Goal: Task Accomplishment & Management: Manage account settings

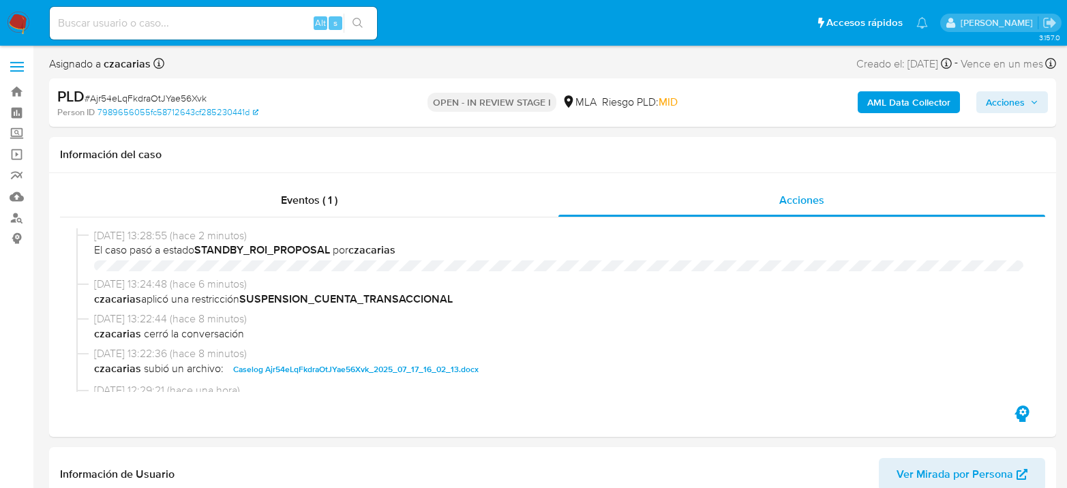
select select "10"
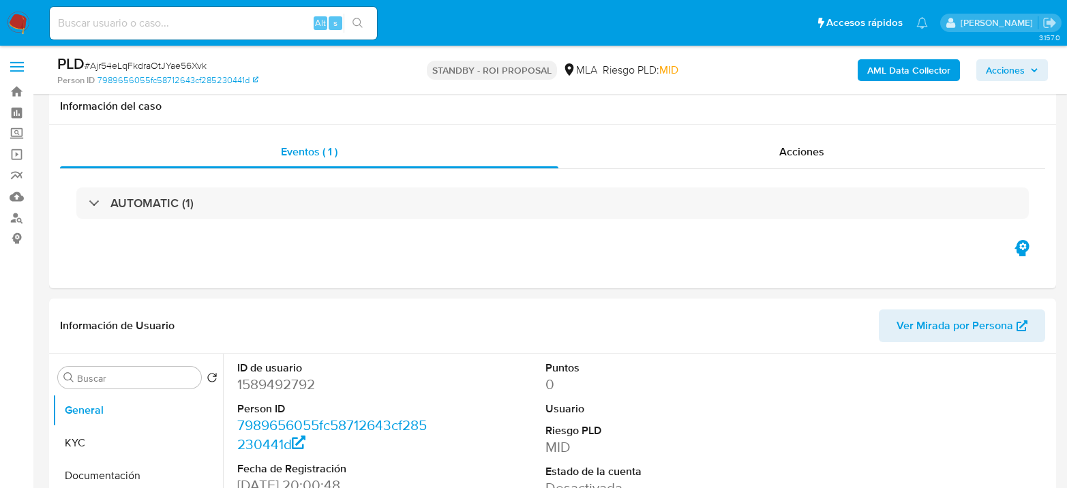
select select "10"
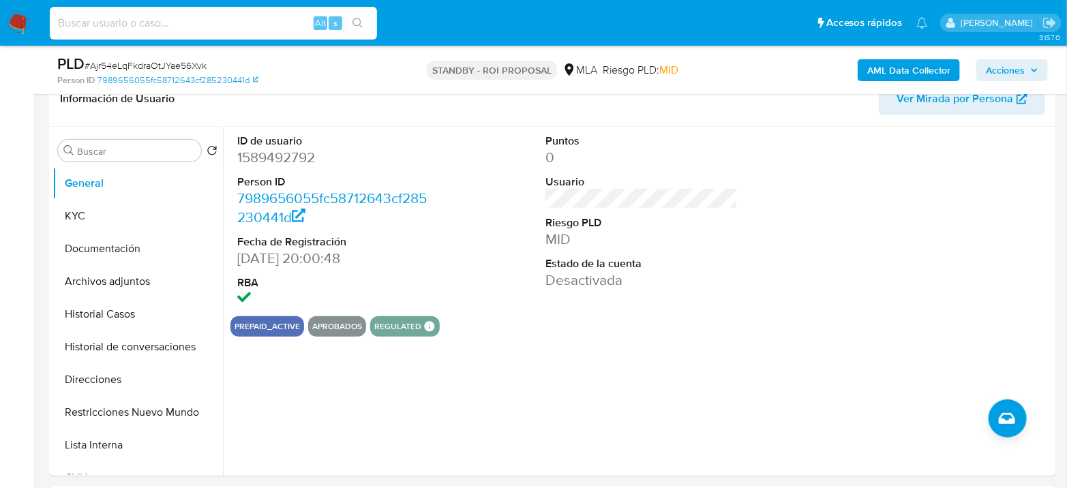
click at [172, 26] on input at bounding box center [213, 23] width 327 height 18
paste input "2UcDCY3j4SkFUNqcaJ7nLXkm"
type input "2UcDCY3j4SkFUNqcaJ7nLXkm"
click at [348, 22] on button "search-icon" at bounding box center [358, 23] width 28 height 19
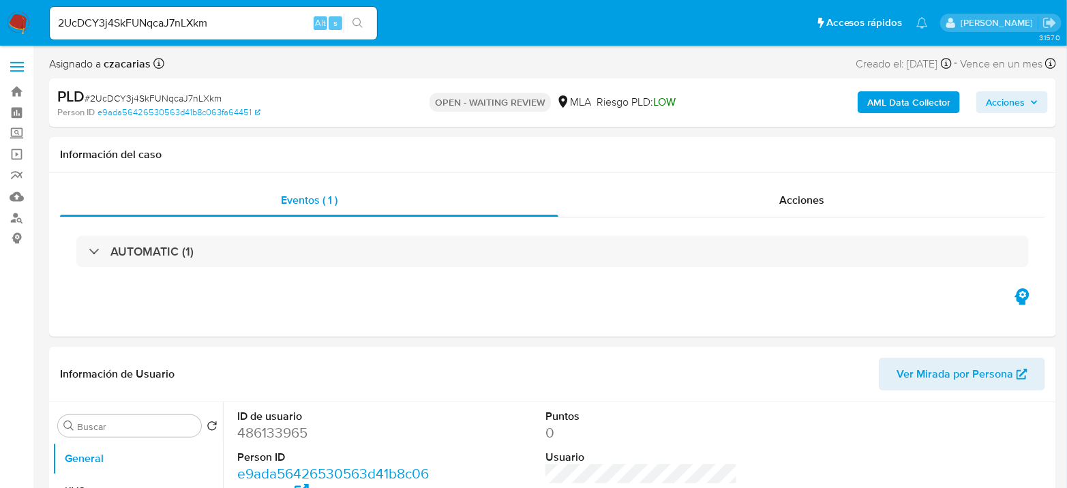
select select "10"
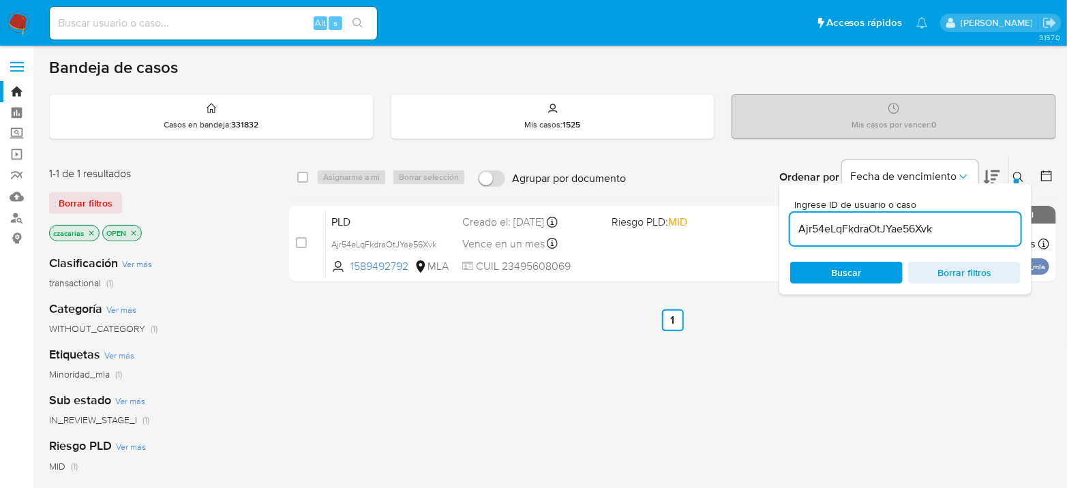
click at [855, 228] on input "Ajr54eLqFkdraOtJYae56Xvk" at bounding box center [905, 229] width 230 height 18
paste input "2UcDCY3j4SkFUNqcaJ7nLXkm"
type input "2UcDCY3j4SkFUNqcaJ7nLXkm"
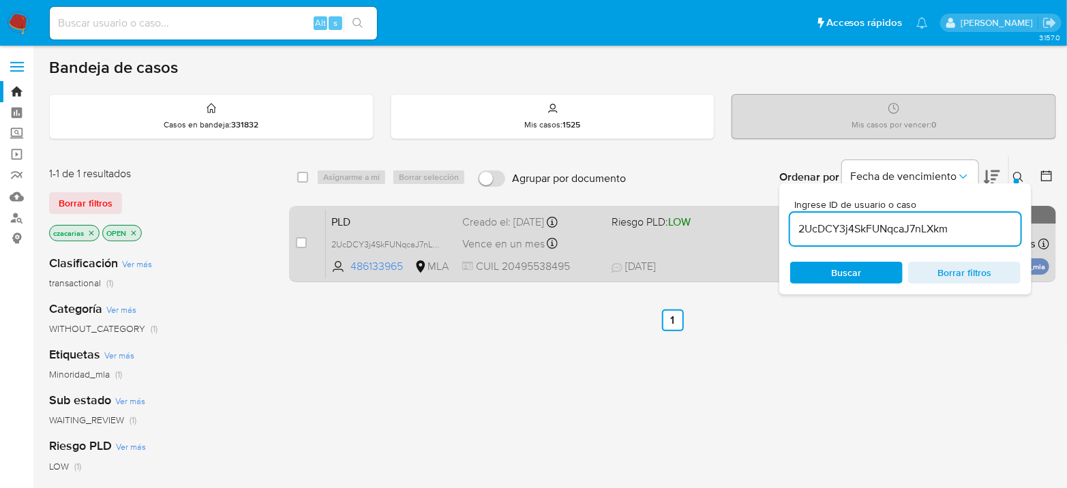
click at [300, 258] on div "case-item-checkbox No es posible asignar el caso" at bounding box center [311, 243] width 30 height 69
click at [301, 249] on div "case-item-checkbox" at bounding box center [301, 244] width 11 height 16
click at [301, 243] on input "checkbox" at bounding box center [301, 242] width 11 height 11
checkbox input "true"
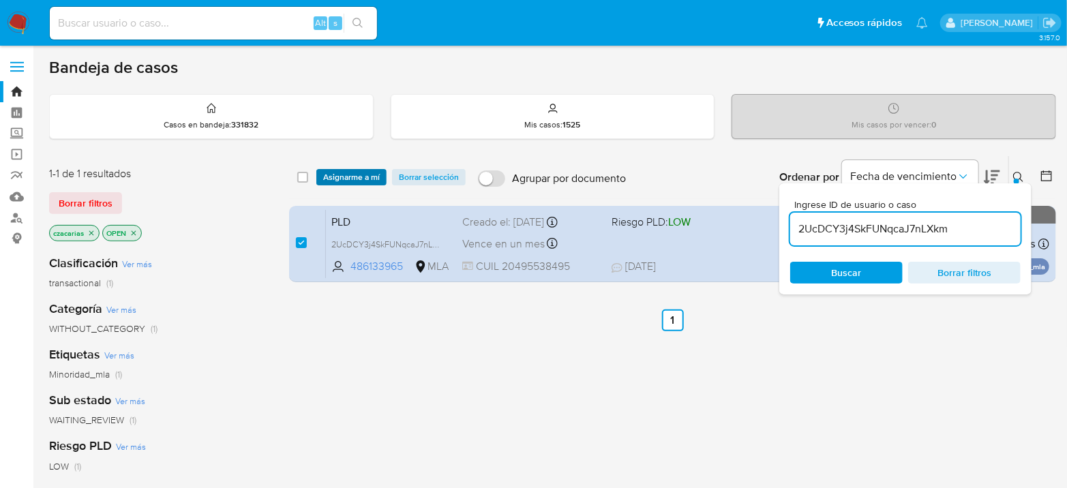
click at [335, 174] on span "Asignarme a mí" at bounding box center [351, 177] width 57 height 14
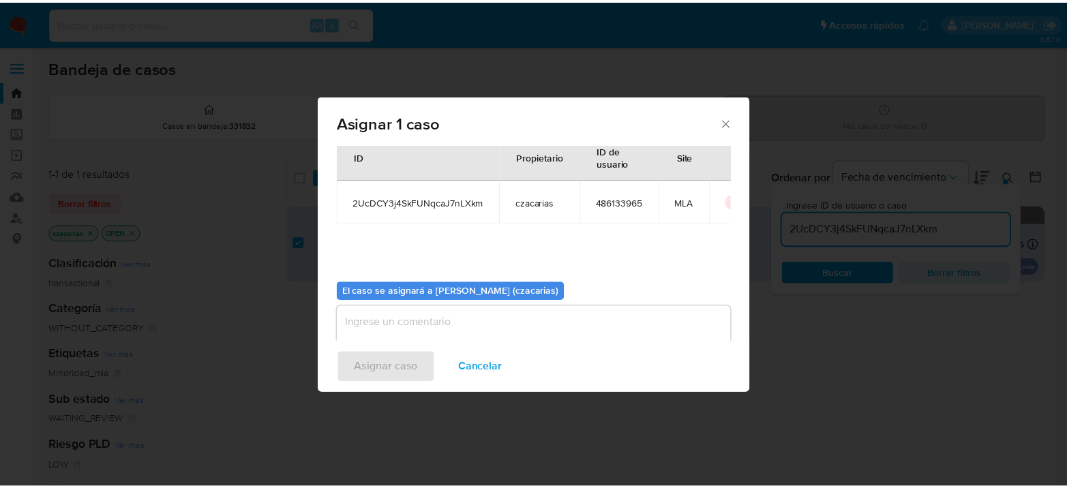
scroll to position [70, 0]
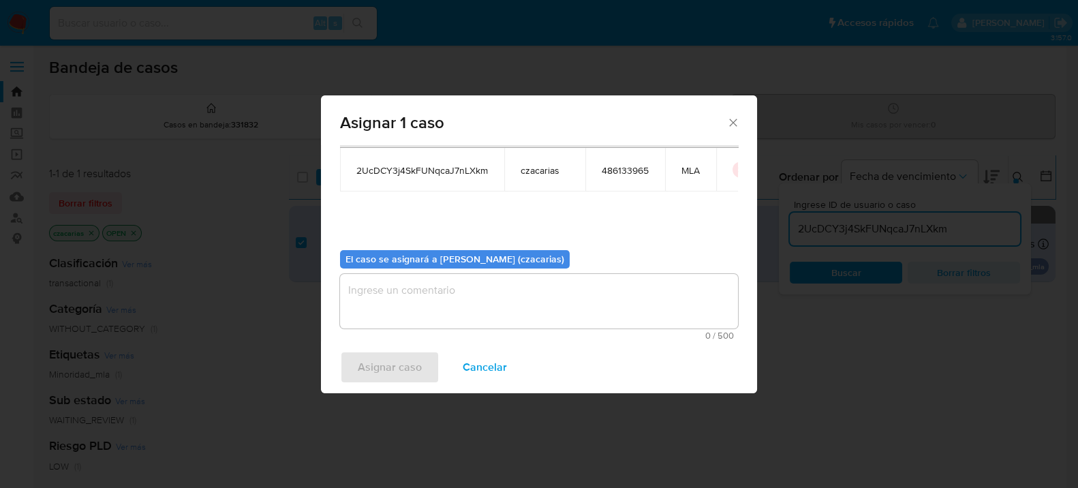
click at [424, 316] on textarea "assign-modal" at bounding box center [539, 301] width 398 height 55
click at [403, 367] on div "Asignar caso Cancelar" at bounding box center [539, 367] width 436 height 52
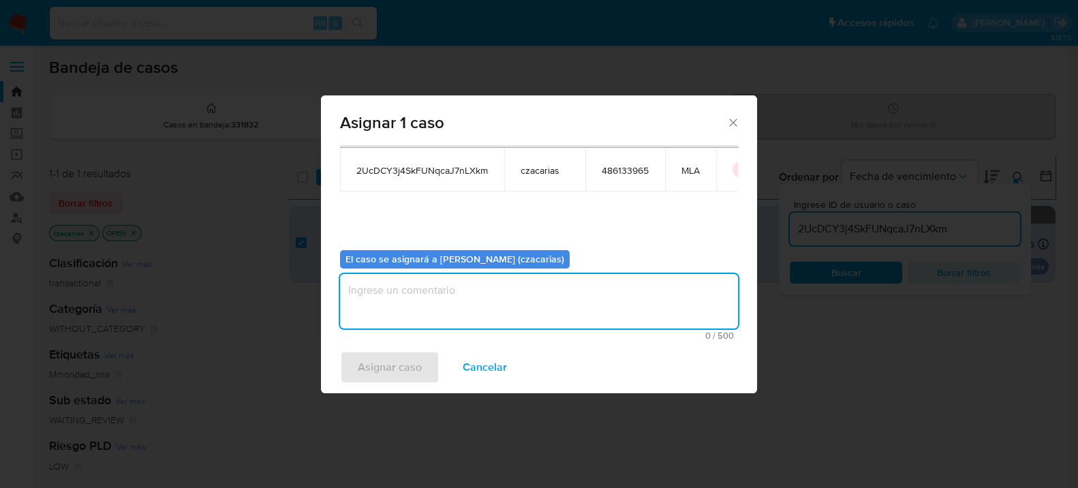
click at [426, 313] on textarea "assign-modal" at bounding box center [539, 301] width 398 height 55
click at [397, 365] on span "Asignar caso" at bounding box center [390, 367] width 64 height 30
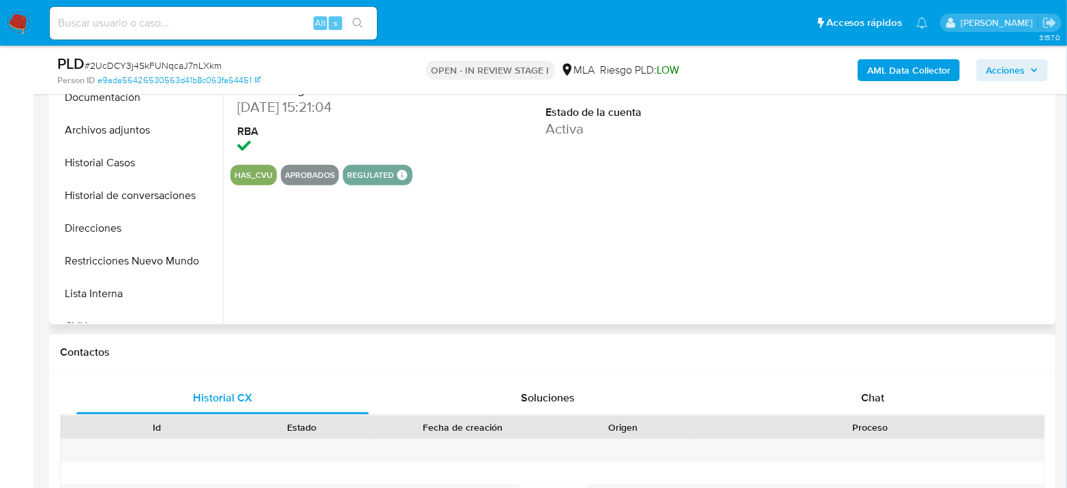
select select "10"
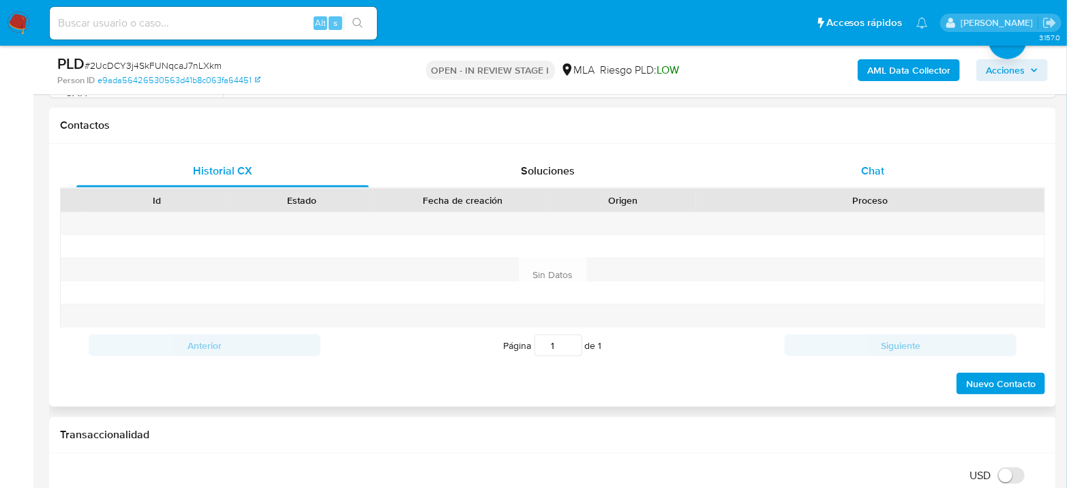
click at [896, 168] on div "Chat" at bounding box center [873, 171] width 292 height 33
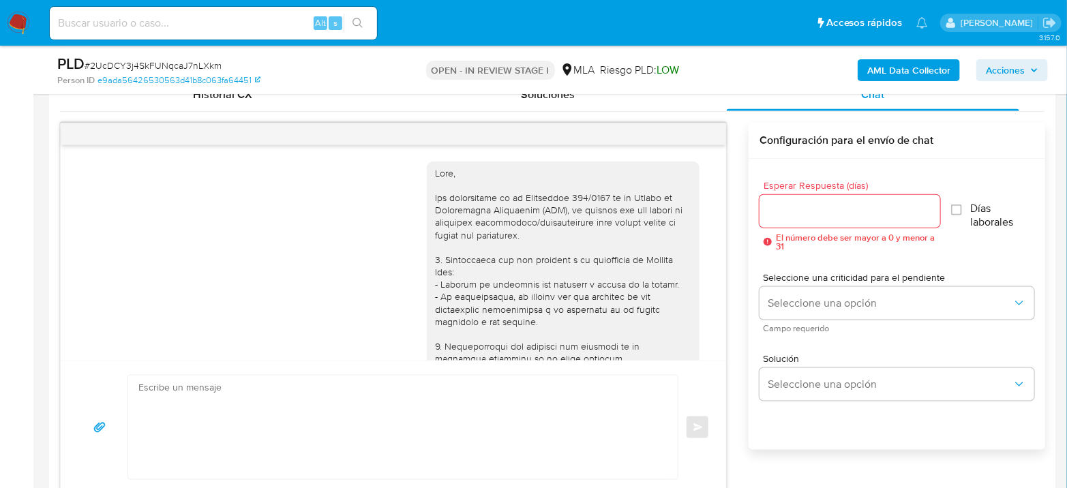
scroll to position [790, 0]
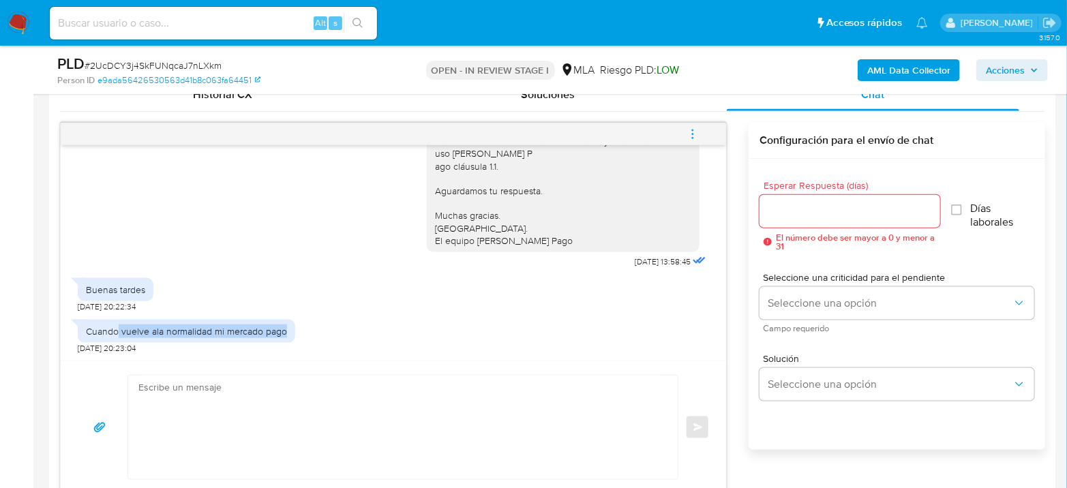
drag, startPoint x: 117, startPoint y: 331, endPoint x: 303, endPoint y: 339, distance: 186.9
click at [303, 339] on div "Cuando vuelve ala normalidad mi mercado pago 26/07/2025 20:23:04" at bounding box center [393, 333] width 631 height 41
click at [90, 307] on span "26/07/2025 20:22:34" at bounding box center [107, 306] width 58 height 11
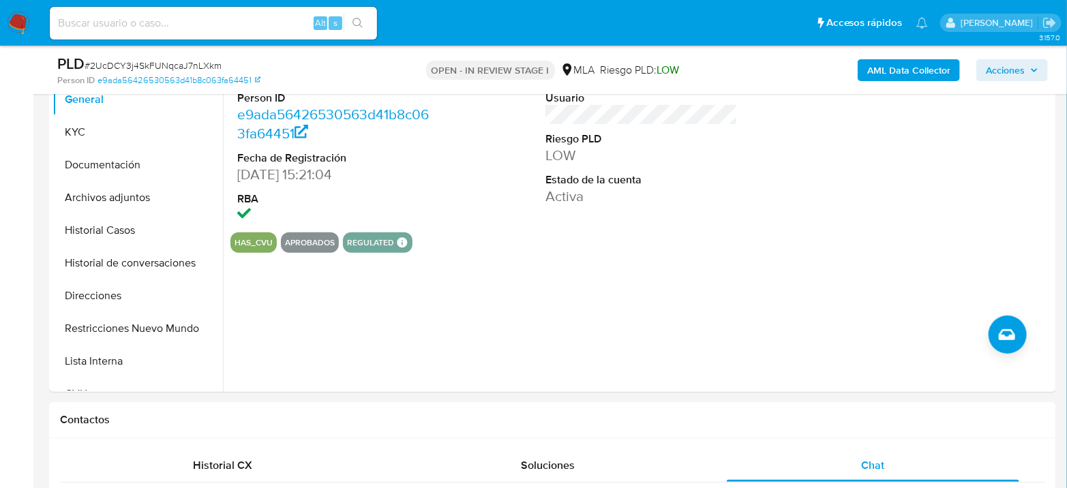
scroll to position [303, 0]
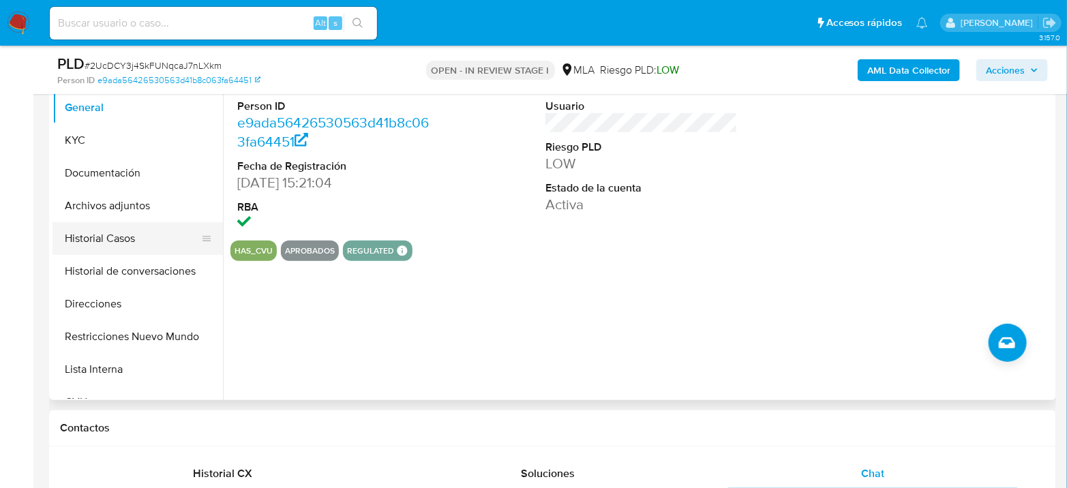
click at [106, 246] on button "Historial Casos" at bounding box center [131, 238] width 159 height 33
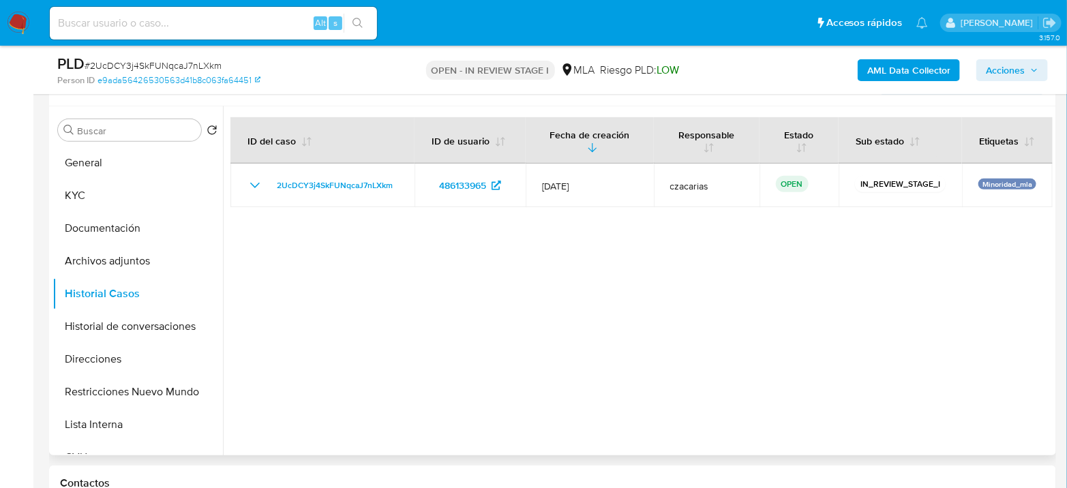
scroll to position [227, 0]
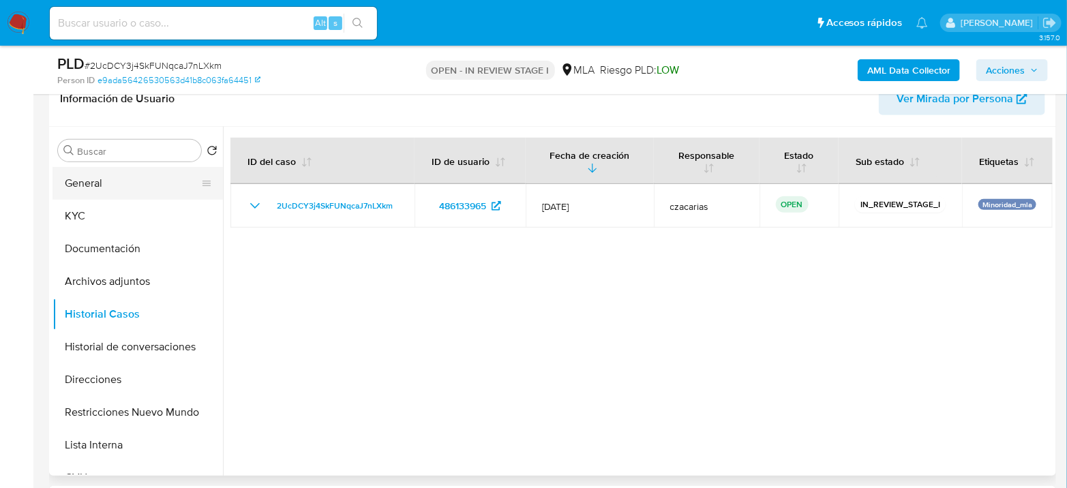
click at [106, 187] on button "General" at bounding box center [131, 183] width 159 height 33
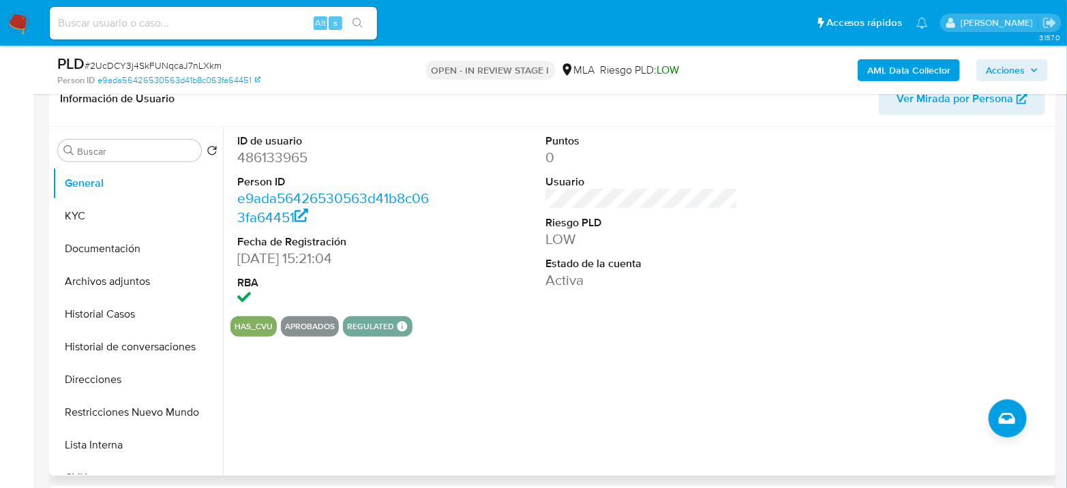
click at [257, 145] on dt "ID de usuario" at bounding box center [333, 141] width 192 height 15
click at [260, 151] on dd "486133965" at bounding box center [333, 157] width 192 height 19
copy dd "486133965"
click at [110, 426] on button "Restricciones Nuevo Mundo" at bounding box center [131, 412] width 159 height 33
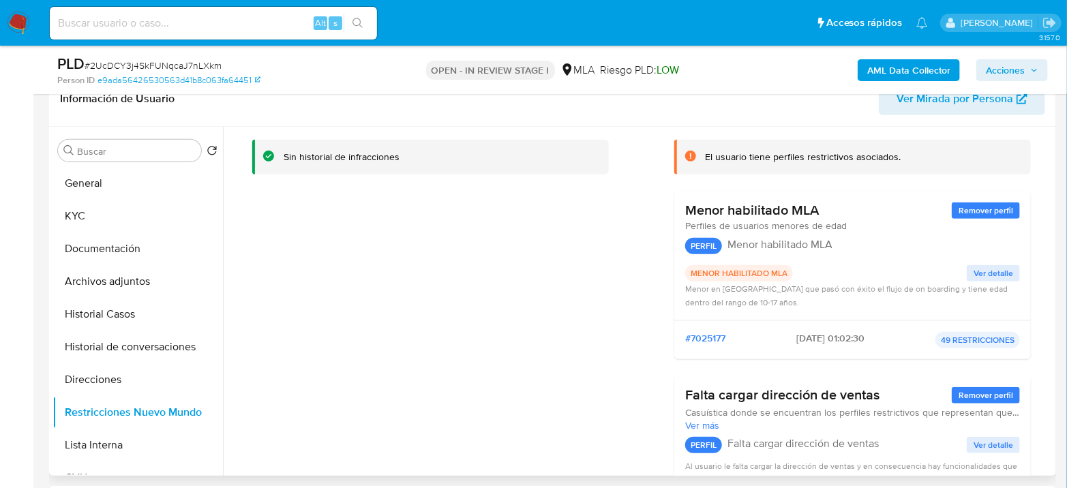
scroll to position [0, 0]
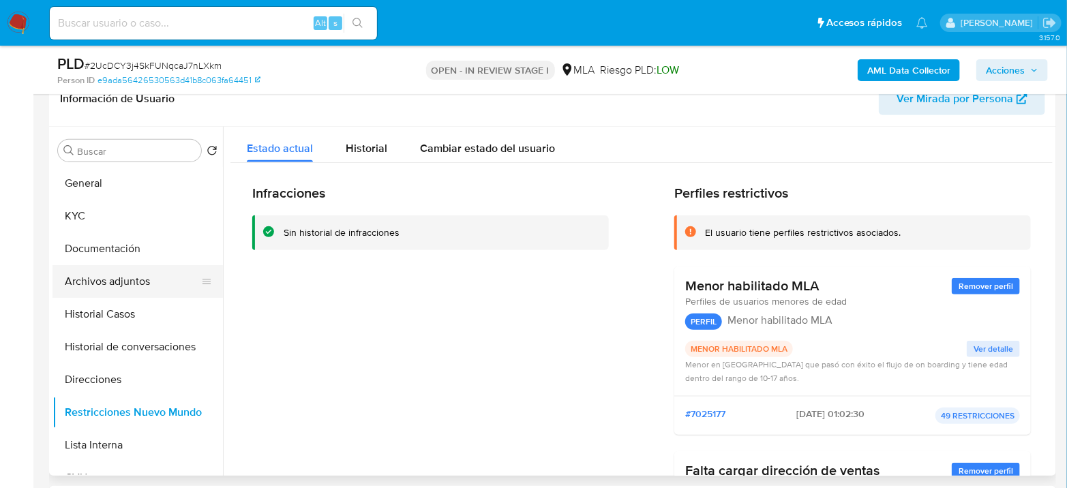
click at [95, 269] on button "Archivos adjuntos" at bounding box center [131, 281] width 159 height 33
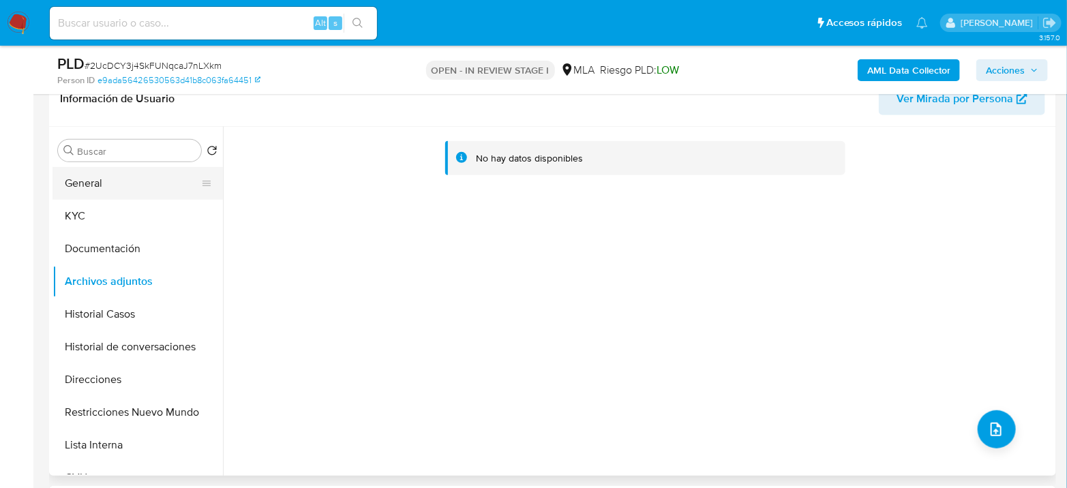
click at [136, 188] on button "General" at bounding box center [131, 183] width 159 height 33
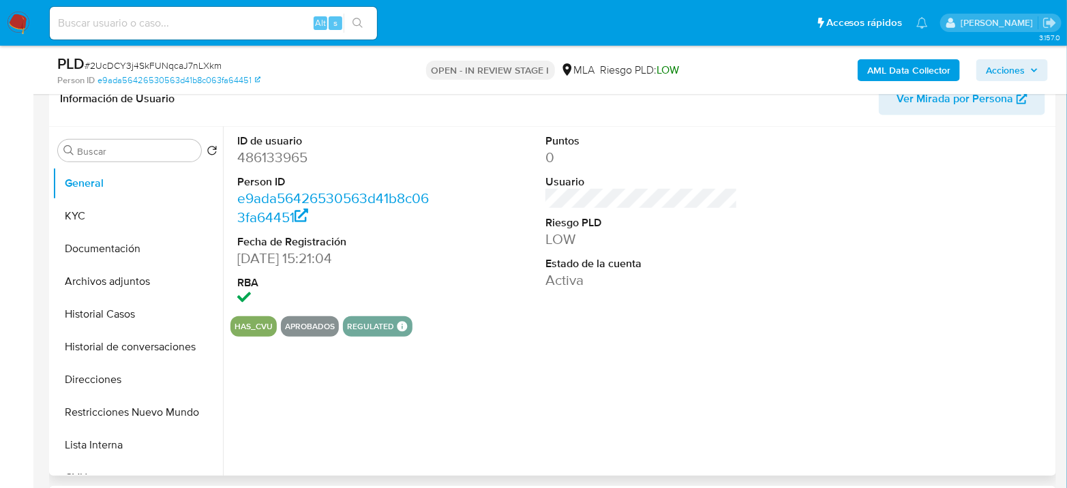
click at [282, 159] on dd "486133965" at bounding box center [333, 157] width 192 height 19
copy dd "486133965"
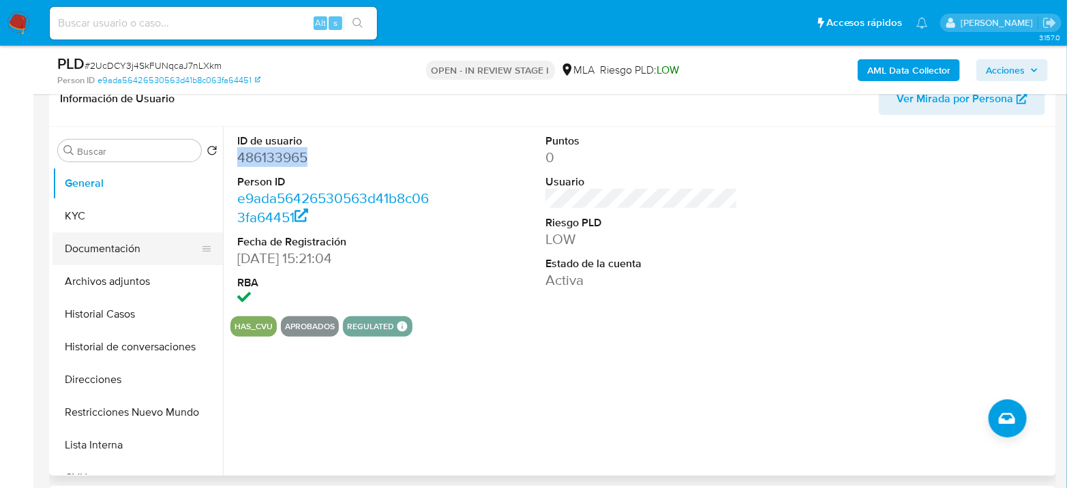
drag, startPoint x: 114, startPoint y: 265, endPoint x: 111, endPoint y: 257, distance: 8.6
click at [112, 258] on ul "General KYC Documentación Archivos adjuntos Historial Casos Historial de conver…" at bounding box center [137, 320] width 170 height 307
click at [113, 209] on button "KYC" at bounding box center [131, 216] width 159 height 33
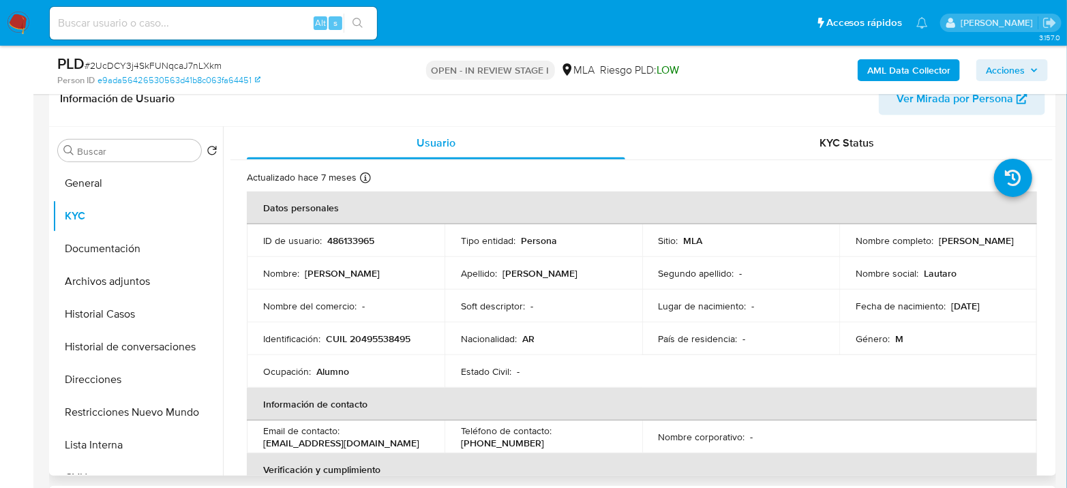
click at [394, 338] on p "CUIL 20495538495" at bounding box center [368, 339] width 85 height 12
copy p "20495538495"
click at [995, 369] on table "Datos personales ID de usuario : 486133965 Tipo entidad : Persona Sitio : MLA N…" at bounding box center [642, 437] width 790 height 491
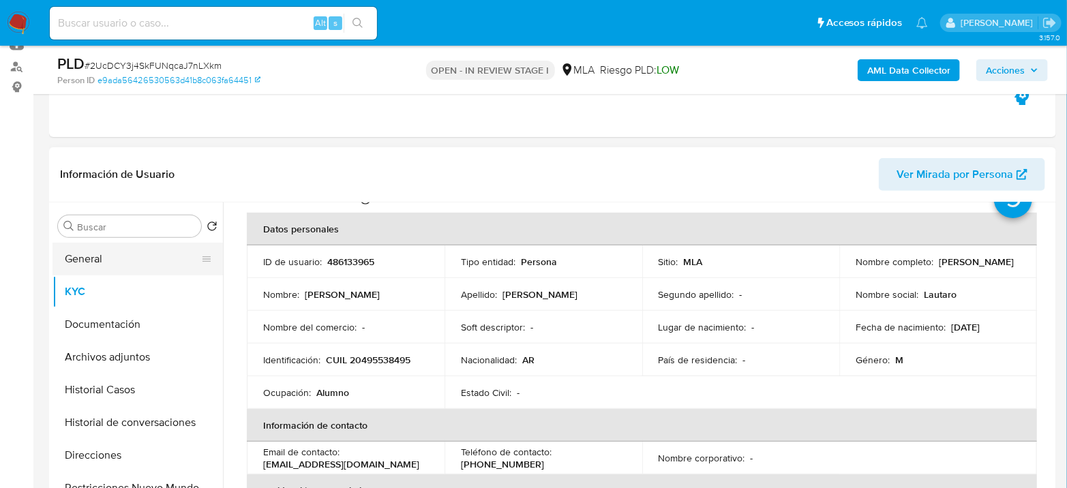
scroll to position [76, 0]
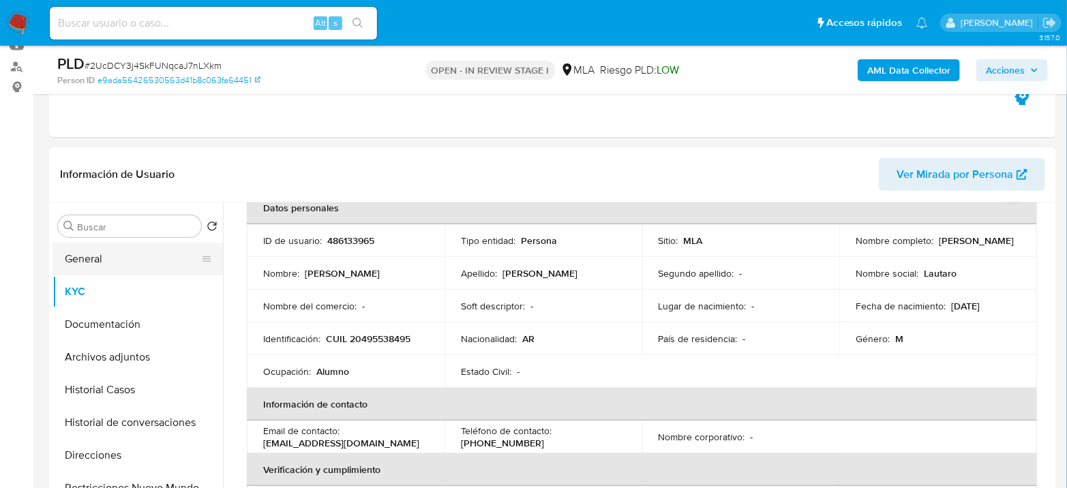
click at [139, 256] on button "General" at bounding box center [131, 259] width 159 height 33
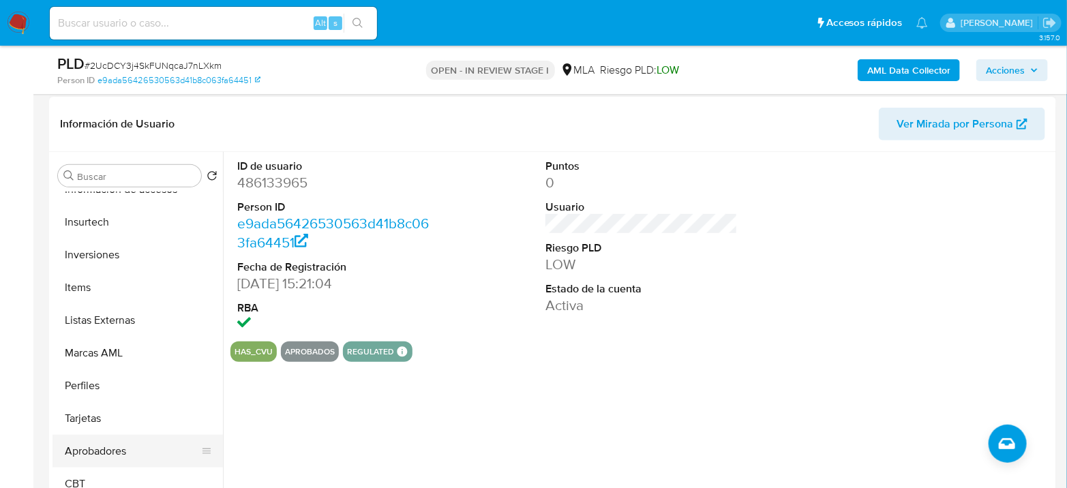
scroll to position [227, 0]
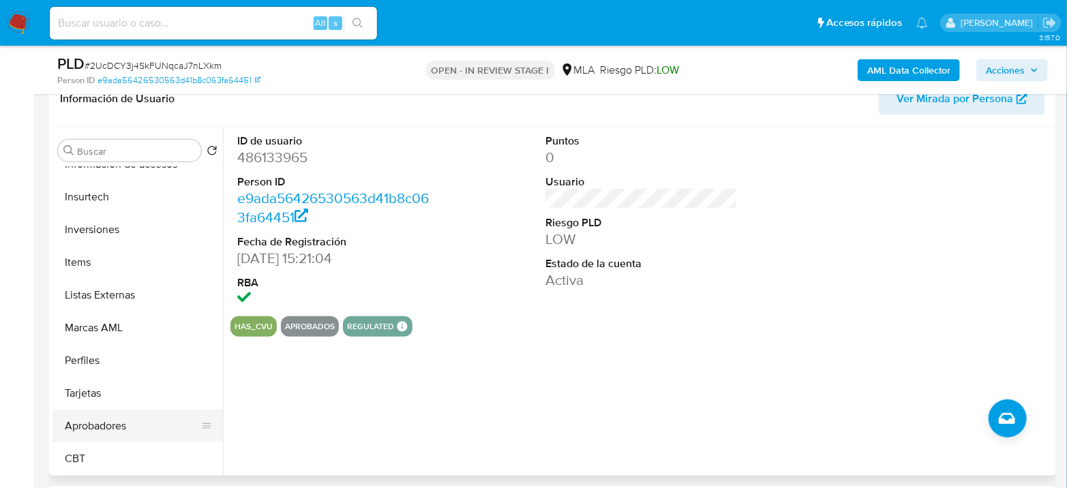
click at [116, 432] on button "Aprobadores" at bounding box center [131, 426] width 159 height 33
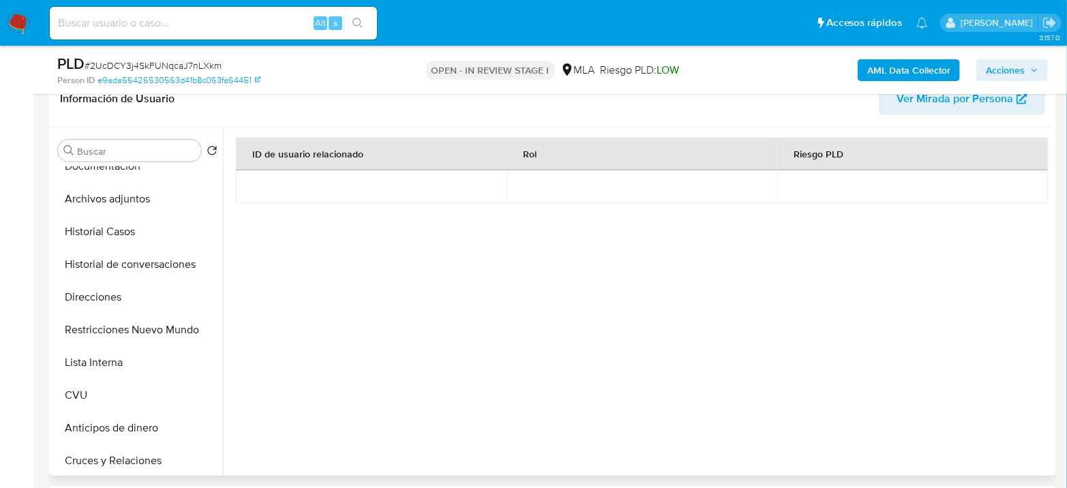
scroll to position [0, 0]
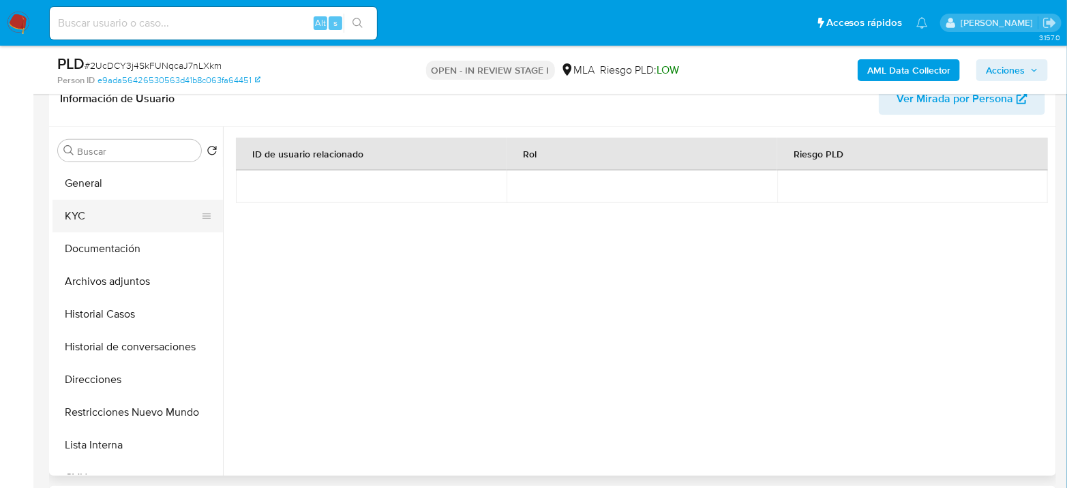
click at [89, 213] on button "KYC" at bounding box center [131, 216] width 159 height 33
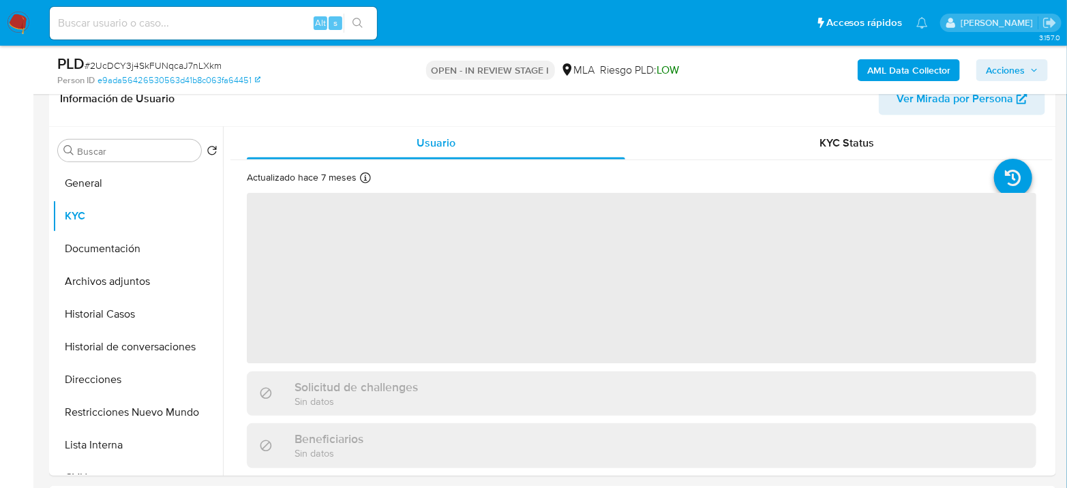
click at [1001, 75] on span "Acciones" at bounding box center [1005, 70] width 39 height 22
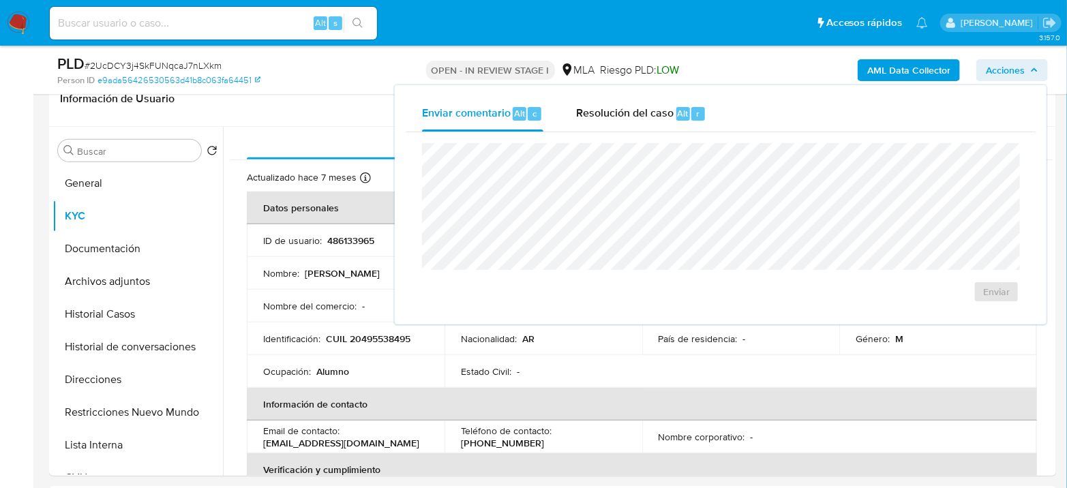
click at [723, 67] on div "AML Data Collector Acciones Enviar comentario Alt c Resolución del caso Alt r E…" at bounding box center [884, 70] width 326 height 32
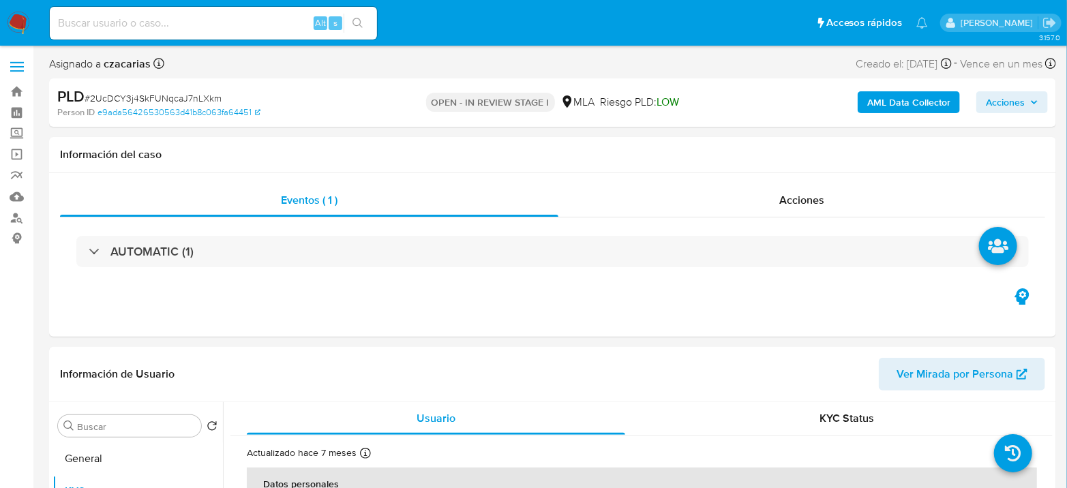
click at [924, 106] on b "AML Data Collector" at bounding box center [908, 102] width 83 height 22
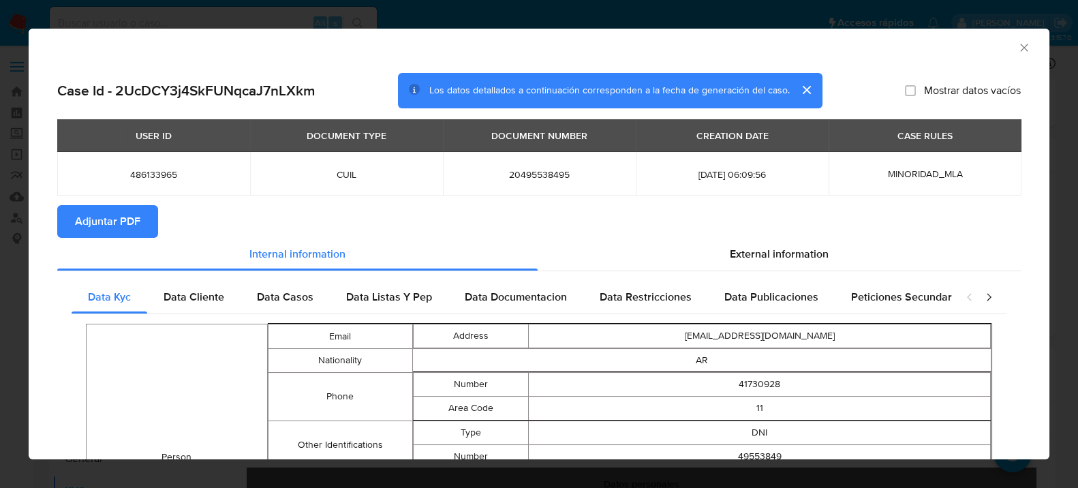
click at [134, 211] on span "Adjuntar PDF" at bounding box center [107, 222] width 65 height 30
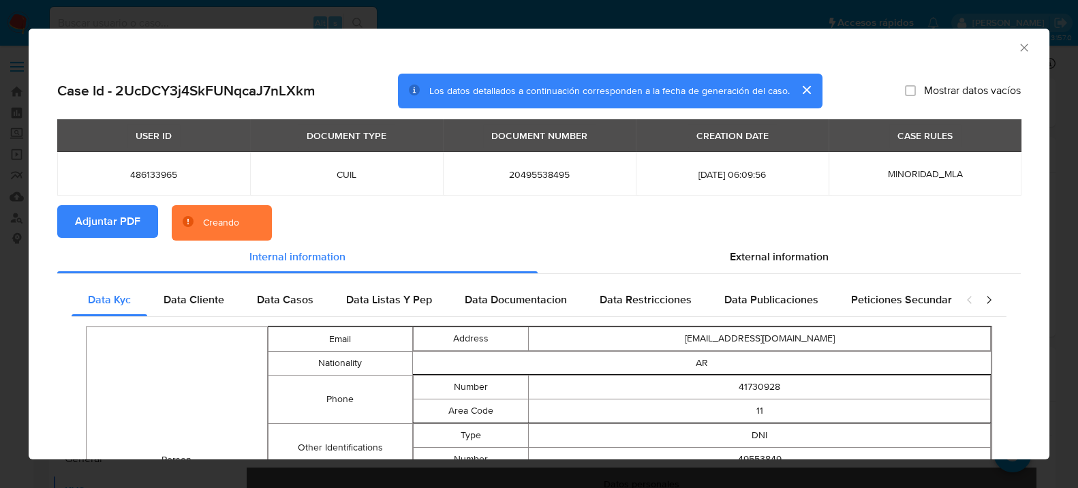
click at [982, 302] on icon "closure-recommendation-modal" at bounding box center [989, 300] width 14 height 14
click at [907, 306] on span "Data Minoridad" at bounding box center [898, 300] width 75 height 16
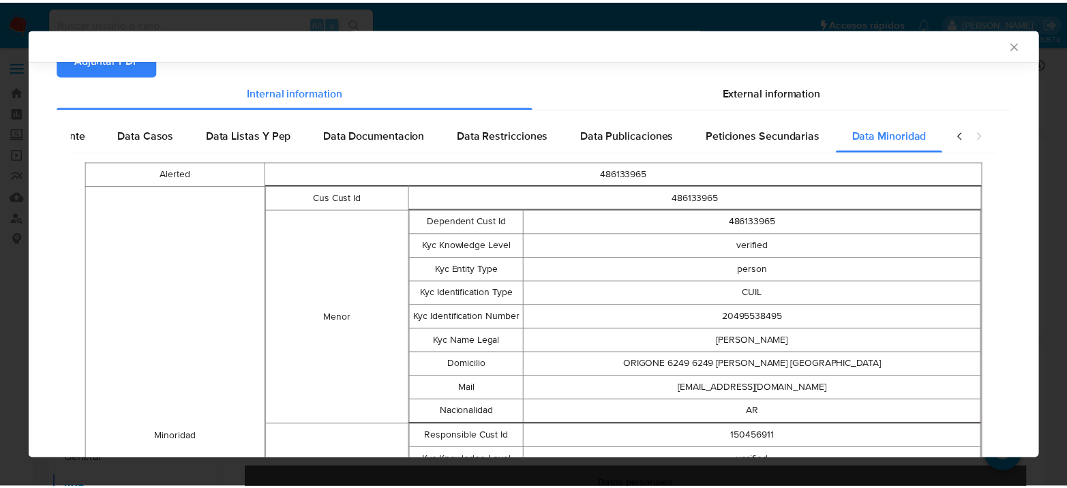
scroll to position [159, 0]
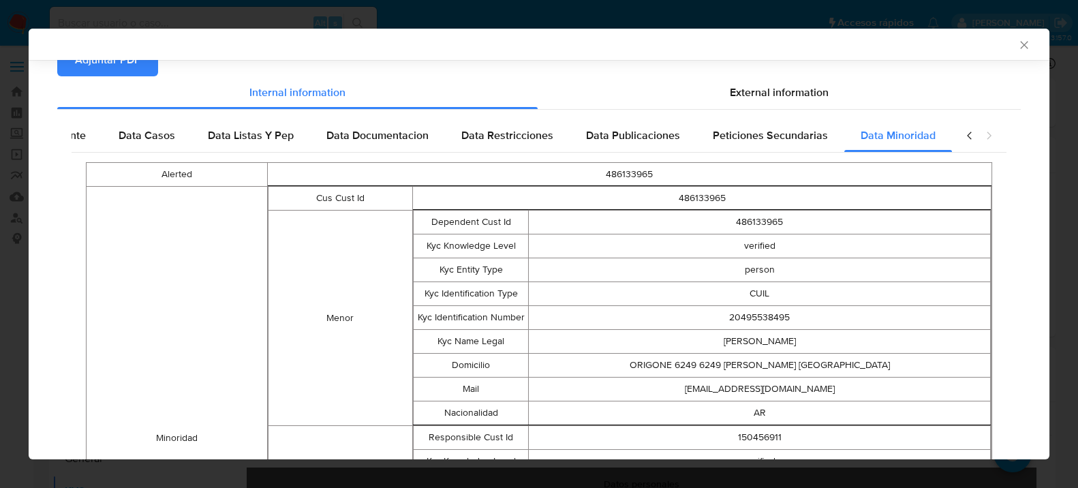
click at [1018, 43] on icon "Cerrar ventana" at bounding box center [1025, 45] width 14 height 14
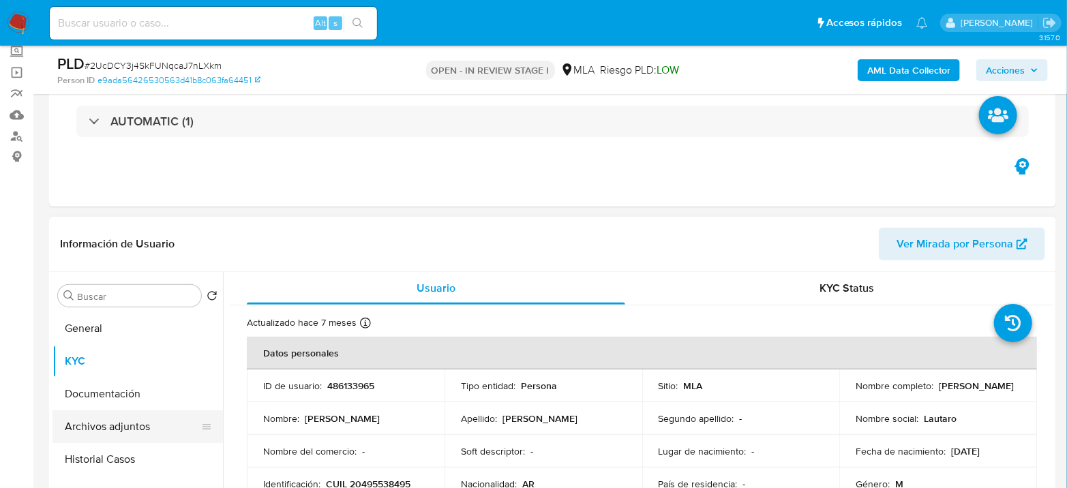
scroll to position [151, 0]
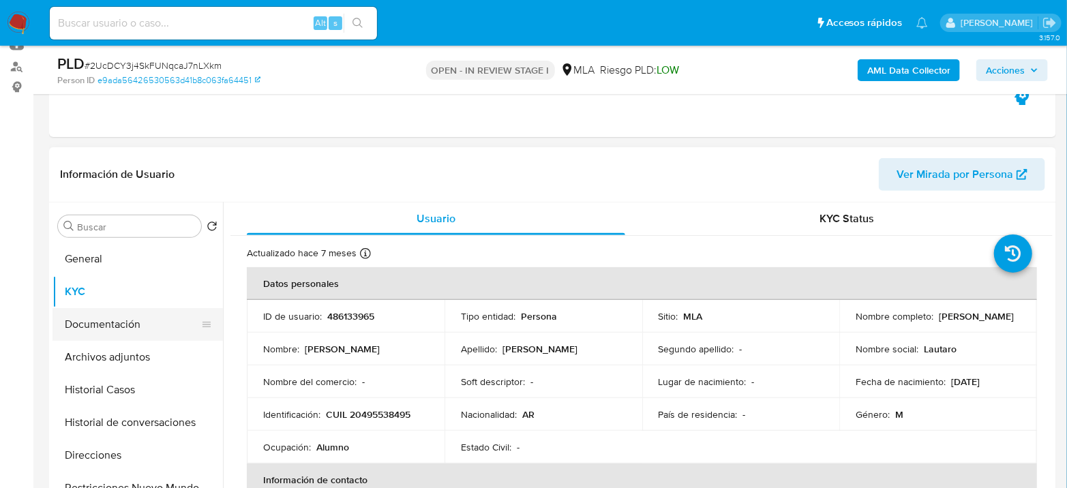
click at [125, 325] on button "Documentación" at bounding box center [131, 324] width 159 height 33
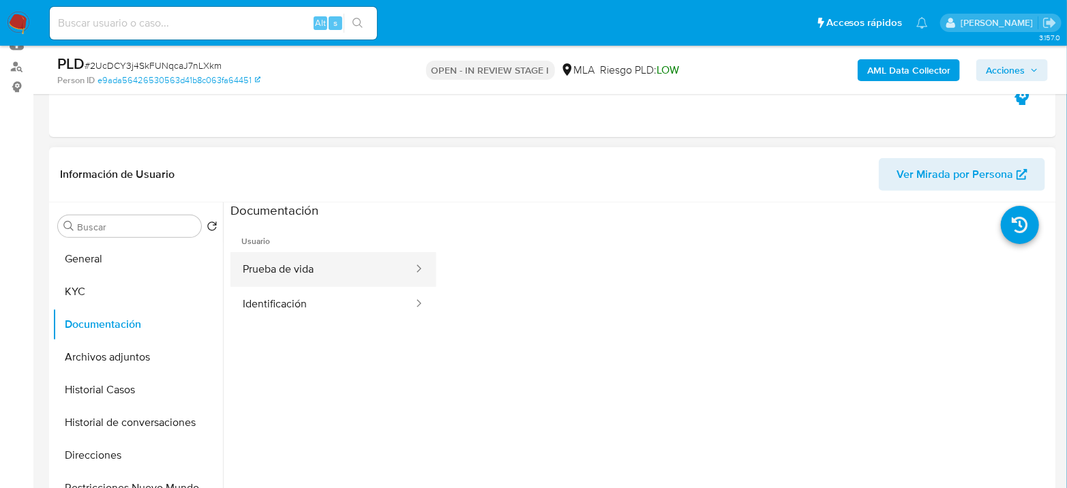
click at [314, 279] on button "Prueba de vida" at bounding box center [322, 269] width 184 height 35
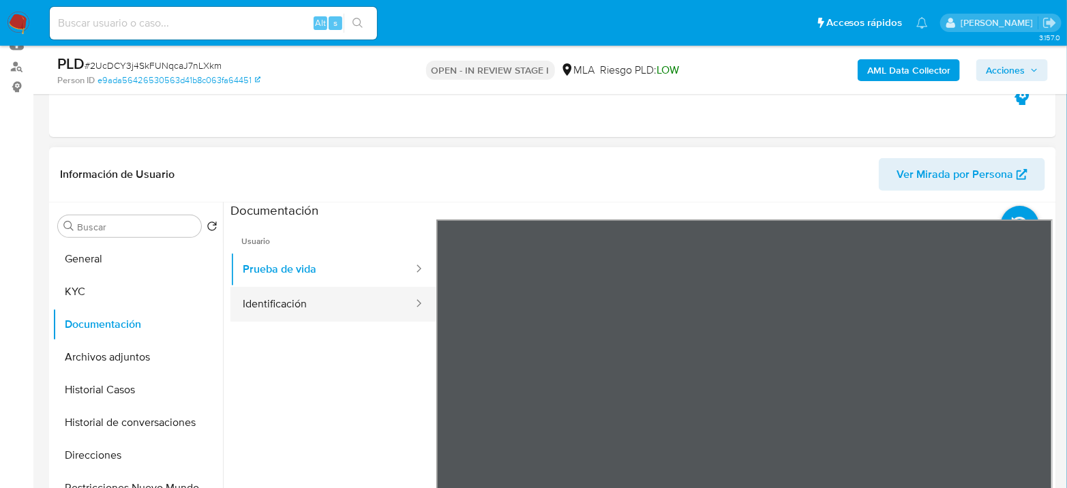
click at [369, 303] on button "Identificación" at bounding box center [322, 304] width 184 height 35
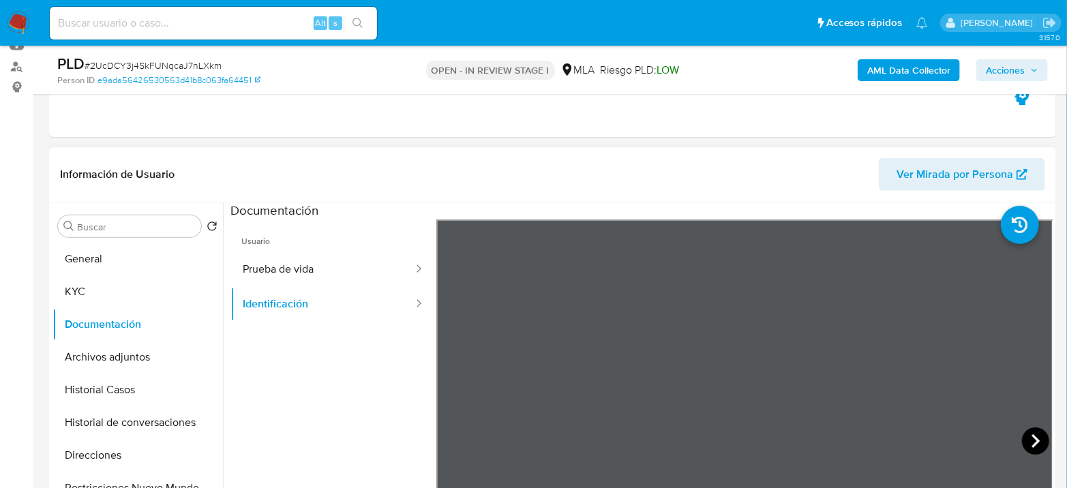
click at [1024, 444] on icon at bounding box center [1035, 440] width 27 height 27
drag, startPoint x: 490, startPoint y: 168, endPoint x: 433, endPoint y: 190, distance: 61.3
click at [490, 168] on header "Información de Usuario Ver Mirada por Persona" at bounding box center [552, 174] width 985 height 33
click at [98, 283] on button "KYC" at bounding box center [131, 291] width 159 height 33
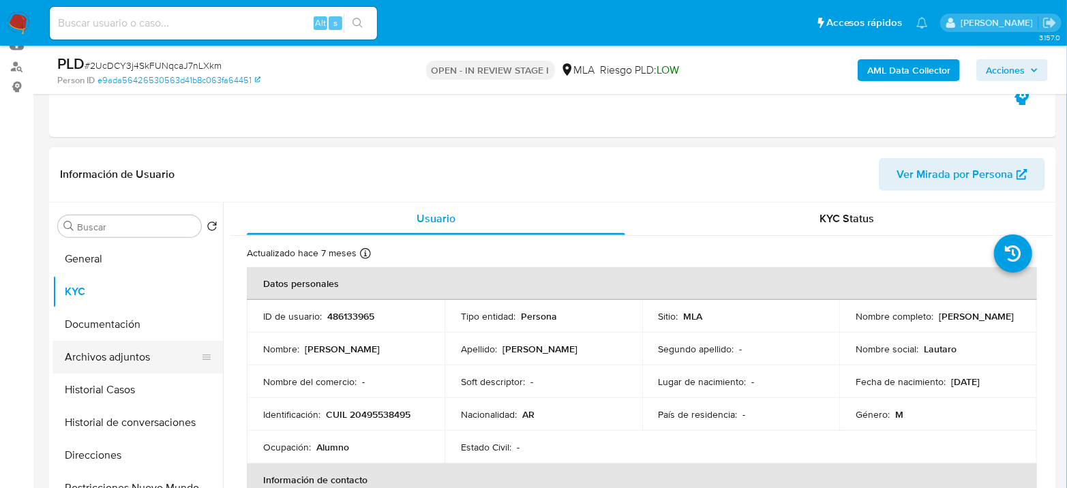
click at [151, 356] on button "Archivos adjuntos" at bounding box center [131, 357] width 159 height 33
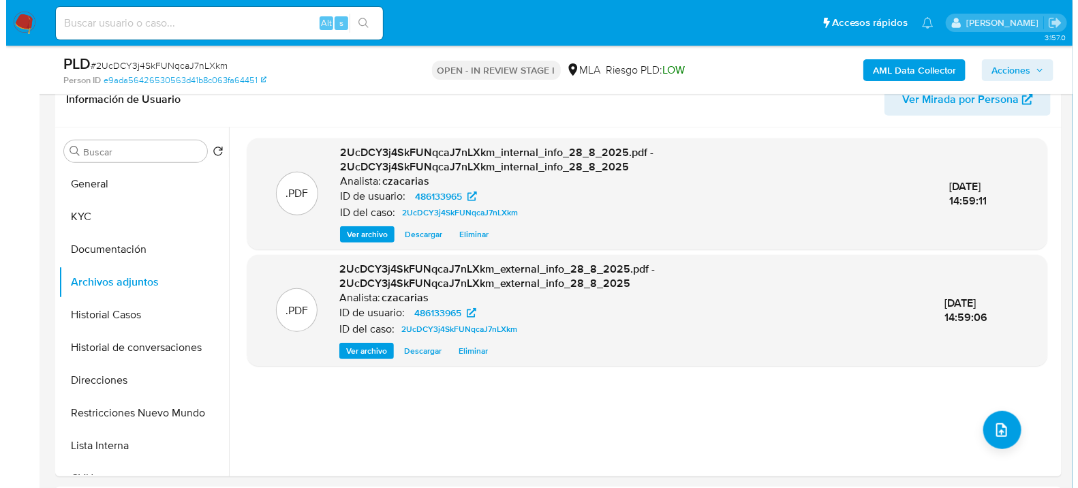
scroll to position [227, 0]
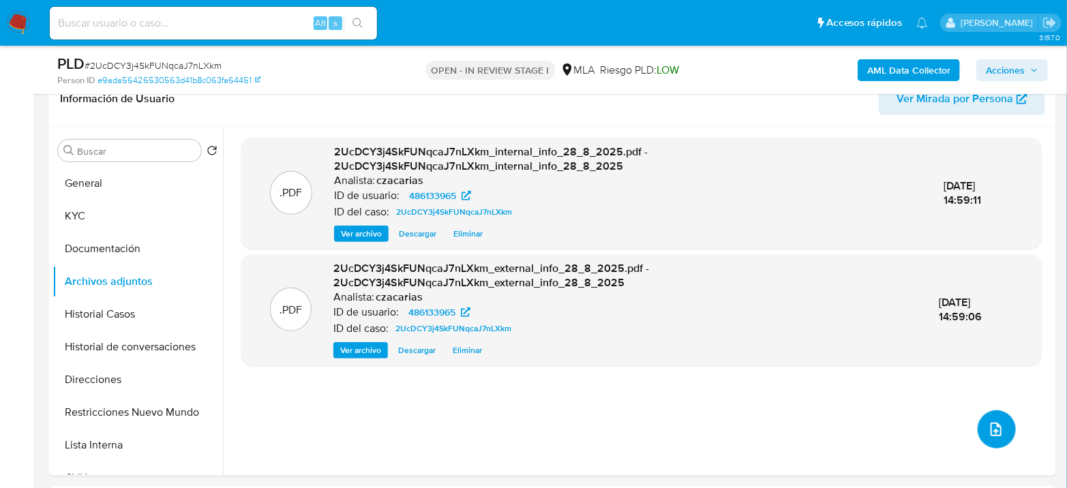
click at [977, 437] on button "upload-file" at bounding box center [996, 429] width 38 height 38
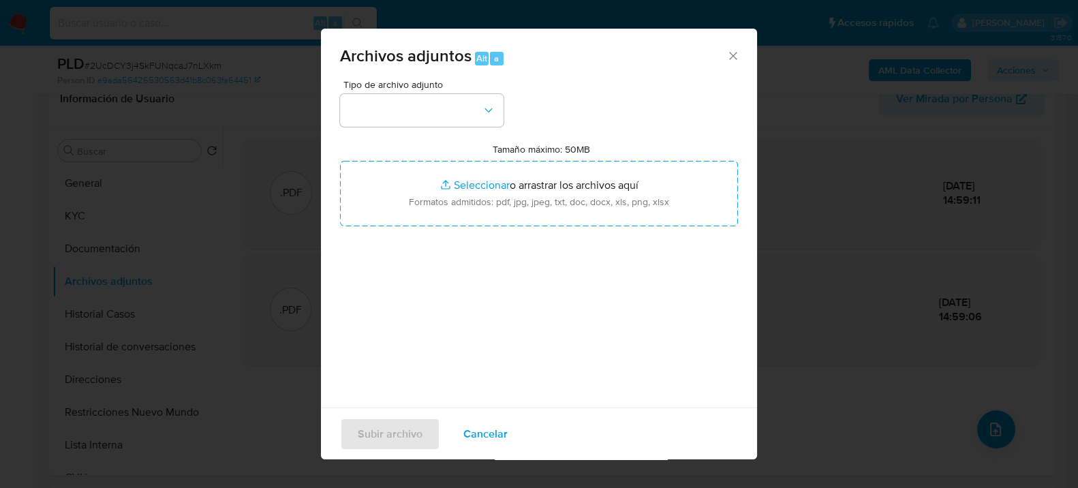
click at [385, 74] on div "Archivos adjuntos Alt a" at bounding box center [539, 54] width 436 height 51
click at [396, 97] on button "button" at bounding box center [422, 110] width 164 height 33
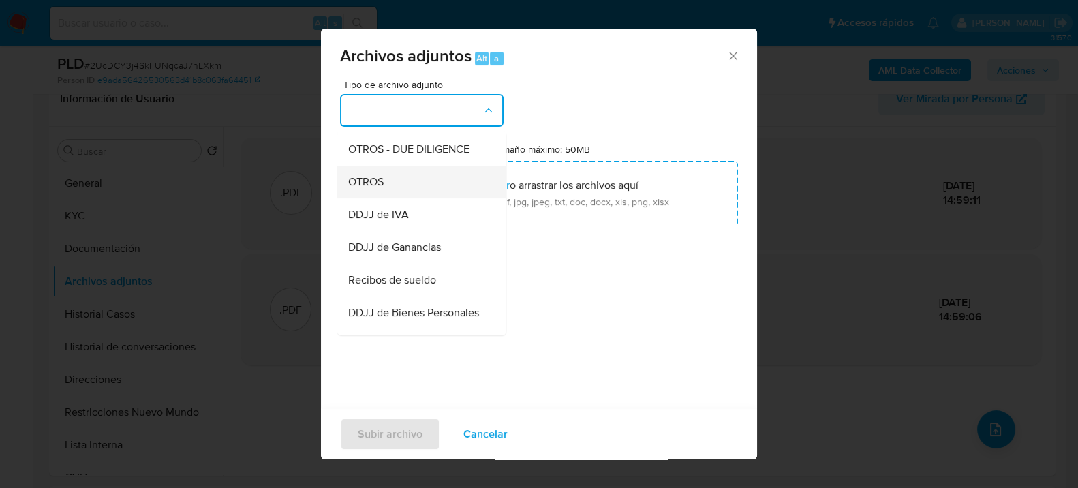
click at [373, 188] on span "OTROS" at bounding box center [365, 181] width 35 height 14
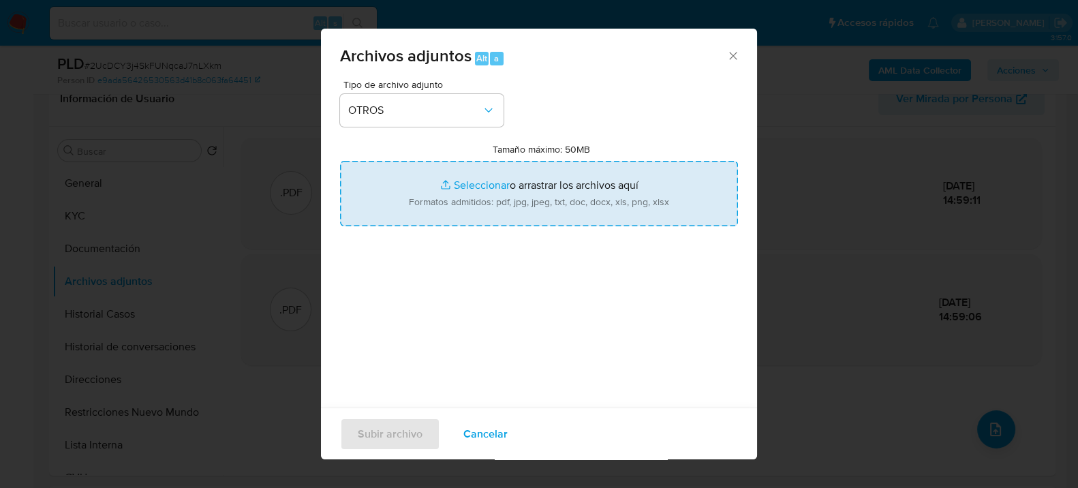
type input "C:\fakepath\Movimientos-486133965.xlsx"
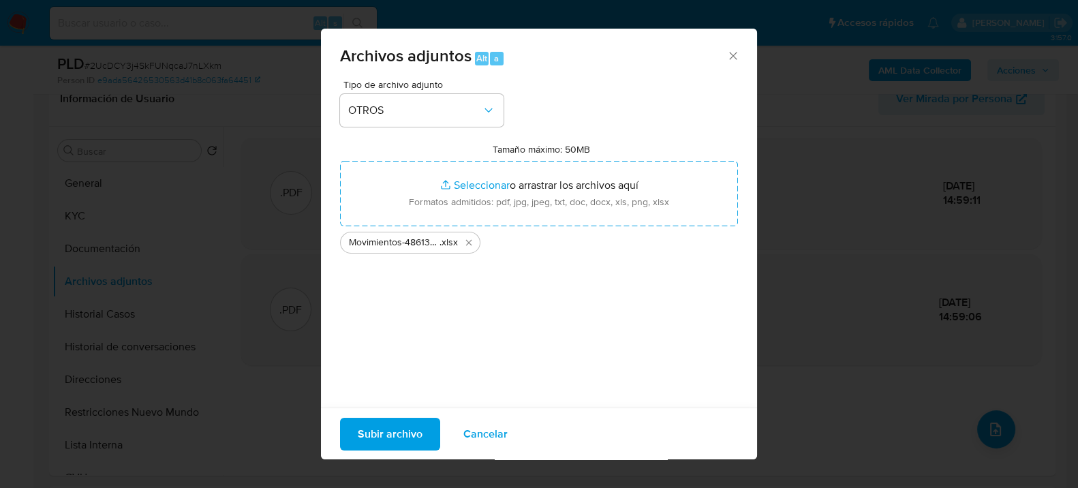
click at [402, 435] on span "Subir archivo" at bounding box center [390, 434] width 65 height 30
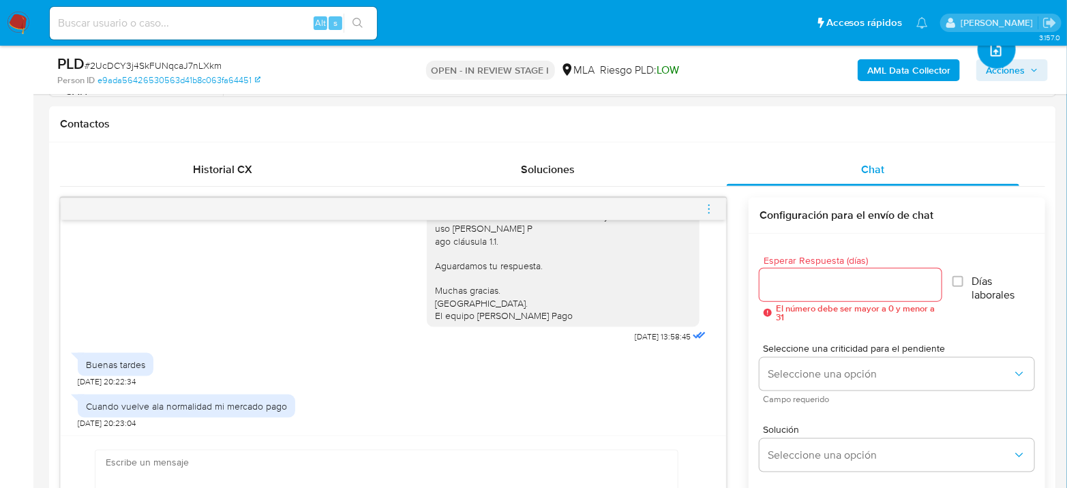
scroll to position [833, 0]
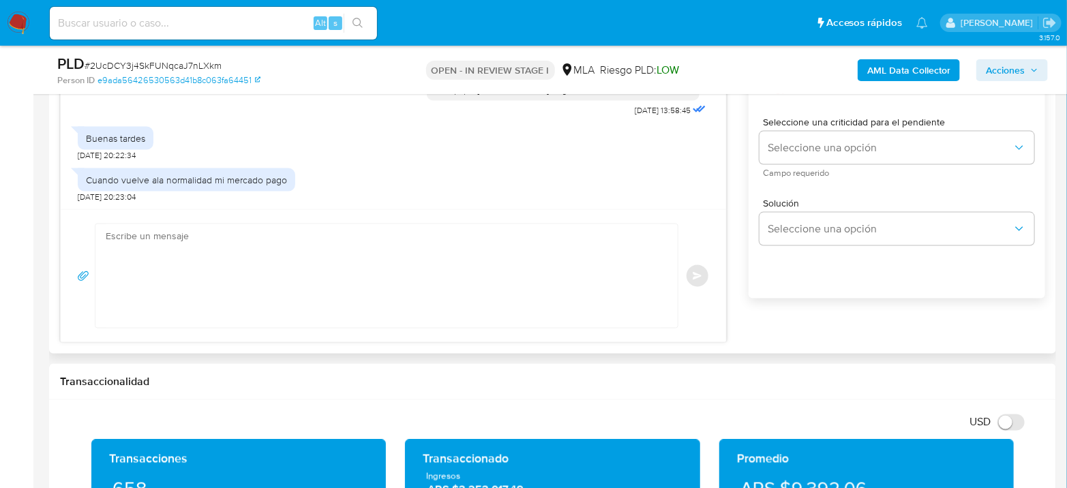
click at [266, 247] on textarea at bounding box center [383, 276] width 555 height 104
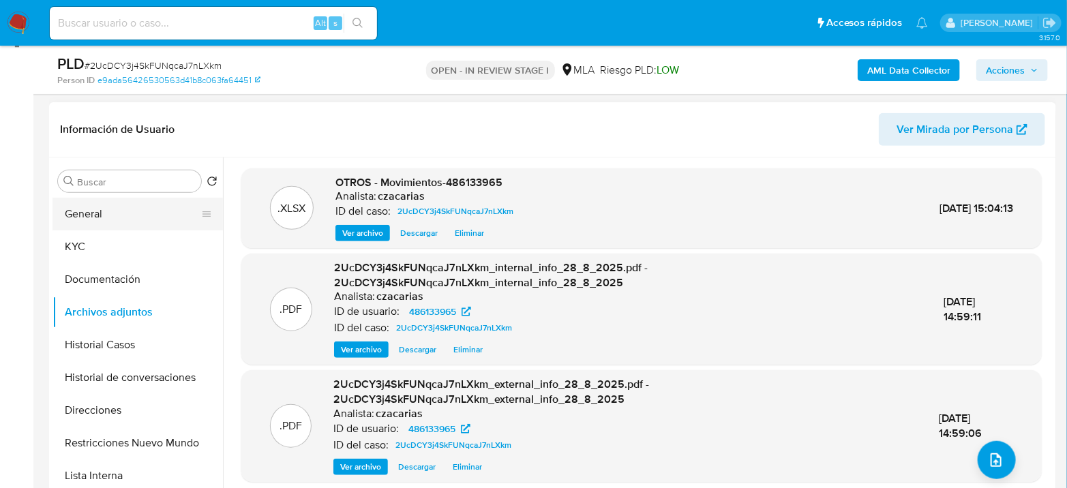
scroll to position [151, 0]
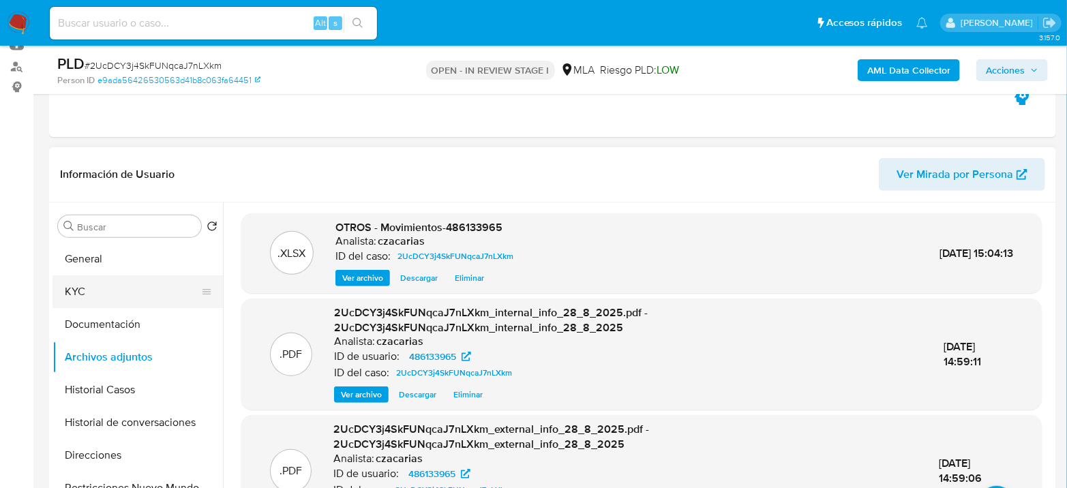
click at [95, 286] on button "KYC" at bounding box center [131, 291] width 159 height 33
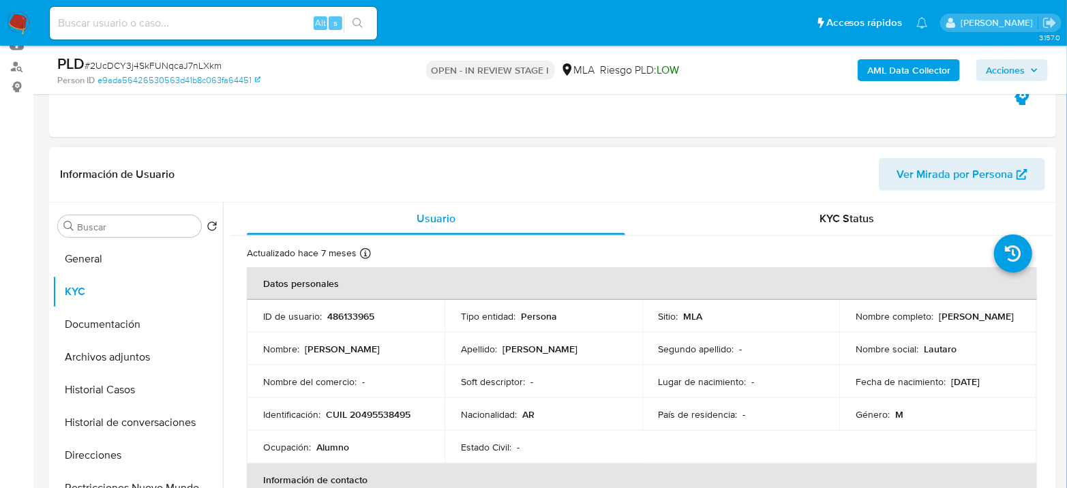
drag, startPoint x: 851, startPoint y: 321, endPoint x: 996, endPoint y: 323, distance: 144.5
click at [996, 322] on div "Nombre completo : Lautaro Emiliano Pereyra Ojeda" at bounding box center [937, 316] width 165 height 12
copy p "Lautaro Emiliano Pereyra Ojeda"
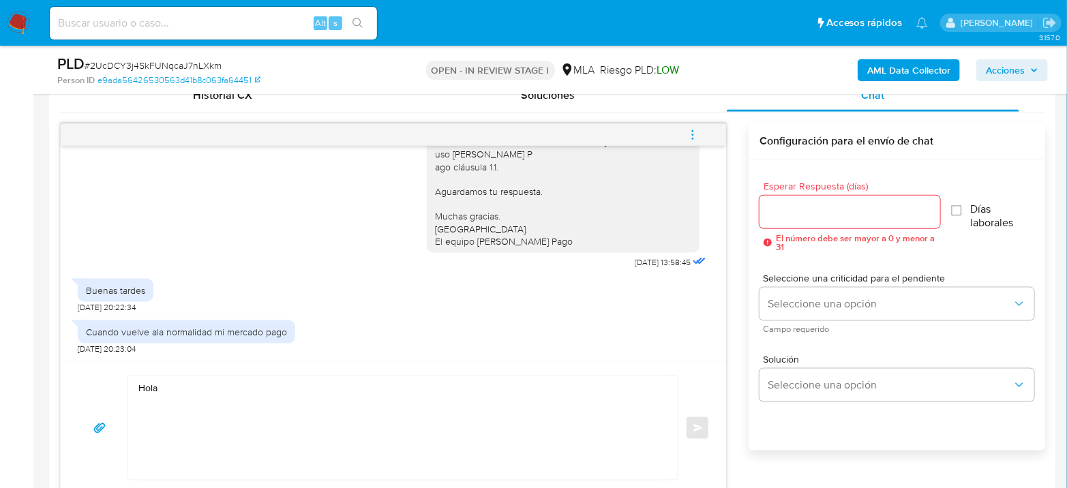
scroll to position [757, 0]
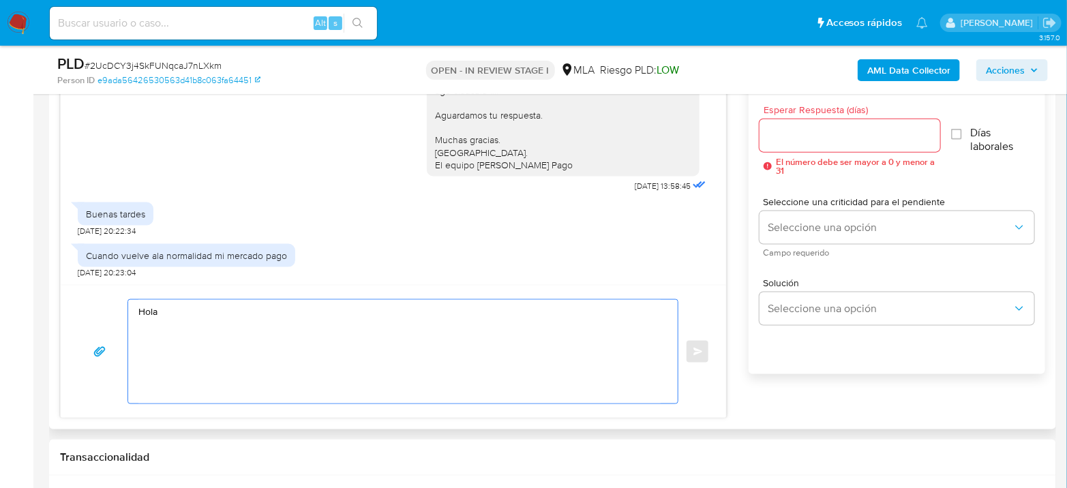
click at [249, 304] on textarea "Hola" at bounding box center [399, 352] width 522 height 104
paste textarea "Lautaro Emiliano Pereyra Ojeda"
paste textarea "Hola [Nombre del menor], En función de las operaciones registradas en tu cuenta…"
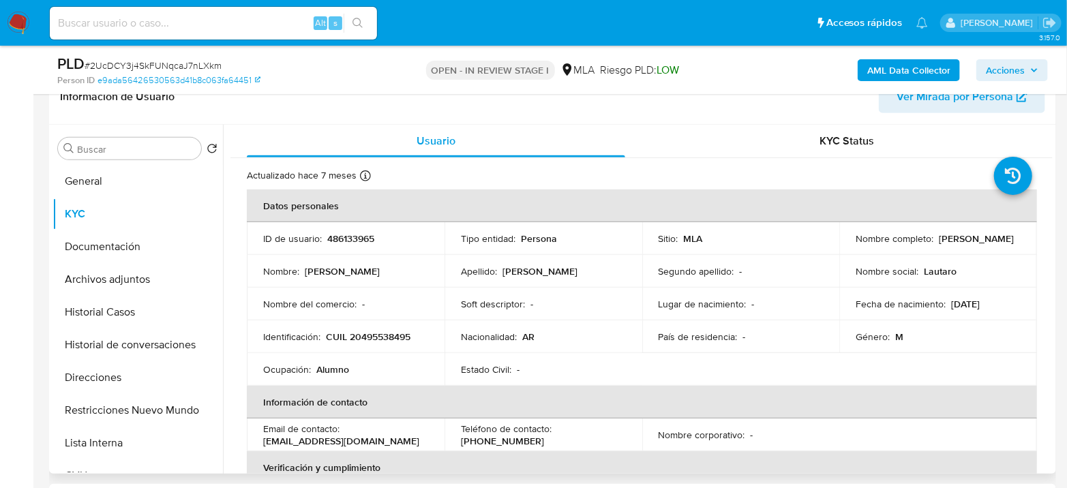
scroll to position [227, 0]
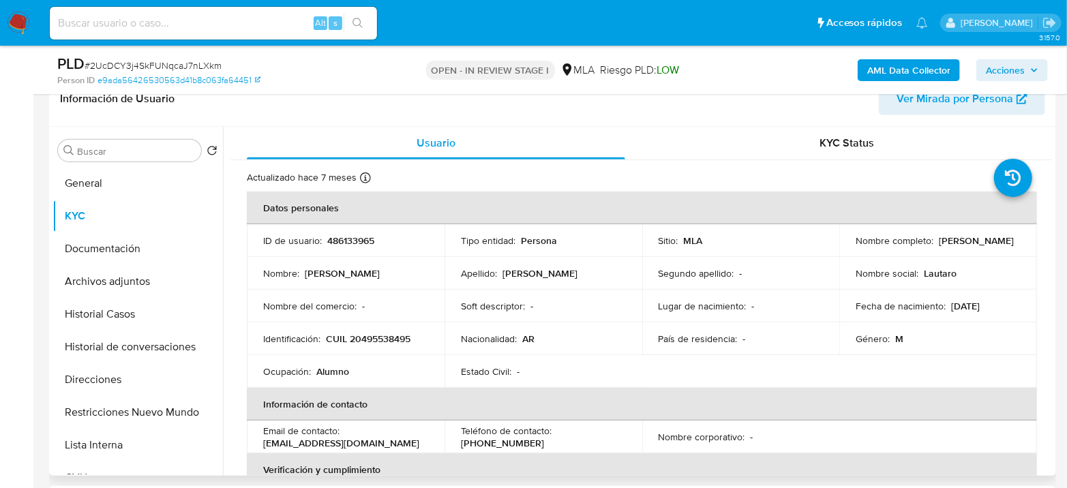
drag, startPoint x: 853, startPoint y: 249, endPoint x: 995, endPoint y: 249, distance: 141.8
click at [995, 247] on div "Nombre completo : Lautaro Emiliano Pereyra Ojeda" at bounding box center [937, 240] width 165 height 12
copy p "Lautaro Emiliano Pereyra Ojeda"
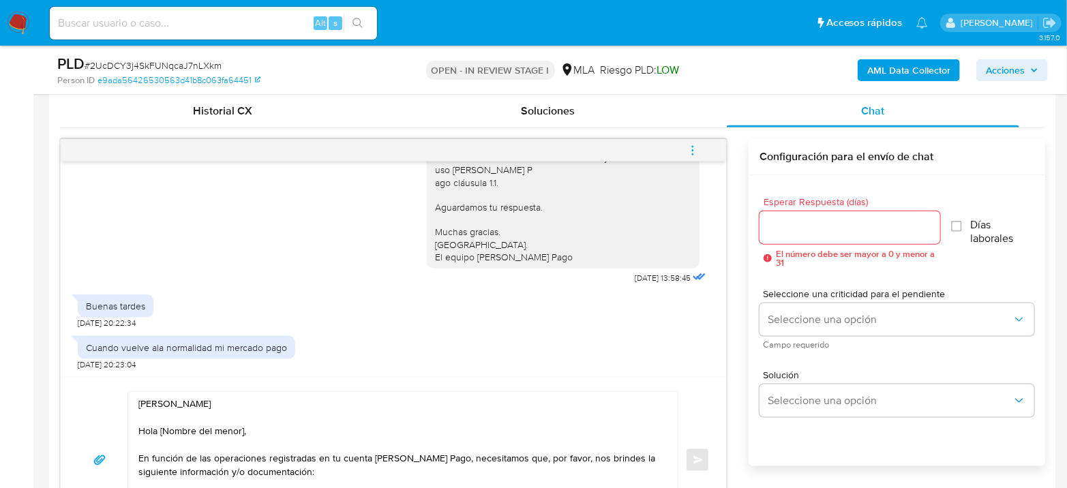
scroll to position [757, 0]
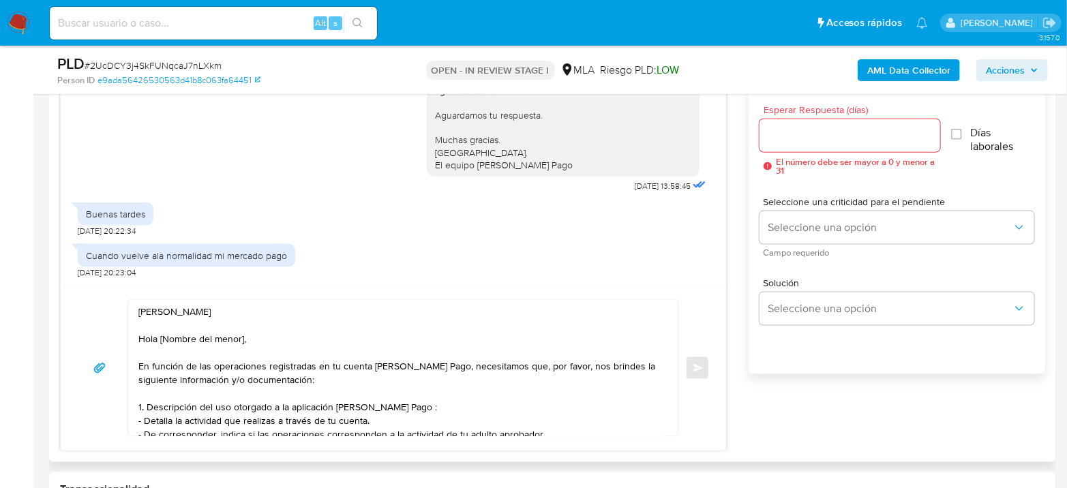
click at [322, 307] on textarea "Hola Lautaro Emiliano Pereyra Ojeda Hola [Nombre del menor], En función de las …" at bounding box center [399, 368] width 522 height 136
drag, startPoint x: 284, startPoint y: 337, endPoint x: 139, endPoint y: 335, distance: 144.5
click at [139, 335] on textarea "Hola Lautaro Emiliano Pereyra Ojeda Hola [Nombre del menor], En función de las …" at bounding box center [399, 368] width 522 height 136
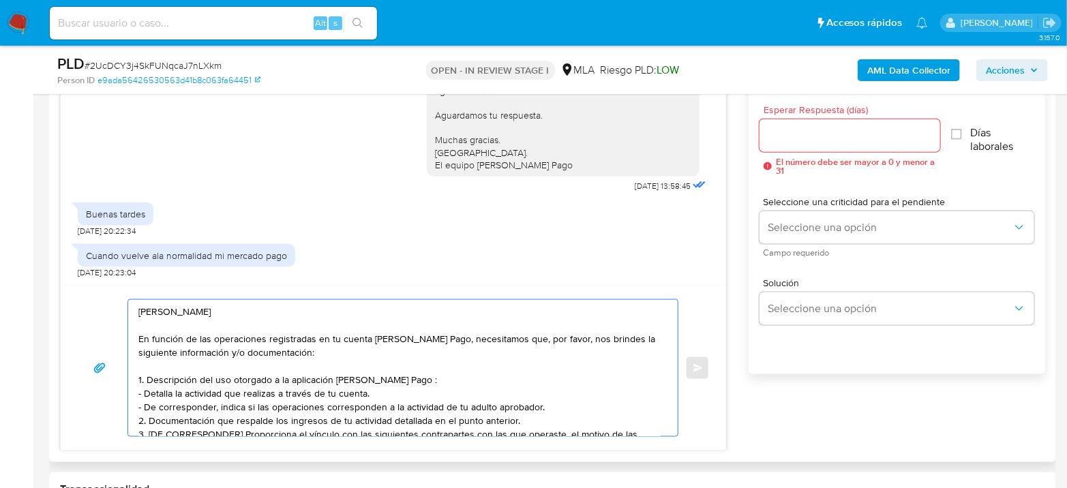
click at [564, 403] on textarea "Hola Lautaro Emiliano Pereyra Ojeda En función de las operaciones registradas e…" at bounding box center [399, 368] width 522 height 136
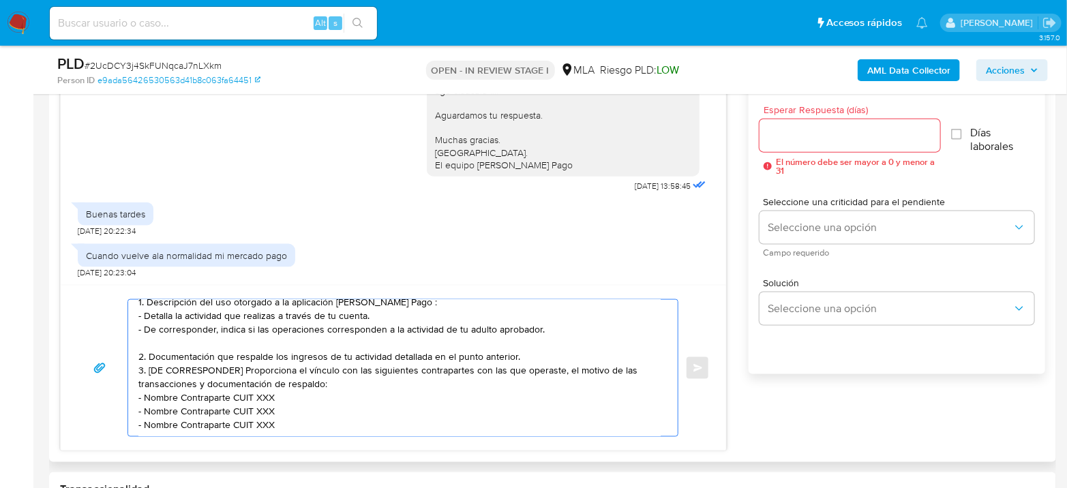
scroll to position [89, 0]
click at [534, 343] on textarea "Hola Lautaro Emiliano Pereyra Ojeda En función de las operaciones registradas e…" at bounding box center [399, 368] width 522 height 136
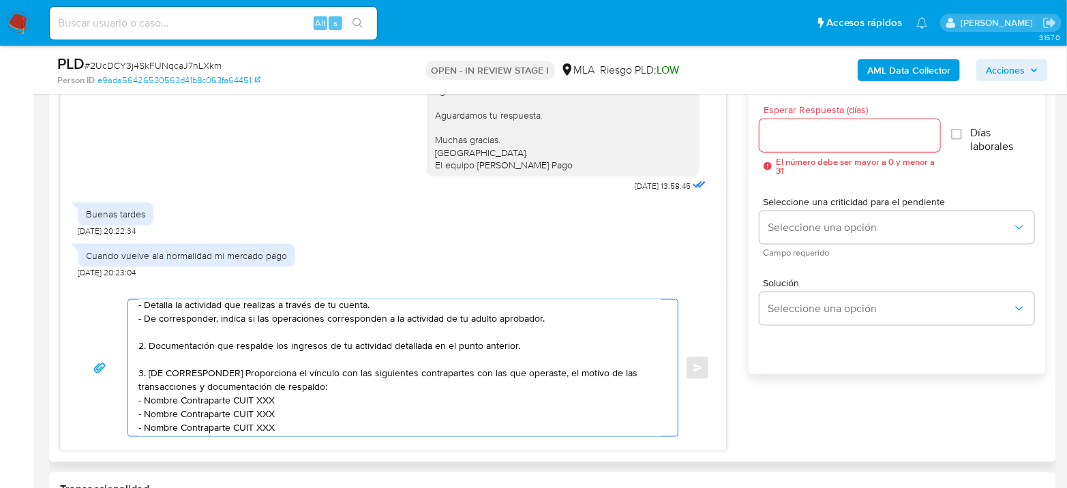
drag, startPoint x: 243, startPoint y: 373, endPoint x: 146, endPoint y: 369, distance: 96.8
click at [146, 369] on textarea "Hola Lautaro Emiliano Pereyra Ojeda En función de las operaciones registradas e…" at bounding box center [399, 368] width 522 height 136
drag, startPoint x: 143, startPoint y: 399, endPoint x: 229, endPoint y: 396, distance: 86.0
click at [229, 396] on textarea "Hola Lautaro Emiliano Pereyra Ojeda En función de las operaciones registradas e…" at bounding box center [399, 368] width 522 height 136
paste textarea "Ludmila Candela de Angelo"
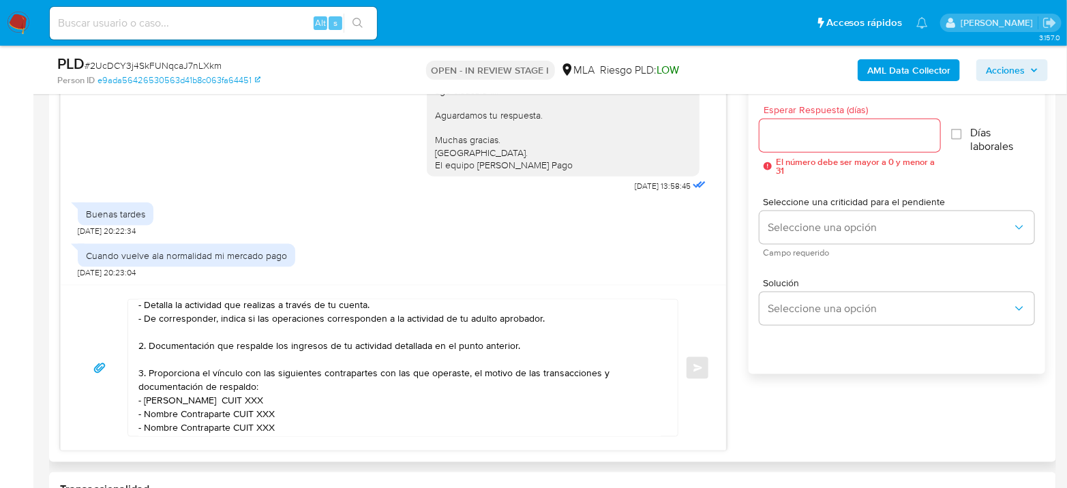
click at [291, 400] on textarea "Hola Lautaro Emiliano Pereyra Ojeda En función de las operaciones registradas e…" at bounding box center [399, 368] width 522 height 136
paste textarea "27432550449"
drag, startPoint x: 145, startPoint y: 411, endPoint x: 228, endPoint y: 410, distance: 83.2
click at [228, 410] on textarea "Hola Lautaro Emiliano Pereyra Ojeda En función de las operaciones registradas e…" at bounding box center [399, 368] width 522 height 136
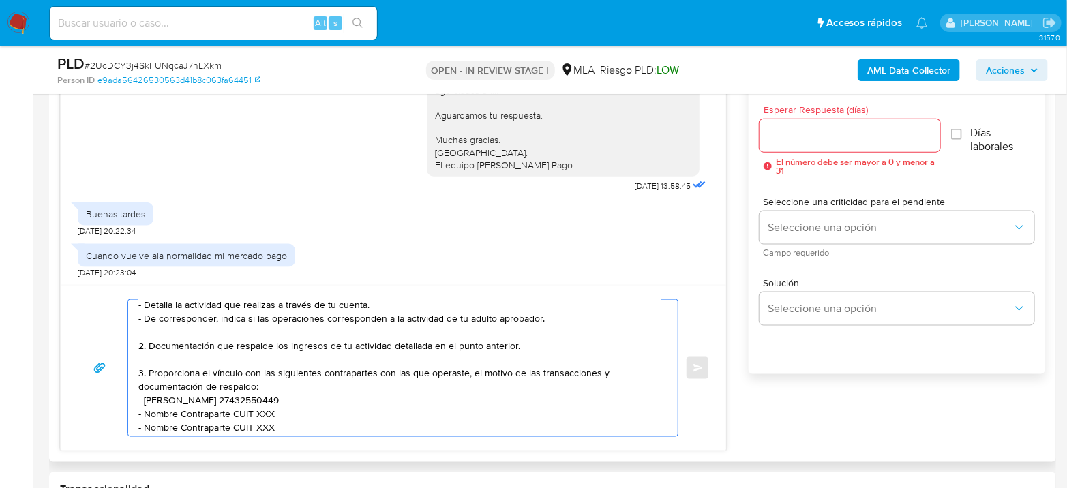
paste textarea "Omar Alejandro Arroyo"
click at [282, 408] on textarea "Hola Lautaro Emiliano Pereyra Ojeda En función de las operaciones registradas e…" at bounding box center [399, 368] width 522 height 136
paste textarea "20373555313"
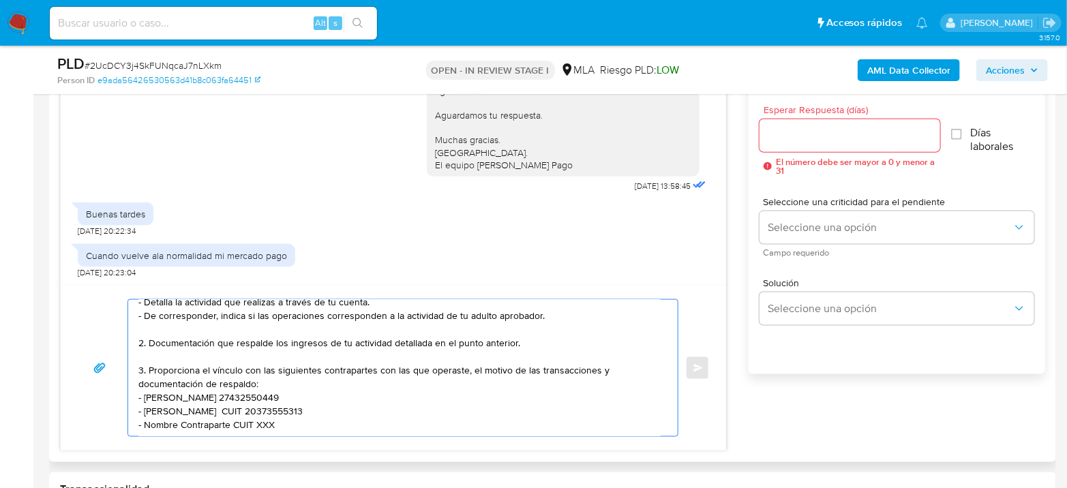
drag, startPoint x: 143, startPoint y: 425, endPoint x: 228, endPoint y: 410, distance: 86.6
click at [228, 410] on textarea "Hola Lautaro Emiliano Pereyra Ojeda En función de las operaciones registradas e…" at bounding box center [399, 368] width 522 height 136
paste textarea "Irma Rosa Abtt"
click at [244, 408] on textarea "Hola Lautaro Emiliano Pereyra Ojeda En función de las operaciones registradas e…" at bounding box center [399, 368] width 522 height 136
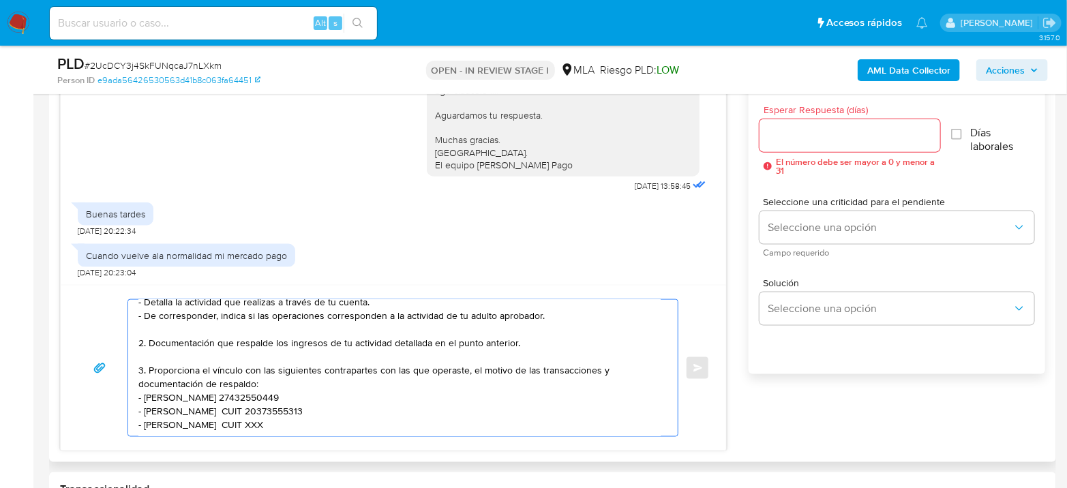
paste textarea "27183780900"
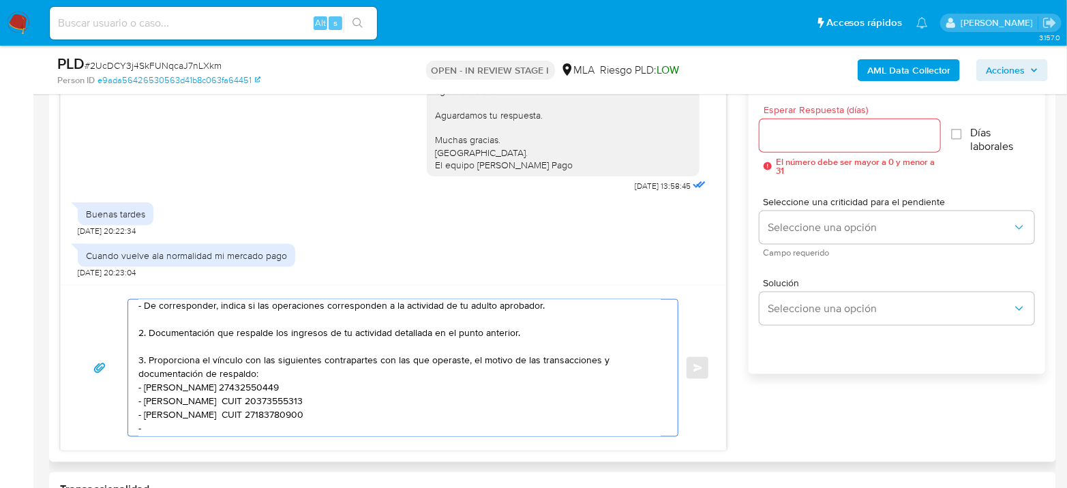
click at [179, 427] on textarea "Hola Lautaro Emiliano Pereyra Ojeda En función de las operaciones registradas e…" at bounding box center [399, 368] width 522 height 136
paste textarea "Victor Hugo Arce"
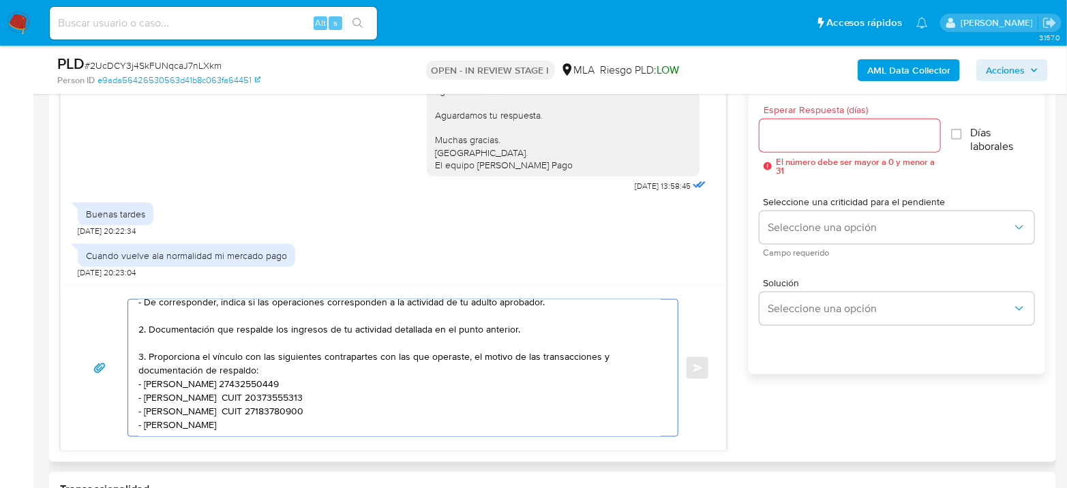
click at [246, 417] on textarea "Hola Lautaro Emiliano Pereyra Ojeda En función de las operaciones registradas e…" at bounding box center [399, 368] width 522 height 136
paste textarea "20303420070"
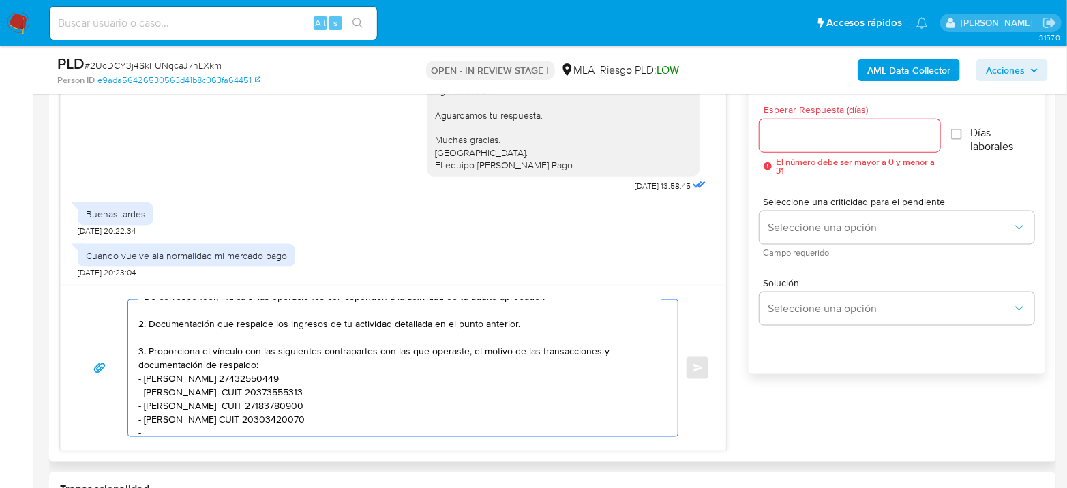
click at [185, 433] on textarea "Hola Lautaro Emiliano Pereyra Ojeda En función de las operaciones registradas e…" at bounding box center [399, 368] width 522 height 136
paste textarea "Nicolas Jesus Rodriguez Leez"
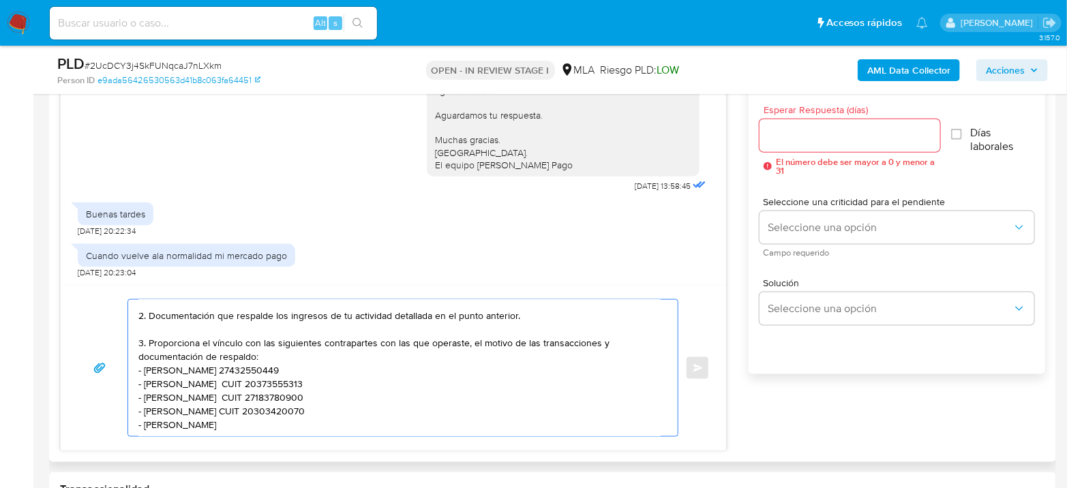
click at [299, 412] on textarea "Hola Lautaro Emiliano Pereyra Ojeda En función de las operaciones registradas e…" at bounding box center [399, 368] width 522 height 136
paste textarea "20331585271"
paste textarea "Es importante que sepas que, en caso de no responder a lo solicitado o si lo pr…"
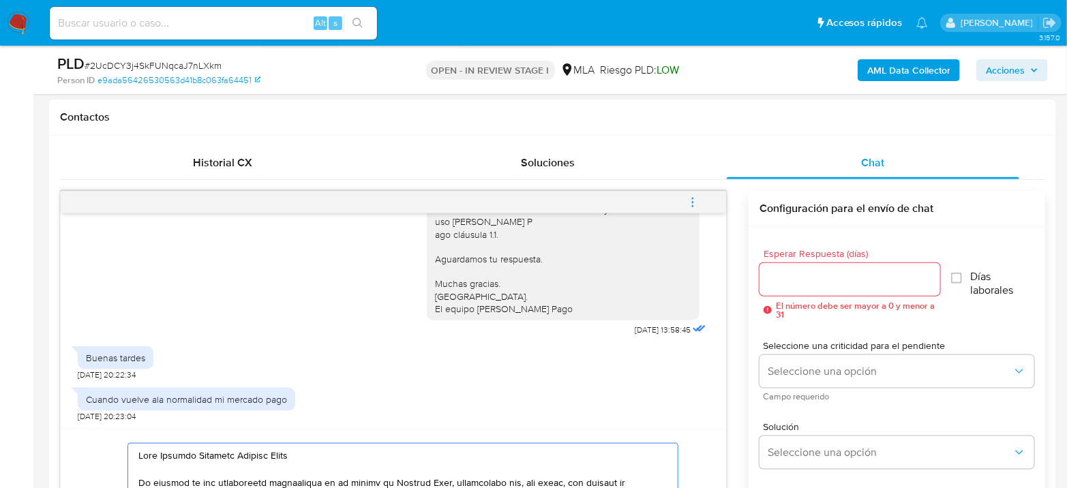
scroll to position [605, 0]
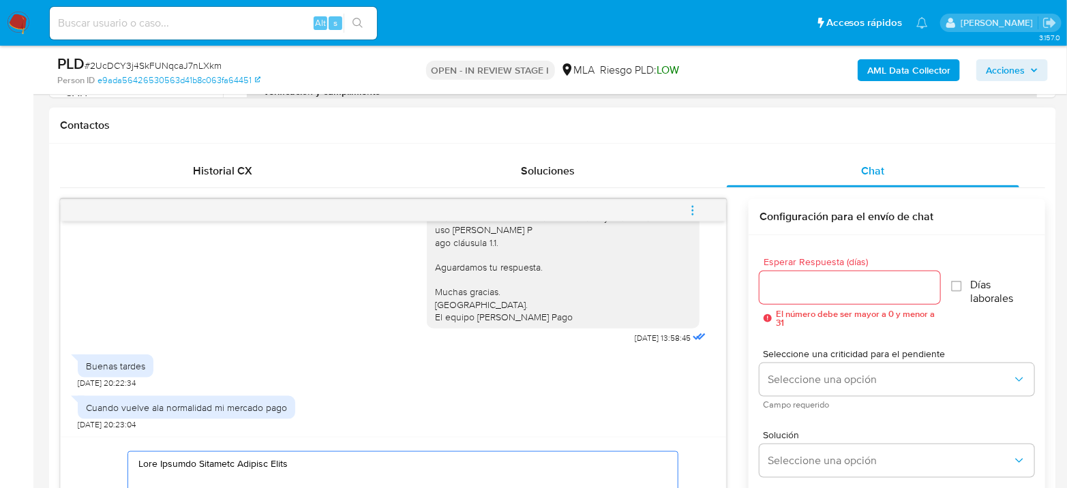
type textarea "Hola Lautaro Emiliano Pereyra Ojeda En función de las operaciones registradas e…"
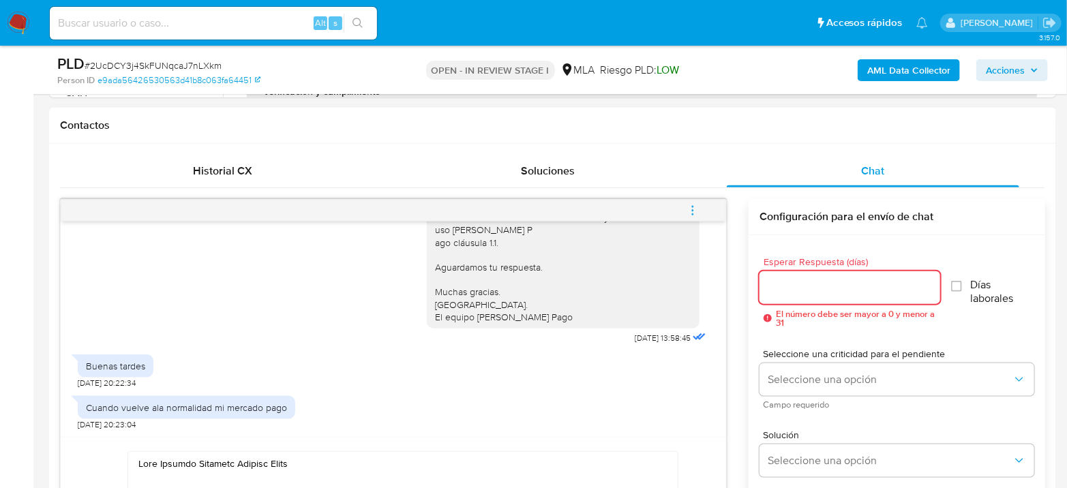
click at [815, 279] on input "Esperar Respuesta (días)" at bounding box center [849, 288] width 181 height 18
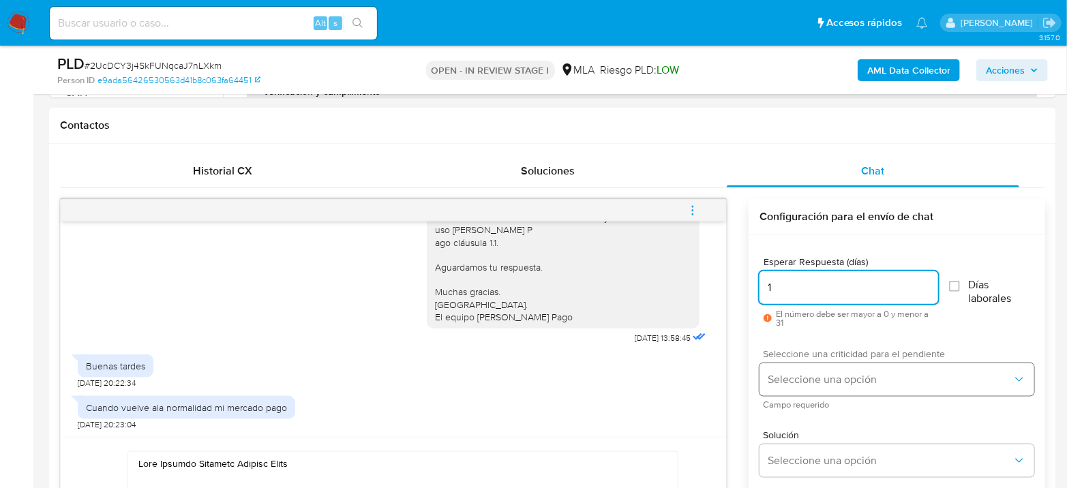
type input "1"
click at [864, 379] on span "Seleccione una opción" at bounding box center [890, 380] width 245 height 14
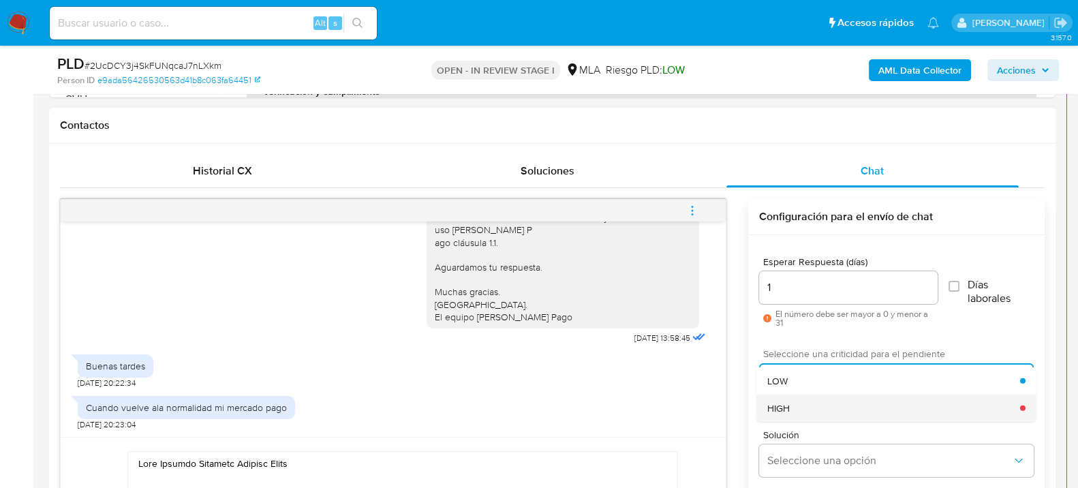
click at [848, 399] on div "HIGH" at bounding box center [894, 407] width 253 height 27
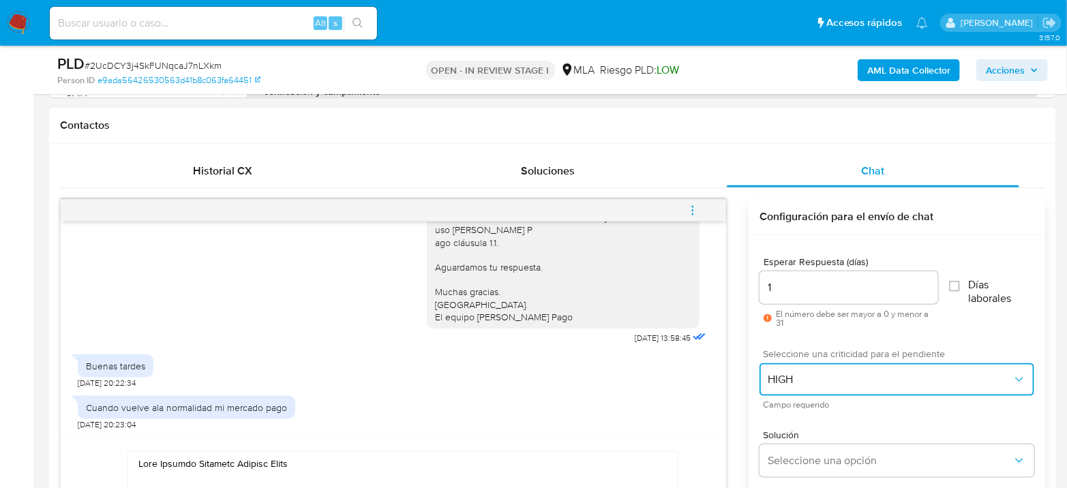
scroll to position [682, 0]
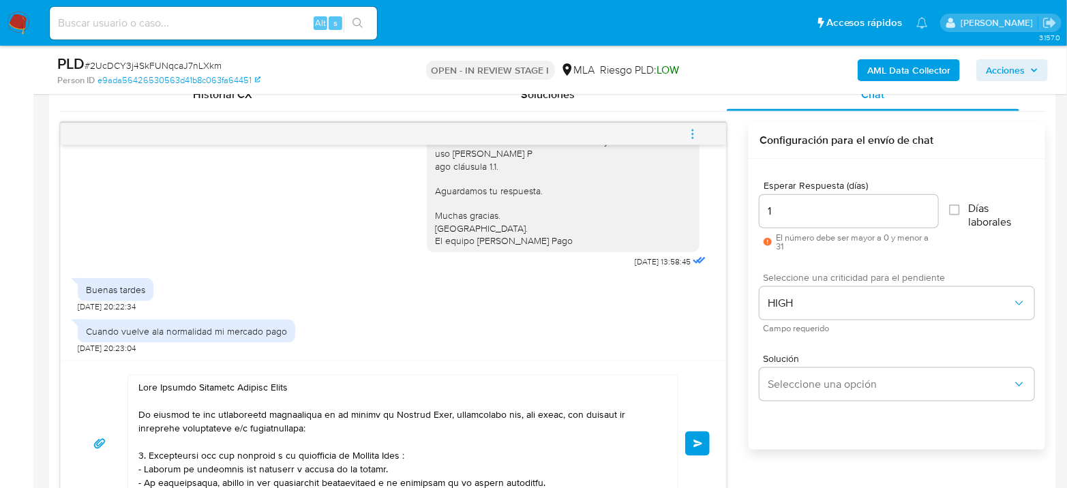
click at [698, 434] on button "Enviar" at bounding box center [697, 443] width 25 height 25
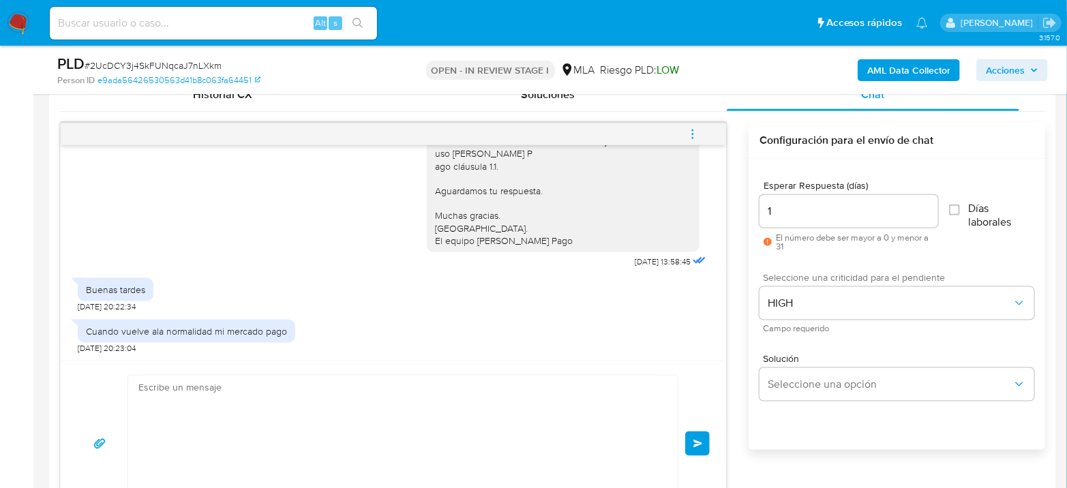
scroll to position [1251, 0]
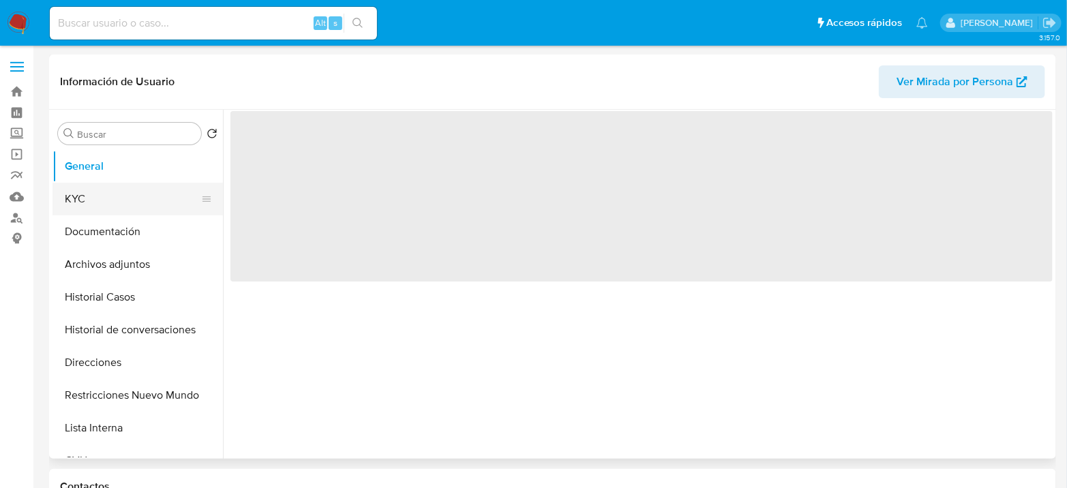
click at [98, 195] on button "KYC" at bounding box center [131, 199] width 159 height 33
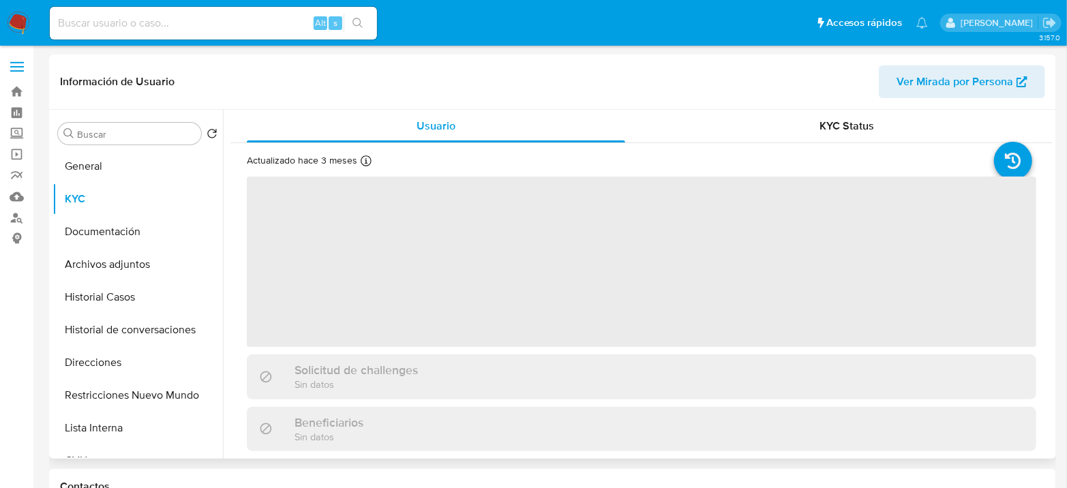
select select "10"
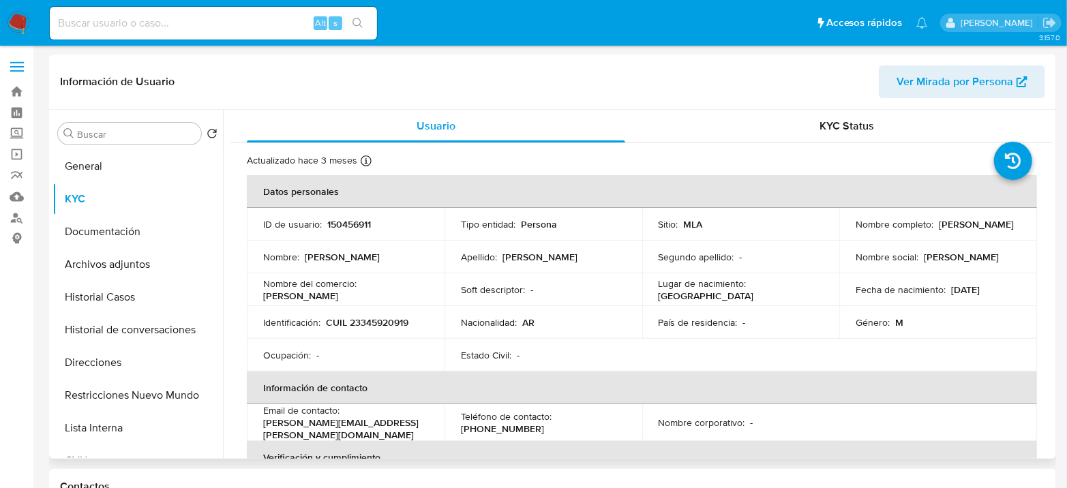
click at [399, 324] on p "CUIL 23345920919" at bounding box center [367, 322] width 82 height 12
click at [393, 318] on p "CUIL 23345920919" at bounding box center [367, 322] width 82 height 12
click at [22, 18] on img at bounding box center [18, 23] width 23 height 23
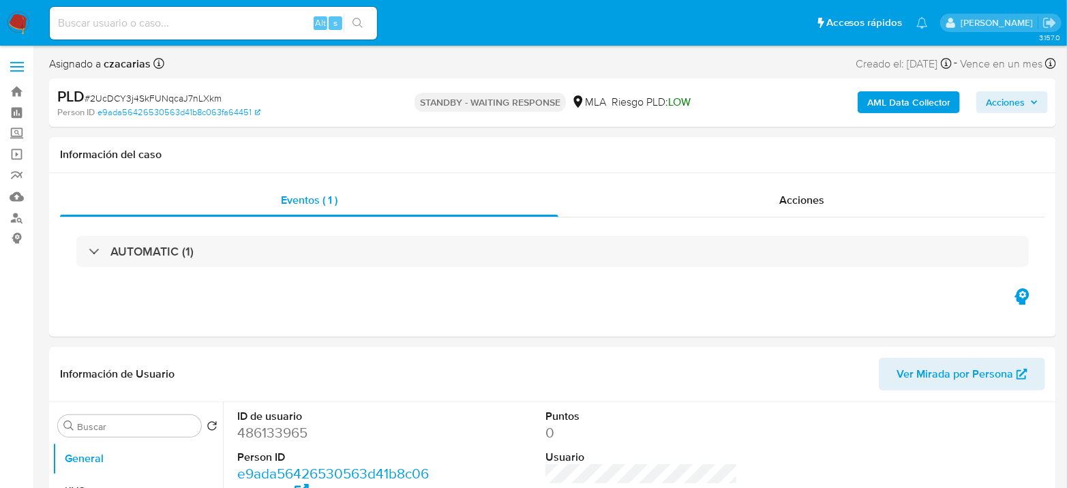
select select "10"
click at [260, 40] on div "Alt s" at bounding box center [213, 23] width 327 height 38
drag, startPoint x: 257, startPoint y: 30, endPoint x: 267, endPoint y: 29, distance: 9.6
click at [258, 30] on input at bounding box center [213, 23] width 327 height 18
paste input "YA1w12aZ4SJcgMP8NKIqk0fw"
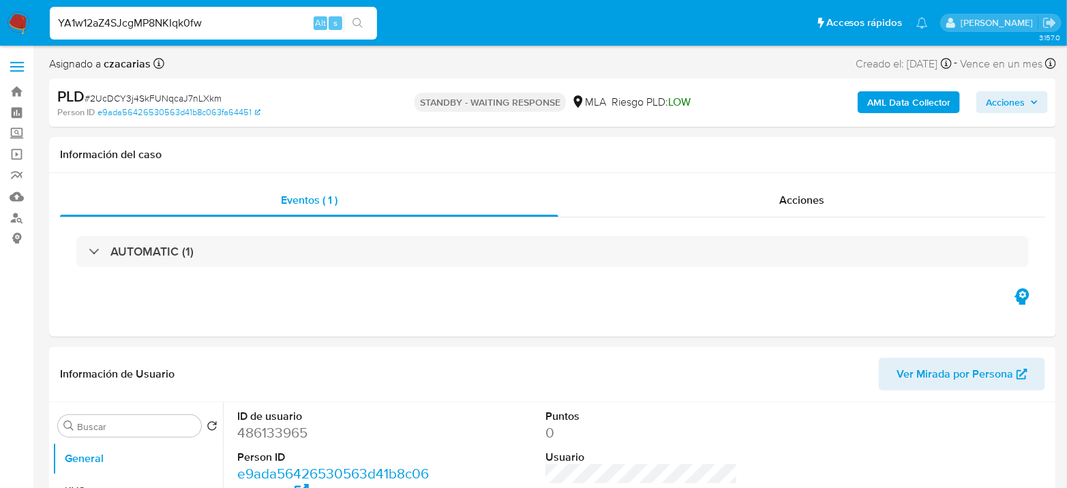
type input "YA1w12aZ4SJcgMP8NKIqk0fw"
click at [352, 23] on icon "search-icon" at bounding box center [357, 23] width 11 height 11
select select "10"
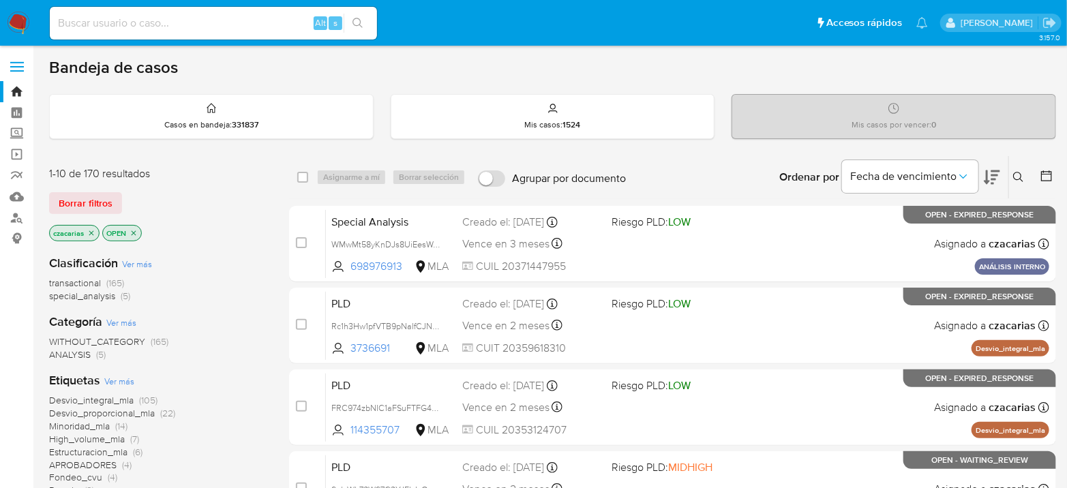
click at [1020, 184] on button at bounding box center [1020, 177] width 22 height 16
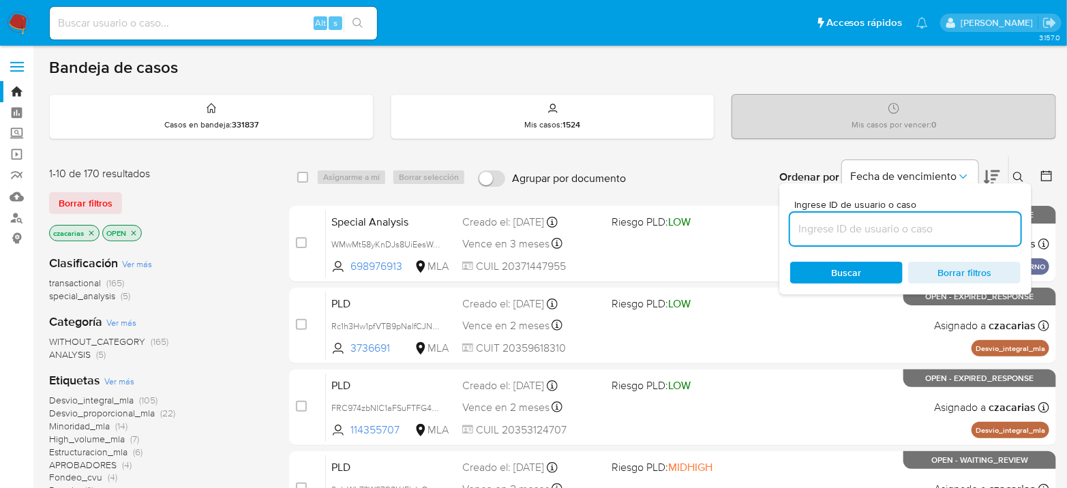
click at [954, 228] on input at bounding box center [905, 229] width 230 height 18
type input "YA1w12aZ4SJcgMP8NKIqk0fw"
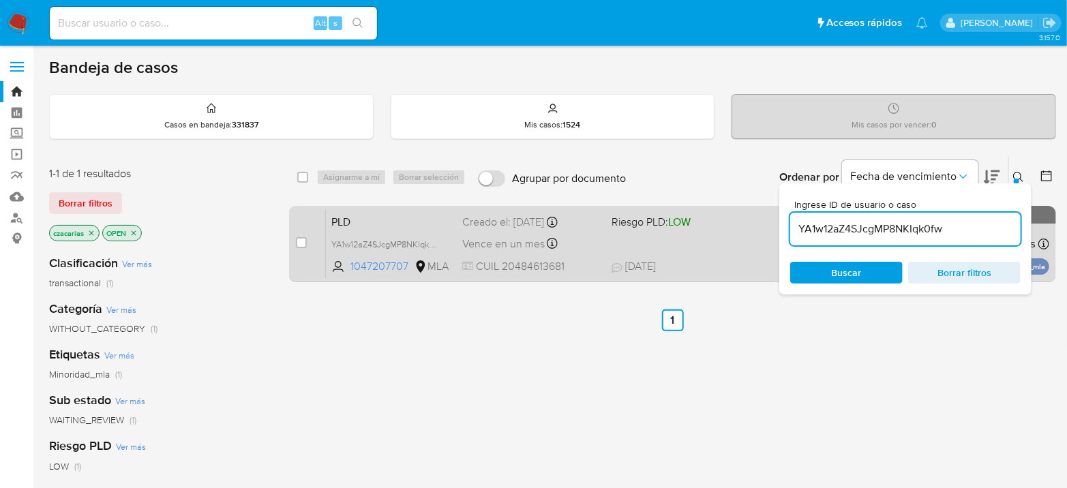
click at [305, 251] on div "case-item-checkbox No es posible asignar el caso" at bounding box center [311, 243] width 30 height 69
click at [299, 245] on input "checkbox" at bounding box center [301, 242] width 11 height 11
checkbox input "true"
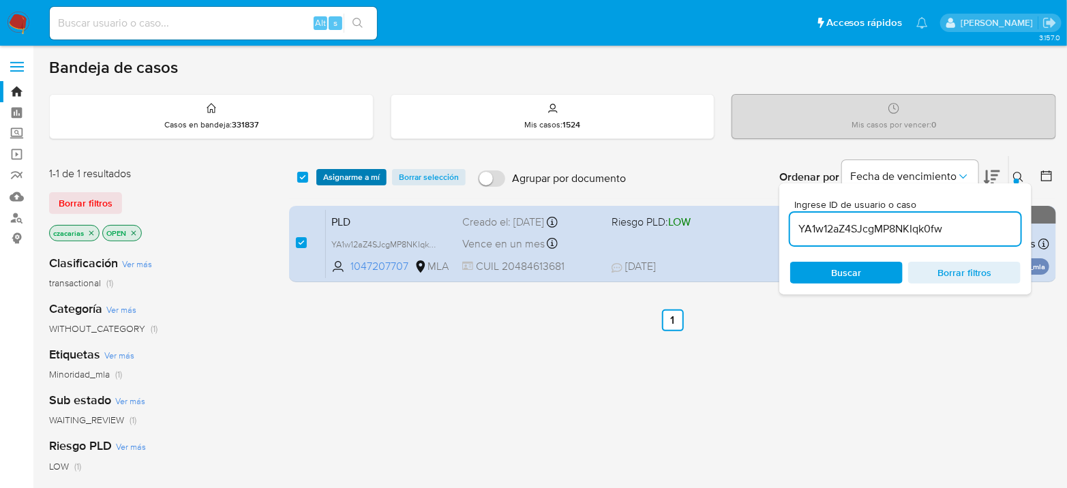
click at [354, 183] on span "Asignarme a mí" at bounding box center [351, 177] width 57 height 14
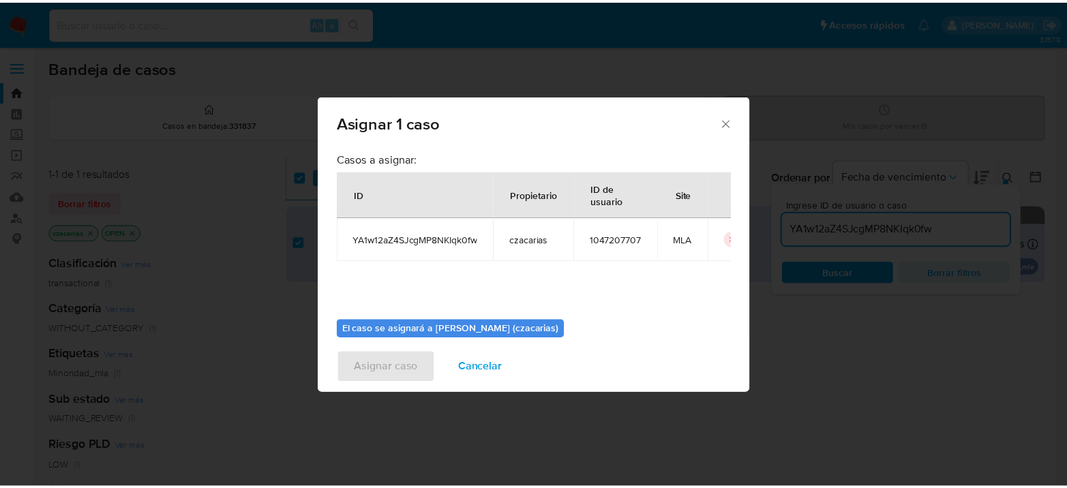
scroll to position [70, 0]
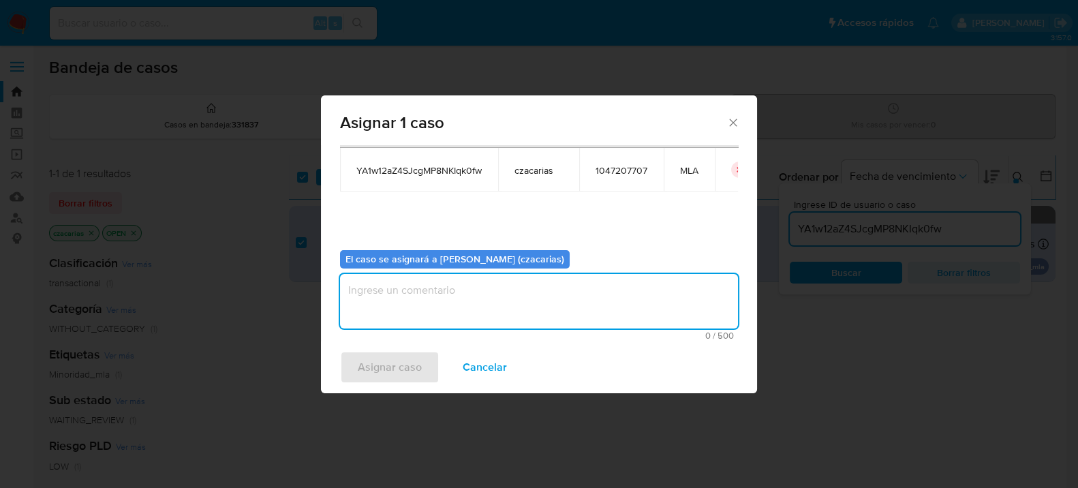
click at [430, 284] on textarea "assign-modal" at bounding box center [539, 301] width 398 height 55
click at [386, 363] on span "Asignar caso" at bounding box center [390, 367] width 64 height 30
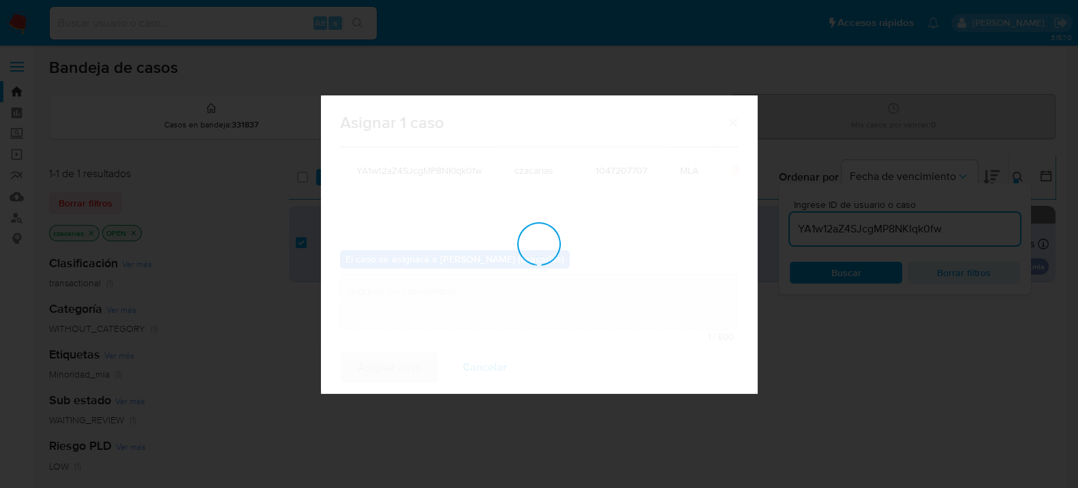
checkbox input "false"
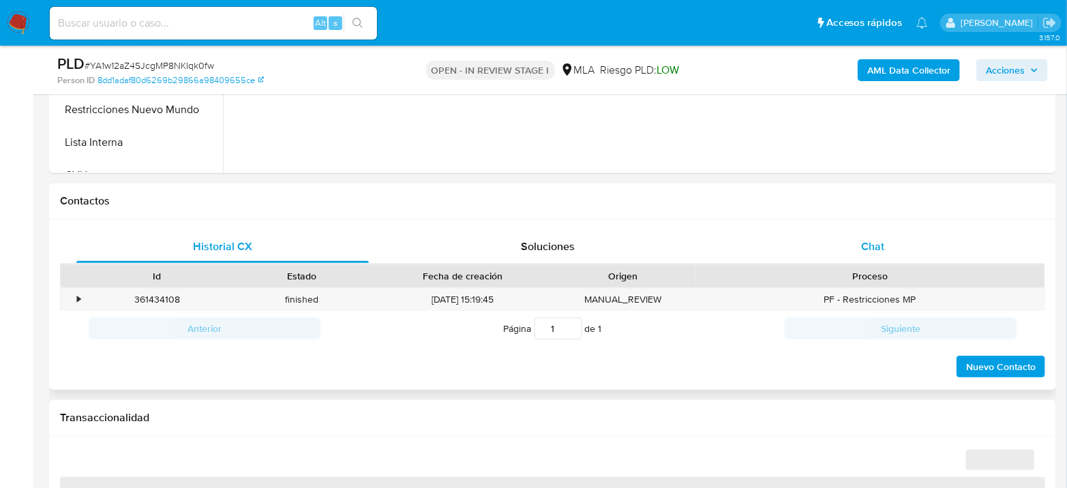
click at [870, 250] on span "Chat" at bounding box center [872, 247] width 23 height 16
select select "10"
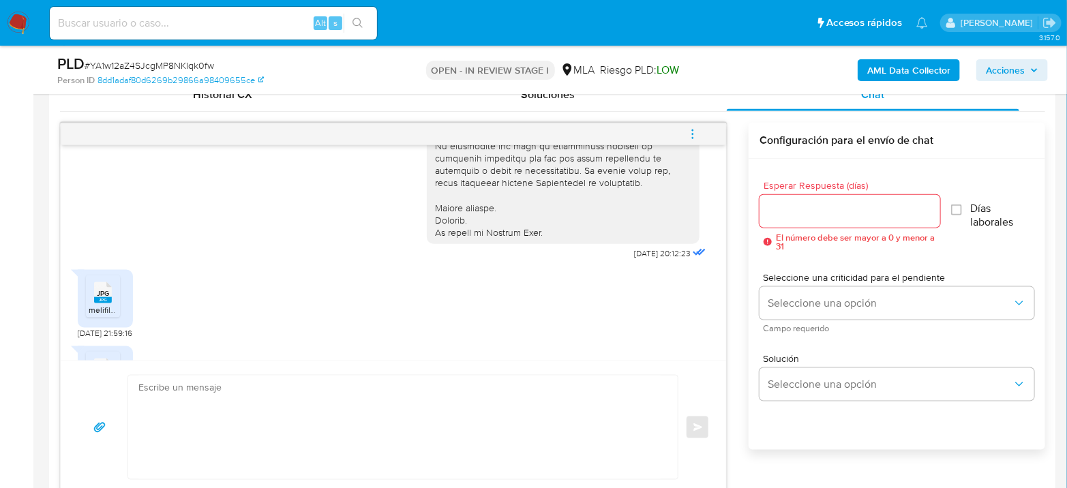
scroll to position [496, 0]
click at [98, 318] on span "melifile5760775343231831388.jpg" at bounding box center [151, 312] width 125 height 12
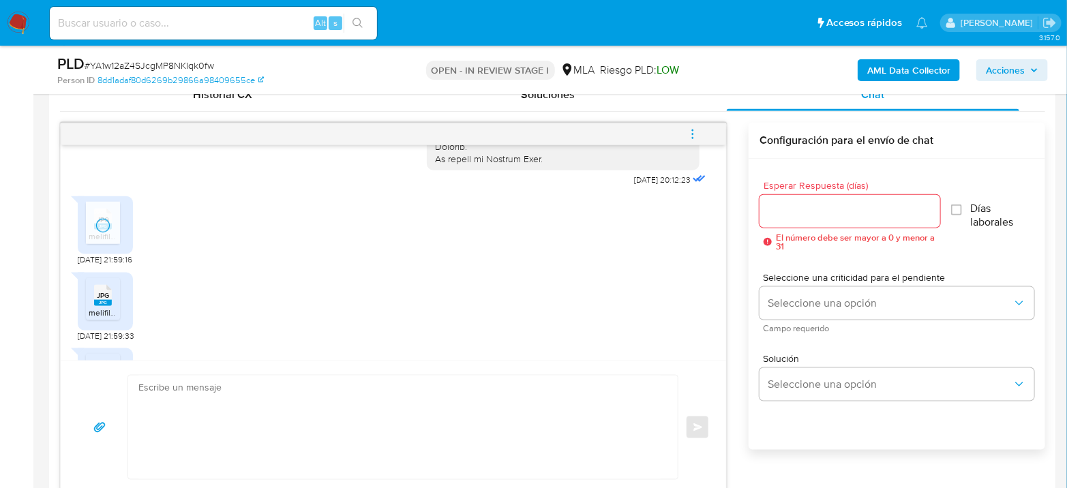
click at [98, 318] on span "melifile6265322003025981437.jpg" at bounding box center [152, 313] width 127 height 12
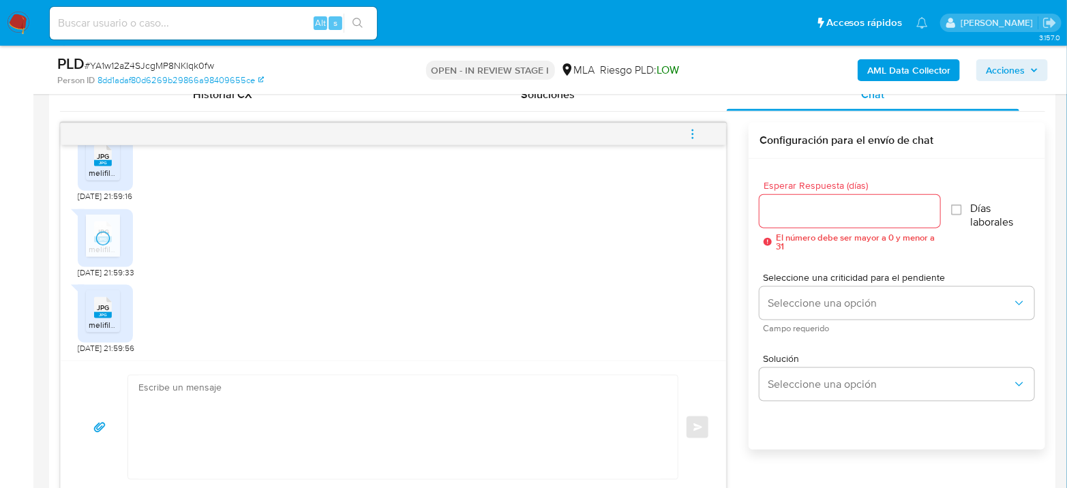
click at [101, 303] on span "JPG" at bounding box center [103, 307] width 12 height 9
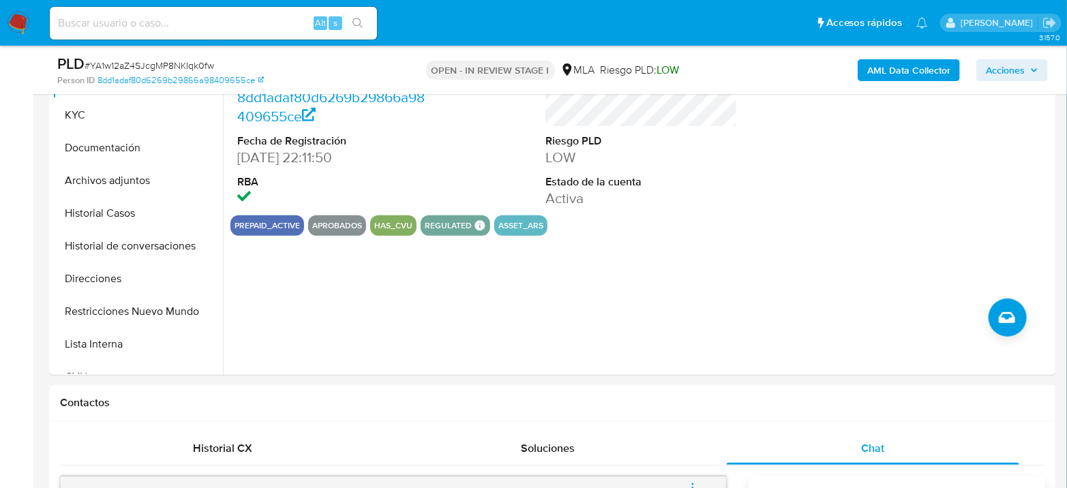
scroll to position [227, 0]
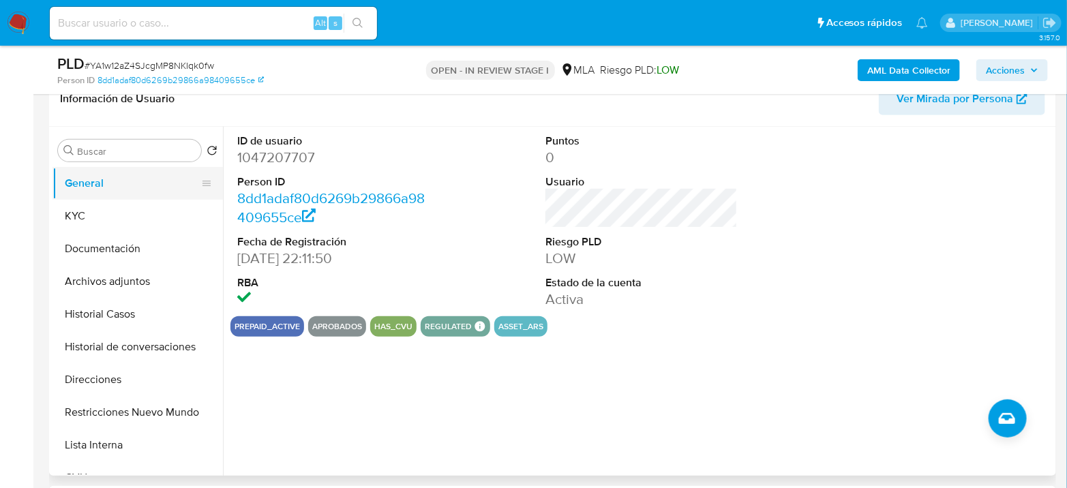
click at [125, 198] on button "General" at bounding box center [131, 183] width 159 height 33
click at [144, 229] on button "KYC" at bounding box center [131, 216] width 159 height 33
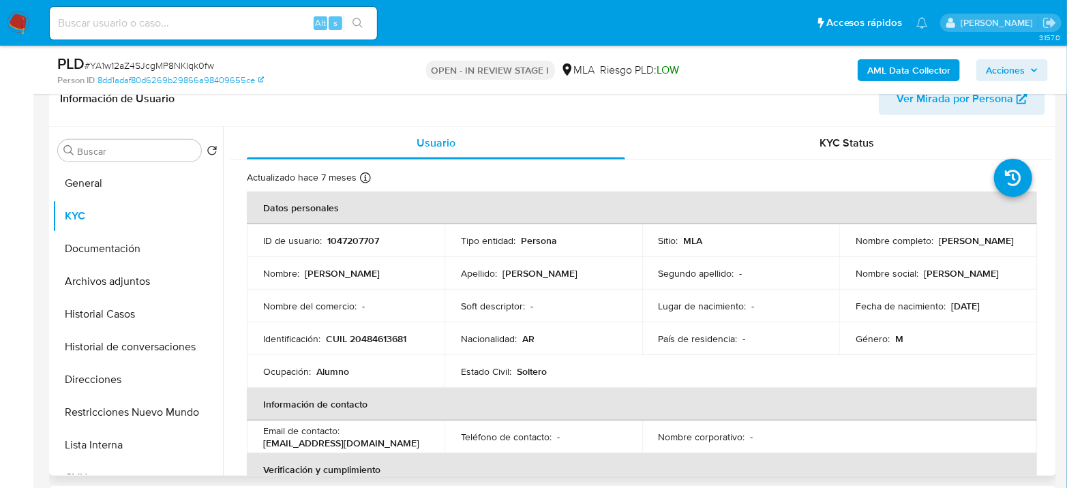
click at [345, 243] on p "1047207707" at bounding box center [353, 240] width 52 height 12
copy p "1047207707"
click at [121, 281] on button "Archivos adjuntos" at bounding box center [131, 281] width 159 height 33
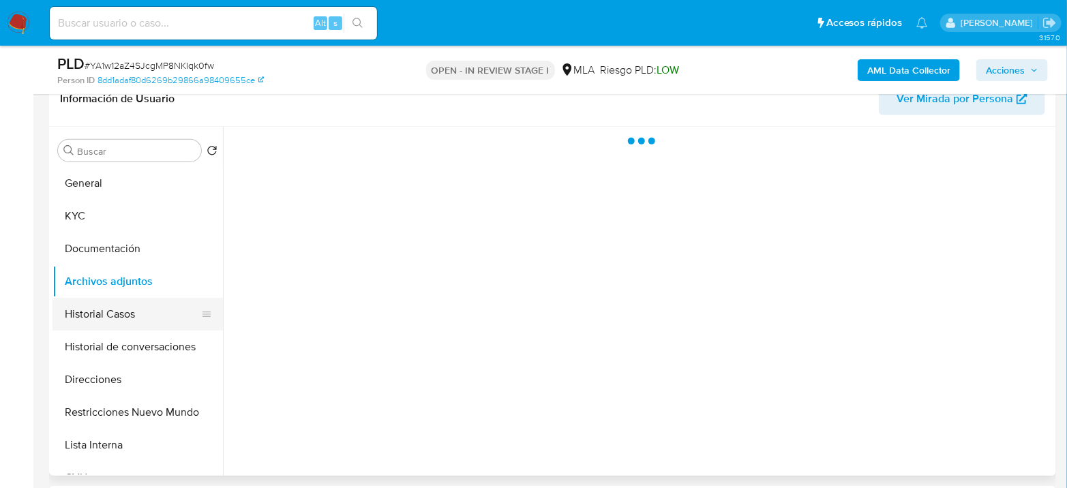
click at [130, 316] on button "Historial Casos" at bounding box center [131, 314] width 159 height 33
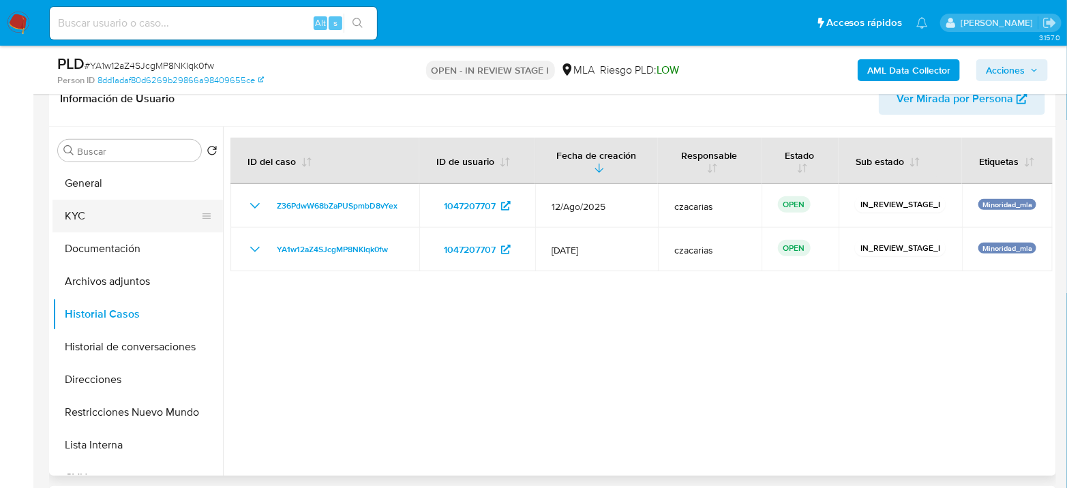
click at [100, 214] on button "KYC" at bounding box center [131, 216] width 159 height 33
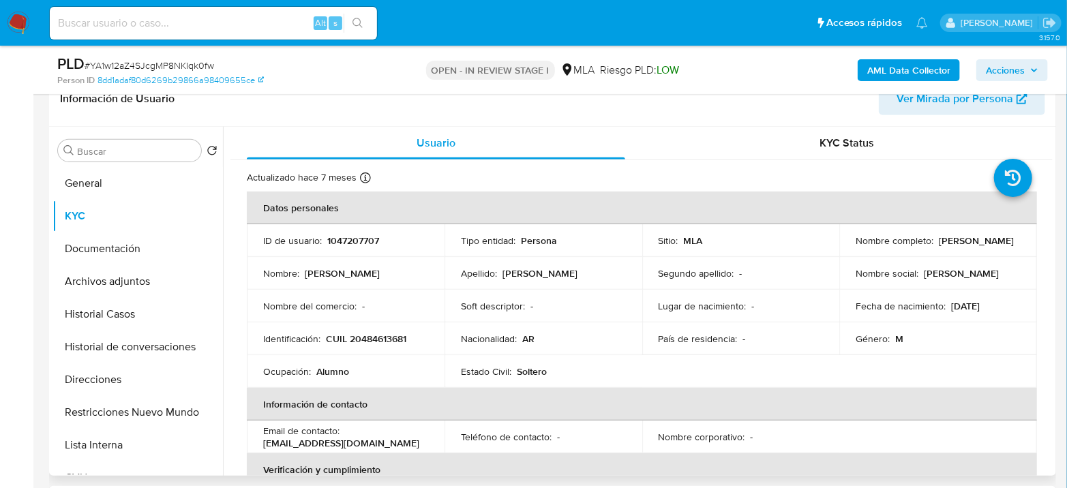
click at [374, 243] on p "1047207707" at bounding box center [353, 240] width 52 height 12
copy p "1047207707"
click at [364, 234] on p "1047207707" at bounding box center [353, 240] width 52 height 12
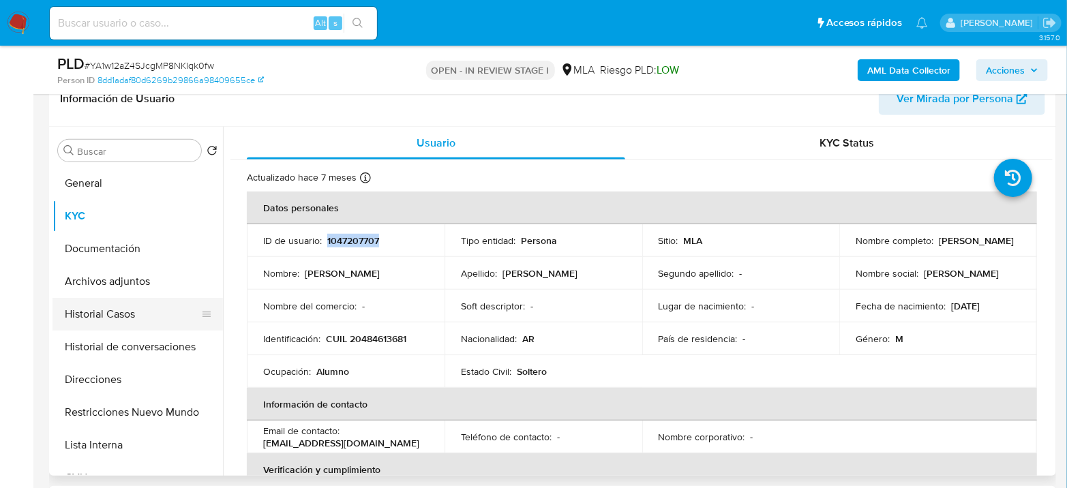
click at [84, 325] on button "Historial Casos" at bounding box center [131, 314] width 159 height 33
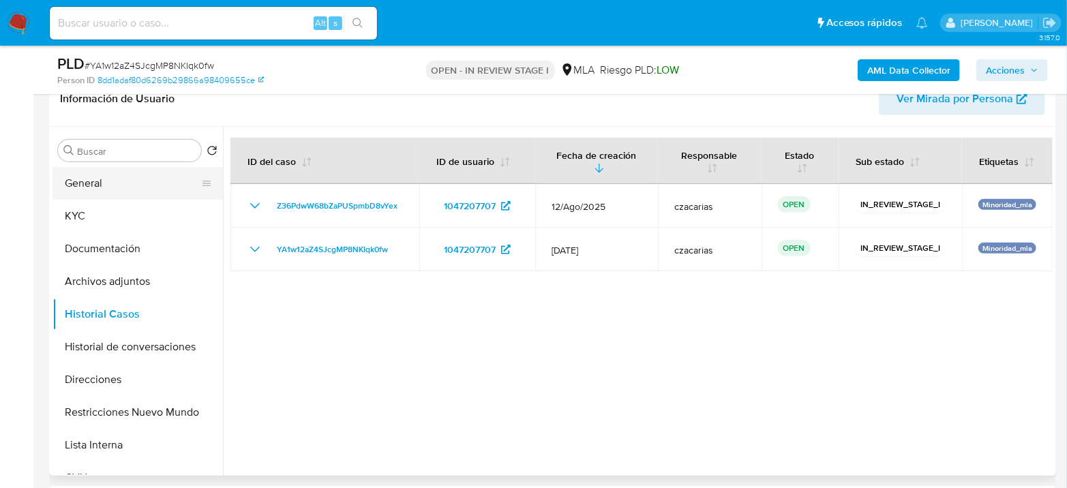
click at [76, 185] on button "General" at bounding box center [131, 183] width 159 height 33
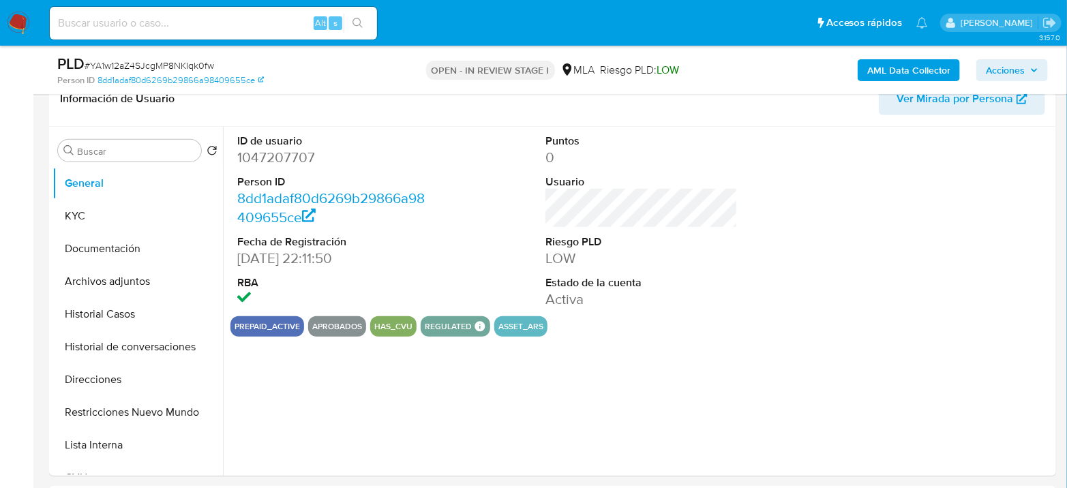
click at [269, 162] on dd "1047207707" at bounding box center [333, 157] width 192 height 19
copy dd "1047207707"
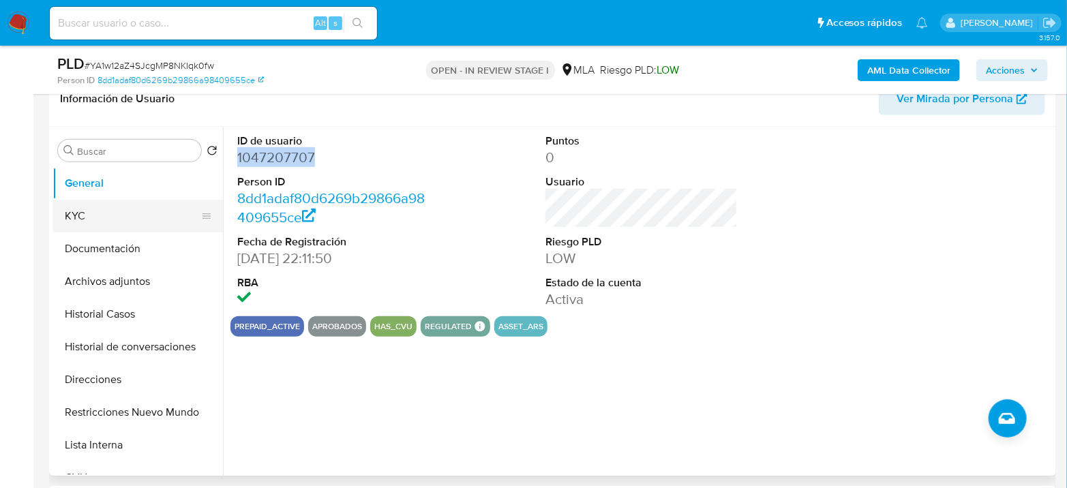
click at [79, 217] on button "KYC" at bounding box center [131, 216] width 159 height 33
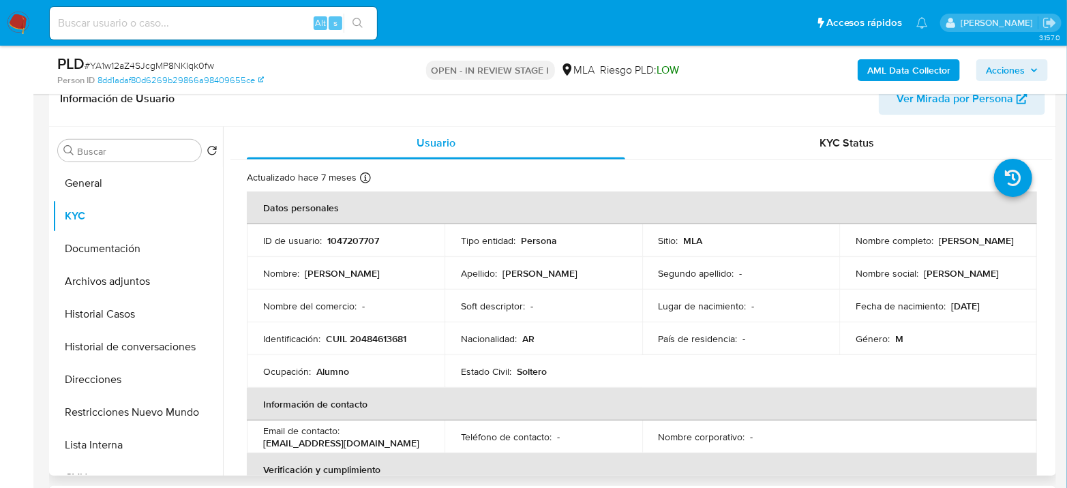
drag, startPoint x: 995, startPoint y: 306, endPoint x: 971, endPoint y: 307, distance: 23.9
click at [971, 307] on p "16/02/2008" at bounding box center [965, 306] width 29 height 12
copy p "/2008"
click at [367, 344] on td "Identificación : CUIL 20484613681" at bounding box center [346, 338] width 198 height 33
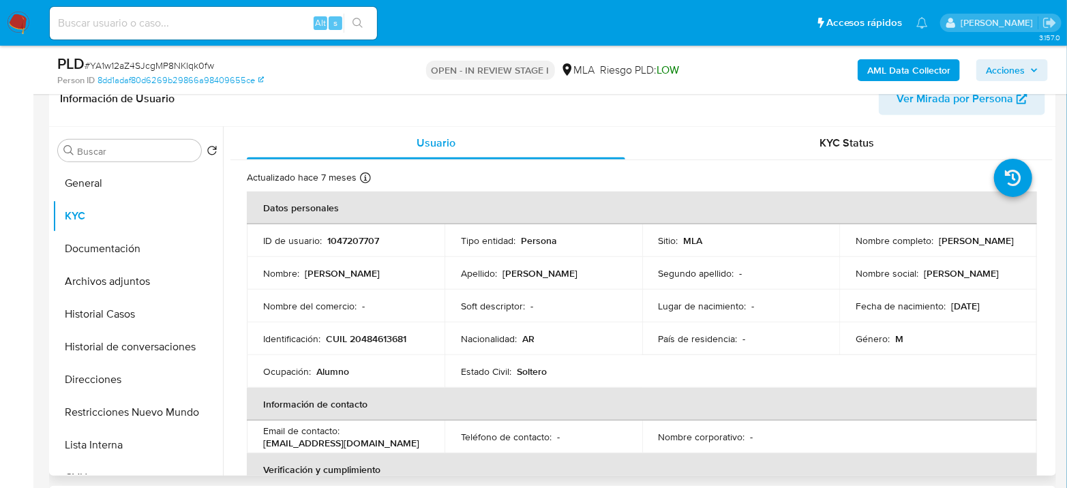
click at [374, 335] on p "CUIL 20484613681" at bounding box center [366, 339] width 80 height 12
copy p "20484613681"
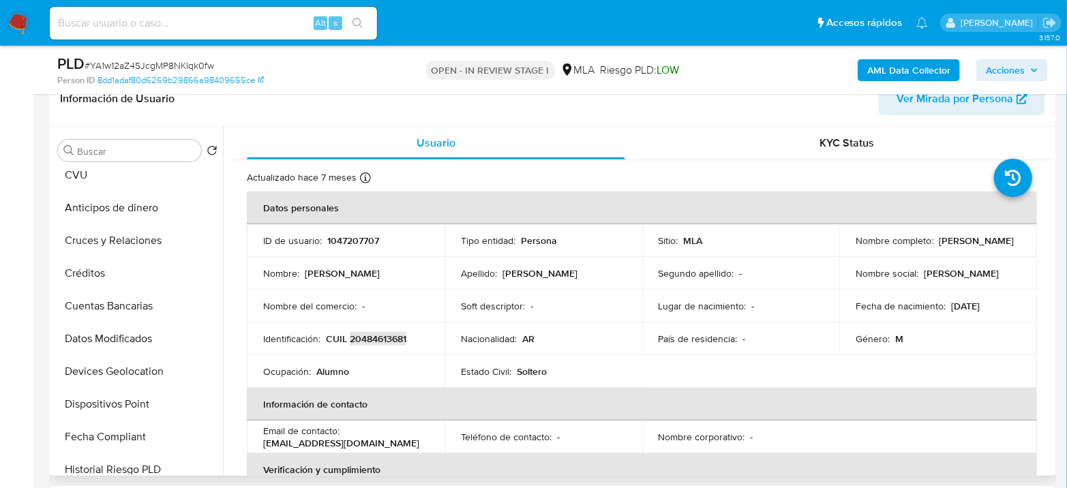
scroll to position [673, 0]
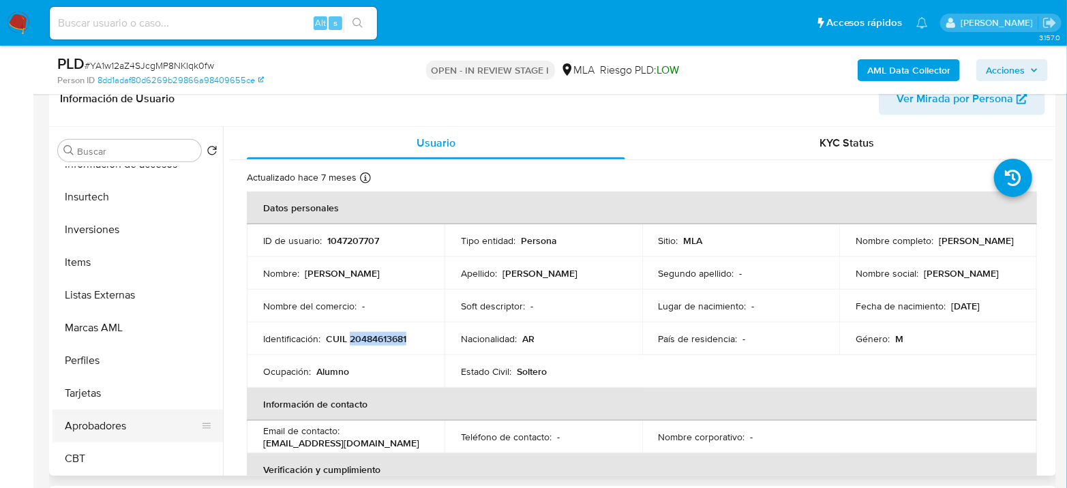
click at [136, 426] on button "Aprobadores" at bounding box center [131, 426] width 159 height 33
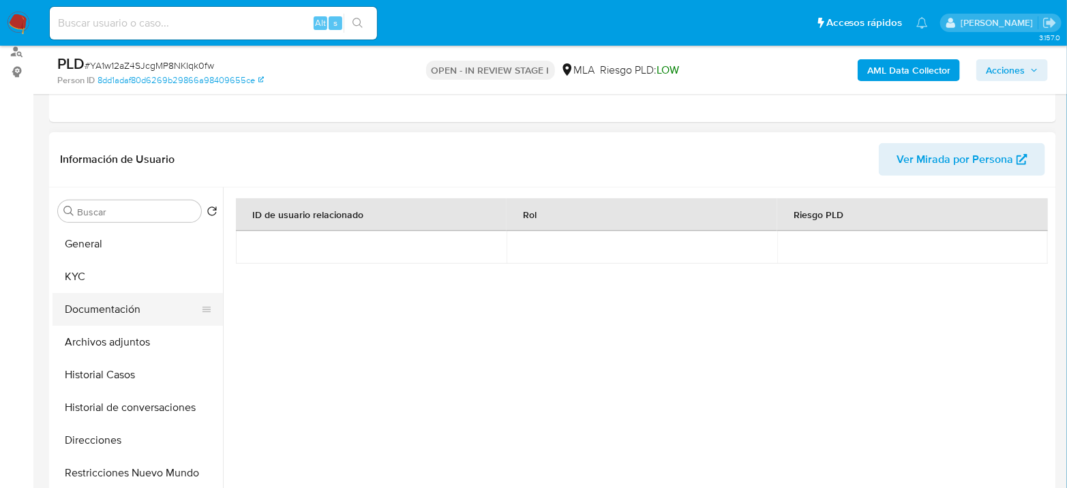
scroll to position [76, 0]
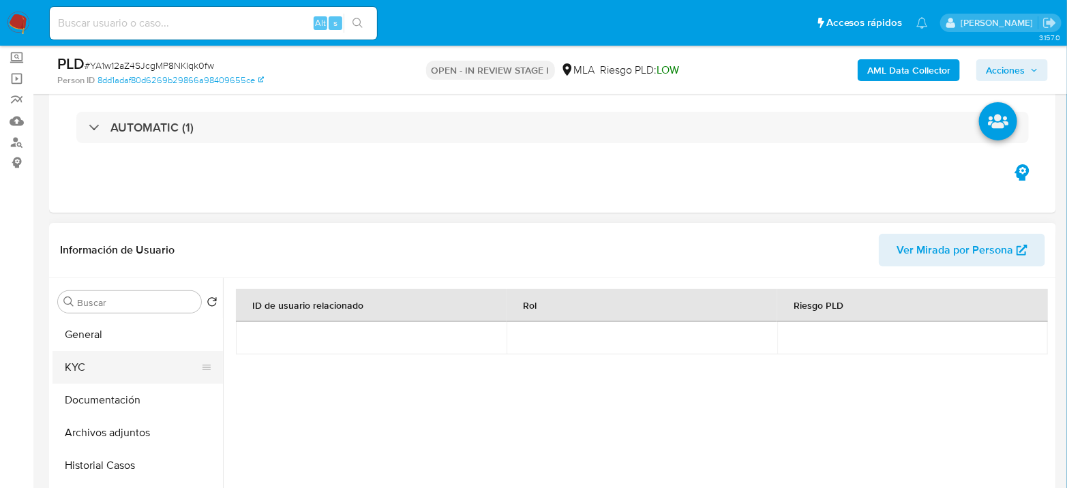
click at [110, 369] on button "KYC" at bounding box center [131, 367] width 159 height 33
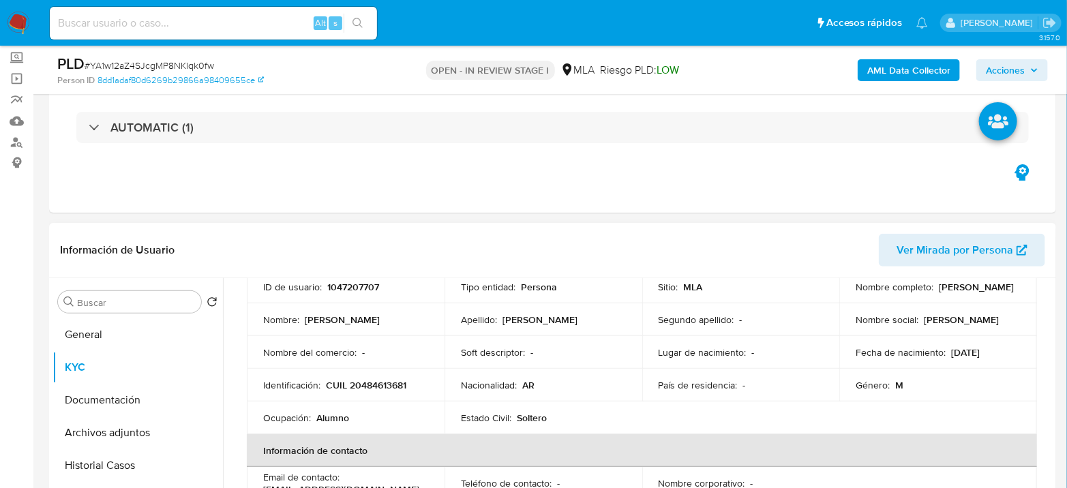
scroll to position [114, 0]
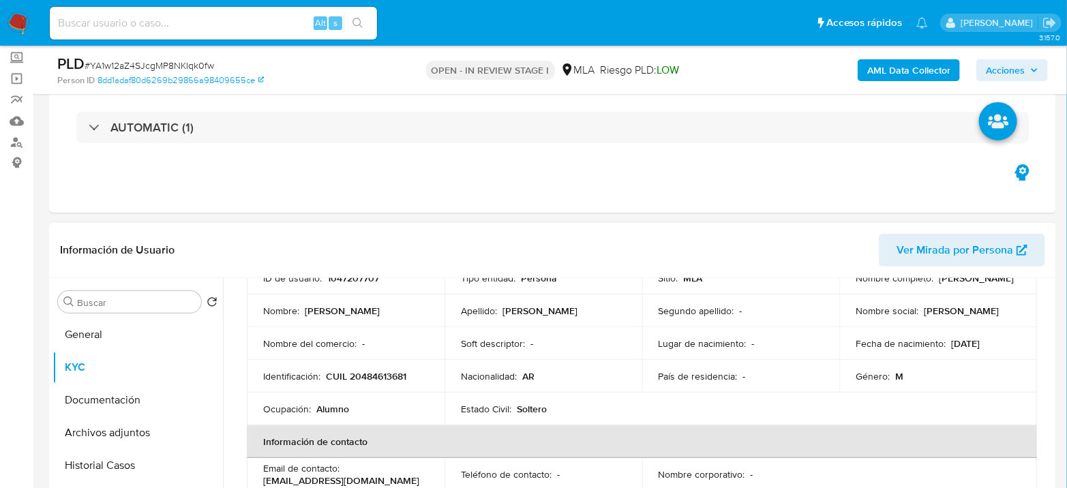
click at [383, 379] on p "CUIL 20484613681" at bounding box center [366, 376] width 80 height 12
copy p "20484613681"
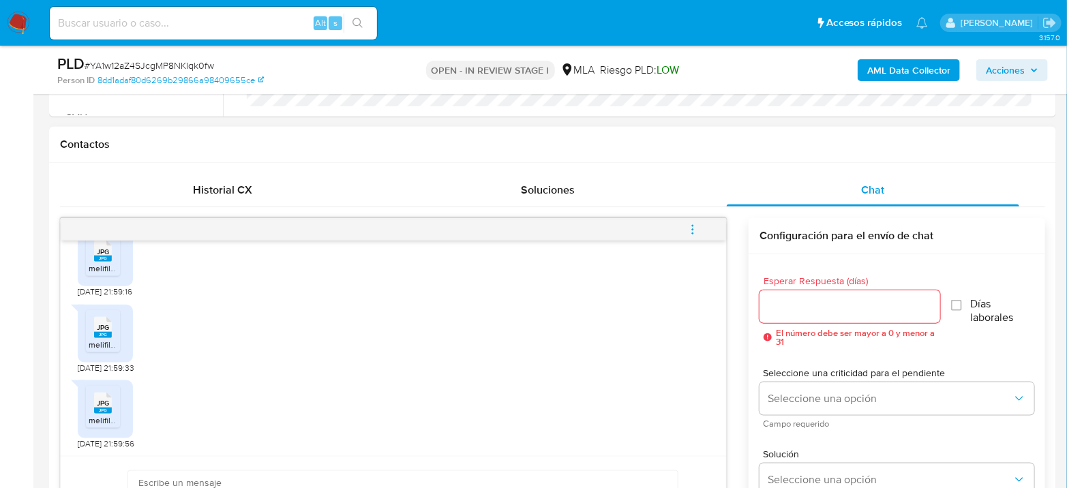
scroll to position [757, 0]
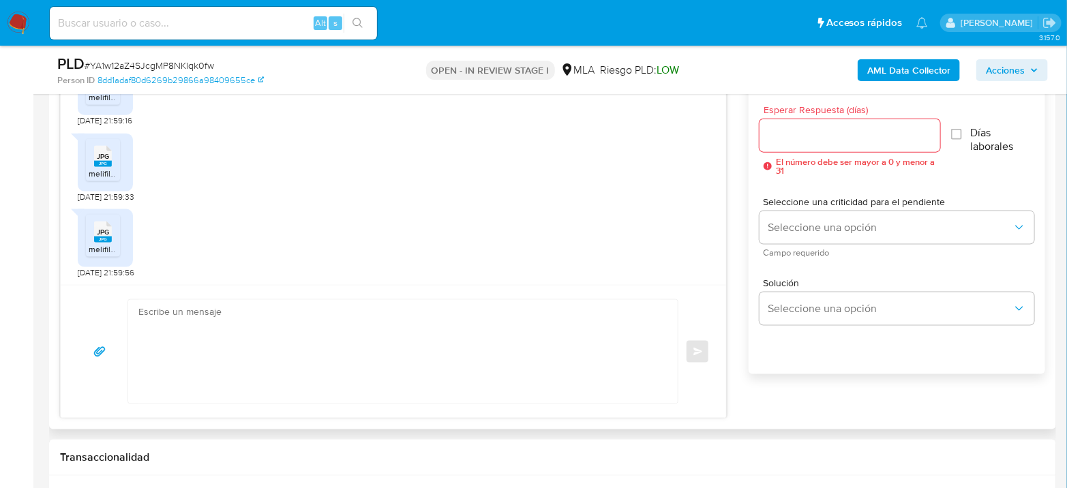
click at [347, 359] on textarea at bounding box center [399, 352] width 522 height 104
paste textarea "Hola XXX, Muchas gracias por tu respuesta. Analizamos tu caso y verificamos que…"
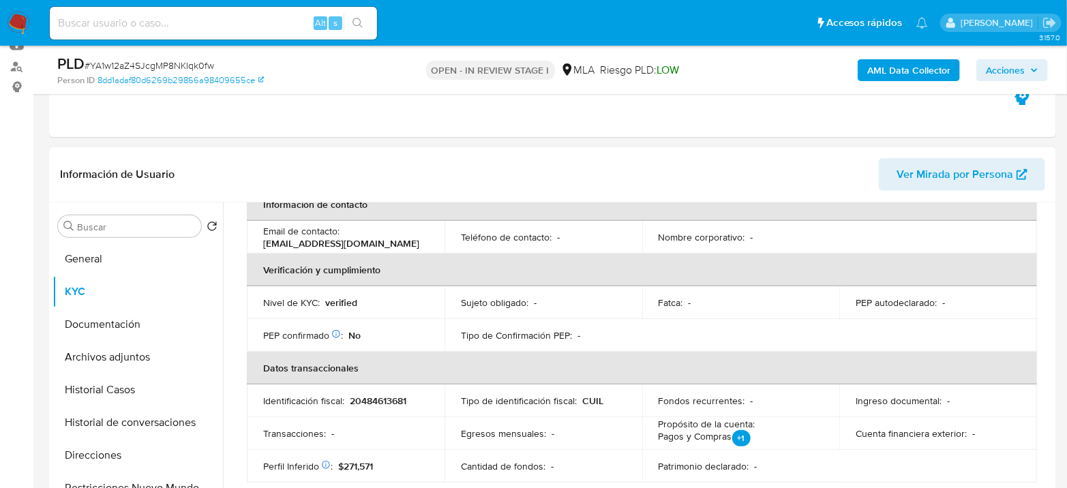
scroll to position [48, 0]
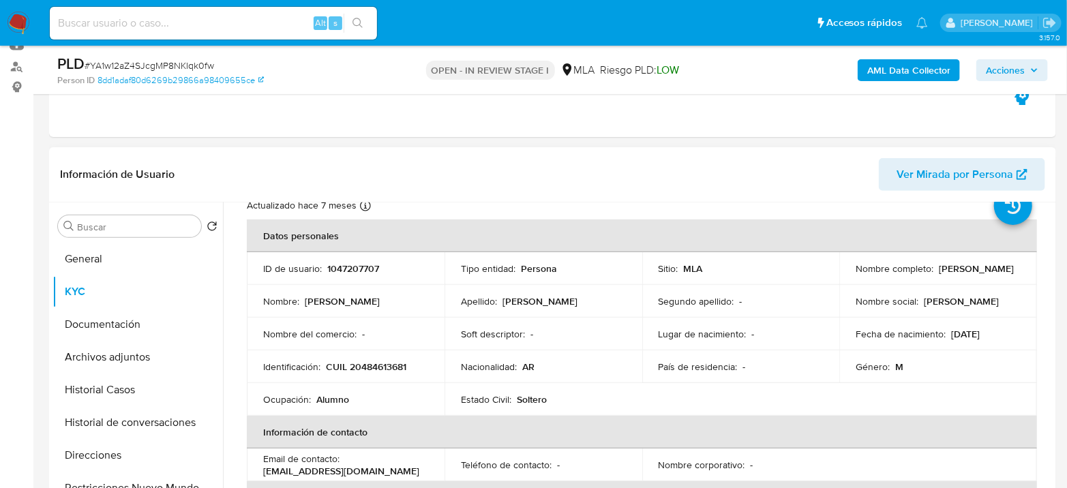
drag, startPoint x: 853, startPoint y: 276, endPoint x: 1009, endPoint y: 269, distance: 155.6
click at [1009, 269] on div "Nombre completo : Pablo Thomas Martinez Gonzalez" at bounding box center [937, 268] width 165 height 12
copy p "Pablo Thomas Martinez Gonzalez"
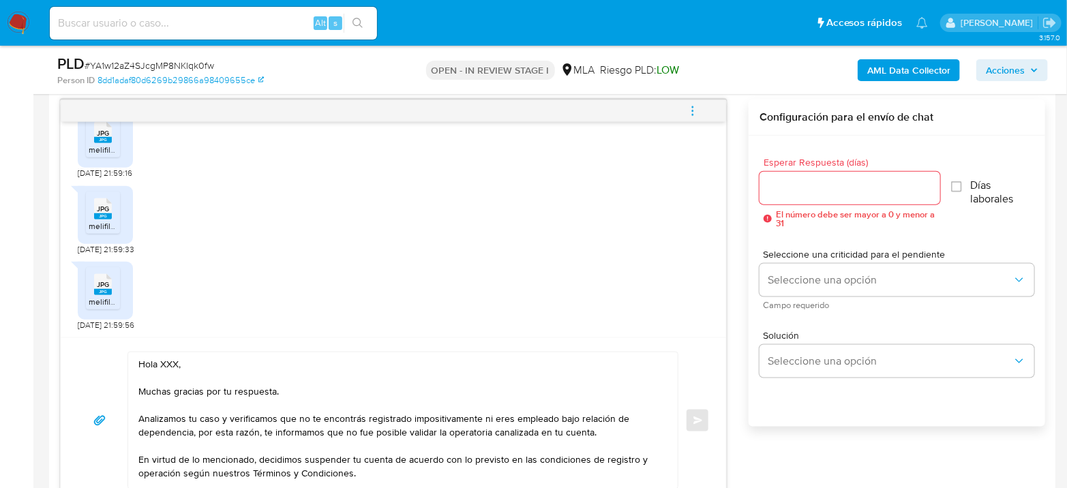
scroll to position [833, 0]
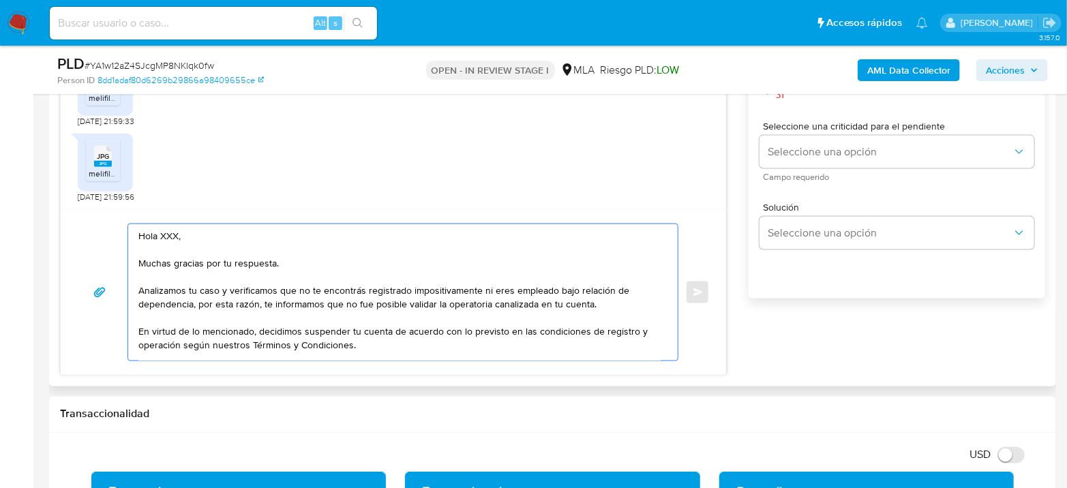
drag, startPoint x: 187, startPoint y: 235, endPoint x: 162, endPoint y: 232, distance: 25.4
click at [162, 232] on textarea "Hola XXX, Muchas gracias por tu respuesta. Analizamos tu caso y verificamos que…" at bounding box center [399, 292] width 522 height 136
paste textarea "[PERSON_NAME] [PERSON_NAME] [PERSON_NAME]"
drag, startPoint x: 159, startPoint y: 260, endPoint x: 406, endPoint y: 282, distance: 247.7
click at [406, 282] on textarea "Hola Pablo Thomas Martinez Gonzalez Muchas gracias por tu respuesta. Analizamos…" at bounding box center [399, 292] width 522 height 136
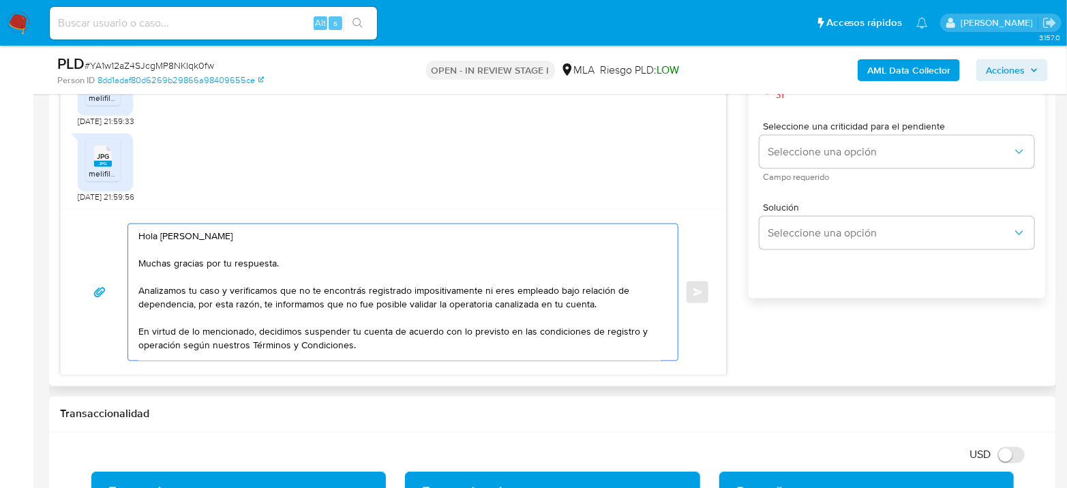
drag, startPoint x: 483, startPoint y: 289, endPoint x: 198, endPoint y: 301, distance: 284.5
click at [198, 301] on textarea "Hola Pablo Thomas Martinez Gonzalez Muchas gracias por tu respuesta. Analizamos…" at bounding box center [399, 292] width 522 height 136
drag, startPoint x: 172, startPoint y: 300, endPoint x: 382, endPoint y: 307, distance: 209.4
click at [382, 307] on textarea "Hola Pablo Thomas Martinez Gonzalez Muchas gracias por tu respuesta. Analizamos…" at bounding box center [399, 292] width 522 height 136
click at [384, 305] on textarea "Hola Pablo Thomas Martinez Gonzalez Muchas gracias por tu respuesta. Analizamos…" at bounding box center [399, 292] width 522 height 136
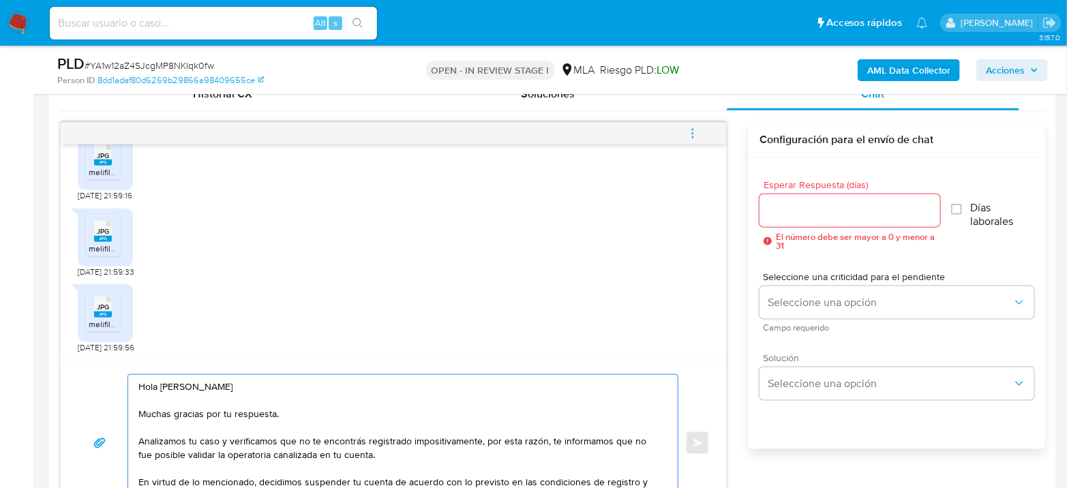
scroll to position [682, 0]
type textarea "Hola Pablo Thomas Martinez Gonzalez Muchas gracias por tu respuesta. Analizamos…"
click at [811, 217] on input "Esperar Respuesta (días)" at bounding box center [849, 211] width 181 height 18
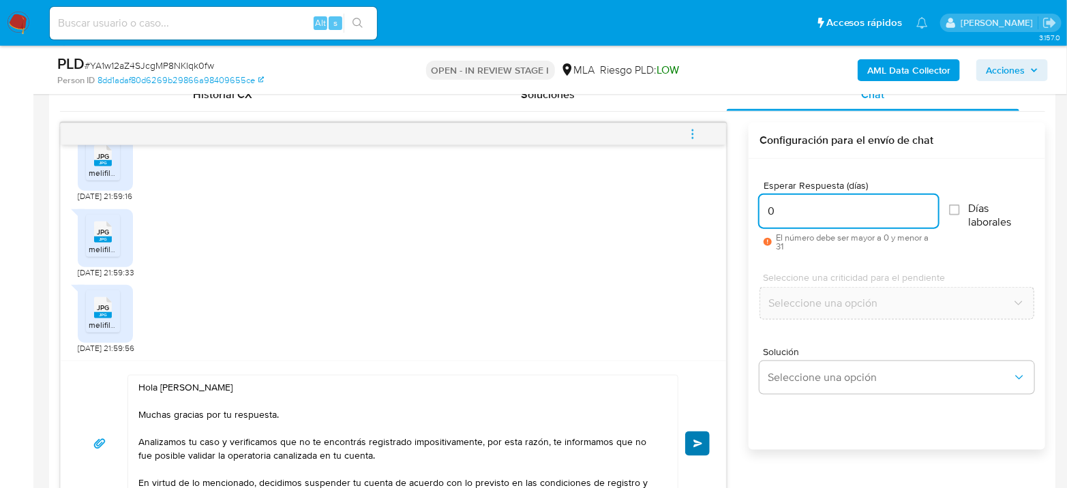
type input "0"
click at [693, 443] on button "Enviar" at bounding box center [697, 443] width 25 height 25
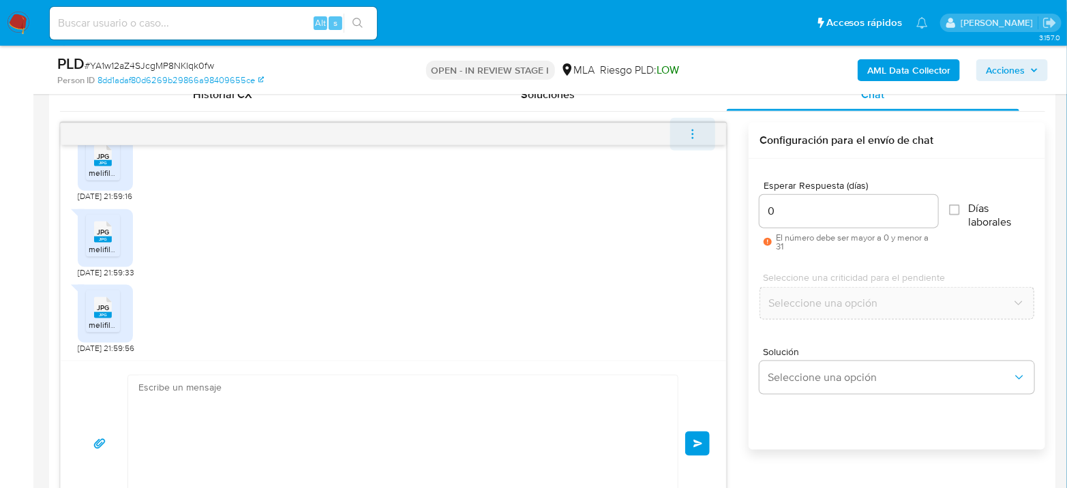
scroll to position [922, 0]
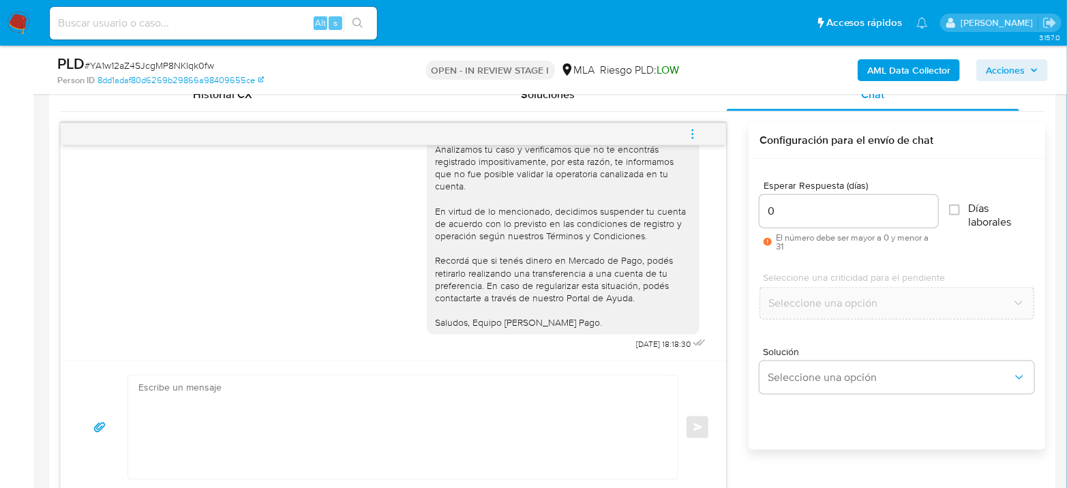
click at [688, 134] on icon "menu-action" at bounding box center [692, 134] width 12 height 12
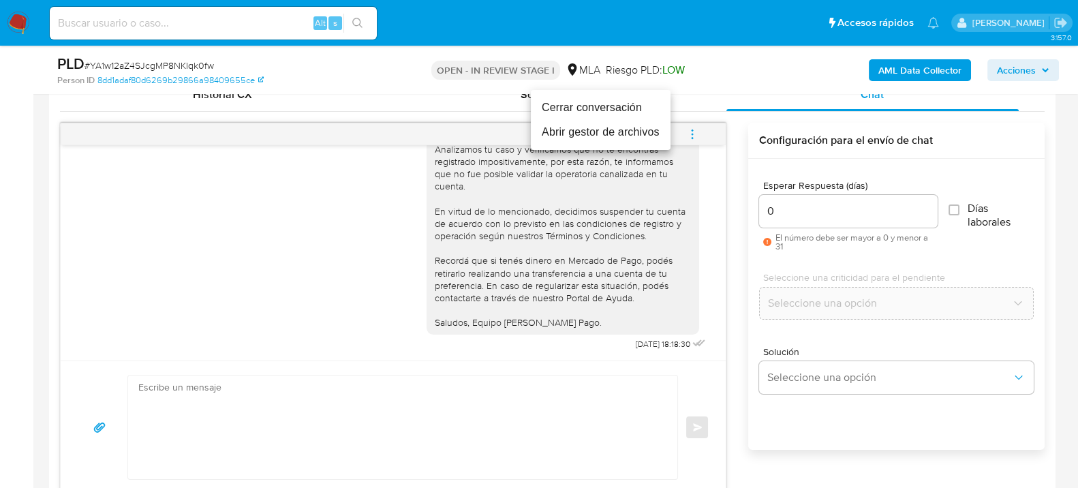
click at [601, 104] on li "Cerrar conversación" at bounding box center [601, 107] width 140 height 25
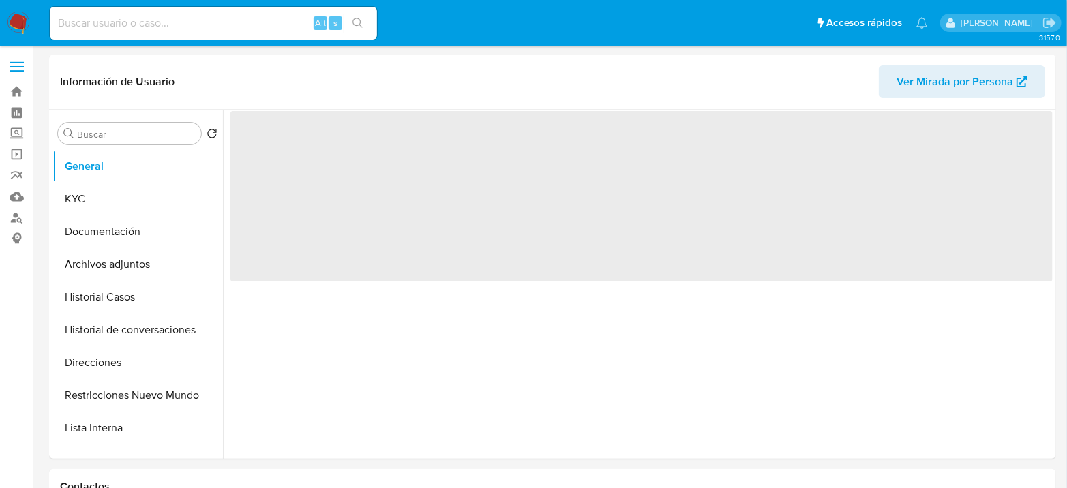
select select "10"
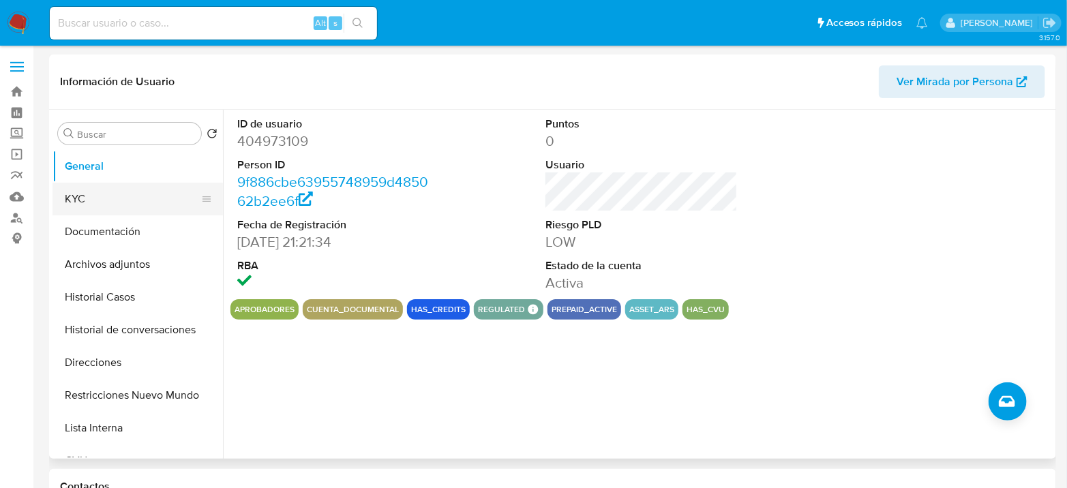
click at [91, 198] on button "KYC" at bounding box center [131, 199] width 159 height 33
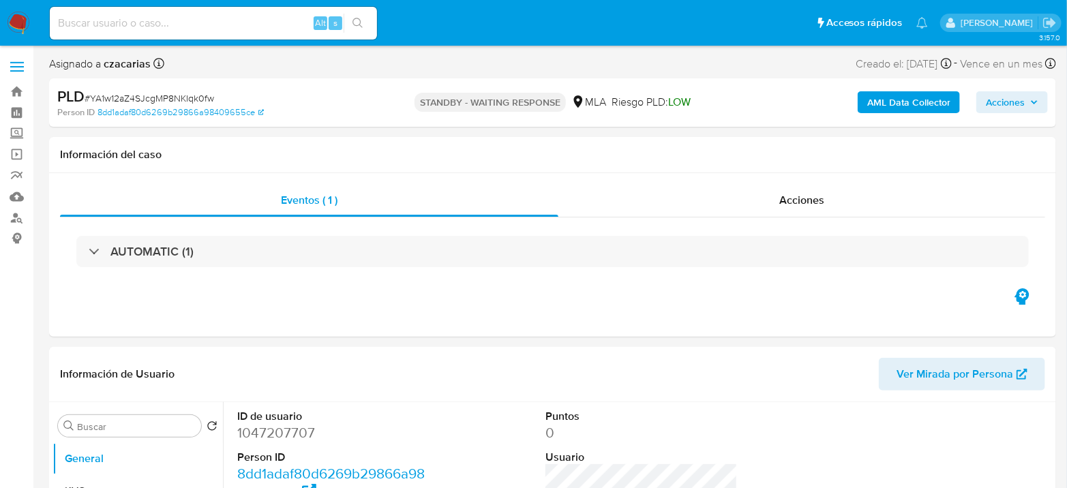
select select "10"
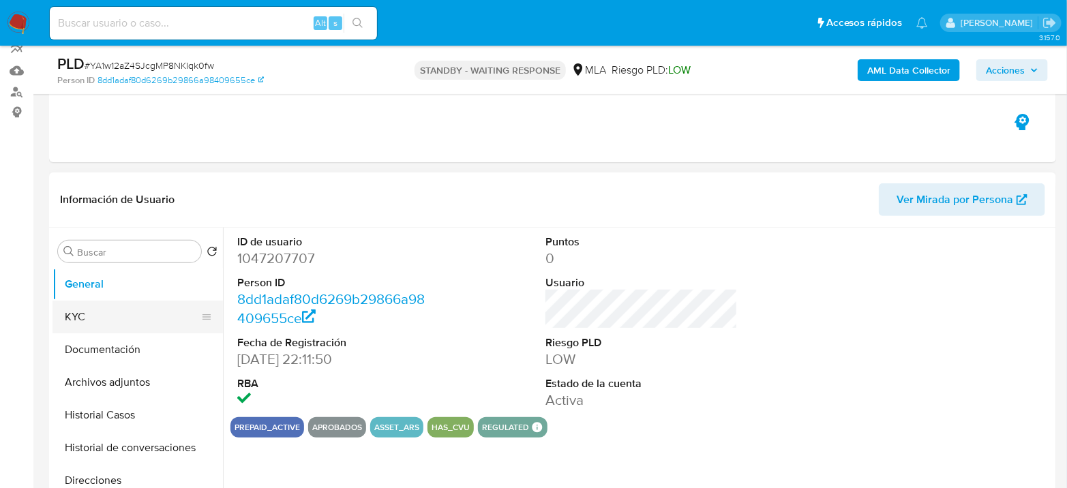
scroll to position [151, 0]
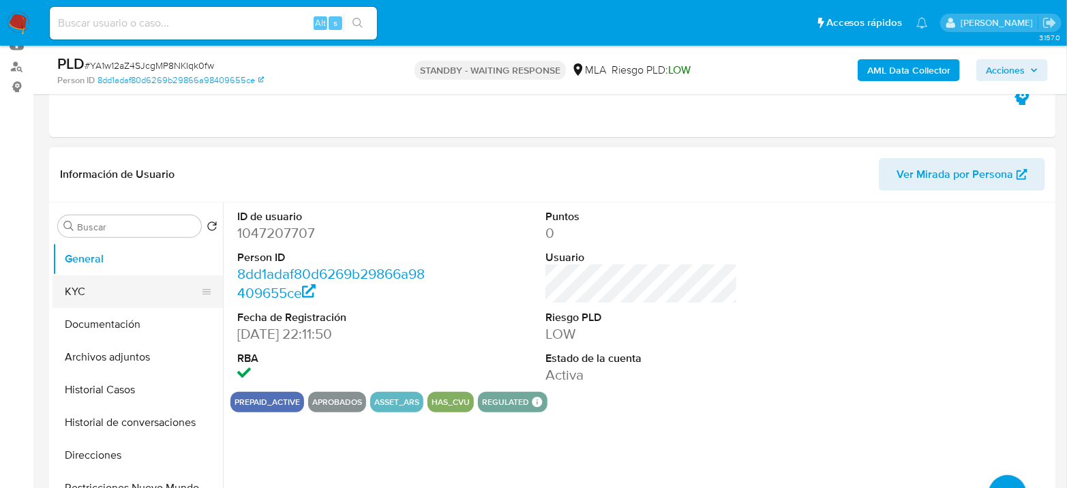
click at [110, 296] on button "KYC" at bounding box center [131, 291] width 159 height 33
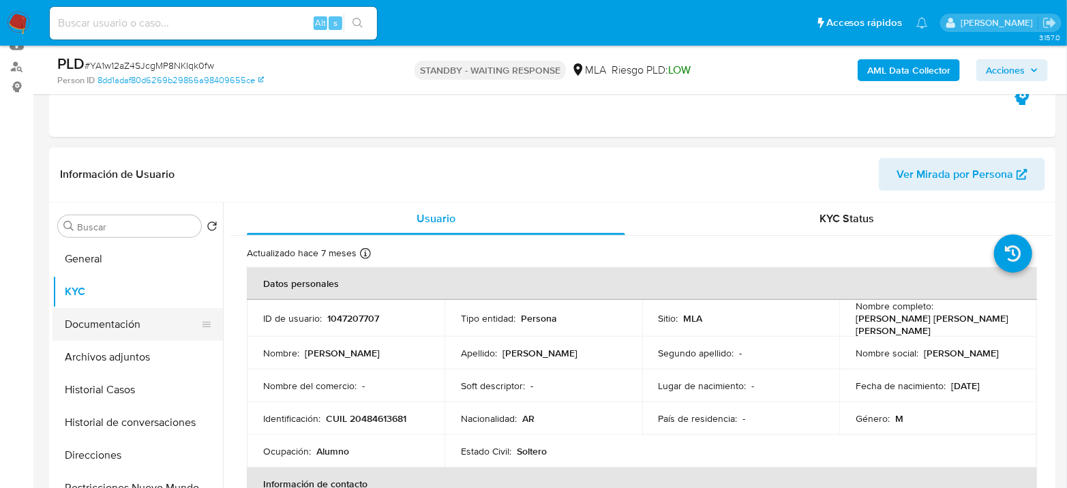
click at [141, 316] on button "Documentación" at bounding box center [131, 324] width 159 height 33
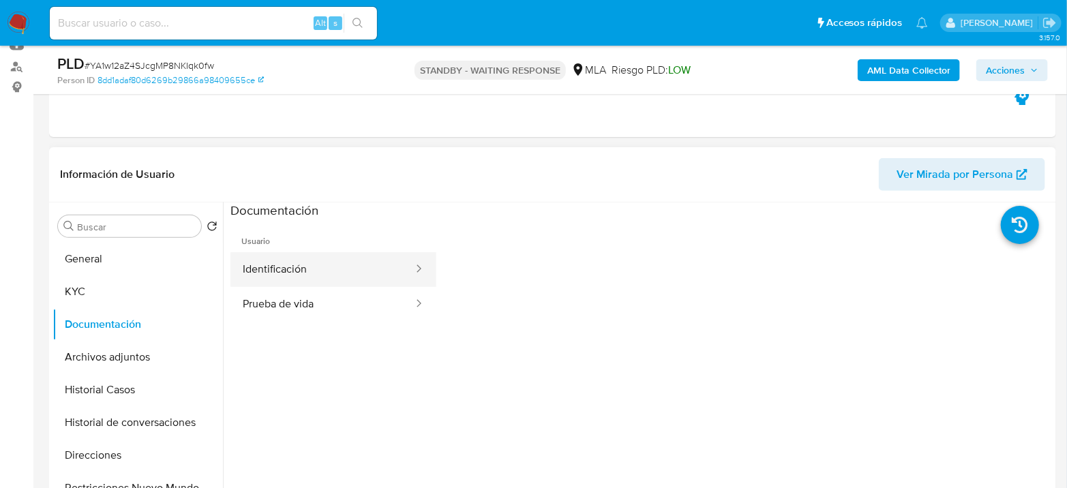
click at [354, 260] on button "Identificación" at bounding box center [322, 269] width 184 height 35
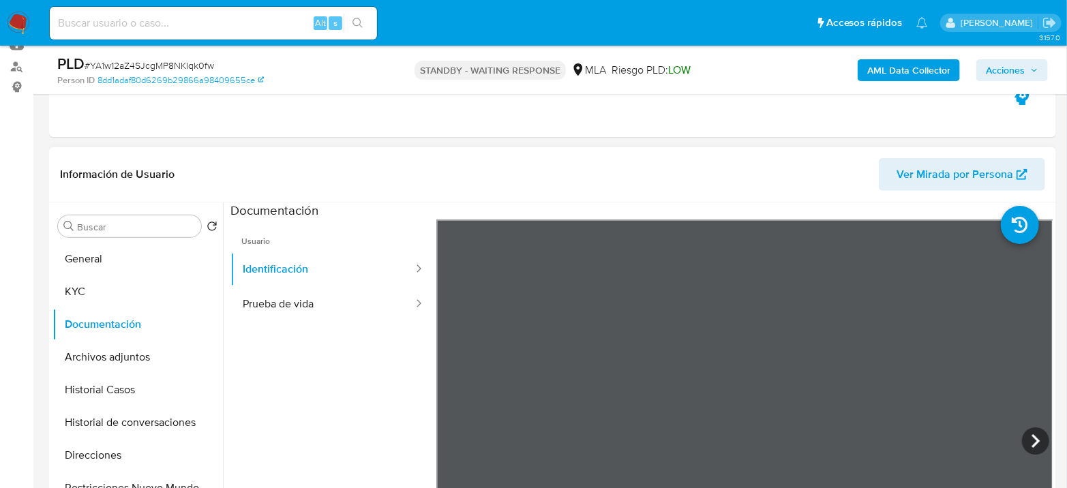
scroll to position [227, 0]
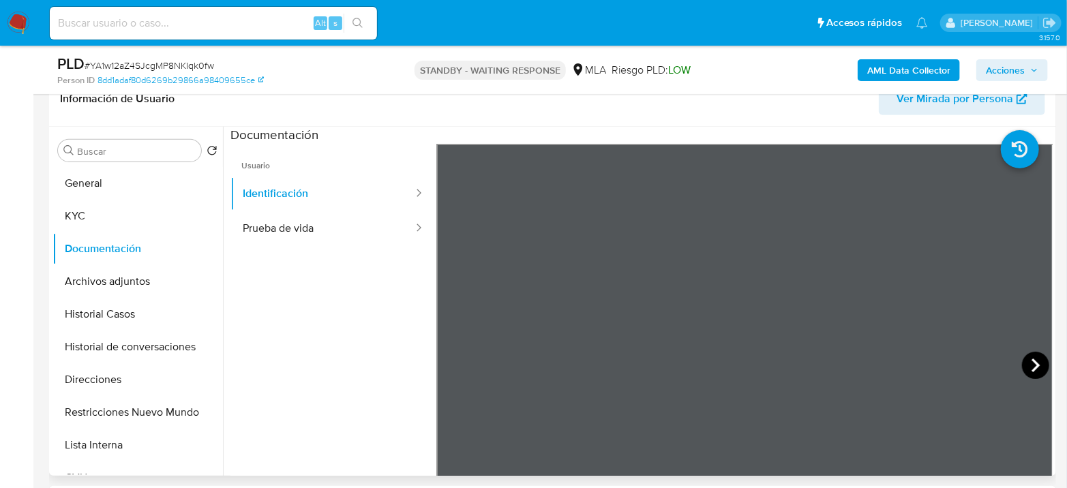
click at [1032, 356] on icon at bounding box center [1035, 365] width 27 height 27
click at [107, 208] on button "KYC" at bounding box center [131, 216] width 159 height 33
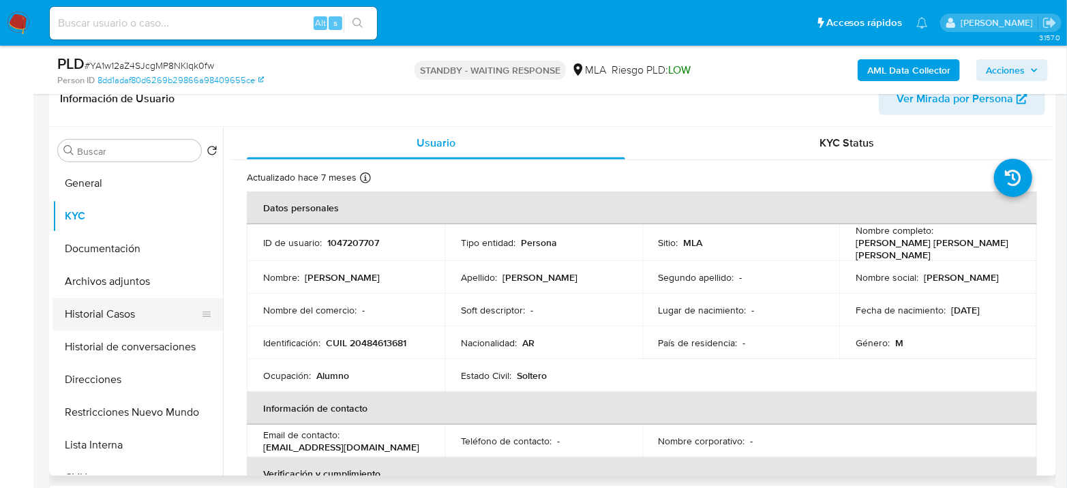
click at [130, 316] on button "Historial Casos" at bounding box center [131, 314] width 159 height 33
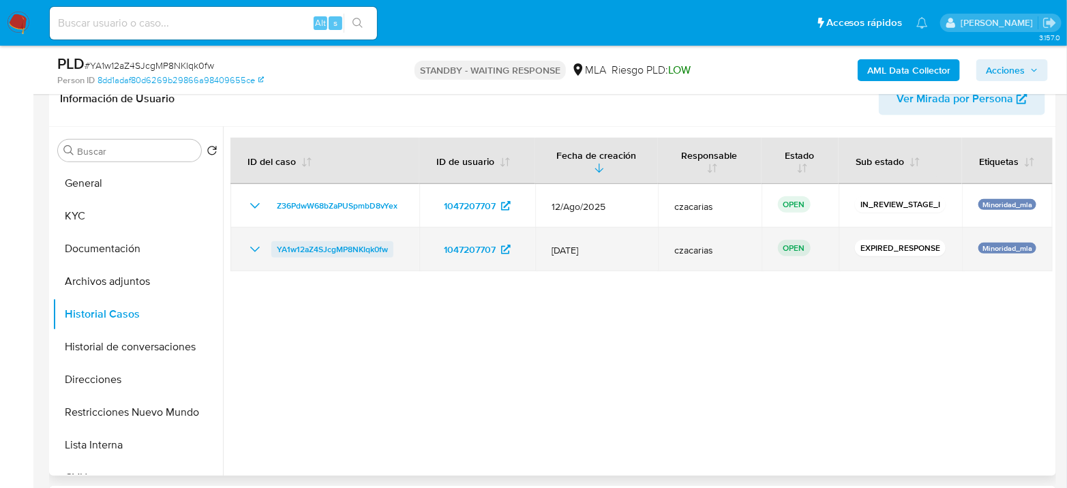
click at [341, 242] on span "YA1w12aZ4SJcgMP8NKIqk0fw" at bounding box center [332, 249] width 111 height 16
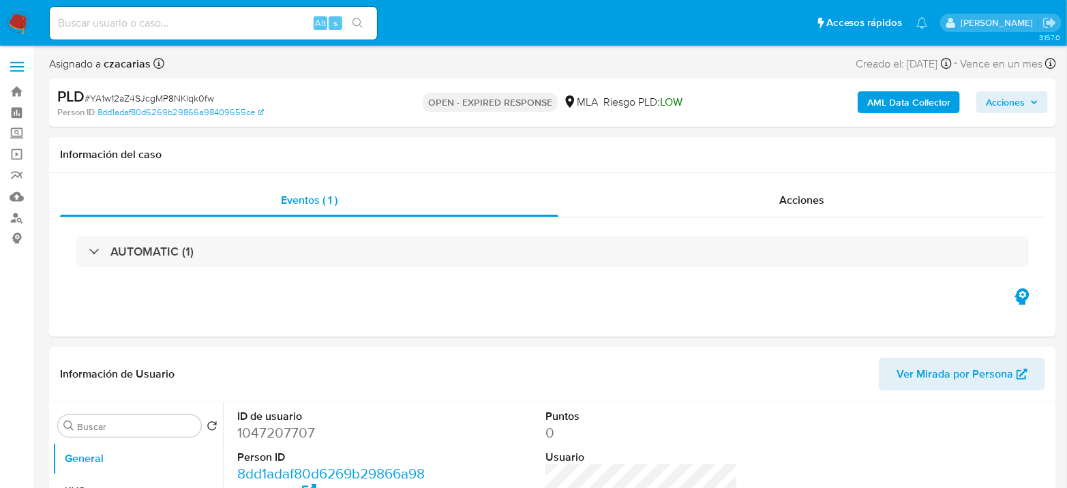
click at [147, 96] on span "# YA1w12aZ4SJcgMP8NKIqk0fw" at bounding box center [150, 98] width 130 height 14
click at [147, 95] on span "# YA1w12aZ4SJcgMP8NKIqk0fw" at bounding box center [150, 98] width 130 height 14
select select "10"
copy span "YA1w12aZ4SJcgMP8NKIqk0fw"
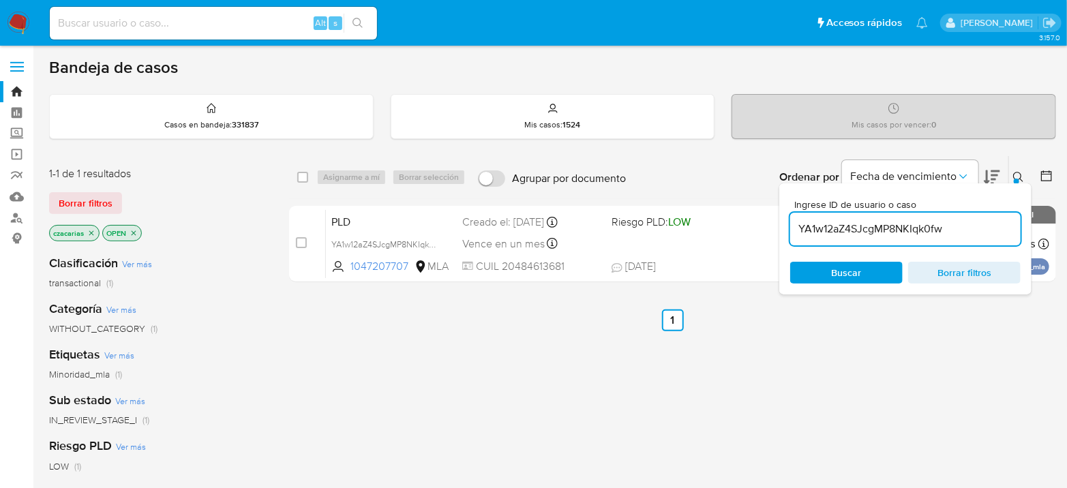
click at [896, 232] on input "YA1w12aZ4SJcgMP8NKIqk0fw" at bounding box center [905, 229] width 230 height 18
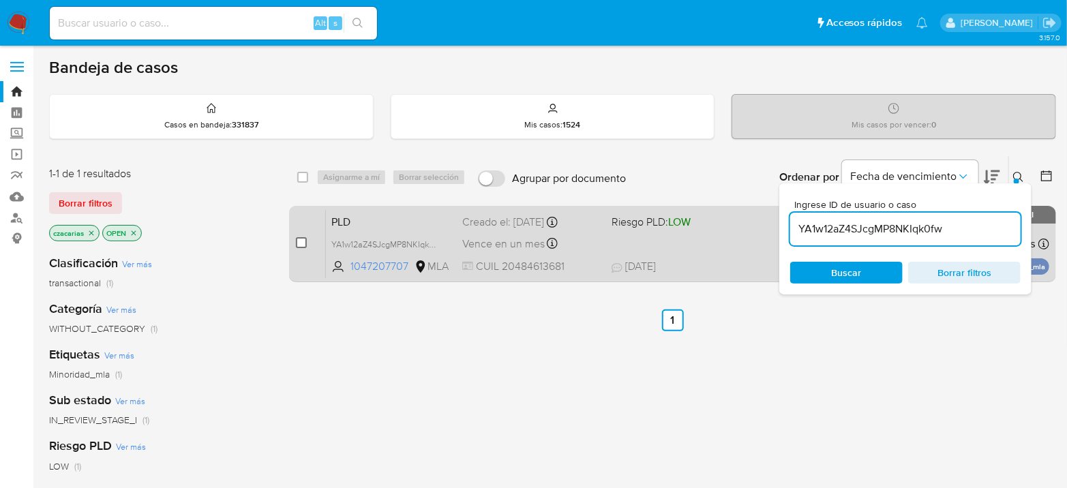
click at [299, 239] on input "checkbox" at bounding box center [301, 242] width 11 height 11
checkbox input "true"
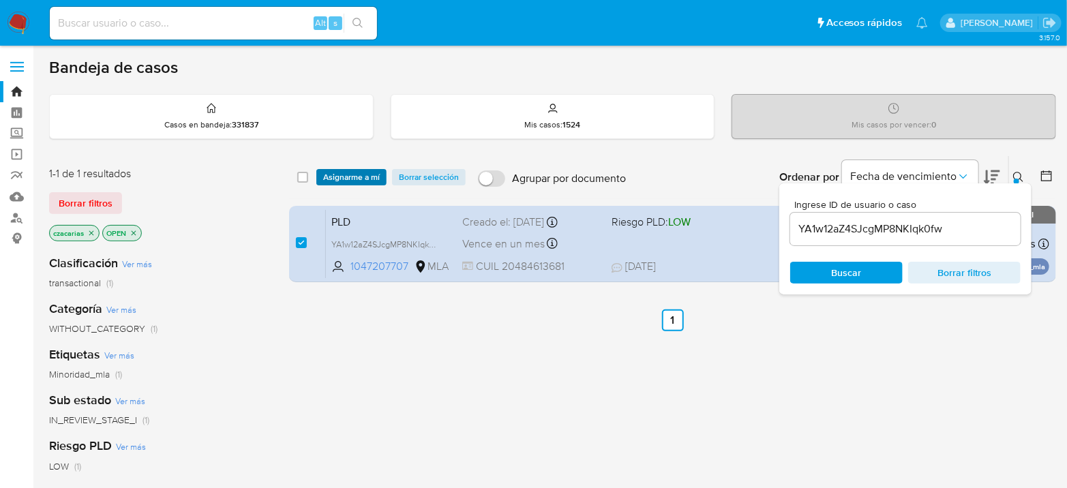
click at [350, 178] on span "Asignarme a mí" at bounding box center [351, 177] width 57 height 14
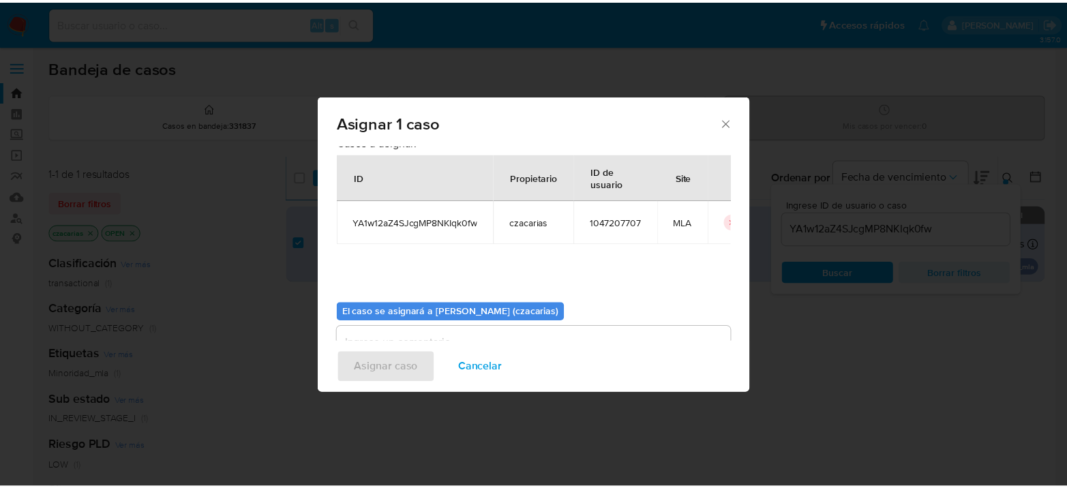
scroll to position [70, 0]
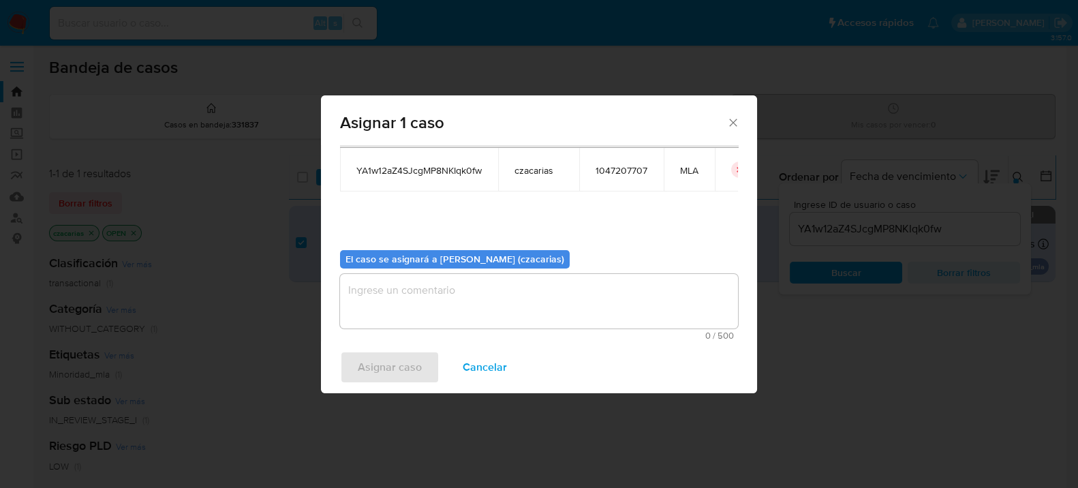
click at [500, 335] on span "0 / 500" at bounding box center [539, 335] width 390 height 9
click at [496, 311] on textarea "assign-modal" at bounding box center [539, 301] width 398 height 55
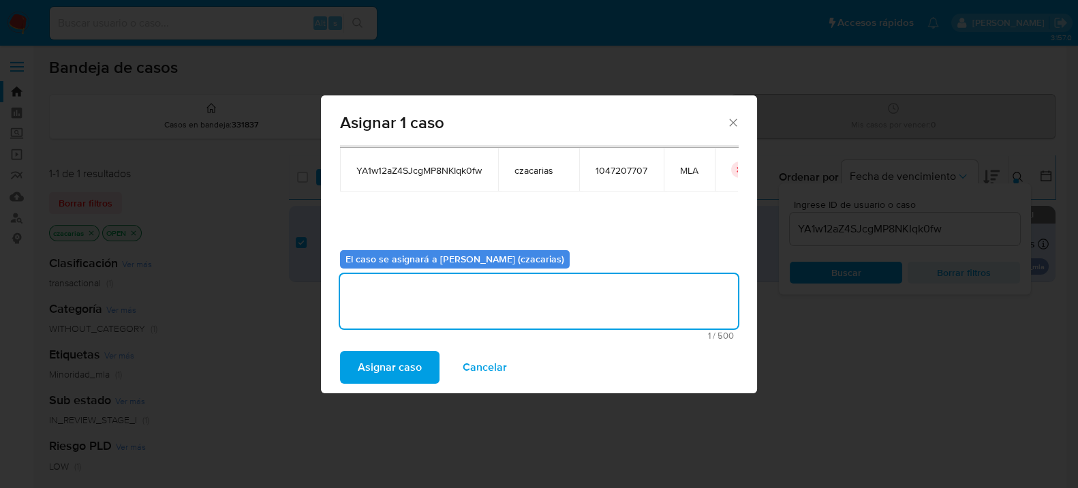
click at [383, 359] on span "Asignar caso" at bounding box center [390, 367] width 64 height 30
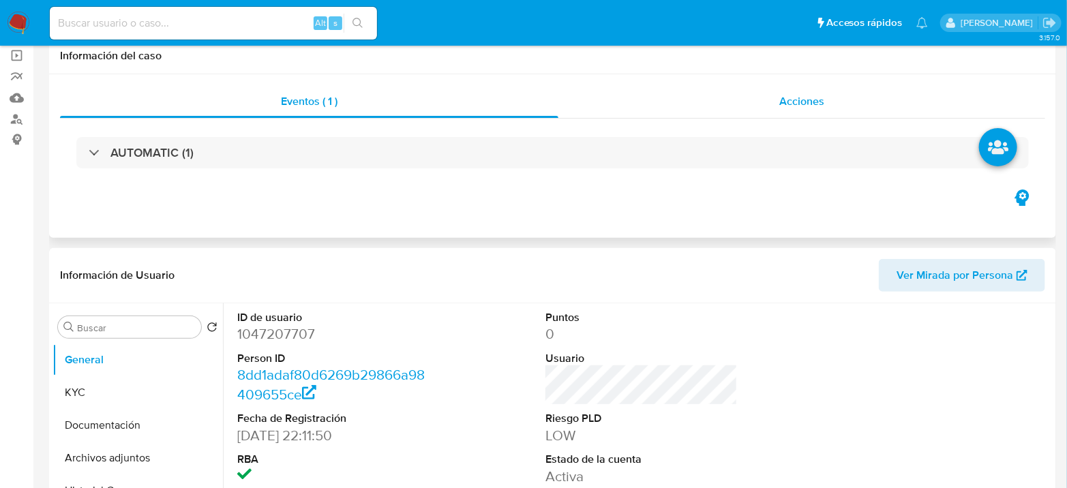
select select "10"
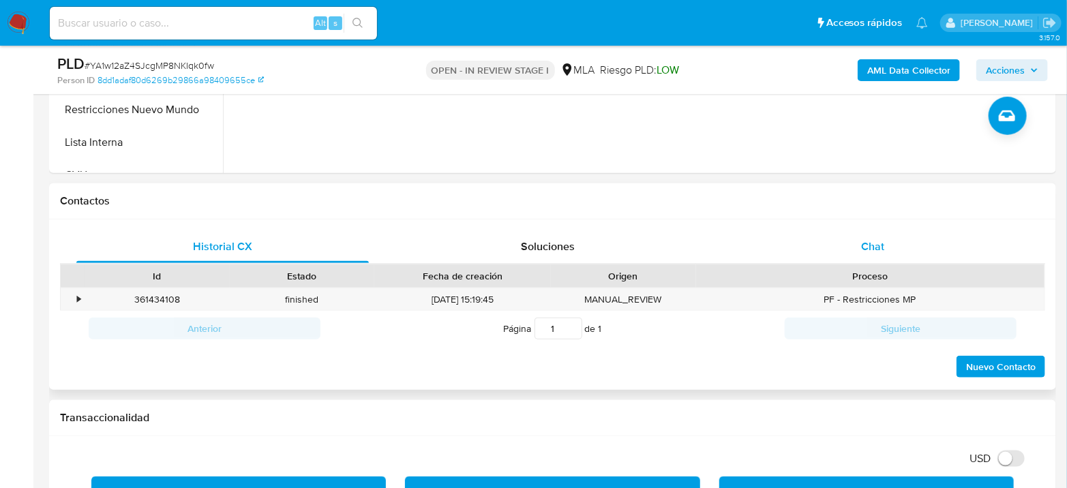
click at [903, 234] on div "Chat" at bounding box center [873, 246] width 292 height 33
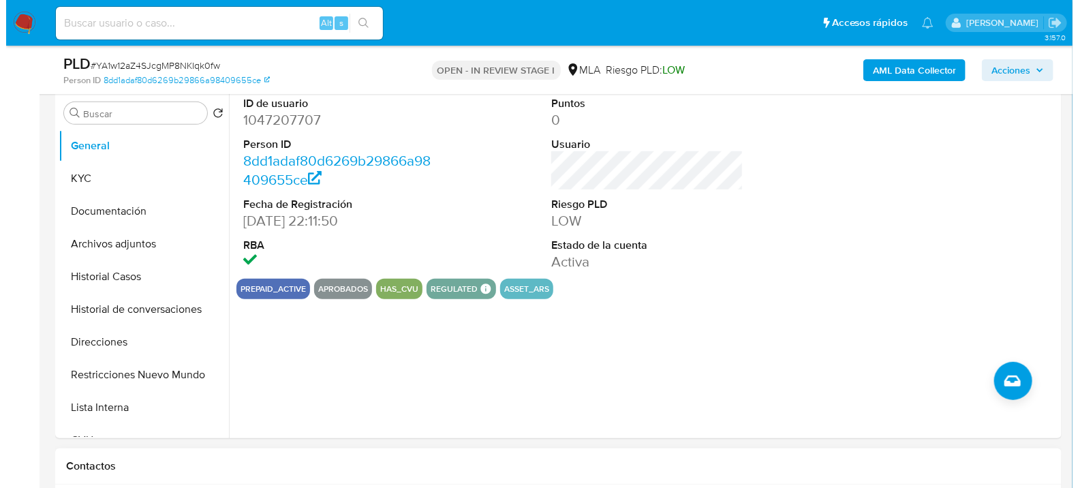
scroll to position [241, 0]
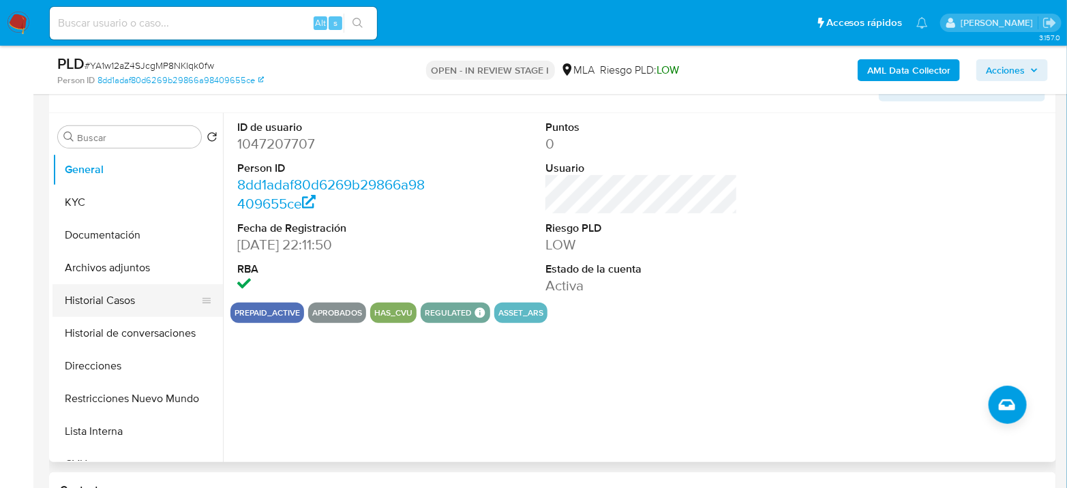
click at [95, 294] on button "Historial Casos" at bounding box center [131, 300] width 159 height 33
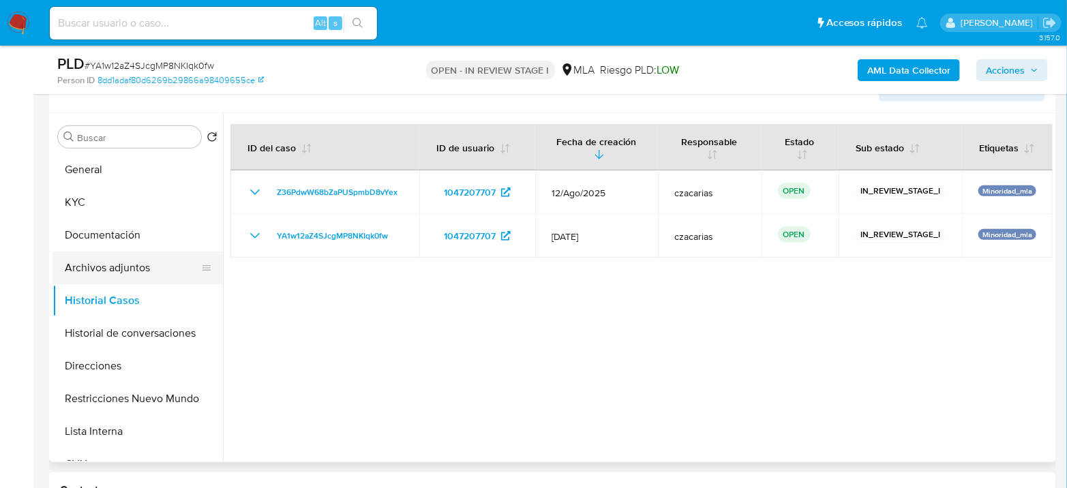
click at [119, 275] on button "Archivos adjuntos" at bounding box center [131, 268] width 159 height 33
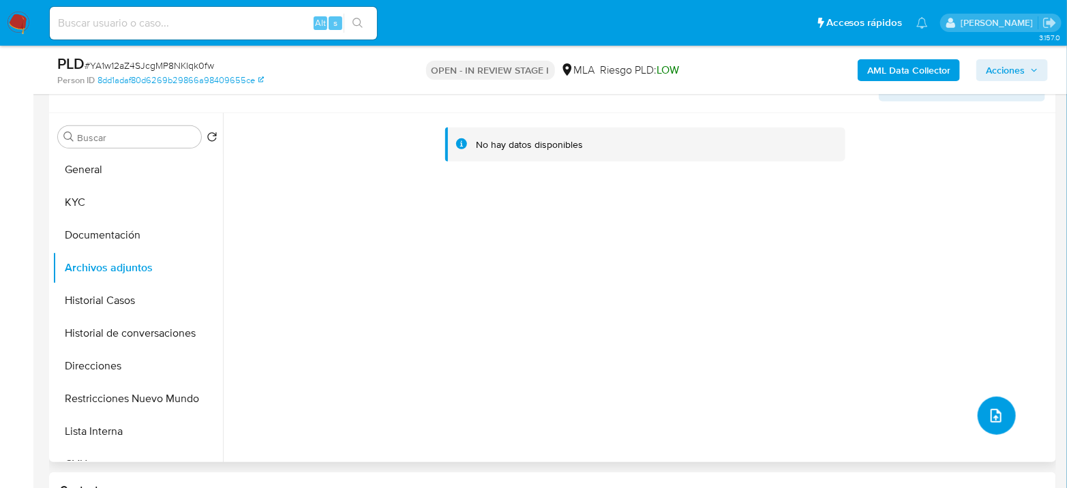
click at [1003, 404] on button "upload-file" at bounding box center [996, 416] width 38 height 38
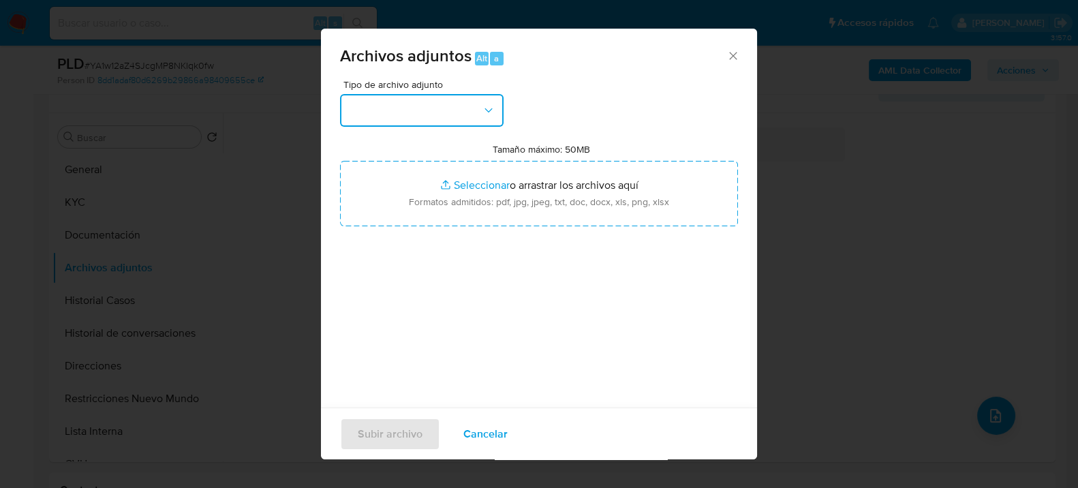
click at [455, 108] on button "button" at bounding box center [422, 110] width 164 height 33
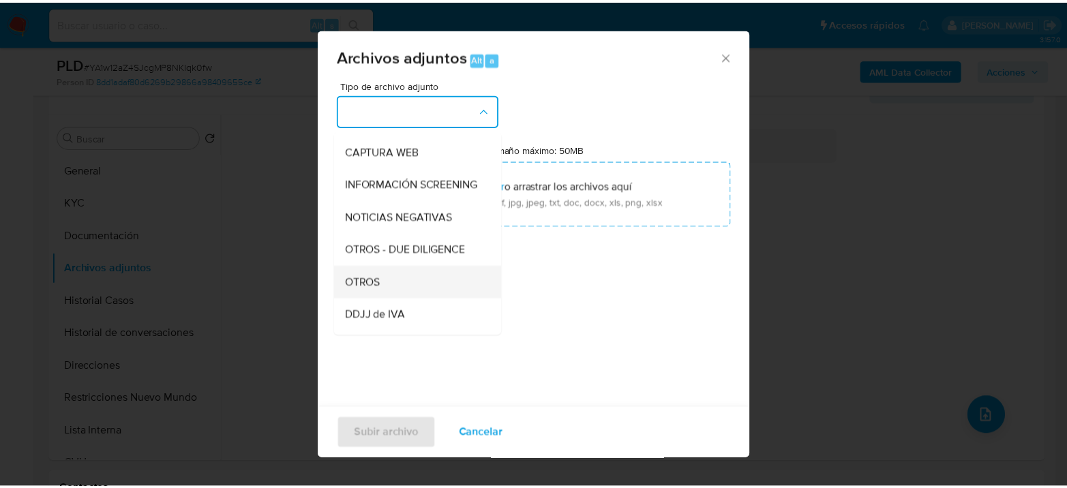
scroll to position [151, 0]
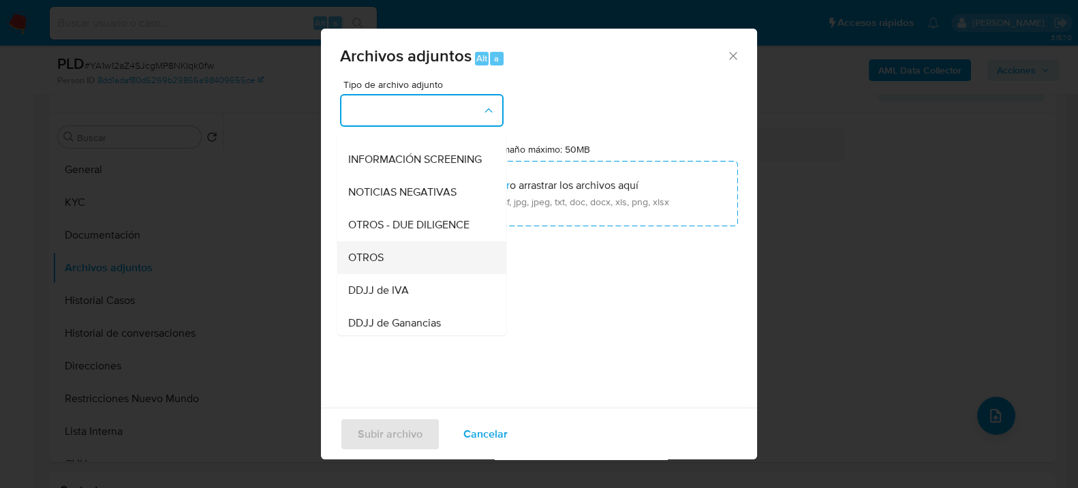
click at [423, 265] on div "OTROS" at bounding box center [417, 257] width 139 height 33
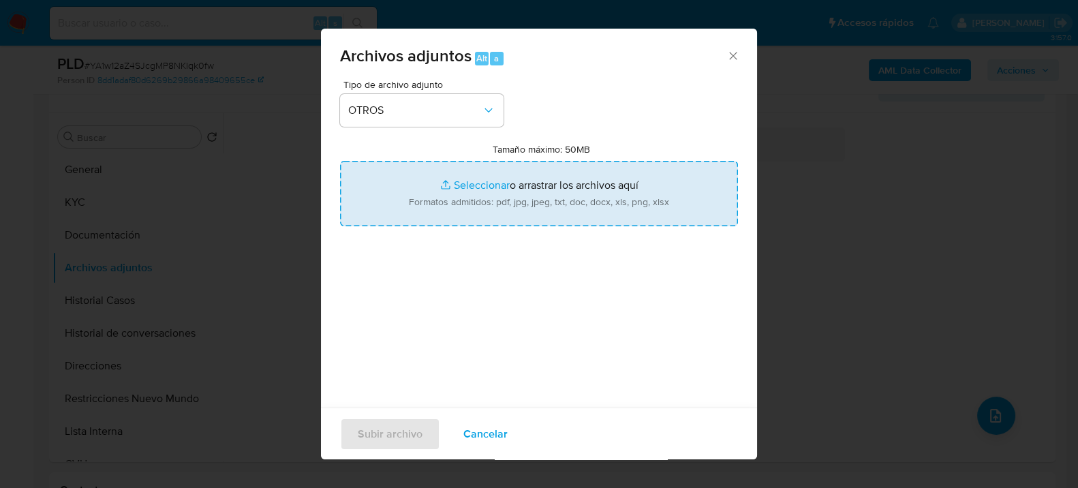
type input "C:\fakepath\Movimientos-1047207707.xlsx"
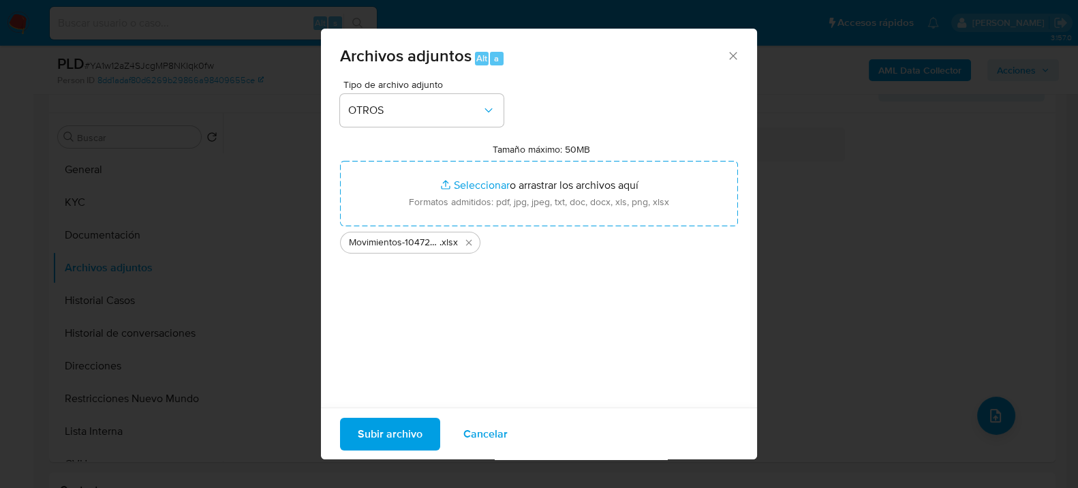
click at [362, 434] on span "Subir archivo" at bounding box center [390, 434] width 65 height 30
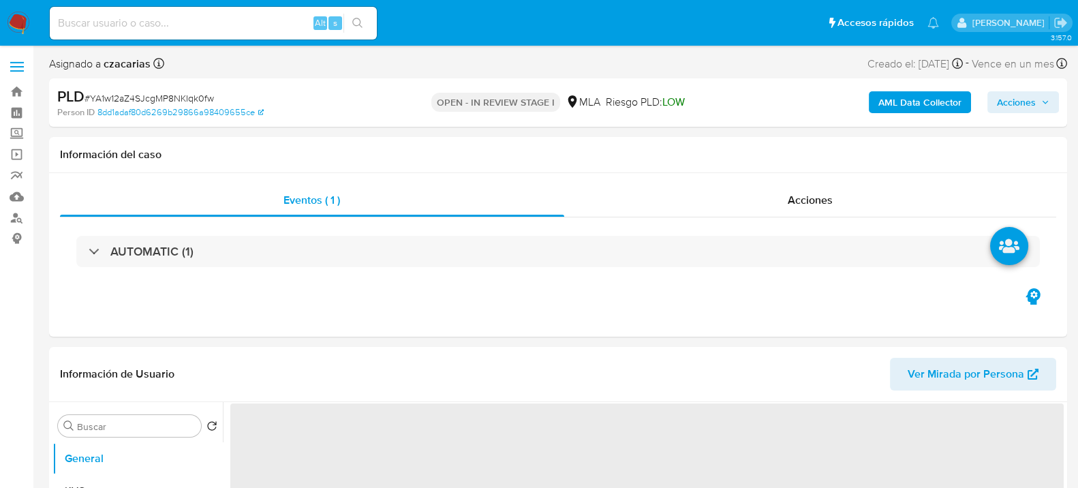
select select "10"
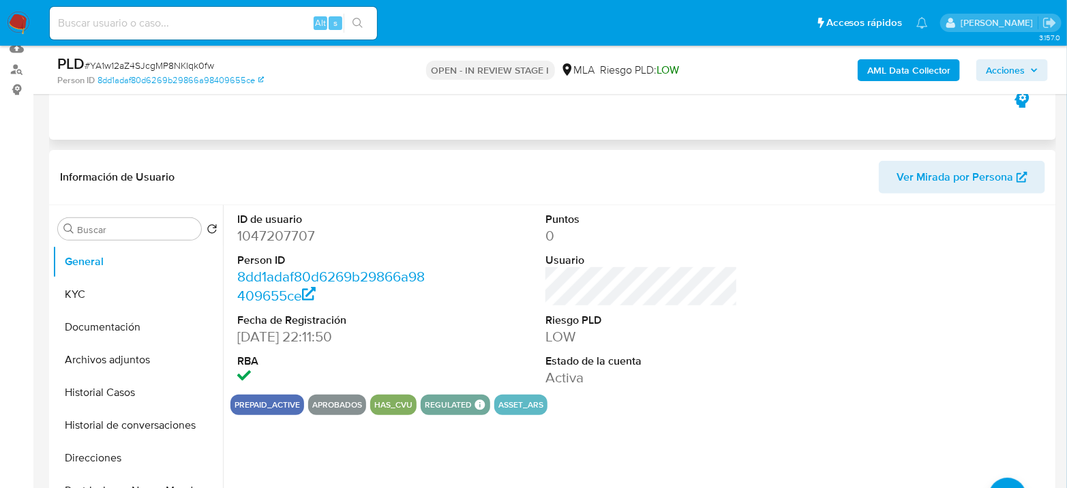
scroll to position [151, 0]
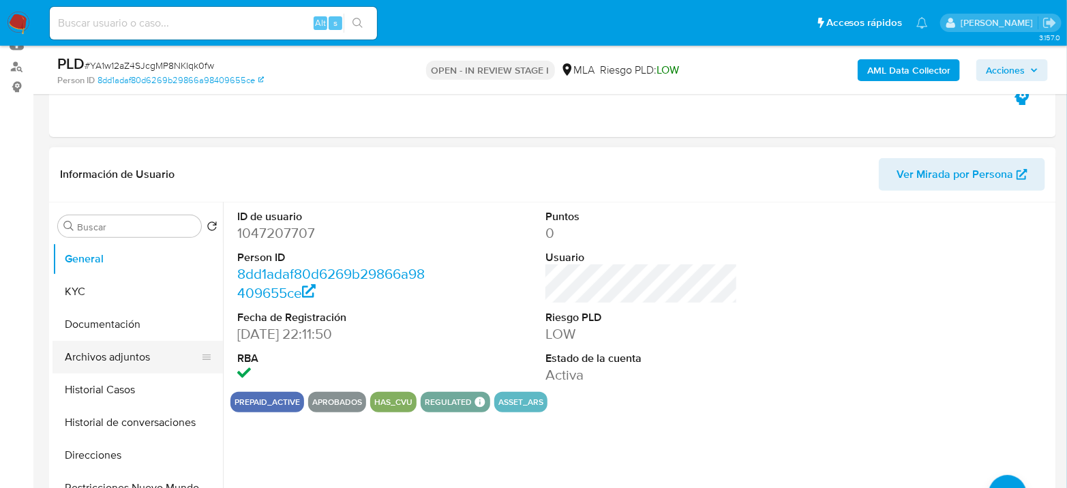
click at [110, 348] on button "Archivos adjuntos" at bounding box center [131, 357] width 159 height 33
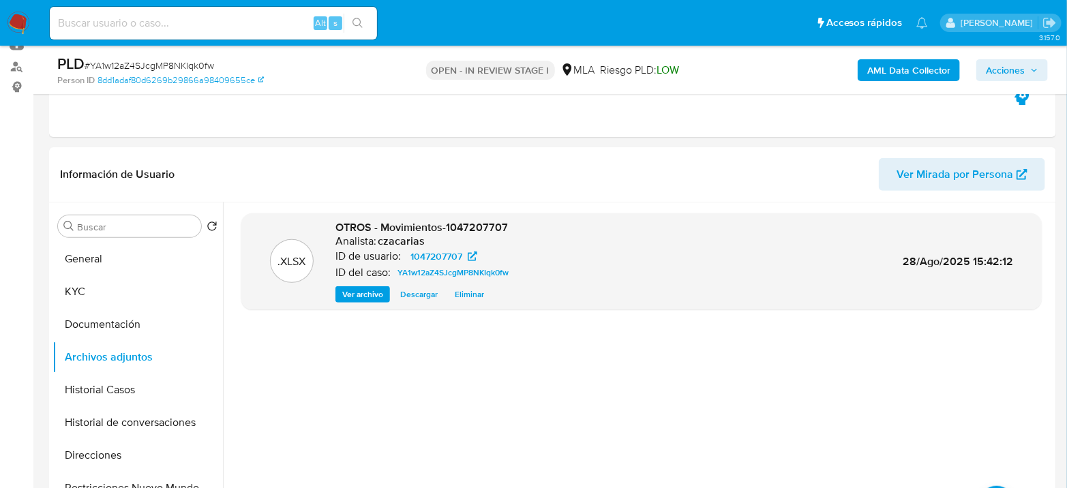
click at [896, 68] on b "AML Data Collector" at bounding box center [908, 70] width 83 height 22
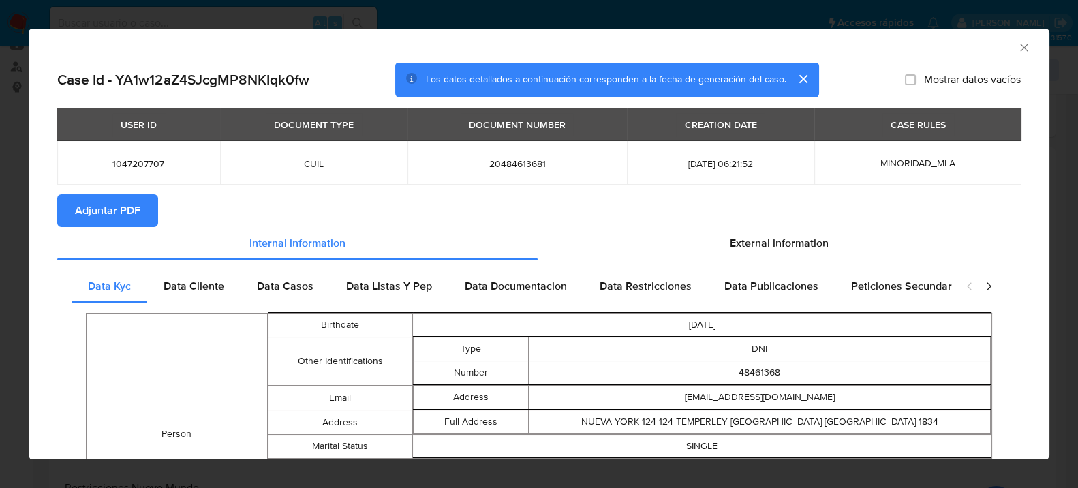
click at [97, 214] on span "Adjuntar PDF" at bounding box center [107, 211] width 65 height 30
click at [1018, 50] on icon "Cerrar ventana" at bounding box center [1025, 48] width 14 height 14
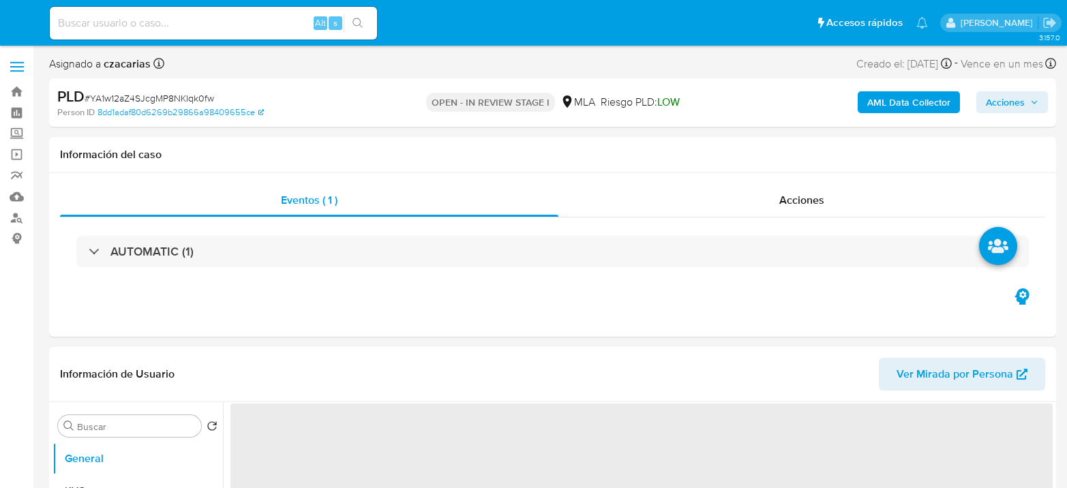
select select "10"
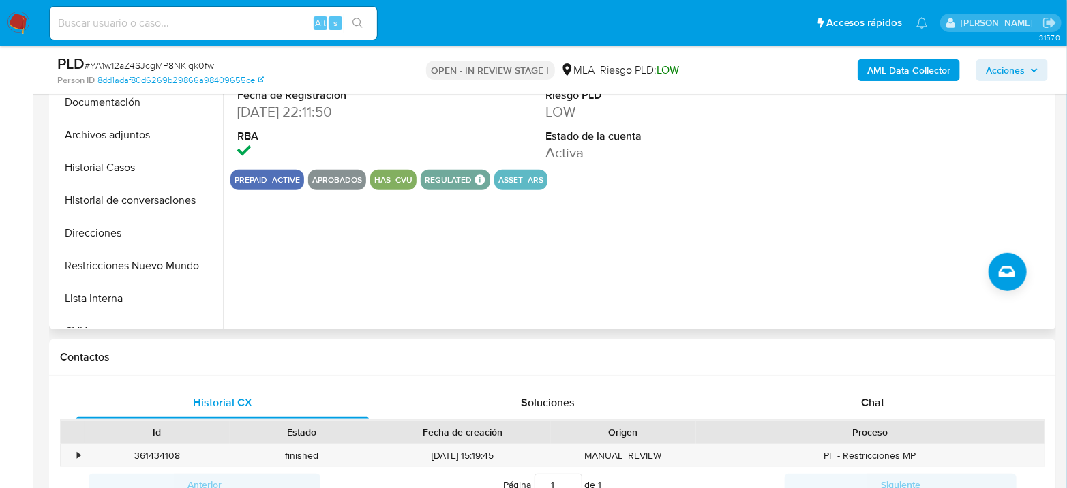
scroll to position [378, 0]
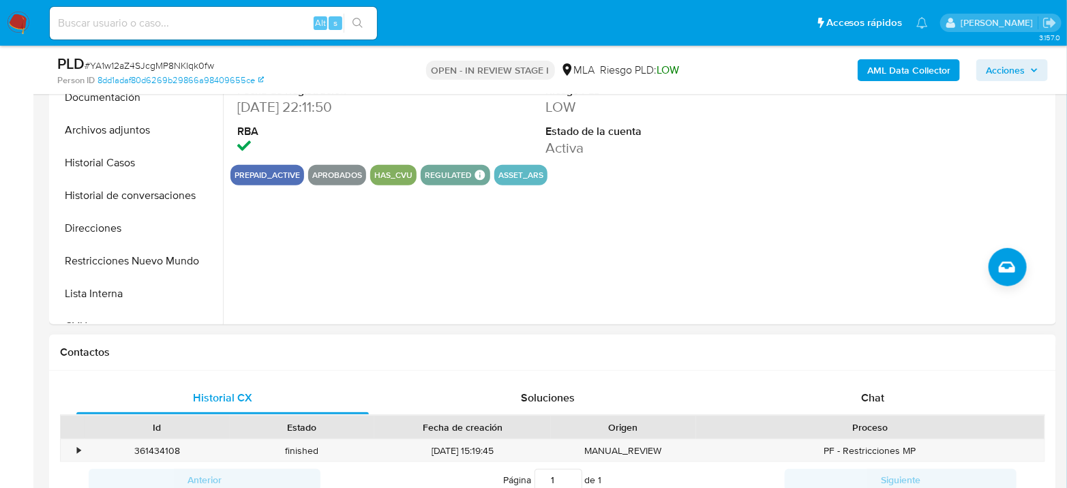
click at [836, 374] on div "Historial CX Soluciones Chat Id Estado Fecha de creación Origen Proceso • 36143…" at bounding box center [552, 456] width 1007 height 171
click at [842, 379] on div "Historial CX Soluciones Chat Id Estado Fecha de creación Origen Proceso • 36143…" at bounding box center [552, 456] width 1007 height 171
click at [848, 395] on div "Chat" at bounding box center [873, 398] width 292 height 33
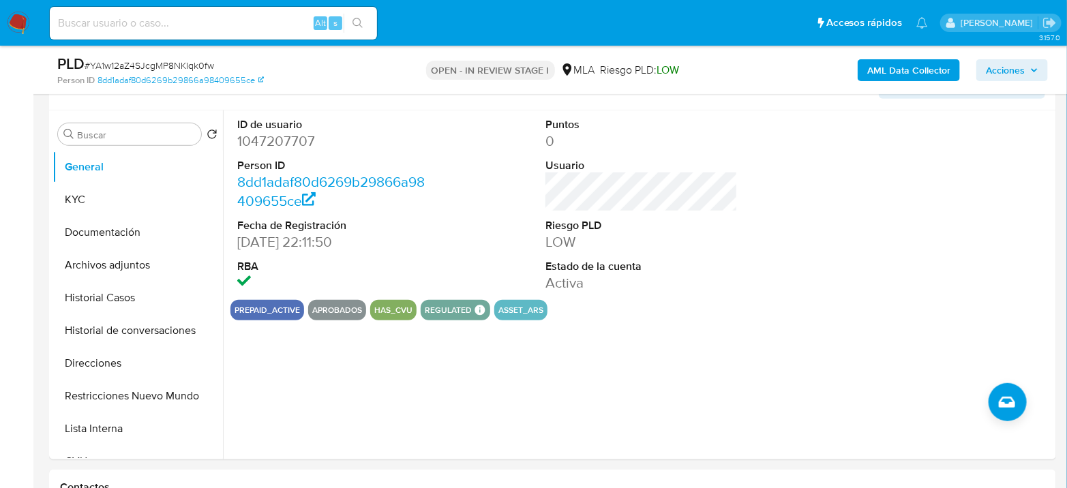
scroll to position [227, 0]
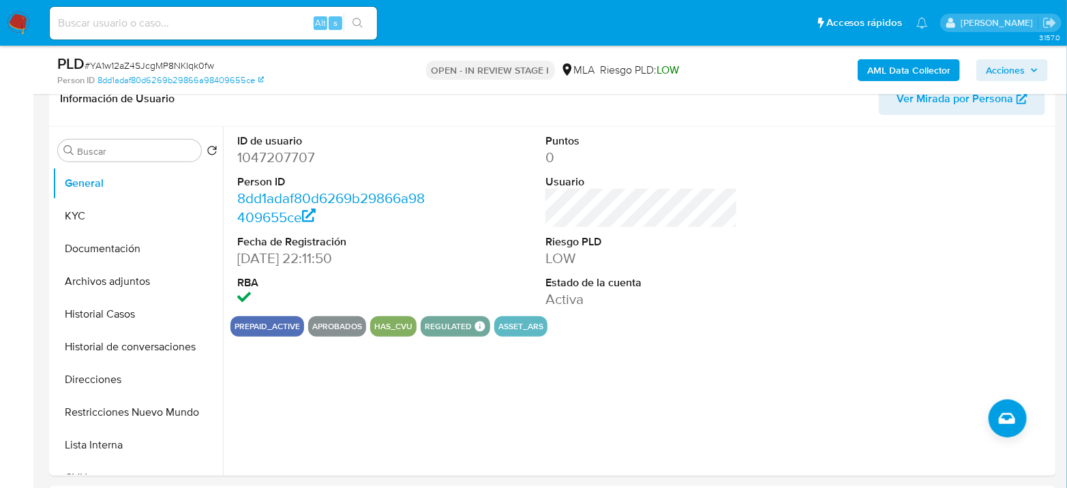
click at [166, 60] on span "# YA1w12aZ4SJcgMP8NKIqk0fw" at bounding box center [150, 66] width 130 height 14
copy span "YA1w12aZ4SJcgMP8NKIqk0fw"
click at [277, 164] on dd "1047207707" at bounding box center [333, 157] width 192 height 19
click at [278, 164] on dd "1047207707" at bounding box center [333, 157] width 192 height 19
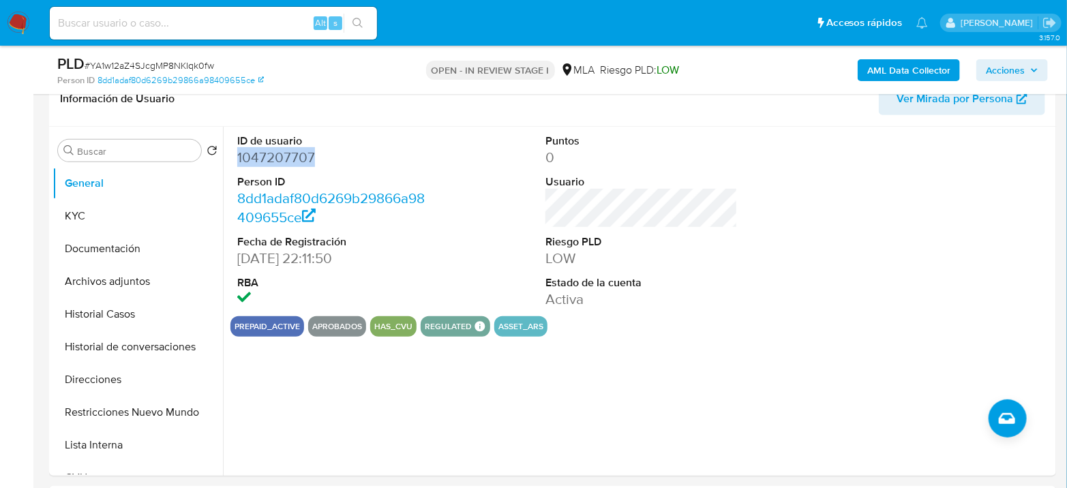
copy dd "1047207707"
click at [115, 215] on button "KYC" at bounding box center [131, 216] width 159 height 33
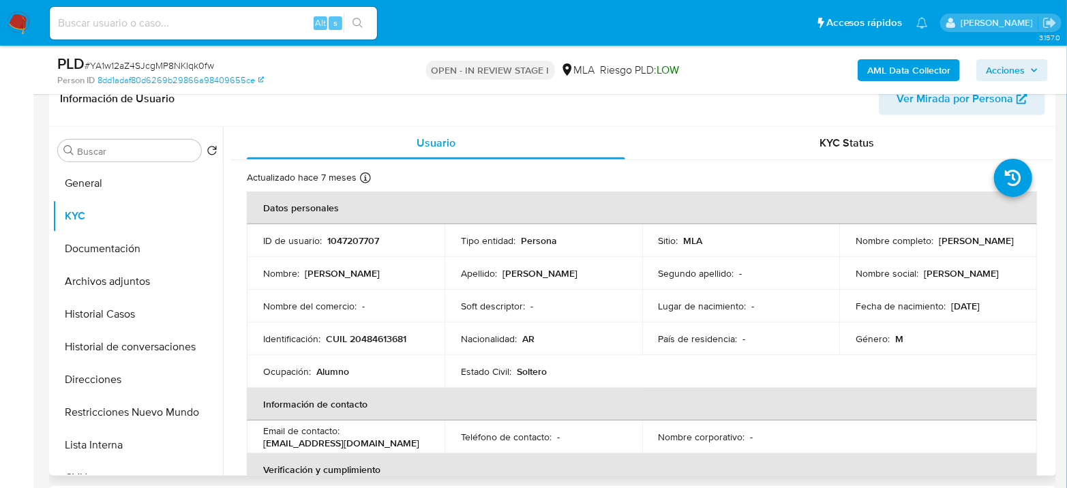
click at [395, 340] on p "CUIL 20484613681" at bounding box center [366, 339] width 80 height 12
copy p "20484613681"
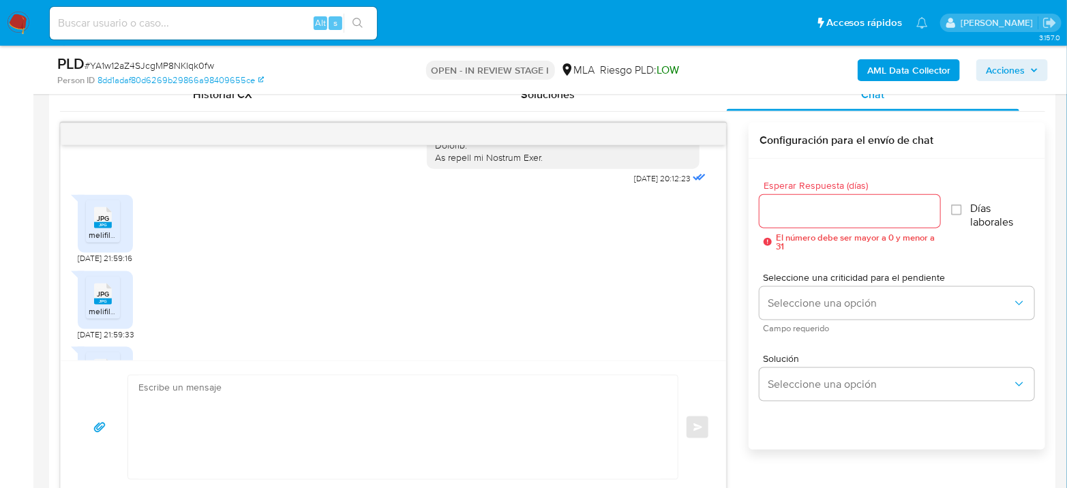
scroll to position [605, 0]
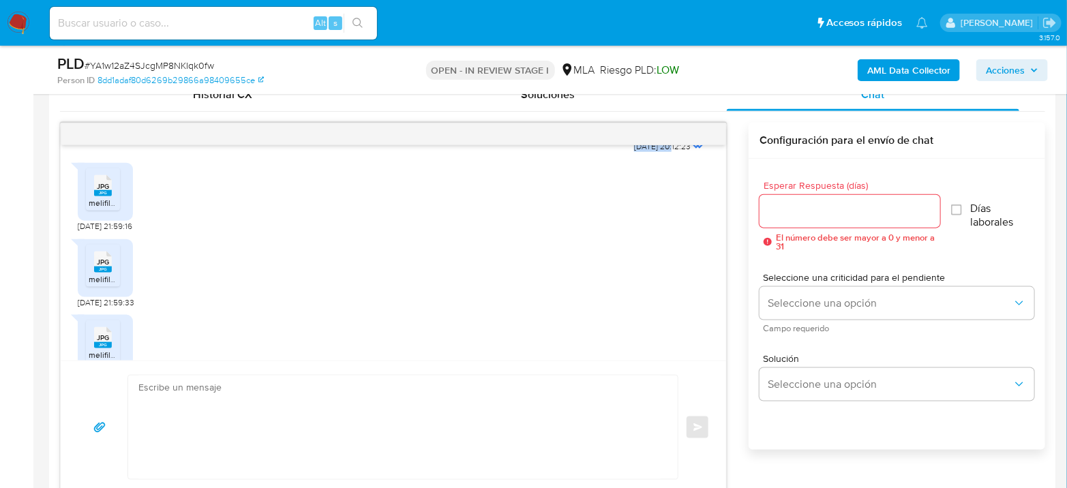
drag, startPoint x: 598, startPoint y: 165, endPoint x: 648, endPoint y: 160, distance: 50.0
copy span "17/07/2025"
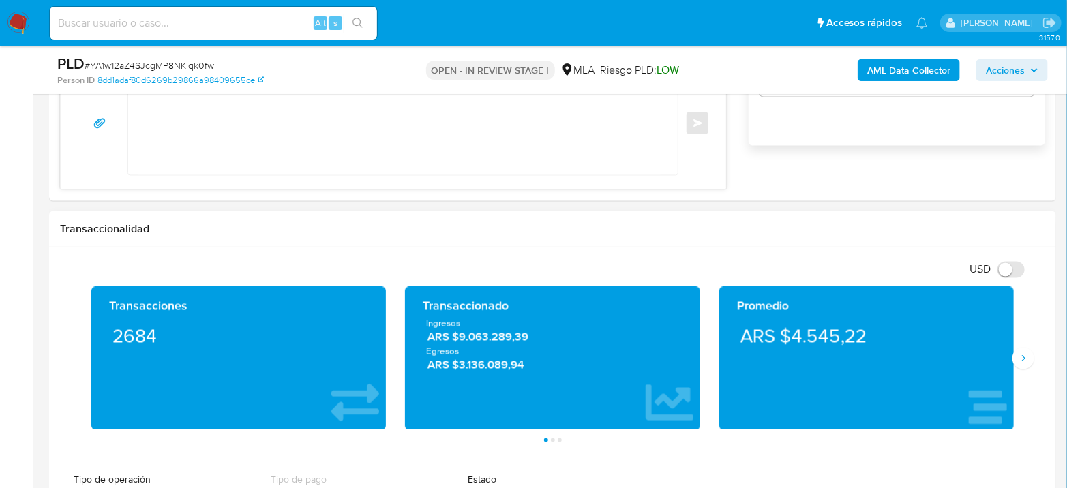
scroll to position [1060, 0]
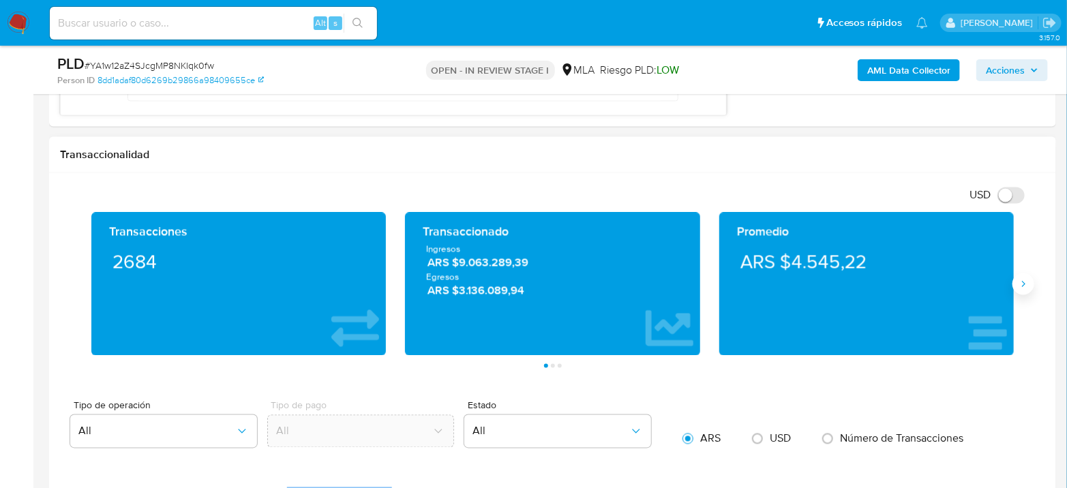
click at [1024, 282] on icon "Siguiente" at bounding box center [1023, 284] width 11 height 11
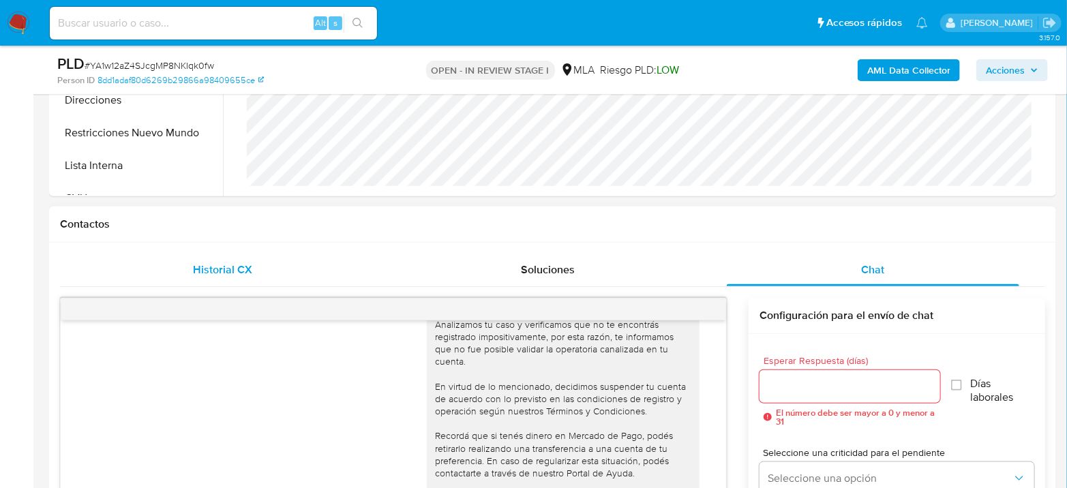
scroll to position [378, 0]
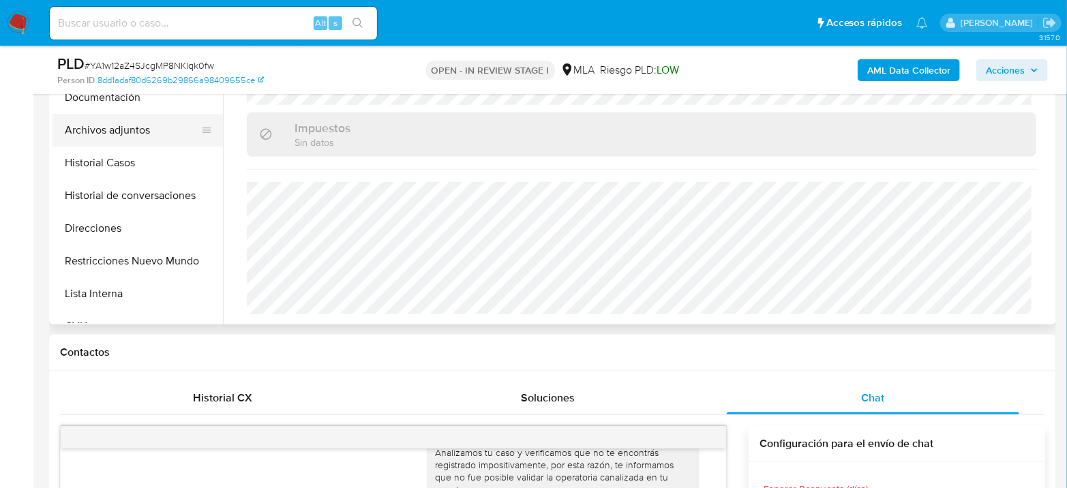
click at [138, 141] on button "Archivos adjuntos" at bounding box center [131, 130] width 159 height 33
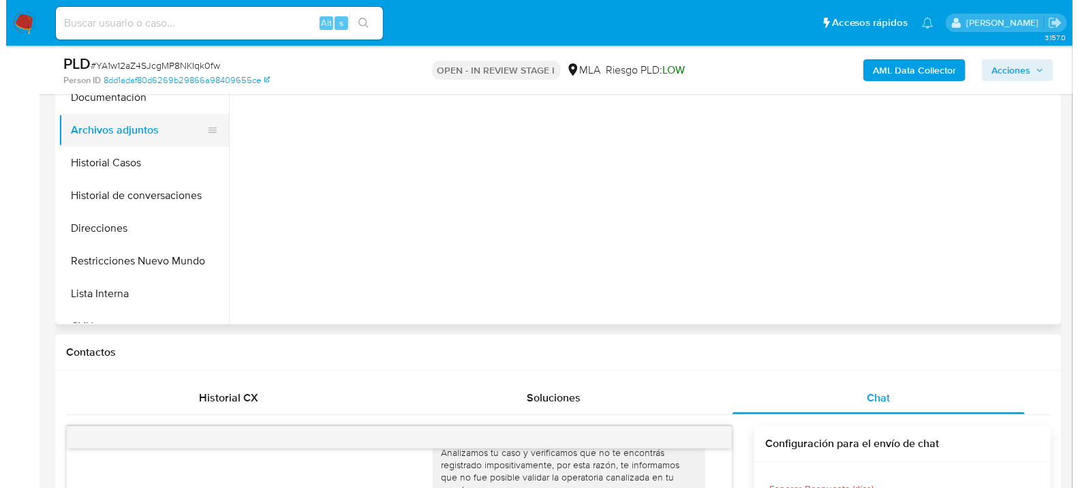
scroll to position [0, 0]
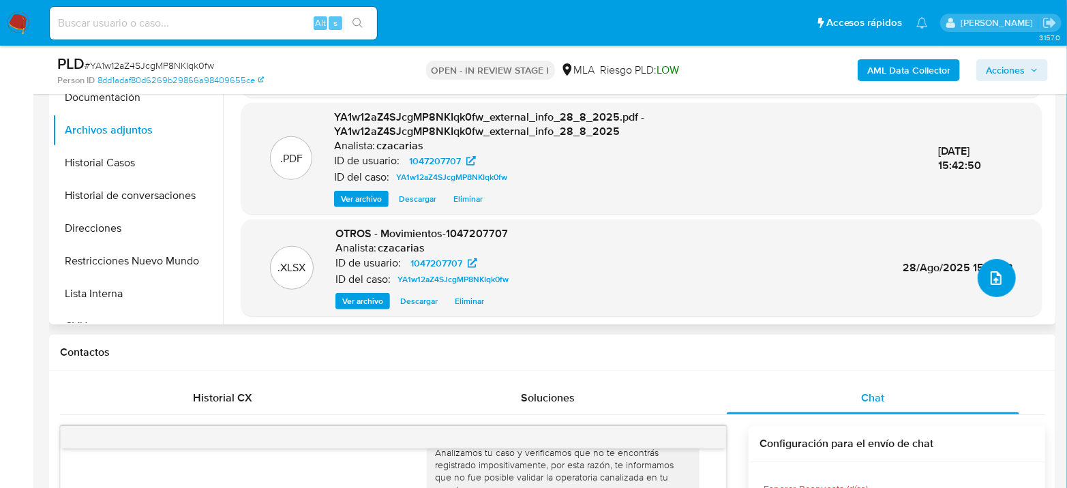
click at [988, 278] on icon "upload-file" at bounding box center [996, 278] width 16 height 16
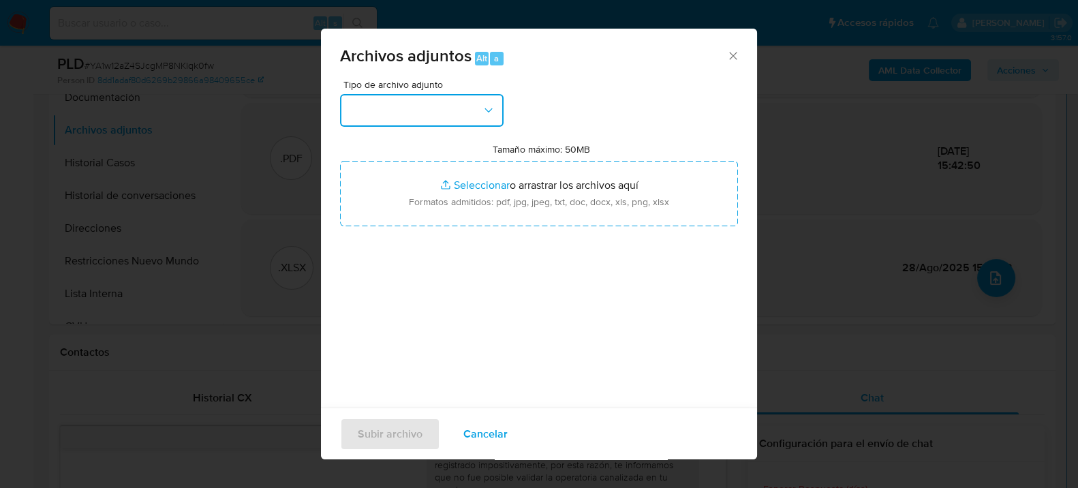
click at [414, 119] on button "button" at bounding box center [422, 110] width 164 height 33
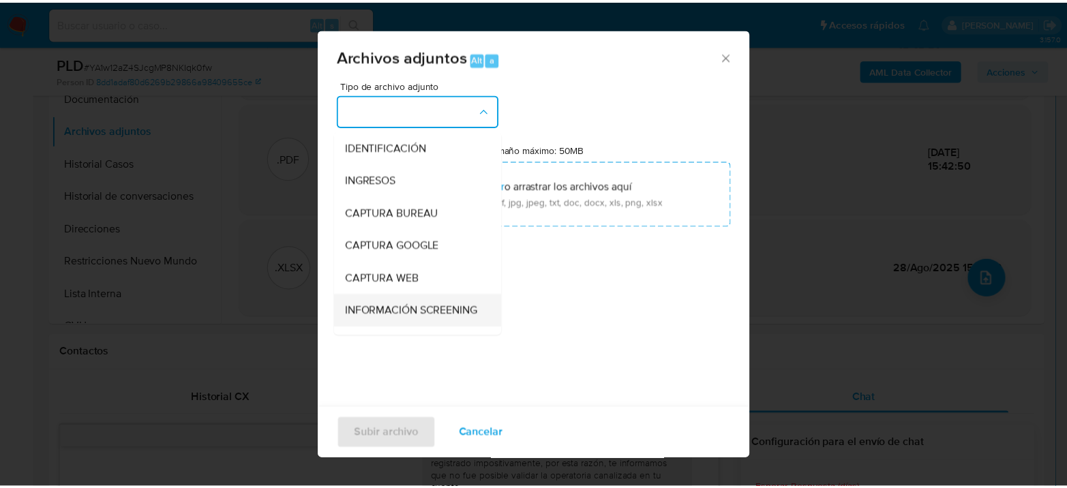
scroll to position [151, 0]
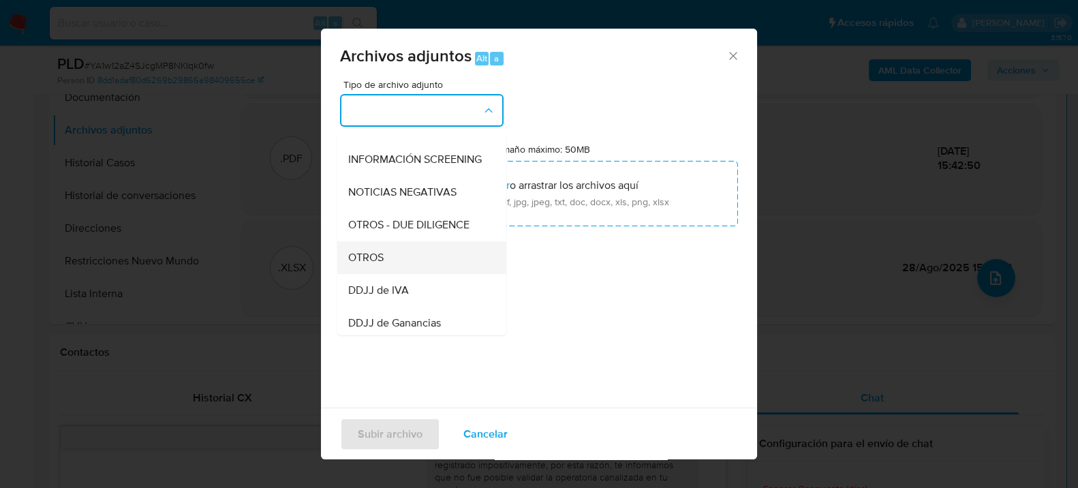
click at [371, 264] on span "OTROS" at bounding box center [365, 257] width 35 height 14
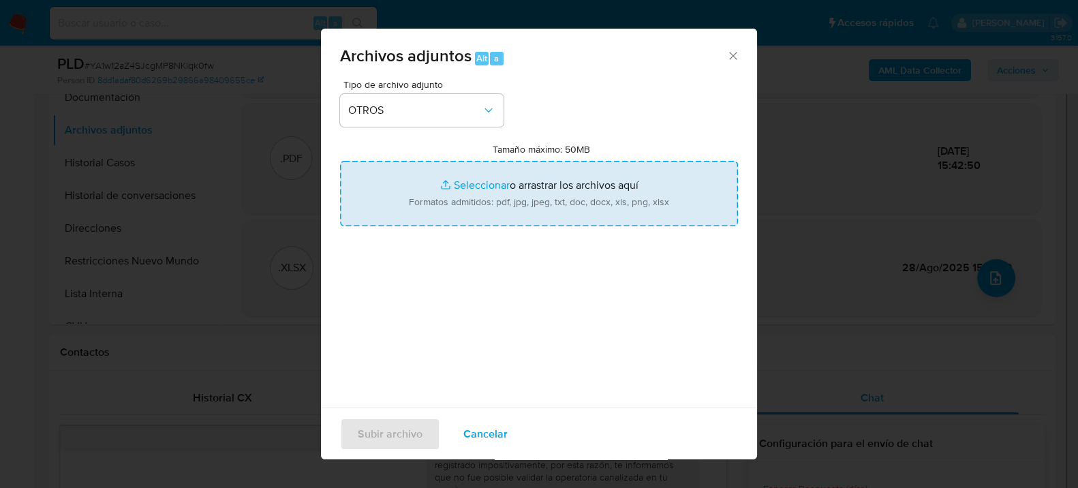
type input "C:\fakepath\Caselog Z36PdwW68bZaPUSpmbD8vYex_2025_08_19_02_08_13.docx"
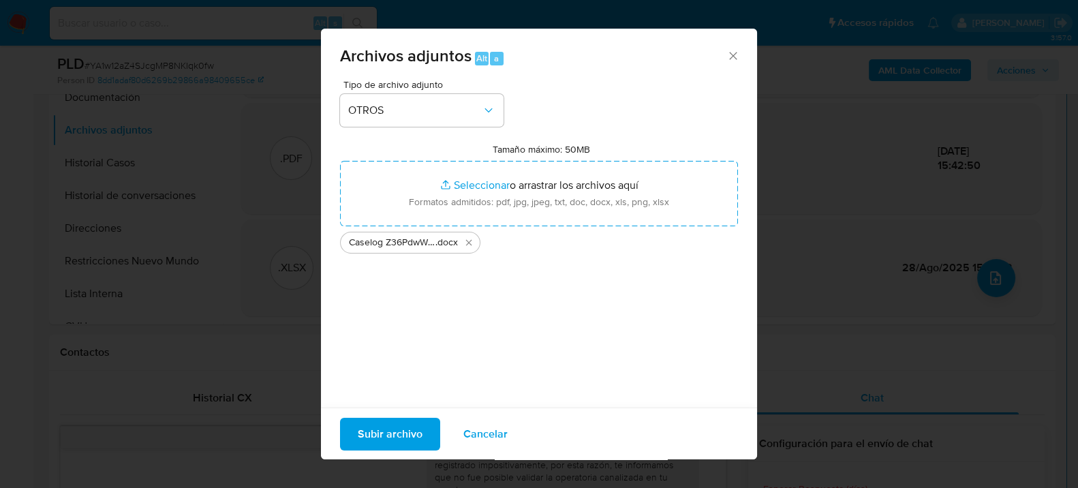
click at [409, 436] on span "Subir archivo" at bounding box center [390, 434] width 65 height 30
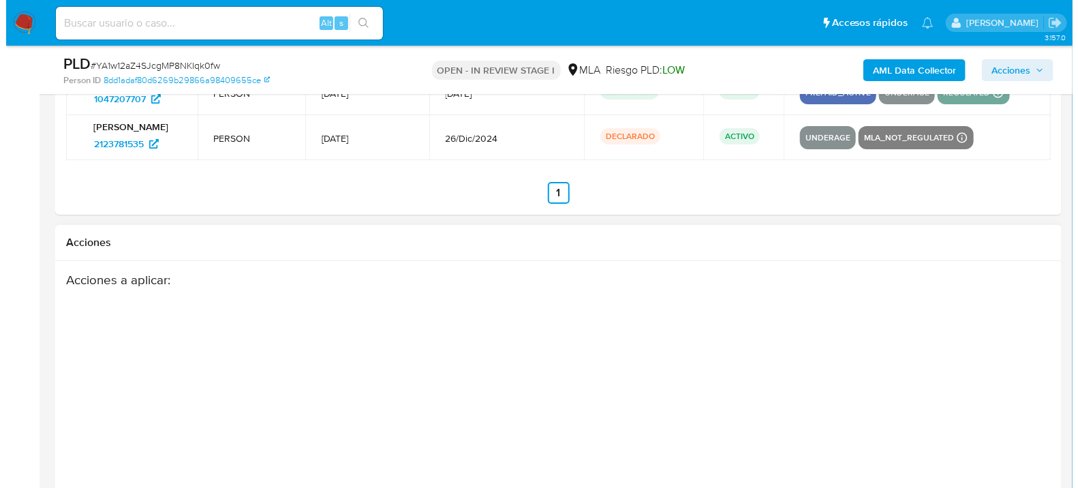
scroll to position [2437, 0]
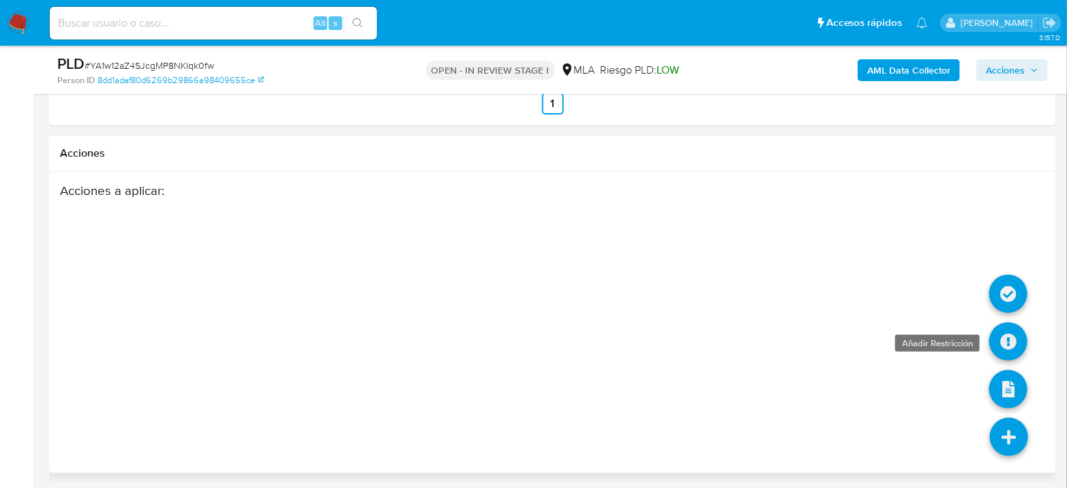
click at [1018, 331] on icon at bounding box center [1008, 341] width 38 height 38
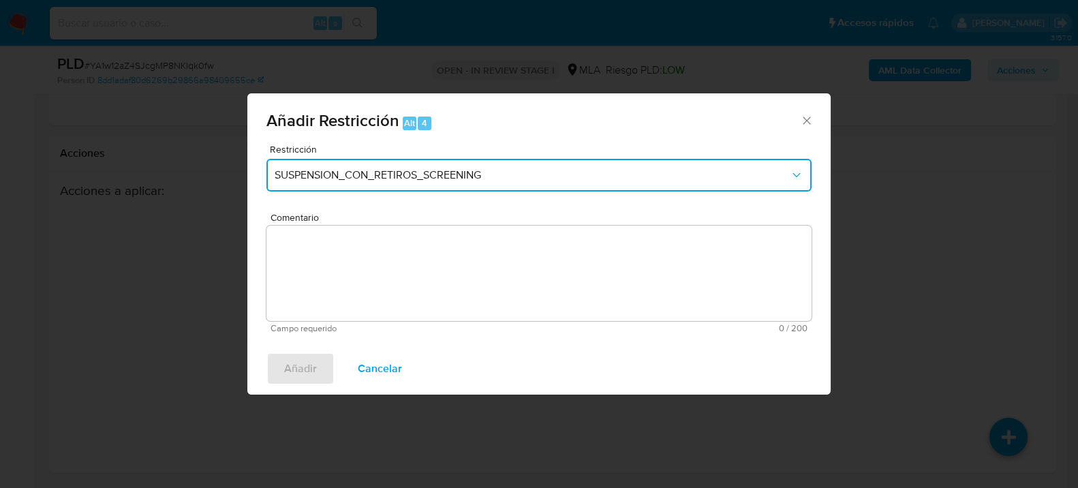
click at [402, 174] on span "SUSPENSION_CON_RETIROS_SCREENING" at bounding box center [532, 175] width 515 height 14
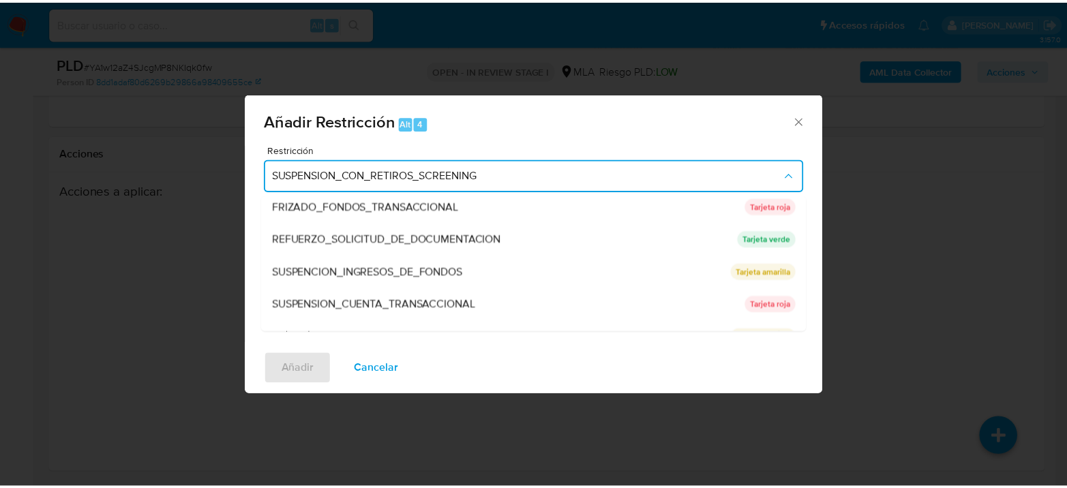
scroll to position [288, 0]
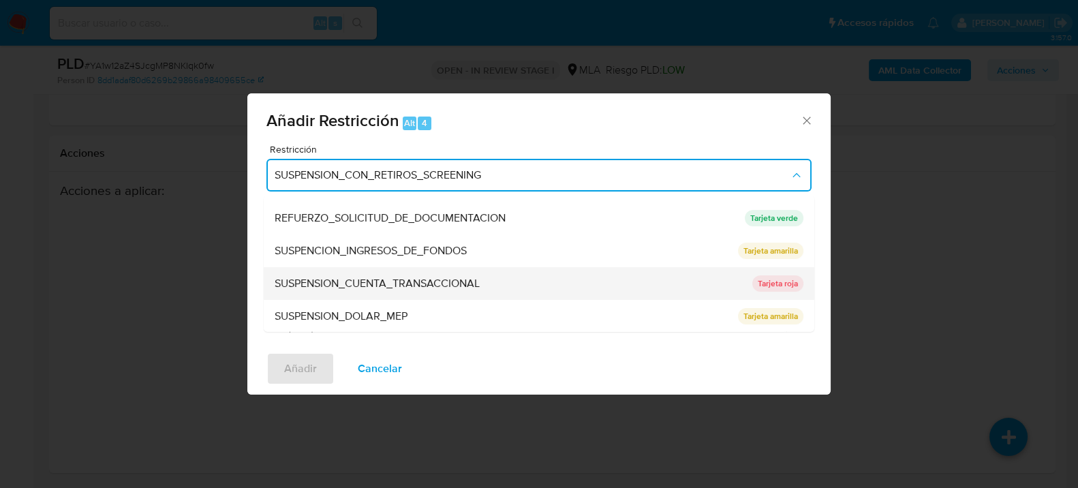
click at [465, 277] on span "SUSPENSION_CUENTA_TRANSACCIONAL" at bounding box center [377, 283] width 205 height 14
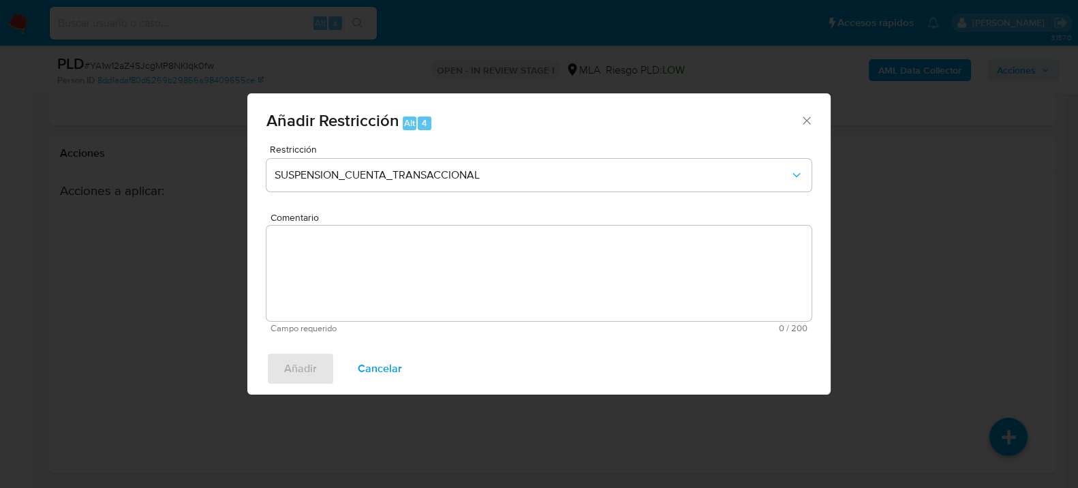
click at [475, 287] on textarea "Comentario" at bounding box center [539, 273] width 545 height 95
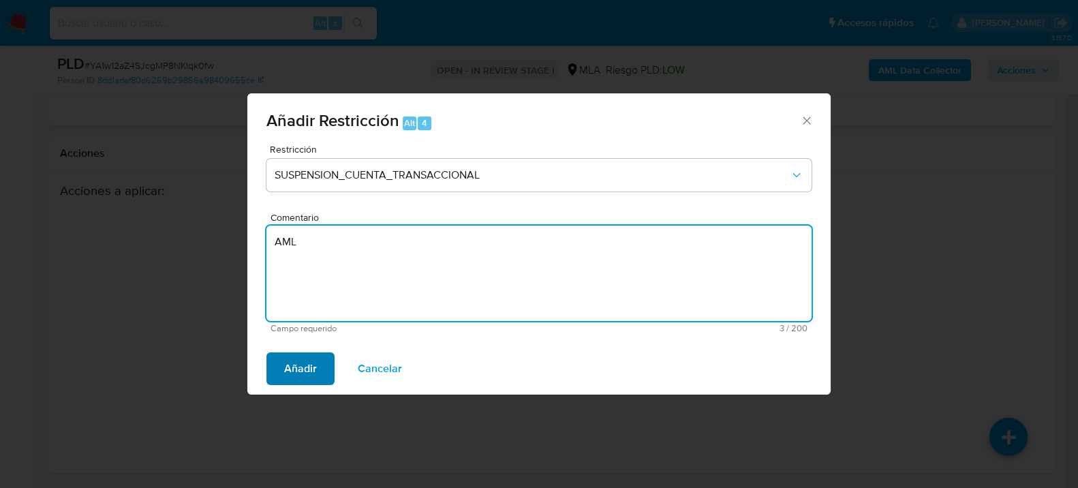
type textarea "AML"
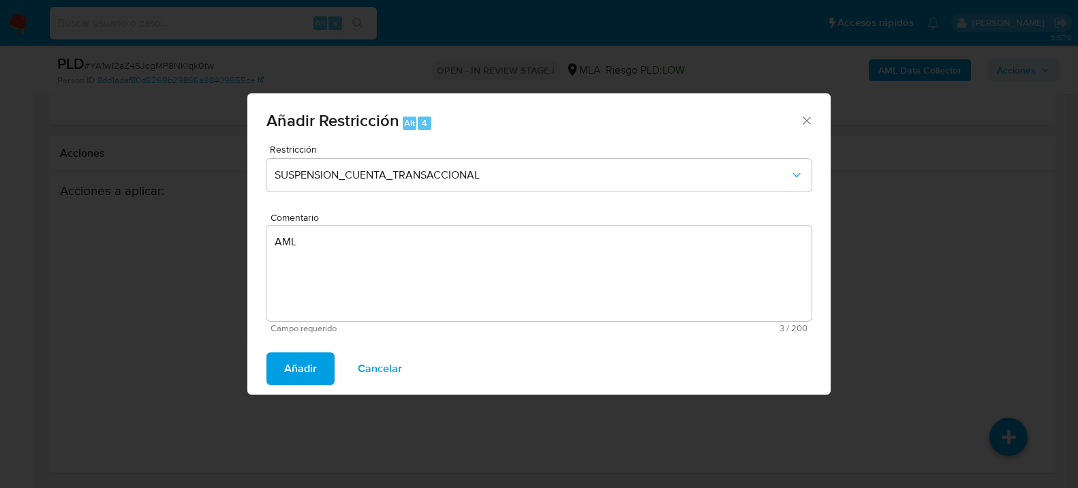
click at [275, 379] on button "Añadir" at bounding box center [301, 368] width 68 height 33
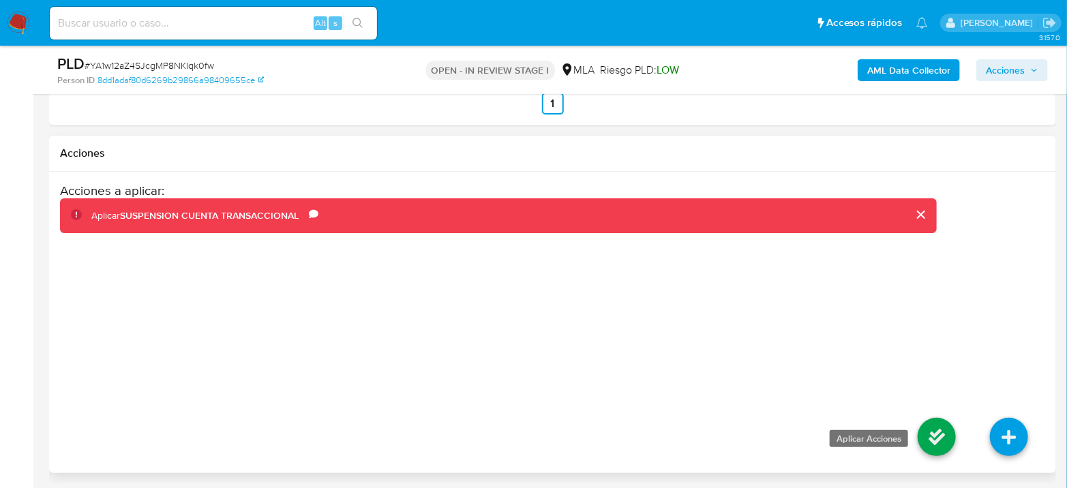
click at [928, 436] on icon at bounding box center [936, 437] width 38 height 38
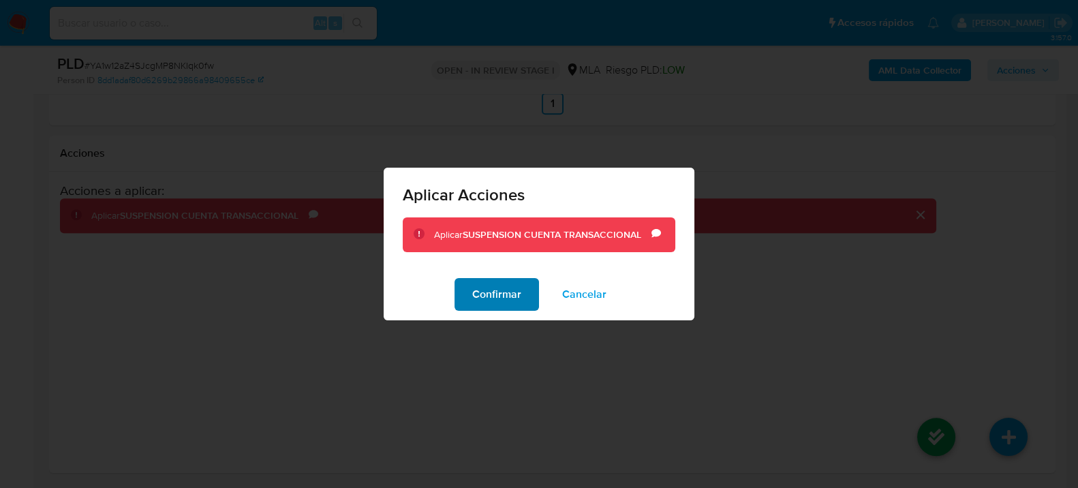
click at [491, 288] on span "Confirmar" at bounding box center [496, 294] width 49 height 30
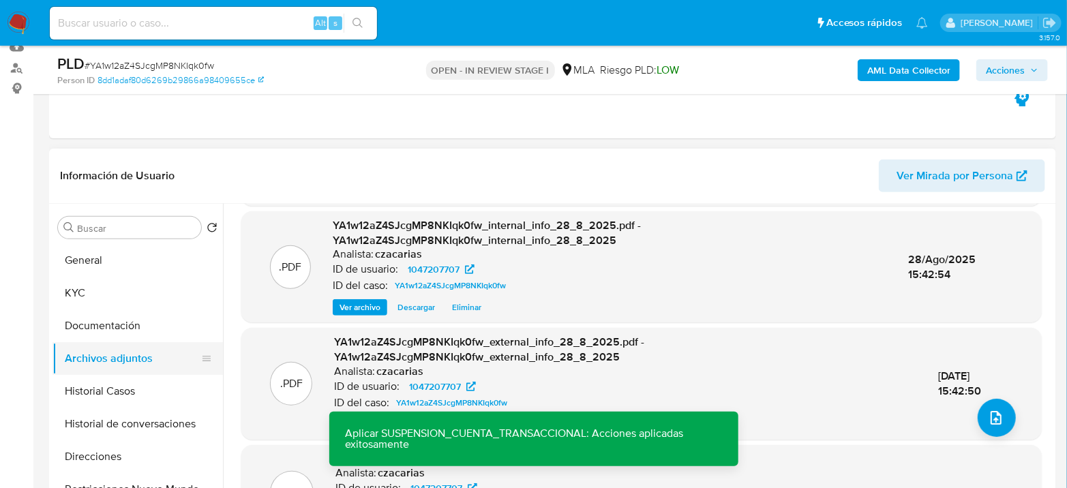
scroll to position [89, 0]
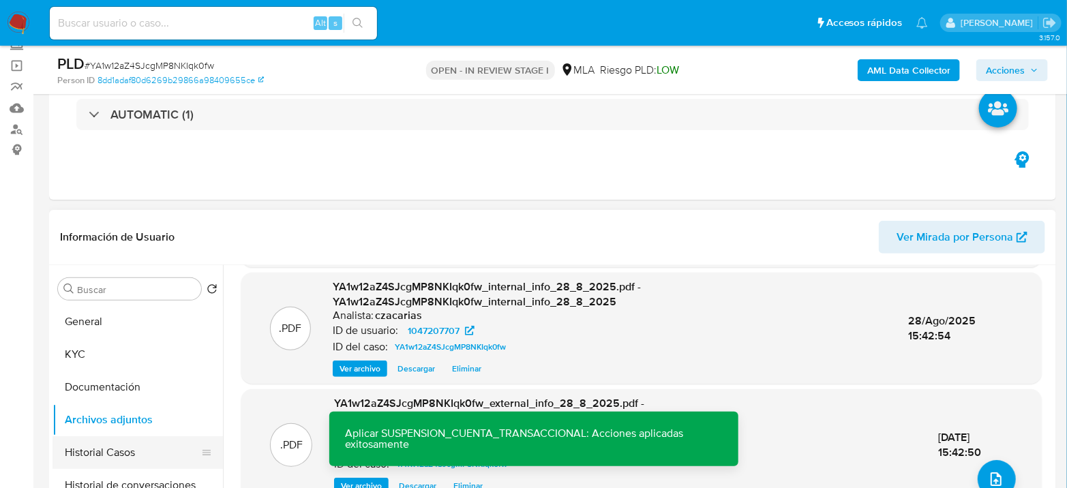
click at [115, 448] on button "Historial Casos" at bounding box center [131, 452] width 159 height 33
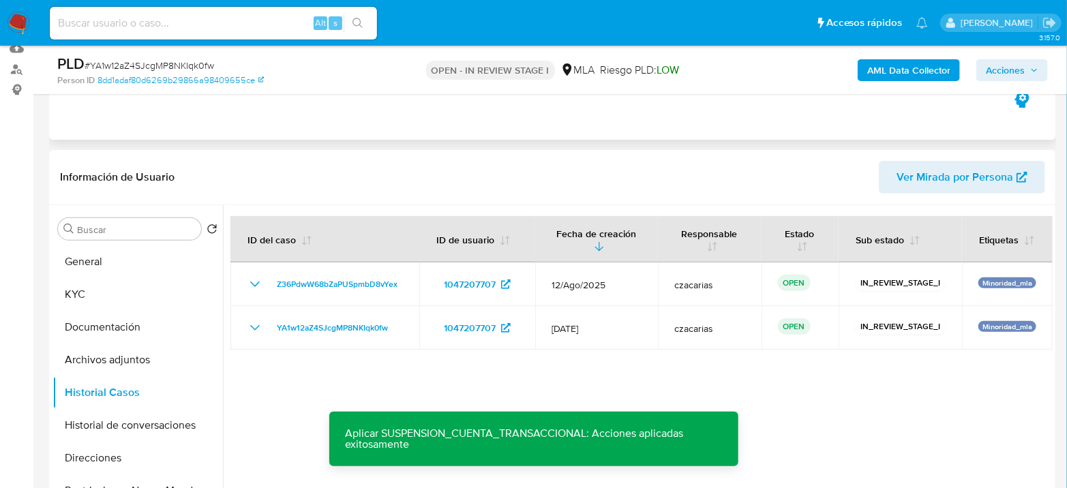
scroll to position [164, 0]
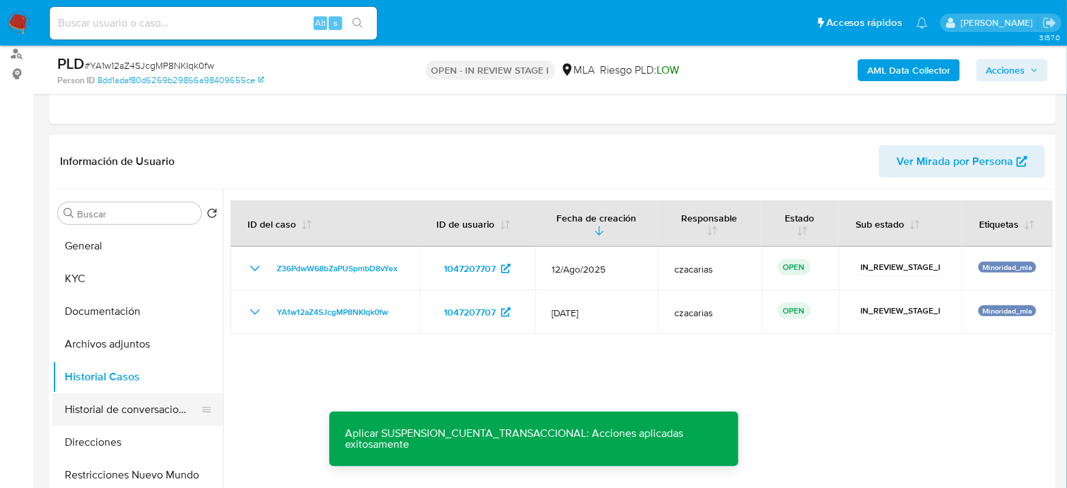
click at [106, 414] on button "Historial de conversaciones" at bounding box center [131, 409] width 159 height 33
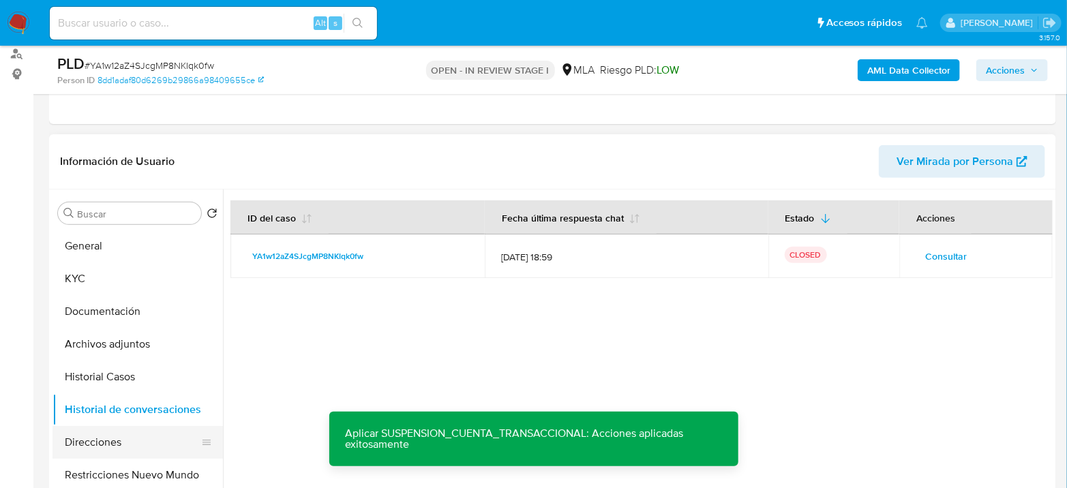
click at [100, 439] on button "Direcciones" at bounding box center [131, 442] width 159 height 33
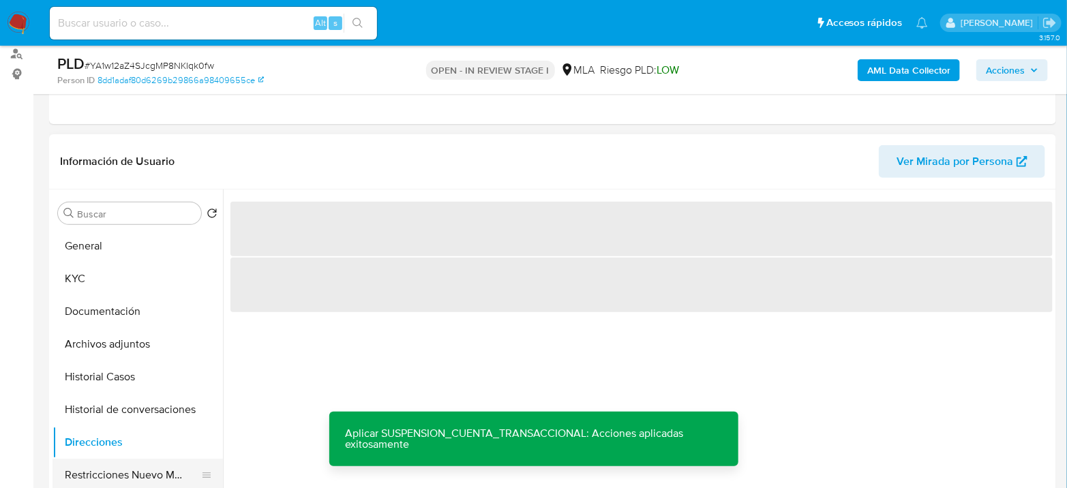
click at [116, 474] on button "Restricciones Nuevo Mundo" at bounding box center [131, 475] width 159 height 33
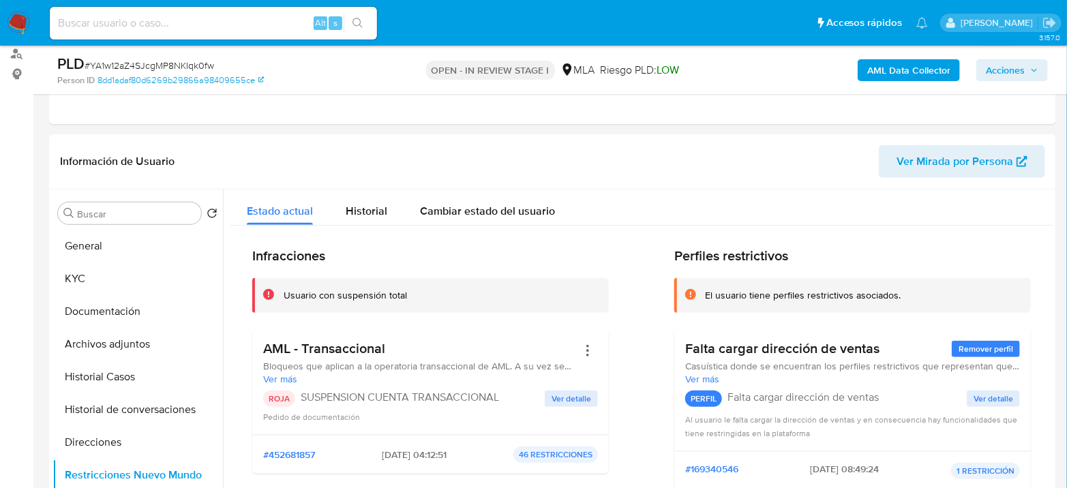
click at [994, 75] on span "Acciones" at bounding box center [1005, 70] width 39 height 22
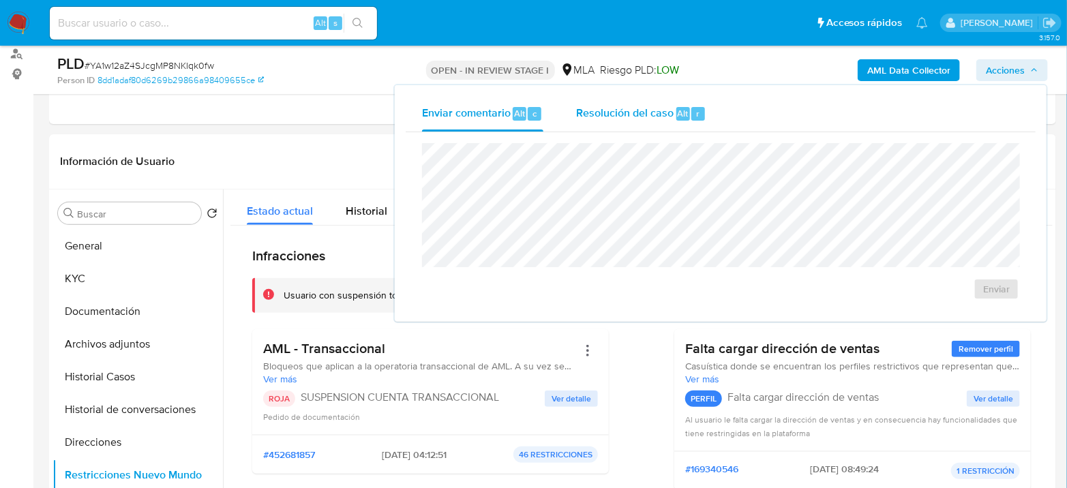
click at [718, 119] on button "Resolución del caso Alt r" at bounding box center [641, 113] width 163 height 35
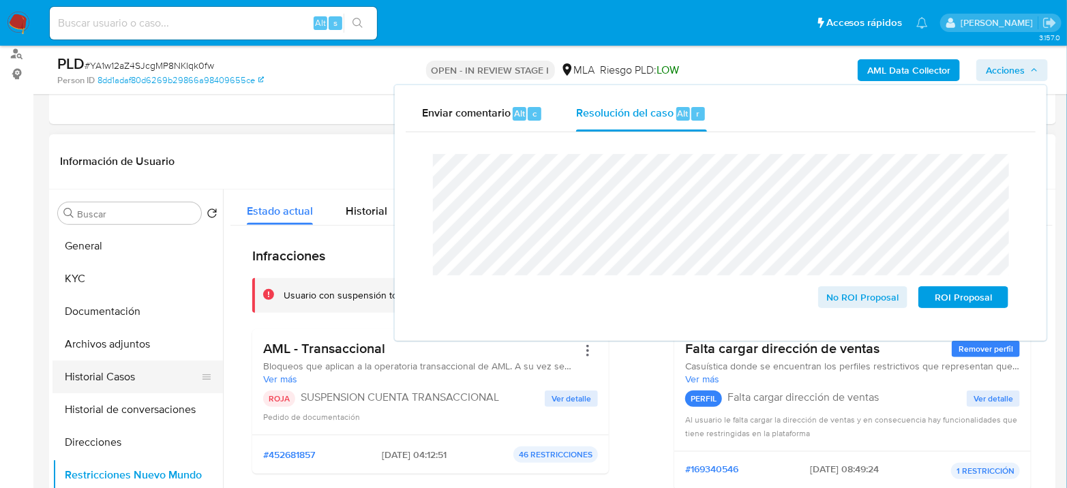
click at [102, 373] on button "Historial Casos" at bounding box center [131, 377] width 159 height 33
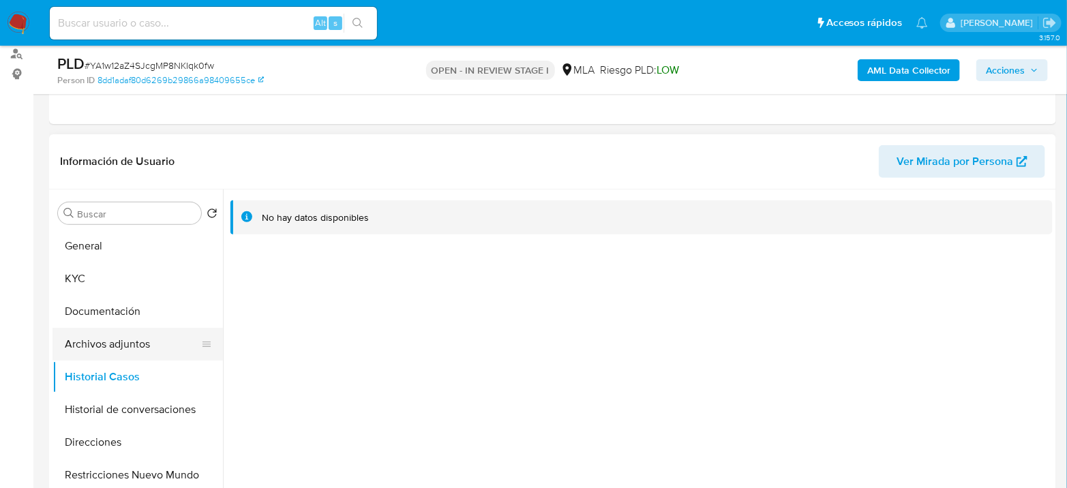
click at [128, 351] on button "Archivos adjuntos" at bounding box center [131, 344] width 159 height 33
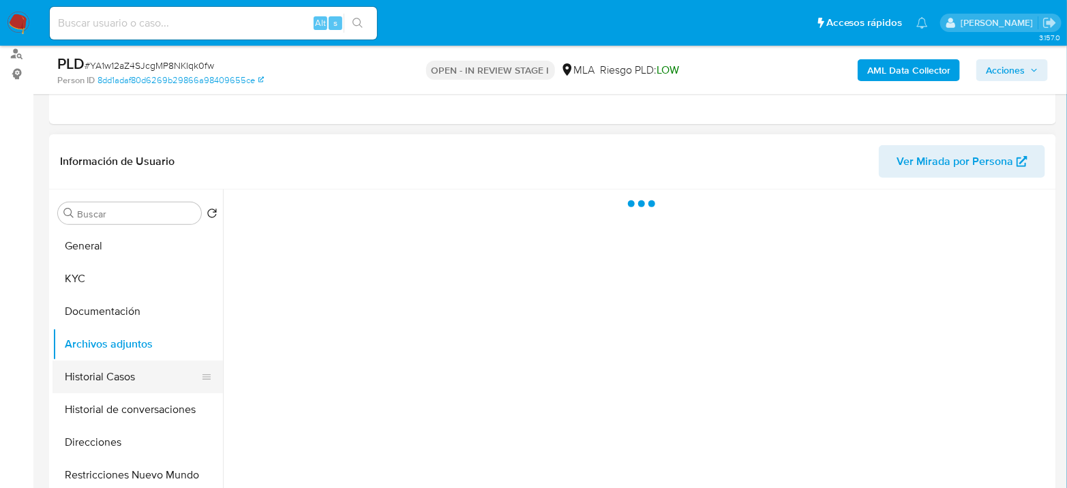
click at [138, 386] on button "Historial Casos" at bounding box center [131, 377] width 159 height 33
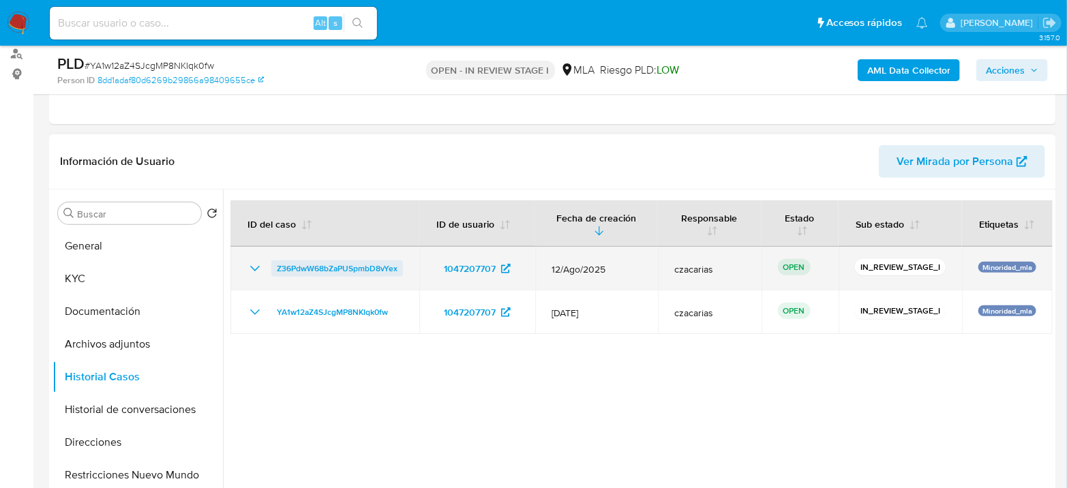
drag, startPoint x: 406, startPoint y: 272, endPoint x: 273, endPoint y: 275, distance: 133.6
click at [273, 275] on td "Z36PdwW68bZaPUSpmbD8vYex" at bounding box center [324, 269] width 189 height 44
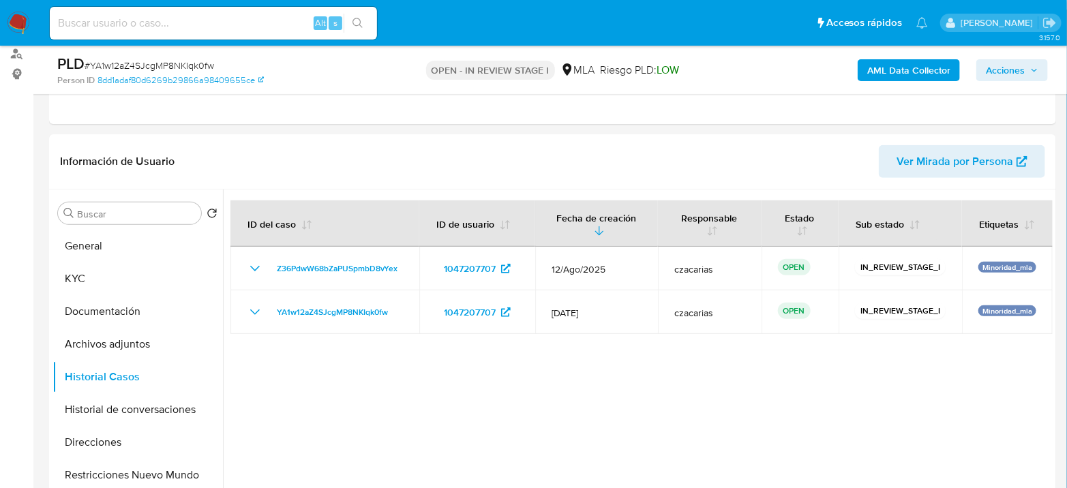
click at [1017, 73] on span "Acciones" at bounding box center [1005, 70] width 39 height 22
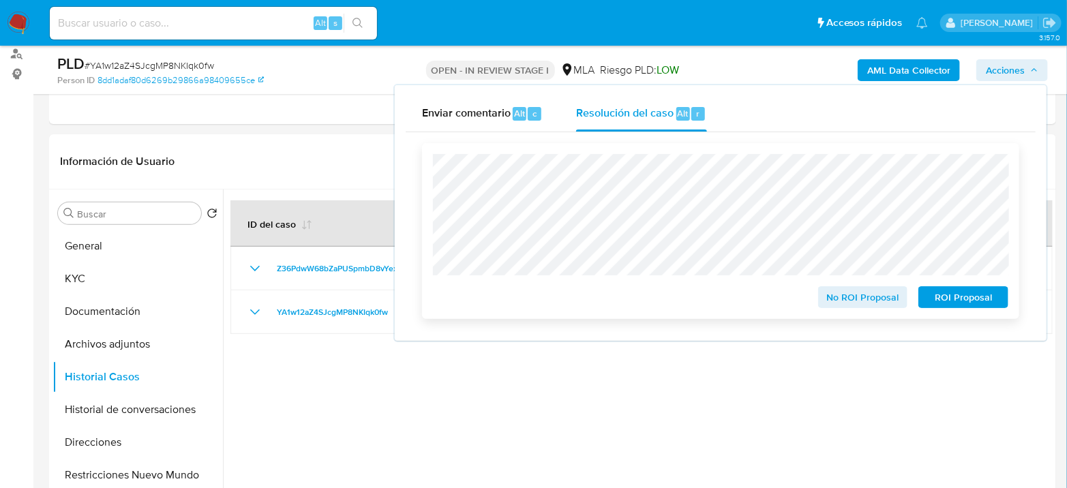
click at [957, 304] on span "ROI Proposal" at bounding box center [963, 297] width 71 height 19
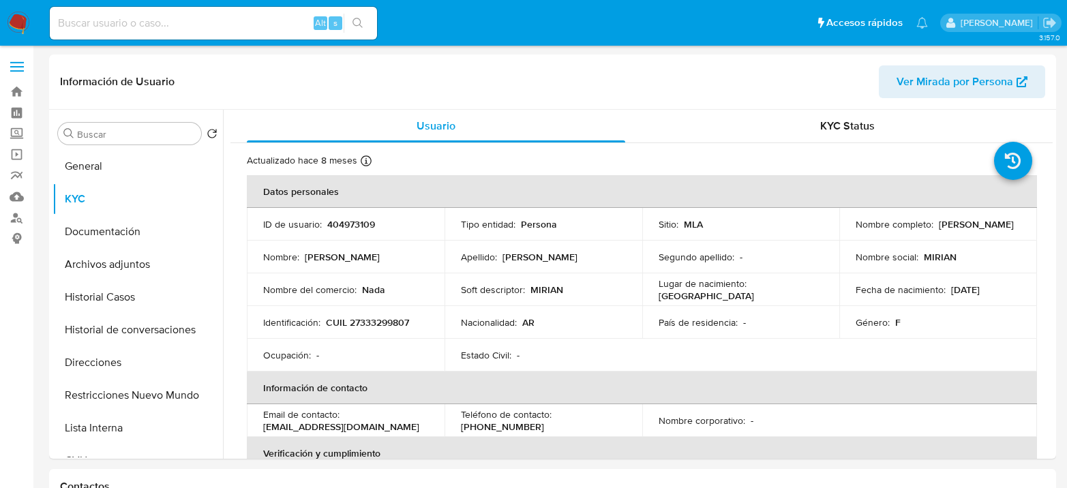
select select "10"
drag, startPoint x: 853, startPoint y: 230, endPoint x: 960, endPoint y: 228, distance: 107.0
click at [960, 228] on div "Nombre completo : [PERSON_NAME]" at bounding box center [937, 224] width 165 height 12
copy p "[PERSON_NAME]"
click at [399, 325] on p "CUIL 27333299807" at bounding box center [367, 322] width 83 height 12
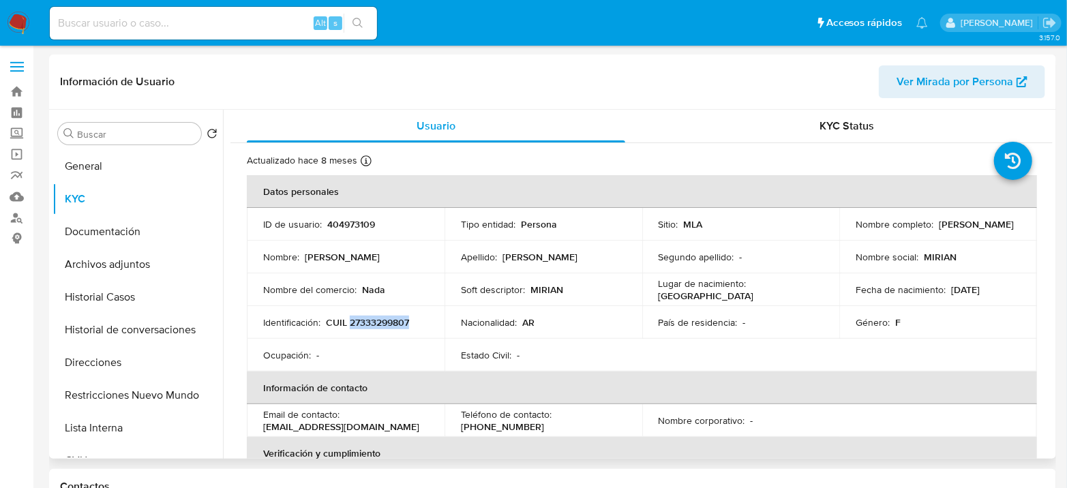
click at [399, 325] on p "CUIL 27333299807" at bounding box center [367, 322] width 83 height 12
copy p "27333299807"
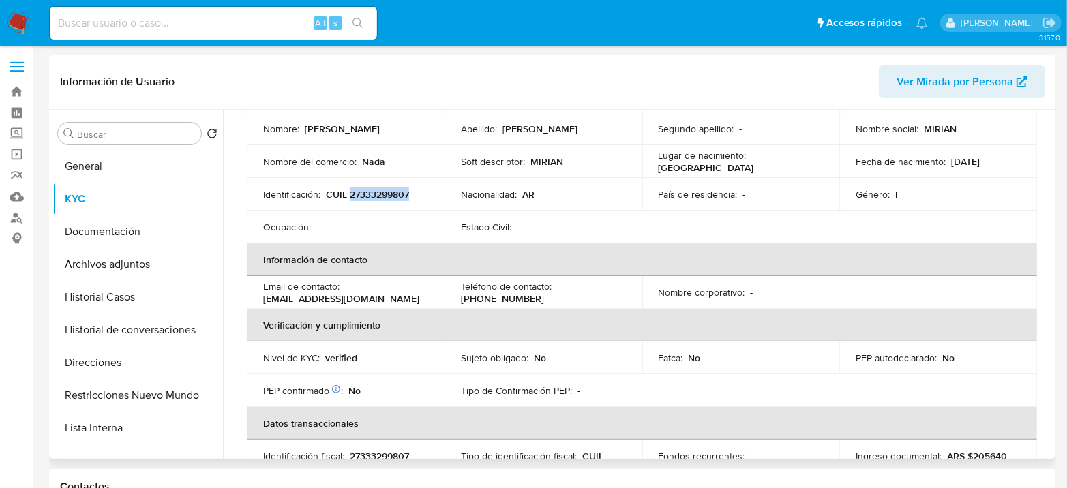
scroll to position [151, 0]
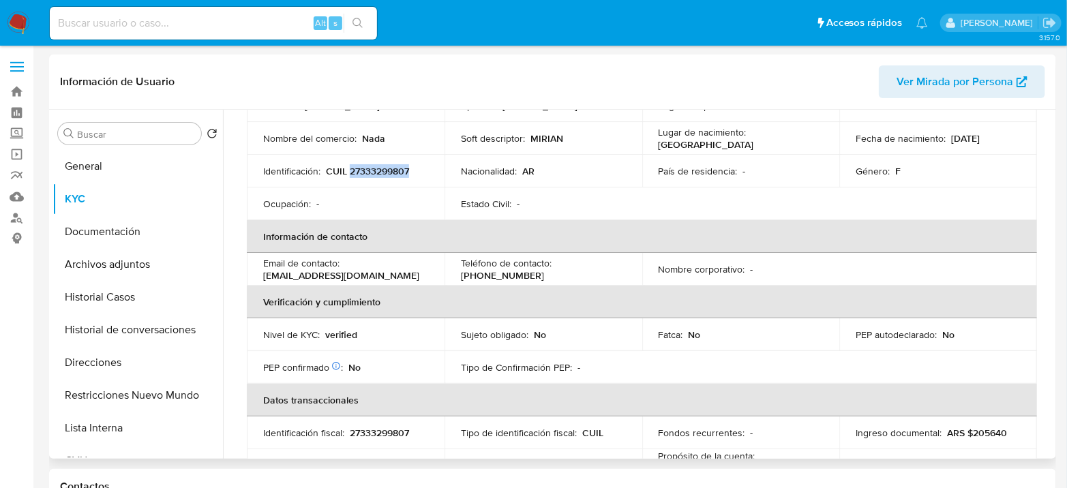
drag, startPoint x: 415, startPoint y: 275, endPoint x: 272, endPoint y: 272, distance: 143.2
click at [272, 272] on p "[EMAIL_ADDRESS][DOMAIN_NAME]" at bounding box center [341, 275] width 156 height 12
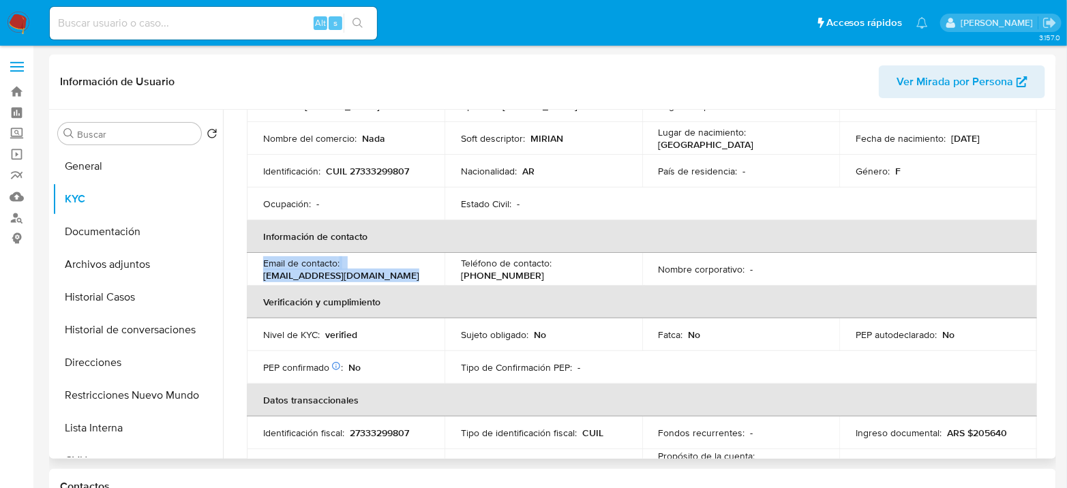
click at [267, 274] on p "[EMAIL_ADDRESS][DOMAIN_NAME]" at bounding box center [341, 275] width 156 height 12
drag, startPoint x: 266, startPoint y: 275, endPoint x: 429, endPoint y: 271, distance: 163.6
click at [429, 271] on td "Email de contacto : [EMAIL_ADDRESS][DOMAIN_NAME]" at bounding box center [346, 269] width 198 height 33
copy p "[EMAIL_ADDRESS][DOMAIN_NAME]"
drag, startPoint x: 567, startPoint y: 270, endPoint x: 609, endPoint y: 268, distance: 42.3
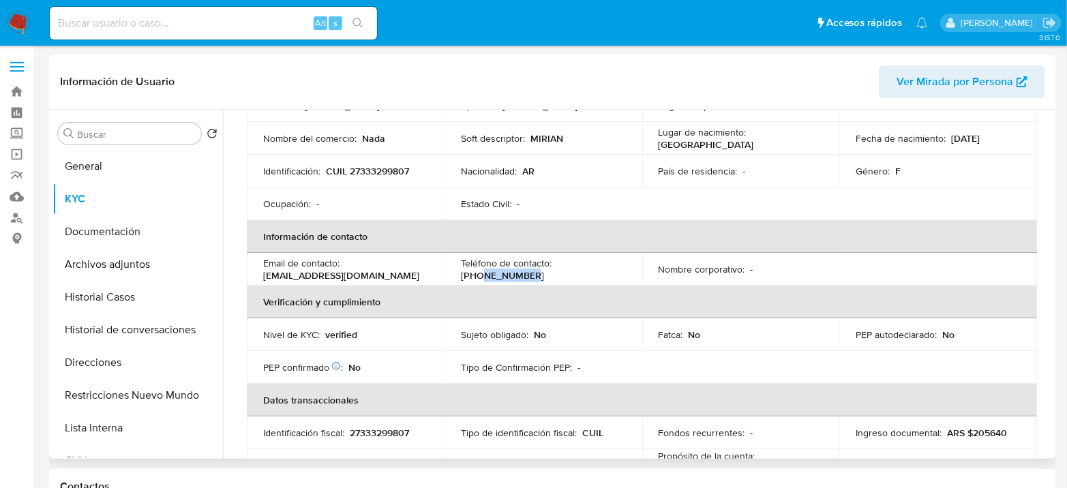
click at [544, 269] on p "[PHONE_NUMBER]" at bounding box center [502, 275] width 83 height 12
copy p "23153153"
click at [21, 21] on img at bounding box center [18, 23] width 23 height 23
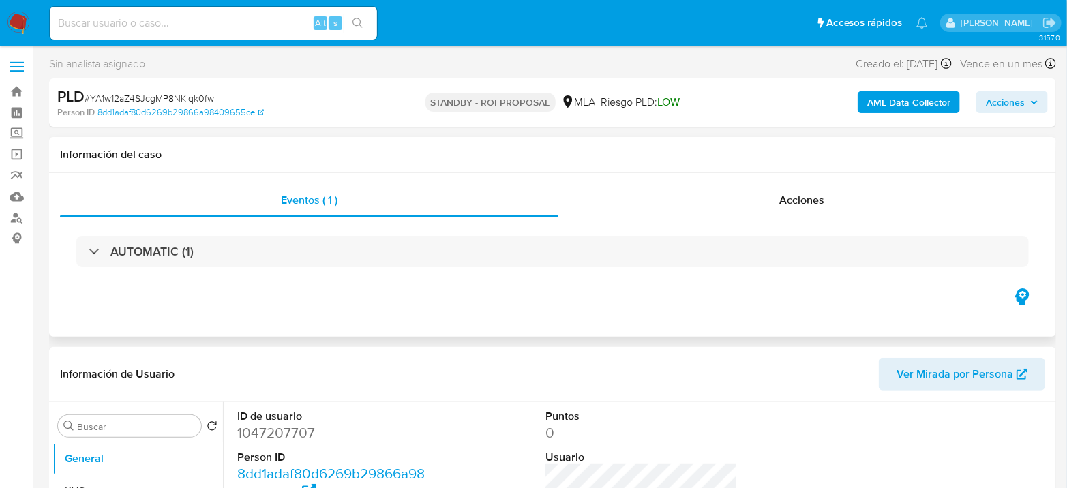
select select "10"
click at [786, 203] on span "Acciones" at bounding box center [801, 200] width 45 height 16
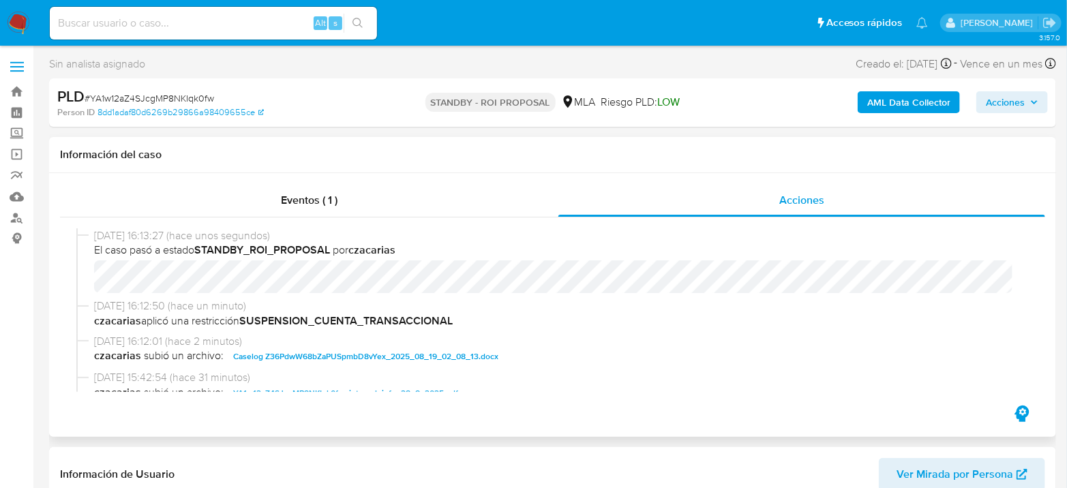
click at [91, 290] on div "28/08/2025 16:13:27 (hace unos segundos) El caso pasó a estado STANDBY_ROI_PROP…" at bounding box center [552, 263] width 952 height 70
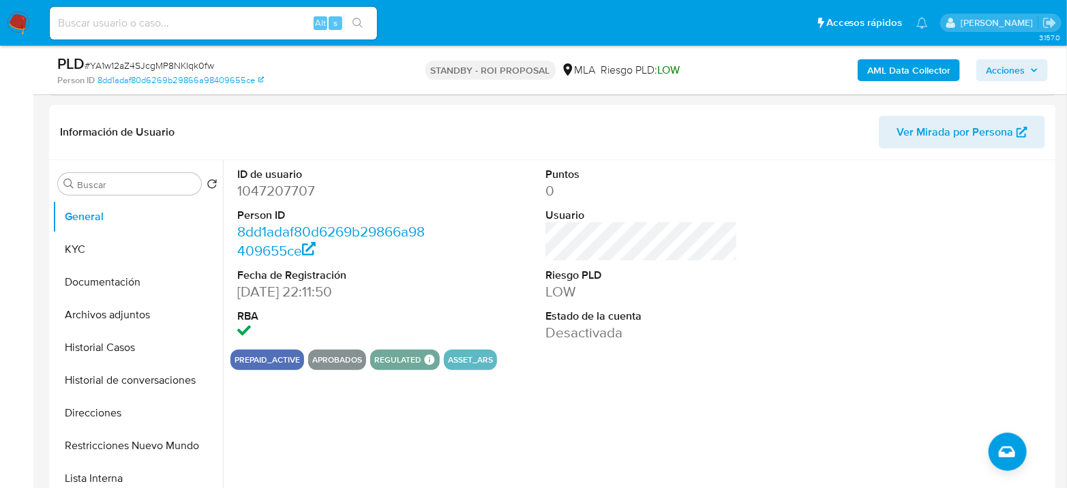
scroll to position [303, 0]
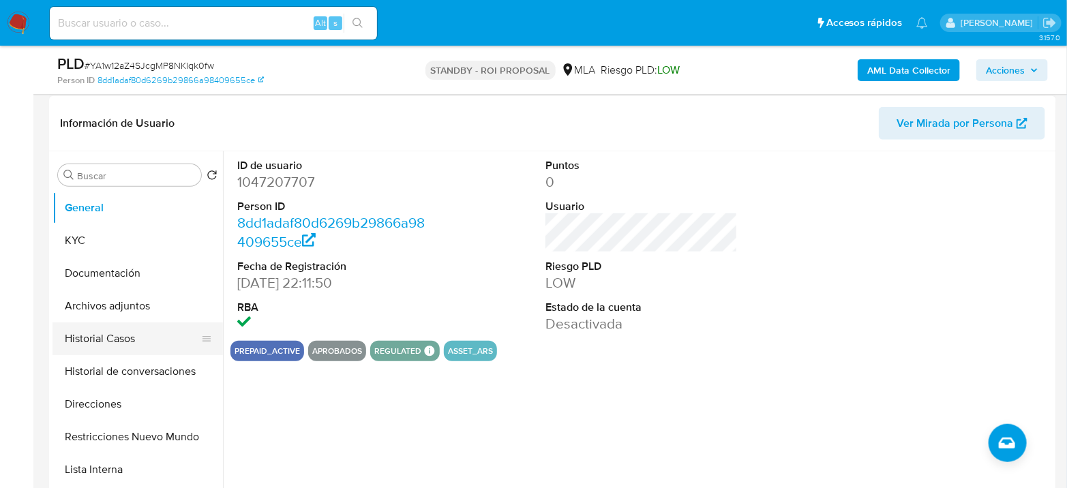
click at [91, 322] on button "Historial Casos" at bounding box center [131, 338] width 159 height 33
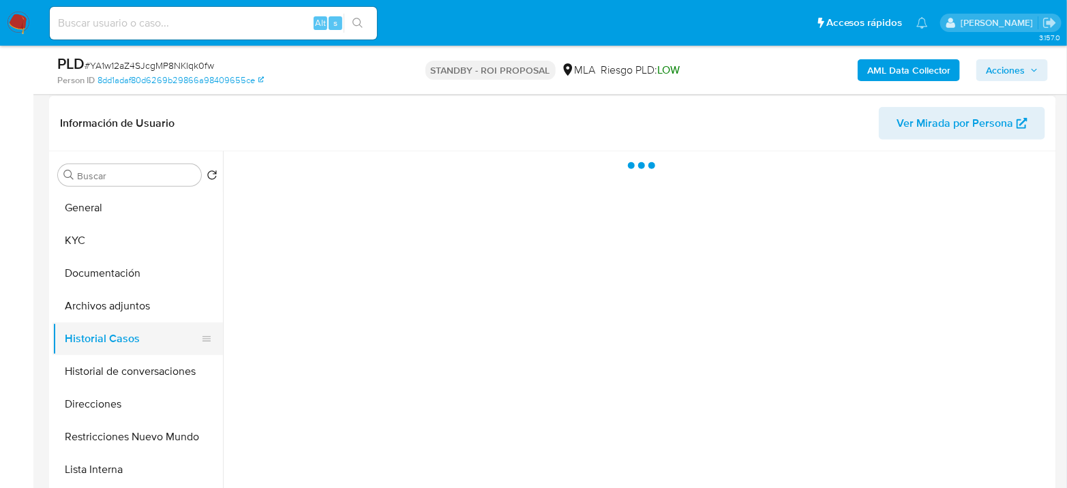
click at [102, 341] on button "Historial Casos" at bounding box center [131, 338] width 159 height 33
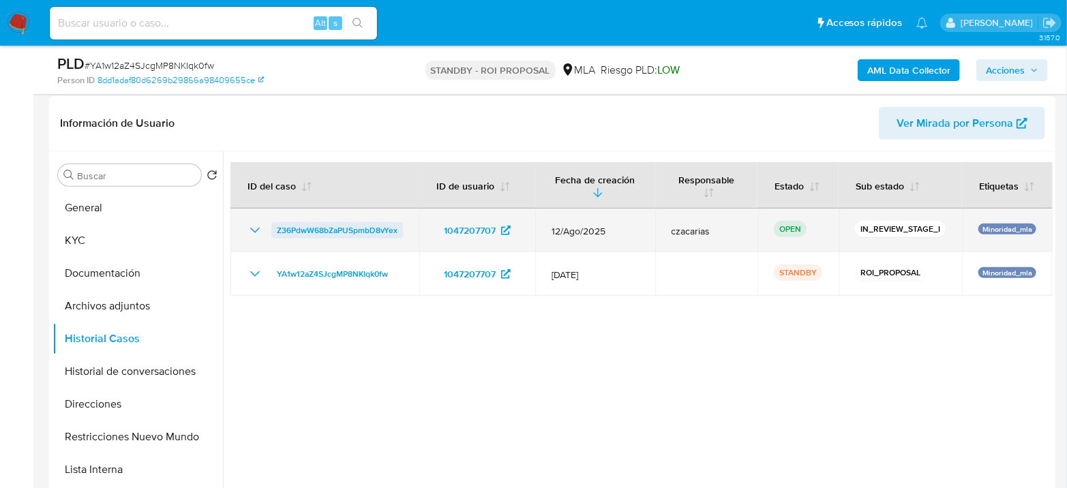
click at [339, 228] on span "Z36PdwW68bZaPUSpmbD8vYex" at bounding box center [337, 230] width 121 height 16
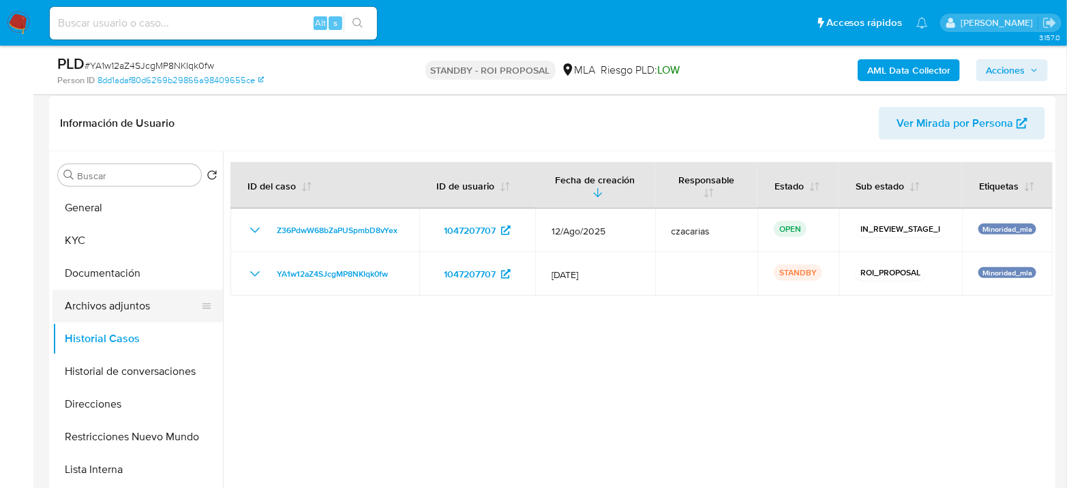
click at [112, 320] on button "Archivos adjuntos" at bounding box center [131, 306] width 159 height 33
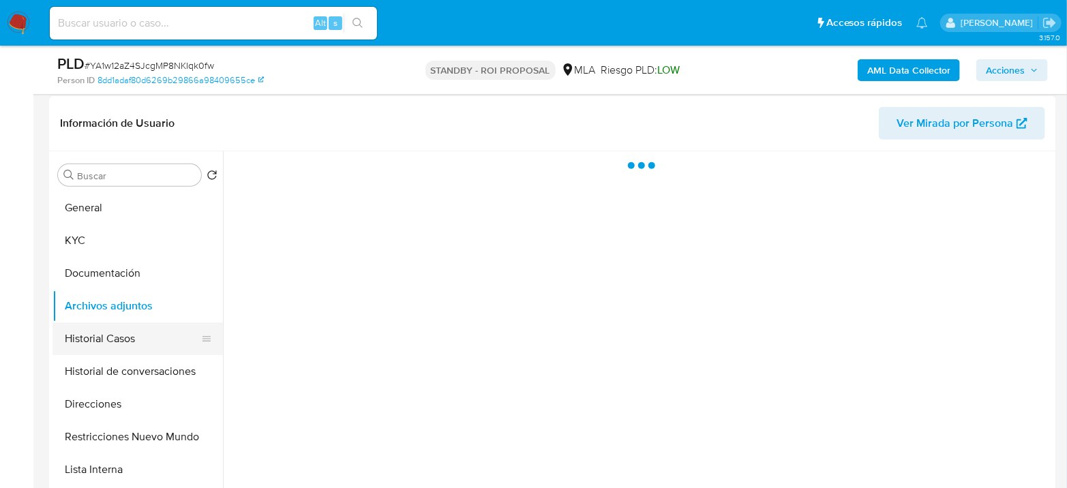
click at [119, 338] on button "Historial Casos" at bounding box center [131, 338] width 159 height 33
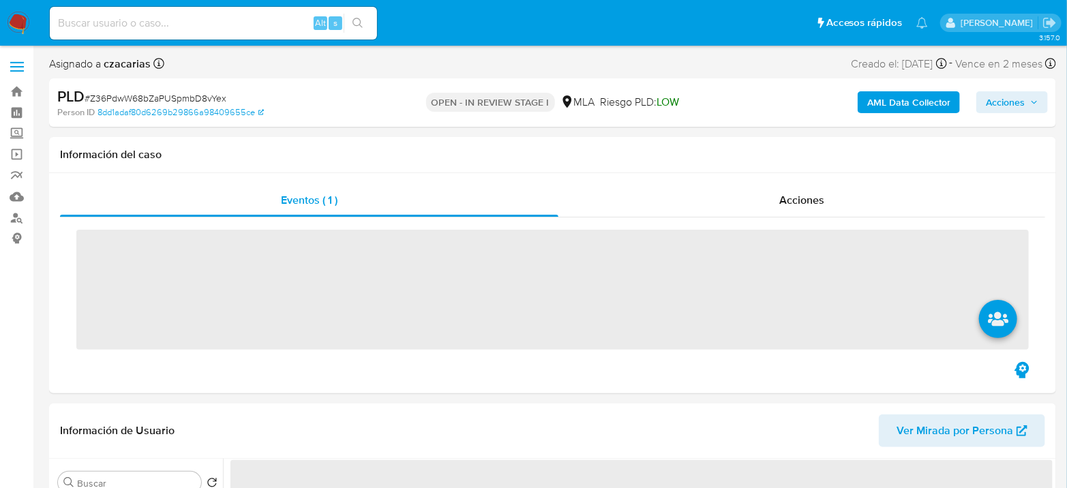
click at [1007, 105] on span "Acciones" at bounding box center [1005, 102] width 39 height 22
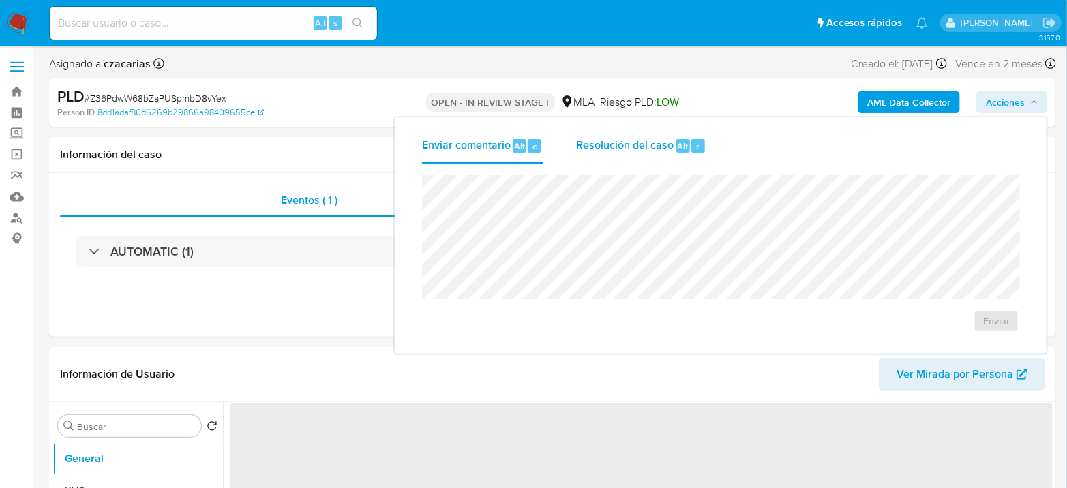
click at [663, 158] on div "Resolución del caso Alt r" at bounding box center [641, 145] width 130 height 35
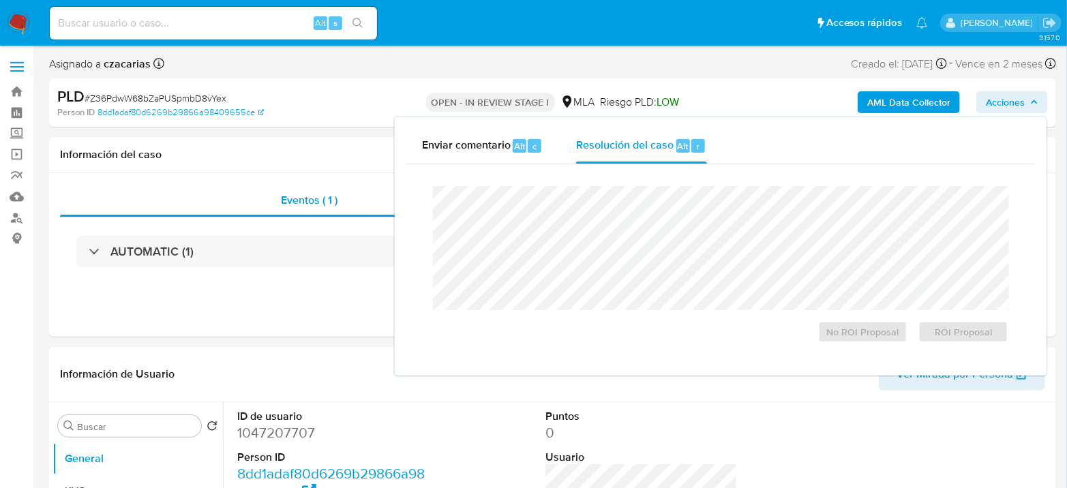
select select "10"
click at [949, 341] on span "ROI Proposal" at bounding box center [963, 331] width 71 height 19
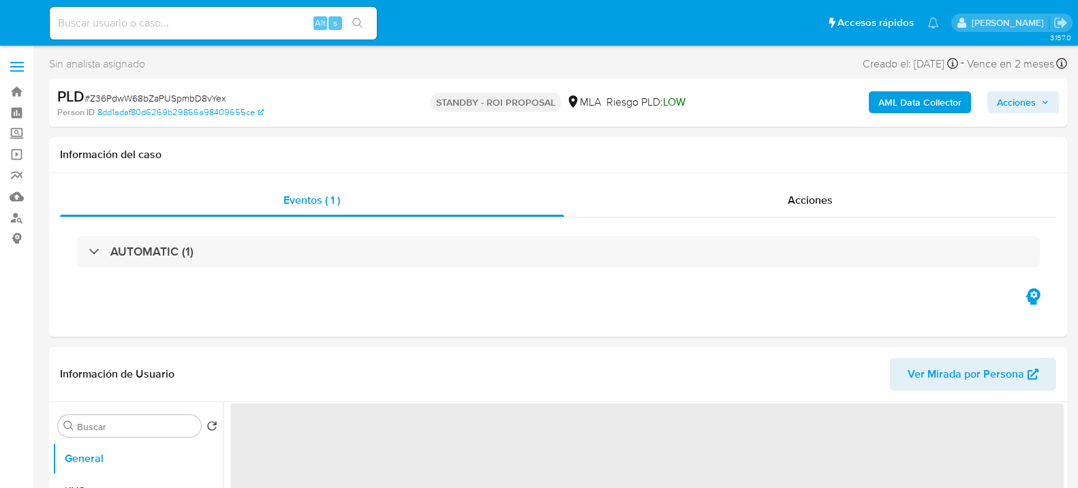
select select "10"
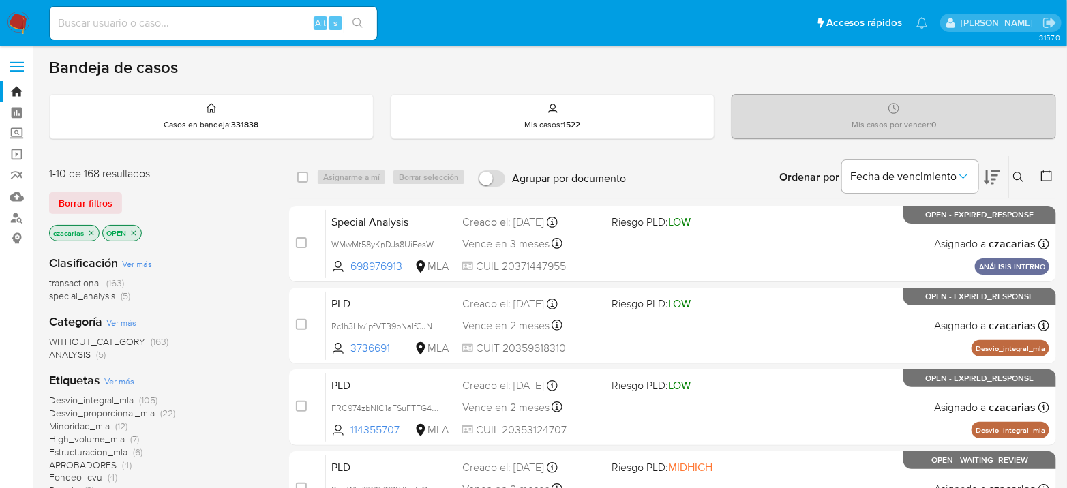
click at [269, 21] on input at bounding box center [213, 23] width 327 height 18
paste input "CCfSEoq9nVgV4fL8Ypb4lcOd"
type input "CCfSEoq9nVgV4fL8Ypb4lcOd"
click at [361, 26] on icon "search-icon" at bounding box center [357, 23] width 10 height 10
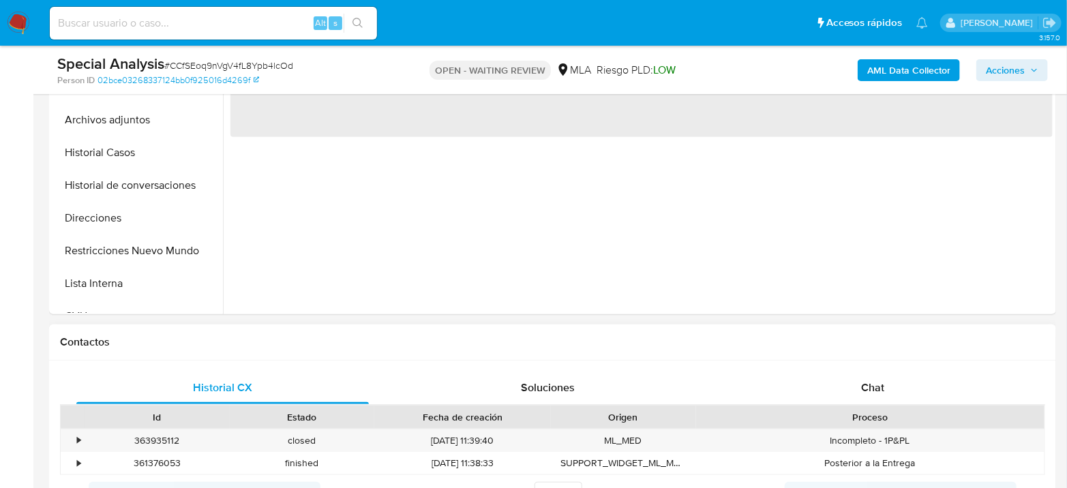
scroll to position [454, 0]
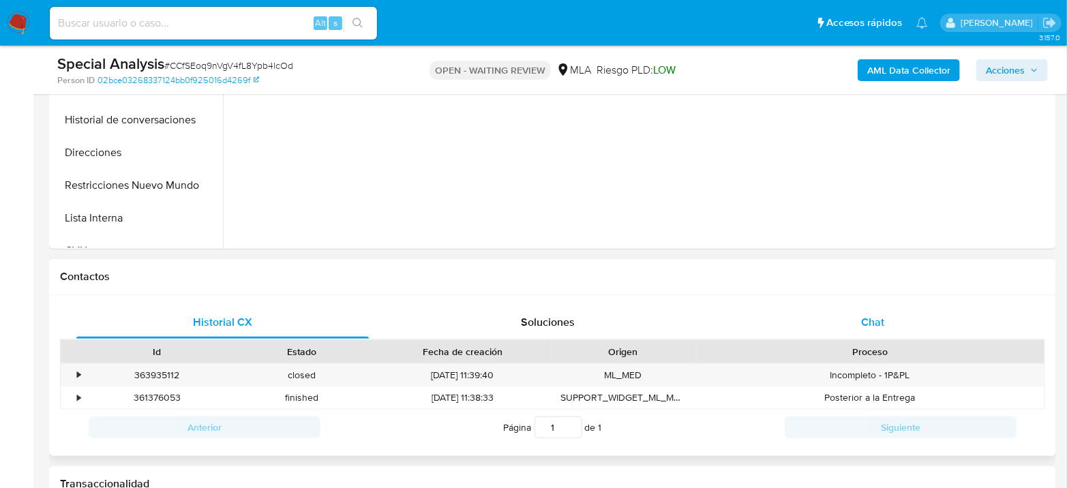
click at [849, 326] on div "Chat" at bounding box center [873, 322] width 292 height 33
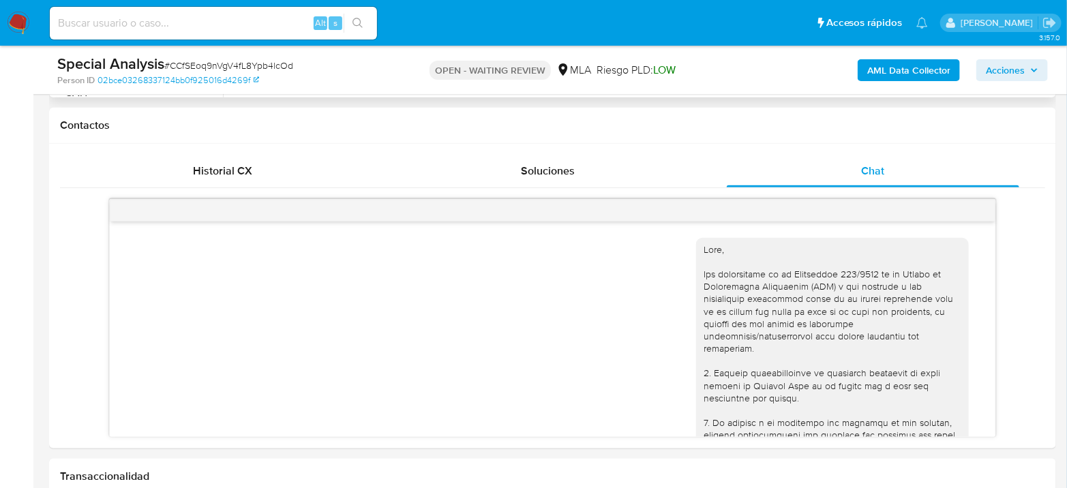
scroll to position [1179, 0]
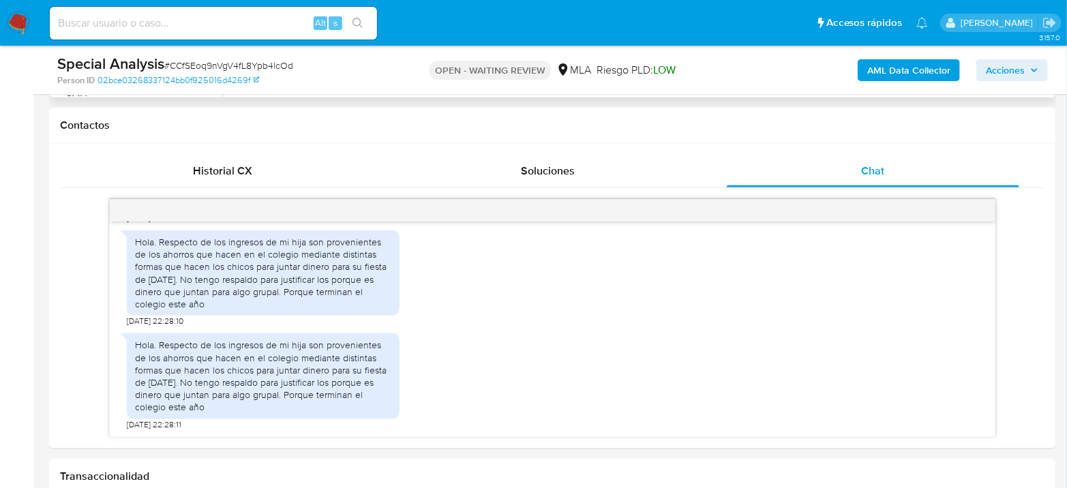
select select "10"
drag, startPoint x: 174, startPoint y: 237, endPoint x: 337, endPoint y: 297, distance: 173.6
click at [337, 297] on div "Hola. Respecto de los ingresos de mi hija son provenientes de los ahorros que h…" at bounding box center [263, 273] width 256 height 74
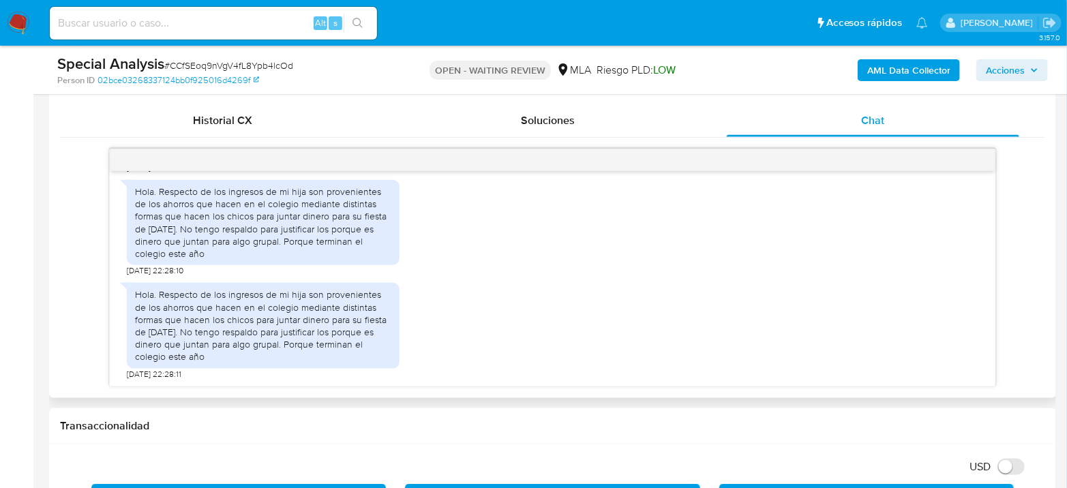
scroll to position [682, 0]
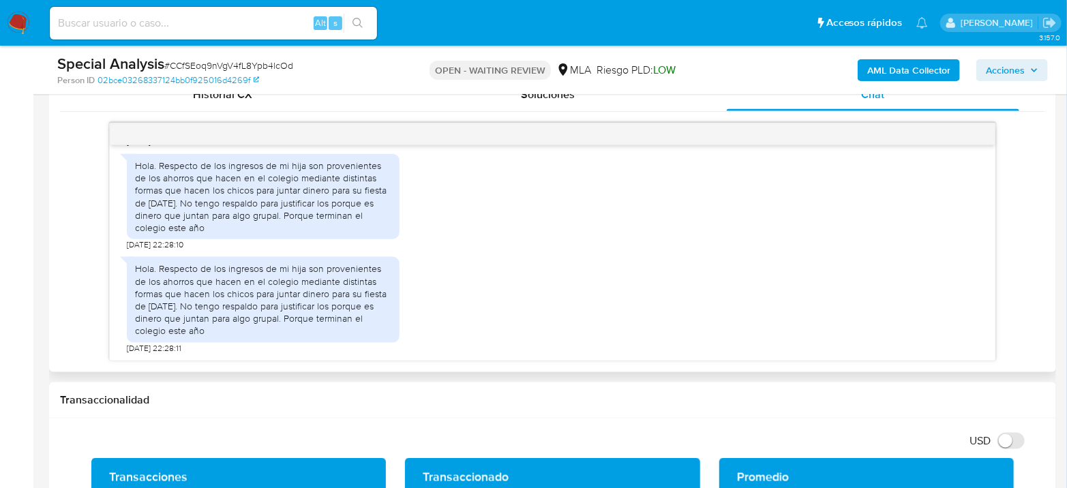
drag, startPoint x: 175, startPoint y: 268, endPoint x: 331, endPoint y: 331, distance: 168.5
click at [331, 331] on div "Hola. Respecto de los ingresos de mi hija son provenientes de los ahorros que h…" at bounding box center [263, 299] width 256 height 74
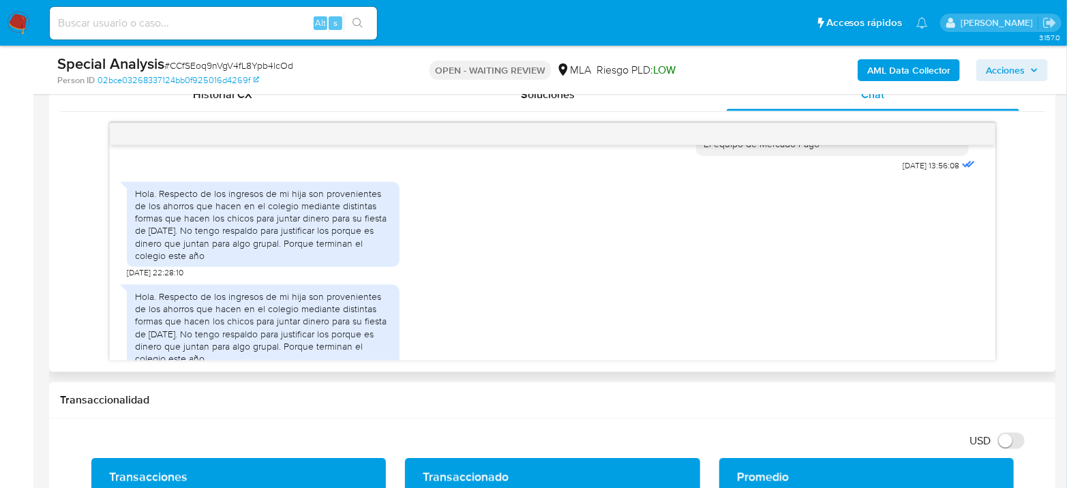
scroll to position [1027, 0]
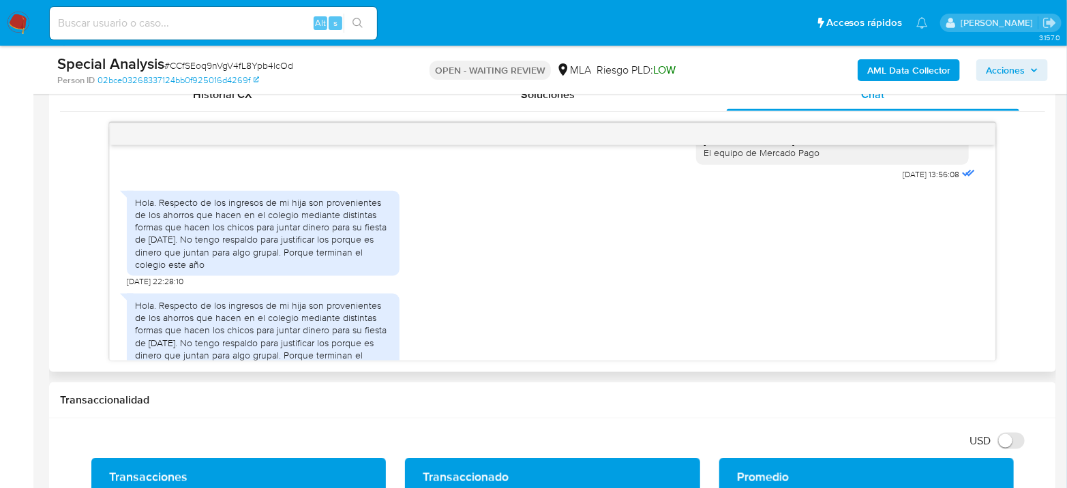
drag, startPoint x: 273, startPoint y: 228, endPoint x: 316, endPoint y: 274, distance: 63.2
click at [316, 271] on div "Hola. Respecto de los ingresos de mi hija son provenientes de los ahorros que h…" at bounding box center [263, 233] width 256 height 74
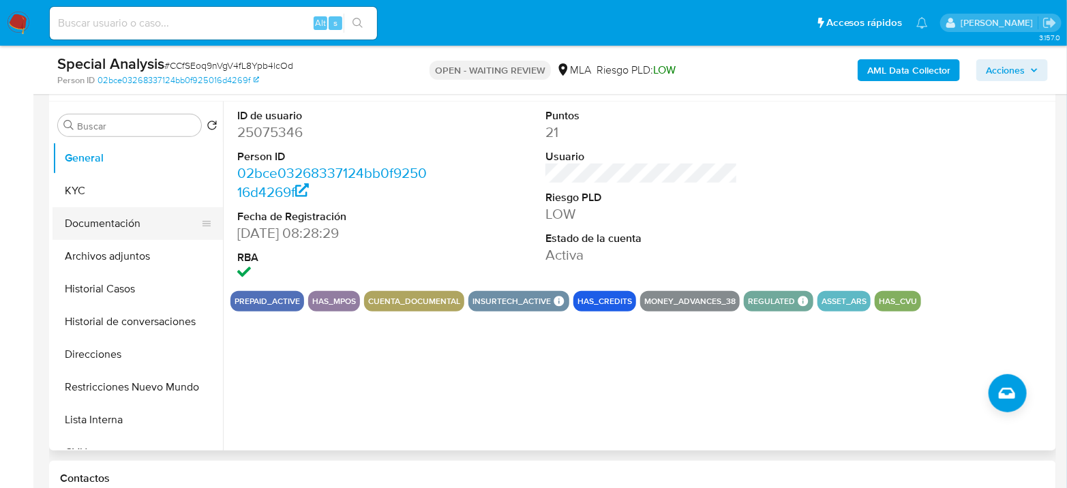
scroll to position [227, 0]
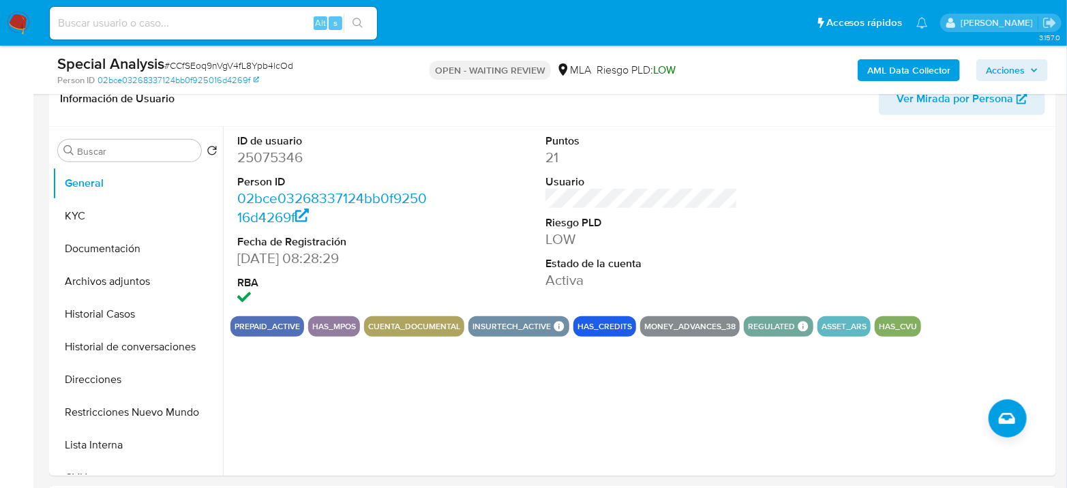
click at [220, 67] on span "# CCfSEoq9nVgV4fL8Ypb4lcOd" at bounding box center [228, 66] width 129 height 14
copy span "CCfSEoq9nVgV4fL8Ypb4lcOd"
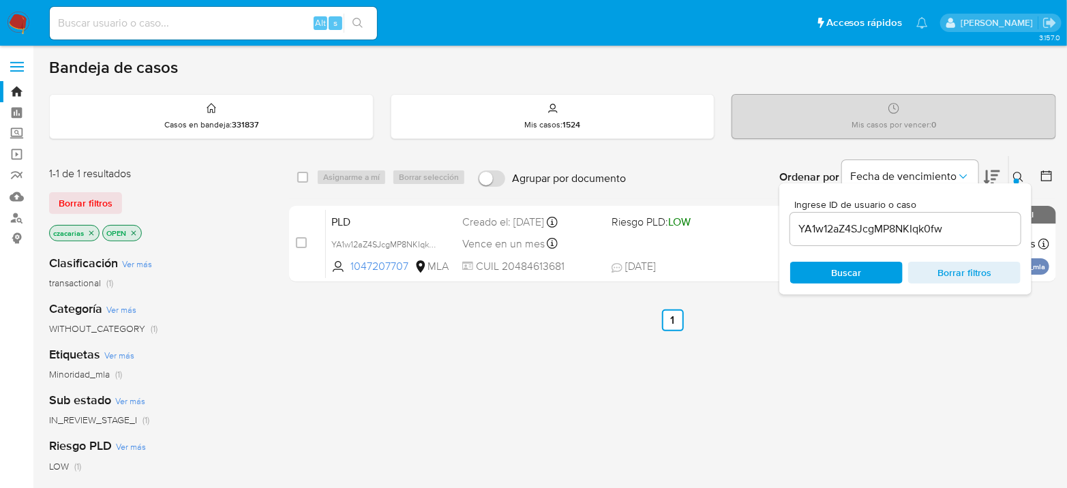
click at [868, 221] on input "YA1w12aZ4SJcgMP8NKIqk0fw" at bounding box center [905, 229] width 230 height 18
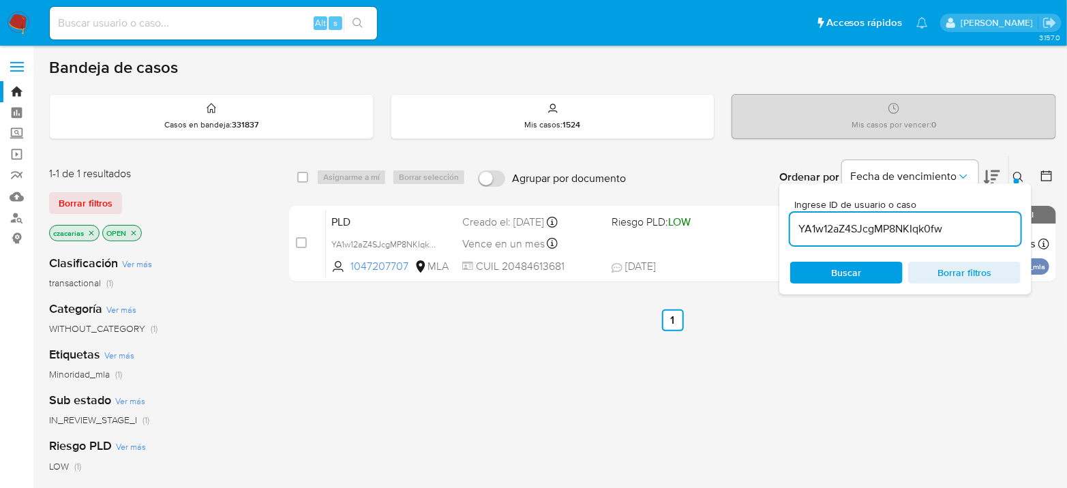
click at [868, 221] on input "YA1w12aZ4SJcgMP8NKIqk0fw" at bounding box center [905, 229] width 230 height 18
paste input "CCfSEoq9nVgV4fL8Ypb4lcOd"
type input "CCfSEoq9nVgV4fL8Ypb4lcOd"
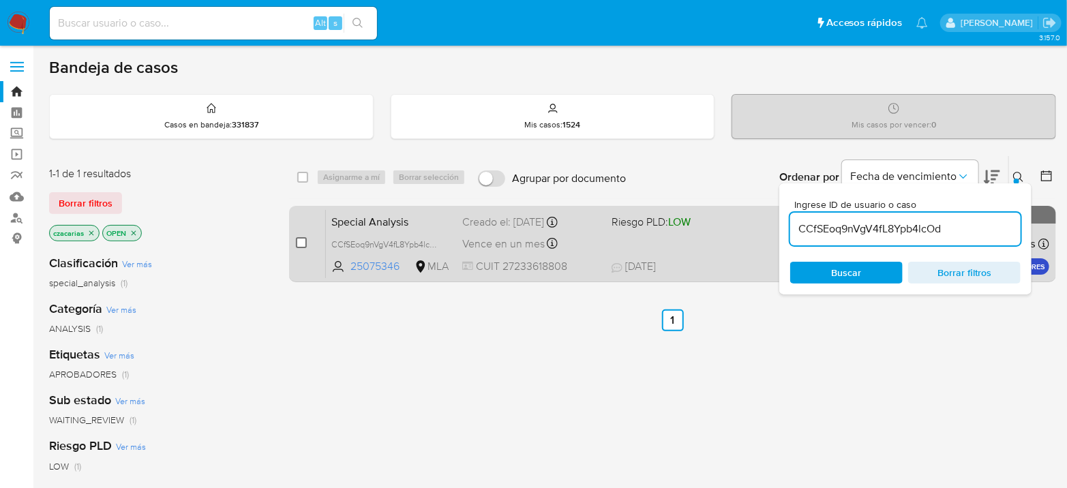
click at [305, 245] on div "case-item-checkbox No es posible asignar el caso" at bounding box center [311, 243] width 30 height 69
click at [303, 245] on input "checkbox" at bounding box center [301, 242] width 11 height 11
checkbox input "true"
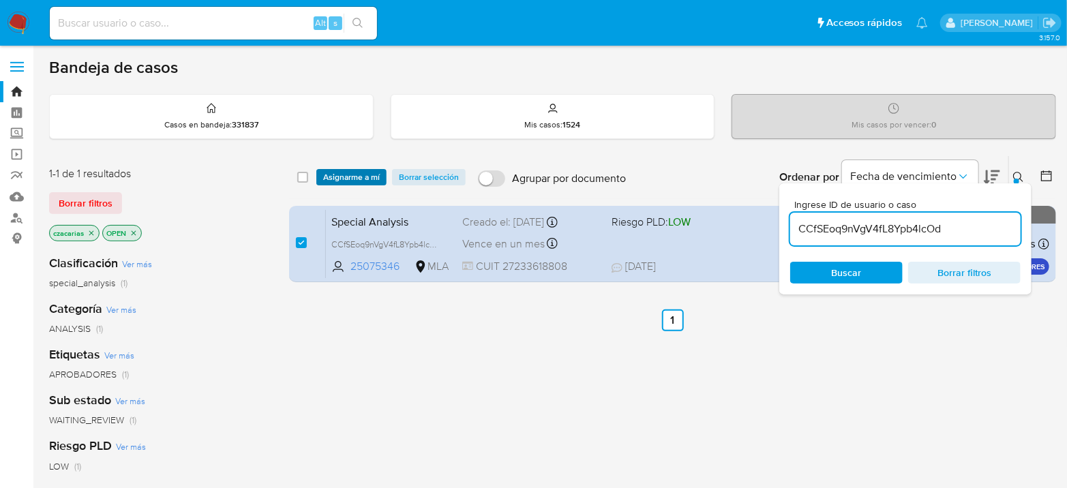
click at [345, 174] on span "Asignarme a mí" at bounding box center [351, 177] width 57 height 14
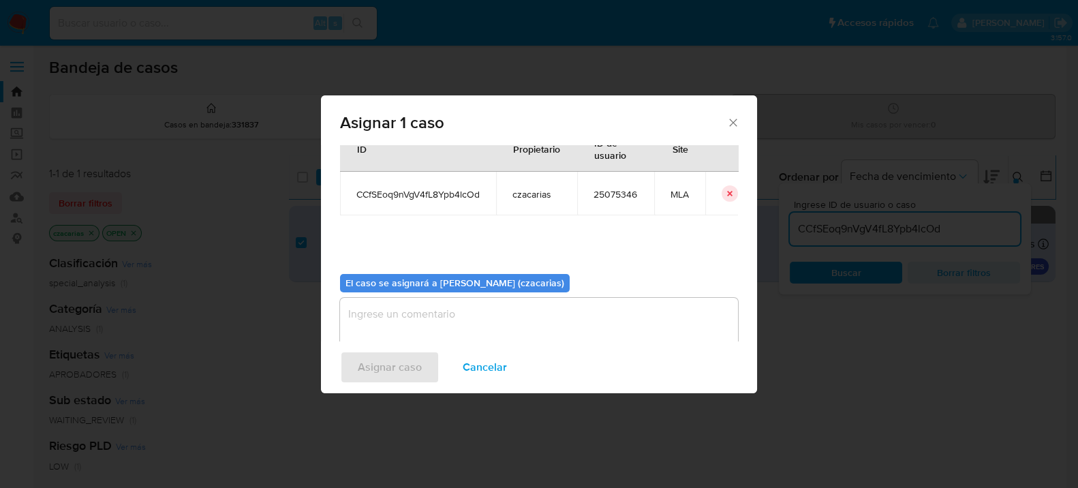
scroll to position [70, 0]
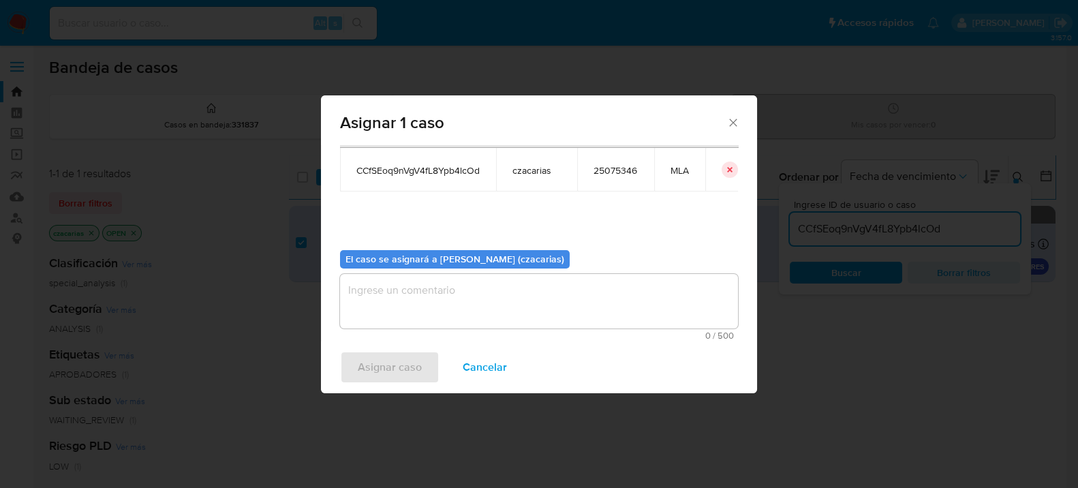
click at [457, 265] on div "El caso se asignará a Cecilia Zacarias (czacarias)" at bounding box center [455, 259] width 230 height 19
click at [463, 303] on textarea "assign-modal" at bounding box center [539, 301] width 398 height 55
click at [389, 380] on span "Asignar caso" at bounding box center [390, 367] width 64 height 30
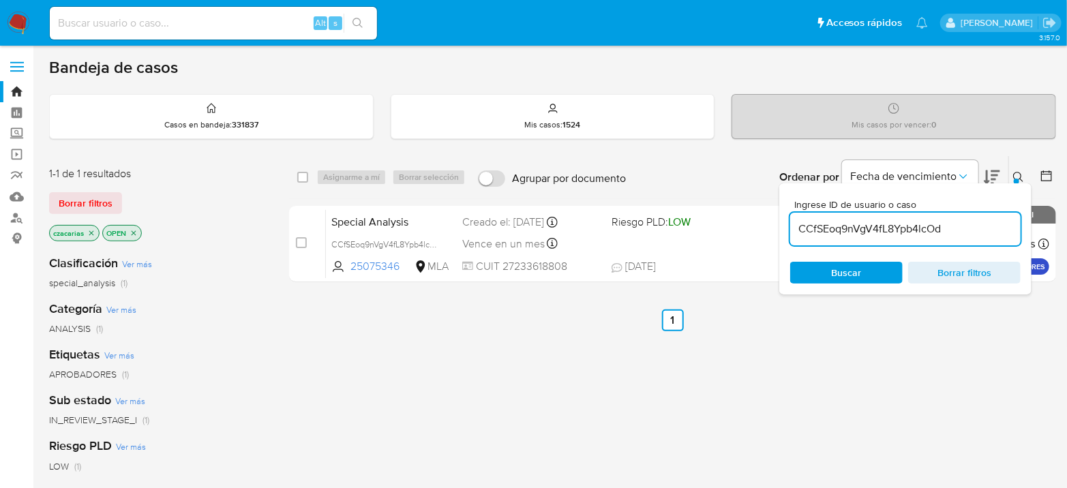
click at [840, 228] on input "CCfSEoq9nVgV4fL8Ypb4lcOd" at bounding box center [905, 229] width 230 height 18
paste input "FjNPuLBj2Vfqjmfuu2K77m8p"
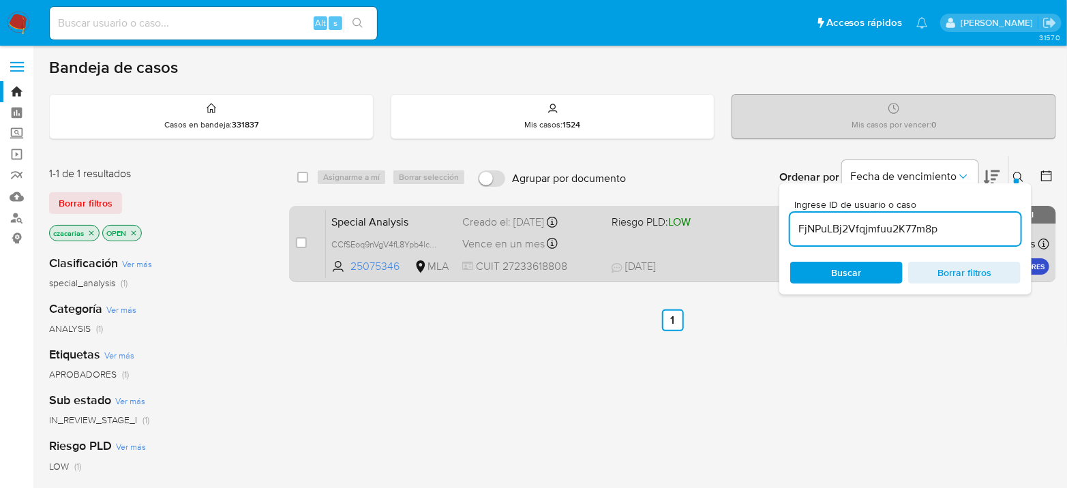
type input "FjNPuLBj2Vfqjmfuu2K77m8p"
click at [299, 244] on input "checkbox" at bounding box center [301, 242] width 11 height 11
checkbox input "true"
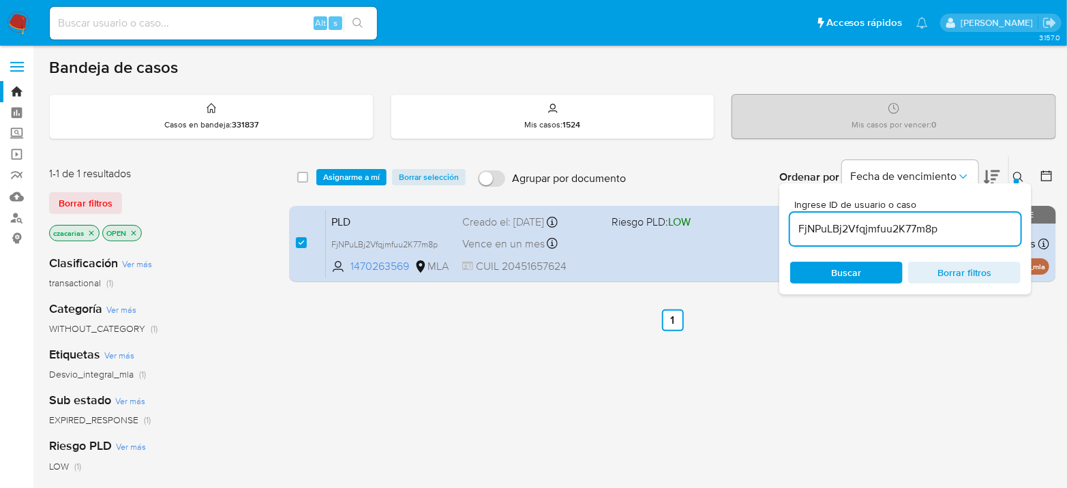
click at [344, 187] on div "select-all-cases-checkbox Asignarme a mí Borrar selección Agrupar por documento…" at bounding box center [672, 177] width 767 height 42
click at [354, 179] on span "Asignarme a mí" at bounding box center [351, 177] width 57 height 14
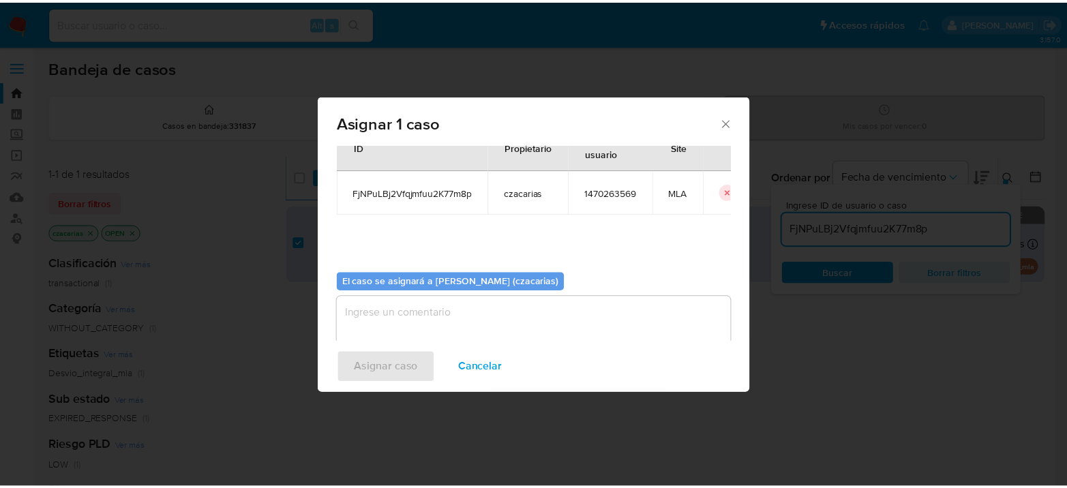
scroll to position [70, 0]
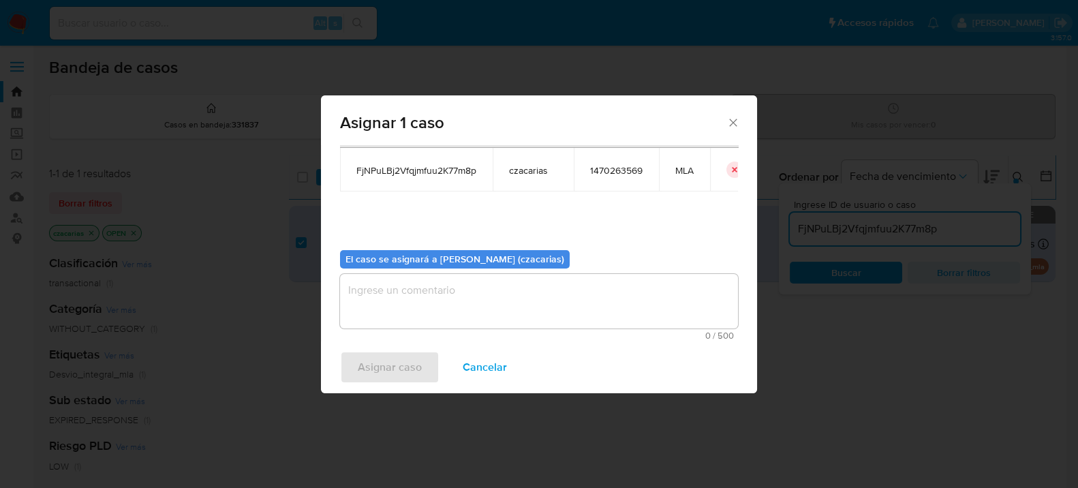
click at [526, 308] on textarea "assign-modal" at bounding box center [539, 301] width 398 height 55
click at [386, 360] on span "Asignar caso" at bounding box center [390, 367] width 64 height 30
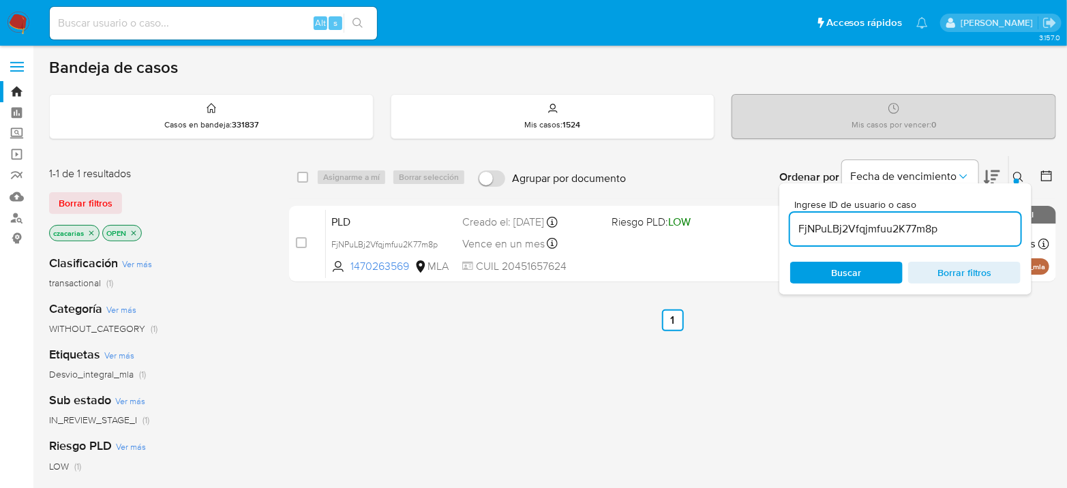
click at [16, 16] on img at bounding box center [18, 23] width 23 height 23
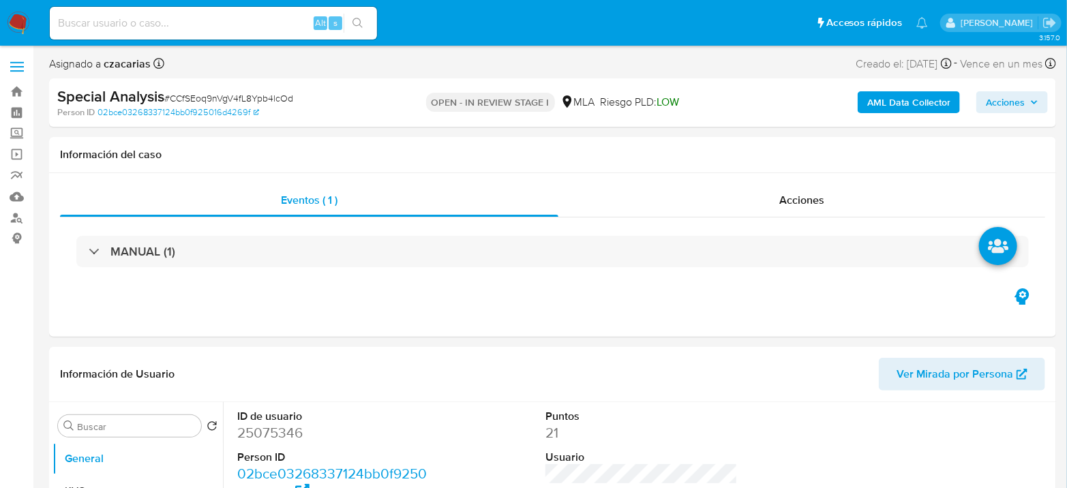
select select "10"
click at [189, 33] on div "Alt s" at bounding box center [213, 23] width 327 height 33
click at [288, 18] on input at bounding box center [213, 23] width 327 height 18
paste input "xCg6WAolNf3T7U0IYd8iluCt"
type input "xCg6WAolNf3T7U0IYd8iluCt"
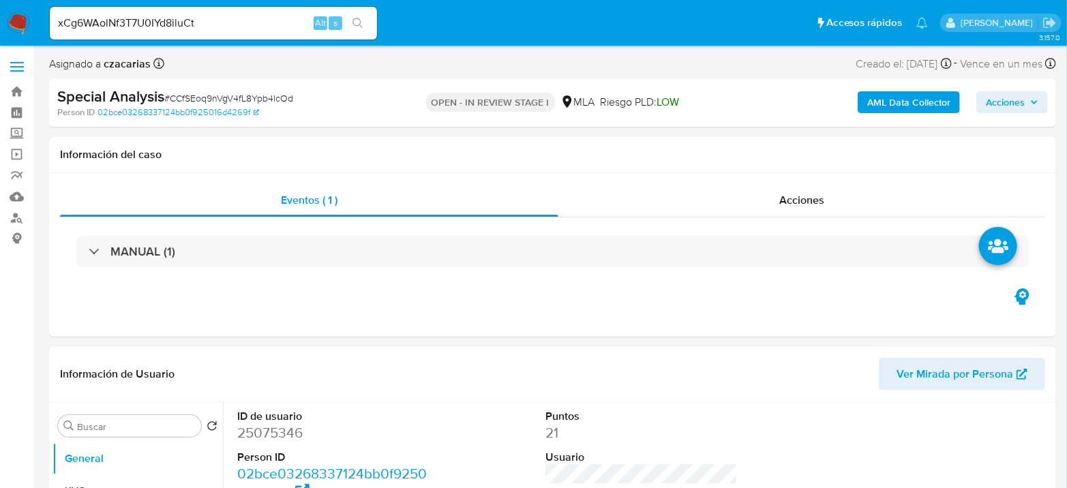
click at [356, 22] on icon "search-icon" at bounding box center [357, 23] width 11 height 11
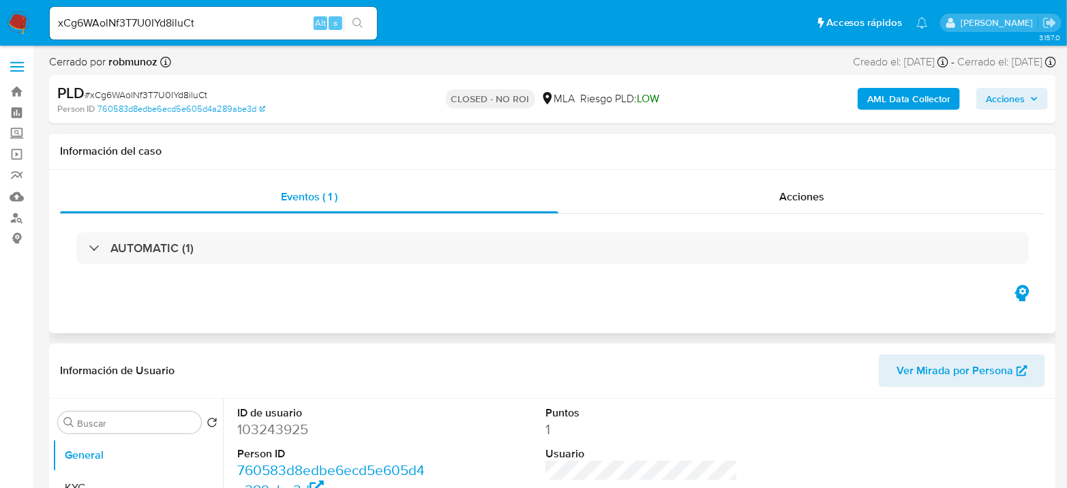
select select "10"
click at [187, 22] on input "xCg6WAolNf3T7U0IYd8iluCt" at bounding box center [213, 23] width 327 height 18
paste input "U4EP4zFiXMyd7ksFX6kFG5yk"
type input "U4EP4zFiXMyd7ksFX6kFG5yk"
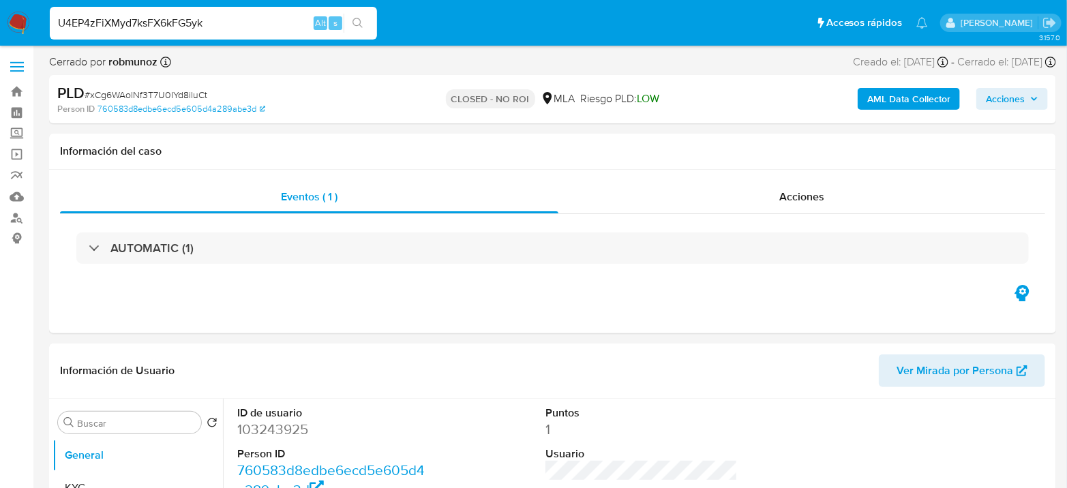
click at [352, 23] on button "search-icon" at bounding box center [358, 23] width 28 height 19
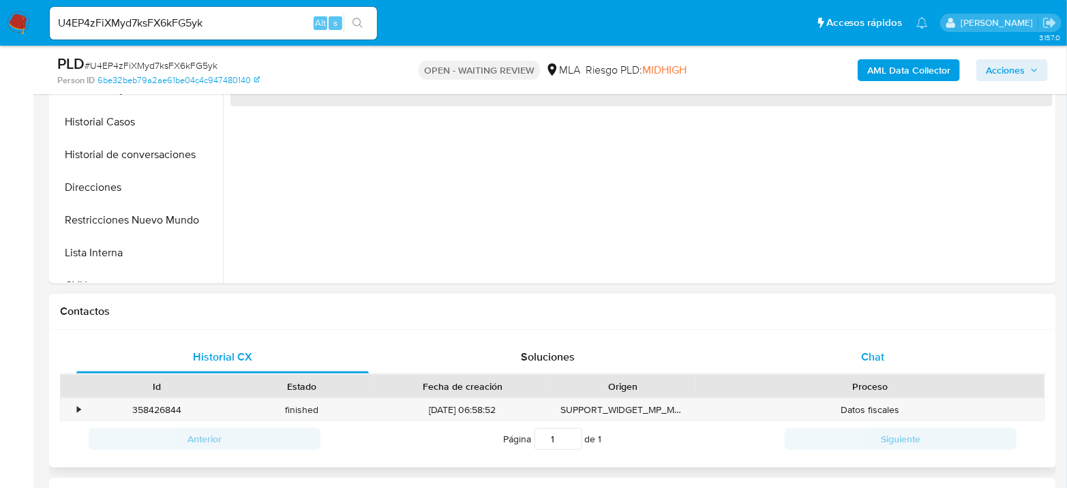
scroll to position [454, 0]
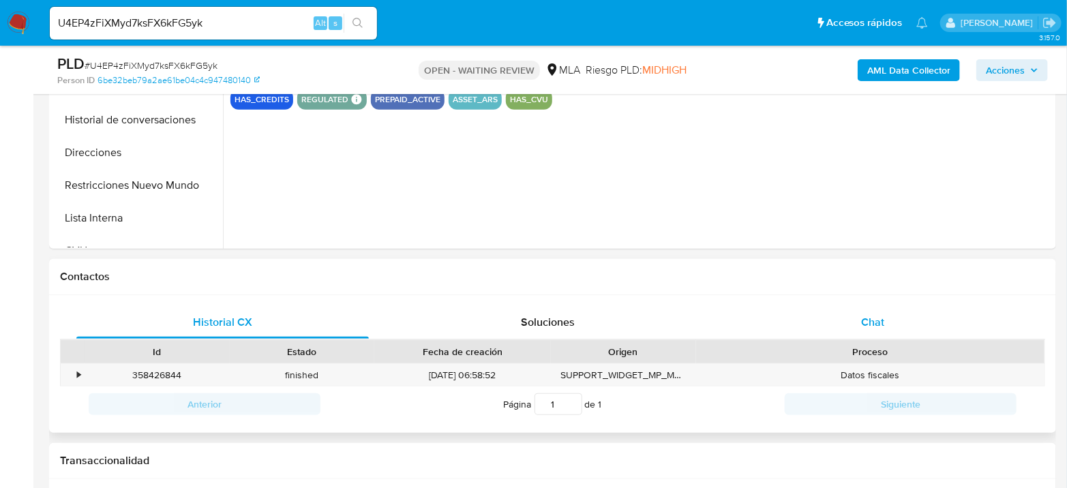
click at [881, 320] on span "Chat" at bounding box center [872, 322] width 23 height 16
select select "10"
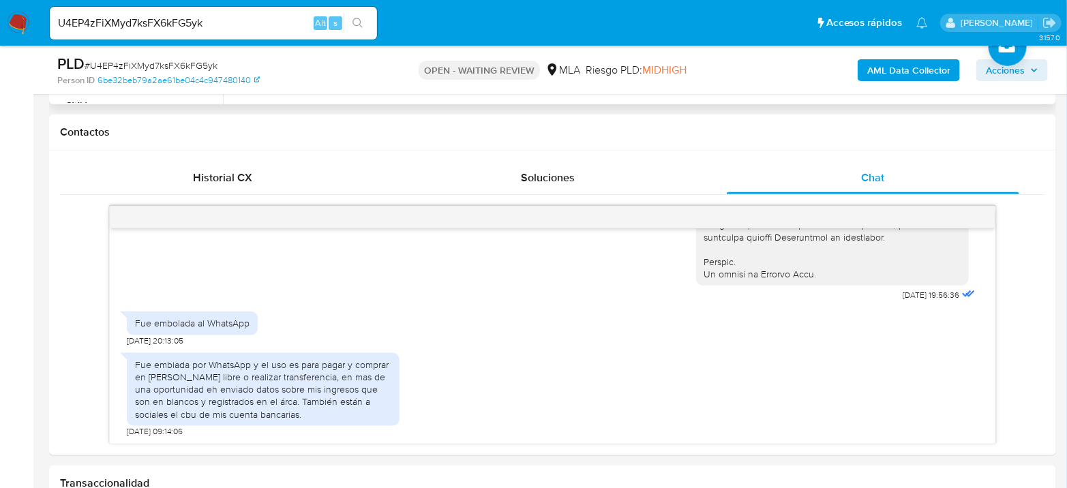
scroll to position [605, 0]
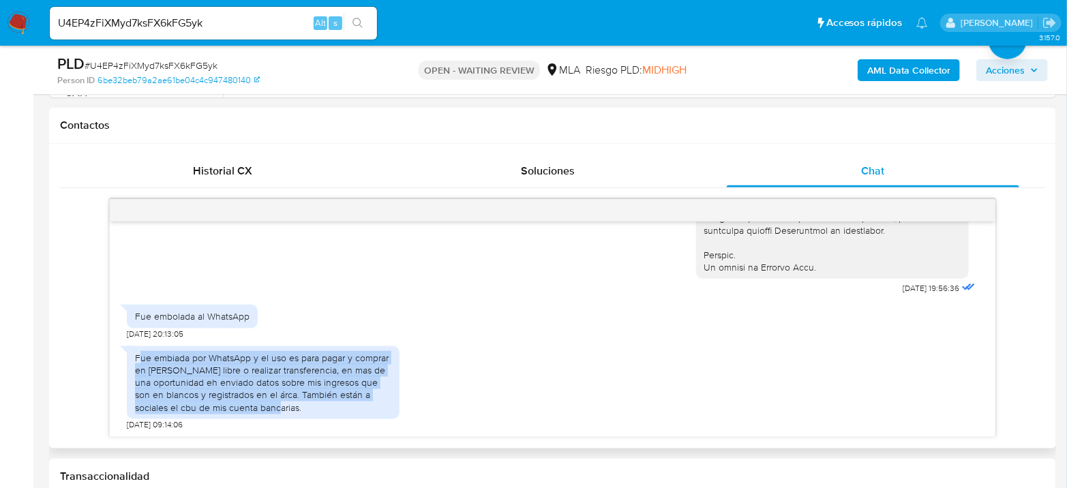
drag, startPoint x: 139, startPoint y: 360, endPoint x: 370, endPoint y: 403, distance: 235.0
click at [370, 403] on div "Fue embiada por WhatsApp y el uso es para pagar y comprar en [PERSON_NAME] libr…" at bounding box center [263, 383] width 256 height 62
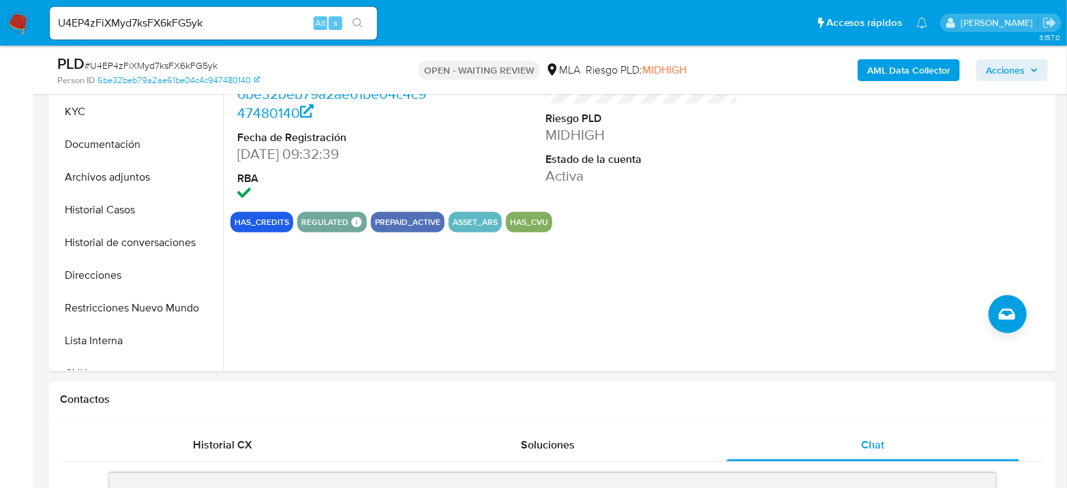
scroll to position [303, 0]
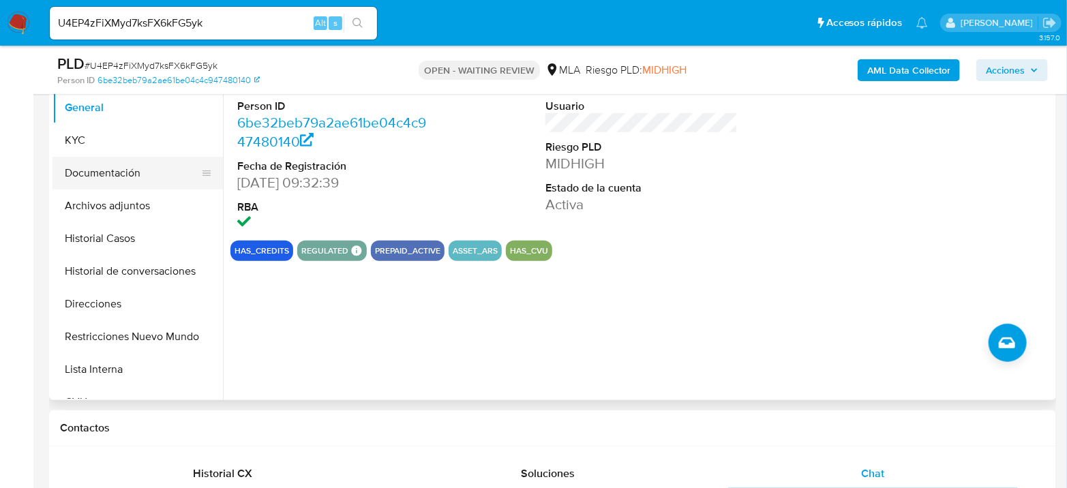
click at [118, 162] on button "Documentación" at bounding box center [131, 173] width 159 height 33
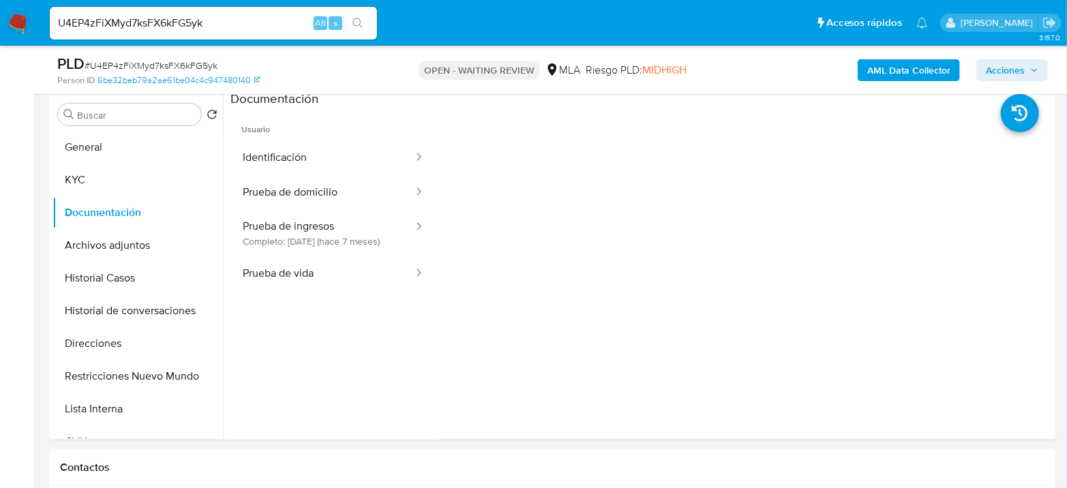
scroll to position [227, 0]
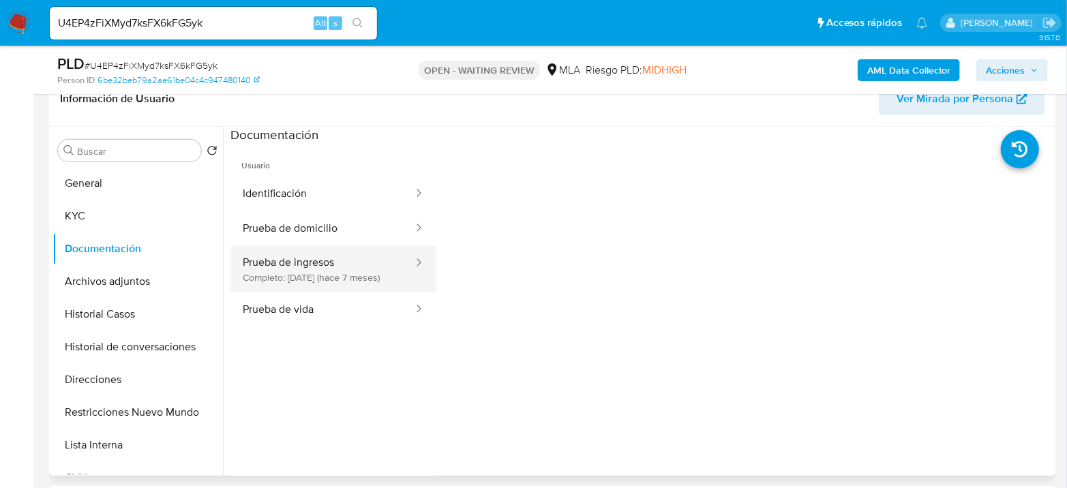
click at [350, 274] on button "Prueba de ingresos Completo: 17/01/2025 (hace 7 meses)" at bounding box center [322, 269] width 184 height 46
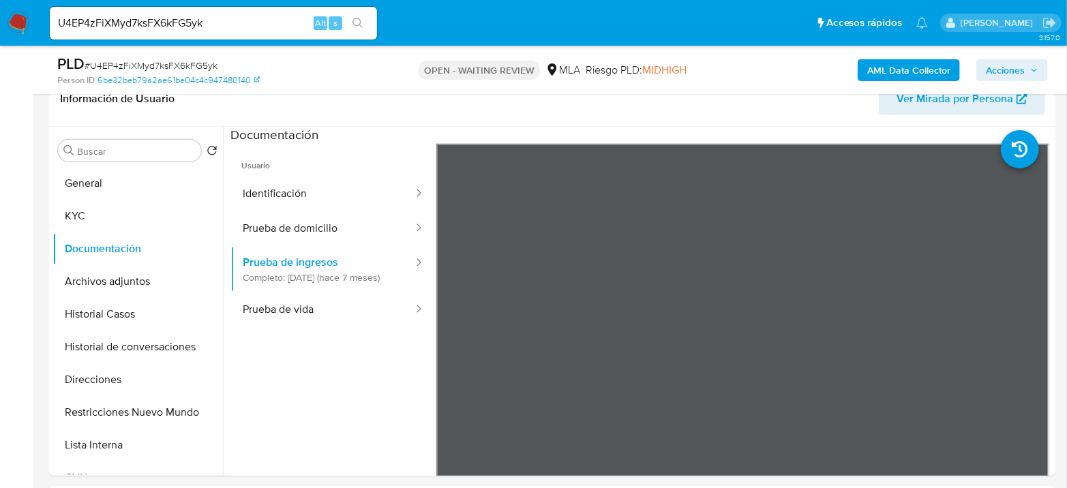
click at [121, 63] on span "# U4EP4zFiXMyd7ksFX6kFG5yk" at bounding box center [151, 66] width 133 height 14
copy span "U4EP4zFiXMyd7ksFX6kFG5yk"
click at [218, 27] on input "U4EP4zFiXMyd7ksFX6kFG5yk" at bounding box center [213, 23] width 327 height 18
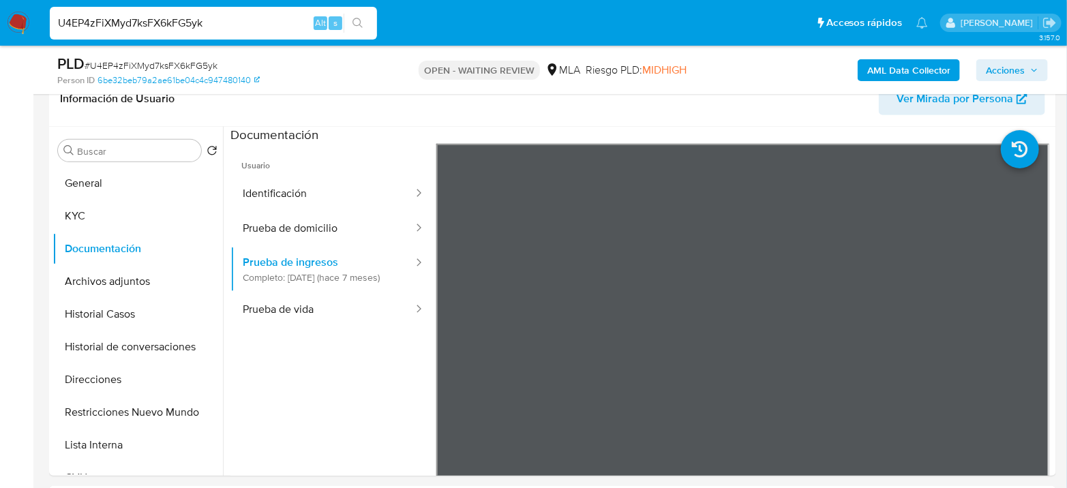
paste input "Ge4Qy8fK30KRcqQ2FSrQd4ic"
type input "Ge4Qy8fK30KRcqQ2FSrQd4ic"
click at [334, 25] on span "s" at bounding box center [335, 22] width 4 height 13
click at [351, 20] on button "search-icon" at bounding box center [358, 23] width 28 height 19
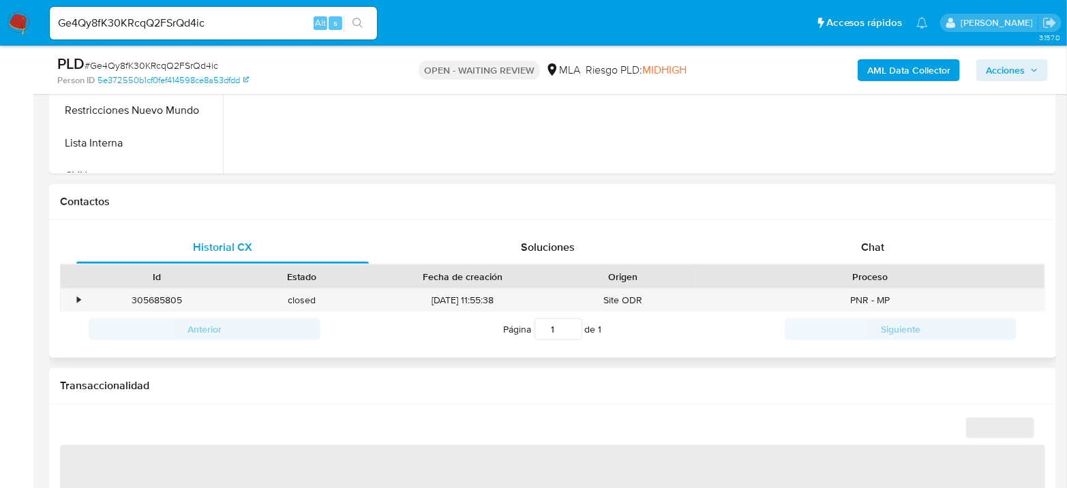
scroll to position [530, 0]
click at [866, 249] on span "Chat" at bounding box center [872, 247] width 23 height 16
select select "10"
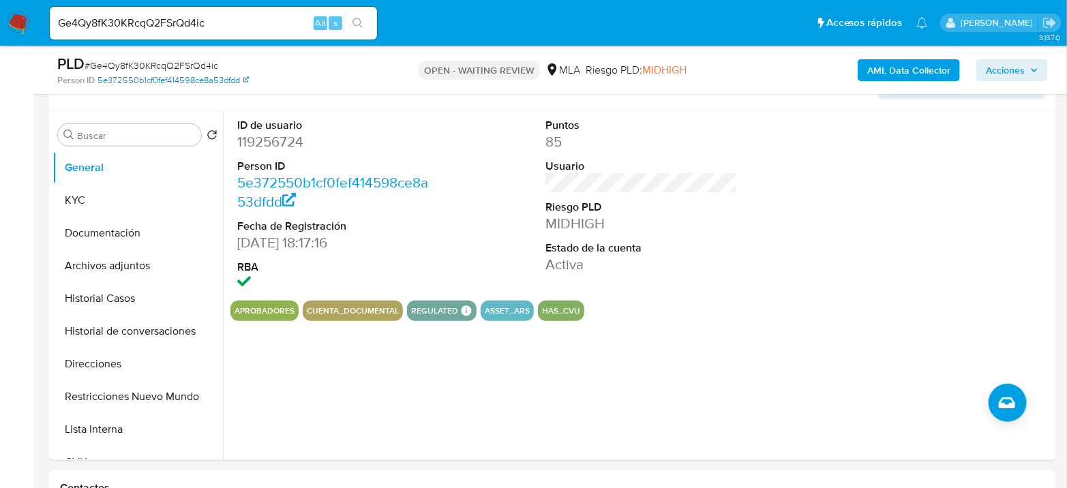
scroll to position [227, 0]
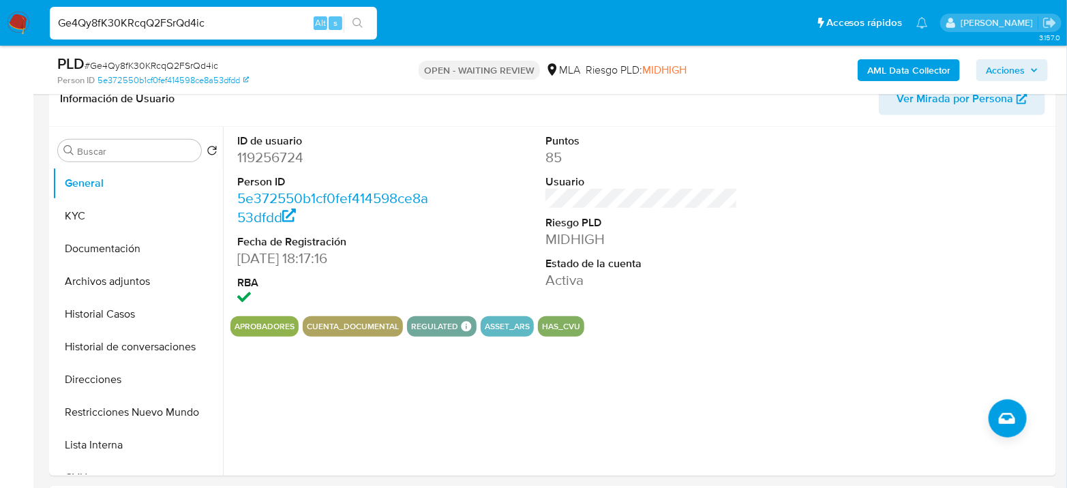
click at [209, 31] on input "Ge4Qy8fK30KRcqQ2FSrQd4ic" at bounding box center [213, 23] width 327 height 18
paste input "d7502ODnzX7AbLFIVqW9qXyz"
type input "d7502ODnzX7AbLFIVqW9qXyz"
click at [232, 16] on input "d7502ODnzX7AbLFIVqW9qXyz" at bounding box center [213, 23] width 327 height 18
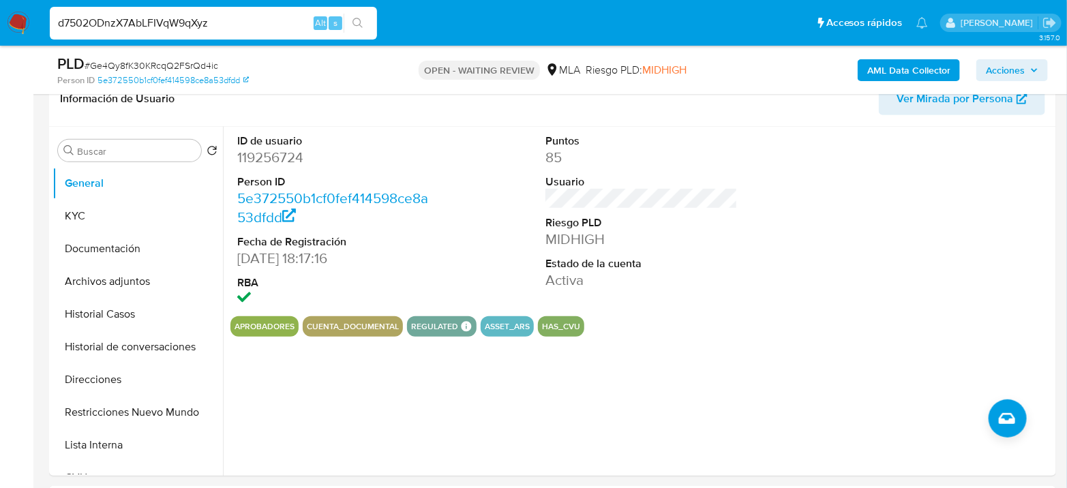
click at [232, 16] on input "d7502ODnzX7AbLFIVqW9qXyz" at bounding box center [213, 23] width 327 height 18
click at [346, 27] on button "search-icon" at bounding box center [358, 23] width 28 height 19
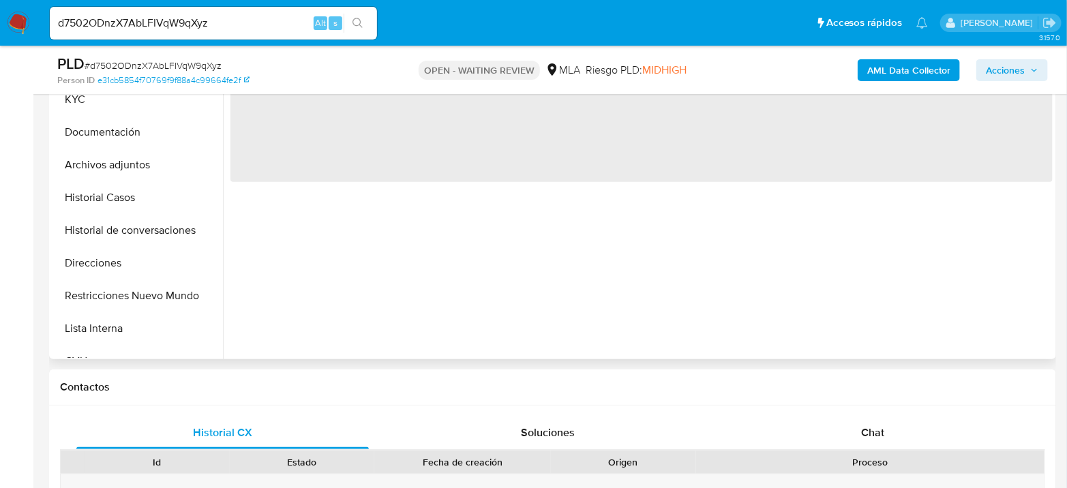
scroll to position [378, 0]
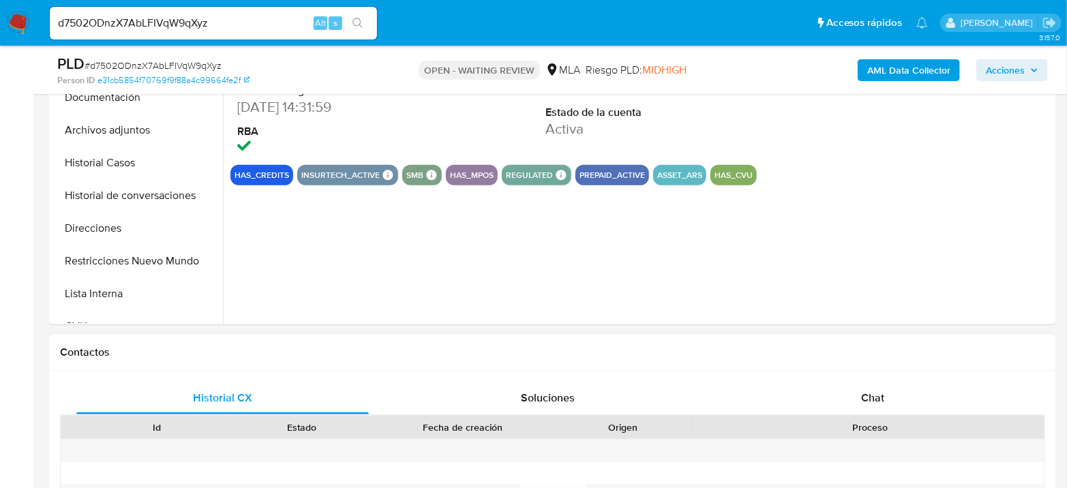
click at [892, 376] on div "Historial CX Soluciones Chat Id Estado Fecha de creación Origen Proceso Anterio…" at bounding box center [552, 486] width 1007 height 230
click at [890, 387] on div "Chat" at bounding box center [873, 398] width 292 height 33
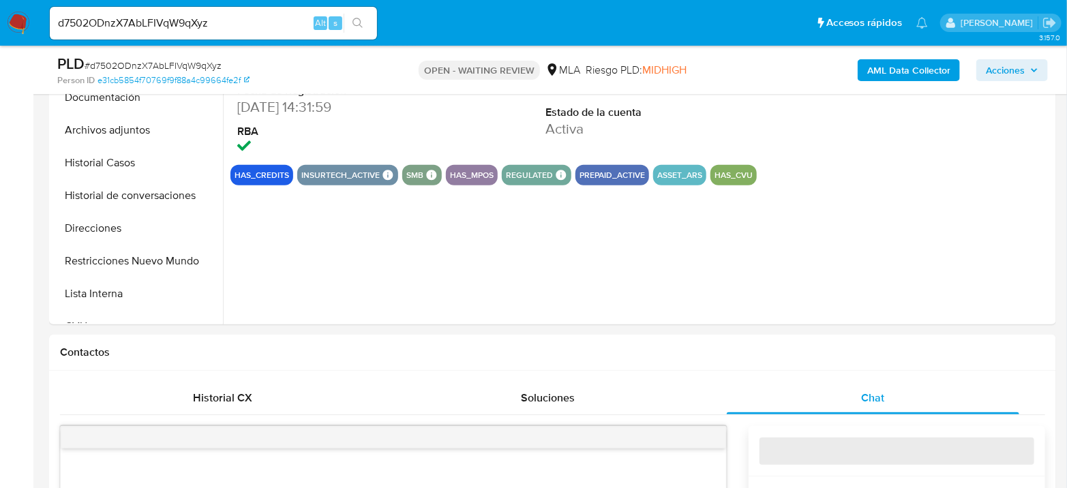
select select "10"
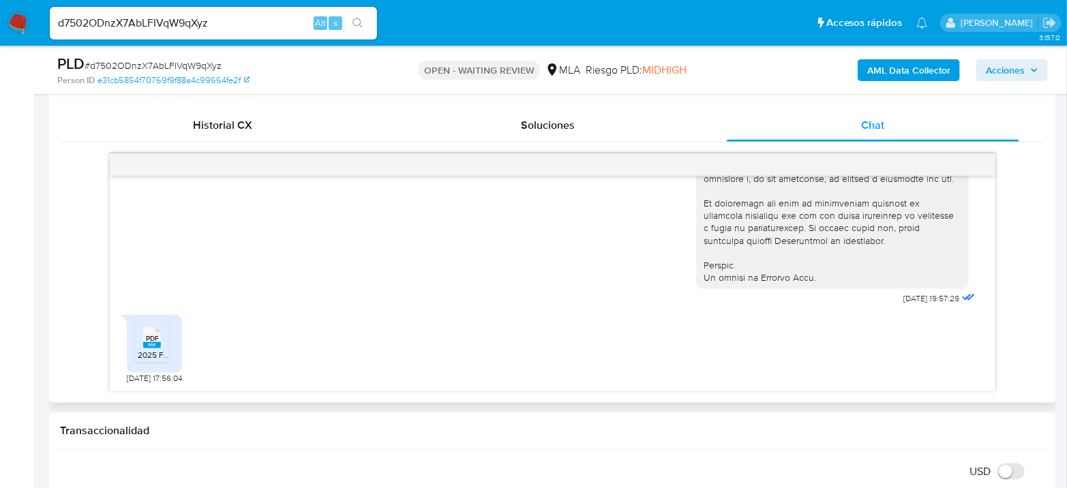
scroll to position [682, 0]
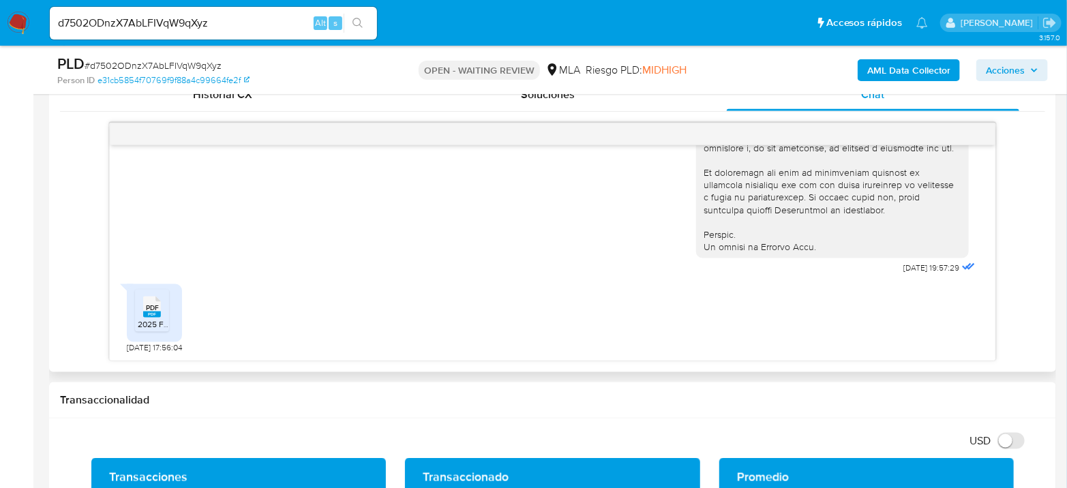
click at [162, 318] on div "PDF PDF" at bounding box center [152, 305] width 29 height 27
click at [277, 18] on input "d7502ODnzX7AbLFIVqW9qXyz" at bounding box center [213, 23] width 327 height 18
click at [275, 21] on input "d7502ODnzX7AbLFIVqW9qXyz" at bounding box center [213, 23] width 327 height 18
paste input "e3cuTvvrTjj3DM0yqnfblevQ"
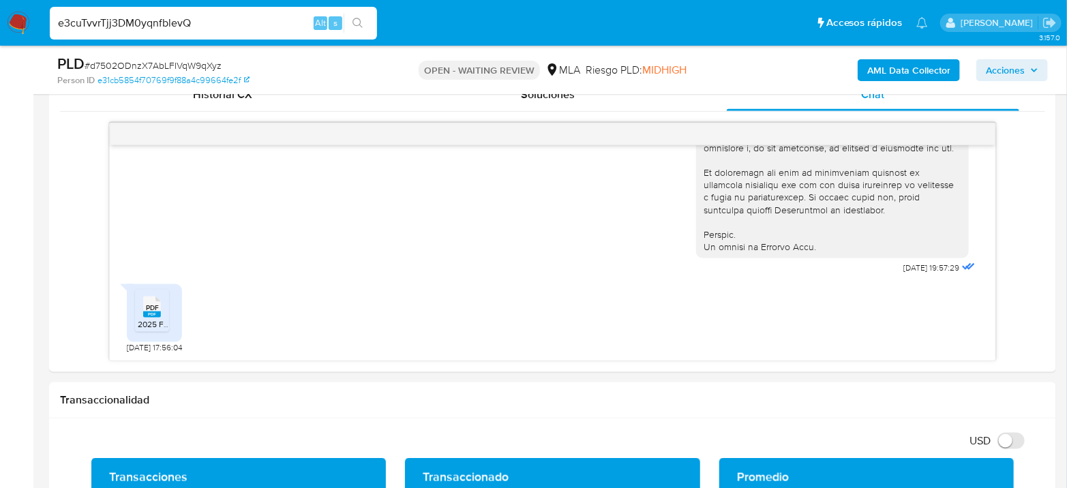
type input "e3cuTvvrTjj3DM0yqnfblevQ"
click at [361, 30] on button "search-icon" at bounding box center [358, 23] width 28 height 19
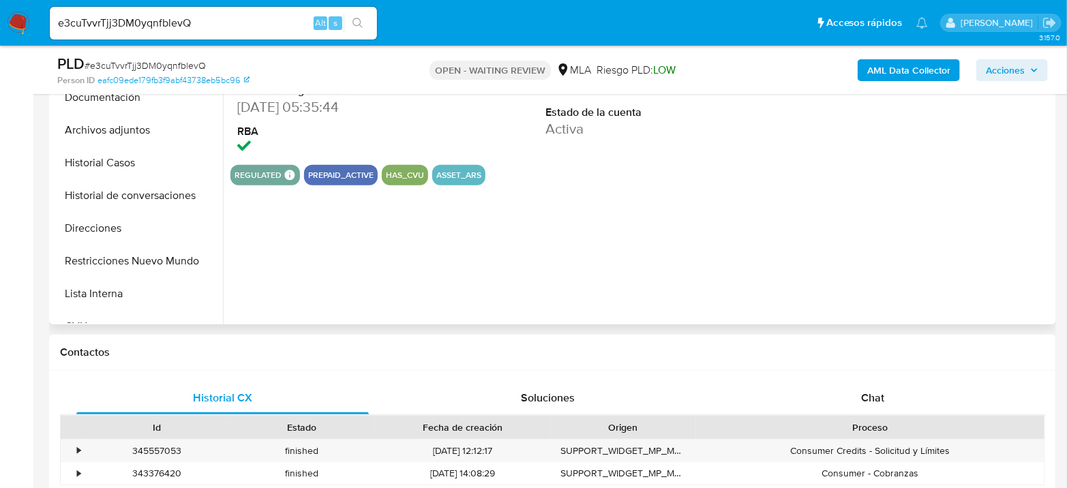
select select "10"
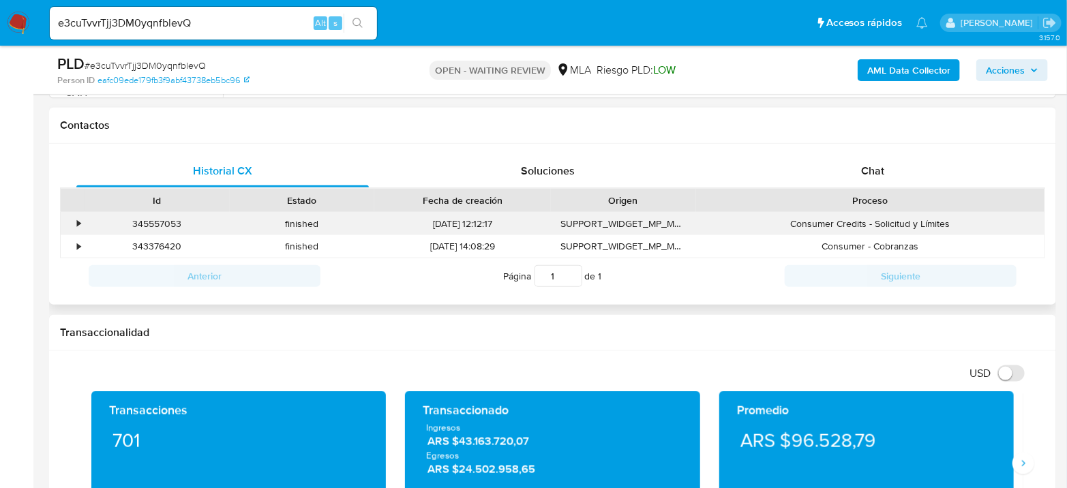
scroll to position [605, 0]
click at [890, 182] on div "Chat" at bounding box center [873, 171] width 292 height 33
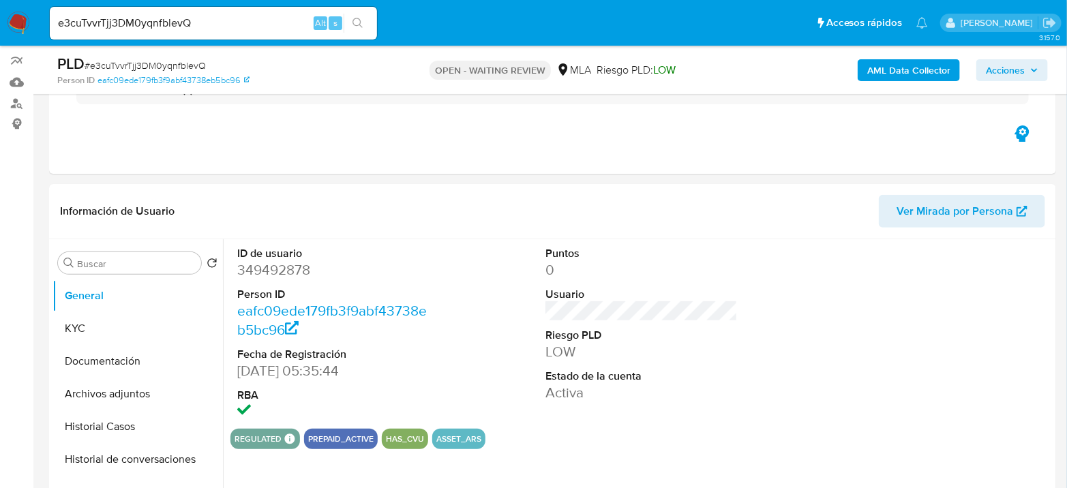
scroll to position [76, 0]
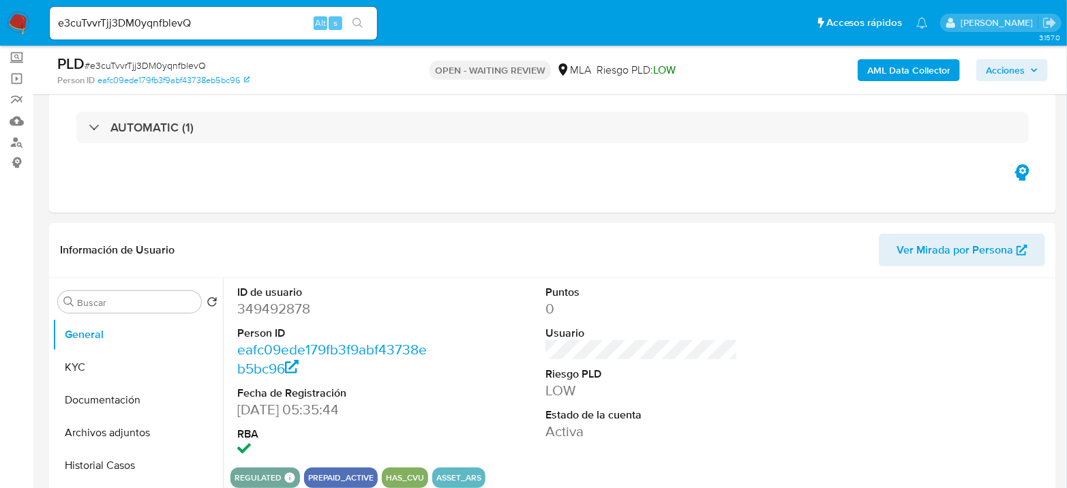
click at [200, 12] on div "e3cuTvvrTjj3DM0yqnfblevQ Alt s" at bounding box center [213, 23] width 327 height 33
click at [196, 18] on input "e3cuTvvrTjj3DM0yqnfblevQ" at bounding box center [213, 23] width 327 height 18
paste input "FjNPuLBj2Vfqjmfuu2K77m8p"
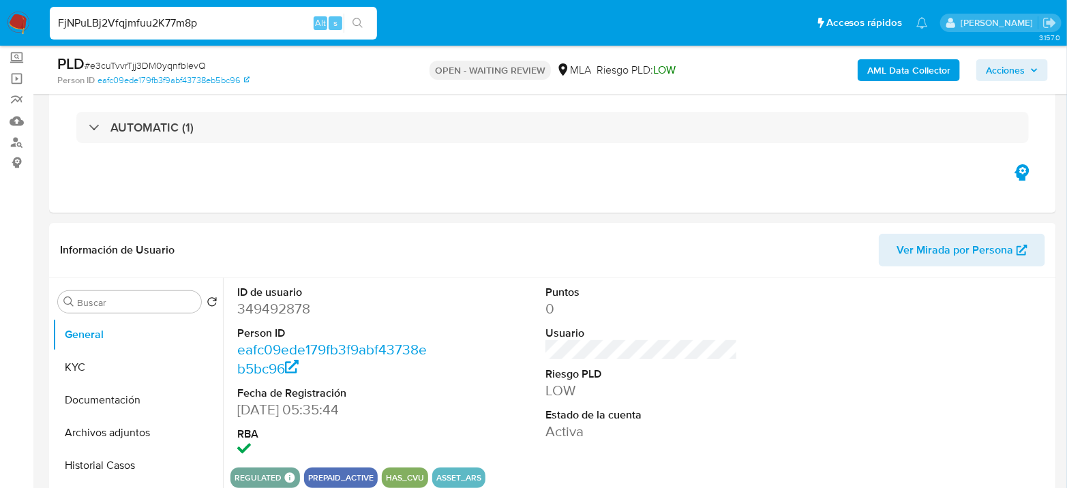
type input "FjNPuLBj2Vfqjmfuu2K77m8p"
click at [353, 20] on icon "search-icon" at bounding box center [357, 23] width 10 height 10
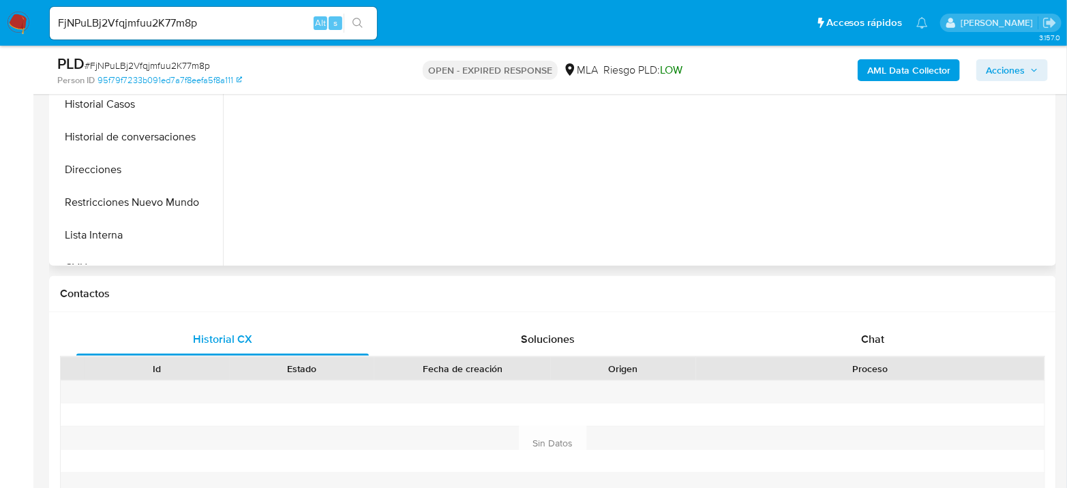
scroll to position [454, 0]
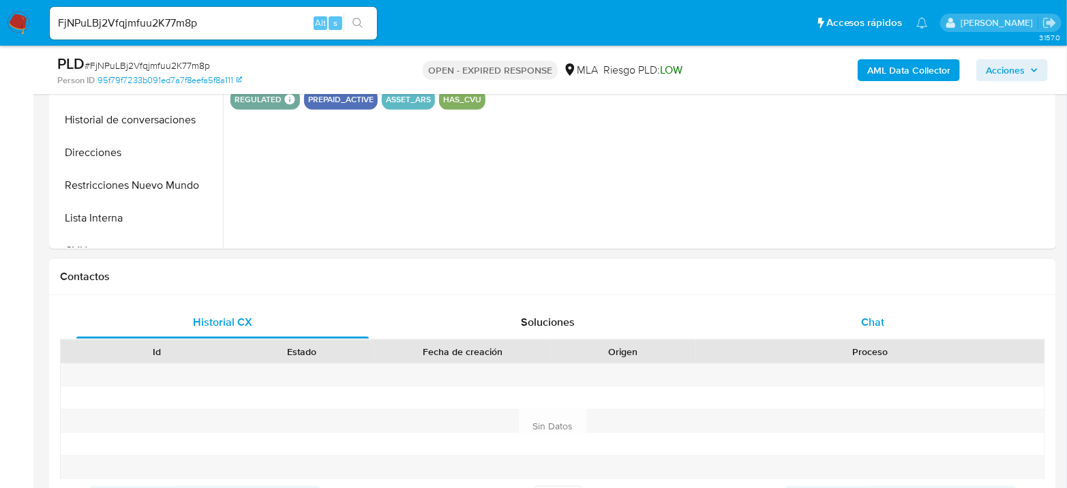
click at [872, 314] on span "Chat" at bounding box center [872, 322] width 23 height 16
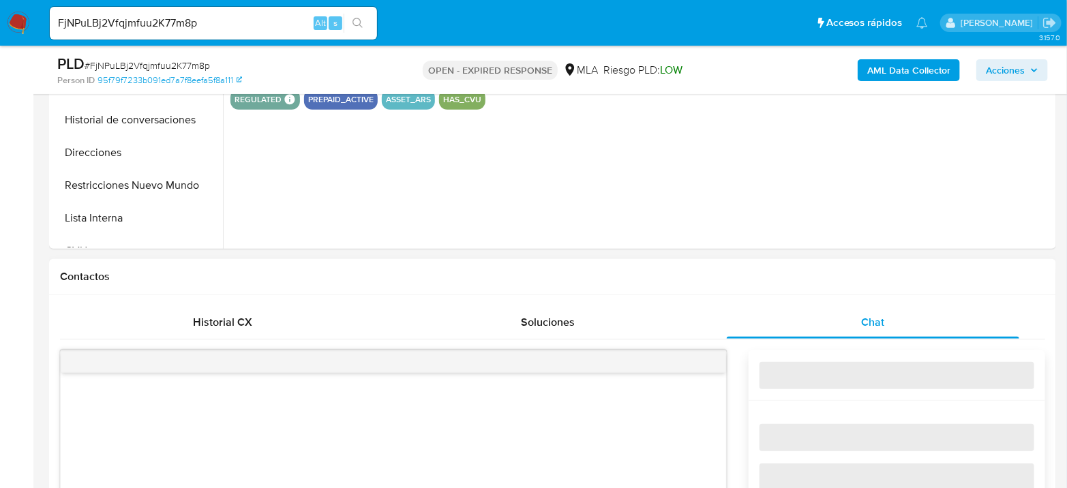
select select "10"
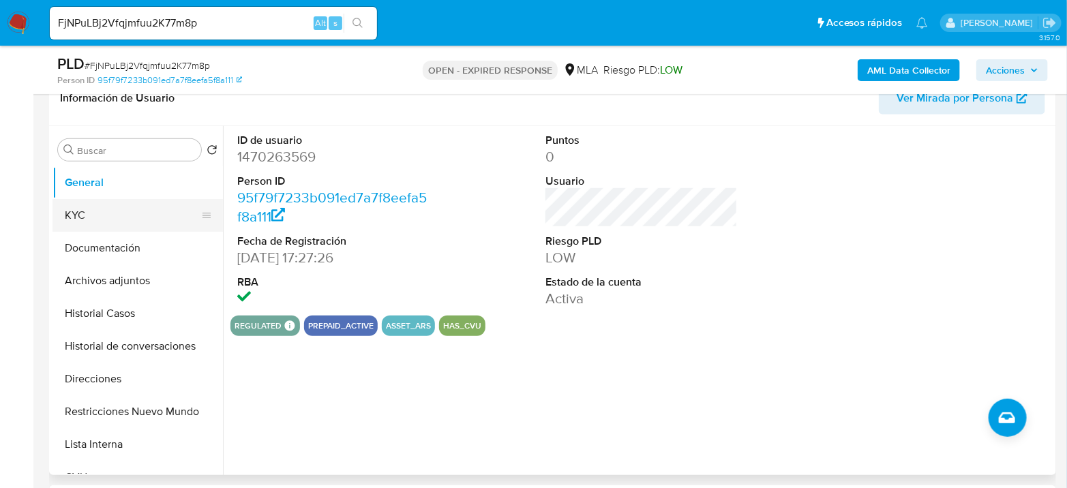
scroll to position [227, 0]
click at [241, 163] on dd "1470263569" at bounding box center [333, 157] width 192 height 19
copy dd "1470263569"
click at [101, 213] on button "KYC" at bounding box center [131, 216] width 159 height 33
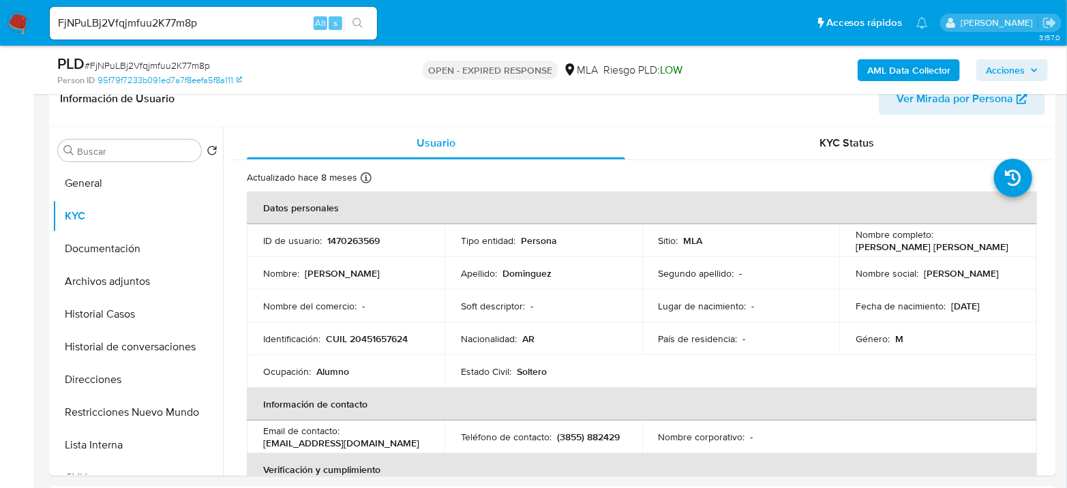
click at [169, 69] on span "# FjNPuLBj2Vfqjmfuu2K77m8p" at bounding box center [147, 66] width 125 height 14
copy span "FjNPuLBj2Vfqjmfuu2K77m8p"
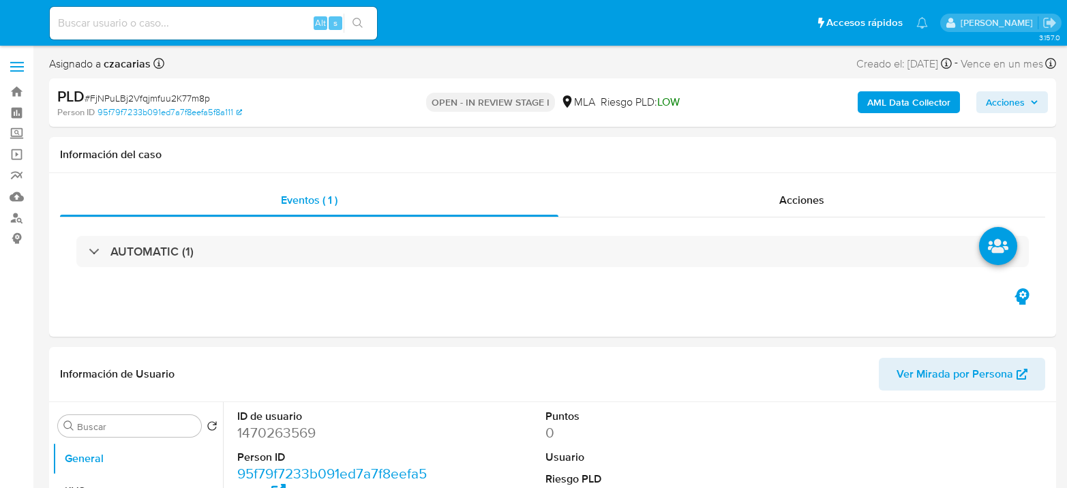
select select "10"
click at [907, 90] on div "AML Data Collector Acciones" at bounding box center [884, 103] width 326 height 32
click at [907, 96] on b "AML Data Collector" at bounding box center [908, 102] width 83 height 22
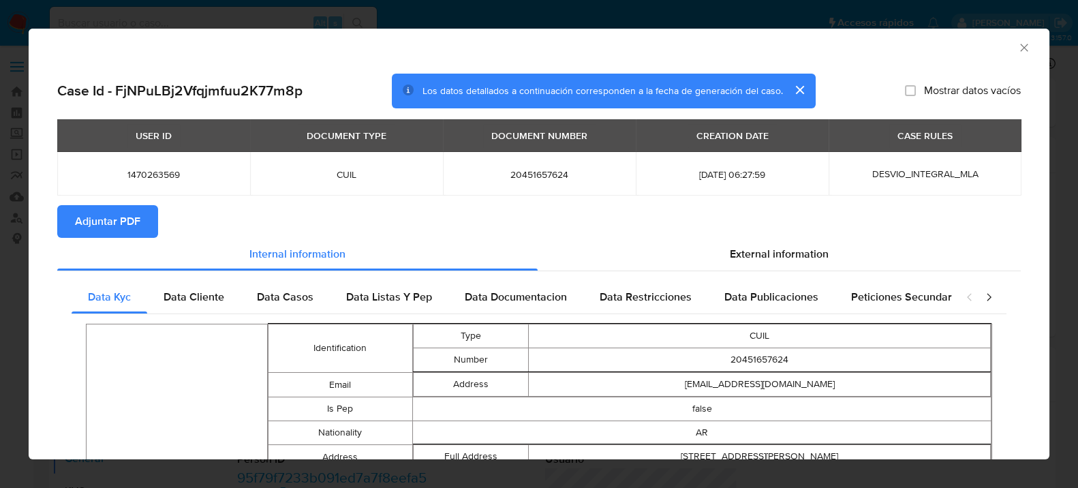
click at [112, 226] on span "Adjuntar PDF" at bounding box center [107, 222] width 65 height 30
click at [1018, 46] on icon "Cerrar ventana" at bounding box center [1025, 48] width 14 height 14
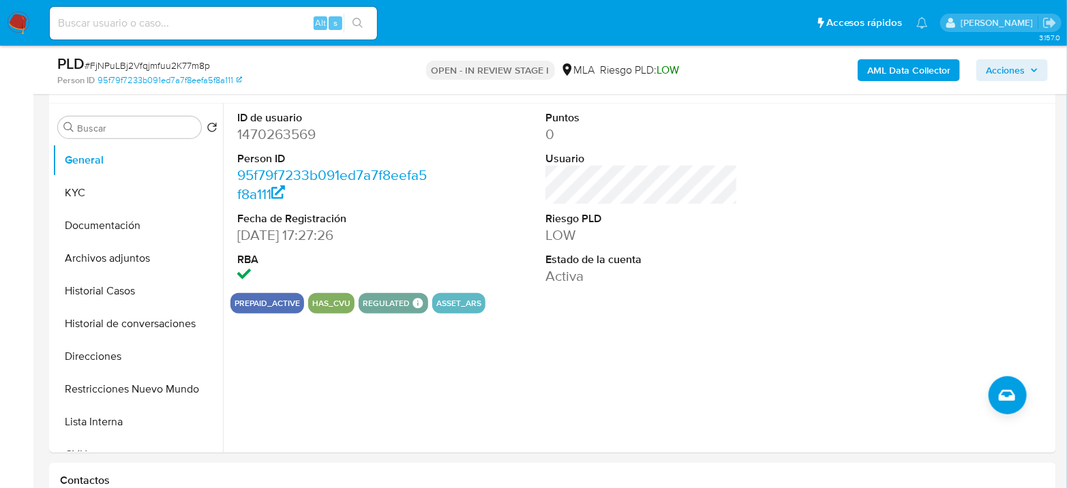
scroll to position [303, 0]
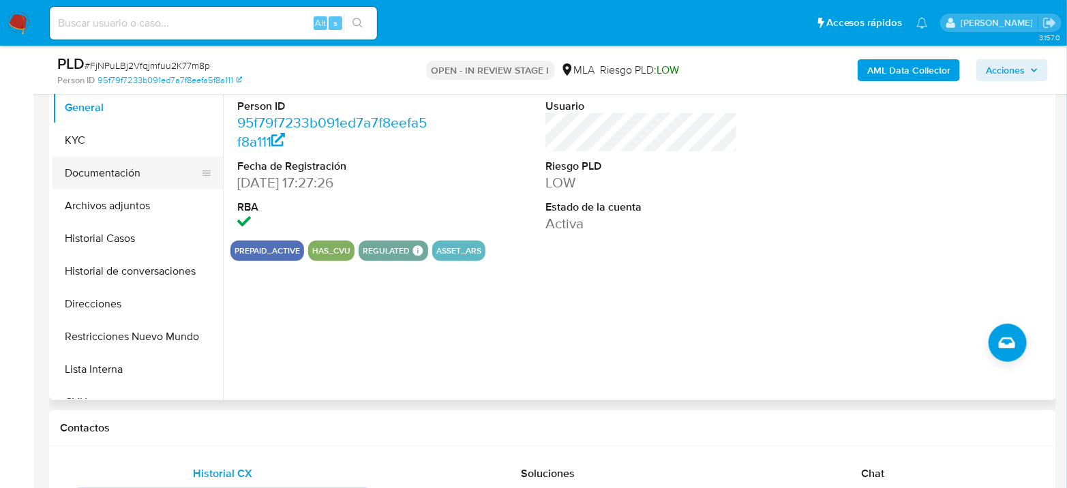
click at [103, 181] on button "Documentación" at bounding box center [131, 173] width 159 height 33
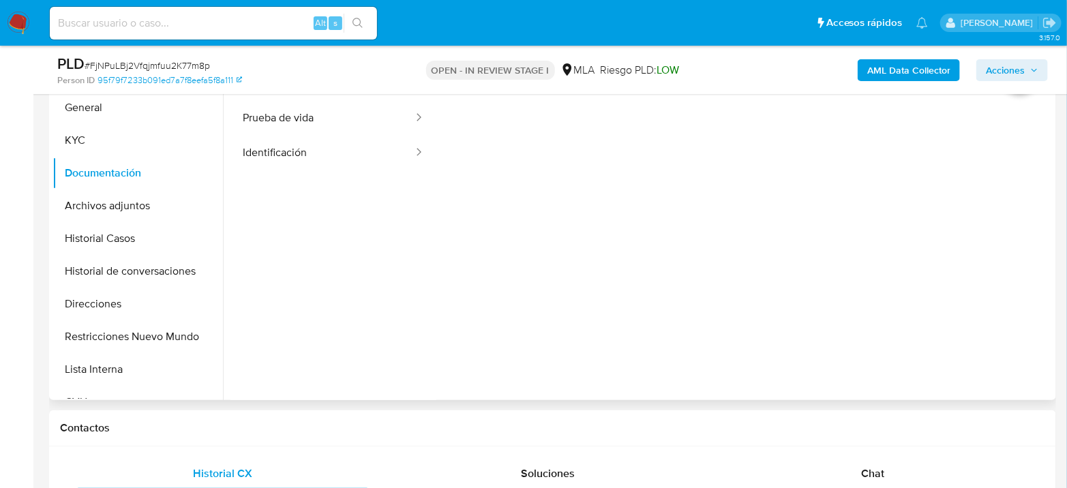
scroll to position [227, 0]
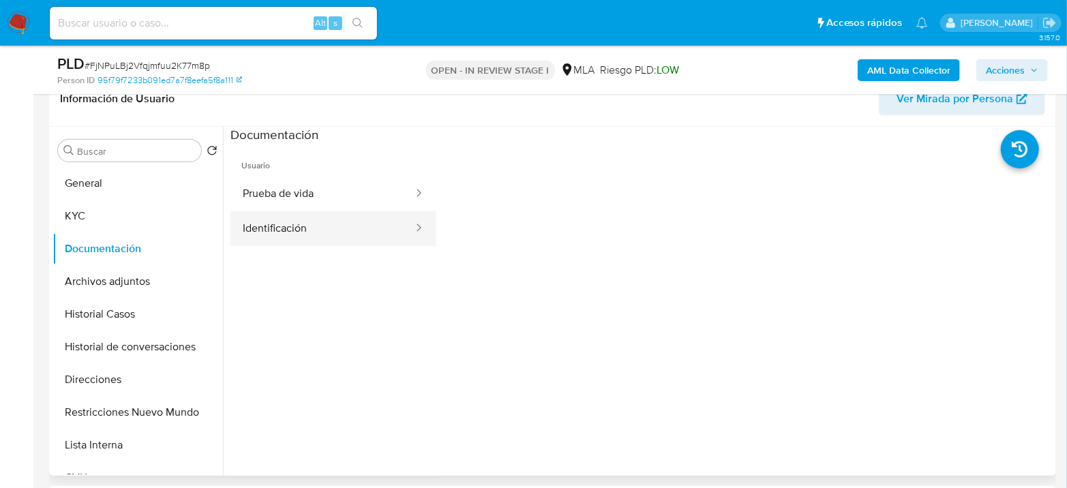
click at [333, 224] on button "Identificación" at bounding box center [322, 228] width 184 height 35
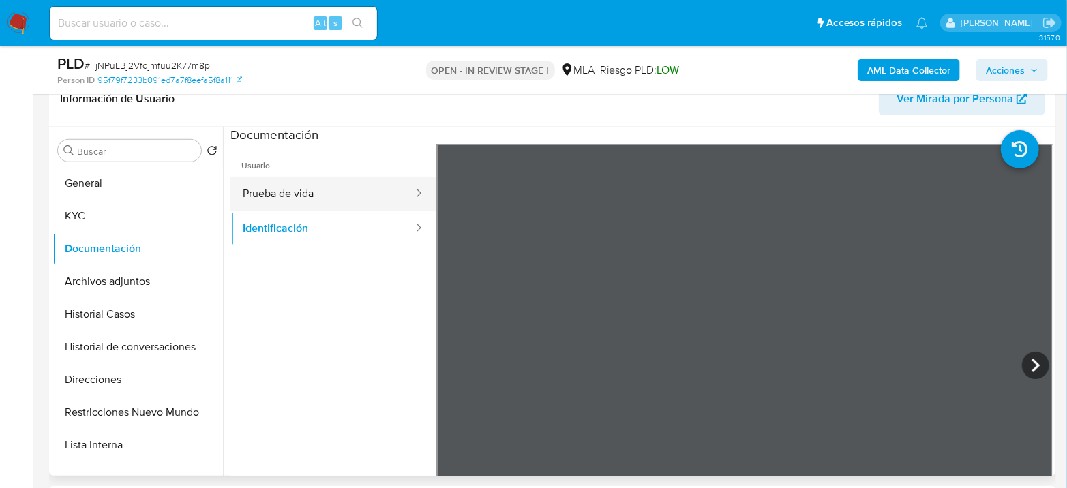
click at [320, 188] on button "Prueba de vida" at bounding box center [322, 194] width 184 height 35
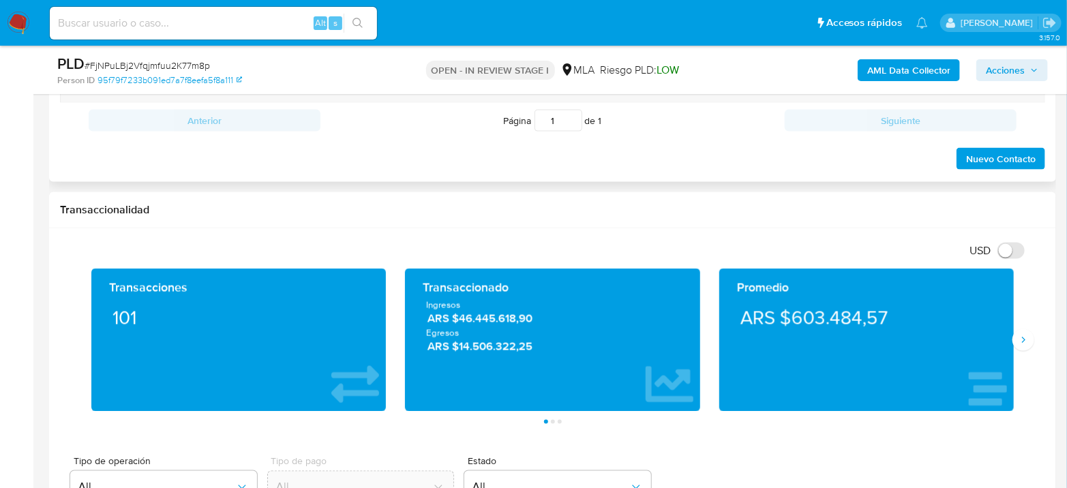
scroll to position [984, 0]
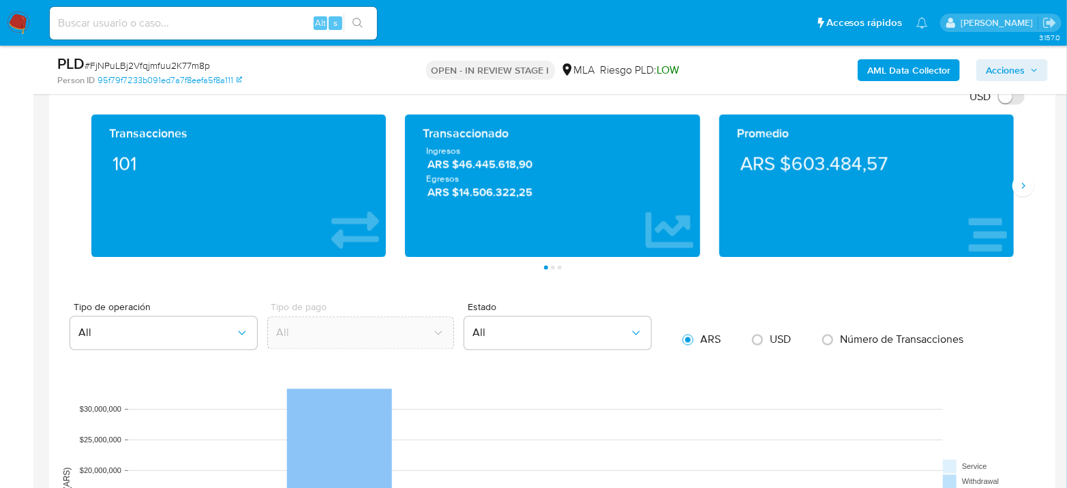
click at [1014, 193] on div "Promedio ARS $603.484,57" at bounding box center [867, 186] width 314 height 143
click at [1018, 189] on button "Siguiente" at bounding box center [1023, 186] width 22 height 22
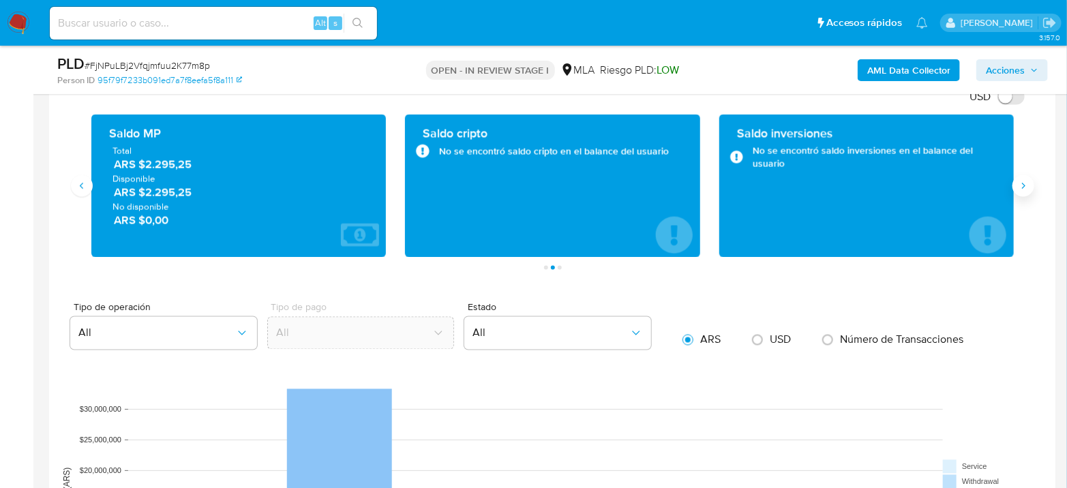
click at [1025, 189] on button "Siguiente" at bounding box center [1023, 186] width 22 height 22
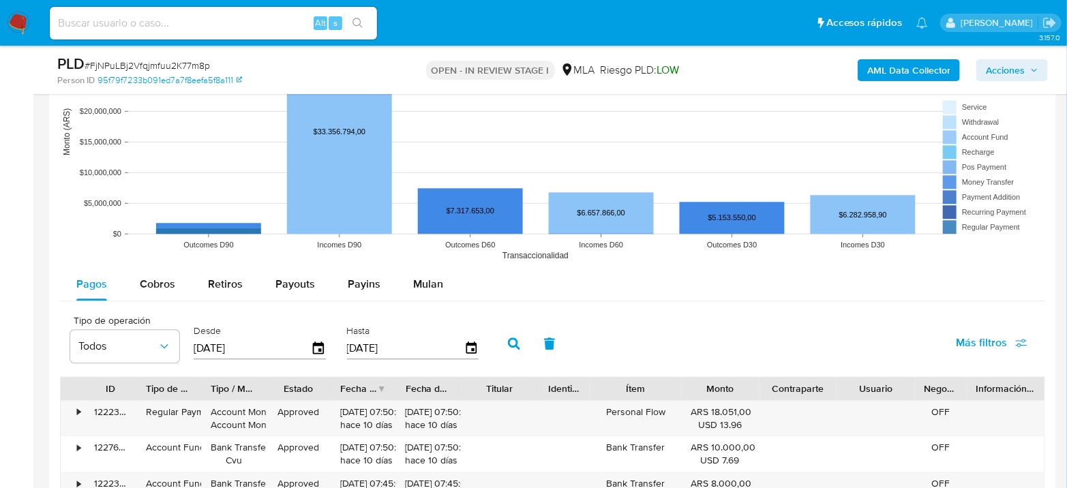
scroll to position [1363, 0]
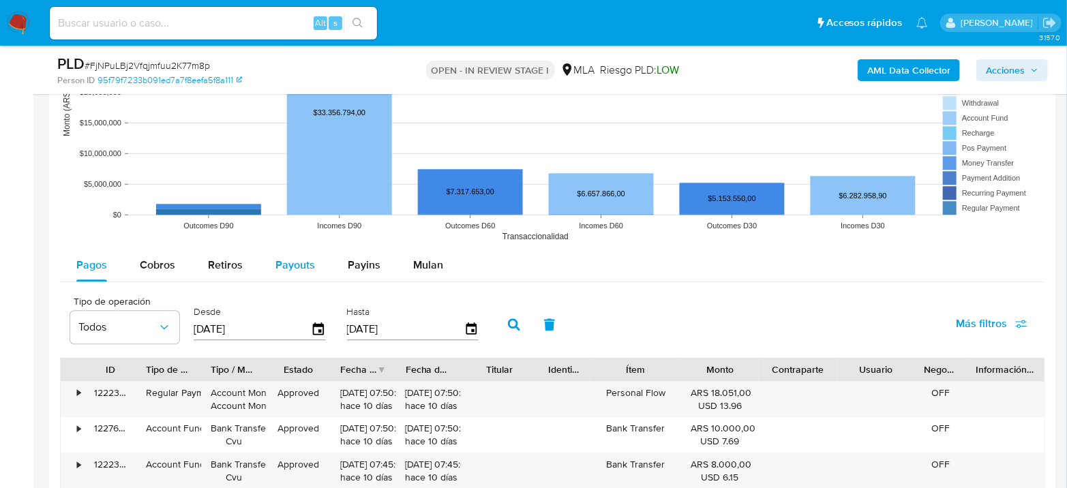
click at [295, 252] on div "Payouts" at bounding box center [295, 265] width 40 height 33
select select "10"
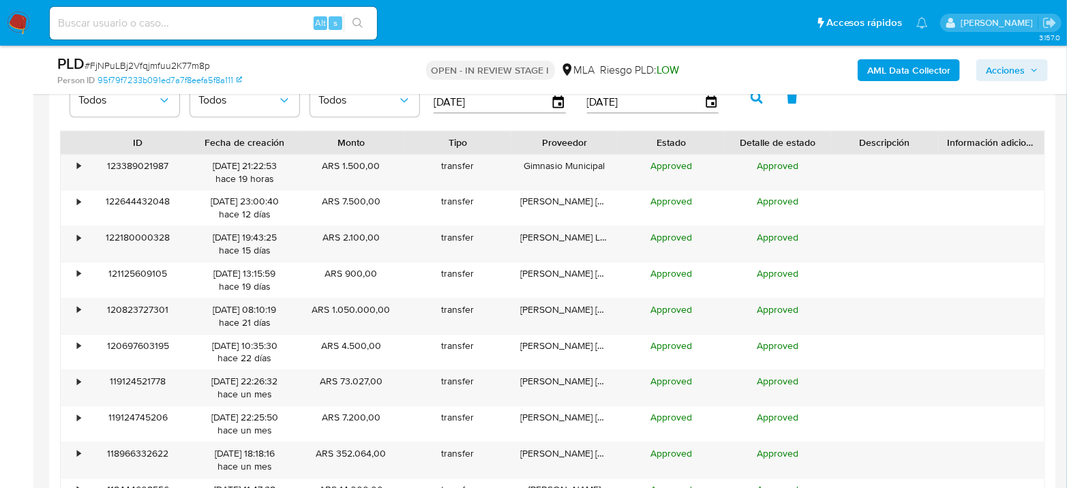
scroll to position [1742, 0]
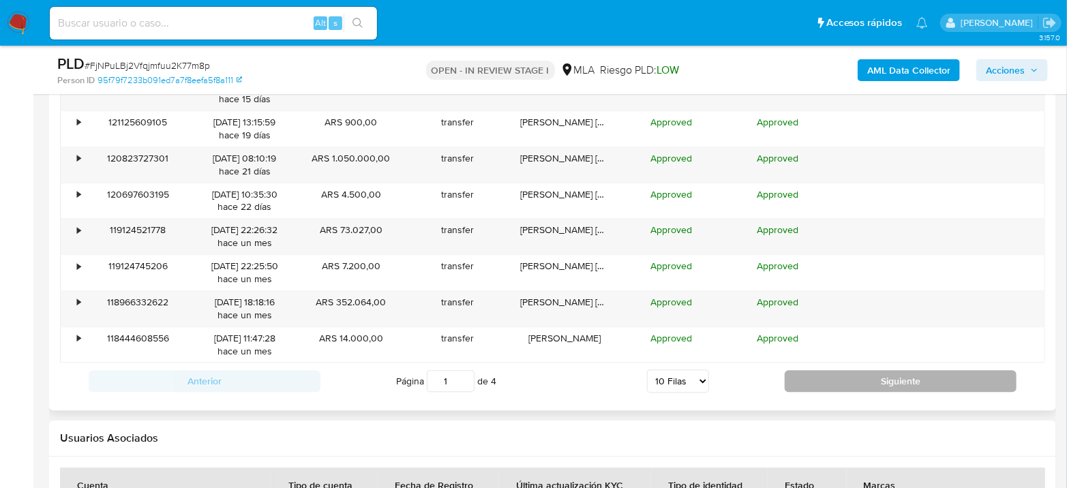
click at [878, 383] on button "Siguiente" at bounding box center [901, 381] width 232 height 22
type input "2"
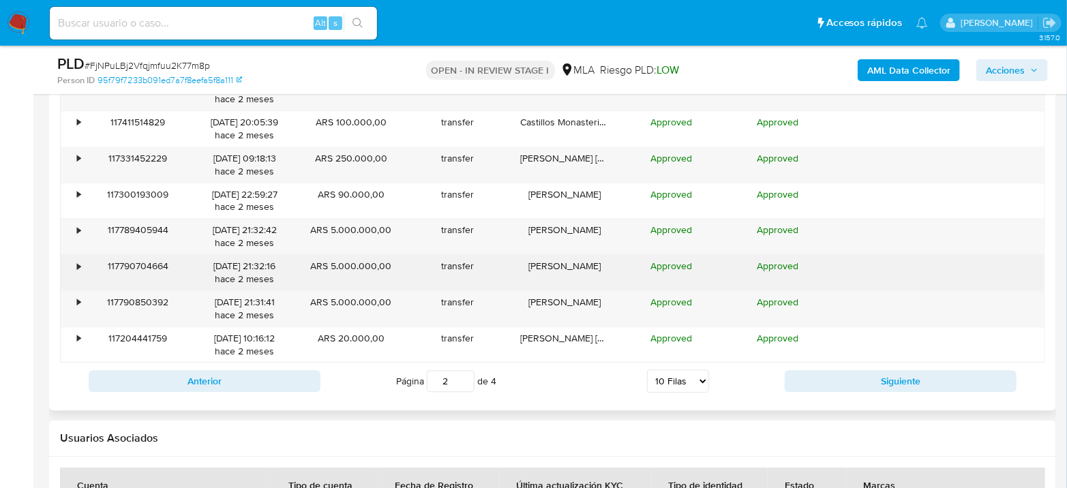
click at [77, 262] on div "•" at bounding box center [78, 266] width 3 height 13
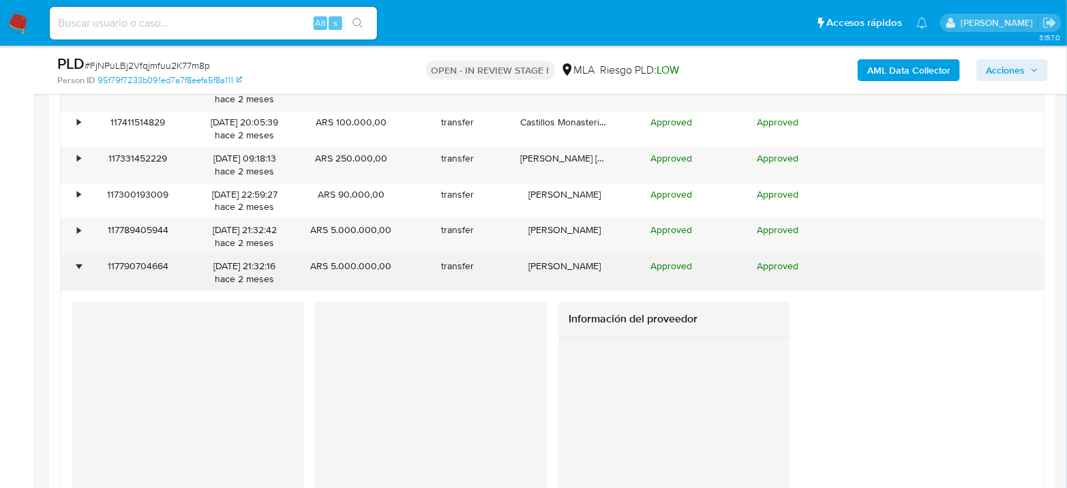
click at [77, 262] on div "•" at bounding box center [78, 266] width 3 height 13
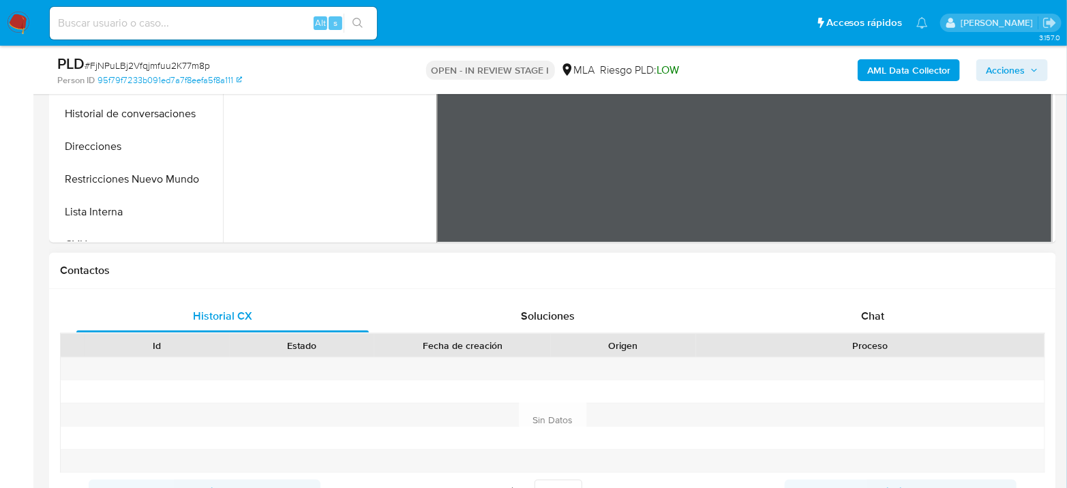
scroll to position [454, 0]
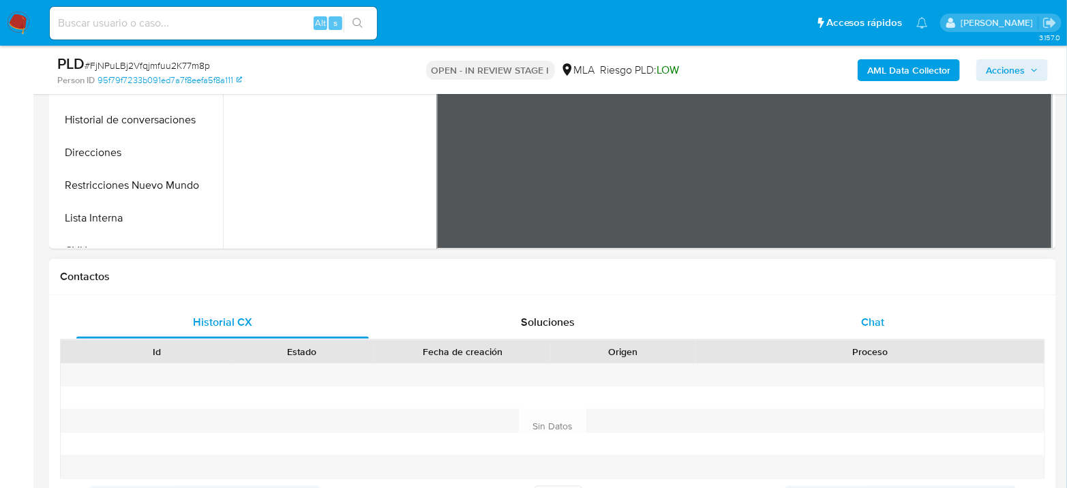
click at [861, 307] on div "Chat" at bounding box center [873, 322] width 292 height 33
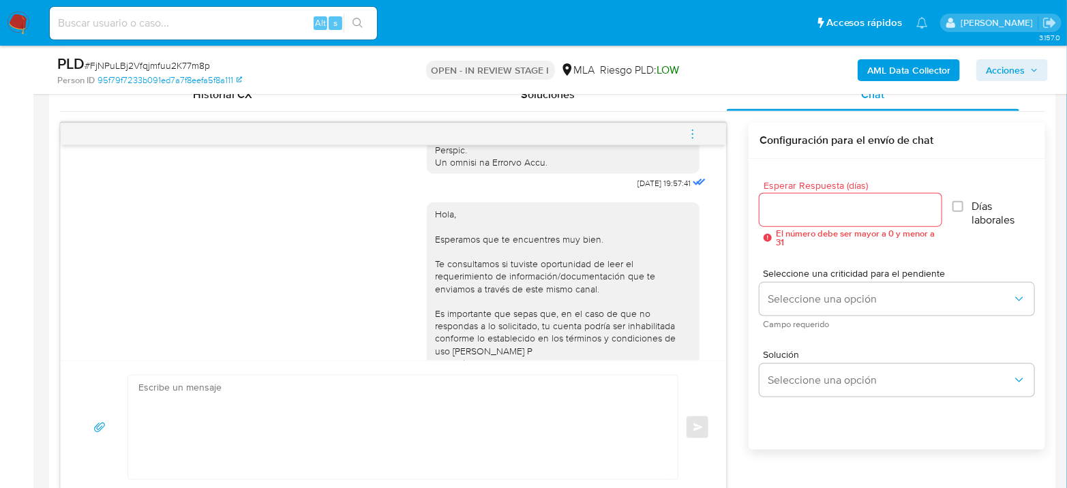
scroll to position [629, 0]
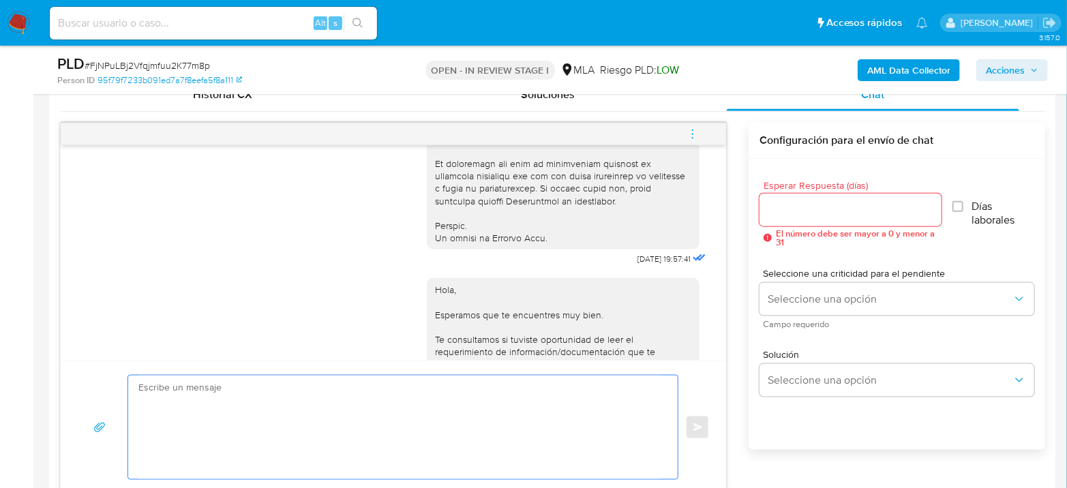
click at [416, 434] on textarea at bounding box center [399, 428] width 522 height 104
paste textarea "Hola, Esperamos que te encuentres muy bien. Te consultamos si tuviste oportunid…"
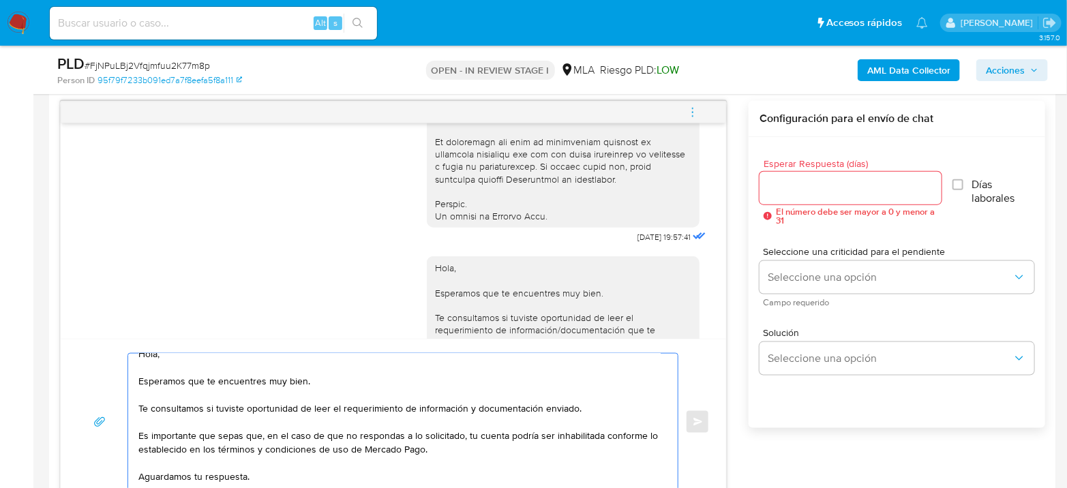
scroll to position [0, 0]
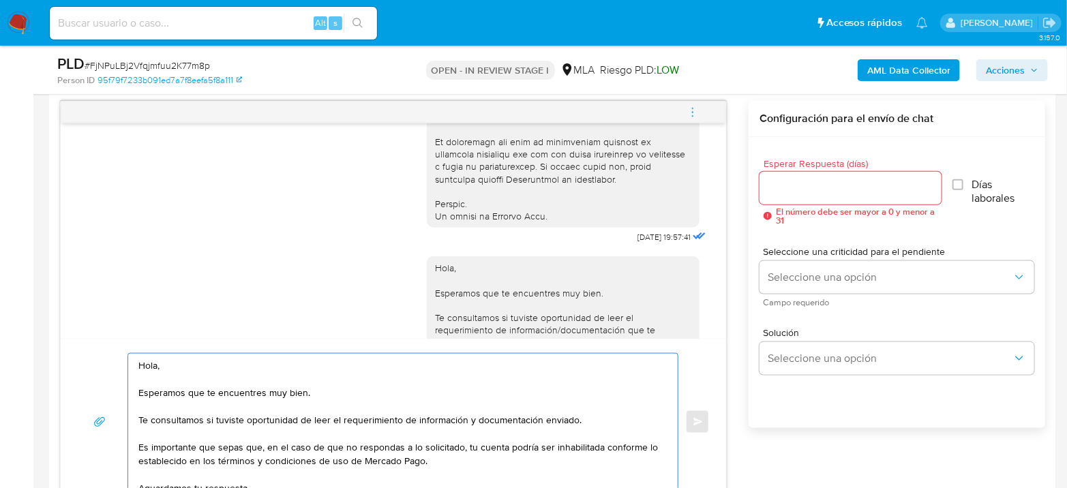
type textarea "Hola, Esperamos que te encuentres muy bien. Te consultamos si tuviste oportunid…"
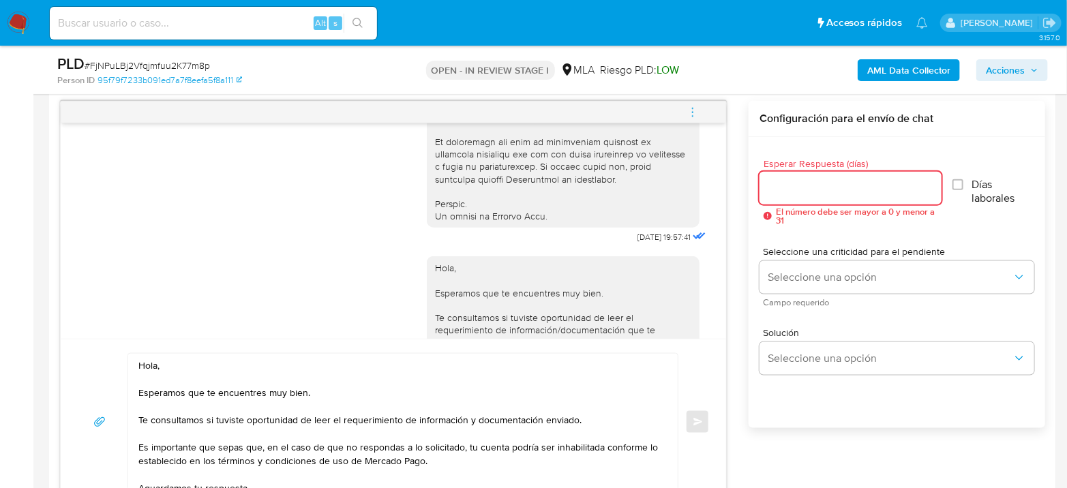
click at [849, 185] on input "Esperar Respuesta (días)" at bounding box center [850, 188] width 182 height 18
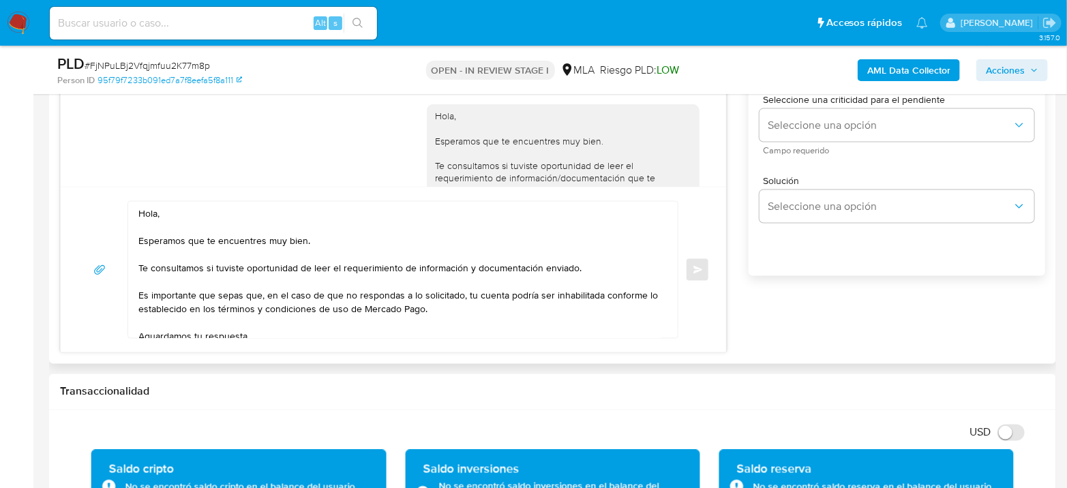
scroll to position [780, 0]
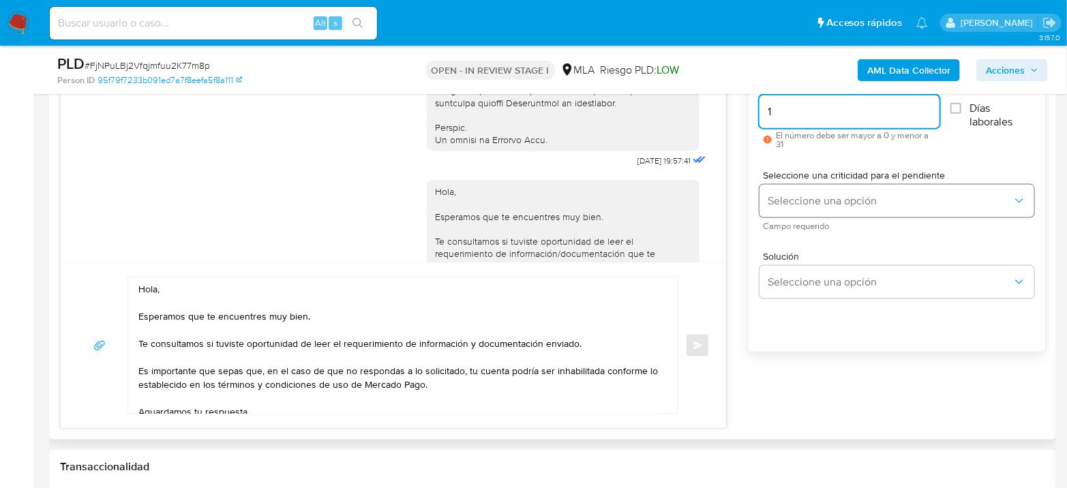
type input "1"
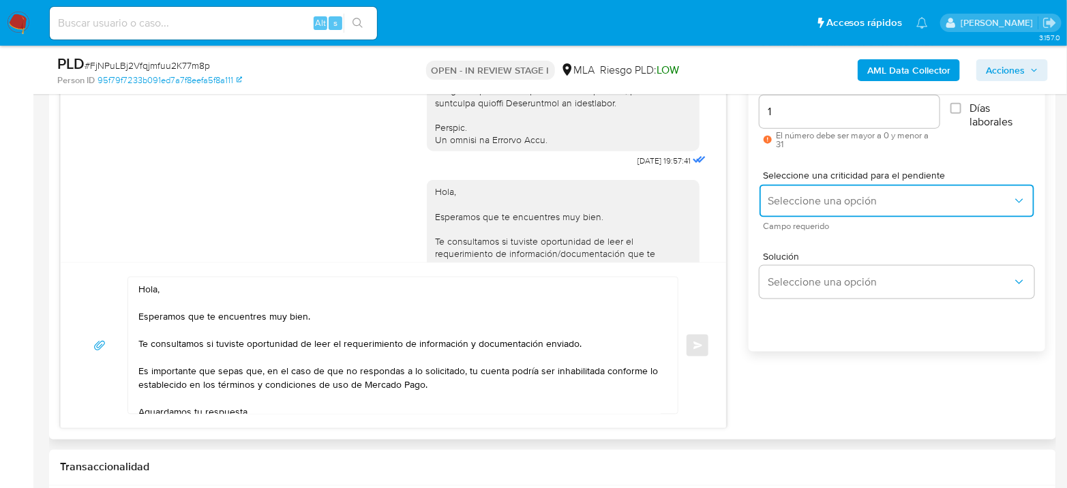
click at [830, 202] on span "Seleccione una opción" at bounding box center [890, 201] width 245 height 14
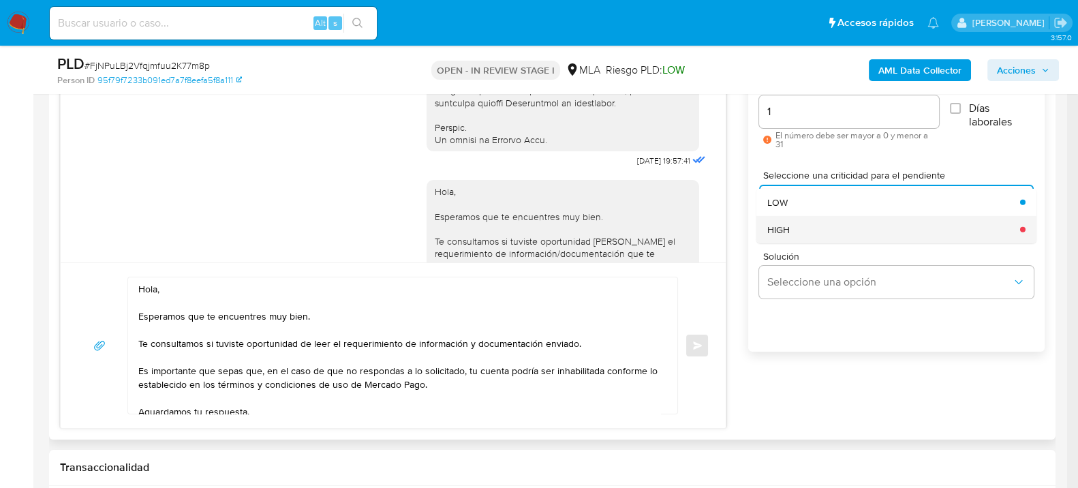
click at [789, 232] on span "HIGH" at bounding box center [779, 229] width 22 height 12
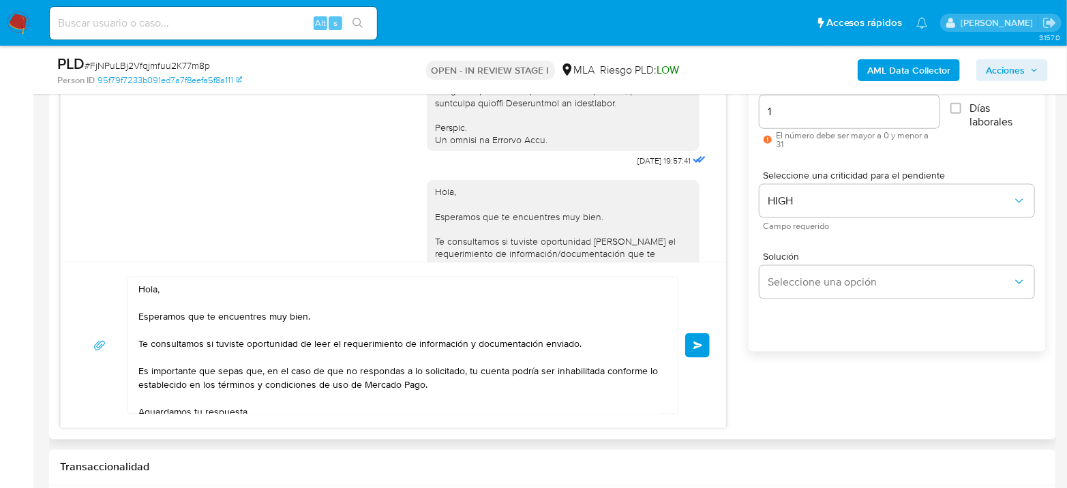
click at [701, 344] on span "Enviar" at bounding box center [698, 345] width 10 height 8
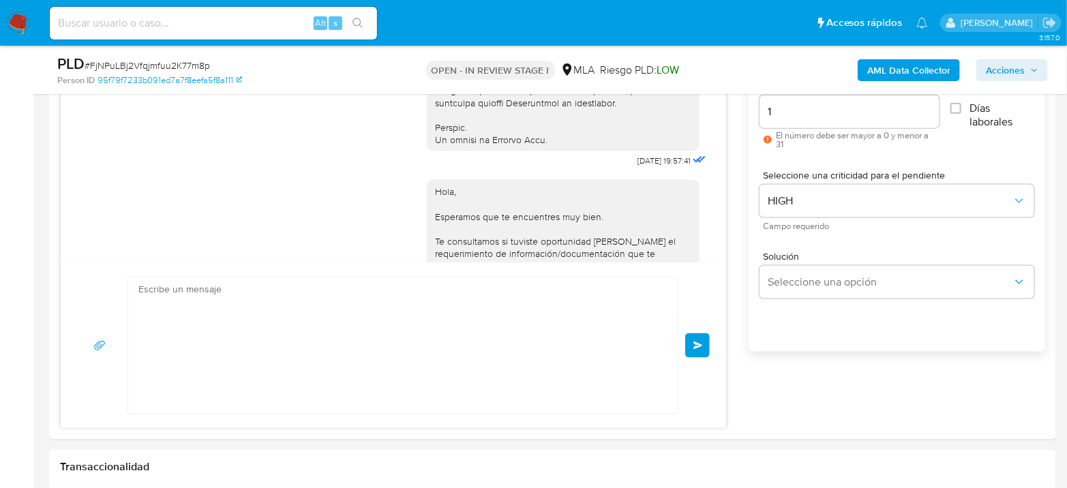
scroll to position [1107, 0]
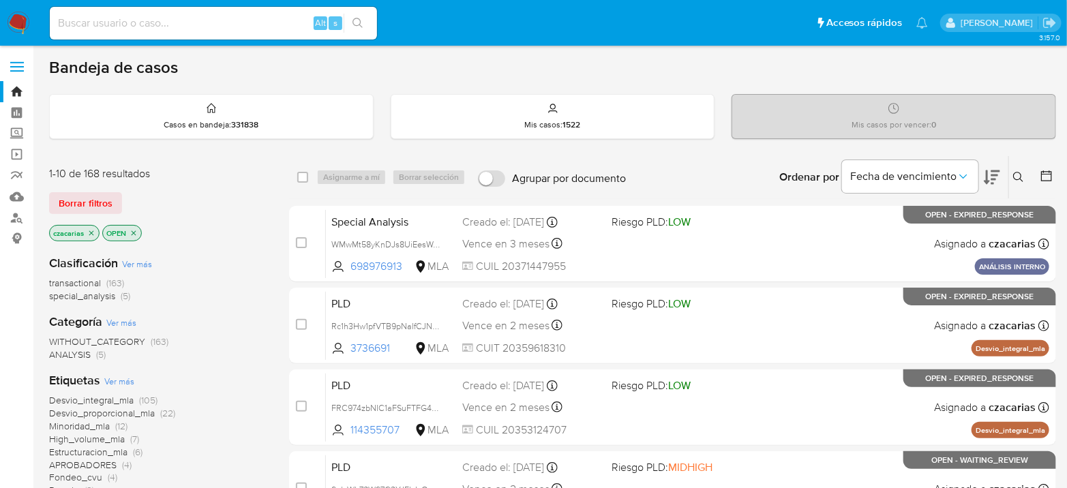
click at [11, 21] on img at bounding box center [18, 23] width 23 height 23
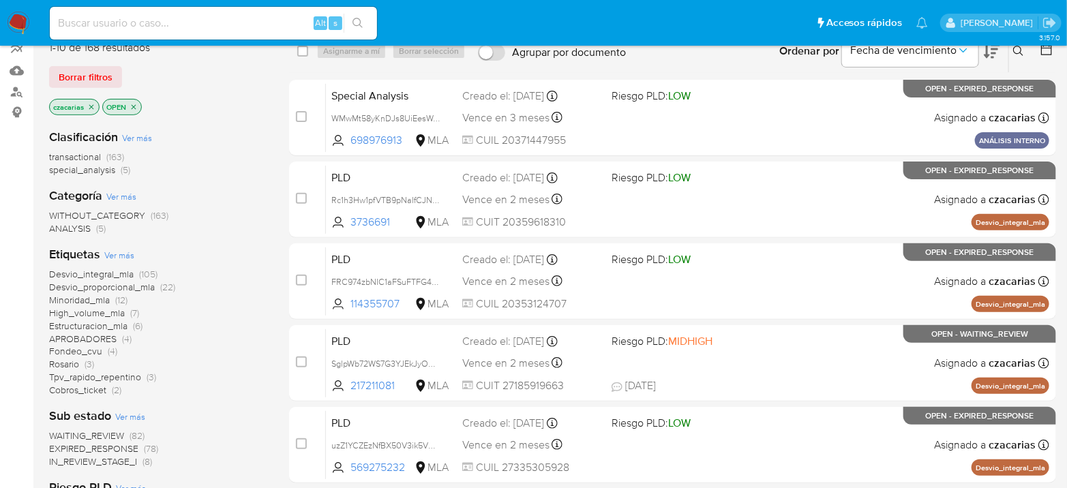
scroll to position [151, 0]
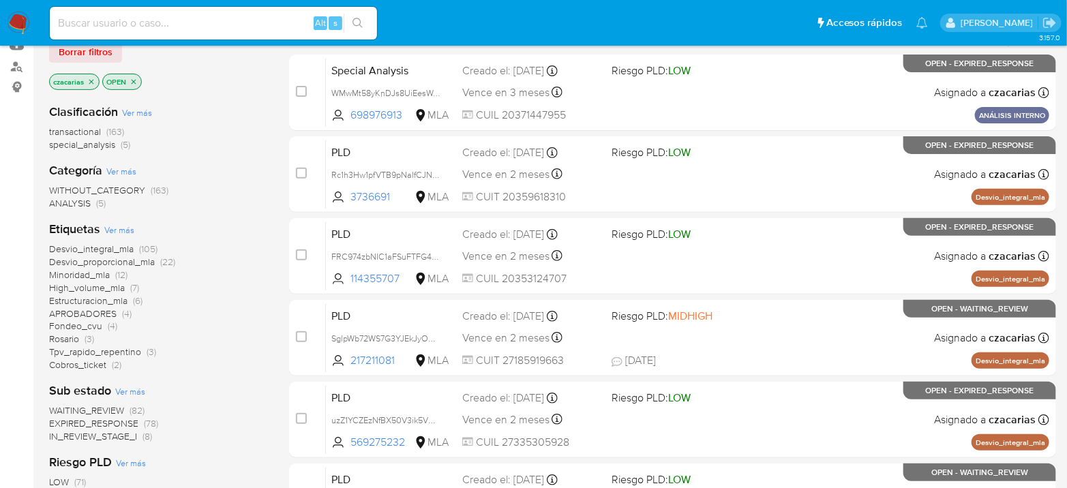
click at [88, 130] on span "transactional" at bounding box center [75, 132] width 52 height 14
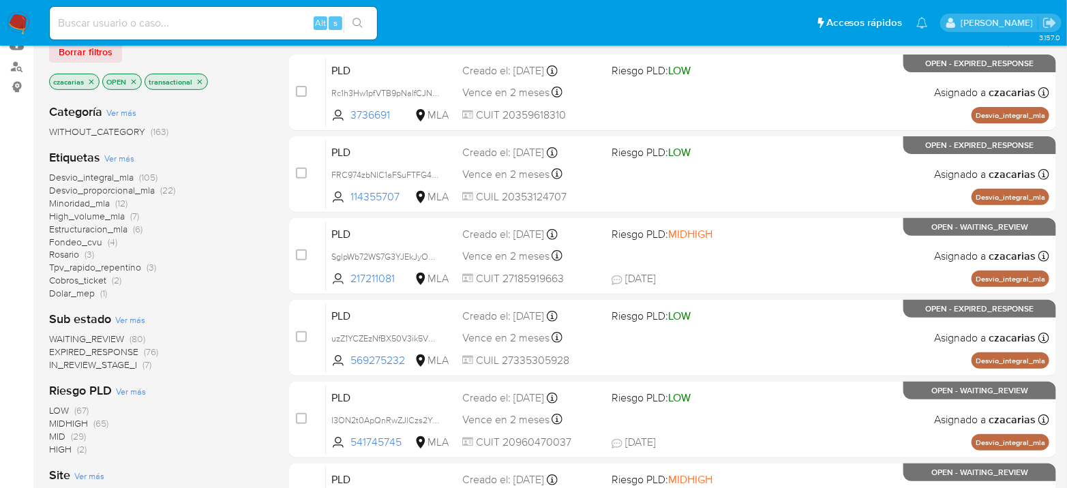
click at [91, 82] on icon "close-filter" at bounding box center [91, 82] width 8 height 8
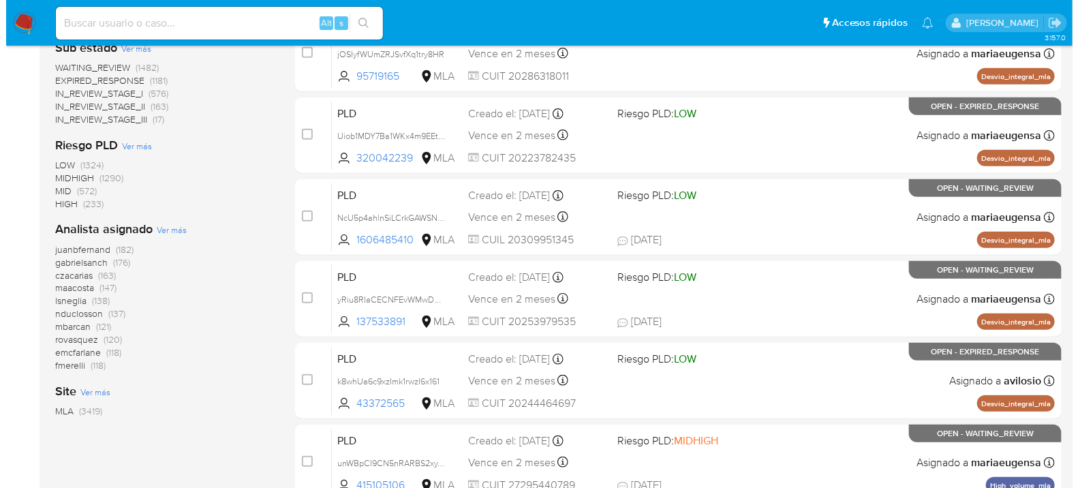
scroll to position [454, 0]
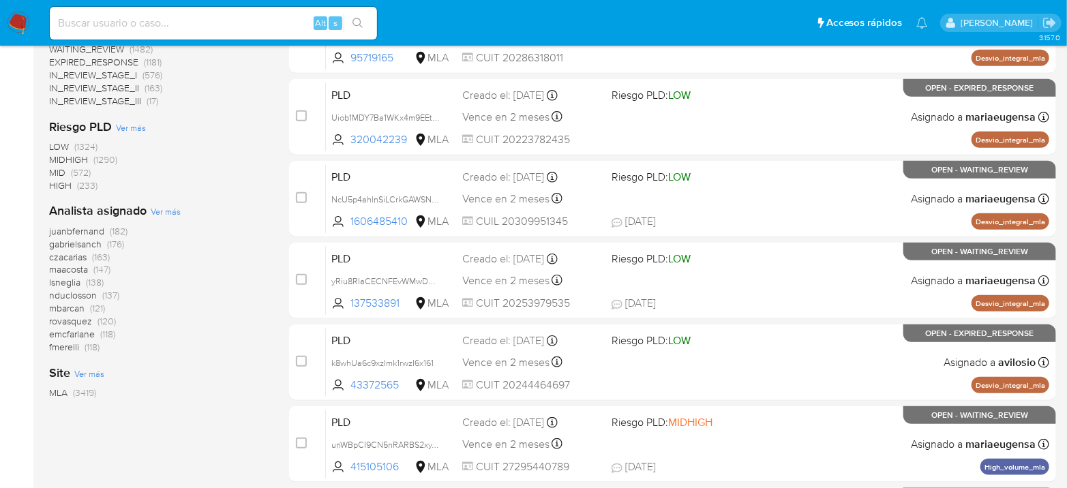
click at [157, 214] on span "Ver más" at bounding box center [166, 211] width 30 height 12
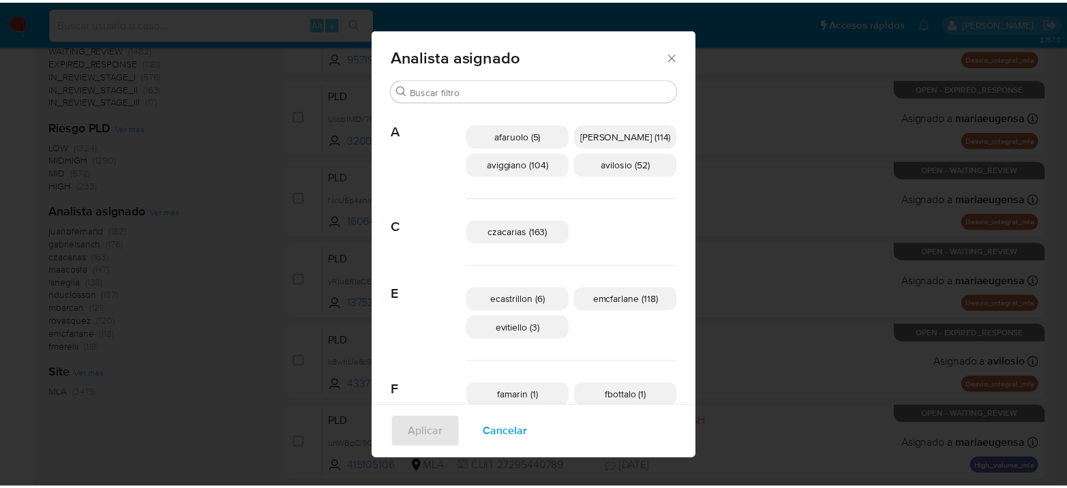
scroll to position [0, 0]
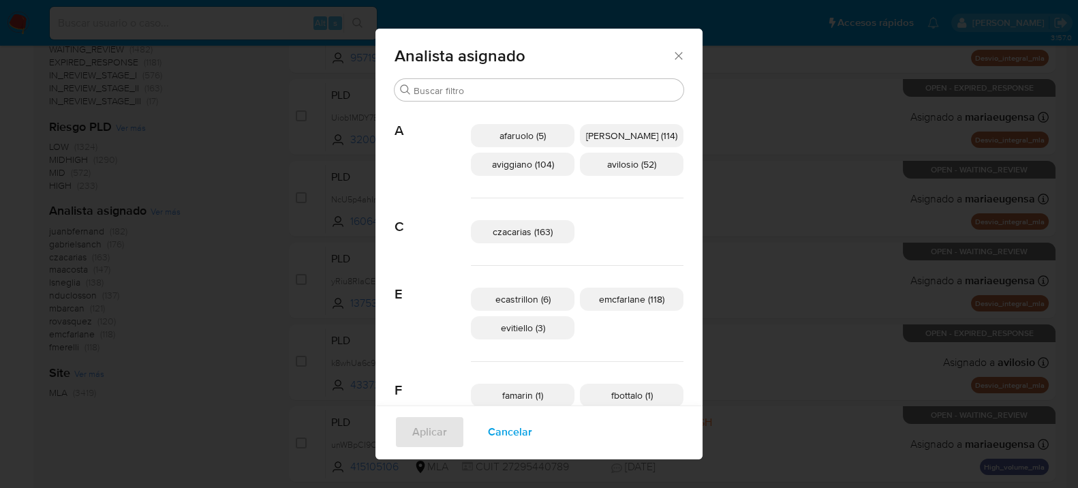
click at [672, 56] on icon "Cerrar" at bounding box center [679, 56] width 14 height 14
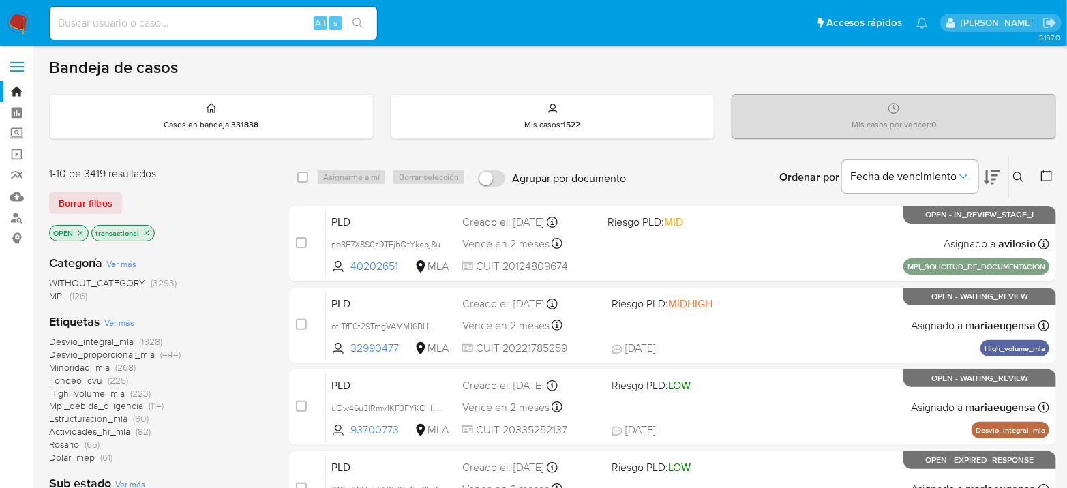
click at [12, 28] on img at bounding box center [18, 23] width 23 height 23
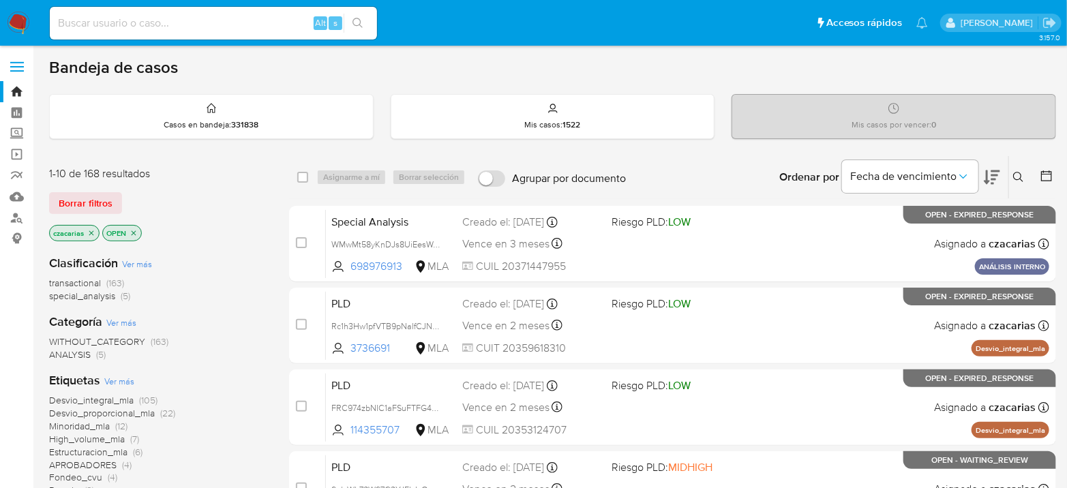
click at [1047, 170] on icon at bounding box center [1046, 176] width 14 height 14
click at [1048, 173] on icon at bounding box center [1046, 176] width 14 height 14
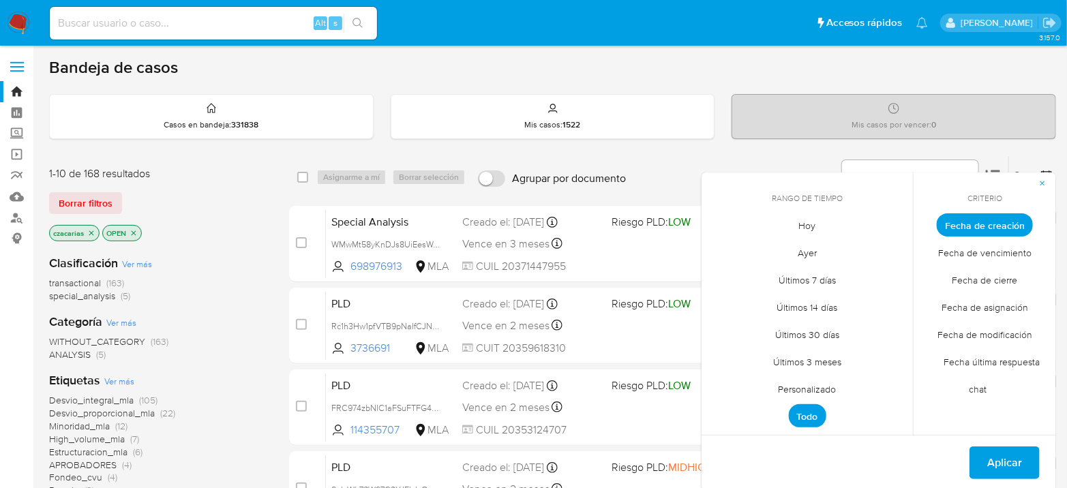
click at [795, 391] on span "Personalizado" at bounding box center [807, 390] width 87 height 28
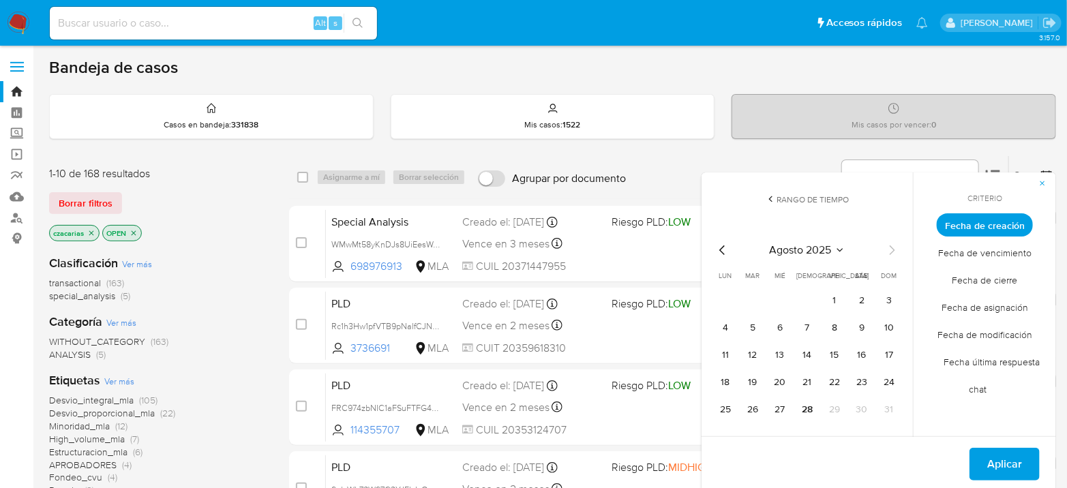
click at [713, 247] on div "agosto 2025 agosto 2025 lun lunes mar martes mié miércoles jue jueves vie viern…" at bounding box center [807, 329] width 218 height 215
click at [720, 250] on icon "Mes anterior" at bounding box center [722, 250] width 16 height 16
click at [888, 297] on button "1" at bounding box center [889, 301] width 22 height 22
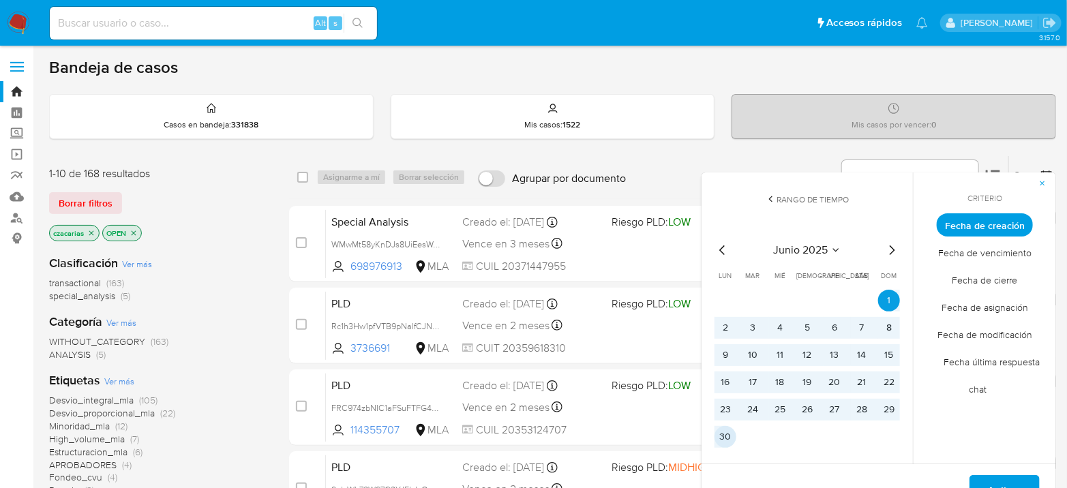
click at [725, 438] on button "30" at bounding box center [725, 437] width 22 height 22
click at [1017, 478] on span "Aplicar" at bounding box center [1004, 491] width 35 height 30
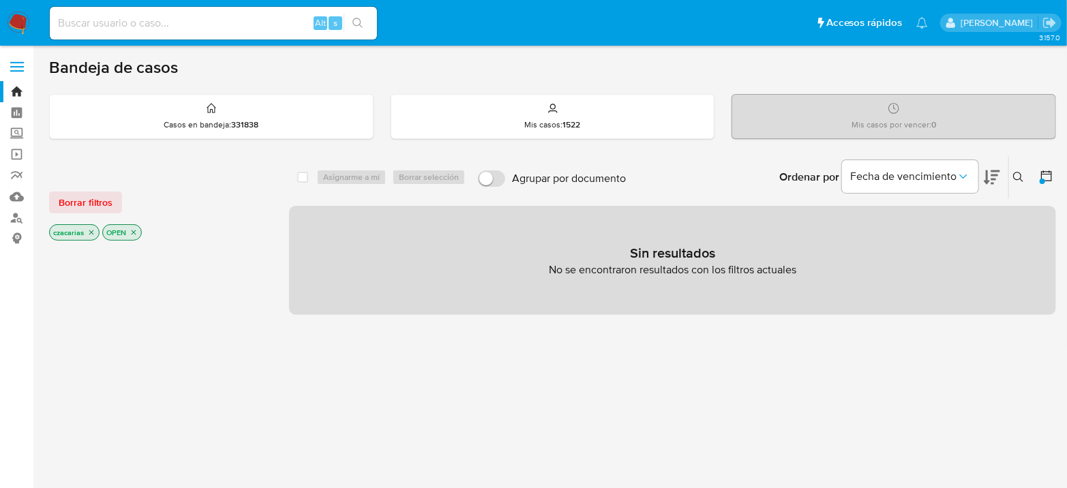
click at [1045, 172] on icon at bounding box center [1046, 176] width 14 height 14
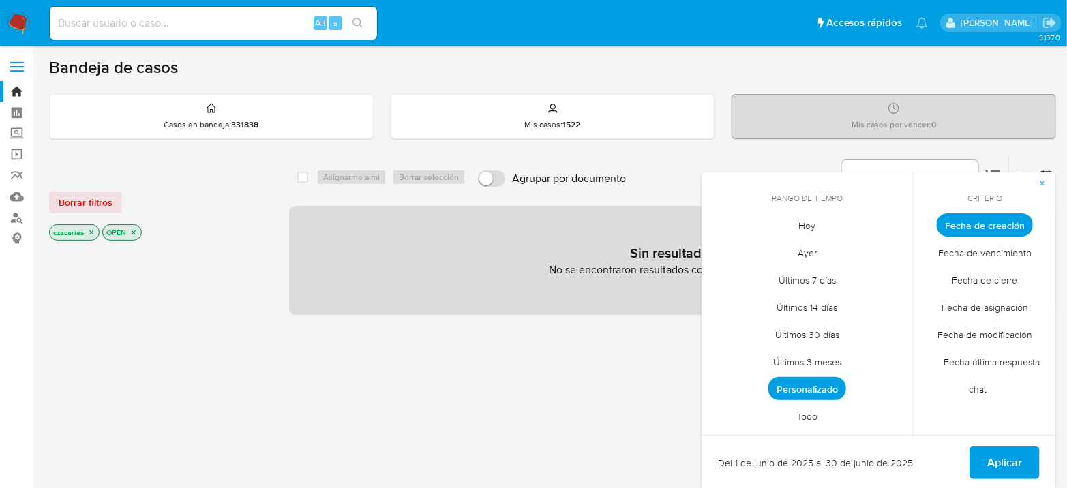
click at [825, 391] on span "Personalizado" at bounding box center [807, 388] width 78 height 23
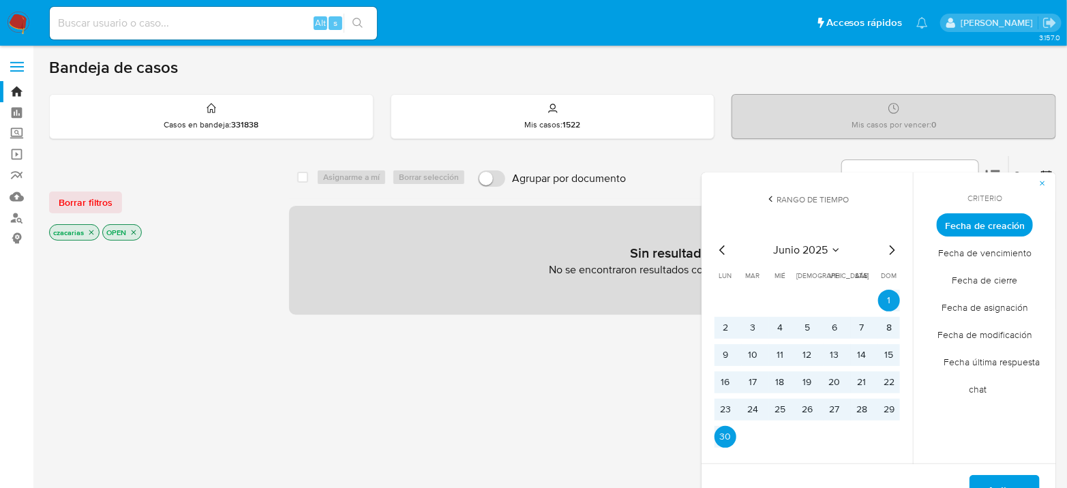
click at [894, 256] on icon "Mes siguiente" at bounding box center [891, 250] width 16 height 16
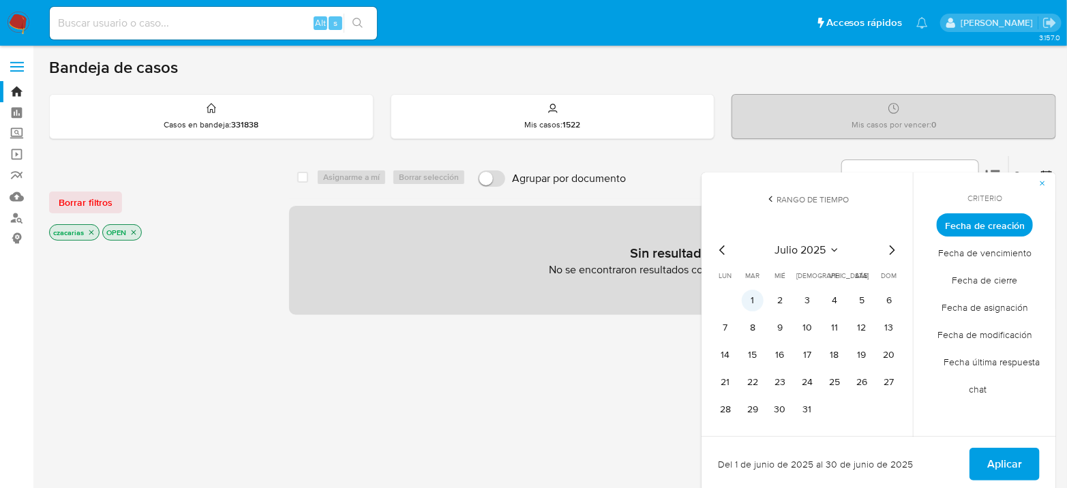
click at [748, 297] on button "1" at bounding box center [753, 301] width 22 height 22
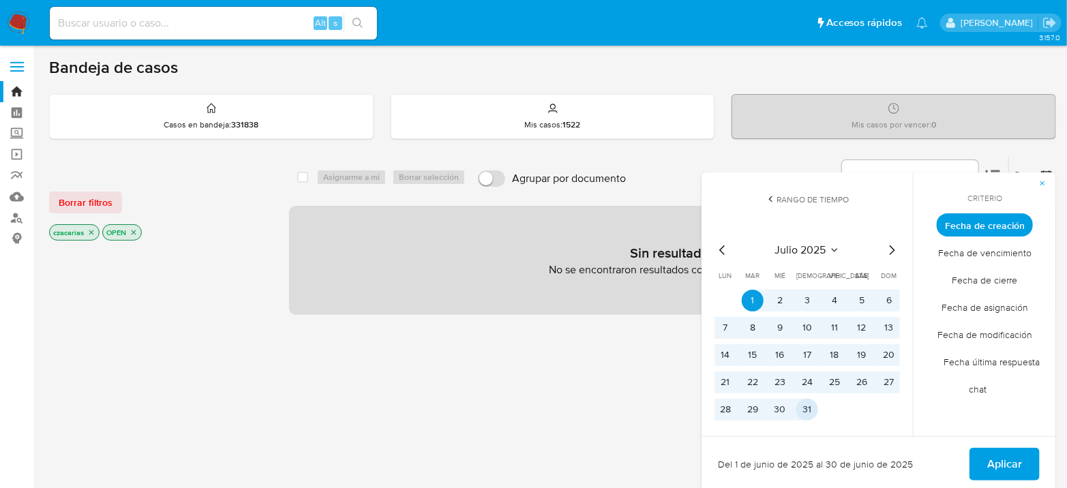
click at [808, 408] on button "31" at bounding box center [807, 410] width 22 height 22
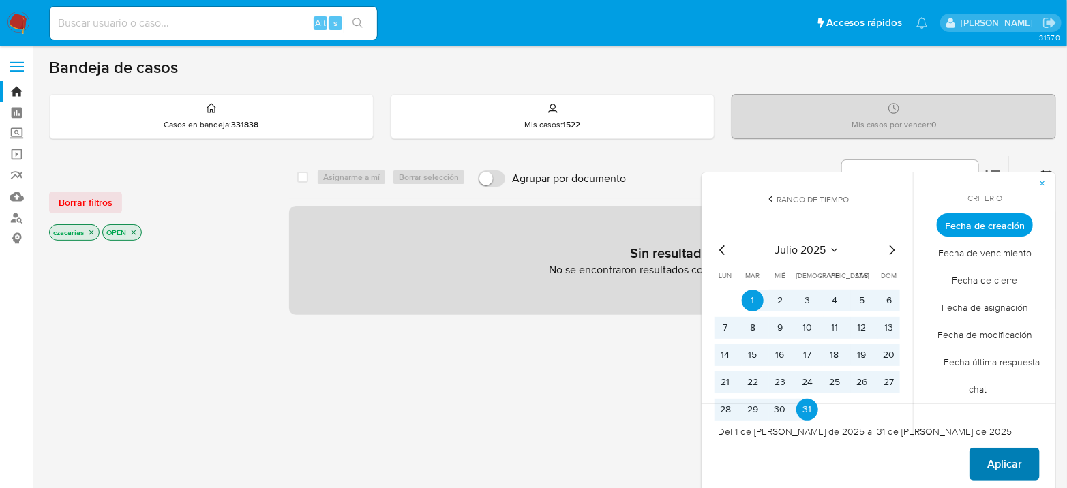
click at [993, 455] on span "Aplicar" at bounding box center [1004, 464] width 35 height 30
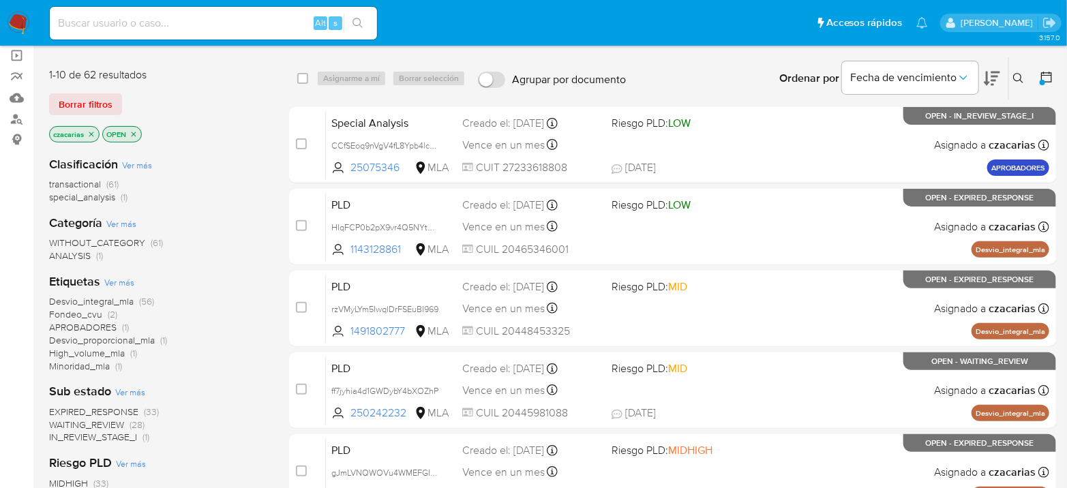
scroll to position [76, 0]
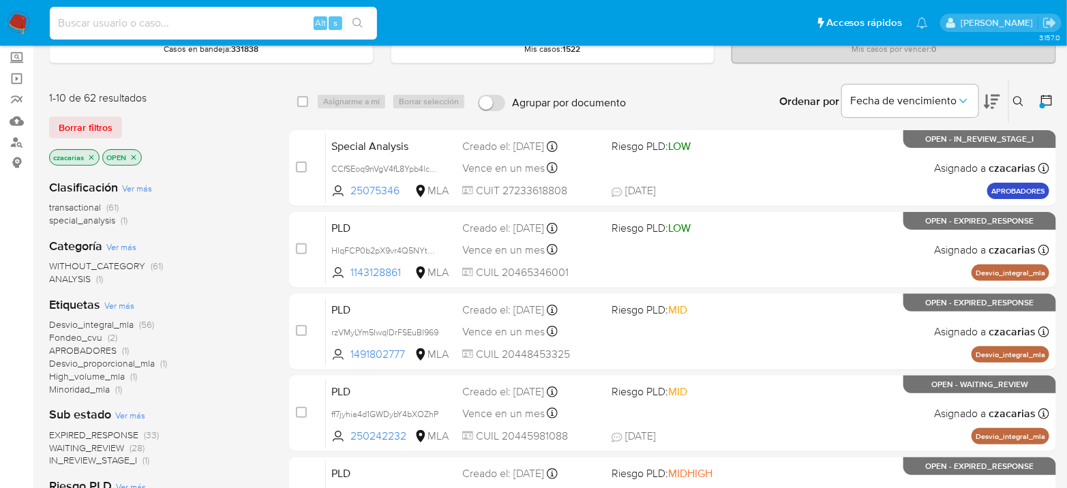
click at [111, 25] on input at bounding box center [213, 23] width 327 height 18
paste input "EQZCt3JFxFu9bdkC6A9pYzVo"
type input "EQZCt3JFxFu9bdkC6A9pYzVo"
click at [354, 25] on icon "search-icon" at bounding box center [357, 23] width 11 height 11
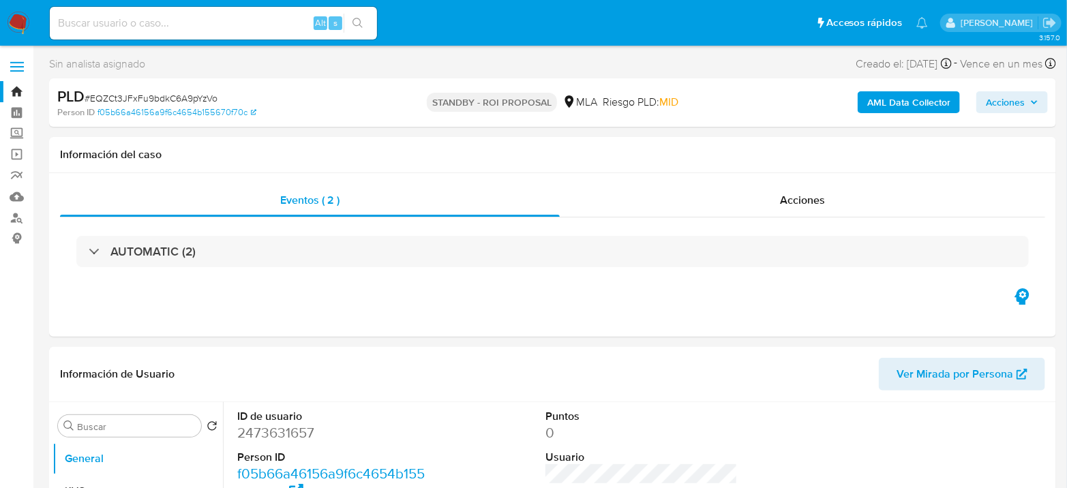
select select "10"
click at [215, 24] on input at bounding box center [213, 23] width 327 height 18
paste input "LrhYXdysbZAXKVb1FysAZbxT"
type input "LrhYXdysbZAXKVb1FysAZbxT"
click at [357, 24] on icon "search-icon" at bounding box center [357, 23] width 11 height 11
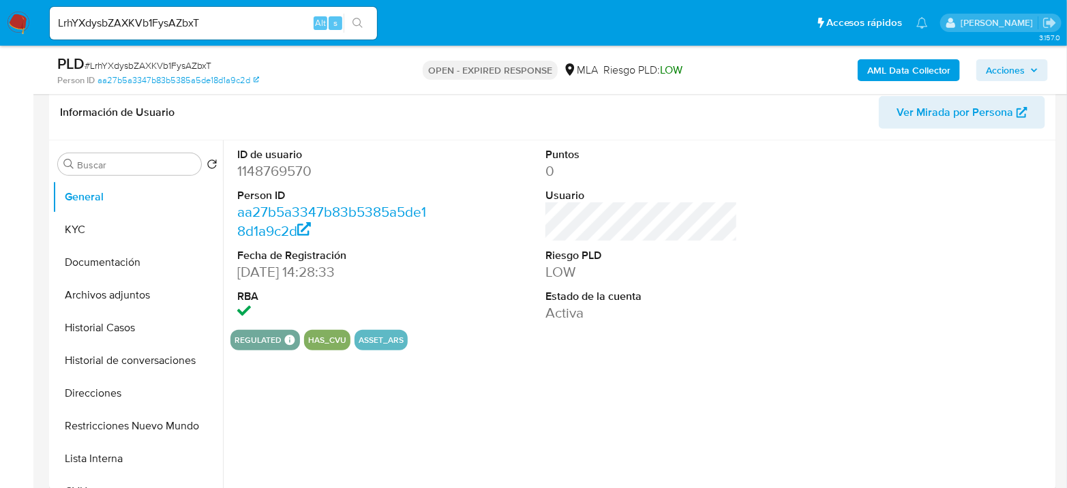
scroll to position [227, 0]
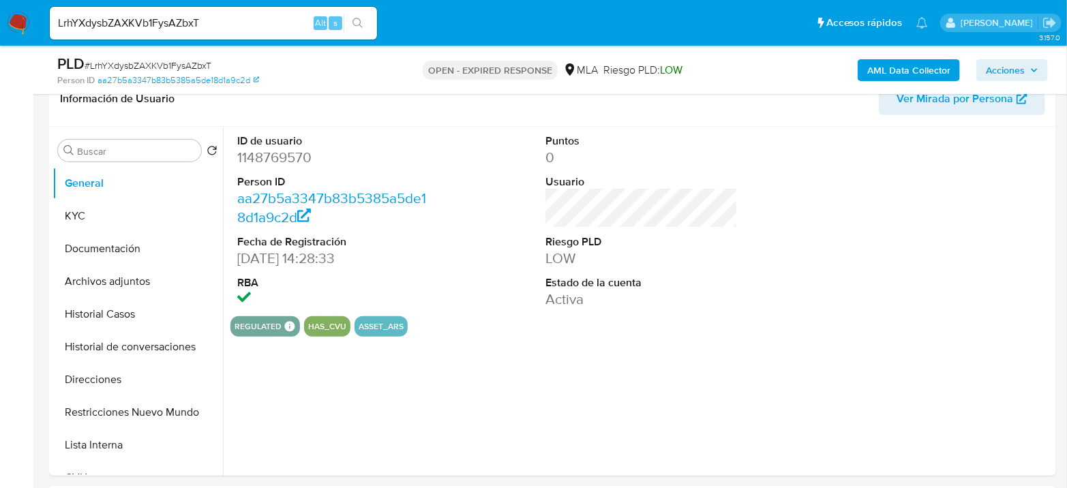
select select "10"
click at [70, 208] on button "KYC" at bounding box center [131, 216] width 159 height 33
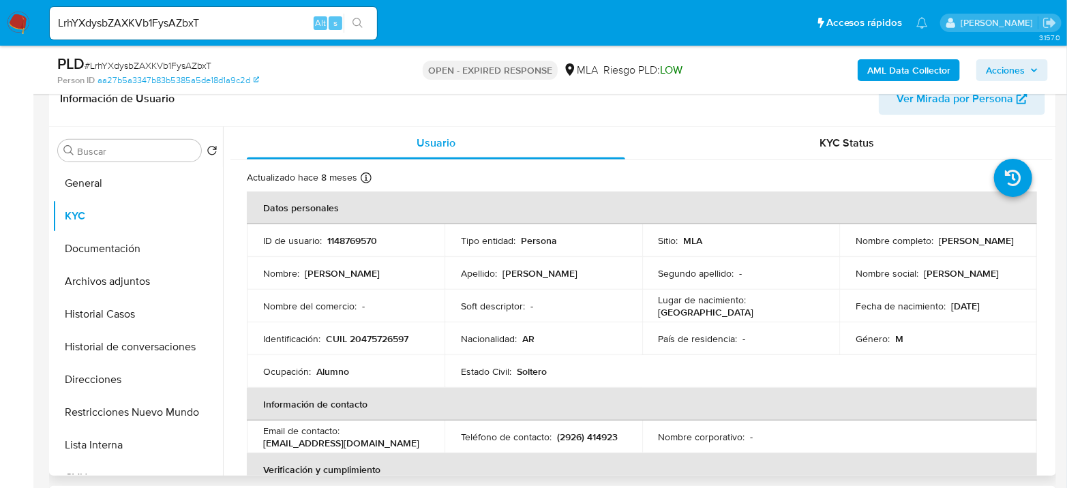
click at [380, 339] on p "CUIL 20475726597" at bounding box center [367, 339] width 82 height 12
copy p "20475726597"
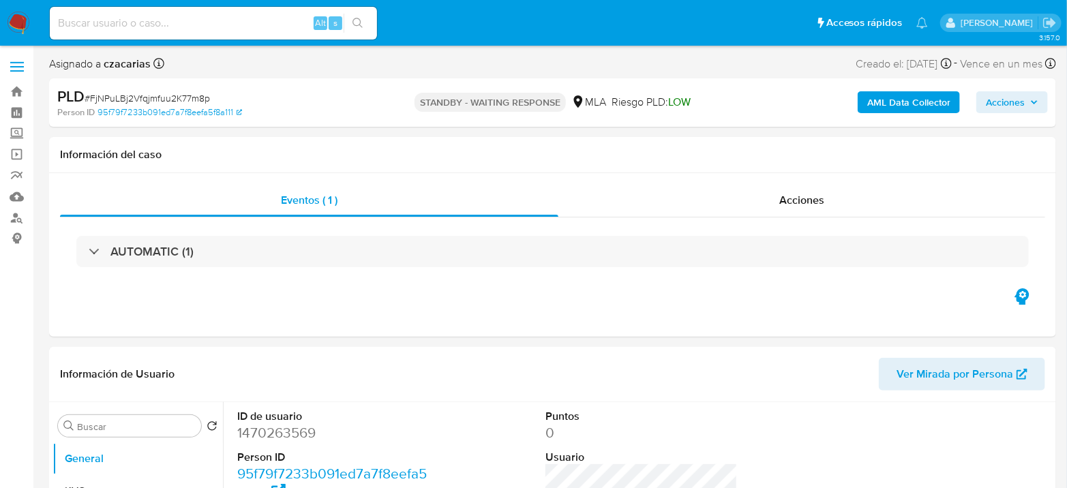
select select "10"
drag, startPoint x: 257, startPoint y: 22, endPoint x: 281, endPoint y: 17, distance: 24.5
click at [257, 23] on input at bounding box center [213, 23] width 327 height 18
paste input "WgFHGaBiCIpbOnVm5ZaYgz9G"
type input "WgFHGaBiCIpbOnVm5ZaYgz9G"
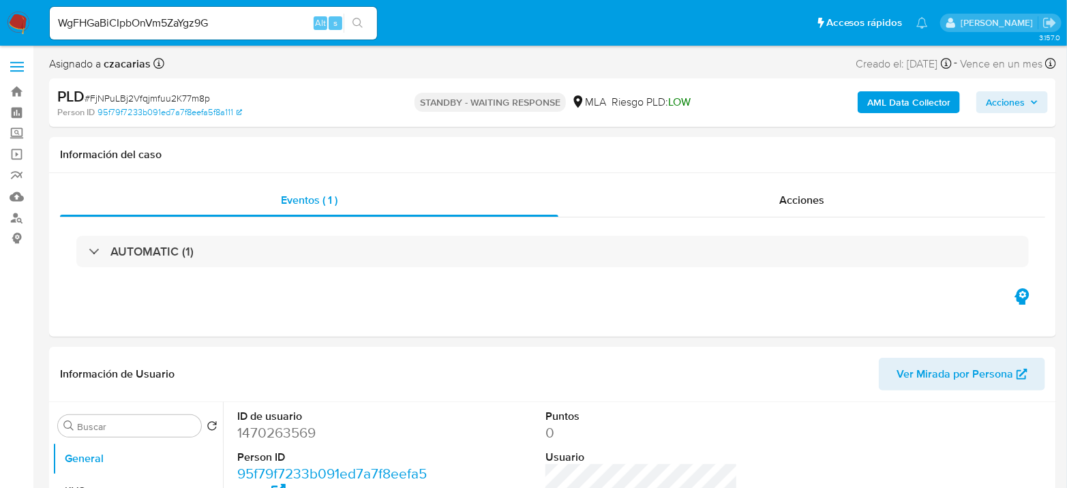
click at [352, 26] on button "search-icon" at bounding box center [358, 23] width 28 height 19
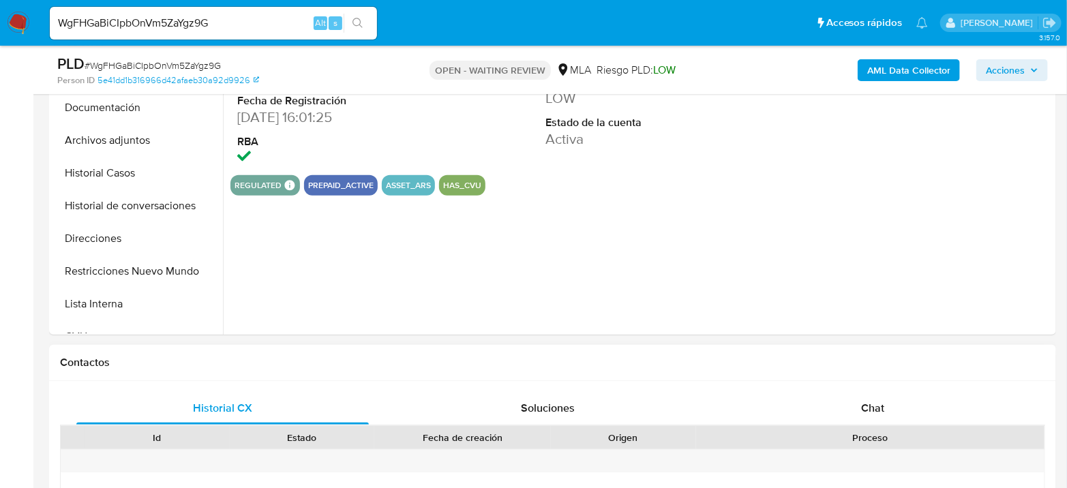
scroll to position [454, 0]
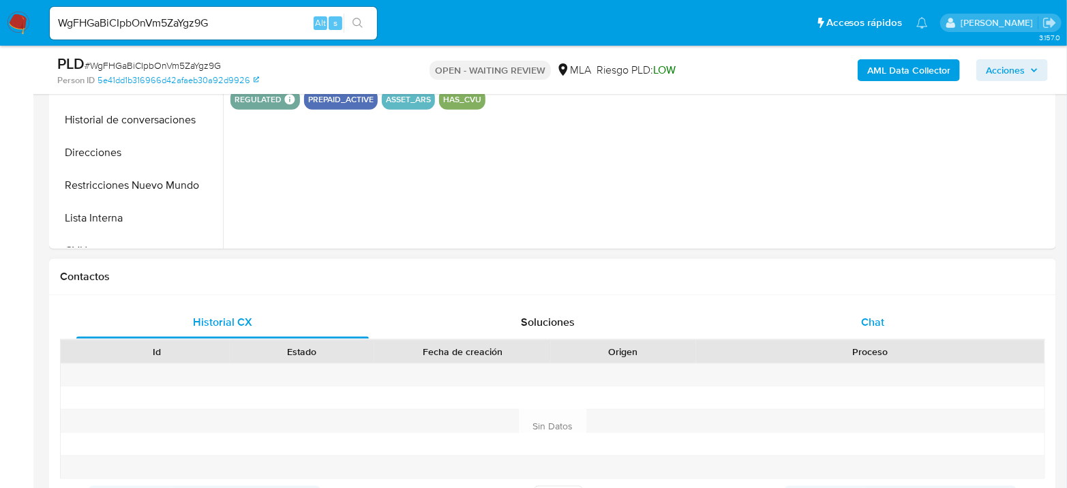
drag, startPoint x: 841, startPoint y: 304, endPoint x: 853, endPoint y: 312, distance: 14.7
click at [843, 306] on div "Chat" at bounding box center [873, 322] width 292 height 33
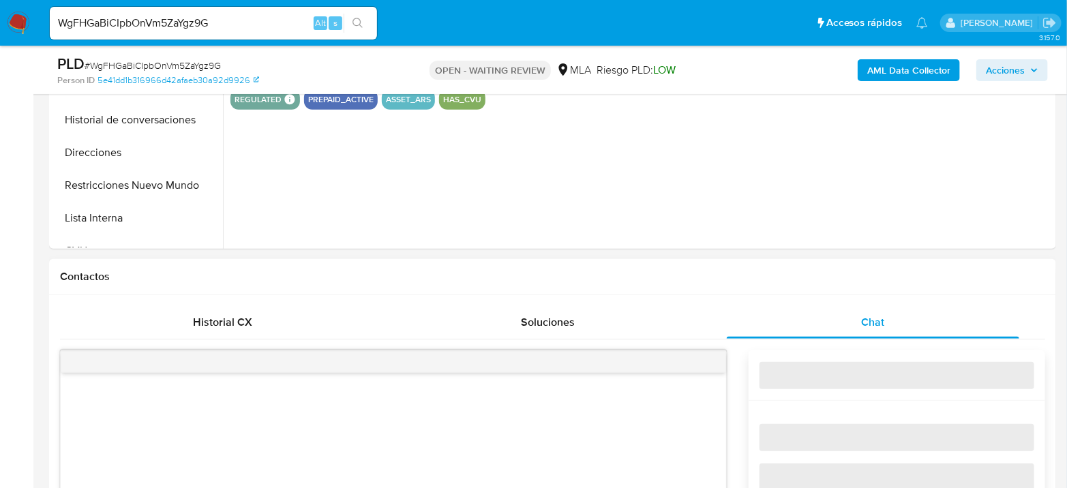
drag, startPoint x: 856, startPoint y: 316, endPoint x: 756, endPoint y: 273, distance: 108.7
click at [857, 316] on div "Chat" at bounding box center [873, 322] width 292 height 33
select select "10"
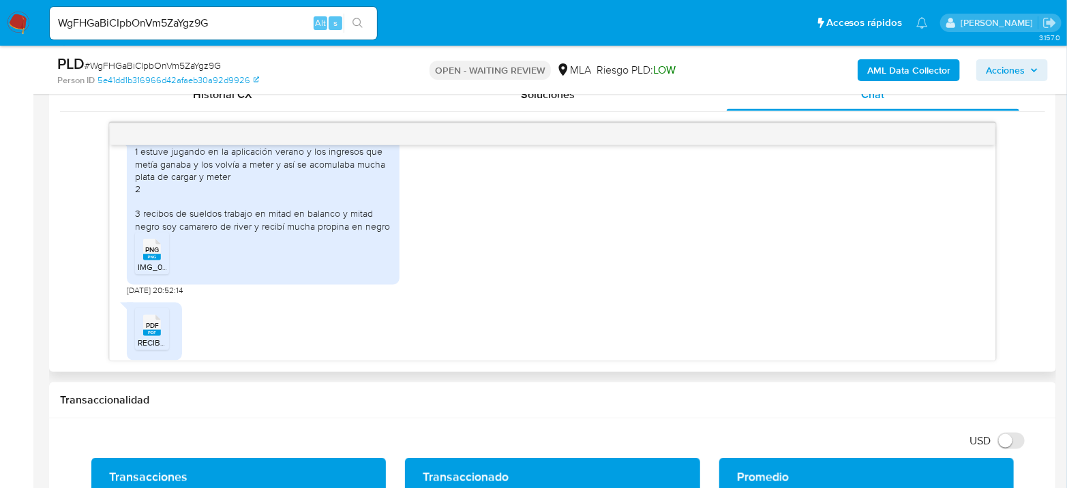
scroll to position [732, 0]
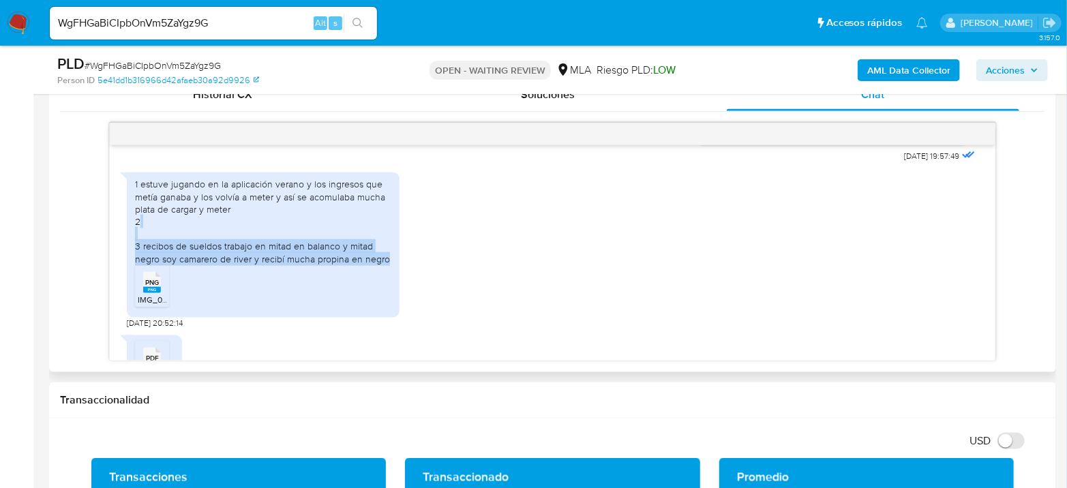
drag, startPoint x: 263, startPoint y: 243, endPoint x: 394, endPoint y: 278, distance: 135.6
click at [394, 278] on div "1 estuve jugando en la aplicación verano y los ingresos que metía ganaba y los …" at bounding box center [263, 244] width 273 height 145
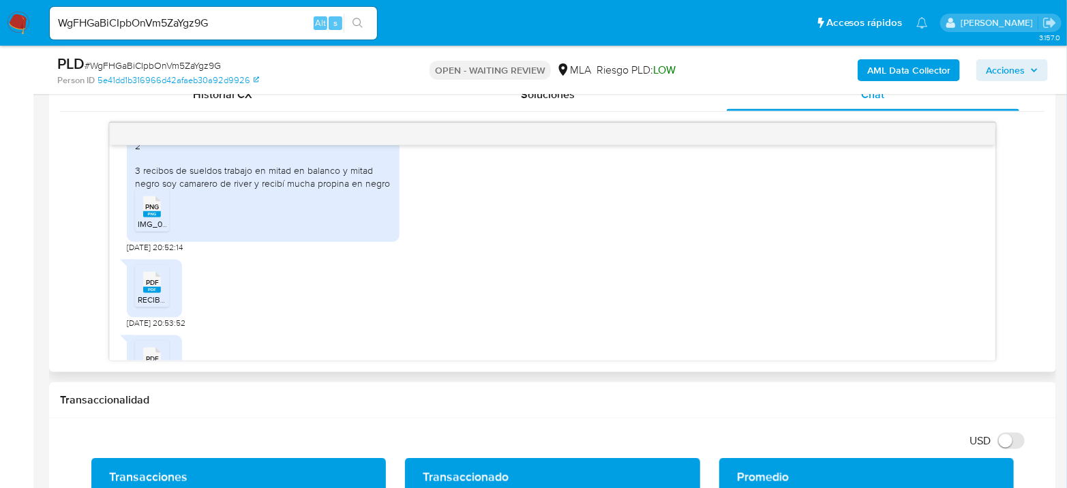
click at [155, 217] on rect at bounding box center [152, 214] width 18 height 6
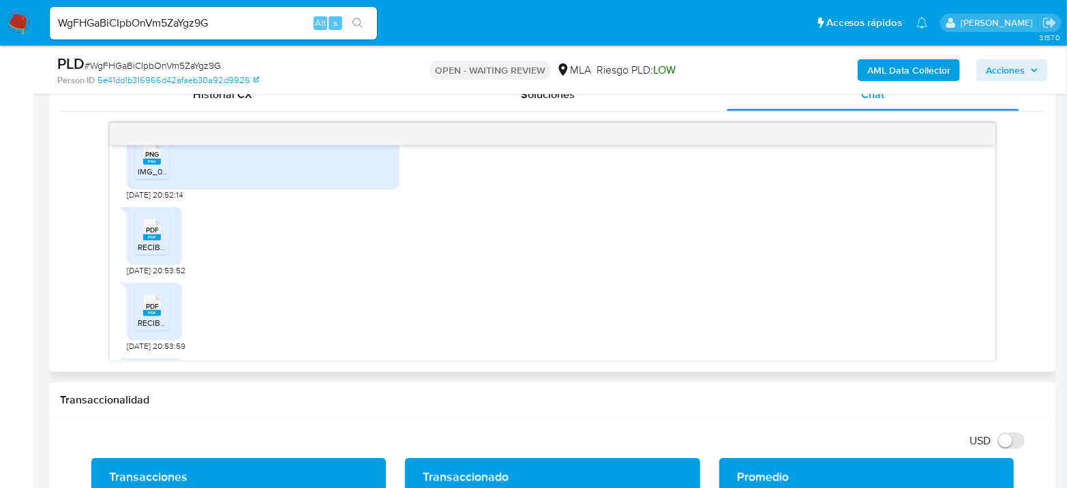
scroll to position [883, 0]
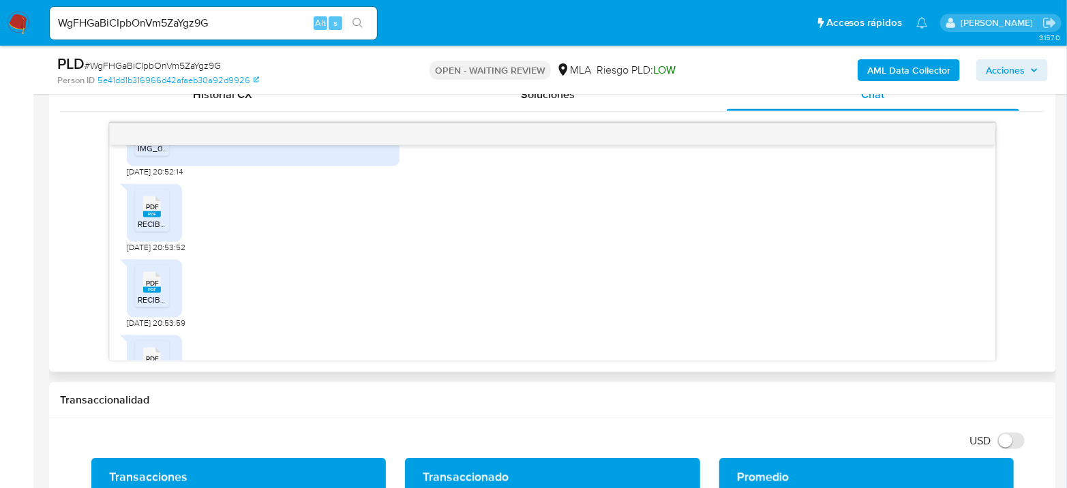
click at [151, 293] on rect at bounding box center [152, 290] width 18 height 6
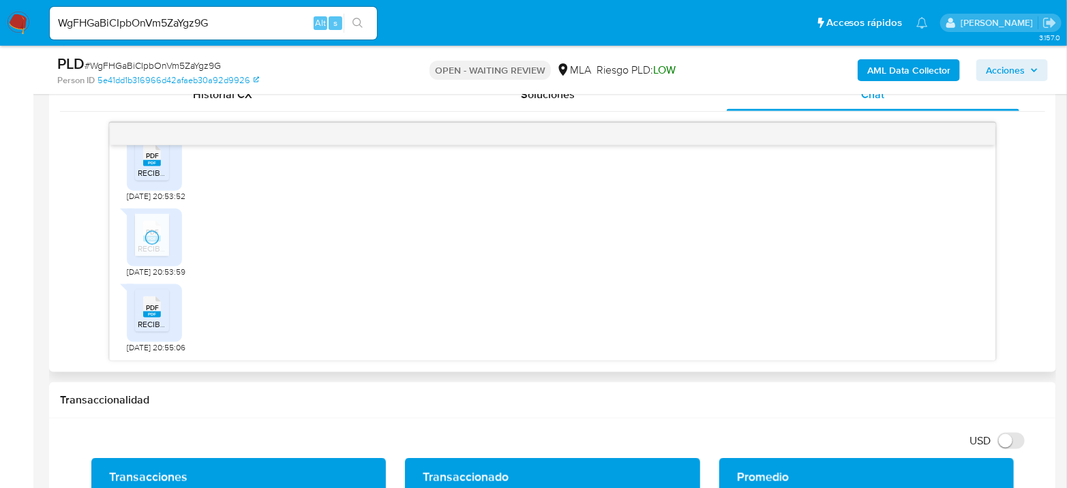
scroll to position [959, 0]
click at [147, 166] on icon "PDF" at bounding box center [152, 156] width 18 height 24
click at [157, 309] on span "PDF" at bounding box center [152, 307] width 13 height 9
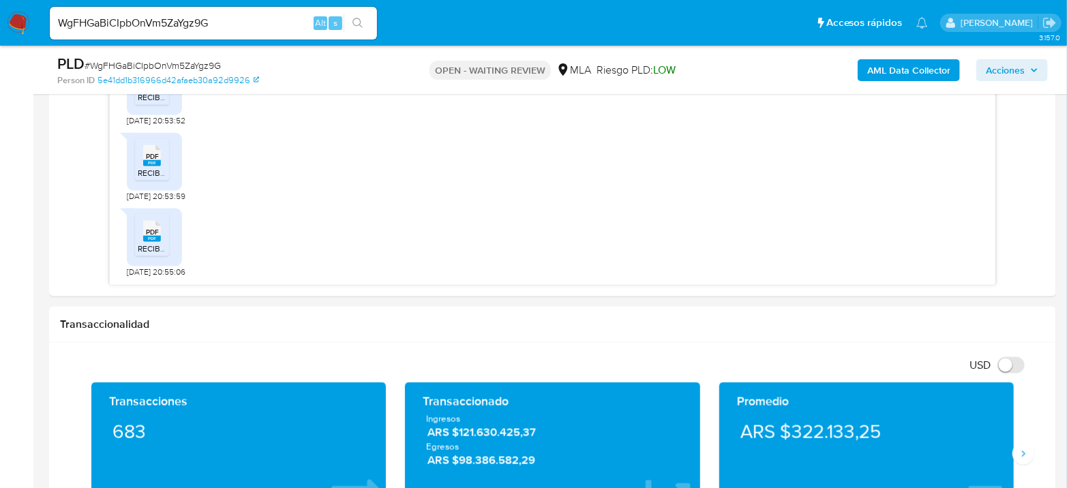
click at [145, 65] on span "# WgFHGaBiCIpbOnVm5ZaYgz9G" at bounding box center [153, 66] width 136 height 14
click at [207, 14] on input "WgFHGaBiCIpbOnVm5ZaYgz9G" at bounding box center [213, 23] width 327 height 18
paste input "DpU2zENxLRIQ4bOyPXwoCKzE"
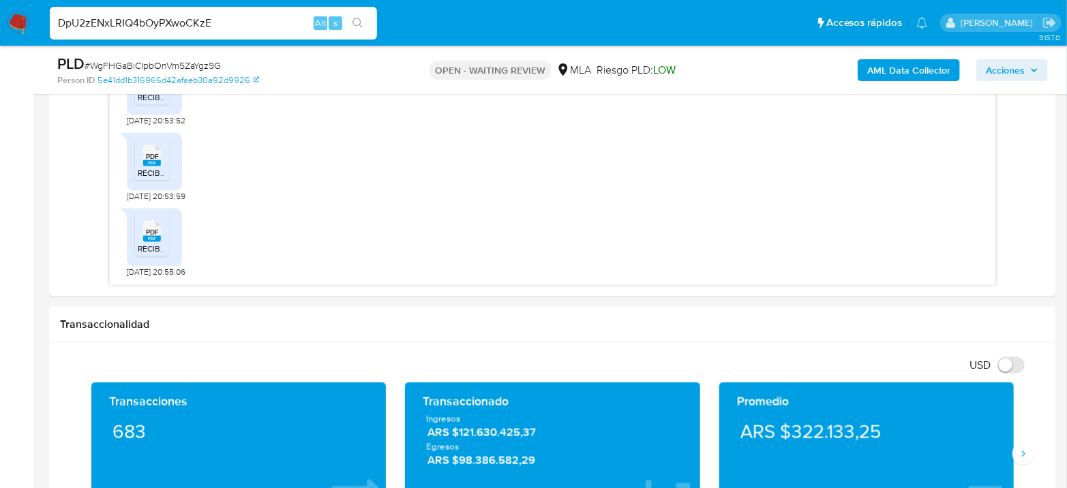
type input "DpU2zENxLRIQ4bOyPXwoCKzE"
click at [353, 20] on button "search-icon" at bounding box center [358, 23] width 28 height 19
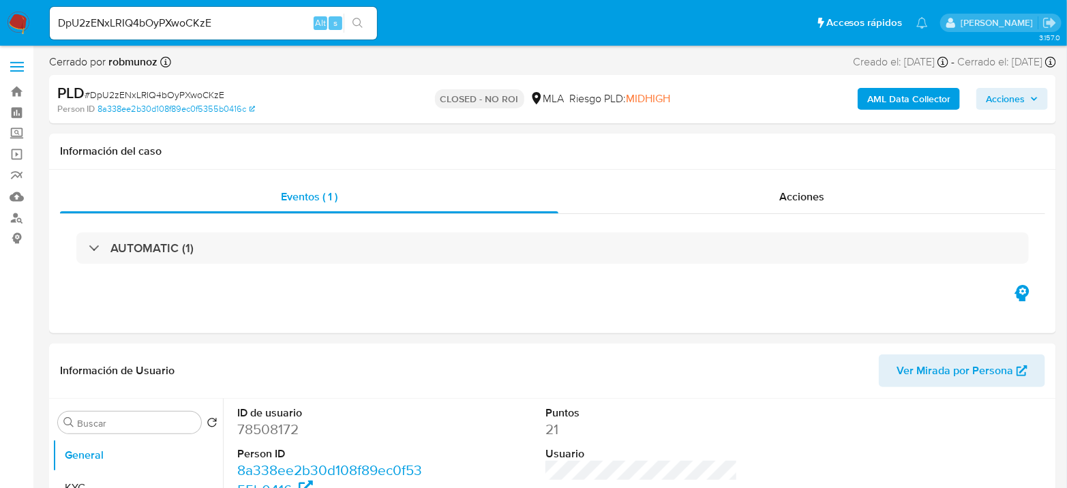
select select "10"
click at [227, 21] on input "DpU2zENxLRIQ4bOyPXwoCKzE" at bounding box center [213, 23] width 327 height 18
paste input "RKon2fLYeyvoFg4hnaYiDTaG"
type input "RKon2fLYeyvoFg4hnaYiDTaG"
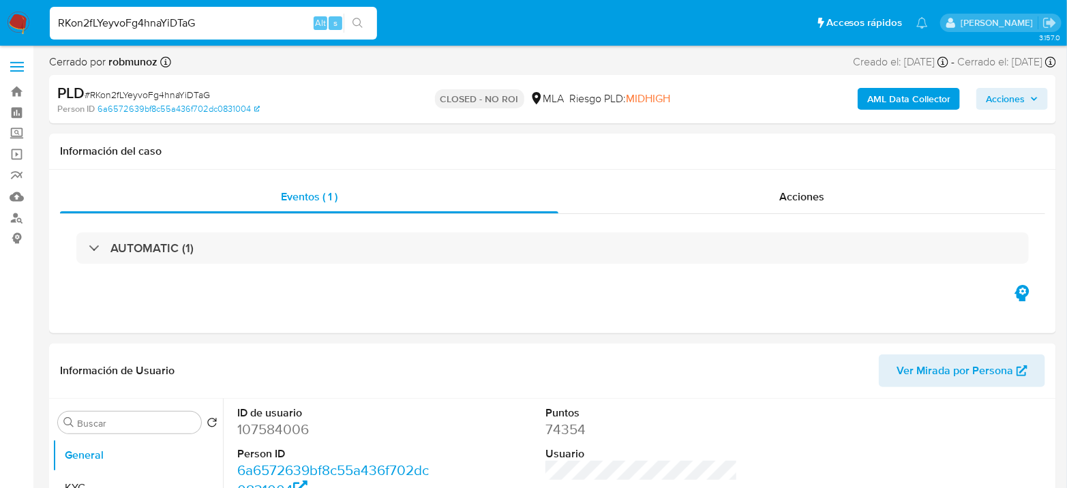
select select "10"
drag, startPoint x: 171, startPoint y: 3, endPoint x: 174, endPoint y: 10, distance: 7.3
click at [170, 5] on nav "Pausado Ver notificaciones RKon2fLYeyvoFg4hnaYiDTaG Alt s Accesos rápidos Presi…" at bounding box center [533, 23] width 1067 height 46
click at [177, 16] on input "RKon2fLYeyvoFg4hnaYiDTaG" at bounding box center [213, 23] width 327 height 18
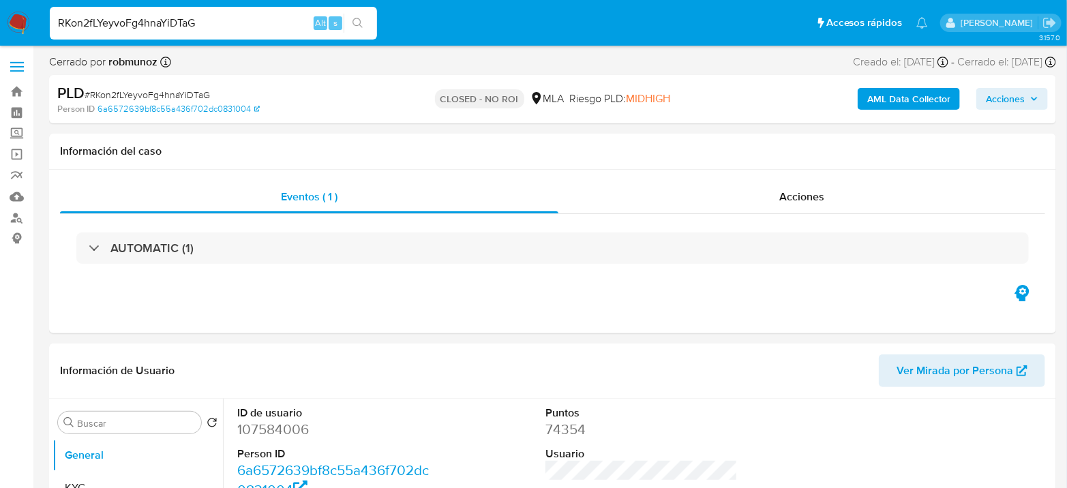
paste input "e5YcDWuCBaYxoDRmVWXEno9u"
type input "e5YcDWuCBaYxoDRmVWXEno9u"
click at [367, 21] on button "search-icon" at bounding box center [358, 23] width 28 height 19
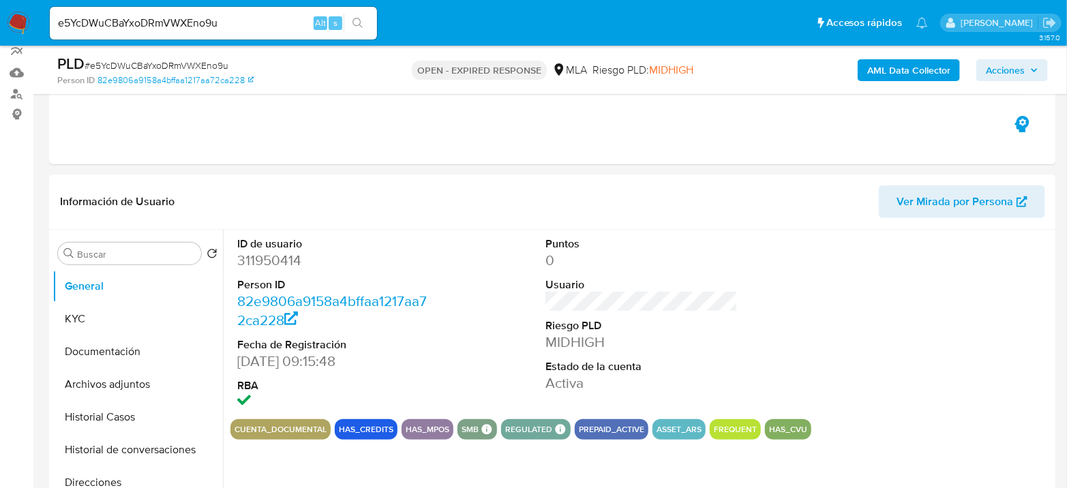
scroll to position [151, 0]
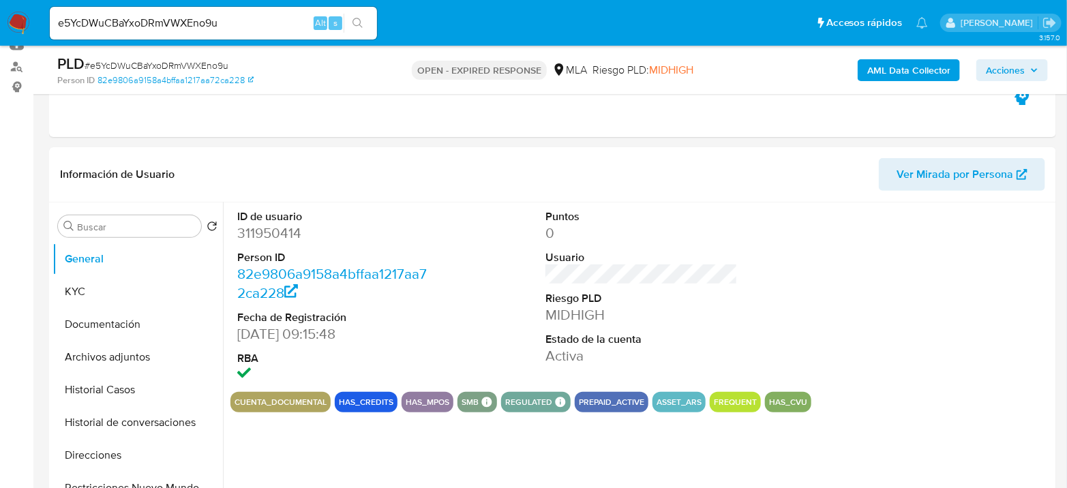
select select "10"
click at [122, 10] on div "e5YcDWuCBaYxoDRmVWXEno9u Alt s" at bounding box center [213, 23] width 327 height 33
click at [123, 16] on input "e5YcDWuCBaYxoDRmVWXEno9u" at bounding box center [213, 23] width 327 height 18
paste input "Jfc2xsegdfBcis9nyl9m5Hl1"
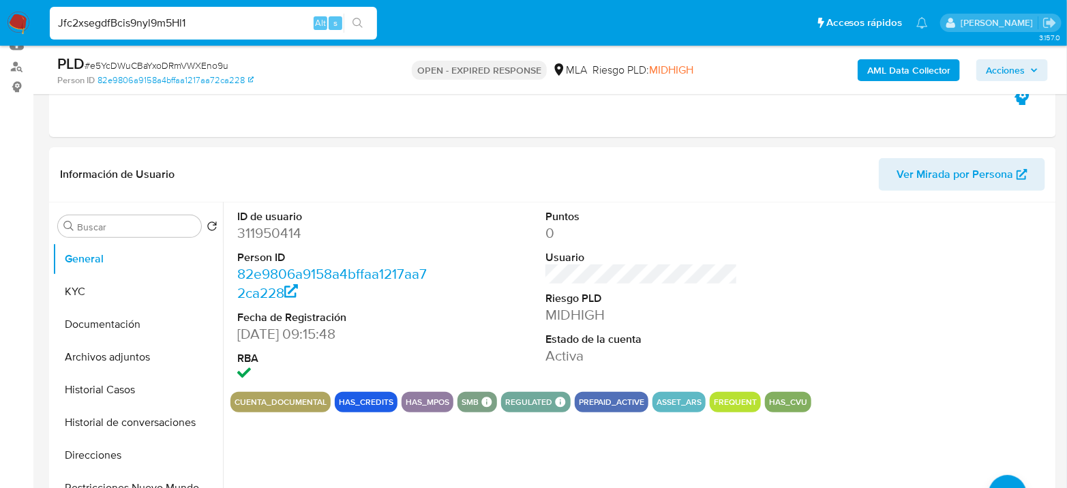
type input "Jfc2xsegdfBcis9nyl9m5Hl1"
click at [359, 25] on icon "search-icon" at bounding box center [357, 23] width 10 height 10
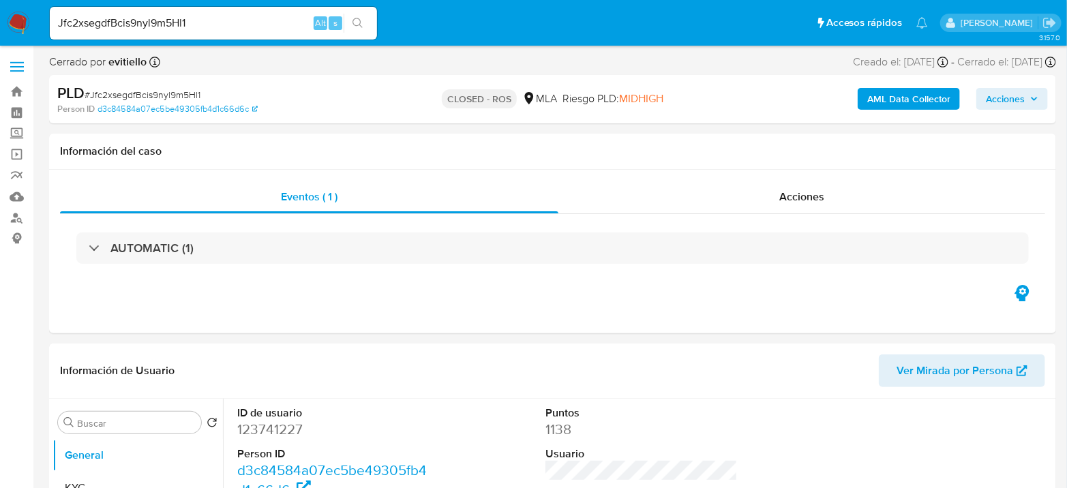
select select "10"
click at [194, 27] on input "Jfc2xsegdfBcis9nyl9m5Hl1" at bounding box center [213, 23] width 327 height 18
paste input "e5YcDWuCBaYxoDRmVWXEno9u"
type input "e5YcDWuCBaYxoDRmVWXEno9u"
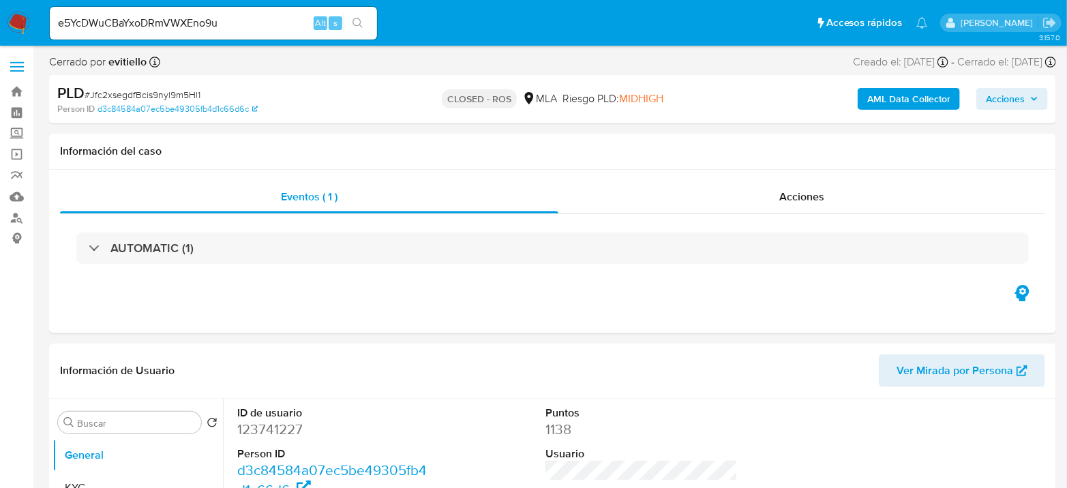
click at [346, 21] on button "search-icon" at bounding box center [358, 23] width 28 height 19
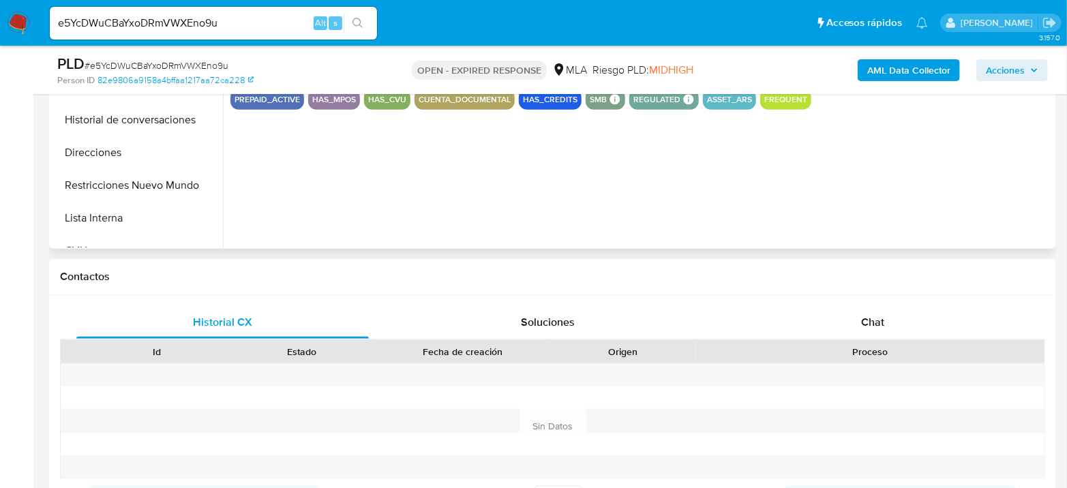
select select "10"
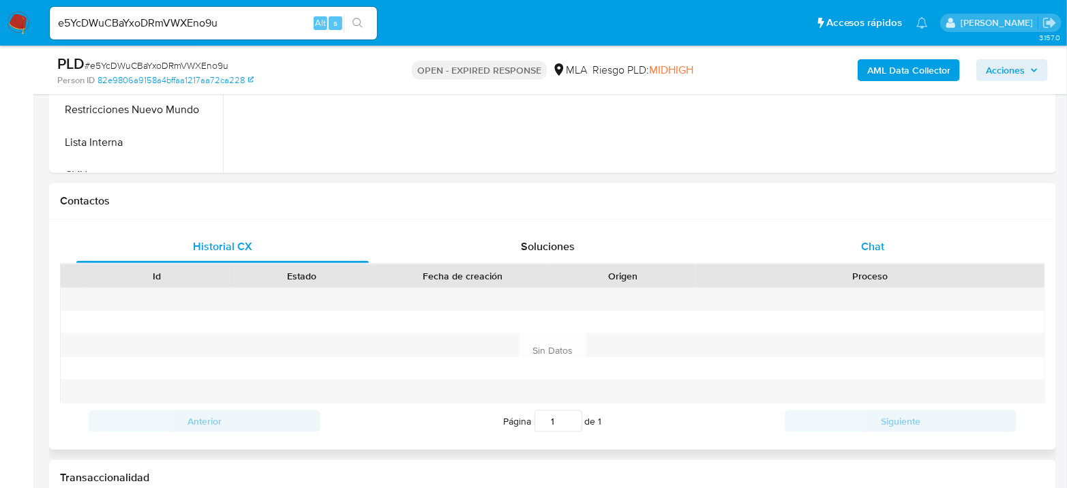
click at [886, 237] on div "Chat" at bounding box center [873, 246] width 292 height 33
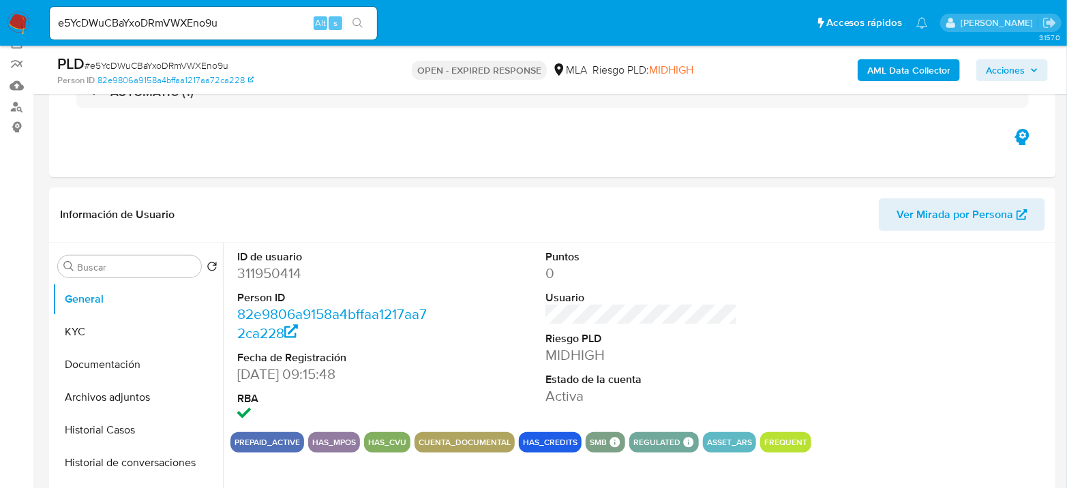
scroll to position [76, 0]
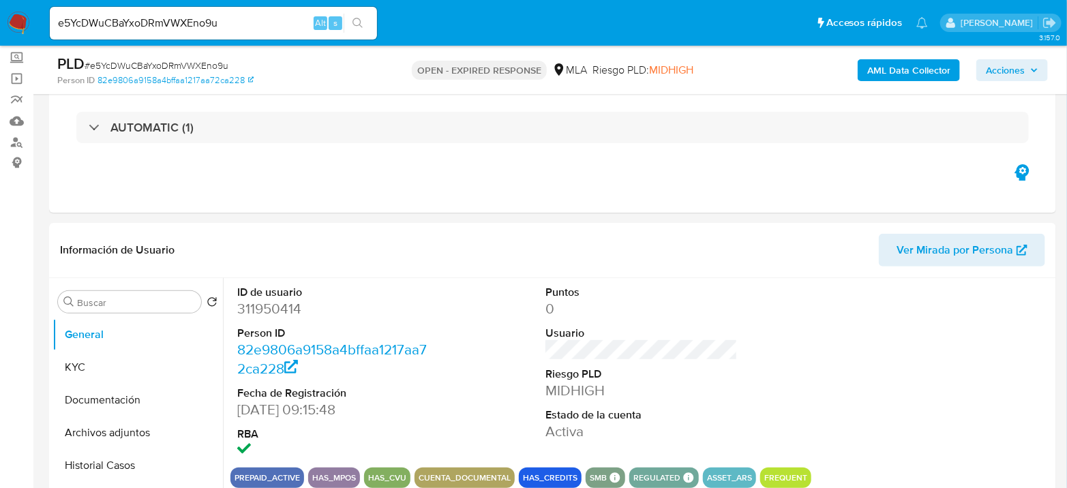
click at [155, 64] on span "# e5YcDWuCBaYxoDRmVWXEno9u" at bounding box center [157, 66] width 144 height 14
copy span "e5YcDWuCBaYxoDRmVWXEno9u"
click at [171, 20] on input "e5YcDWuCBaYxoDRmVWXEno9u" at bounding box center [213, 23] width 327 height 18
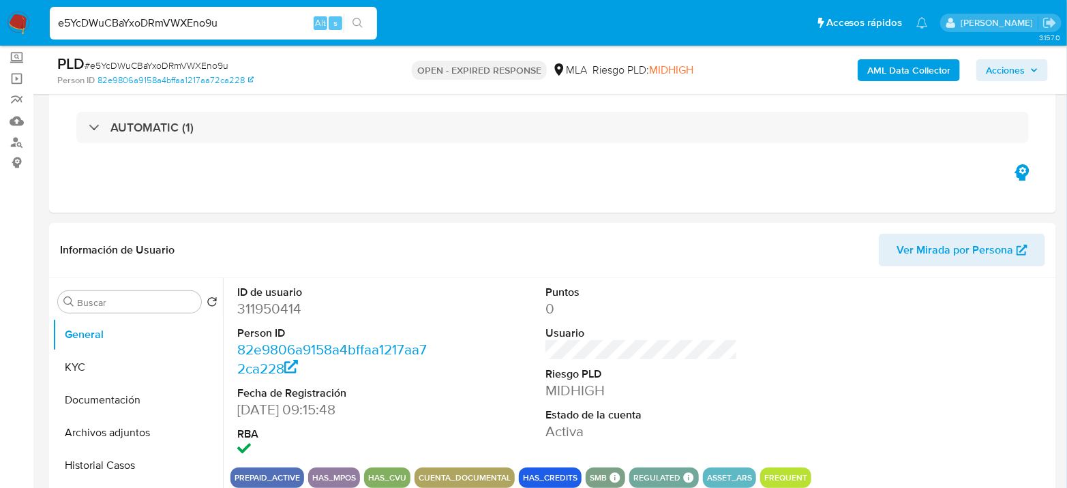
paste input "nQxxCtkkeFVCNsvAhR5ij7mR"
type input "nQxxCtkkeFVCNsvAhR5ij7mR"
click at [356, 20] on icon "search-icon" at bounding box center [357, 23] width 11 height 11
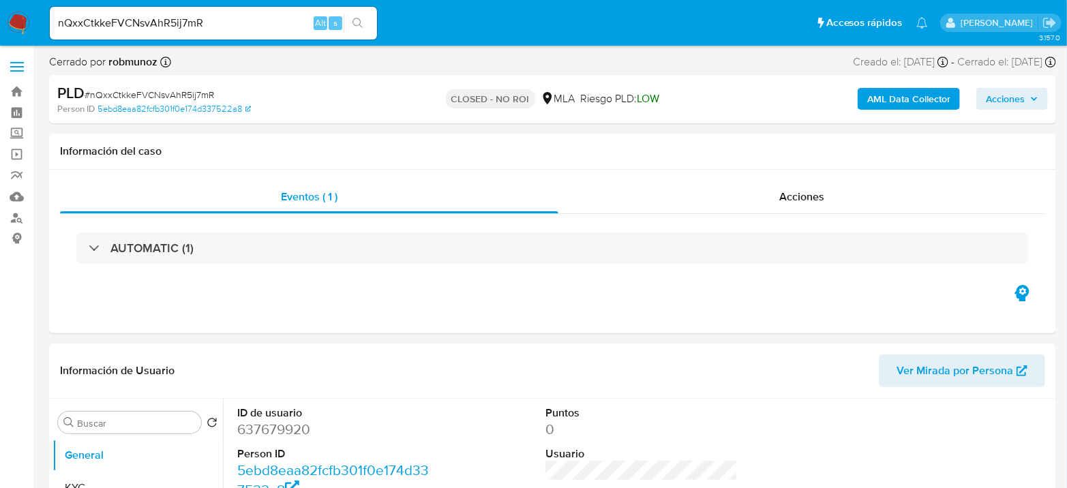
select select "10"
click at [192, 25] on input "nQxxCtkkeFVCNsvAhR5ij7mR" at bounding box center [213, 23] width 327 height 18
paste input "s36fdnrCSajiwmjAWVTs5ky7"
type input "s36fdnrCSajiwmjAWVTs5ky7"
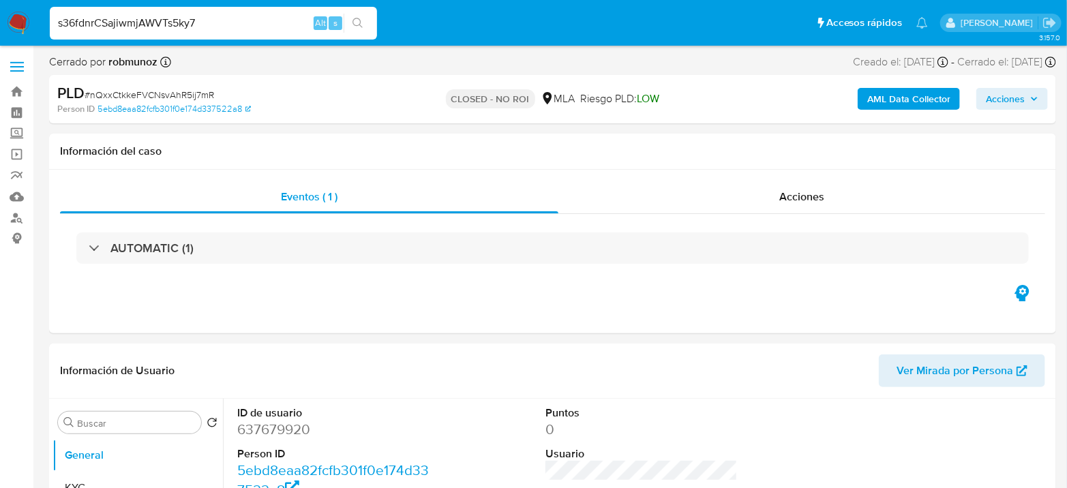
click at [364, 27] on button "search-icon" at bounding box center [358, 23] width 28 height 19
select select "10"
click at [254, 16] on input "s36fdnrCSajiwmjAWVTs5ky7" at bounding box center [213, 23] width 327 height 18
paste input "tgxuux2WGo2OYuI3ev3I0e8t"
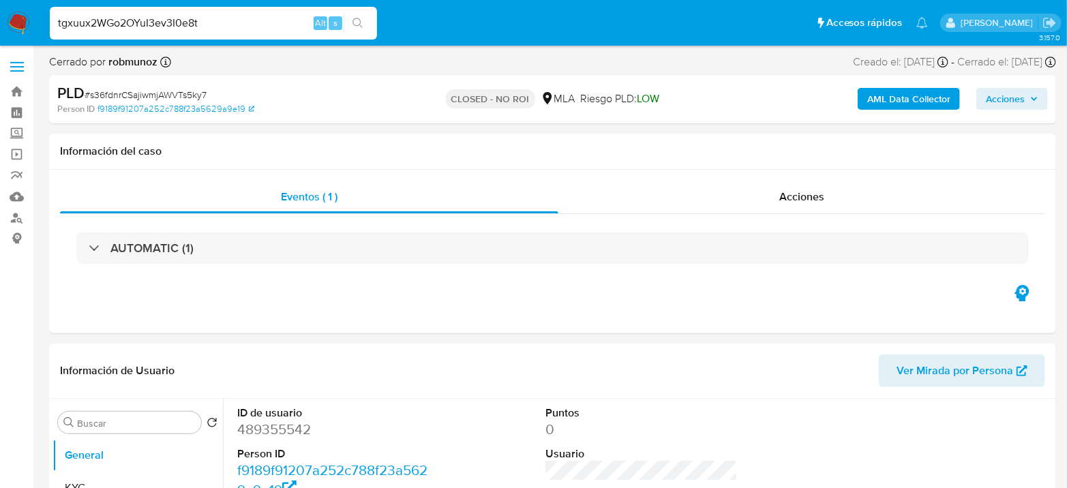
type input "tgxuux2WGo2OYuI3ev3I0e8t"
click at [364, 26] on button "search-icon" at bounding box center [358, 23] width 28 height 19
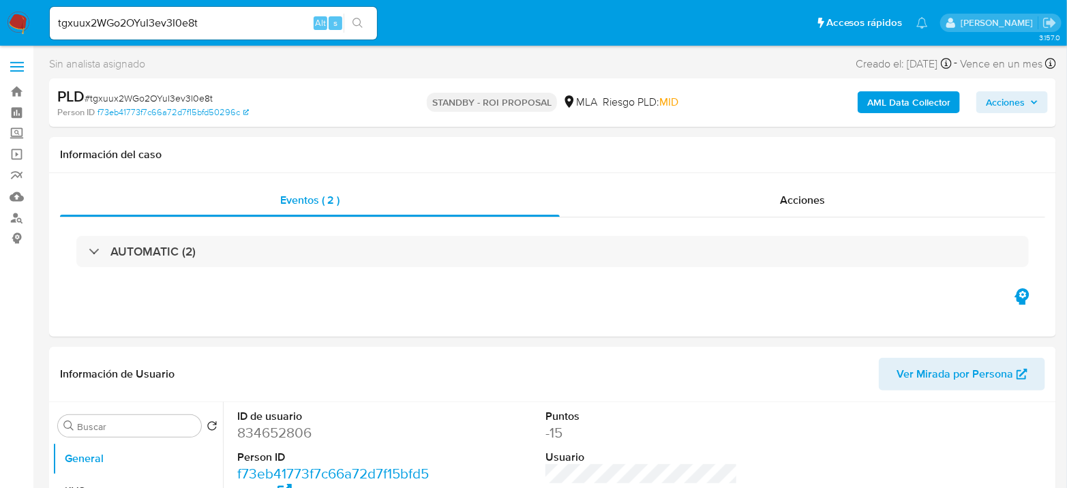
select select "10"
click at [212, 10] on div "tgxuux2WGo2OYuI3ev3I0e8t Alt s" at bounding box center [213, 23] width 327 height 33
click at [215, 20] on input "tgxuux2WGo2OYuI3ev3I0e8t" at bounding box center [213, 23] width 327 height 18
paste input "QQUyVnDZMTvcT1J1UHUj7QOp"
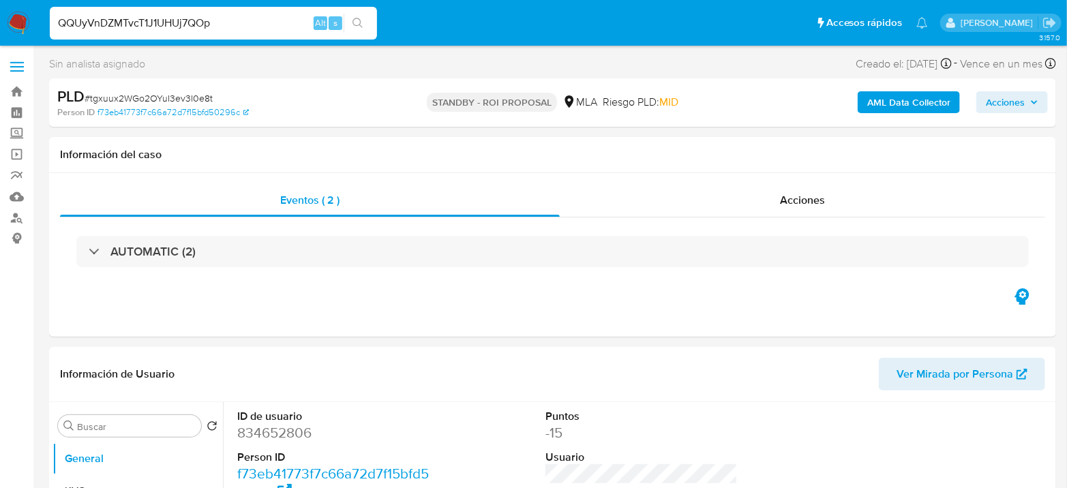
type input "QQUyVnDZMTvcT1J1UHUj7QOp"
click at [365, 16] on button "search-icon" at bounding box center [358, 23] width 28 height 19
select select "10"
click at [185, 21] on input "QQUyVnDZMTvcT1J1UHUj7QOp" at bounding box center [213, 23] width 327 height 18
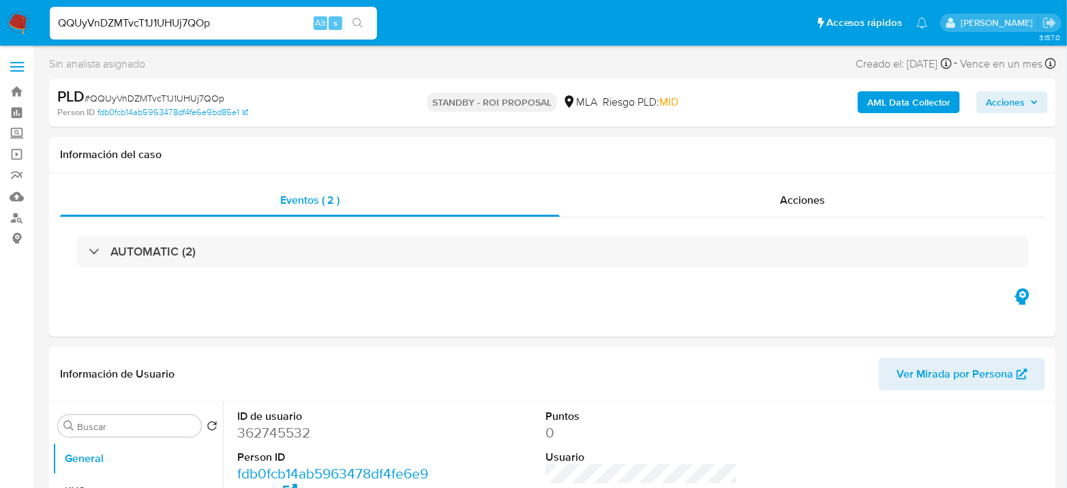
paste input "yq3d1OS2rdeg275clJ9T8hi1"
type input "yq3d1OS2rdeg275clJ9T8hi1"
click at [364, 30] on button "search-icon" at bounding box center [358, 23] width 28 height 19
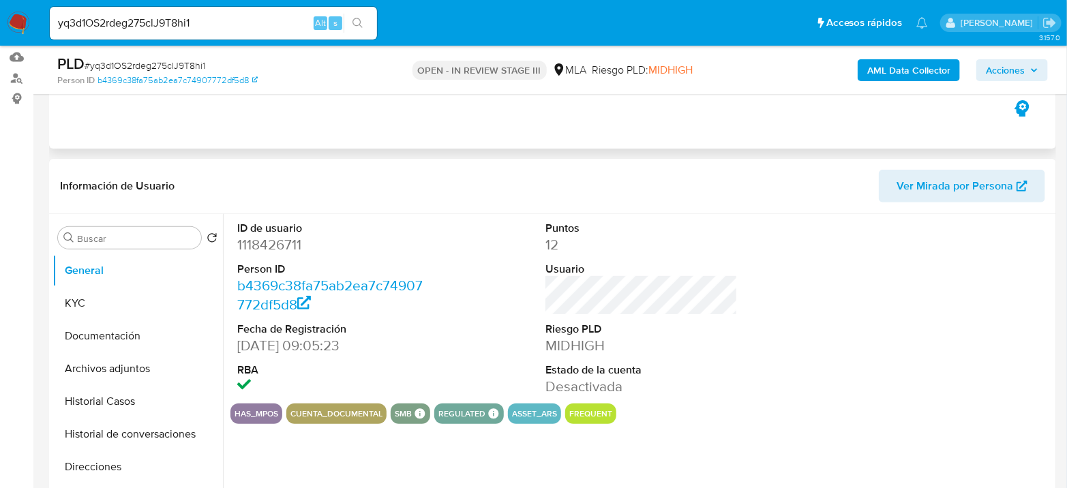
scroll to position [151, 0]
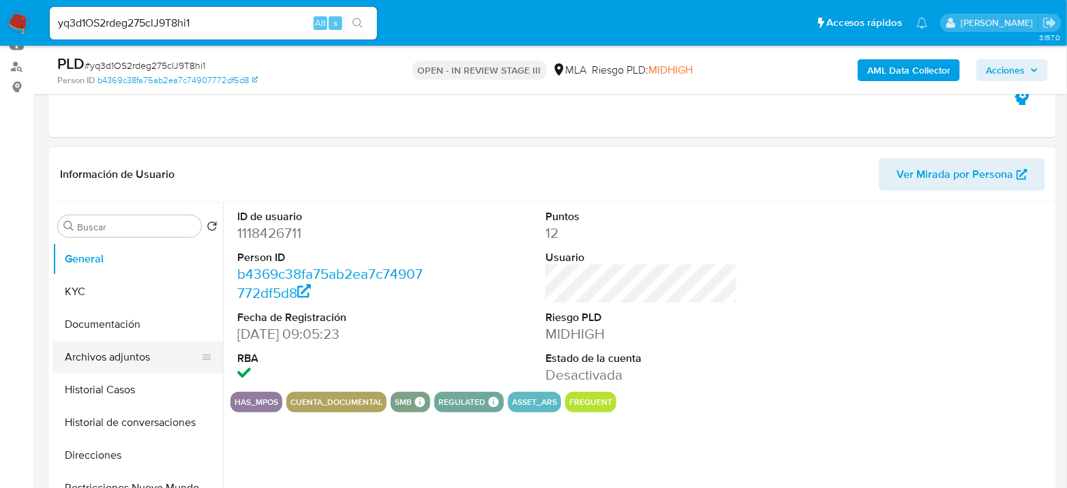
select select "10"
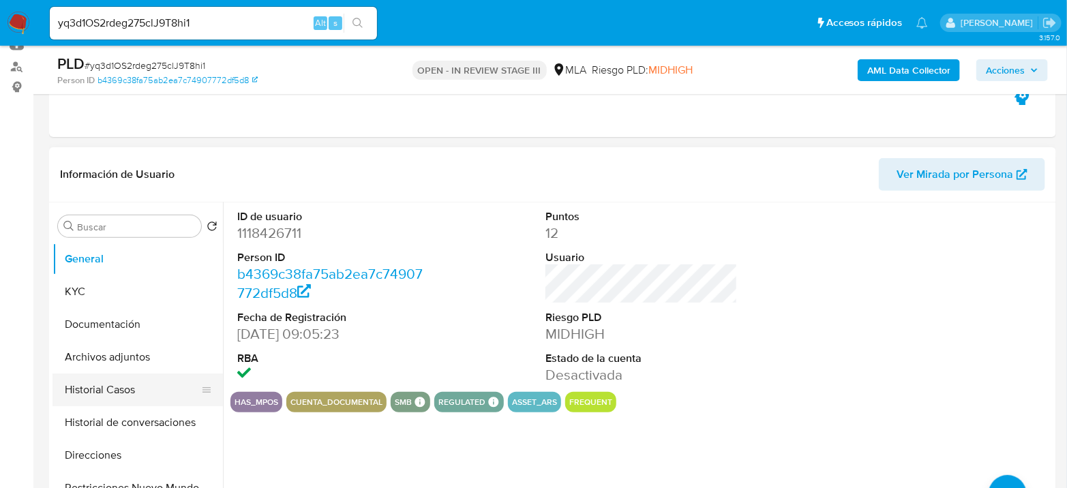
click at [120, 389] on button "Historial Casos" at bounding box center [131, 390] width 159 height 33
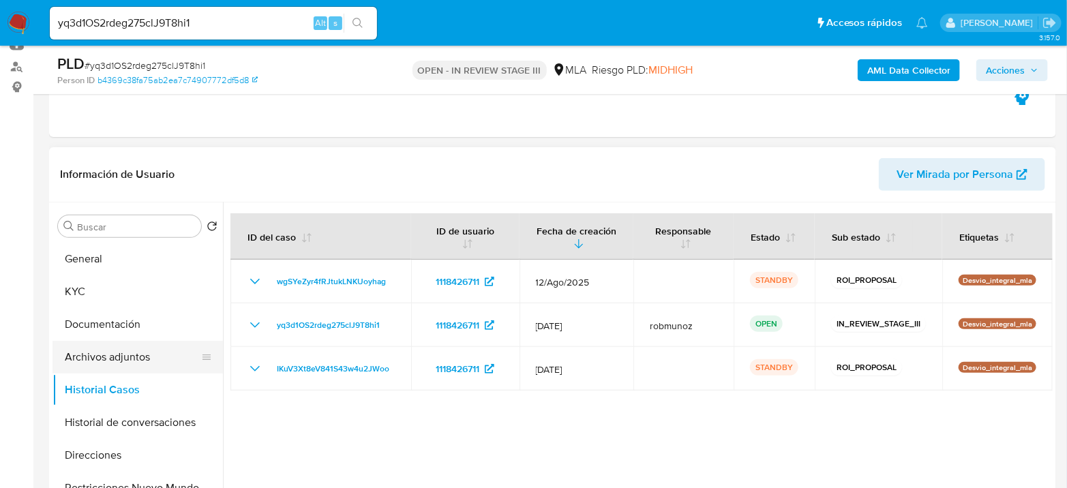
click at [108, 351] on button "Archivos adjuntos" at bounding box center [131, 357] width 159 height 33
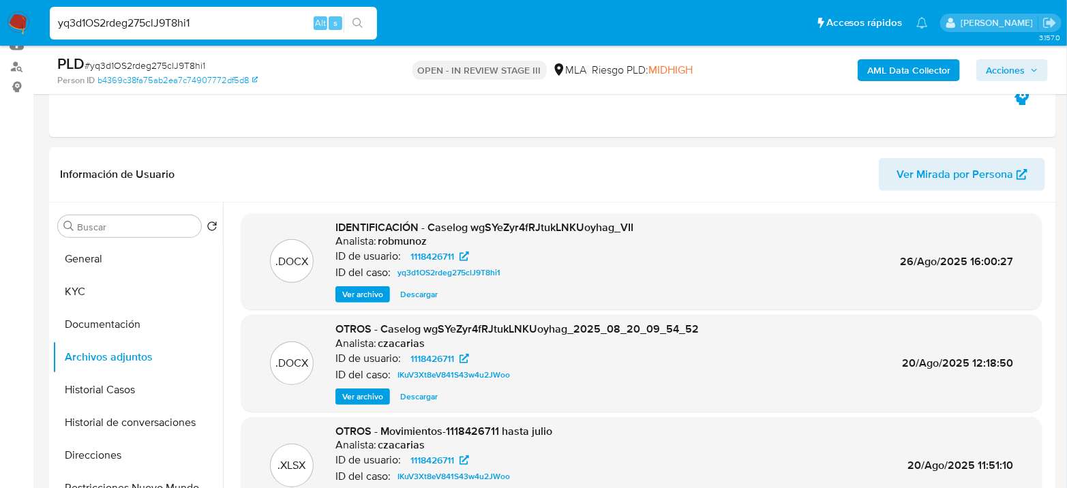
click at [189, 30] on input "yq3d1OS2rdeg275clJ9T8hi1" at bounding box center [213, 23] width 327 height 18
click at [67, 394] on button "Historial Casos" at bounding box center [131, 390] width 159 height 33
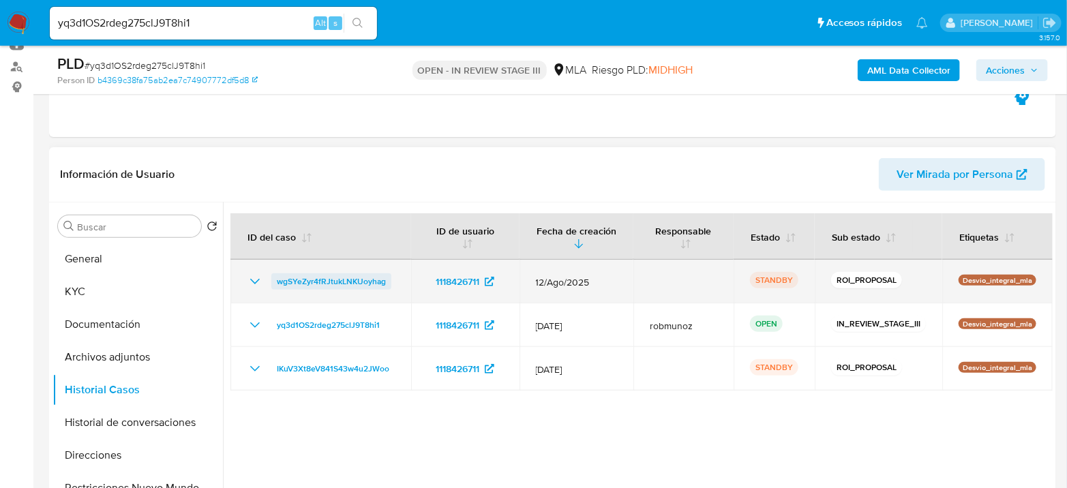
click at [342, 284] on span "wgSYeZyr4fRJtukLNKUoyhag" at bounding box center [331, 281] width 109 height 16
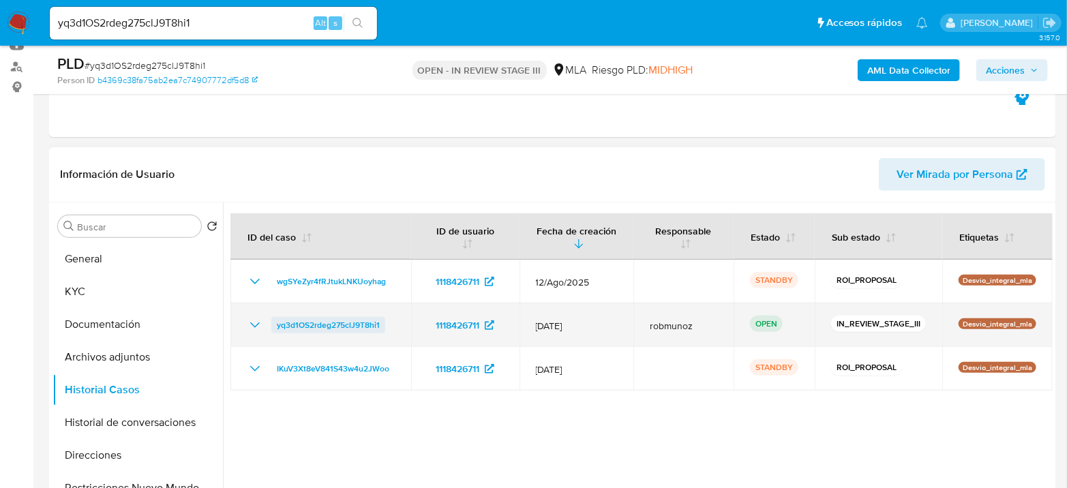
click at [305, 326] on span "yq3d1OS2rdeg275clJ9T8hi1" at bounding box center [328, 325] width 103 height 16
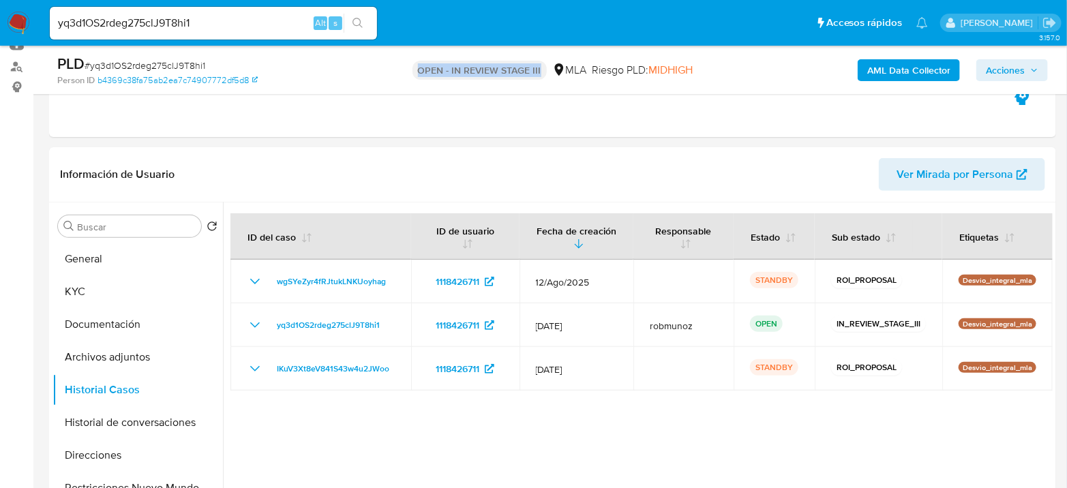
drag, startPoint x: 539, startPoint y: 69, endPoint x: 407, endPoint y: 72, distance: 132.3
click at [407, 72] on div "OPEN - IN REVIEW STAGE III MLA Riesgo PLD: MIDHIGH" at bounding box center [552, 70] width 326 height 32
copy p "OPEN - IN REVIEW STAGE III"
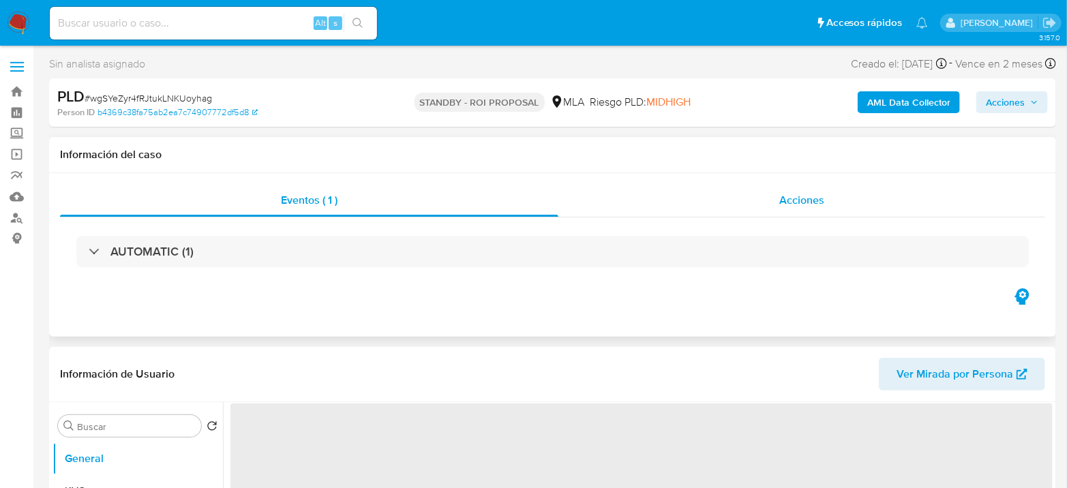
click at [793, 192] on span "Acciones" at bounding box center [801, 200] width 45 height 16
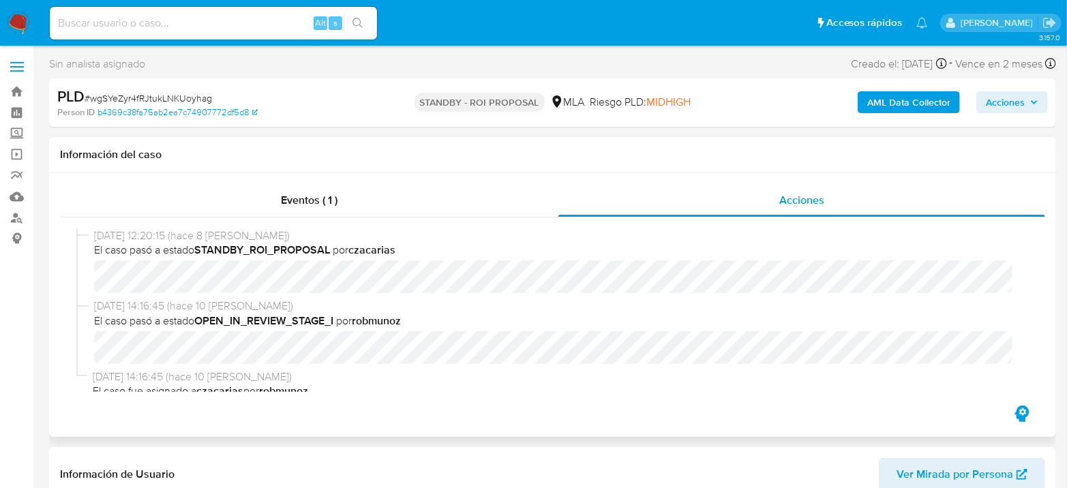
select select "10"
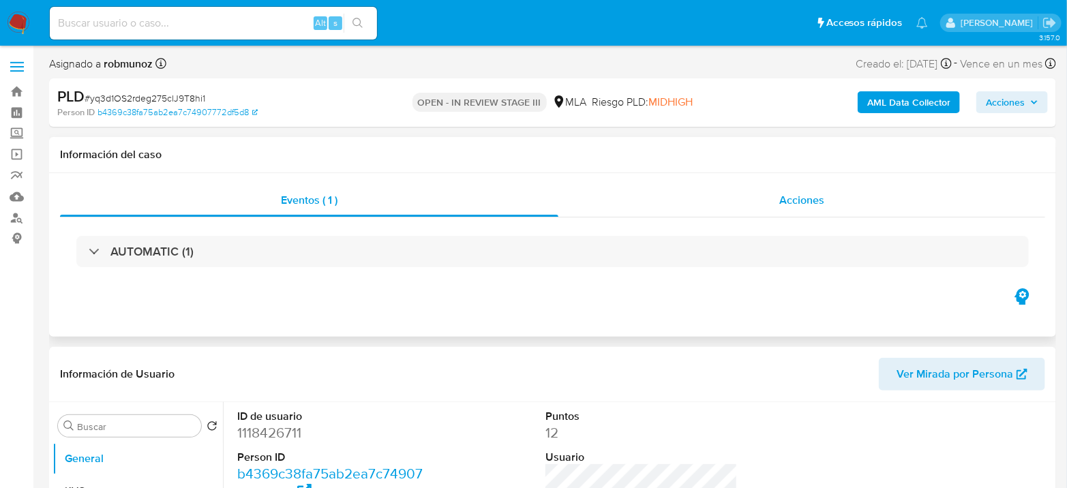
click at [767, 196] on div "Acciones" at bounding box center [801, 200] width 487 height 33
select select "10"
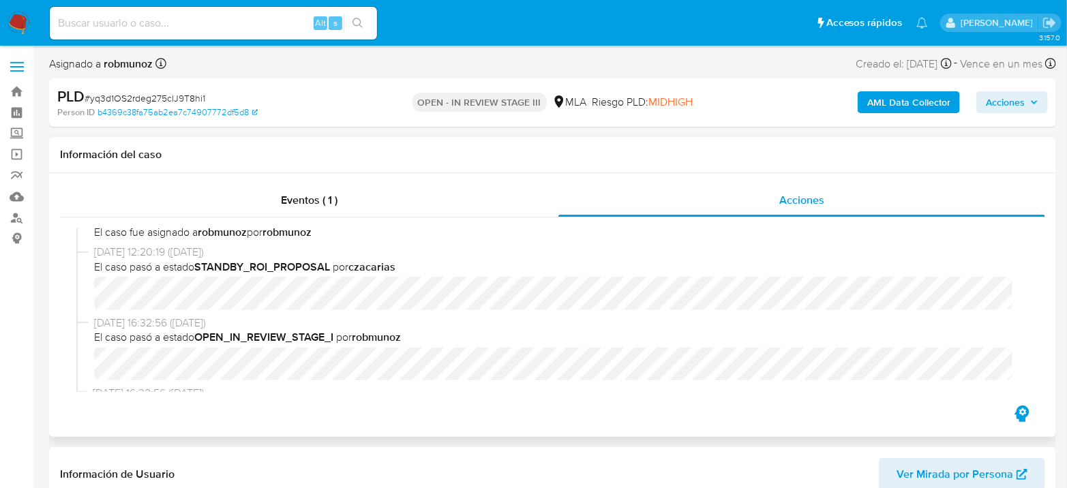
scroll to position [151, 0]
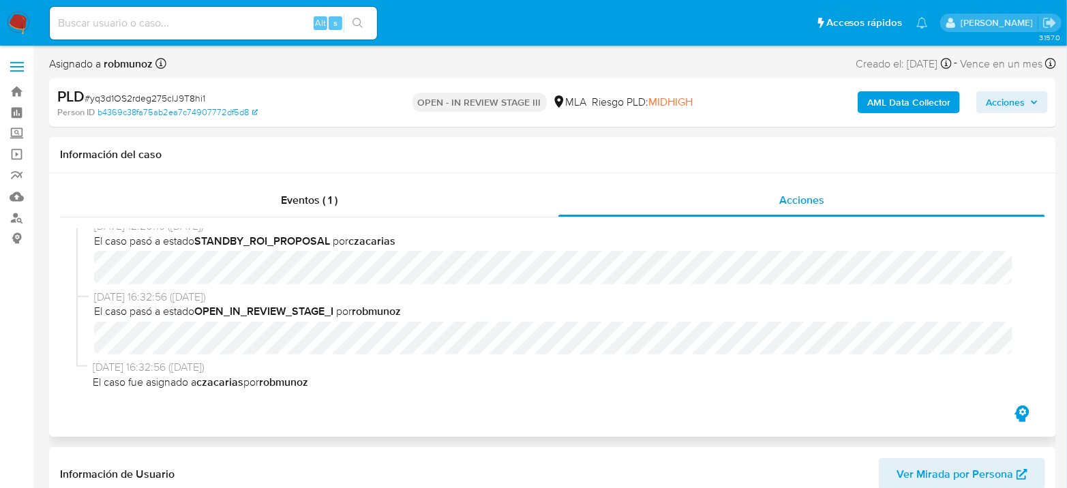
click at [93, 279] on div "[DATE] 12:20:19 (hace 8 [PERSON_NAME]) El caso pasó a estado STANDBY_ROI_PROPOS…" at bounding box center [552, 254] width 952 height 70
drag, startPoint x: 216, startPoint y: 33, endPoint x: 221, endPoint y: 24, distance: 10.7
click at [217, 33] on div "Alt s" at bounding box center [213, 23] width 327 height 33
click at [222, 24] on input at bounding box center [213, 23] width 327 height 18
paste input "xWENmwfw9VDYrTGDvcU0u7pz"
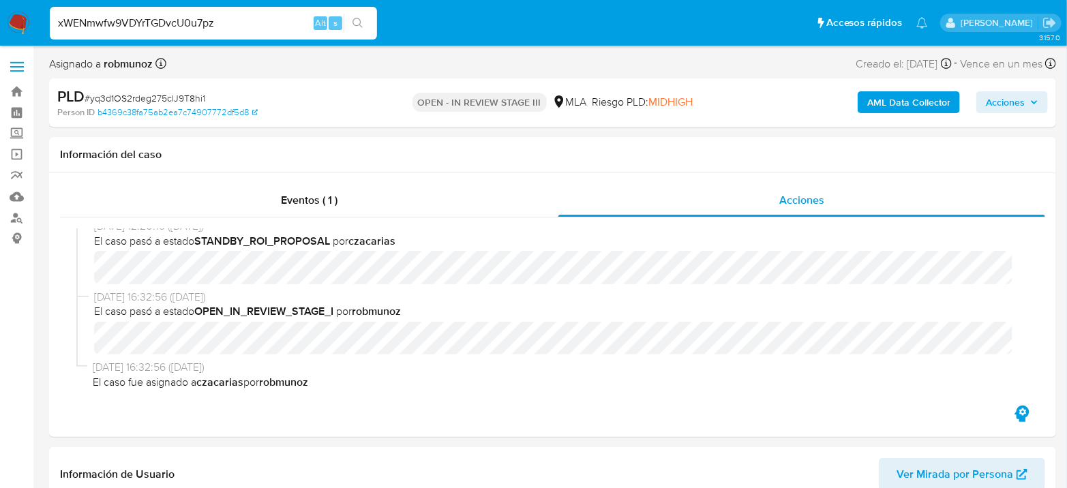
drag, startPoint x: 372, startPoint y: 18, endPoint x: 361, endPoint y: 21, distance: 11.4
click at [371, 18] on div "xWENmwfw9VDYrTGDvcU0u7pz Alt s" at bounding box center [213, 23] width 327 height 38
type input "xWENmwfw9VDYrTGDvcU0u7pz"
click at [359, 21] on icon "search-icon" at bounding box center [357, 23] width 11 height 11
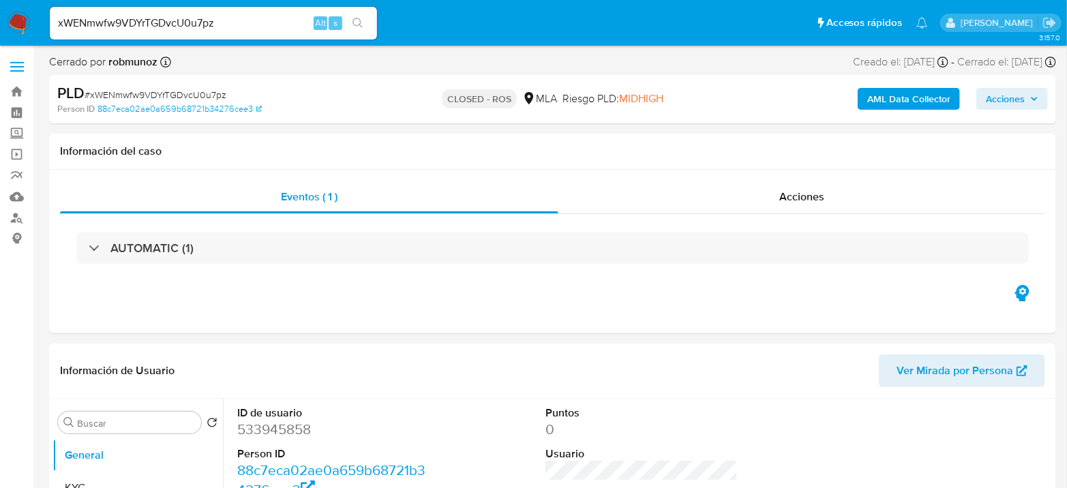
select select "10"
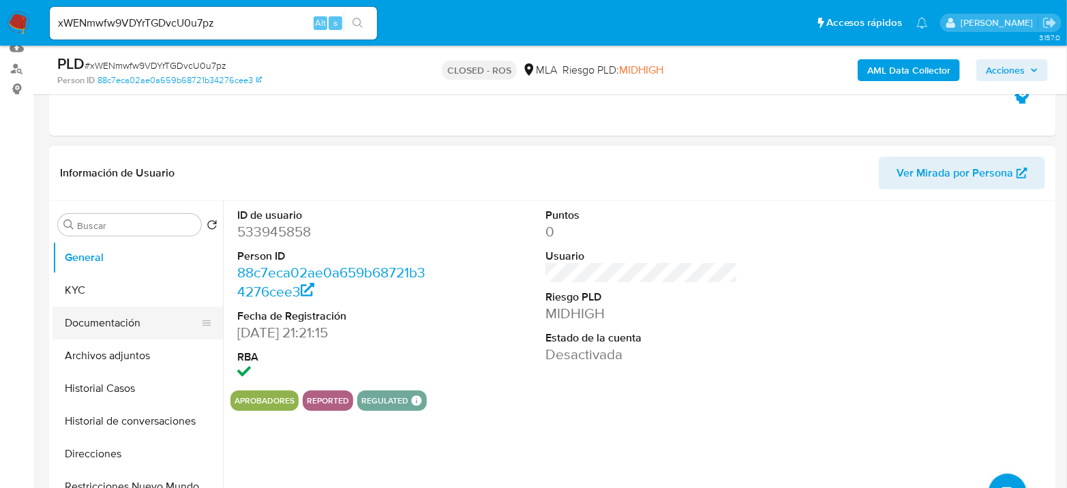
scroll to position [151, 0]
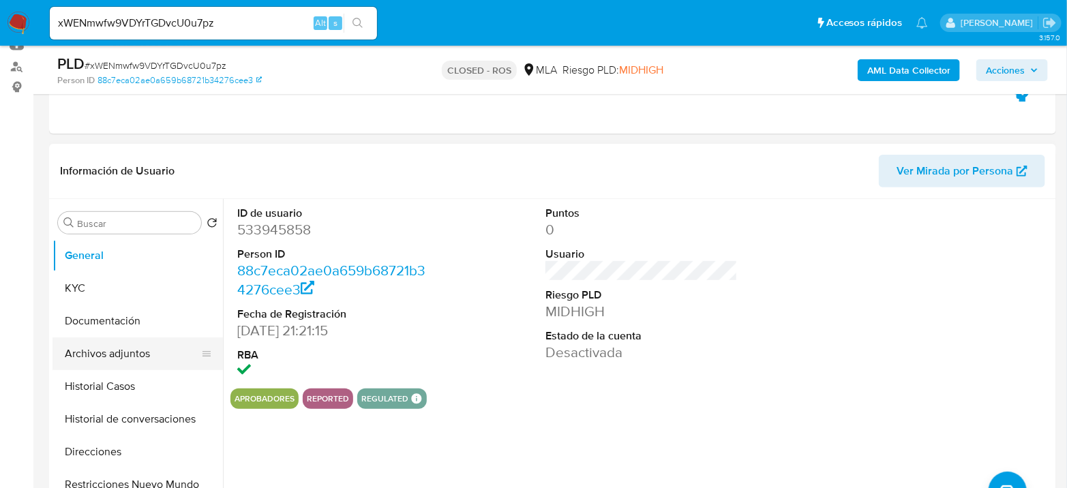
click at [123, 355] on button "Archivos adjuntos" at bounding box center [131, 353] width 159 height 33
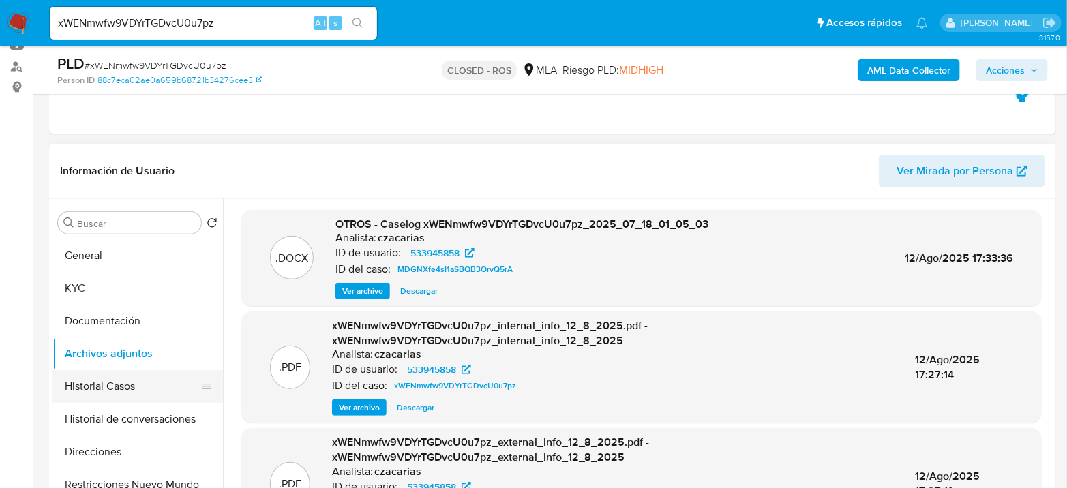
click at [85, 389] on button "Historial Casos" at bounding box center [131, 386] width 159 height 33
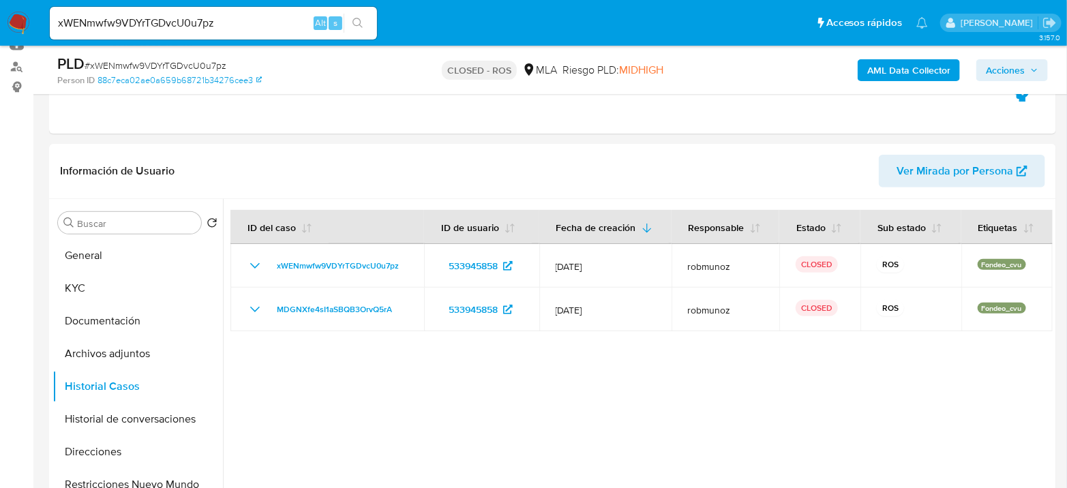
click at [185, 11] on div "xWENmwfw9VDYrTGDvcU0u7pz Alt s" at bounding box center [213, 23] width 327 height 33
click at [186, 11] on div "xWENmwfw9VDYrTGDvcU0u7pz Alt s" at bounding box center [213, 23] width 327 height 33
click at [185, 20] on input "xWENmwfw9VDYrTGDvcU0u7pz" at bounding box center [213, 23] width 327 height 18
paste input "01QmNfizbcM1NhrQMzL00l8N"
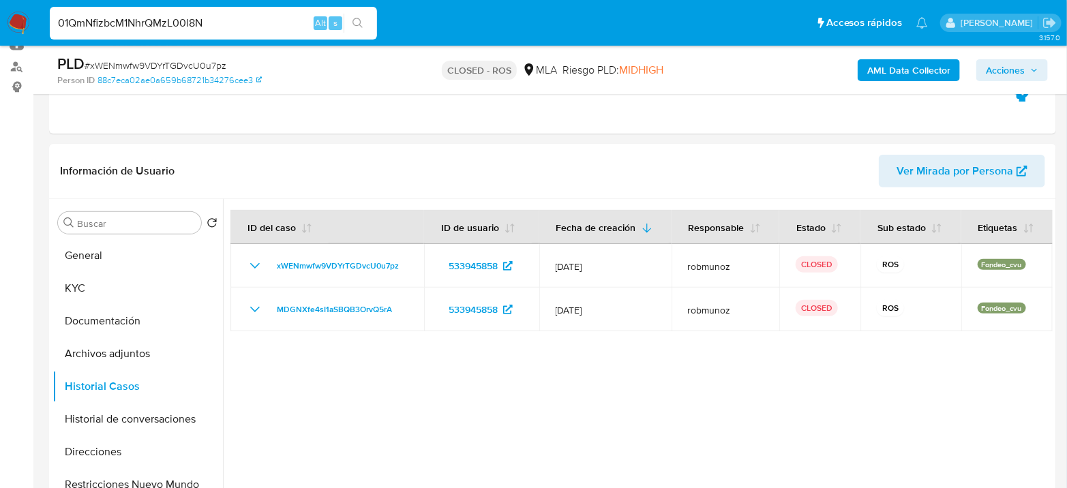
type input "01QmNfizbcM1NhrQMzL00l8N"
click at [358, 19] on icon "search-icon" at bounding box center [357, 23] width 11 height 11
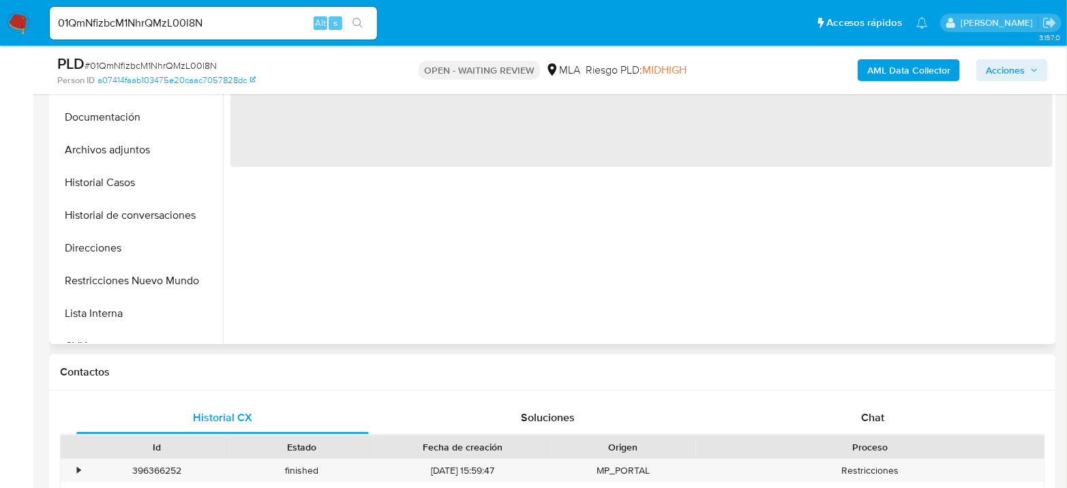
scroll to position [378, 0]
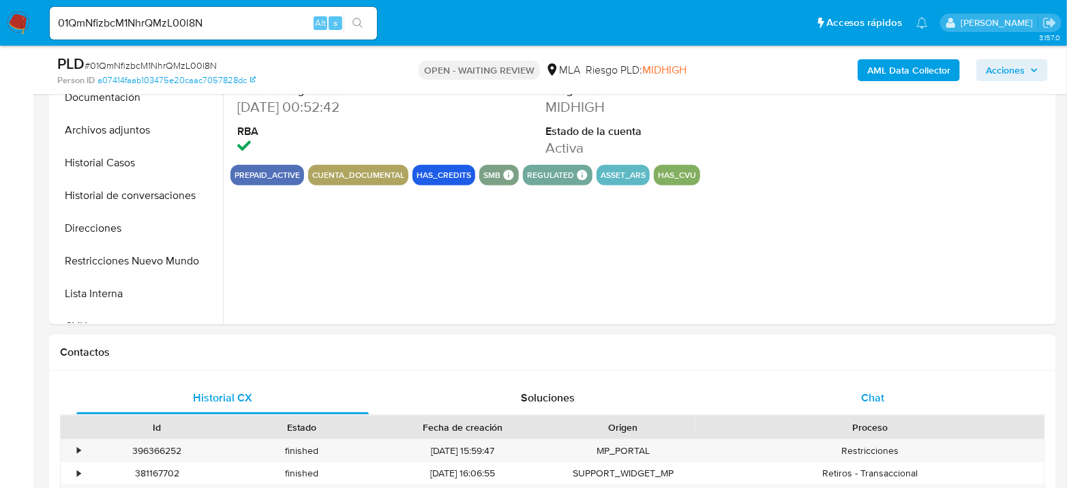
click at [865, 382] on div "Chat" at bounding box center [873, 398] width 292 height 33
select select "10"
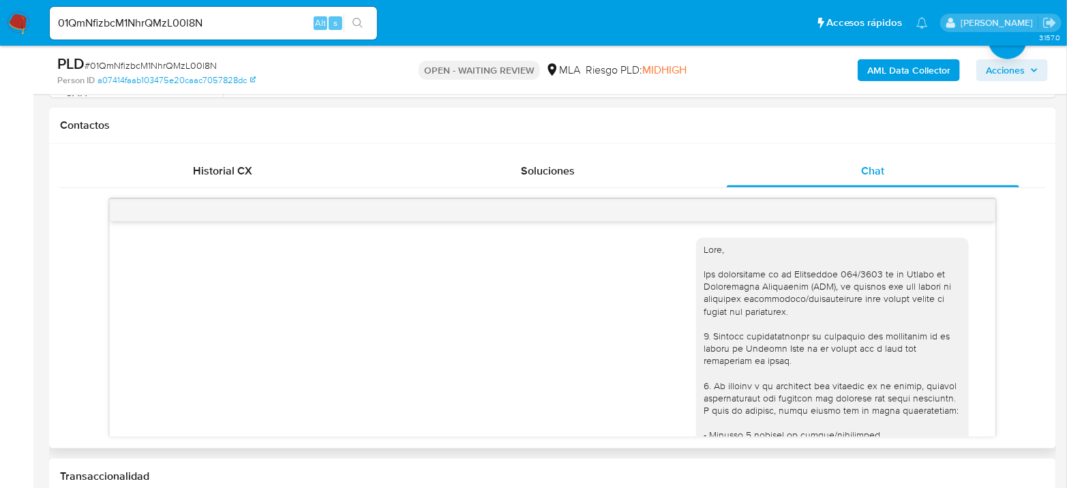
scroll to position [1444, 0]
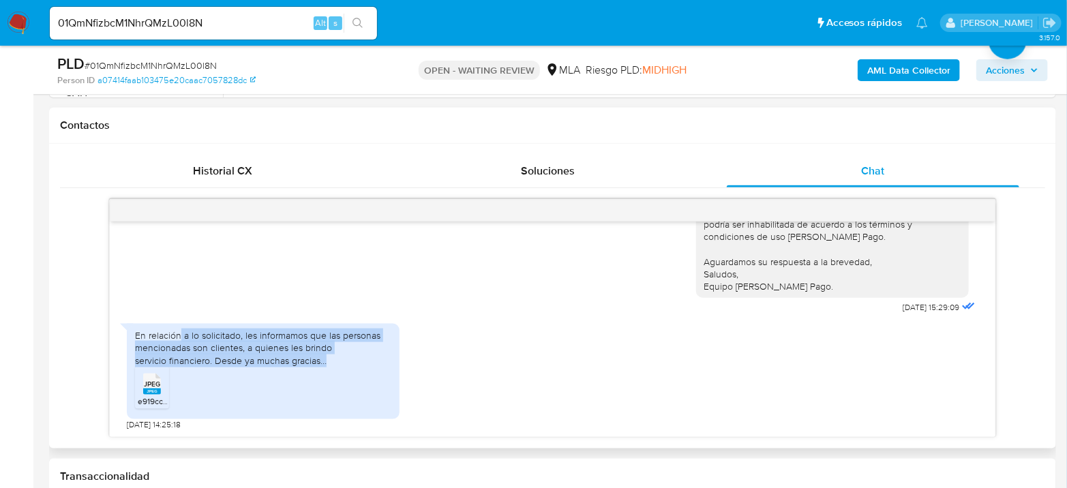
drag, startPoint x: 181, startPoint y: 337, endPoint x: 344, endPoint y: 353, distance: 163.7
click at [344, 353] on div "En relación a lo solicitado, les informamos que las personas mencionadas son cl…" at bounding box center [263, 347] width 256 height 37
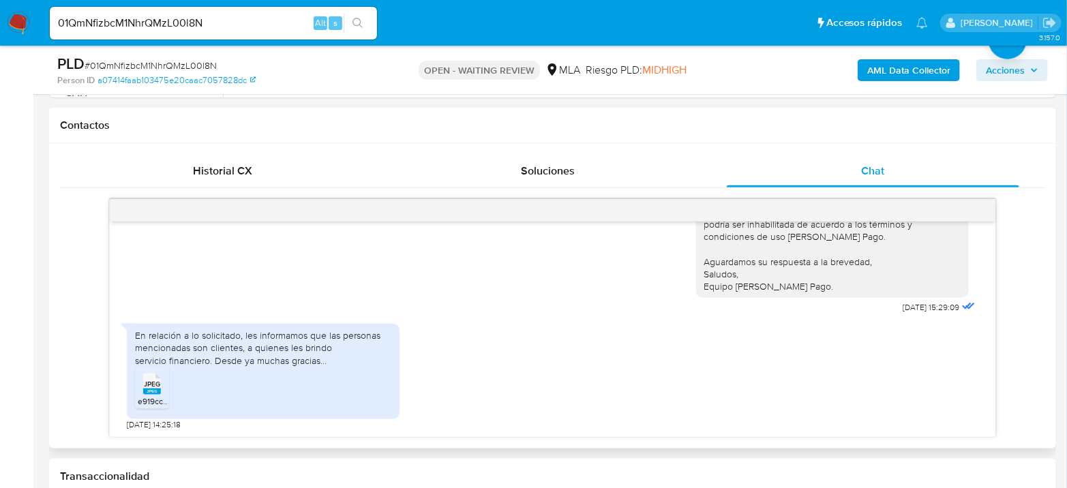
click at [147, 391] on rect at bounding box center [152, 392] width 18 height 6
click at [224, 27] on input "01QmNfizbcM1NhrQMzL00l8N" at bounding box center [213, 23] width 327 height 18
paste input "1DG1qiIsuT0LfWMUnNy036kD"
type input "1DG1qiIsuT0LfWMUnNy036kD"
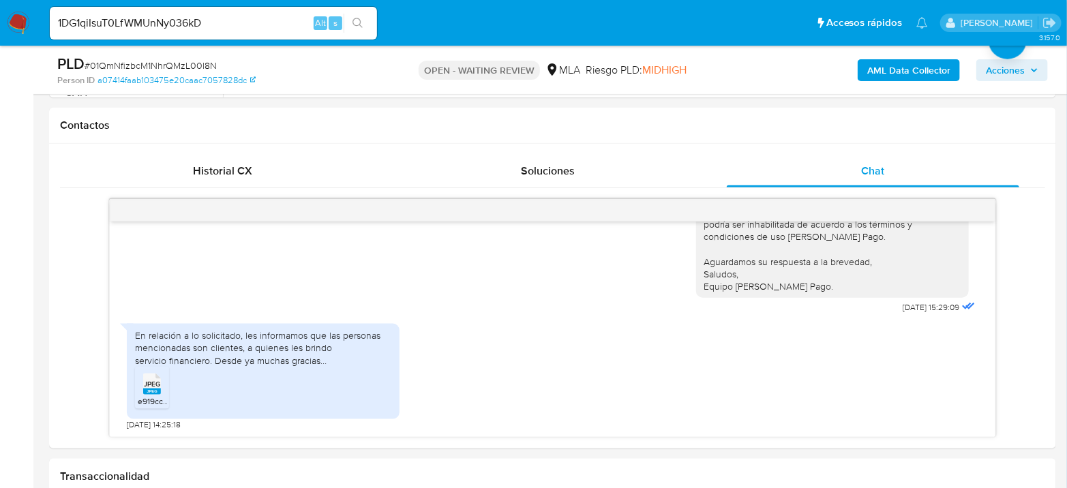
click at [350, 33] on div "1DG1qiIsuT0LfWMUnNy036kD Alt s" at bounding box center [213, 23] width 327 height 33
click at [352, 25] on icon "search-icon" at bounding box center [357, 23] width 11 height 11
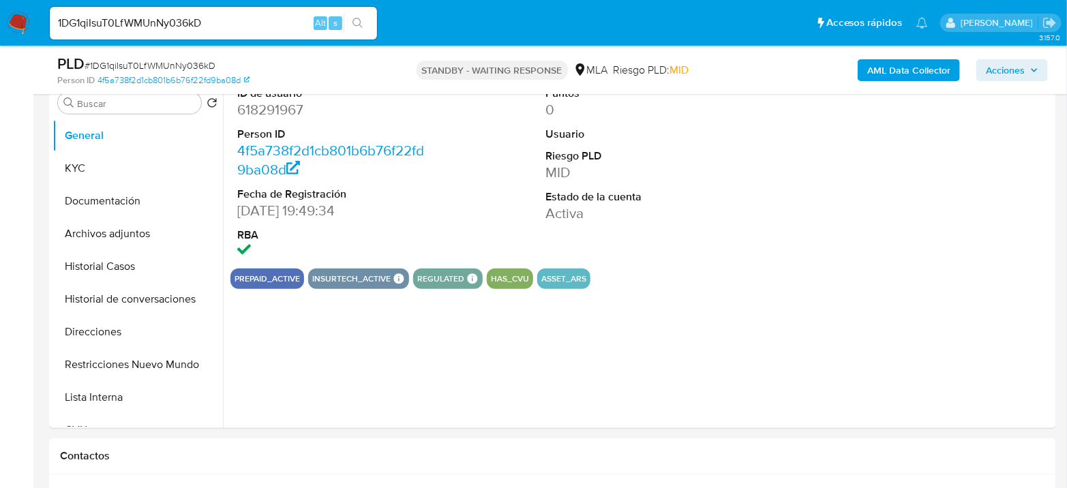
scroll to position [303, 0]
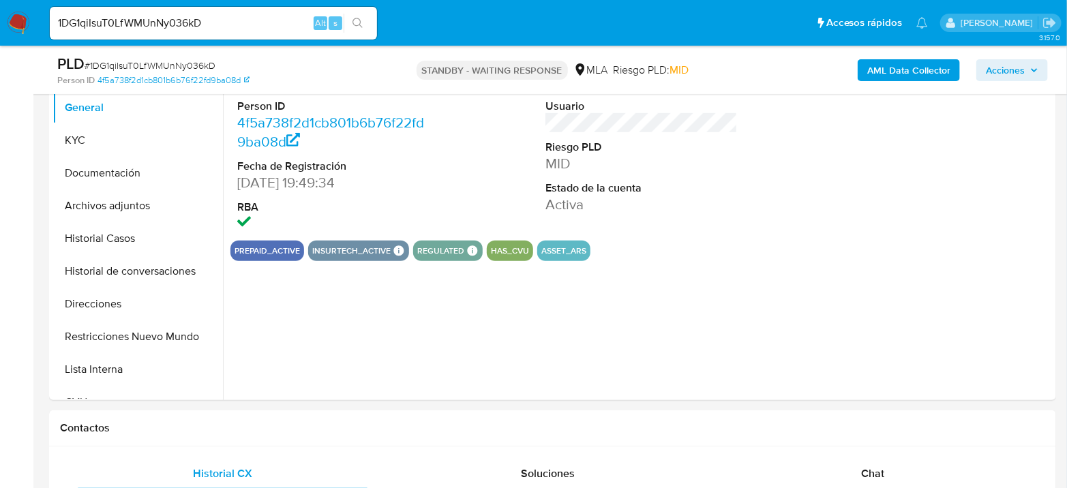
select select "10"
click at [221, 17] on input "1DG1qiIsuT0LfWMUnNy036kD" at bounding box center [213, 23] width 327 height 18
paste input "b2qVlyrDa2HuV9P5PtYaiQaf"
type input "b2qVlyrDa2HuV9P5PtYaiQaf"
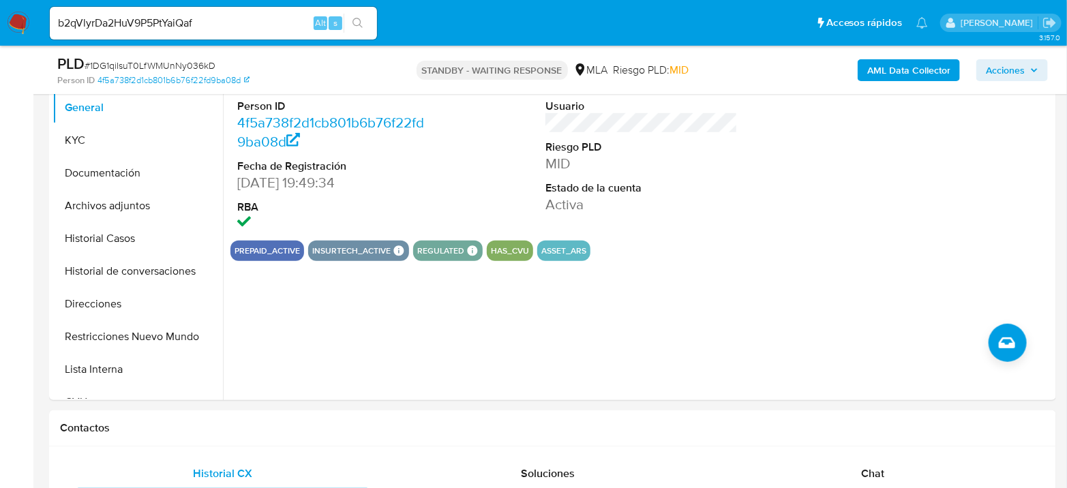
click at [359, 29] on button "search-icon" at bounding box center [358, 23] width 28 height 19
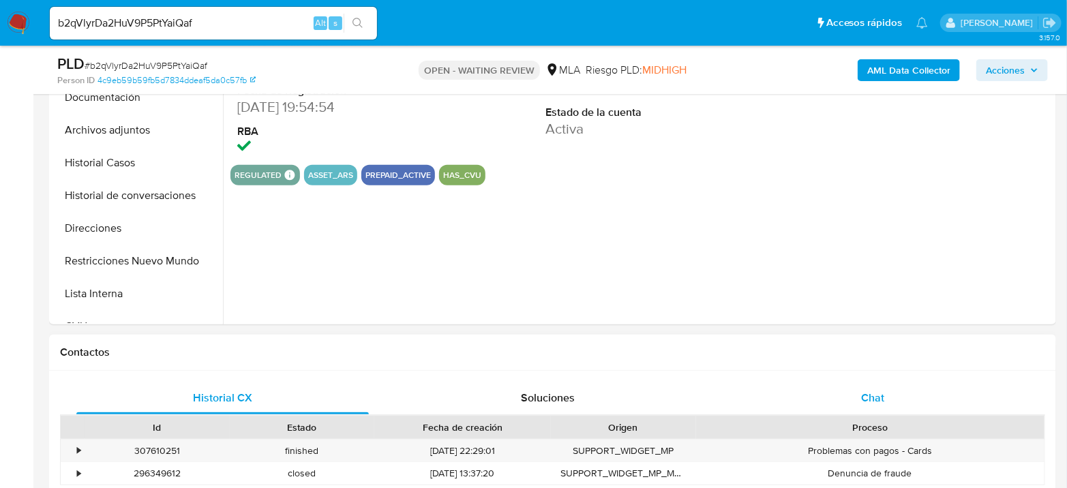
select select "10"
click at [862, 404] on div "Chat" at bounding box center [873, 398] width 292 height 33
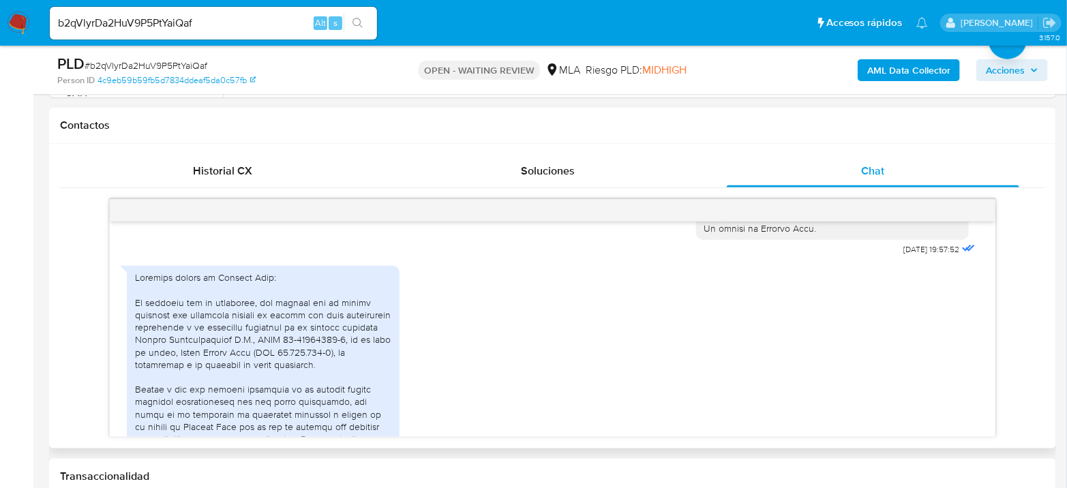
scroll to position [692, 0]
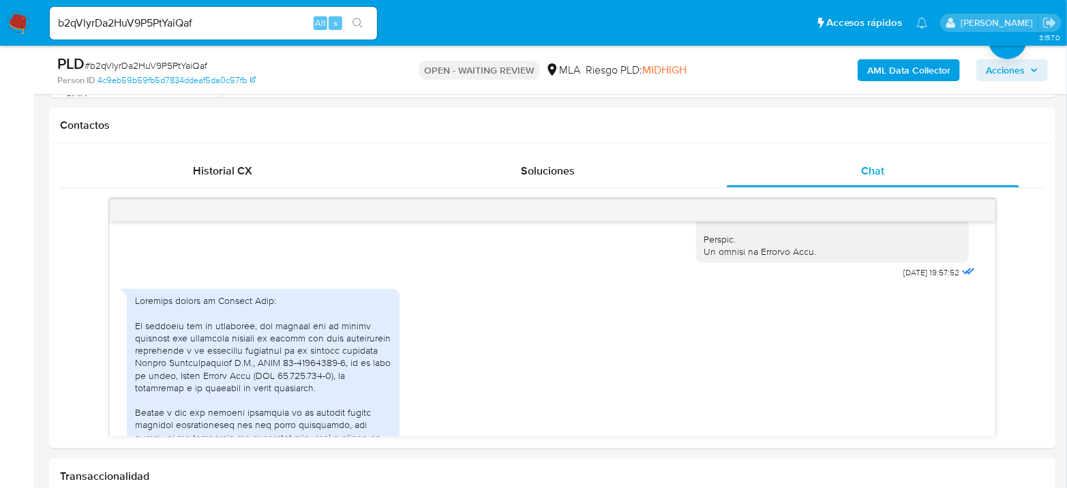
click at [171, 30] on input "b2qVlyrDa2HuV9P5PtYaiQaf" at bounding box center [213, 23] width 327 height 18
paste input "ff7jyhia4d1GWDybY4bXOZhP"
type input "ff7jyhia4d1GWDybY4bXOZhP"
click at [349, 27] on button "search-icon" at bounding box center [358, 23] width 28 height 19
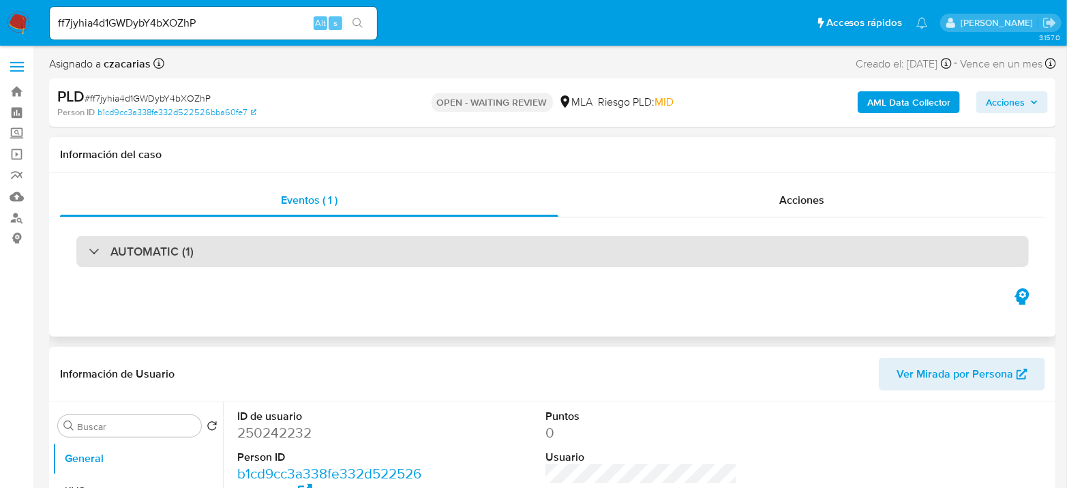
select select "10"
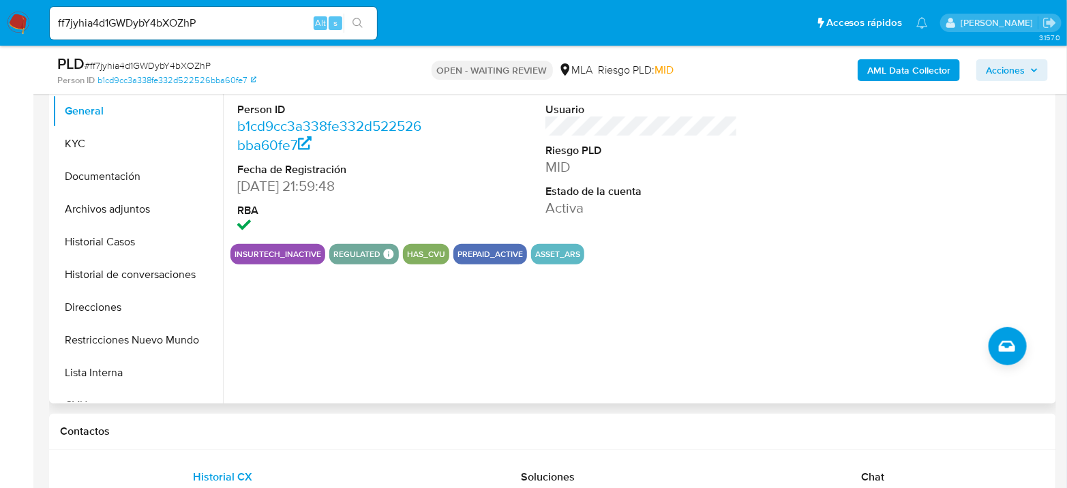
scroll to position [303, 0]
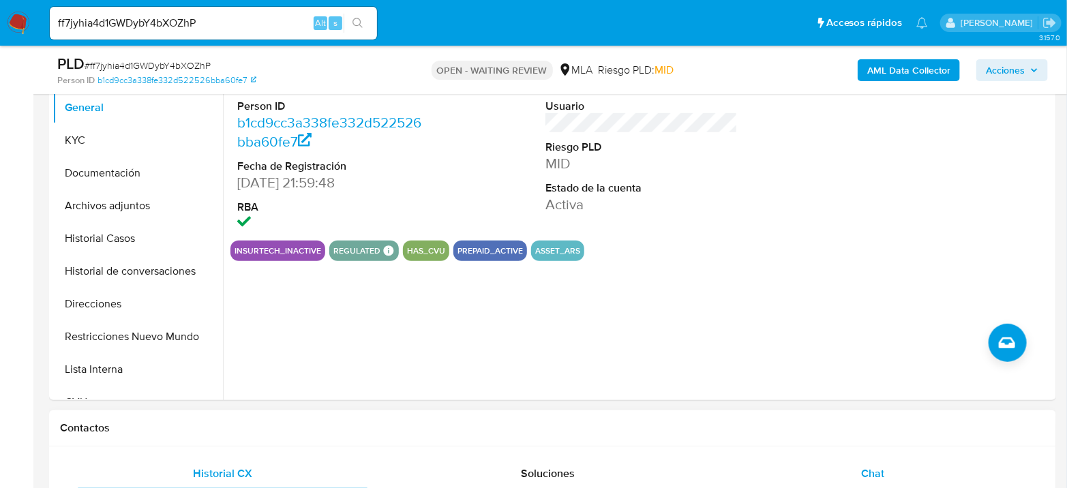
click at [860, 472] on div "Chat" at bounding box center [873, 473] width 292 height 33
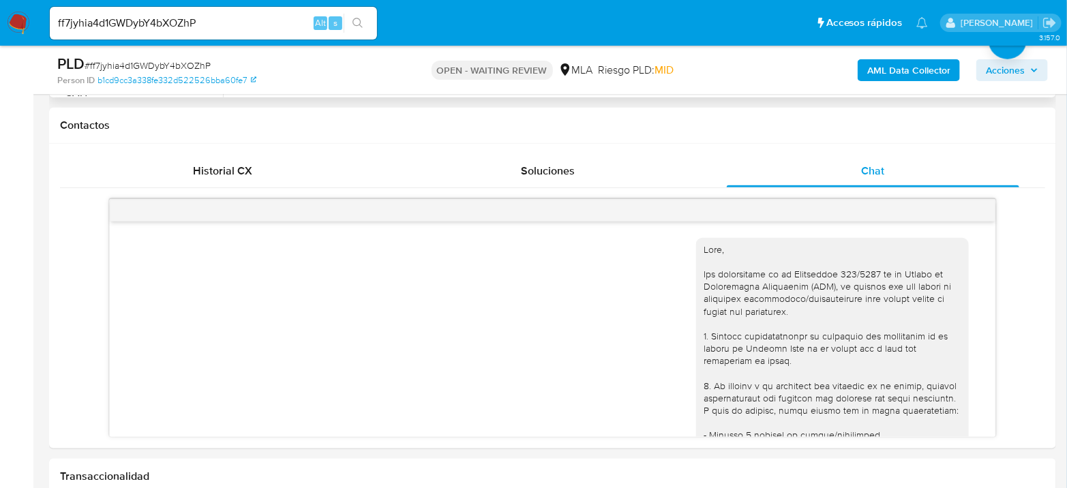
scroll to position [695, 0]
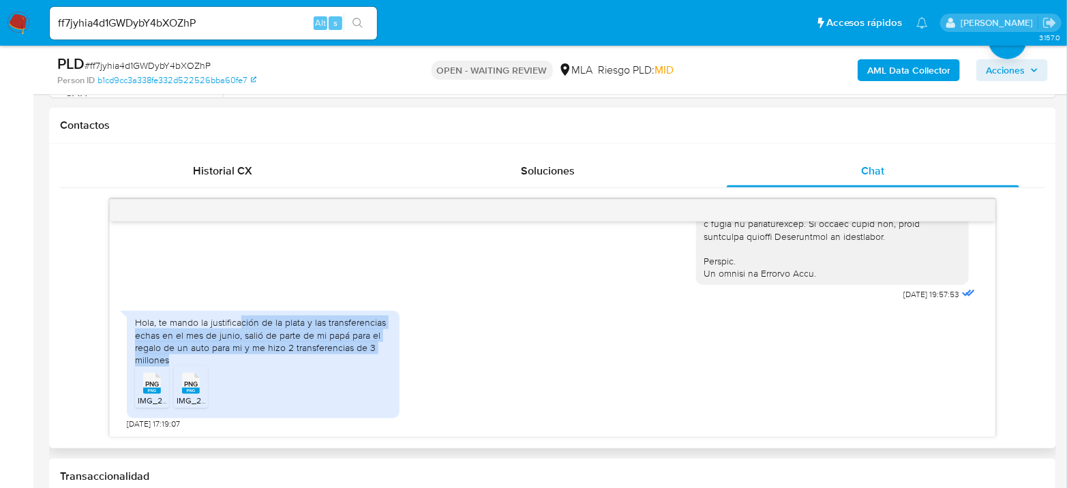
drag, startPoint x: 239, startPoint y: 326, endPoint x: 378, endPoint y: 356, distance: 141.6
click at [378, 356] on div "Hola, te mando la justificación de la plata y las transferencias echas en el me…" at bounding box center [263, 341] width 256 height 50
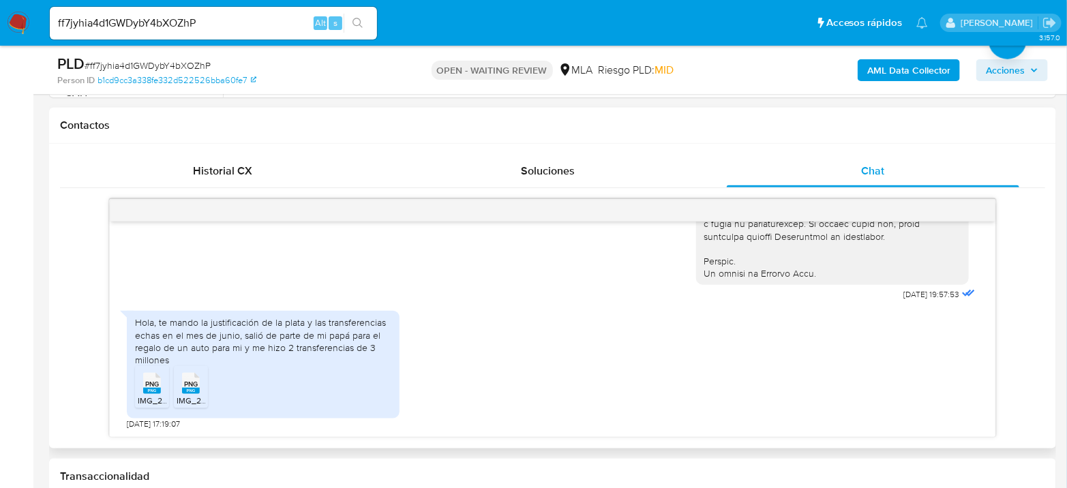
click at [159, 392] on rect at bounding box center [152, 391] width 18 height 6
click at [196, 393] on icon "PNG" at bounding box center [191, 383] width 18 height 24
click at [172, 16] on input "ff7jyhia4d1GWDybY4bXOZhP" at bounding box center [213, 23] width 327 height 18
click at [172, 17] on input "ff7jyhia4d1GWDybY4bXOZhP" at bounding box center [213, 23] width 327 height 18
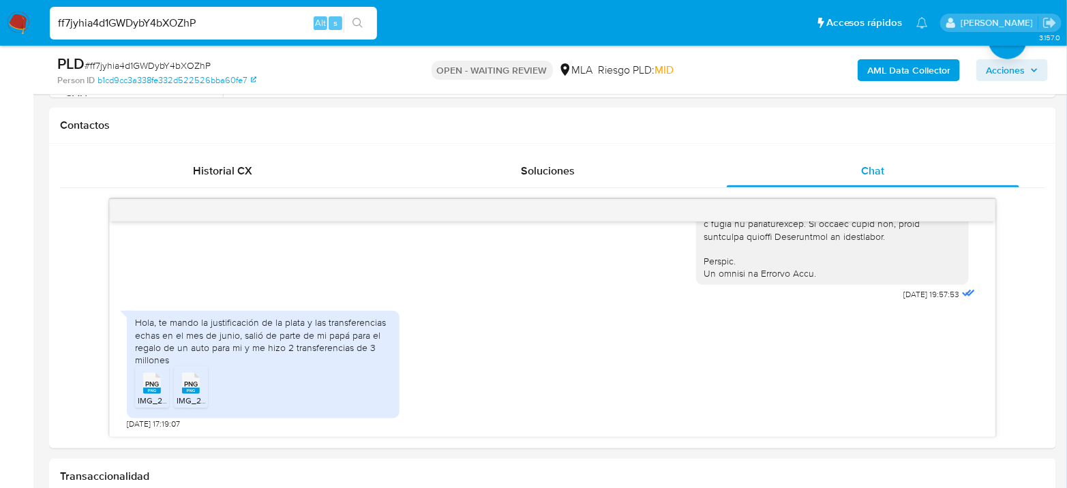
paste input "EOgPHdOKIDNkPs7EKgSCiwF0"
type input "EOgPHdOKIDNkPs7EKgSCiwF0"
click at [357, 23] on icon "search-icon" at bounding box center [357, 23] width 11 height 11
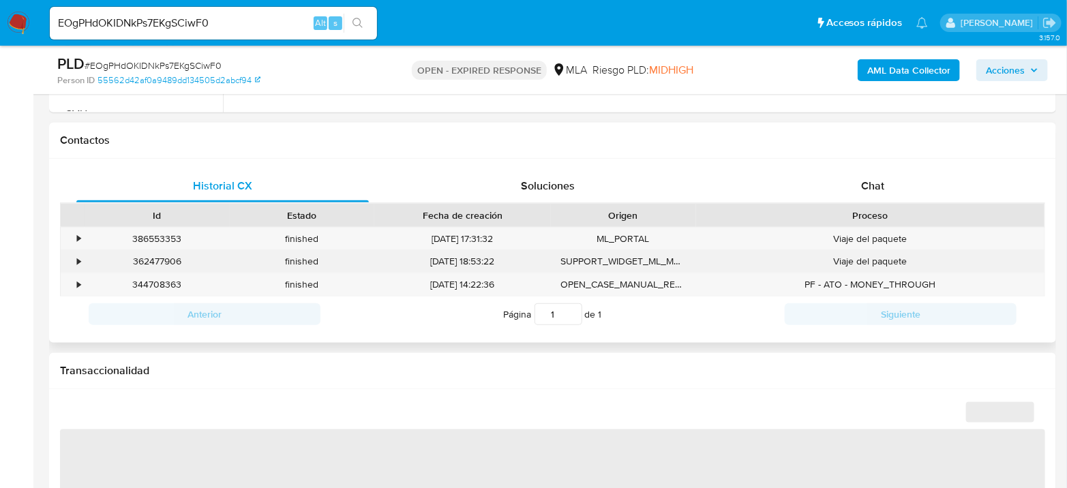
scroll to position [605, 0]
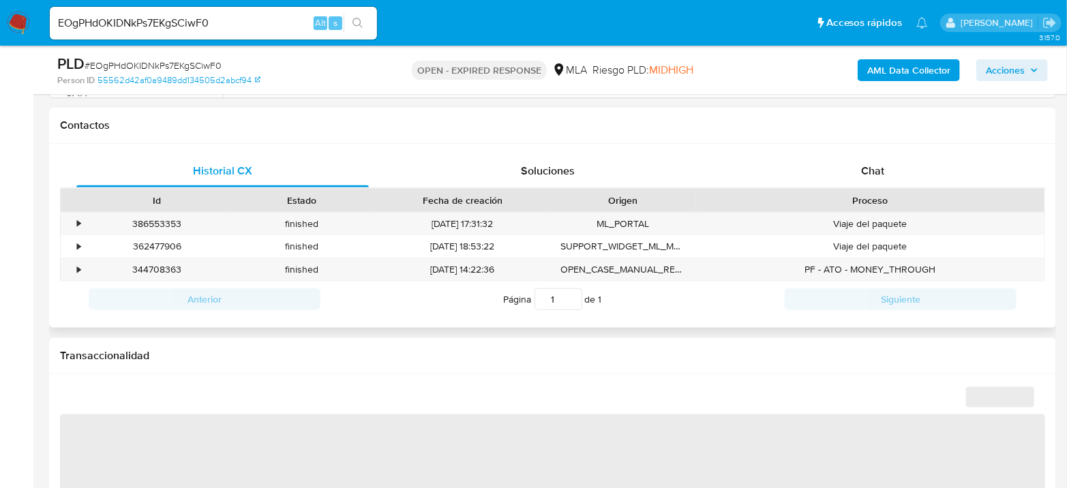
select select "10"
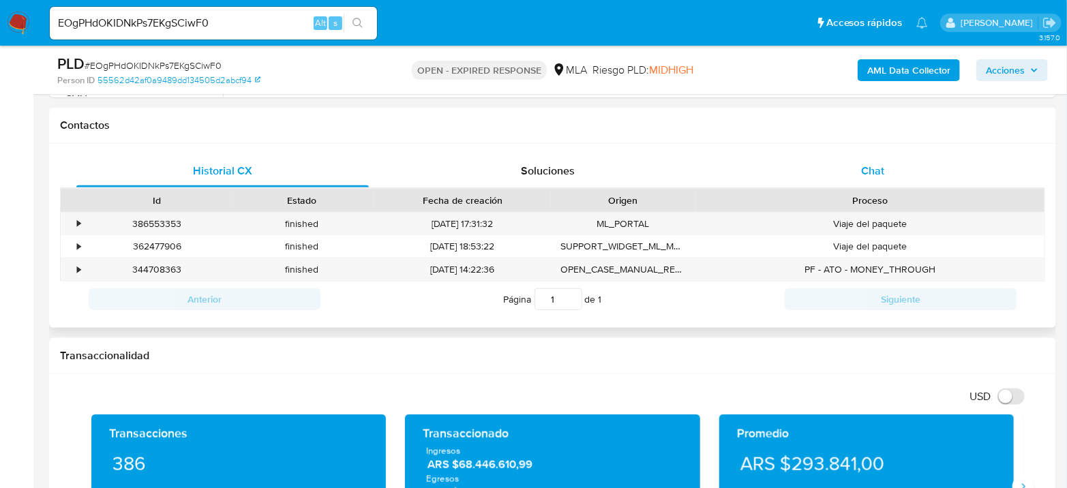
click at [885, 175] on div "Chat" at bounding box center [873, 171] width 292 height 33
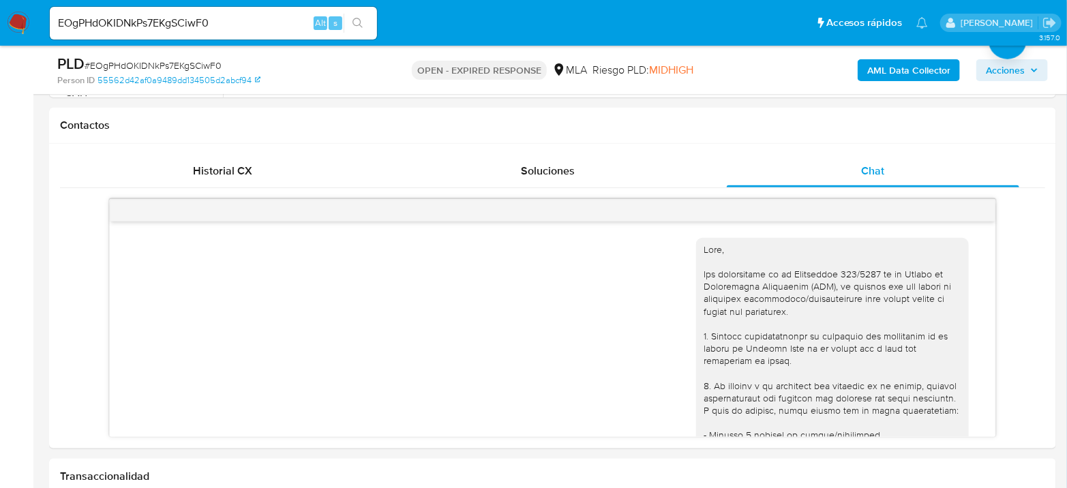
scroll to position [856, 0]
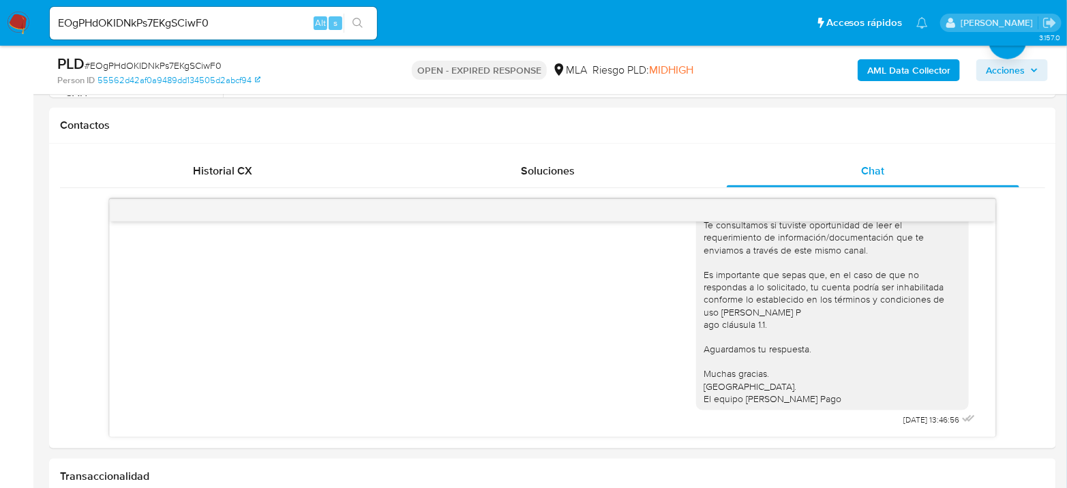
click at [230, 24] on input "EOgPHdOKIDNkPs7EKgSCiwF0" at bounding box center [213, 23] width 327 height 18
paste input "wPyaY4cl34VKOy4GGL7KhzjJ"
type input "wPyaY4cl34VKOy4GGL7KhzjJ"
click at [361, 21] on icon "search-icon" at bounding box center [357, 23] width 11 height 11
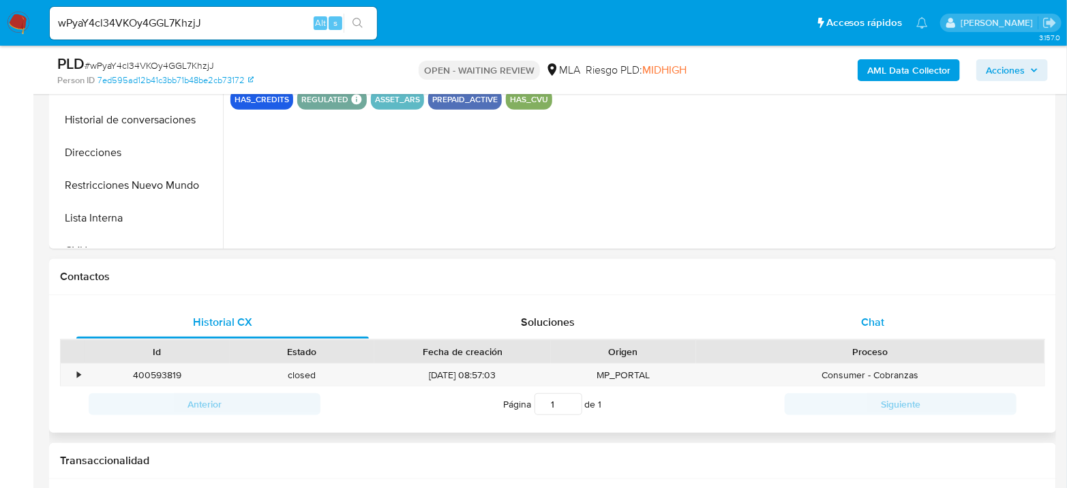
click at [872, 322] on span "Chat" at bounding box center [872, 322] width 23 height 16
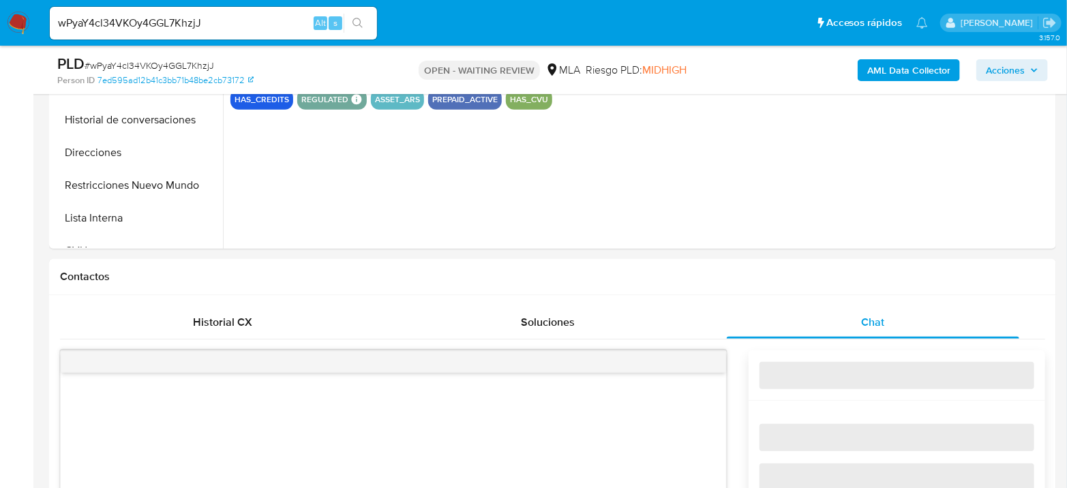
select select "10"
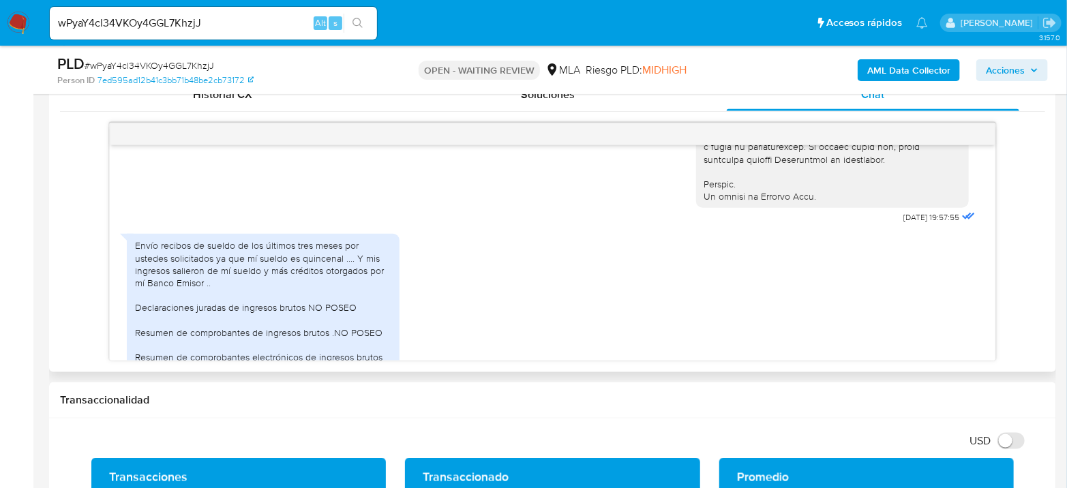
scroll to position [757, 0]
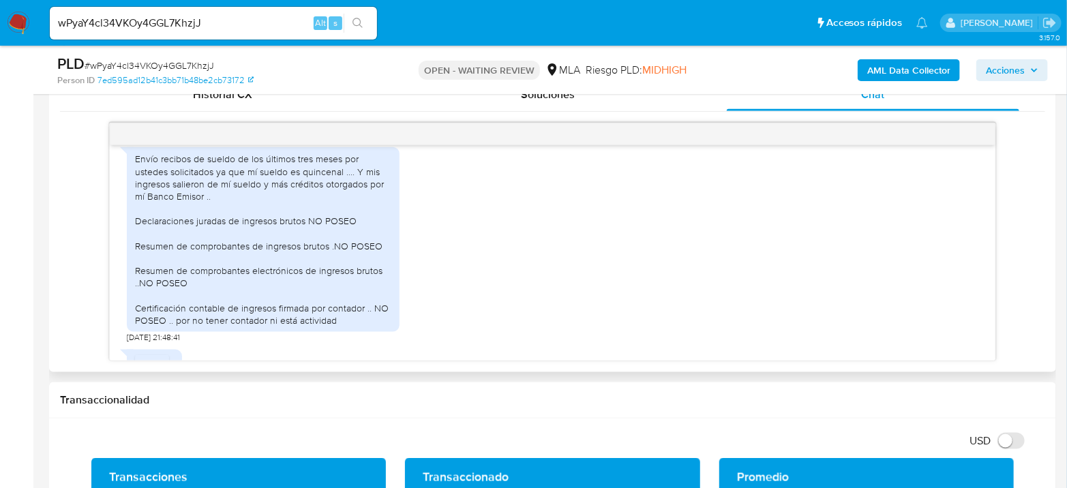
drag, startPoint x: 231, startPoint y: 182, endPoint x: 245, endPoint y: 222, distance: 42.0
click at [245, 222] on div "Envío recibos de sueldo de los últimos tres meses por ustedes solicitados ya qu…" at bounding box center [263, 240] width 256 height 174
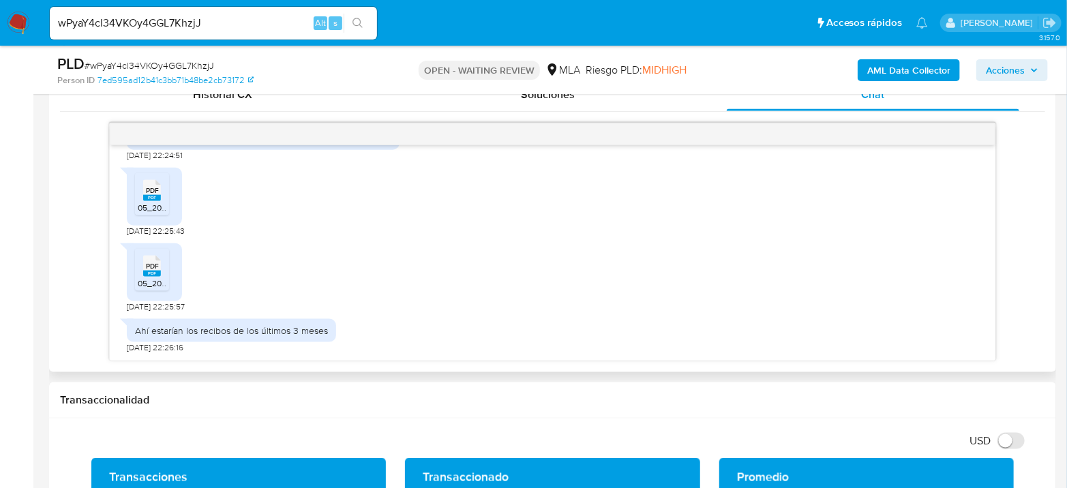
drag, startPoint x: 215, startPoint y: 225, endPoint x: 222, endPoint y: 300, distance: 75.3
click at [222, 300] on div "17/07/2025 19:57:55 Envío recibos de sueldo de los últimos tres meses por usted…" at bounding box center [552, 252] width 885 height 215
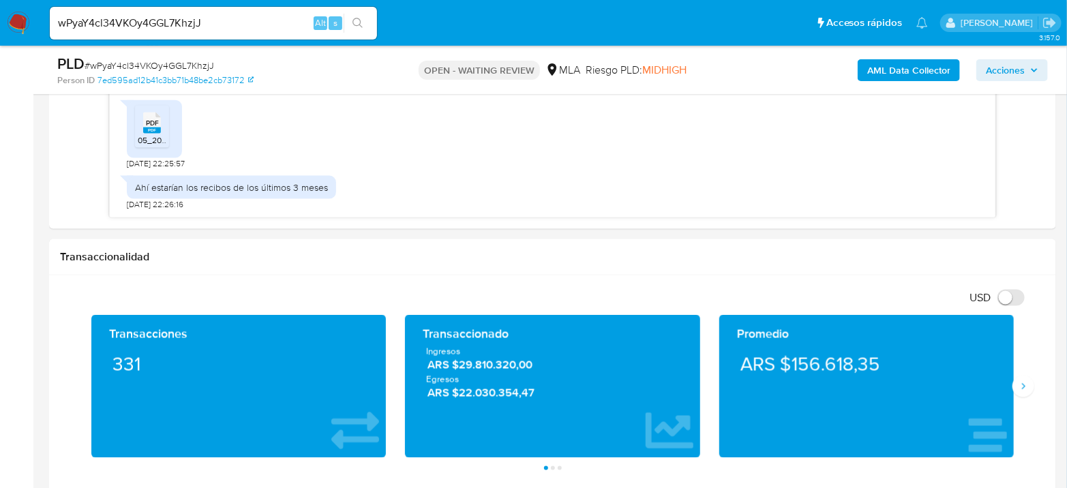
scroll to position [833, 0]
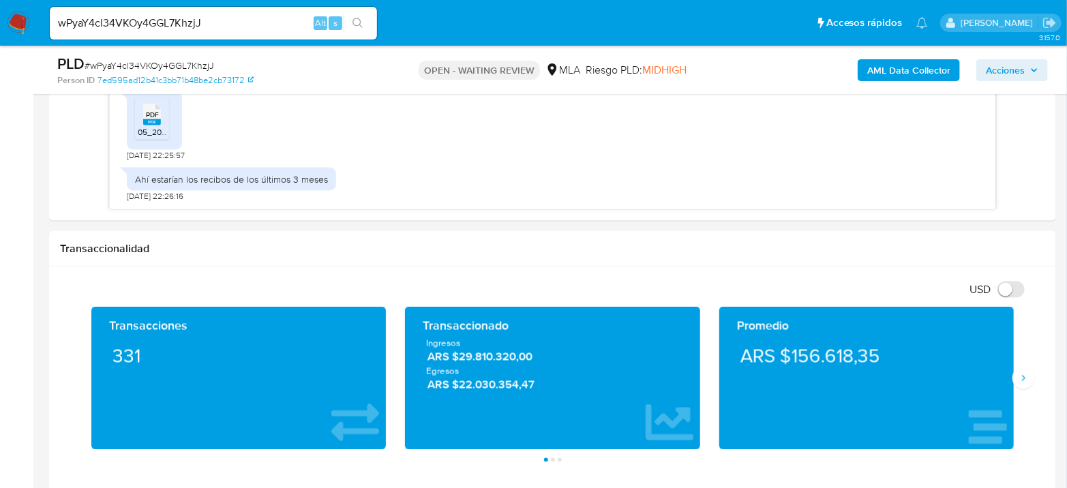
click at [179, 67] on span "# wPyaY4cl34VKOy4GGL7KhzjJ" at bounding box center [150, 66] width 130 height 14
copy span "wPyaY4cl34VKOy4GGL7KhzjJ"
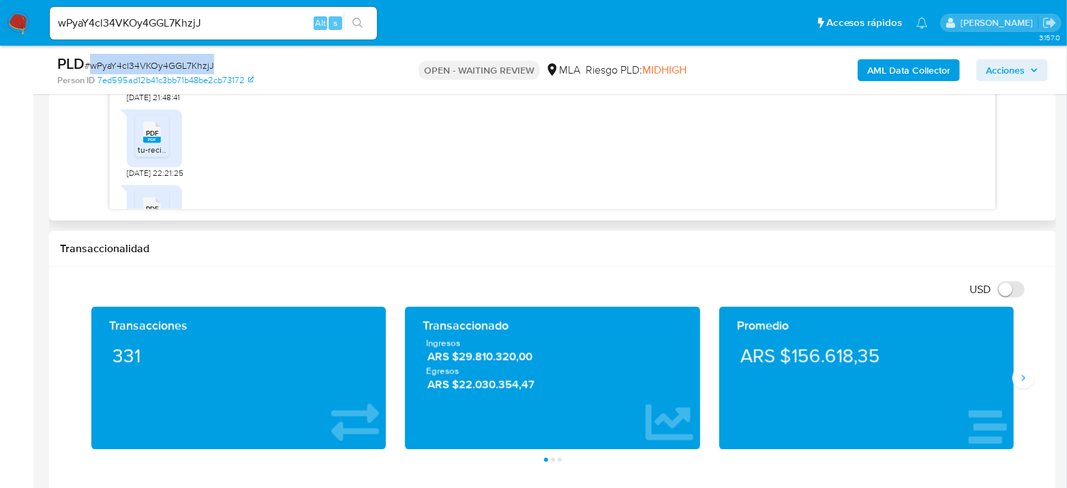
scroll to position [866, 0]
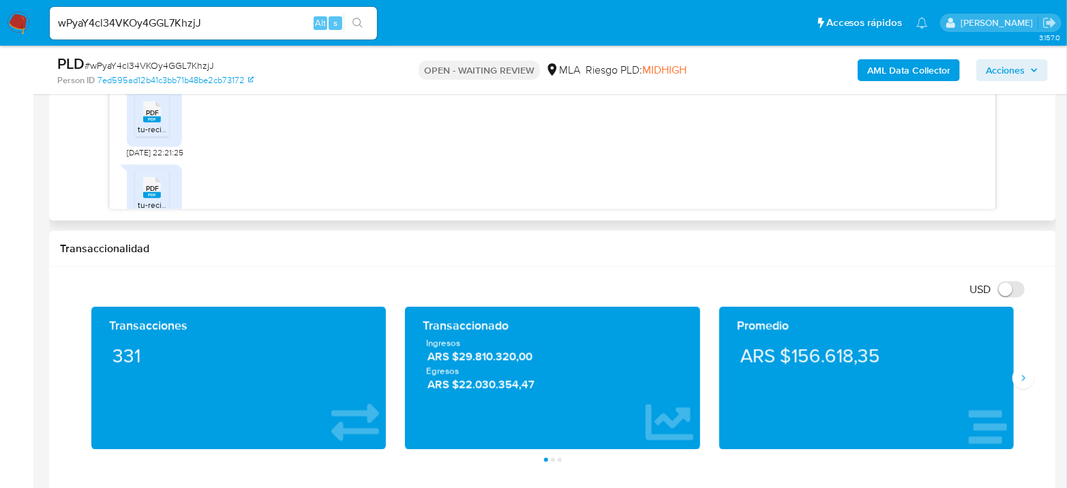
click at [157, 123] on rect at bounding box center [152, 120] width 18 height 6
click at [166, 21] on input "wPyaY4cl34VKOy4GGL7KhzjJ" at bounding box center [213, 23] width 327 height 18
click at [168, 21] on input "wPyaY4cl34VKOy4GGL7KhzjJ" at bounding box center [213, 23] width 327 height 18
paste input "G6pgkXWLb6tx04nzSqu5fBRS"
type input "G6pgkXWLb6tx04nzSqu5fBRS"
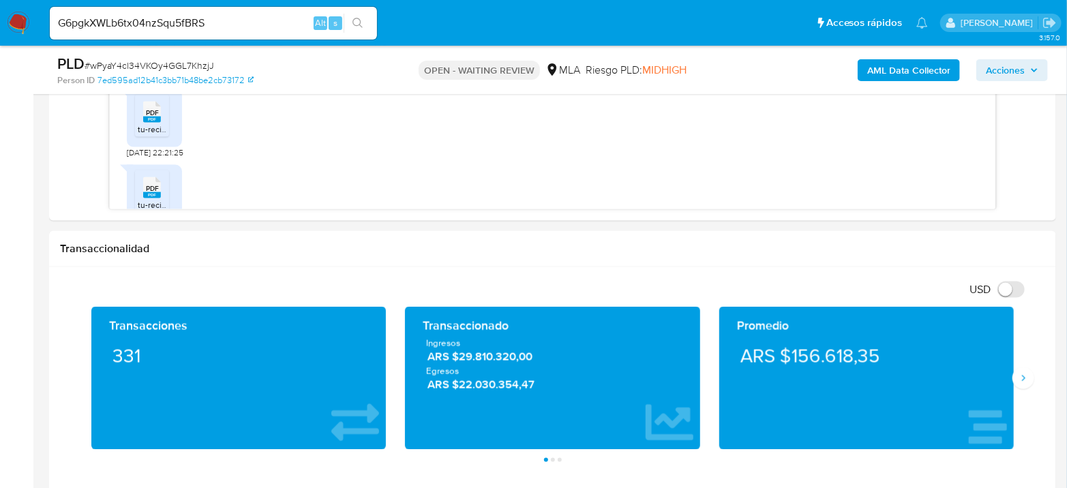
click at [366, 18] on button "search-icon" at bounding box center [358, 23] width 28 height 19
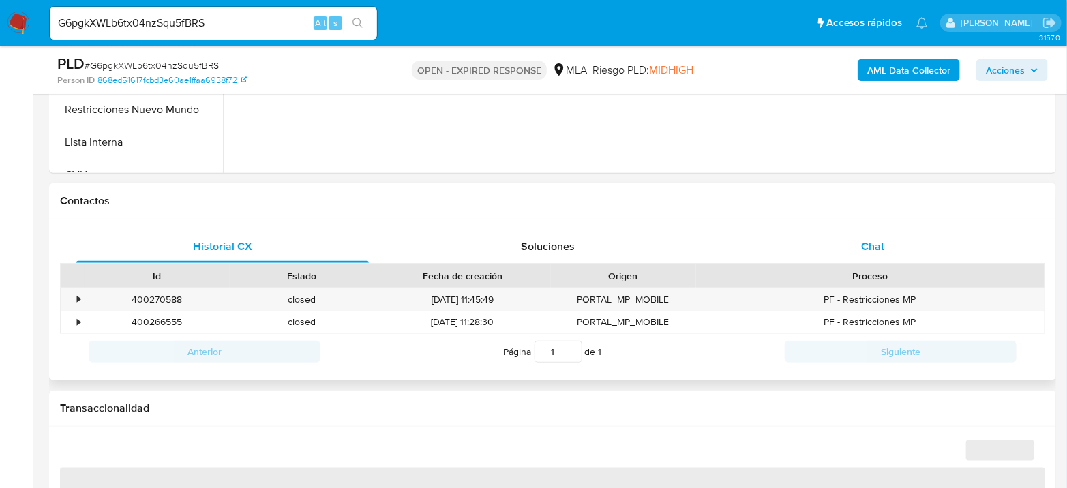
select select "10"
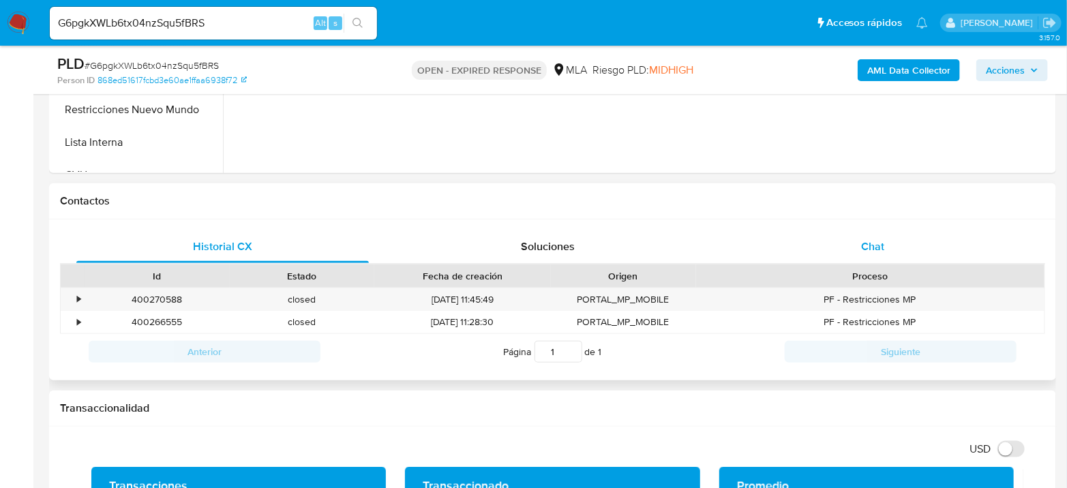
click at [886, 242] on div "Chat" at bounding box center [873, 246] width 292 height 33
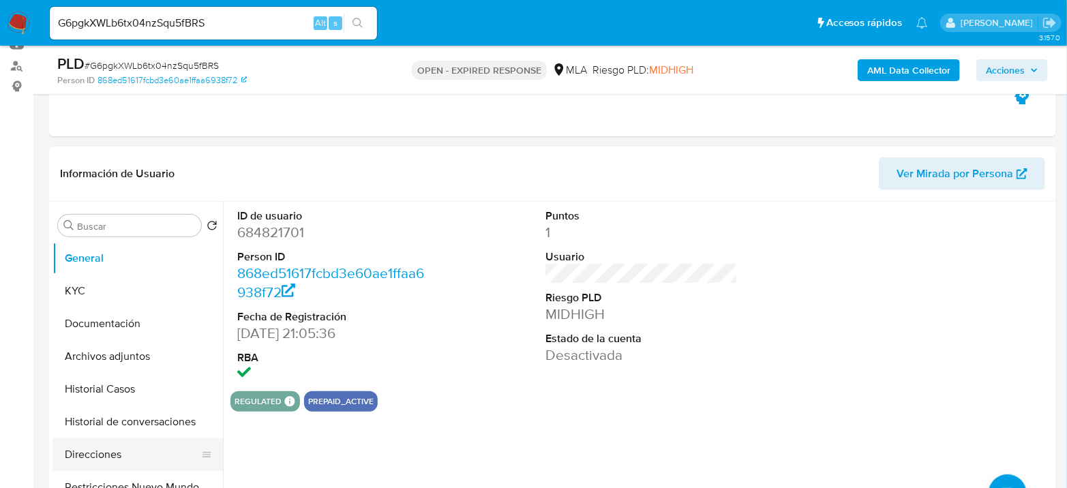
scroll to position [151, 0]
click at [228, 25] on input "G6pgkXWLb6tx04nzSqu5fBRS" at bounding box center [213, 23] width 327 height 18
click at [228, 24] on input "G6pgkXWLb6tx04nzSqu5fBRS" at bounding box center [213, 23] width 327 height 18
paste input "nH7XaA8dfJm9zUPG5JoWKEz7"
type input "nH7XaA8dfJm9zUPG5JoWKEz7"
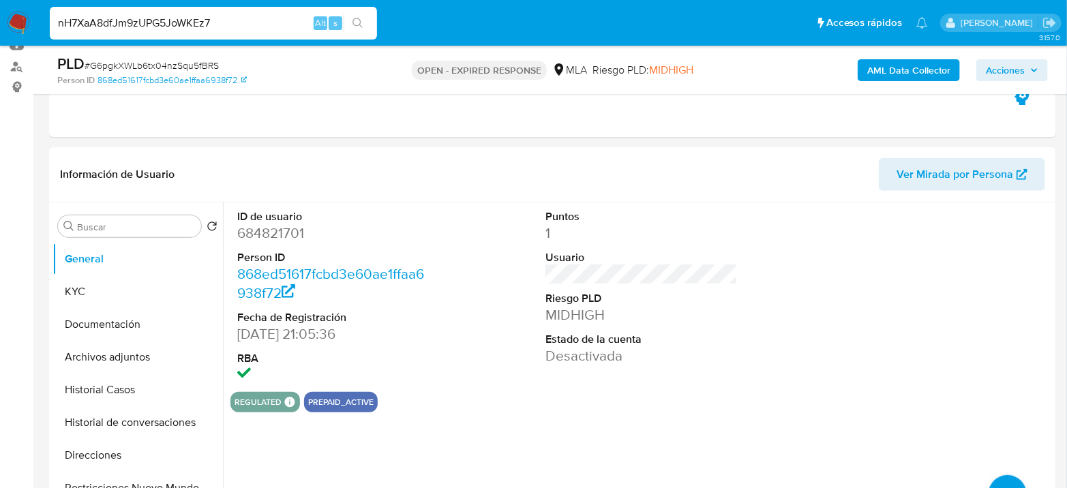
click at [367, 27] on button "search-icon" at bounding box center [358, 23] width 28 height 19
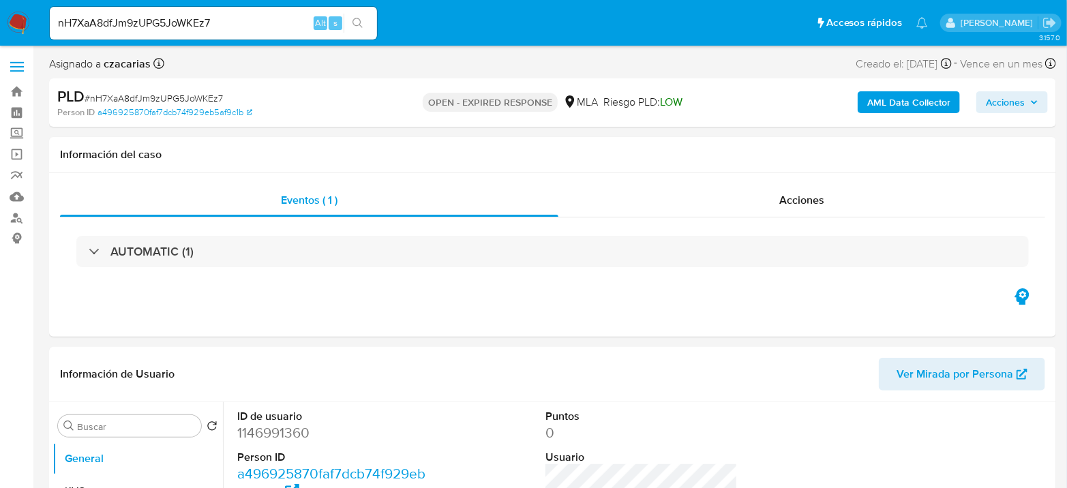
select select "10"
click at [260, 12] on div "nH7XaA8dfJm9zUPG5JoWKEz7 Alt s" at bounding box center [213, 23] width 327 height 33
click at [260, 19] on input "nH7XaA8dfJm9zUPG5JoWKEz7" at bounding box center [213, 23] width 327 height 18
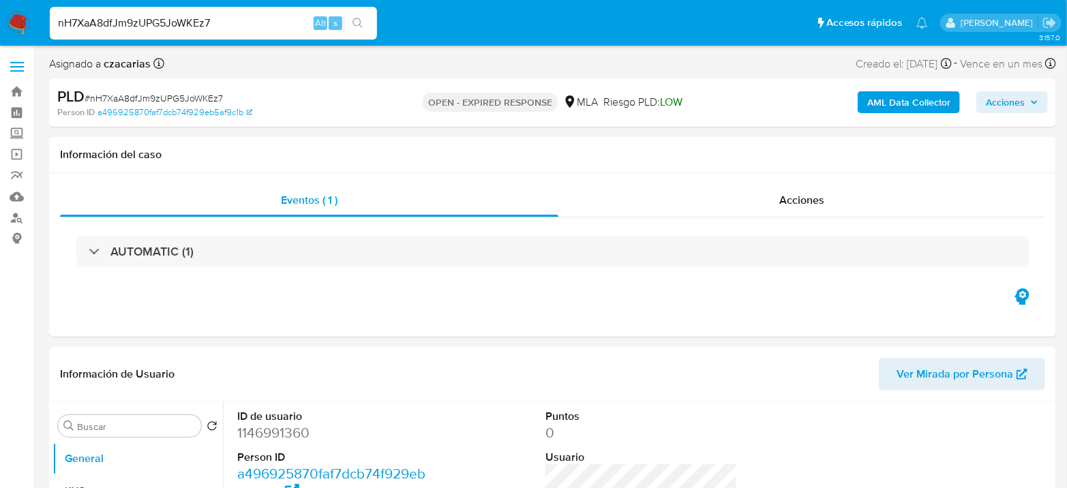
paste input "gJmLVNQWOVu4WMEFGIhKZd9s"
type input "gJmLVNQWOVu4WMEFGIhKZd9s"
click at [365, 21] on button "search-icon" at bounding box center [358, 23] width 28 height 19
select select "10"
click at [204, 35] on div "gJmLVNQWOVu4WMEFGIhKZd9s Alt s" at bounding box center [213, 23] width 327 height 33
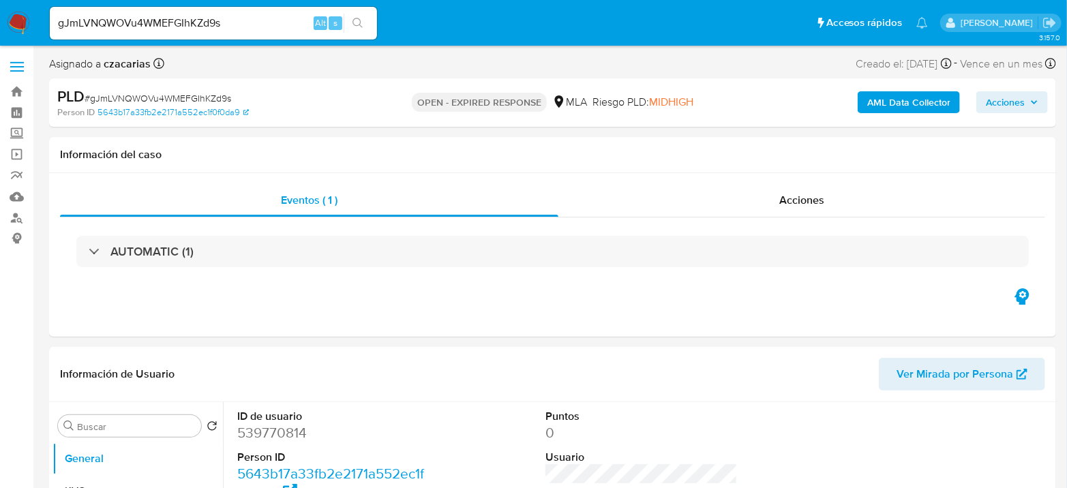
click at [200, 22] on input "gJmLVNQWOVu4WMEFGIhKZd9s" at bounding box center [213, 23] width 327 height 18
paste input "yo9S2fhd1Mg06Bk5hylLZhSu"
click at [374, 20] on input "yo9S2fhd1Mg06Bk5hylLZhSu" at bounding box center [213, 23] width 327 height 18
type input "yo9S2fhd1Mg06Bk5hylLZhSu"
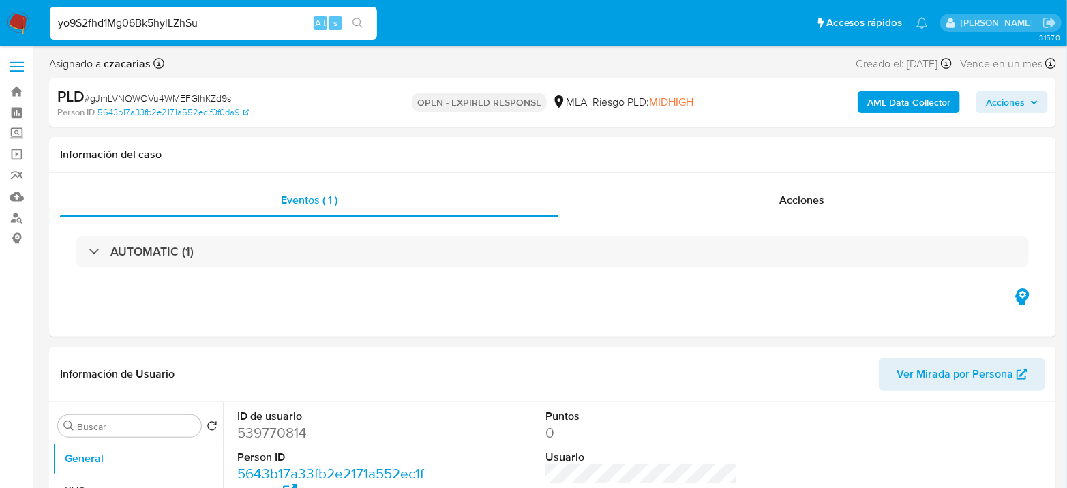
click at [363, 22] on button "search-icon" at bounding box center [358, 23] width 28 height 19
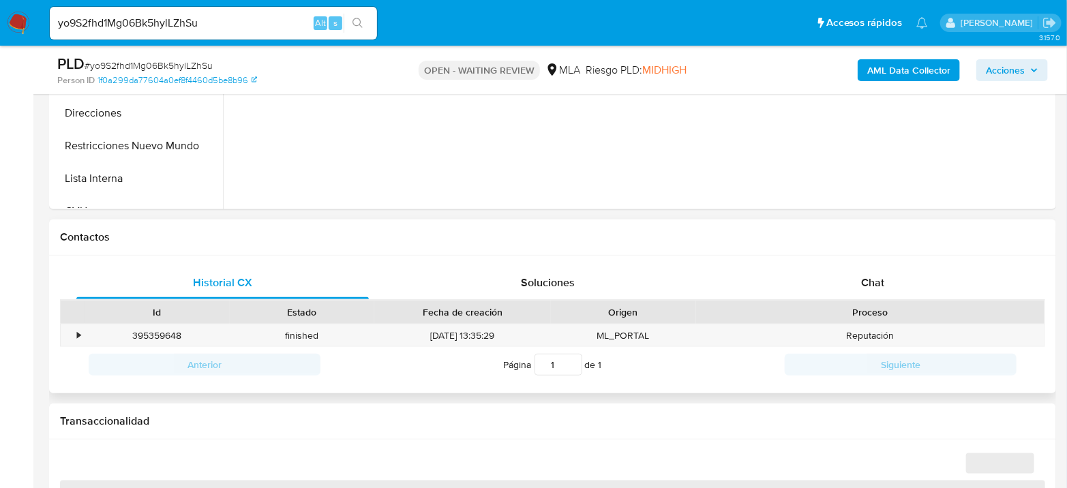
scroll to position [530, 0]
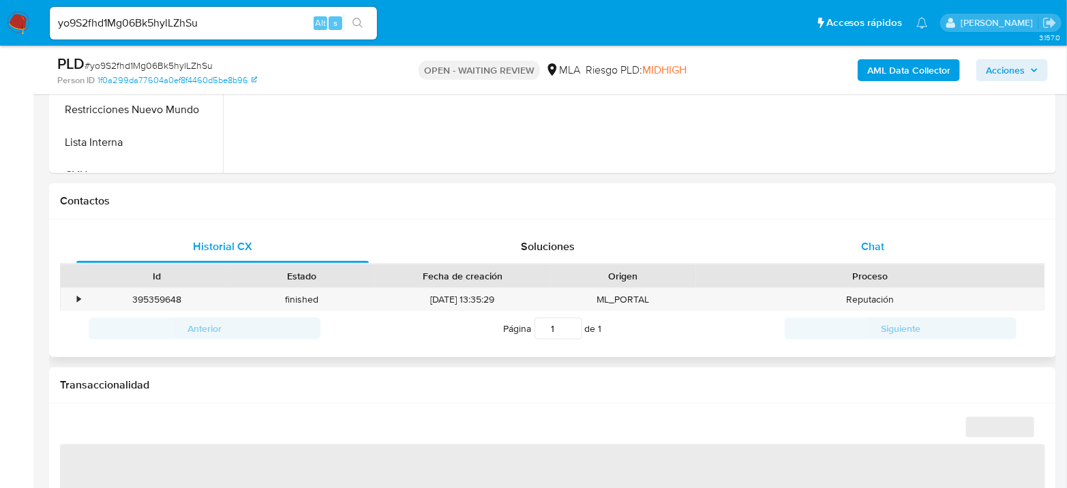
select select "10"
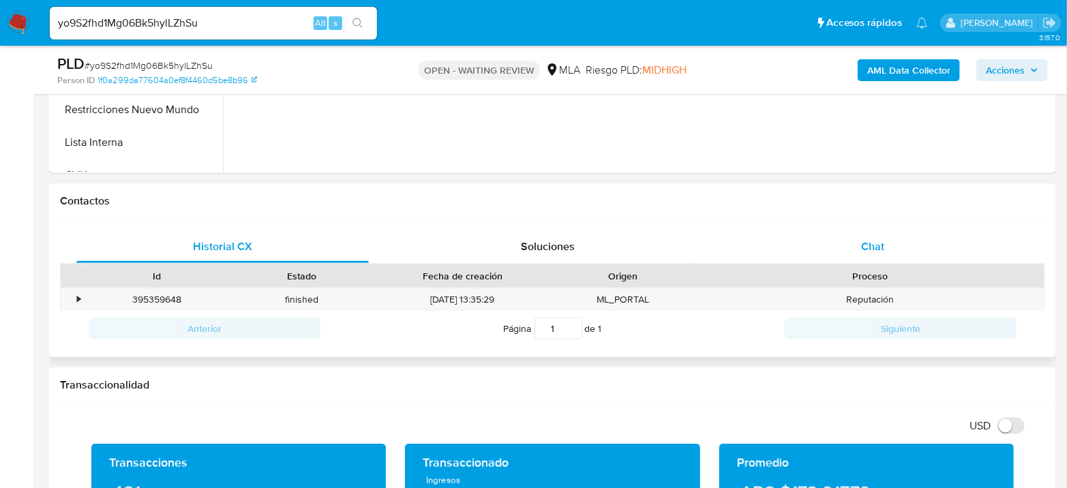
click at [919, 245] on div "Chat" at bounding box center [873, 246] width 292 height 33
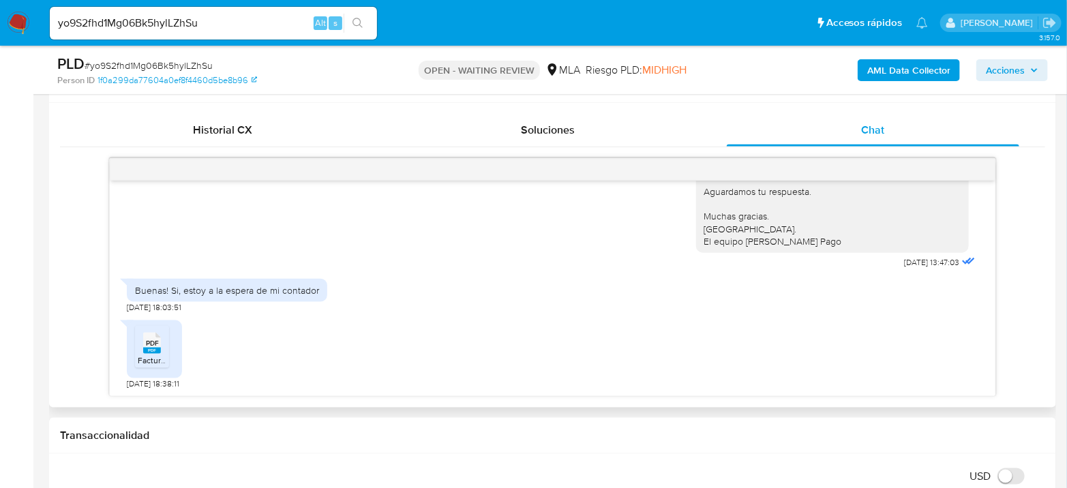
scroll to position [682, 0]
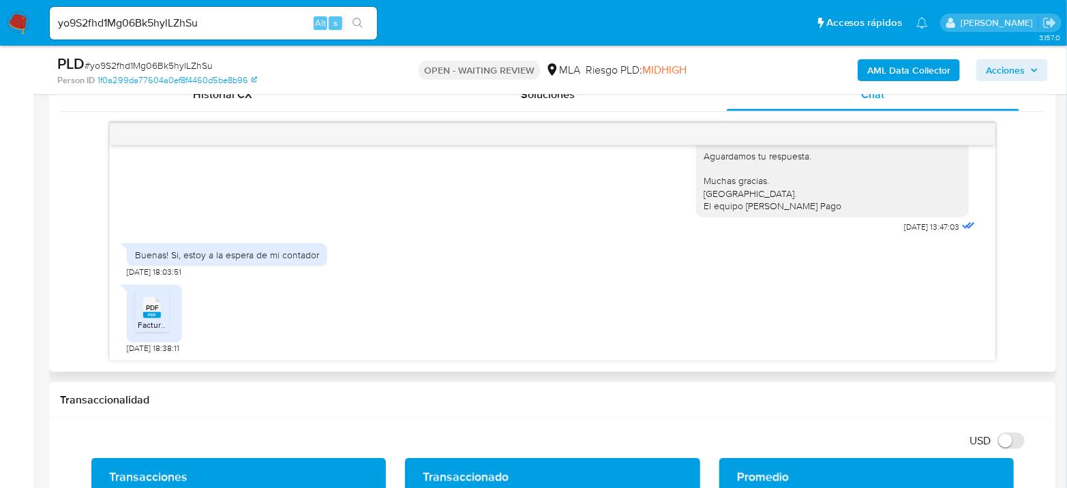
click at [147, 319] on span "Facturacion 2025.pdf" at bounding box center [177, 325] width 78 height 12
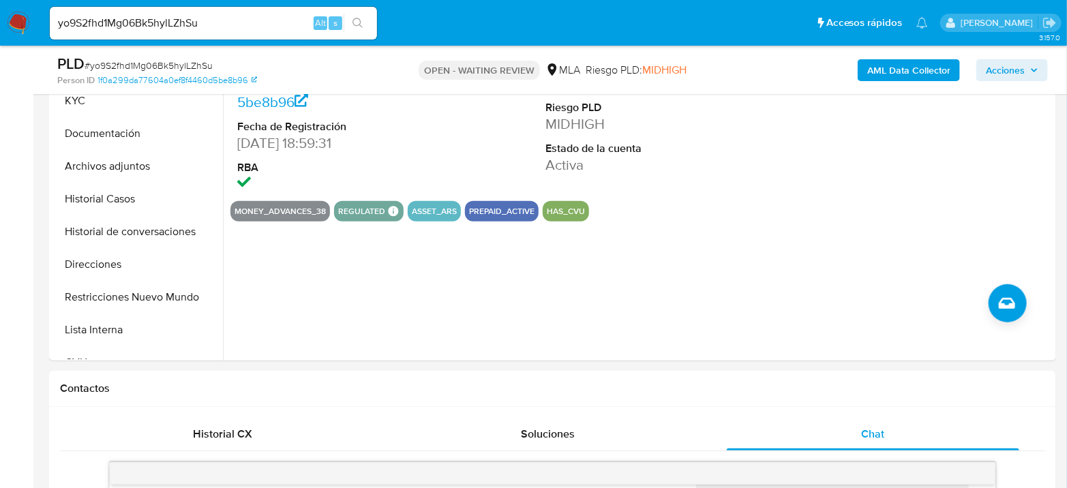
scroll to position [227, 0]
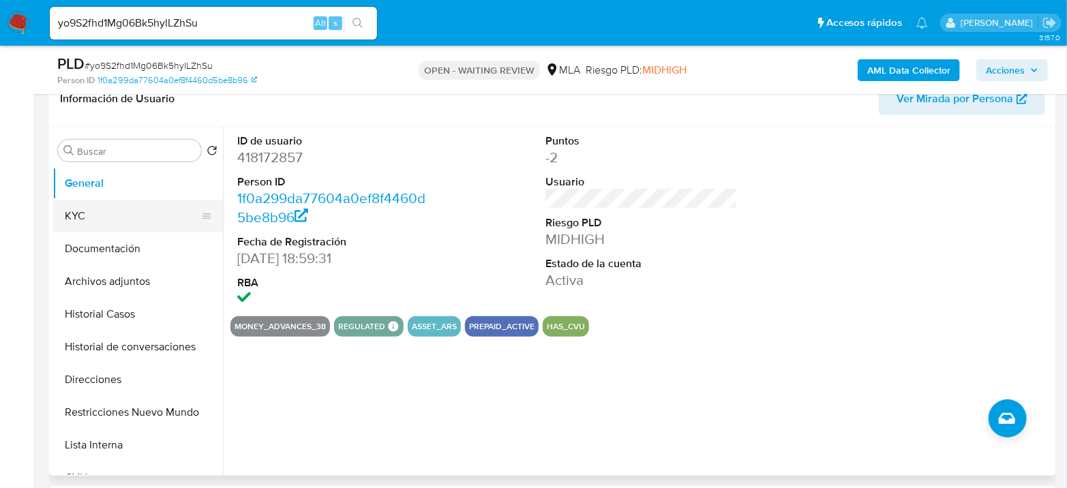
click at [69, 213] on button "KYC" at bounding box center [131, 216] width 159 height 33
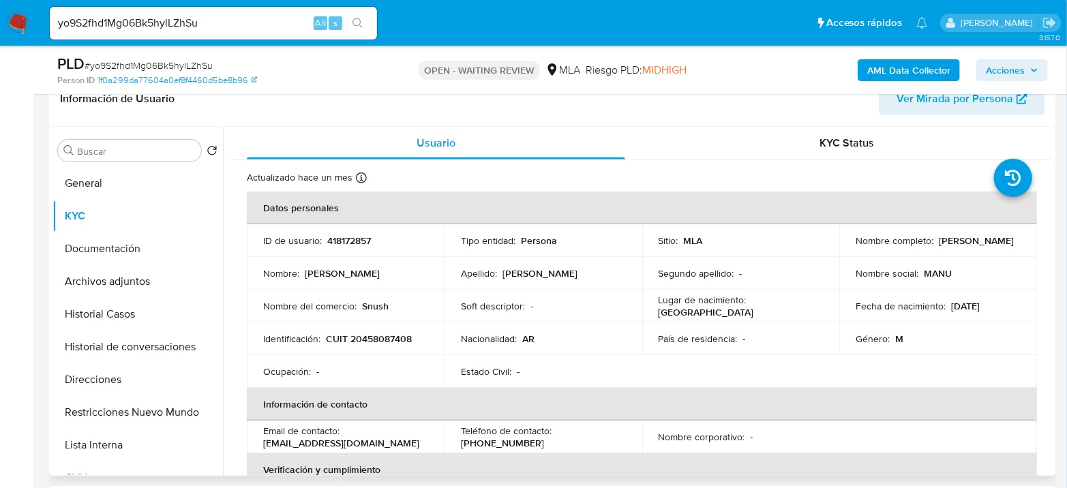
click at [383, 337] on p "CUIT 20458087408" at bounding box center [369, 339] width 86 height 12
click at [383, 335] on p "CUIT 20458087408" at bounding box center [369, 339] width 86 height 12
copy p "20458087408"
click at [170, 20] on input "yo9S2fhd1Mg06Bk5hylLZhSu" at bounding box center [213, 23] width 327 height 18
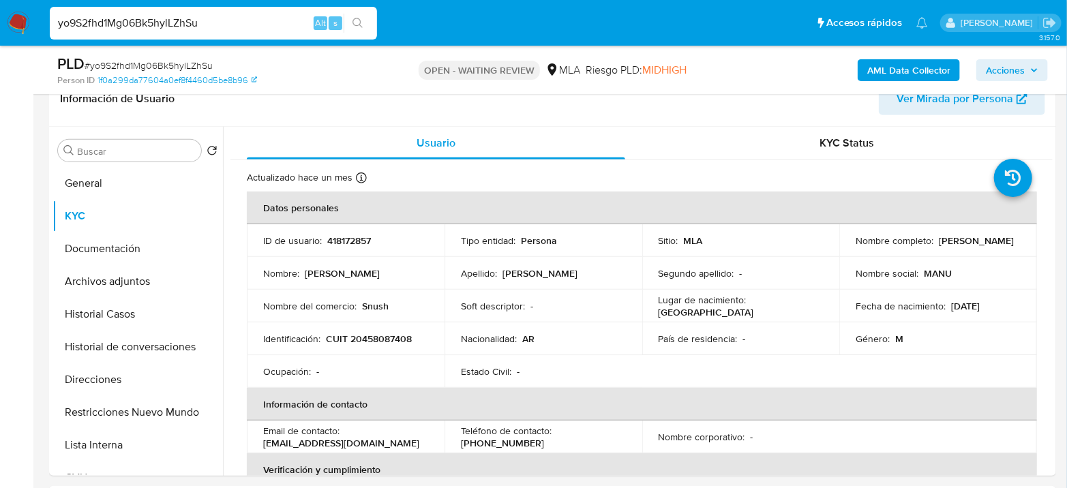
paste input "YJrBexqX8wEAdXWDPHfeE12G"
type input "YJrBexqX8wEAdXWDPHfeE12G"
click at [358, 19] on icon "search-icon" at bounding box center [357, 23] width 11 height 11
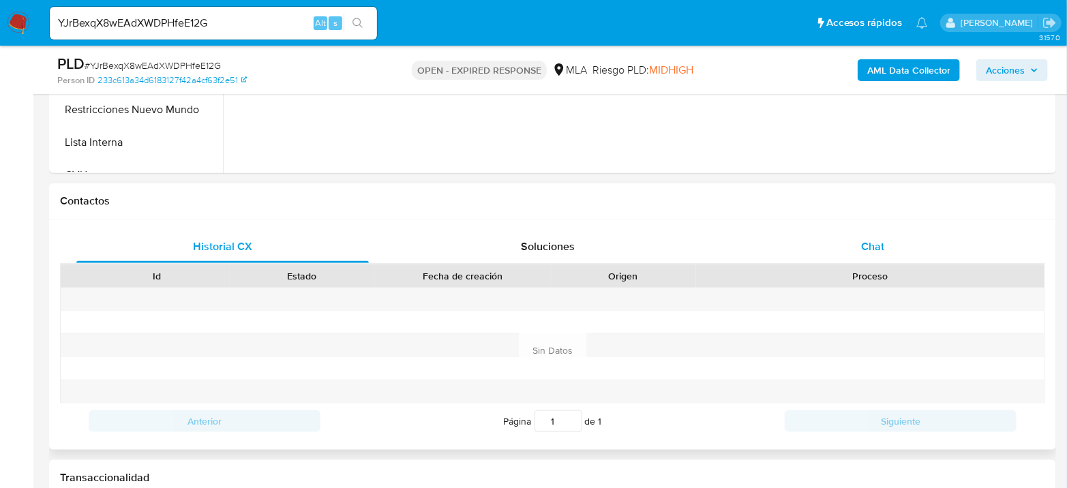
click at [875, 235] on div "Chat" at bounding box center [873, 246] width 292 height 33
select select "10"
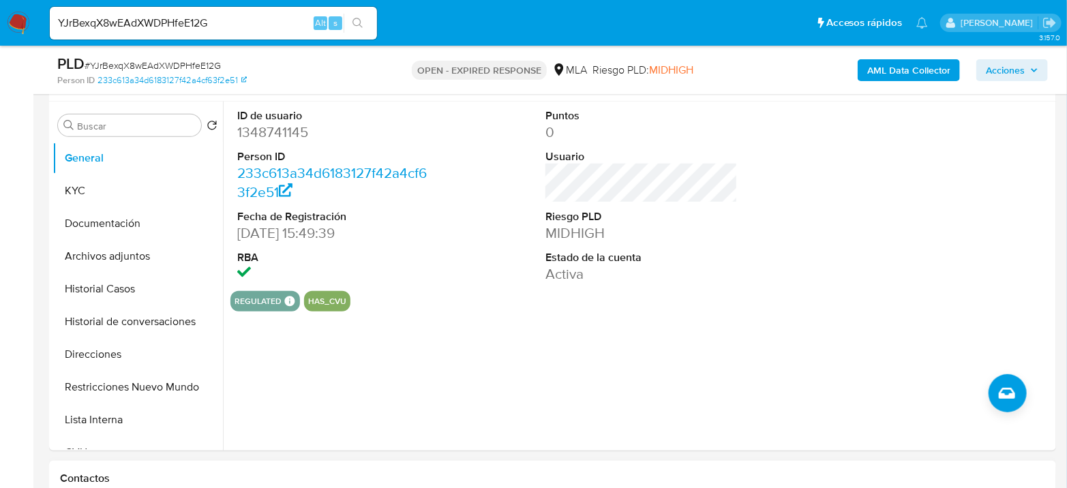
scroll to position [227, 0]
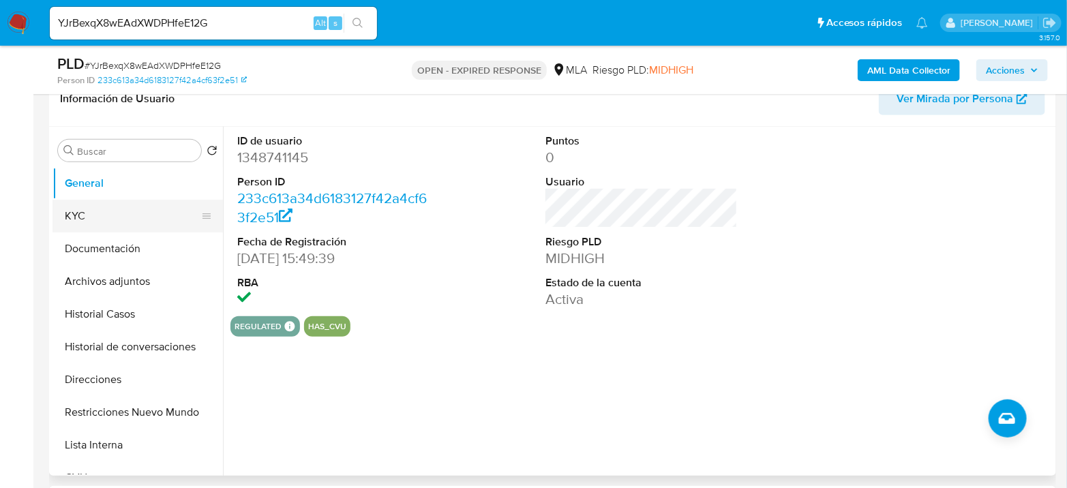
click at [94, 224] on button "KYC" at bounding box center [131, 216] width 159 height 33
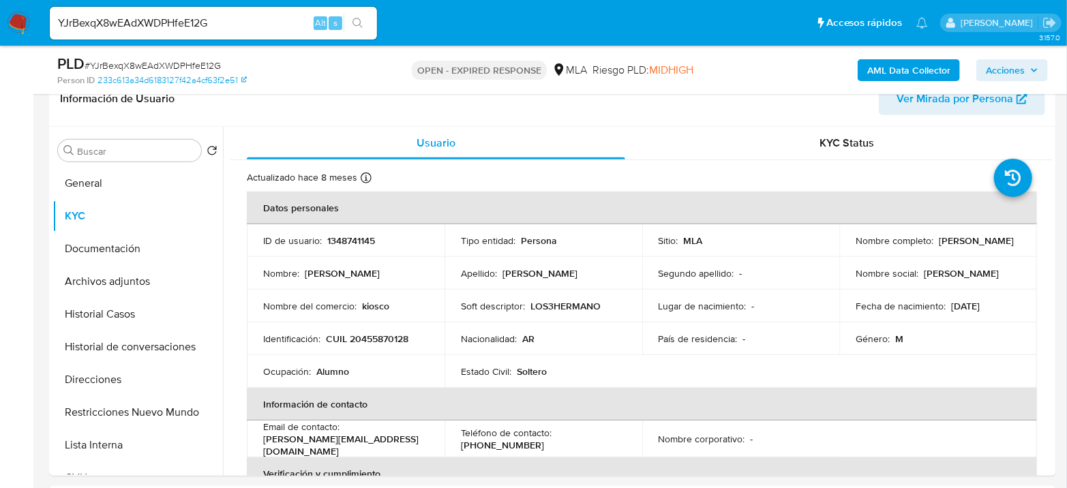
click at [174, 71] on span "# YJrBexqX8wEAdXWDPHfeE12G" at bounding box center [153, 66] width 136 height 14
copy span "YJrBexqX8wEAdXWDPHfeE12G"
click at [390, 336] on p "CUIL 20455870128" at bounding box center [367, 339] width 82 height 12
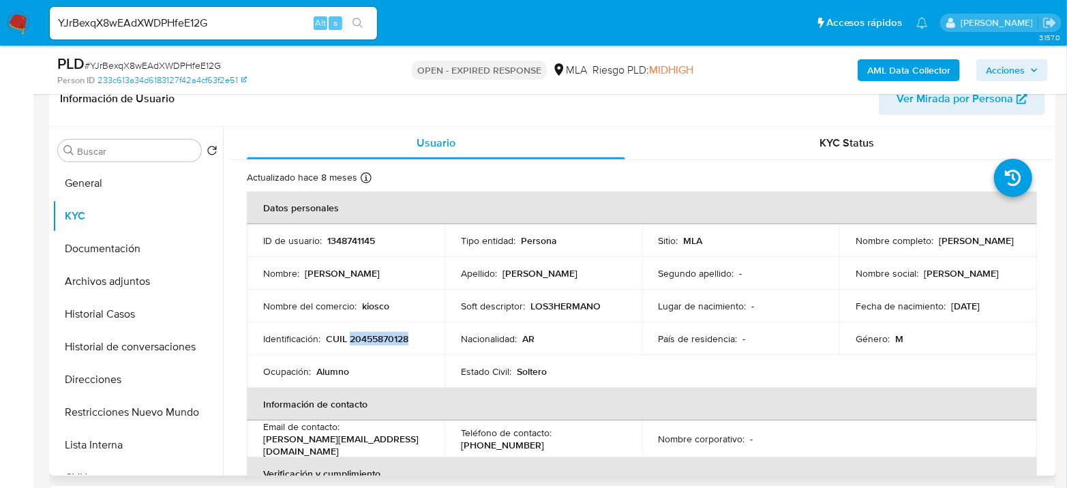
copy p "20455870128"
click at [204, 25] on input "YJrBexqX8wEAdXWDPHfeE12G" at bounding box center [213, 23] width 327 height 18
paste input "oIf0lKmS003KH7Ty4AEKmCOa"
type input "oIf0lKmS003KH7Ty4AEKmCOa"
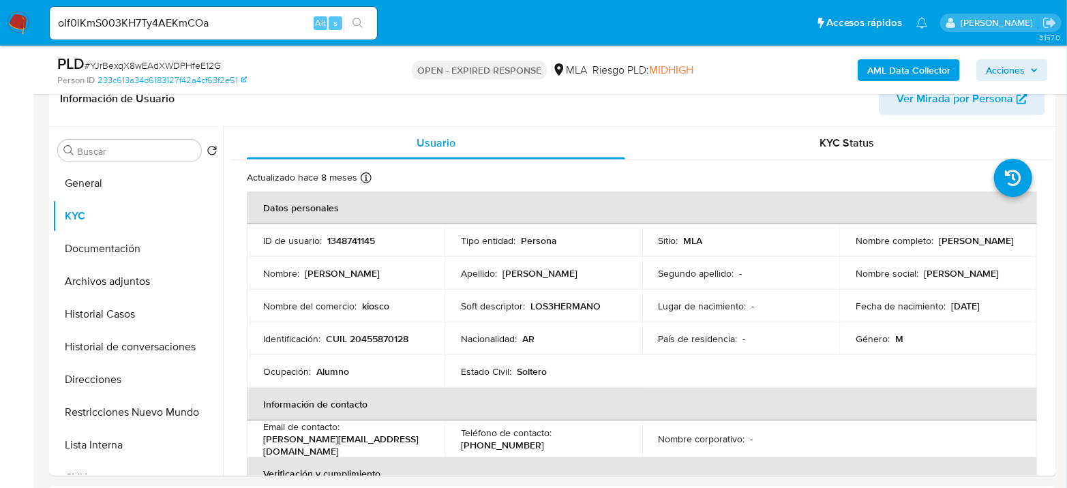
click at [346, 25] on button "search-icon" at bounding box center [358, 23] width 28 height 19
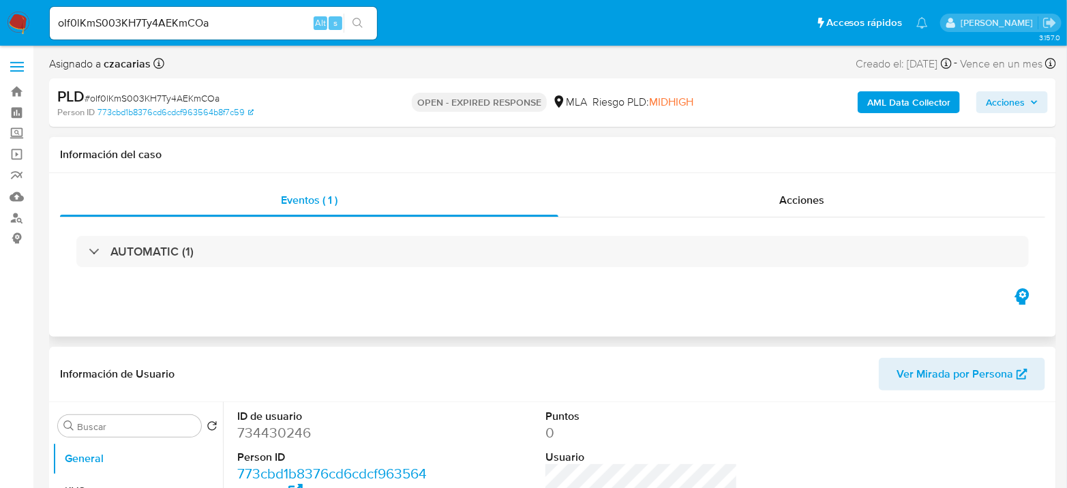
select select "10"
click at [139, 22] on input "oIf0lKmS003KH7Ty4AEKmCOa" at bounding box center [213, 23] width 327 height 18
click at [140, 22] on input "oIf0lKmS003KH7Ty4AEKmCOa" at bounding box center [213, 23] width 327 height 18
paste input "hIvcFgYb8CJZkZQcknYgwDTM"
type input "hIvcFgYb8CJZkZQcknYgwDTM"
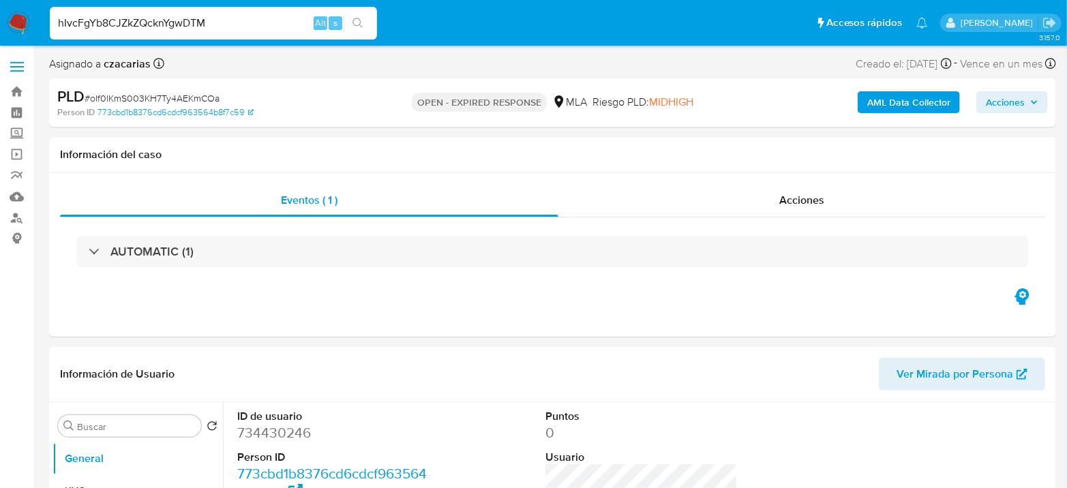
click at [377, 29] on li "hIvcFgYb8CJZkZQcknYgwDTM Alt s" at bounding box center [213, 22] width 334 height 34
click at [364, 22] on button "search-icon" at bounding box center [358, 23] width 28 height 19
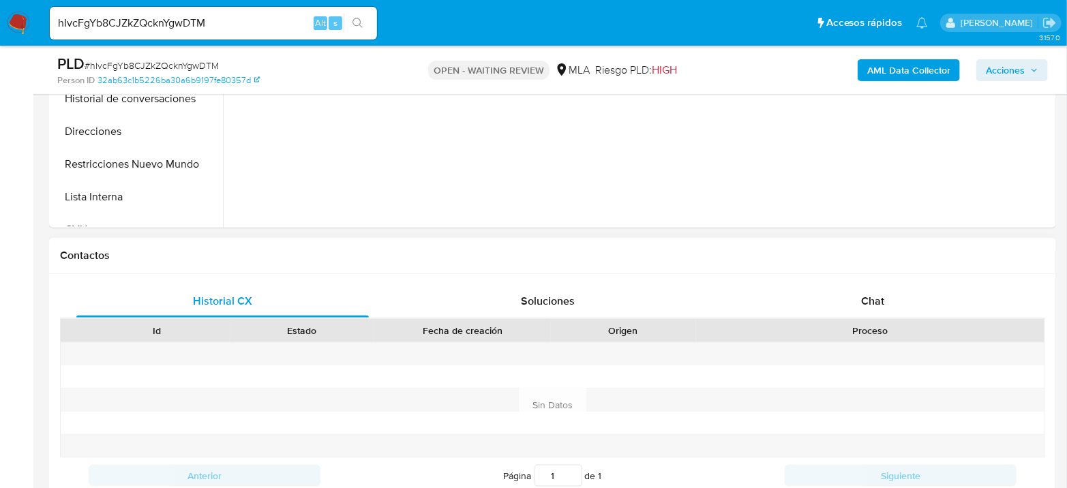
scroll to position [605, 0]
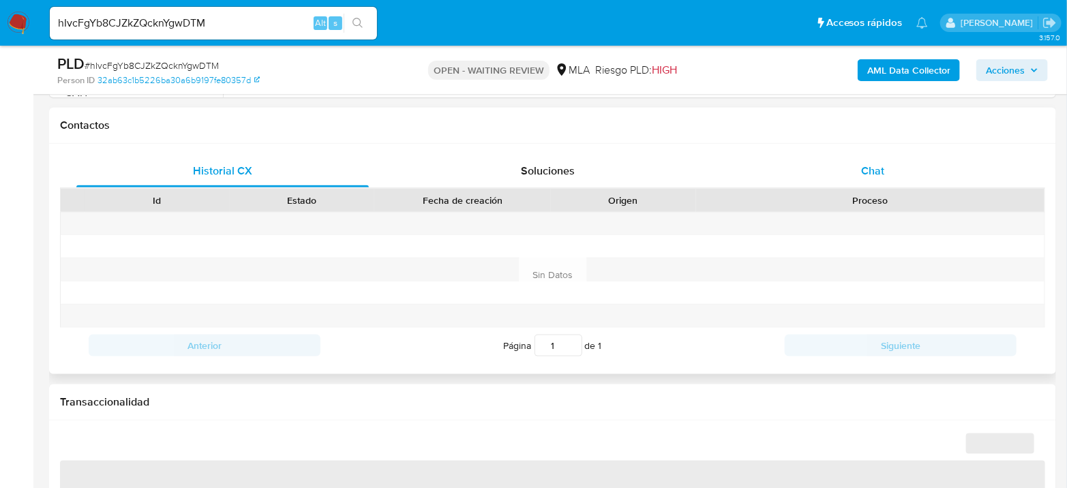
click at [875, 168] on span "Chat" at bounding box center [872, 171] width 23 height 16
select select "10"
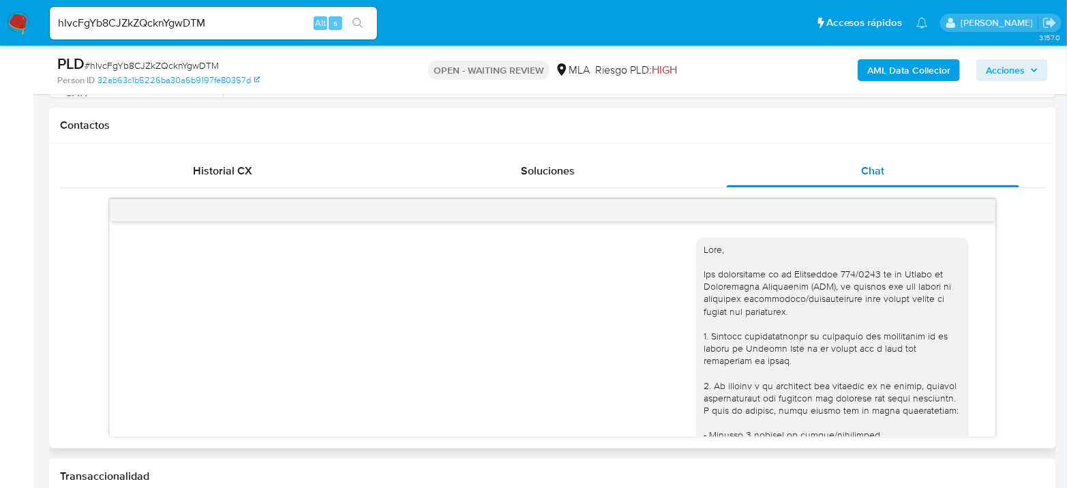
scroll to position [992, 0]
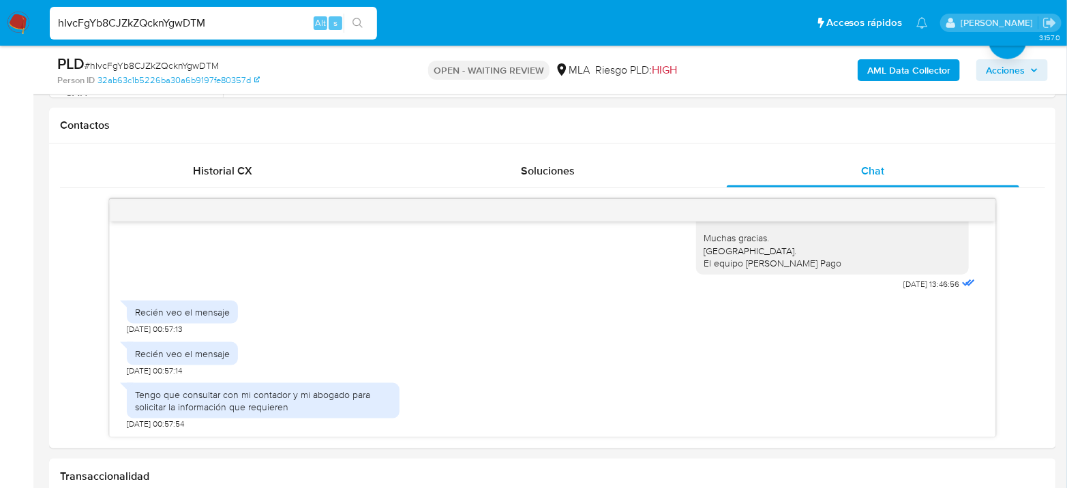
click at [200, 25] on input "hIvcFgYb8CJZkZQcknYgwDTM" at bounding box center [213, 23] width 327 height 18
paste input "UCgdAEXw52QwpNrxbTKbNL0H"
type input "UCgdAEXw52QwpNrxbTKbNL0H"
click at [376, 30] on div "UCgdAEXw52QwpNrxbTKbNL0H Alt s" at bounding box center [213, 23] width 327 height 33
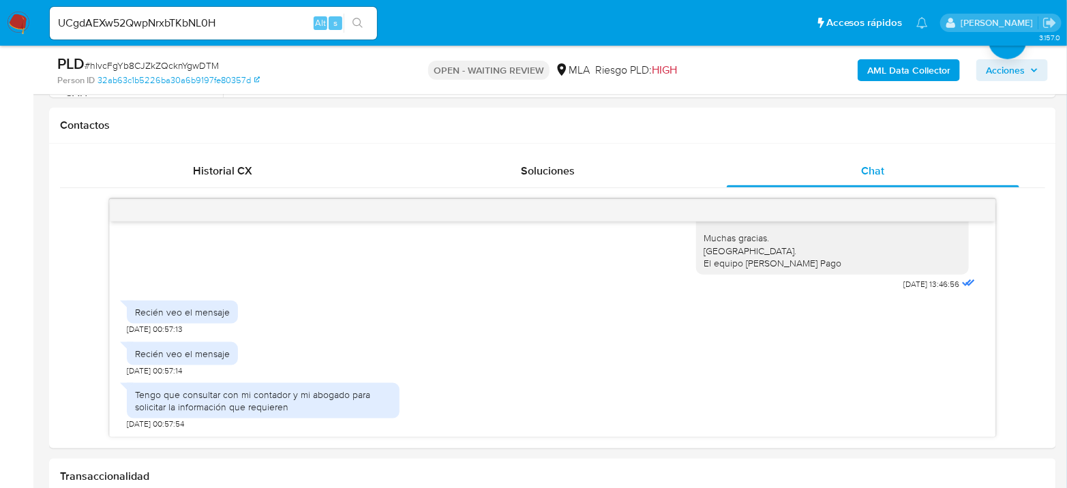
click at [353, 28] on button "search-icon" at bounding box center [358, 23] width 28 height 19
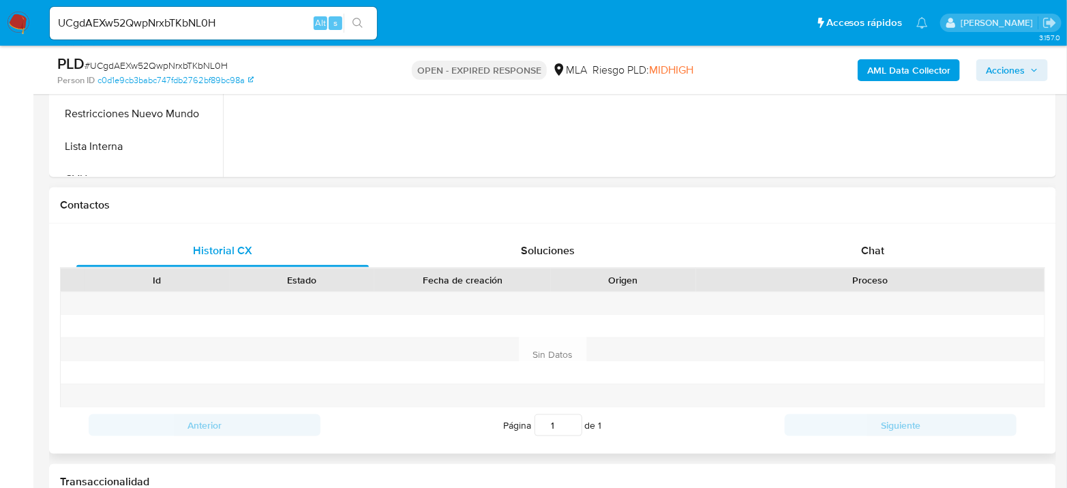
scroll to position [605, 0]
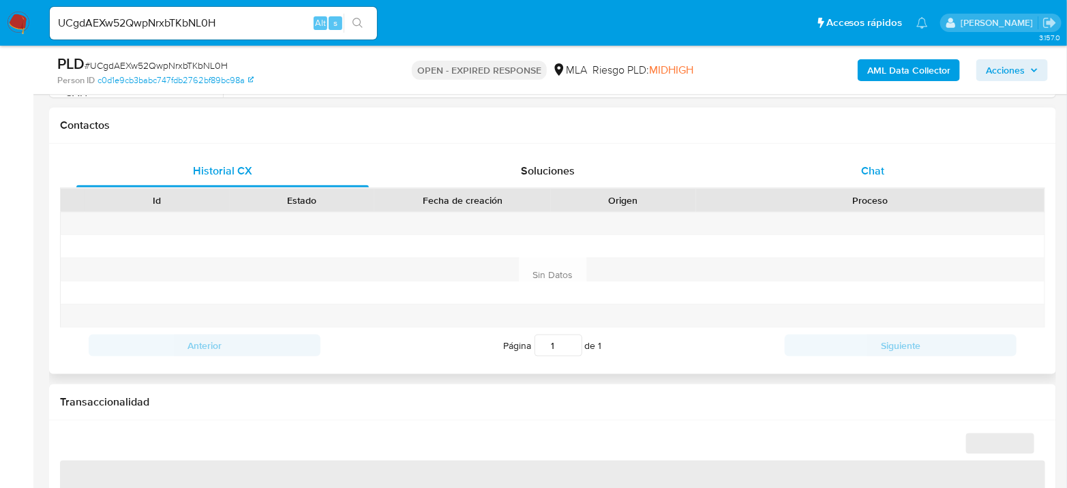
click at [854, 185] on div "Chat" at bounding box center [873, 171] width 292 height 33
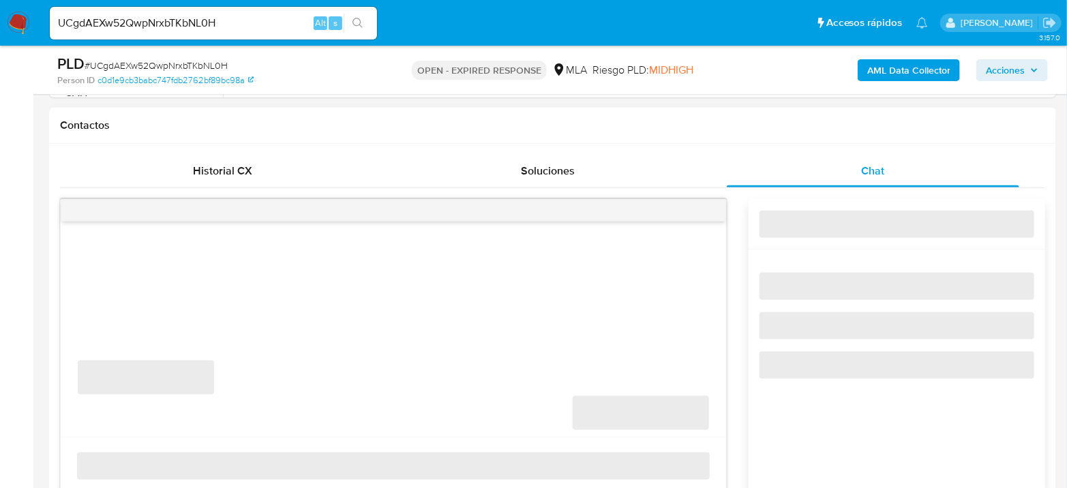
select select "10"
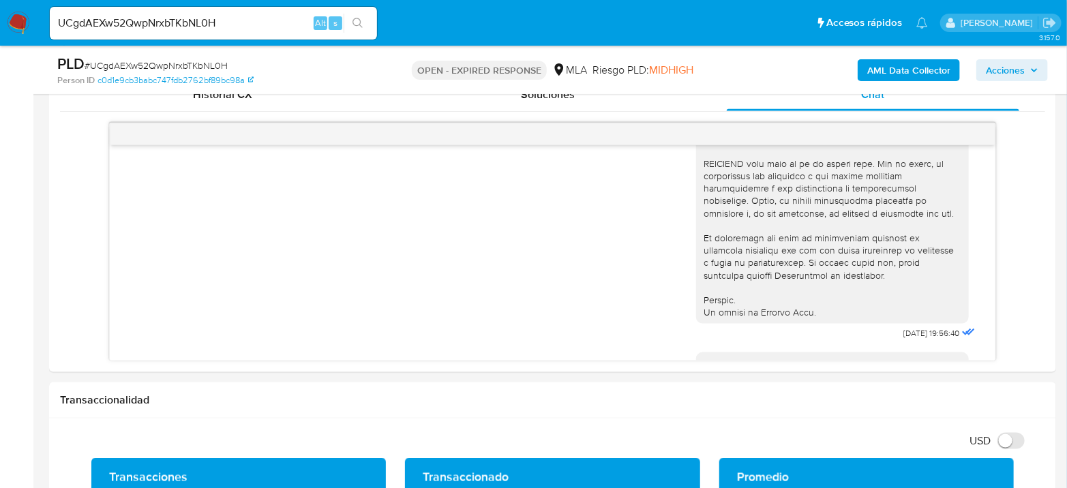
scroll to position [553, 0]
click at [279, 29] on input "UCgdAEXw52QwpNrxbTKbNL0H" at bounding box center [213, 23] width 327 height 18
paste input "tFEmFYrZt63rkgS9vxSQmnIz"
type input "tFEmFYrZt63rkgS9vxSQmnIz"
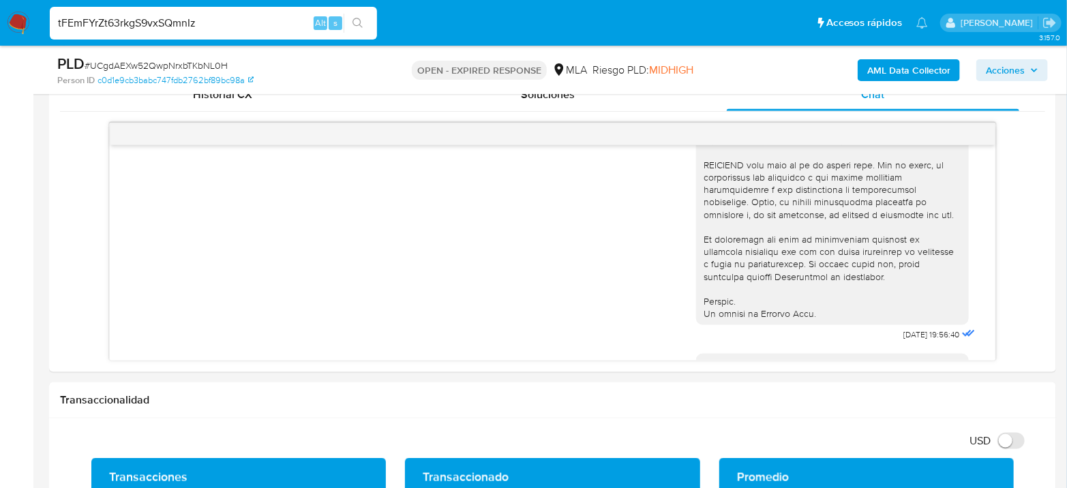
click at [354, 33] on div "tFEmFYrZt63rkgS9vxSQmnIz Alt s" at bounding box center [213, 23] width 327 height 33
click at [365, 20] on button "search-icon" at bounding box center [358, 23] width 28 height 19
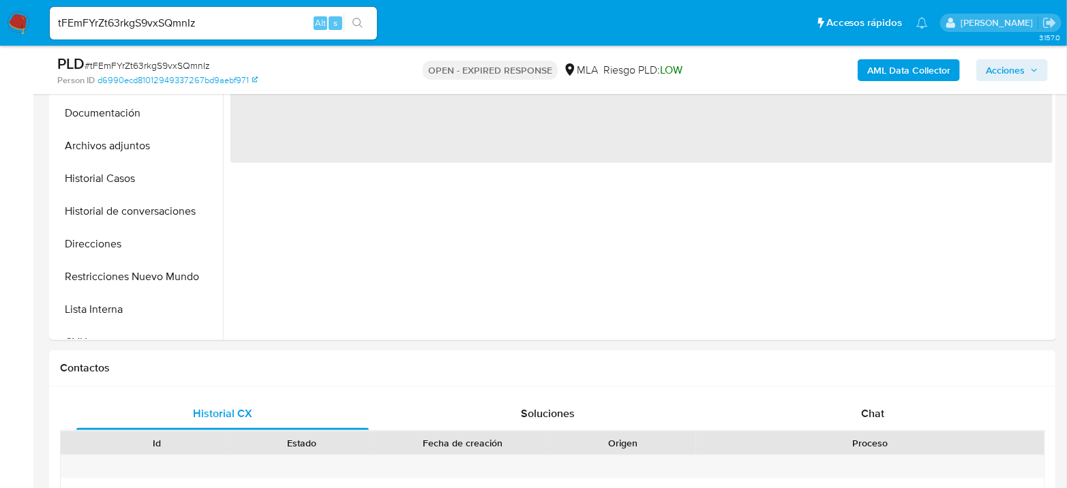
scroll to position [378, 0]
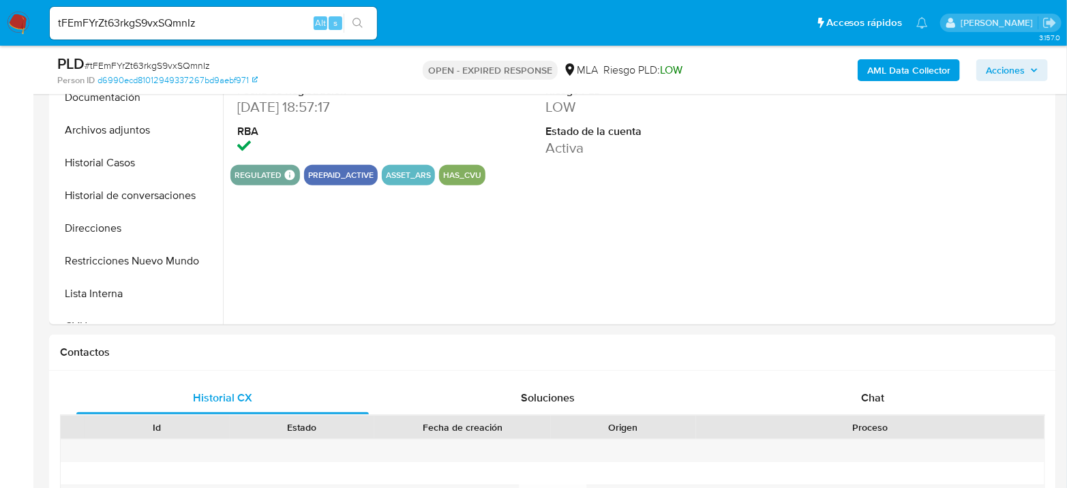
select select "10"
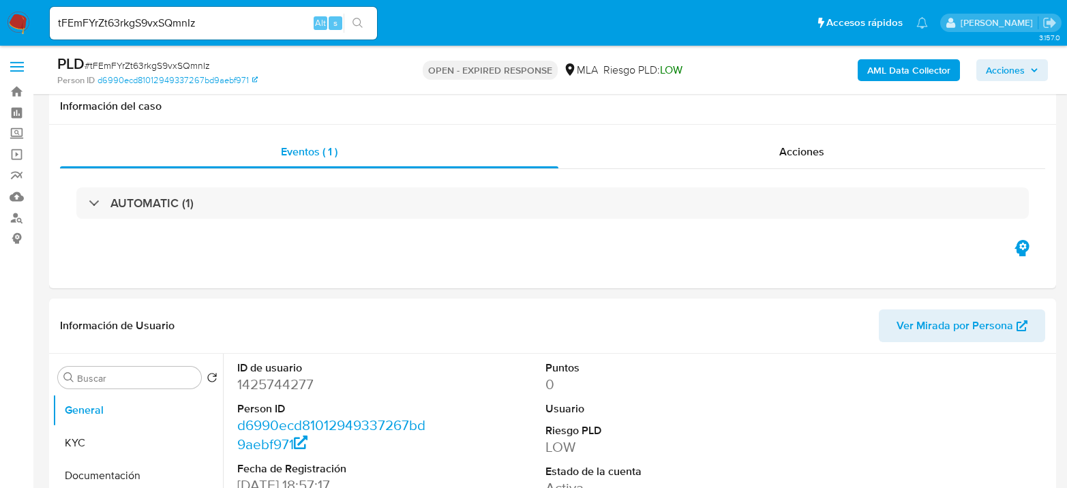
select select "10"
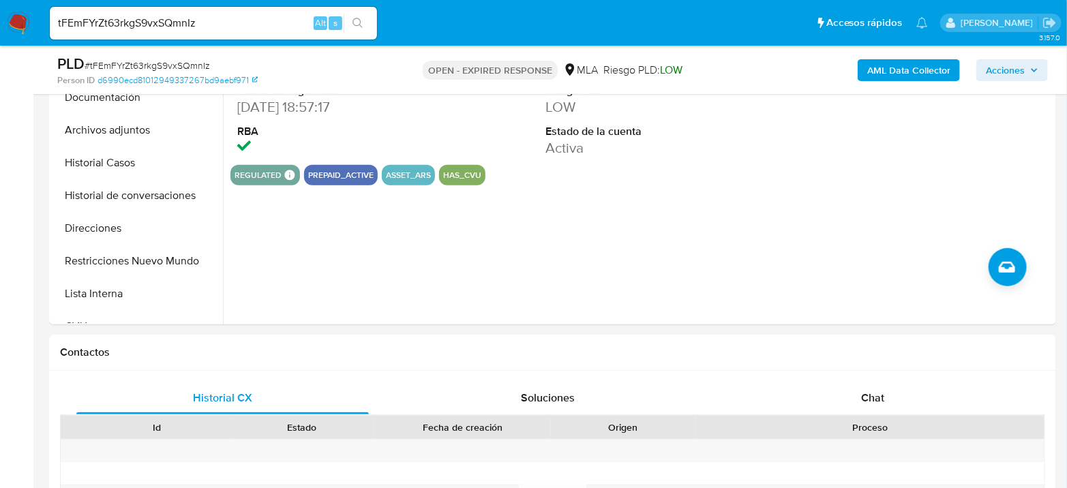
click at [139, 20] on input "tFEmFYrZt63rkgS9vxSQmnIz" at bounding box center [213, 23] width 327 height 18
paste input "LrhYXdysbZAXKVb1FysAZbxT"
type input "LrhYXdysbZAXKVb1FysAZbxT"
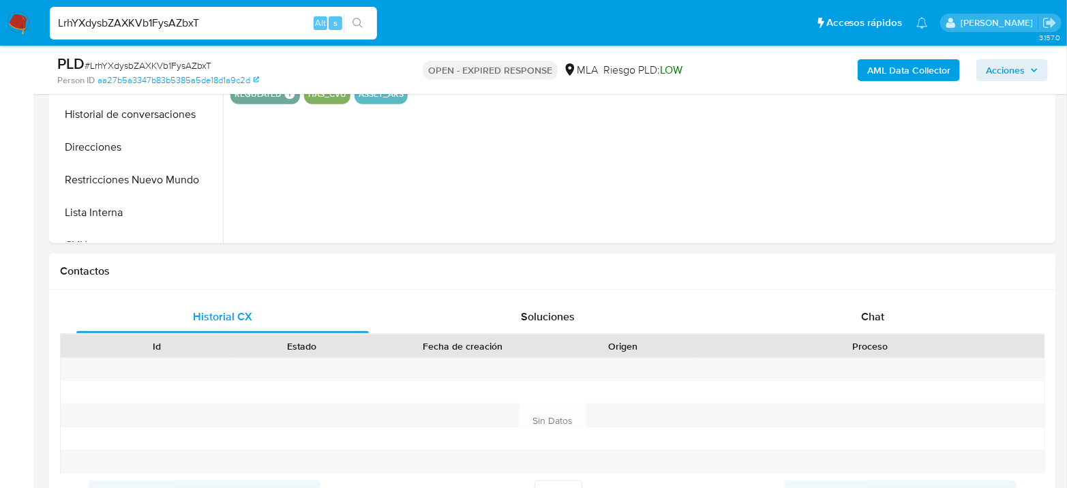
scroll to position [530, 0]
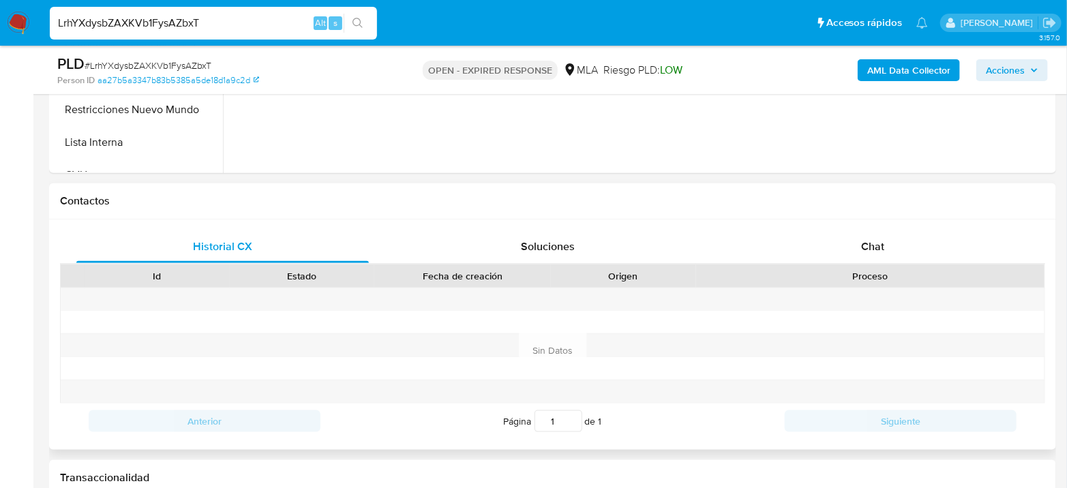
select select "10"
click at [887, 236] on div "Chat" at bounding box center [873, 246] width 292 height 33
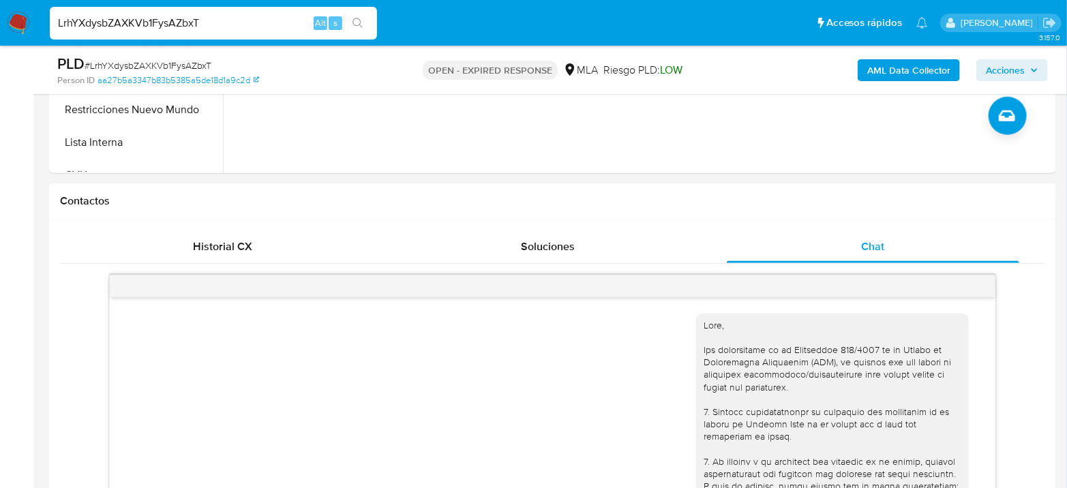
scroll to position [856, 0]
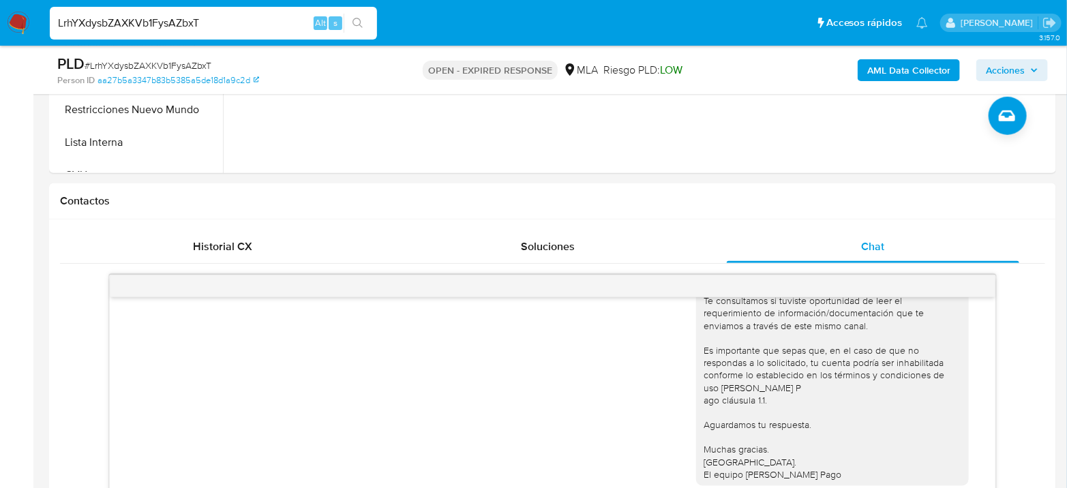
click at [213, 20] on input "LrhYXdysbZAXKVb1FysAZbxT" at bounding box center [213, 23] width 327 height 18
paste input "5q4hkZW0O5wbWygDgz6X86WA"
type input "5q4hkZW0O5wbWygDgz6X86WA"
click at [355, 11] on div "5q4hkZW0O5wbWygDgz6X86WA Alt s" at bounding box center [213, 23] width 327 height 33
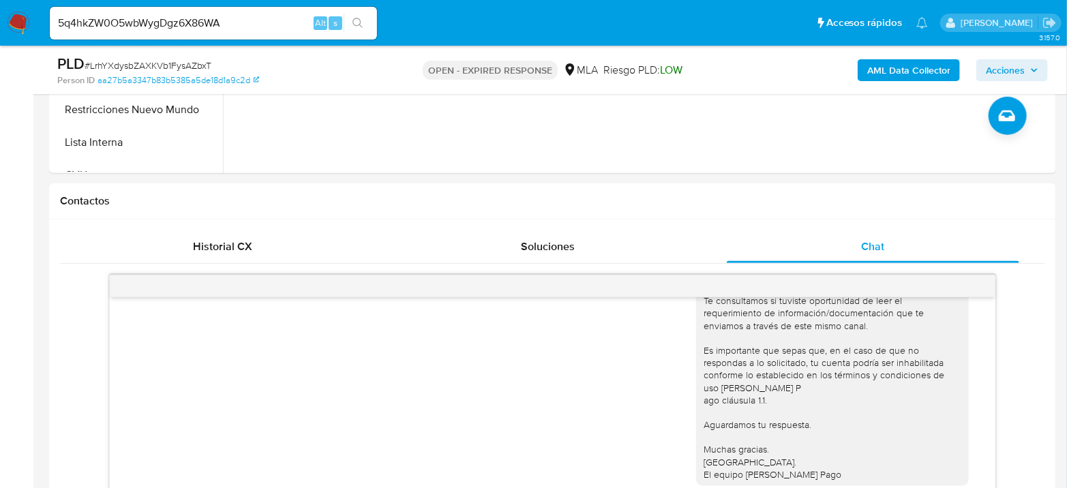
click at [354, 21] on icon "search-icon" at bounding box center [357, 23] width 11 height 11
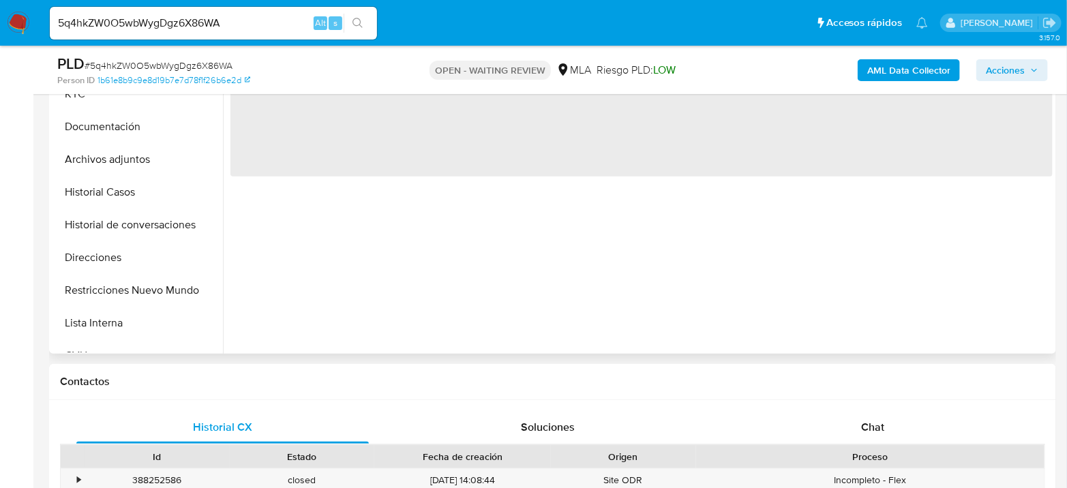
scroll to position [378, 0]
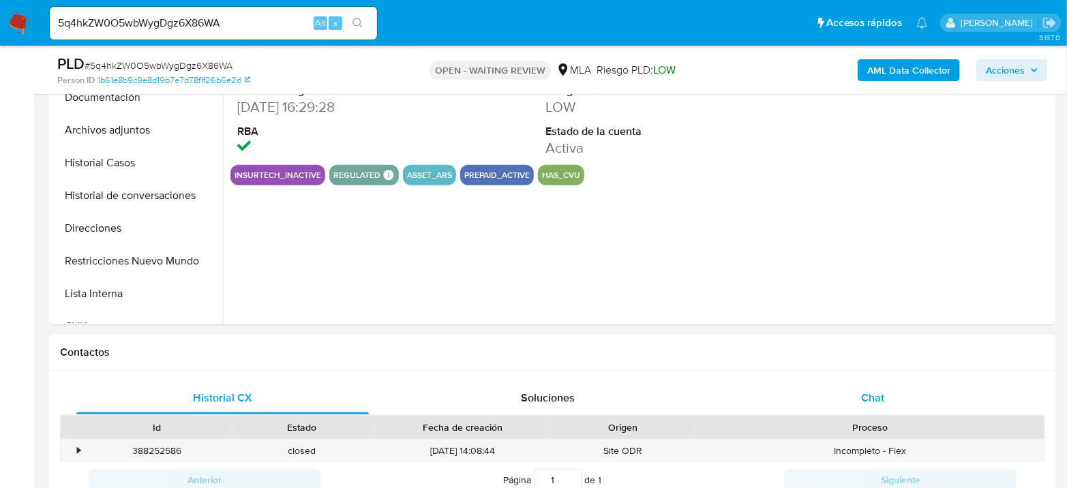
click at [882, 408] on div "Chat" at bounding box center [873, 398] width 292 height 33
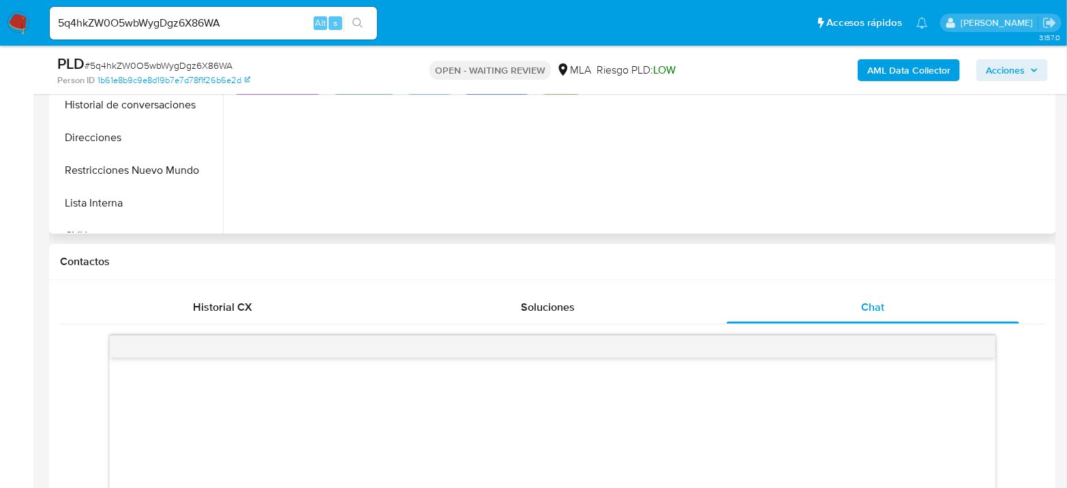
select select "10"
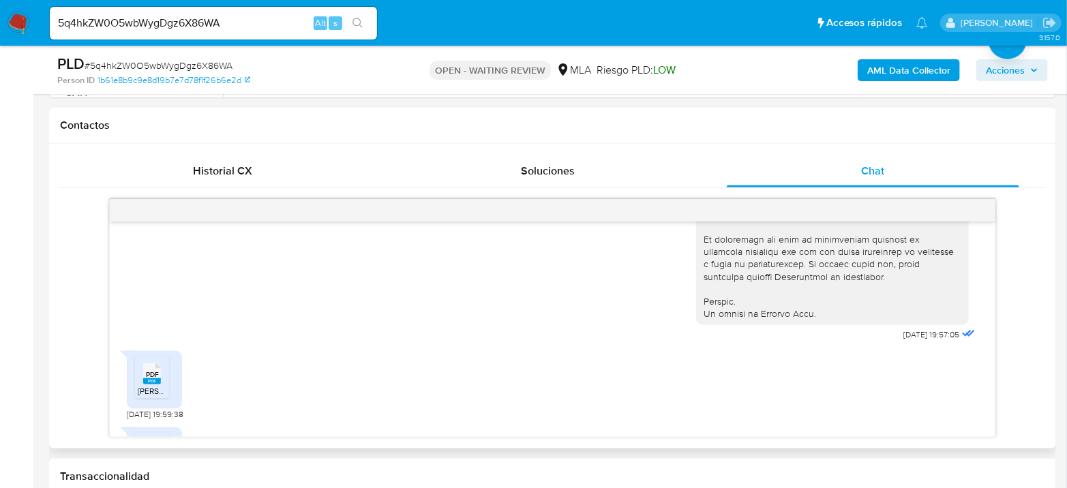
scroll to position [720, 0]
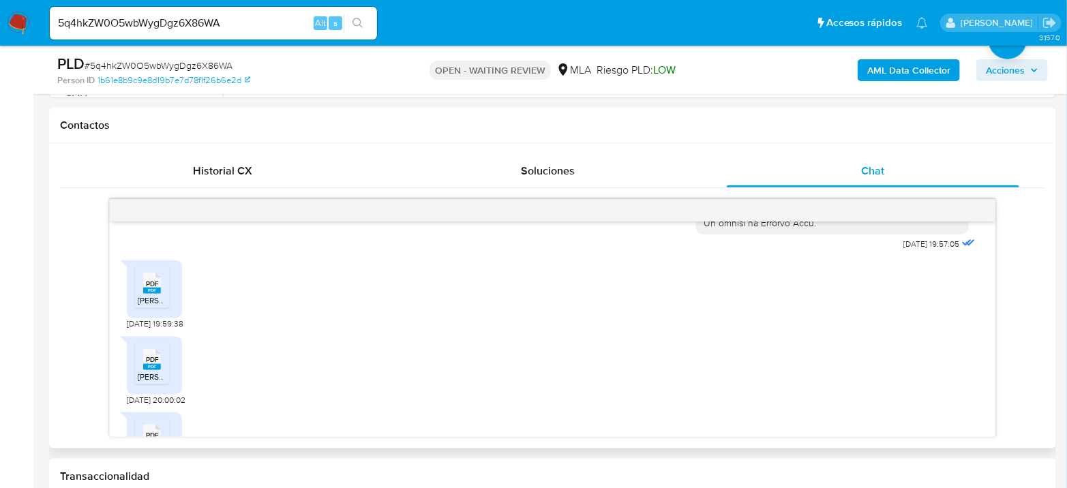
click at [143, 295] on icon "PDF" at bounding box center [152, 283] width 18 height 24
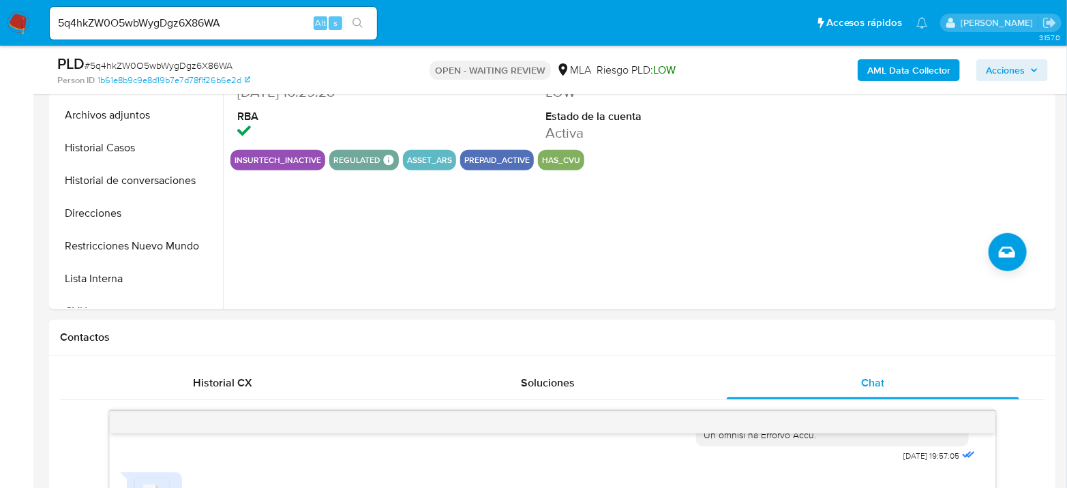
scroll to position [378, 0]
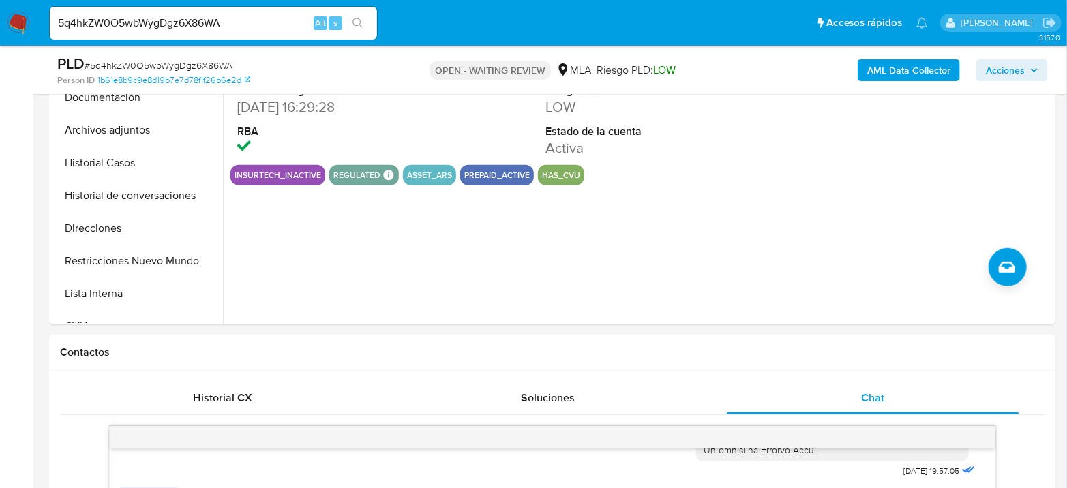
click at [115, 62] on span "# 5q4hkZW0O5wbWygDgz6X86WA" at bounding box center [159, 66] width 148 height 14
copy span "5q4hkZW0O5wbWygDgz6X86WA"
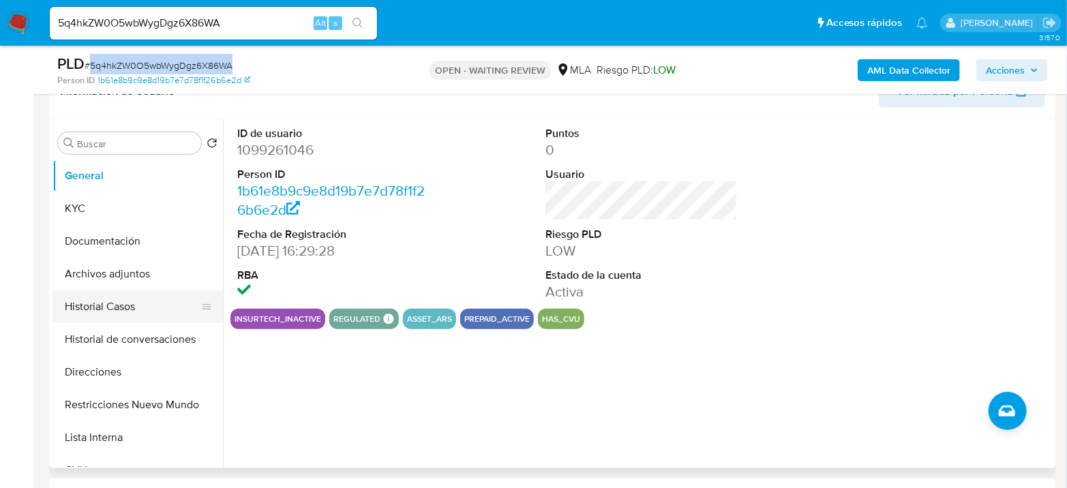
scroll to position [227, 0]
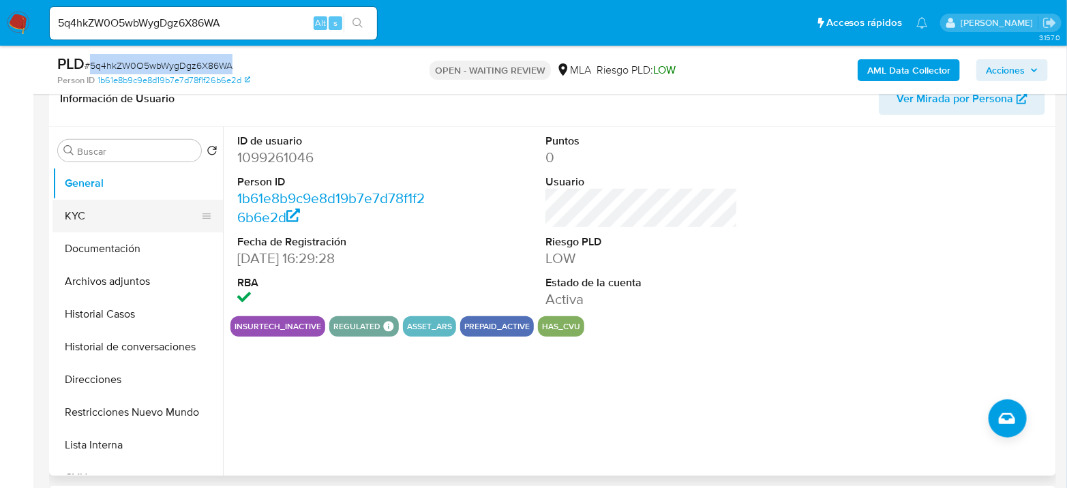
click at [91, 215] on button "KYC" at bounding box center [131, 216] width 159 height 33
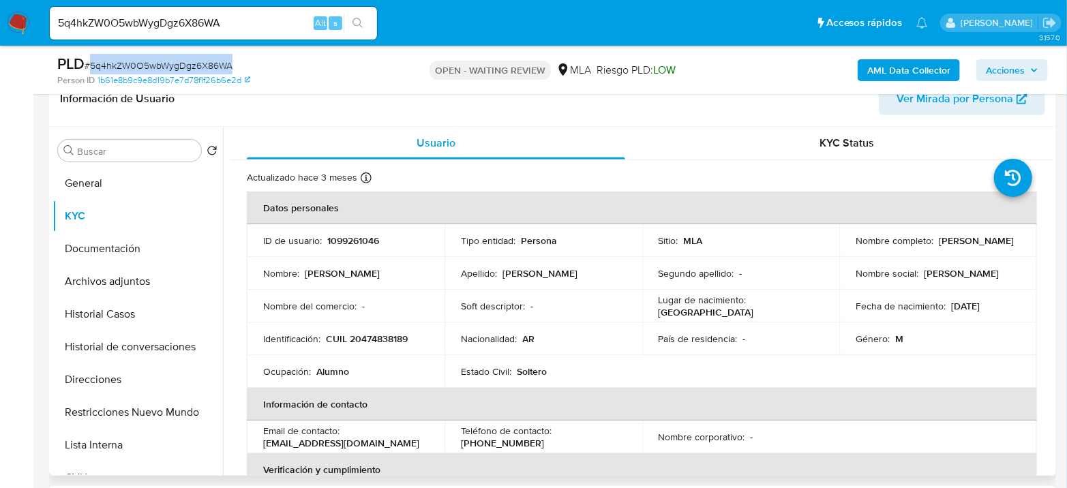
drag, startPoint x: 915, startPoint y: 276, endPoint x: 990, endPoint y: 284, distance: 74.7
click at [990, 284] on td "Nombre social : Thiago Valentin" at bounding box center [938, 273] width 198 height 33
click at [183, 20] on input "5q4hkZW0O5wbWygDgz6X86WA" at bounding box center [213, 23] width 327 height 18
paste input "JJTbcZicKwZ16VTn8dSKWl8U"
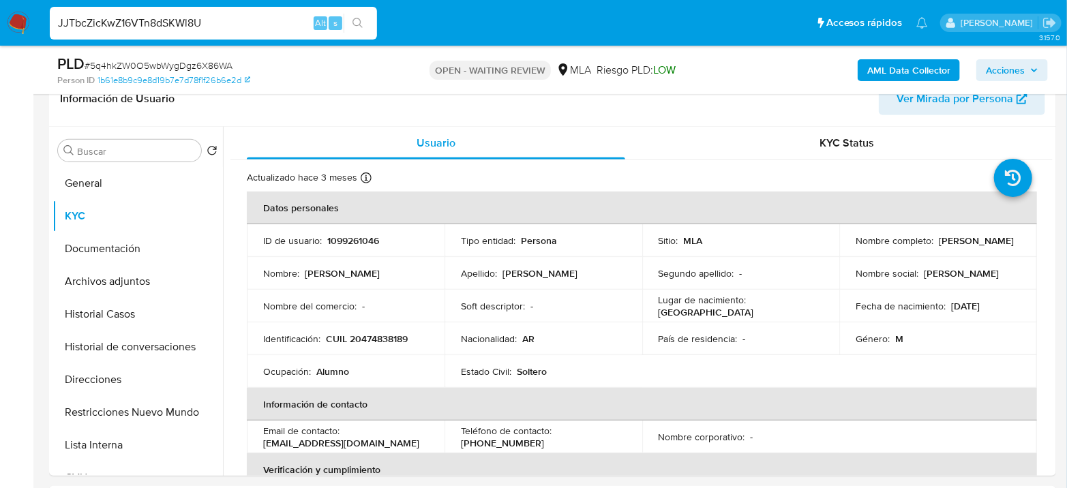
type input "JJTbcZicKwZ16VTn8dSKWl8U"
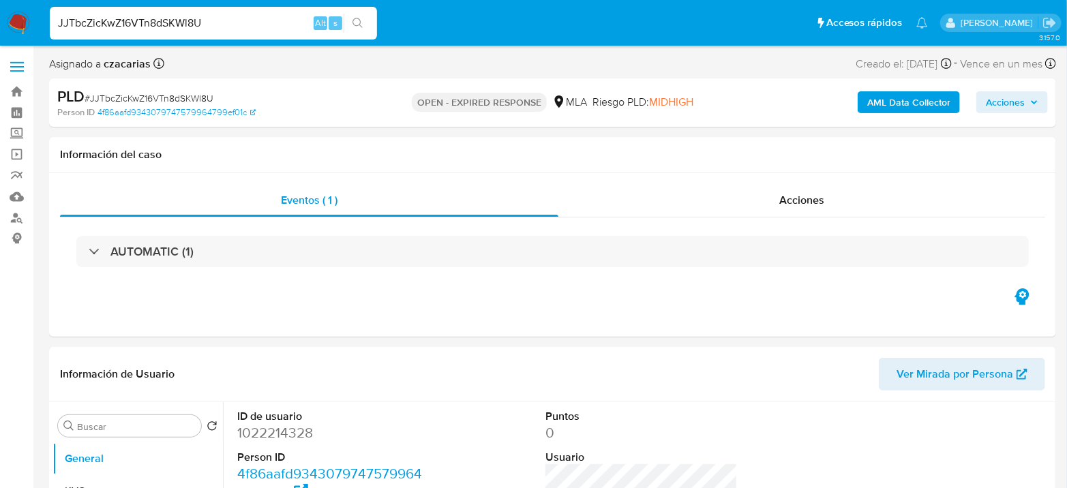
select select "10"
click at [134, 18] on input "JJTbcZicKwZ16VTn8dSKWl8U" at bounding box center [213, 23] width 327 height 18
drag, startPoint x: 134, startPoint y: 18, endPoint x: 145, endPoint y: 8, distance: 14.5
click at [134, 18] on input "JJTbcZicKwZ16VTn8dSKWl8U" at bounding box center [213, 23] width 327 height 18
paste input "2pNLFIWmRBhE9ljXPLYY7SFY"
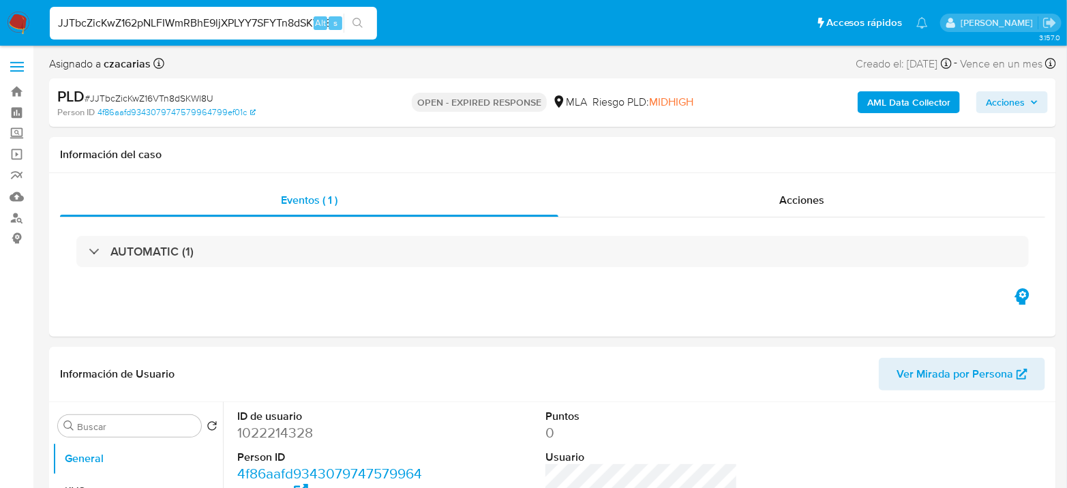
click at [147, 20] on input "JJTbcZicKwZ162pNLFIWmRBhE9ljXPLYY7SFYTn8dSKWl8U" at bounding box center [213, 23] width 327 height 18
paste input "2pNLFIWmRBhE9ljXPLYY7SFY"
type input "2pNLFIWmRBhE9ljXPLYY7SFY"
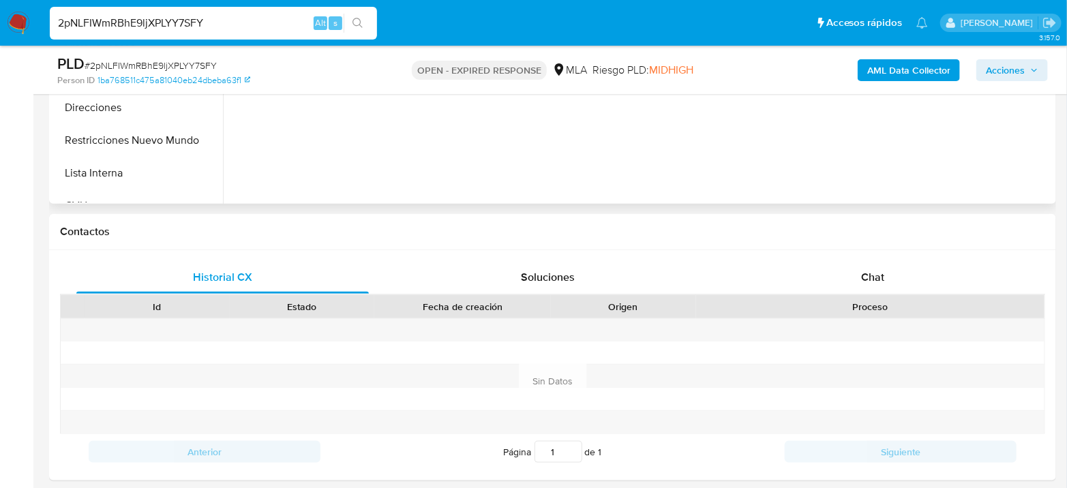
scroll to position [605, 0]
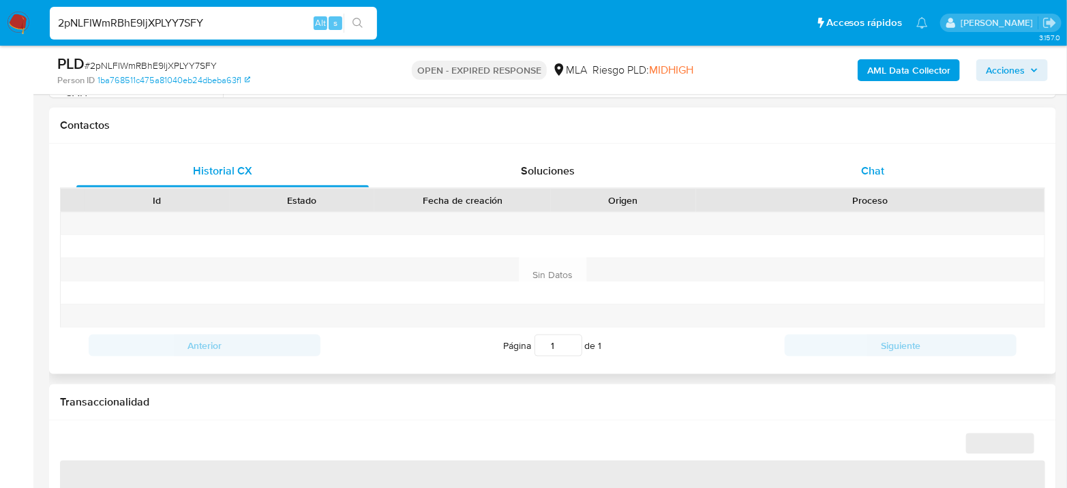
drag, startPoint x: 890, startPoint y: 172, endPoint x: 913, endPoint y: 174, distance: 23.2
click at [890, 172] on div "Chat" at bounding box center [873, 171] width 292 height 33
select select "10"
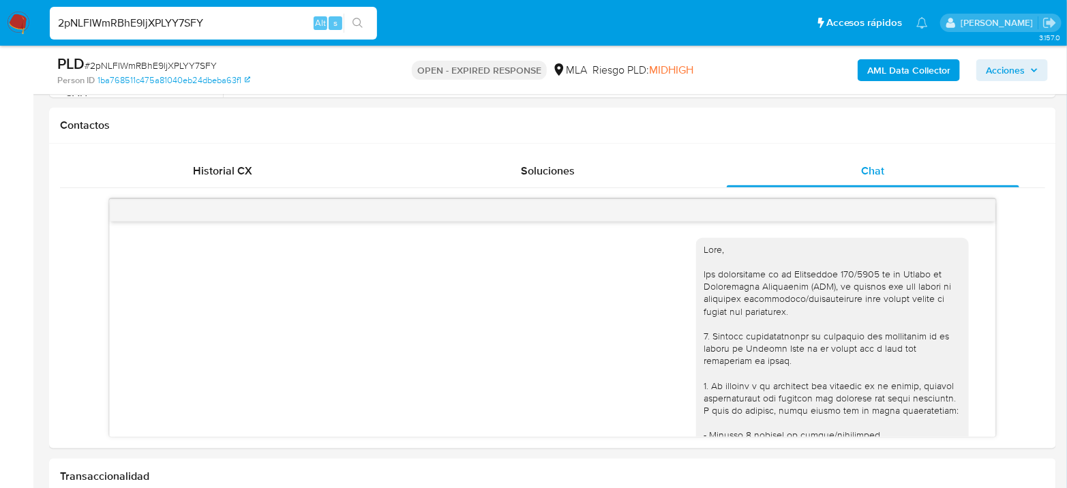
scroll to position [856, 0]
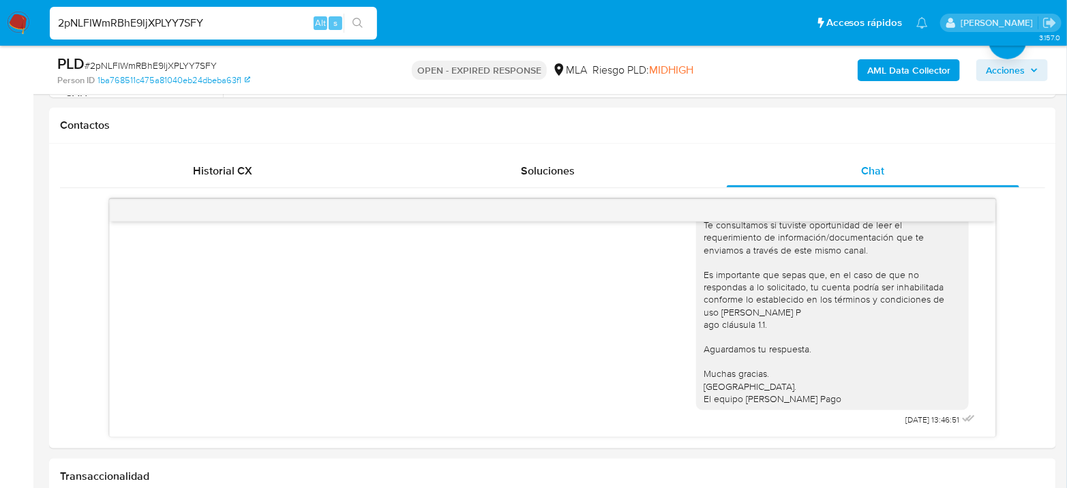
click at [70, 17] on input "2pNLFIWmRBhE9ljXPLYY7SFY" at bounding box center [213, 23] width 327 height 18
click at [70, 16] on input "2pNLFIWmRBhE9ljXPLYY7SFY" at bounding box center [213, 23] width 327 height 18
paste input "dFCAwuZ3sZEi6HtmMzeO3zHL"
type input "dFCAwuZ3sZEi6HtmMzeO3zHL"
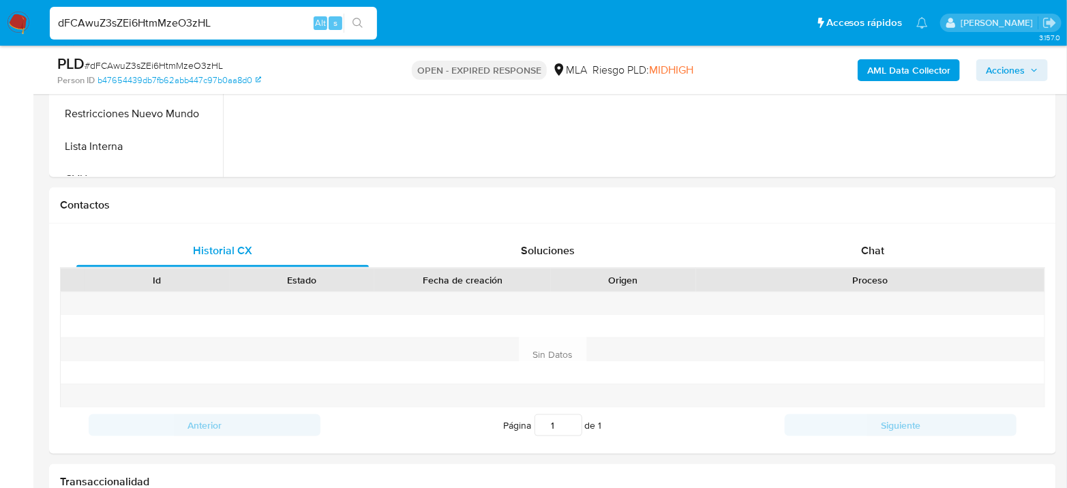
scroll to position [530, 0]
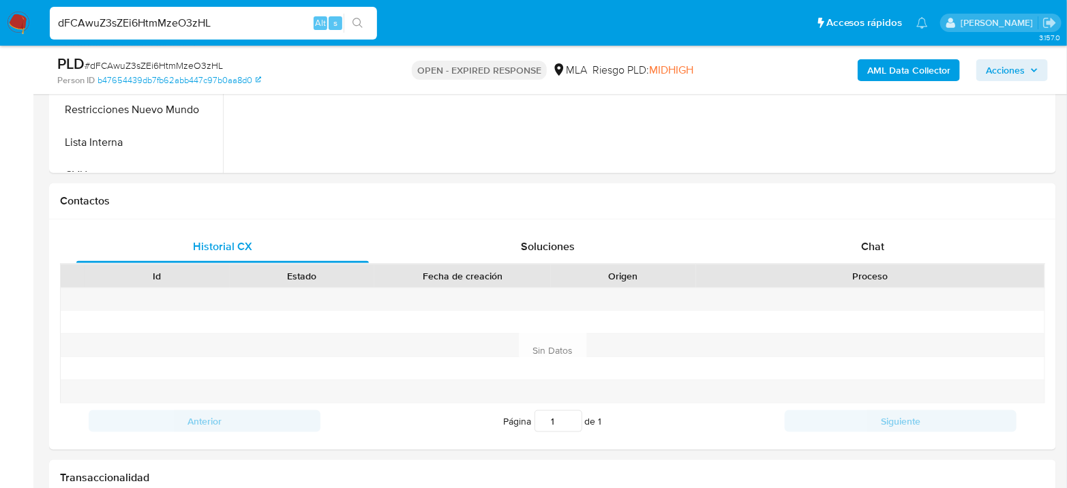
select select "10"
click at [98, 33] on div "dFCAwuZ3sZEi6HtmMzeO3zHL Alt s" at bounding box center [213, 23] width 327 height 33
click at [102, 29] on input "dFCAwuZ3sZEi6HtmMzeO3zHL" at bounding box center [213, 23] width 327 height 18
paste input "RKhzIR3UVOT0J5QmxNlAmgEO"
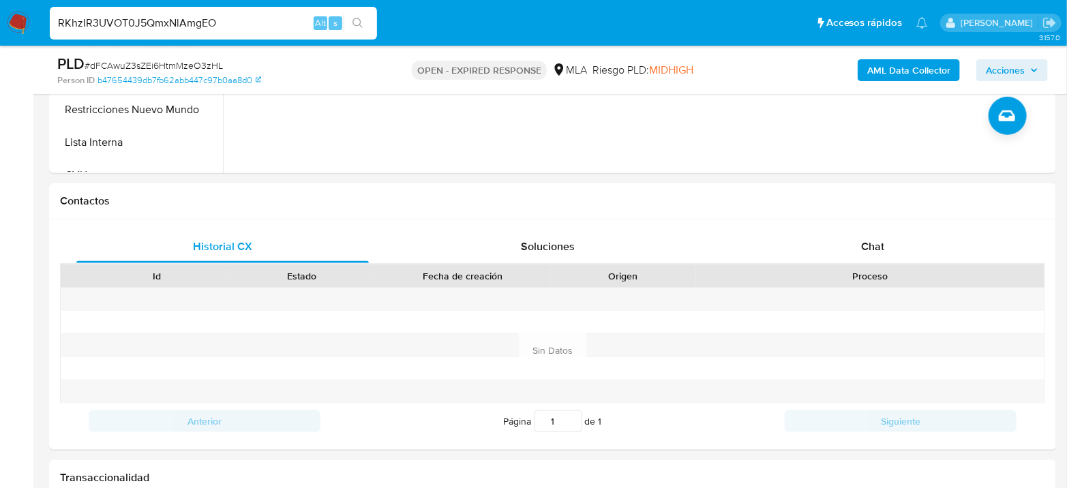
type input "RKhzIR3UVOT0J5QmxNlAmgEO"
click at [364, 18] on button "search-icon" at bounding box center [358, 23] width 28 height 19
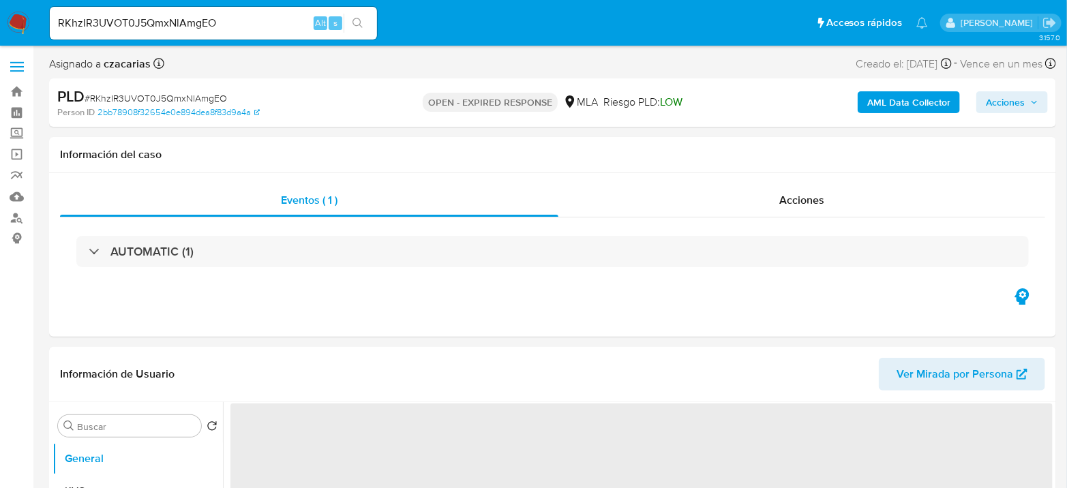
select select "10"
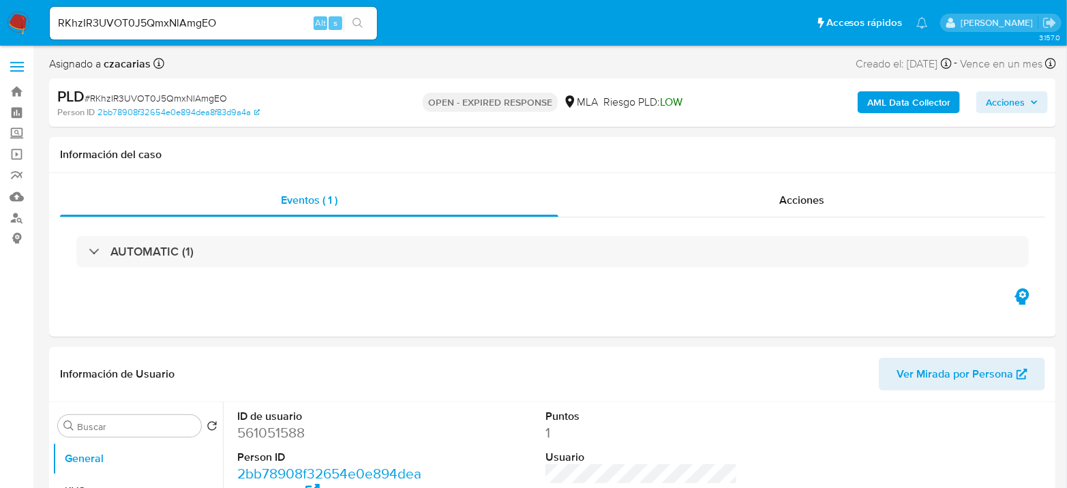
click at [205, 33] on div "RKhzIR3UVOT0J5QmxNlAmgEO Alt s" at bounding box center [213, 23] width 327 height 33
click at [203, 30] on input "RKhzIR3UVOT0J5QmxNlAmgEO" at bounding box center [213, 23] width 327 height 18
paste input "nH7XaA8dfJm9zUPG5JoWKEz7"
type input "nH7XaA8dfJm9zUPG5JoWKEz7"
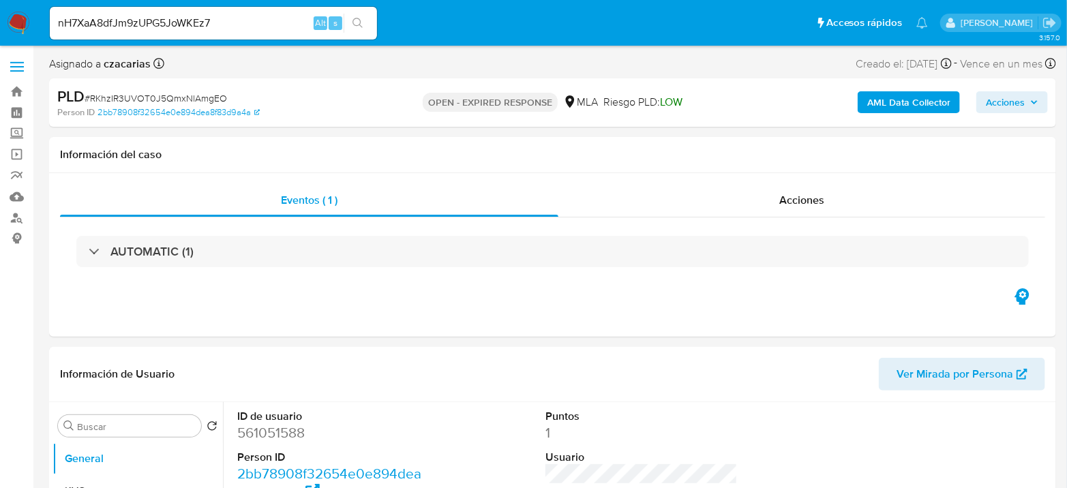
click at [364, 25] on button "search-icon" at bounding box center [358, 23] width 28 height 19
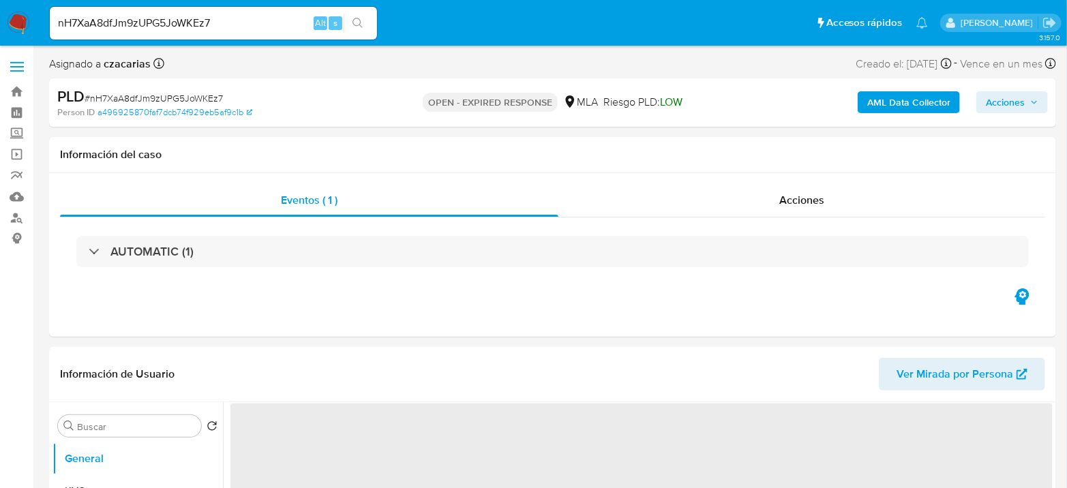
select select "10"
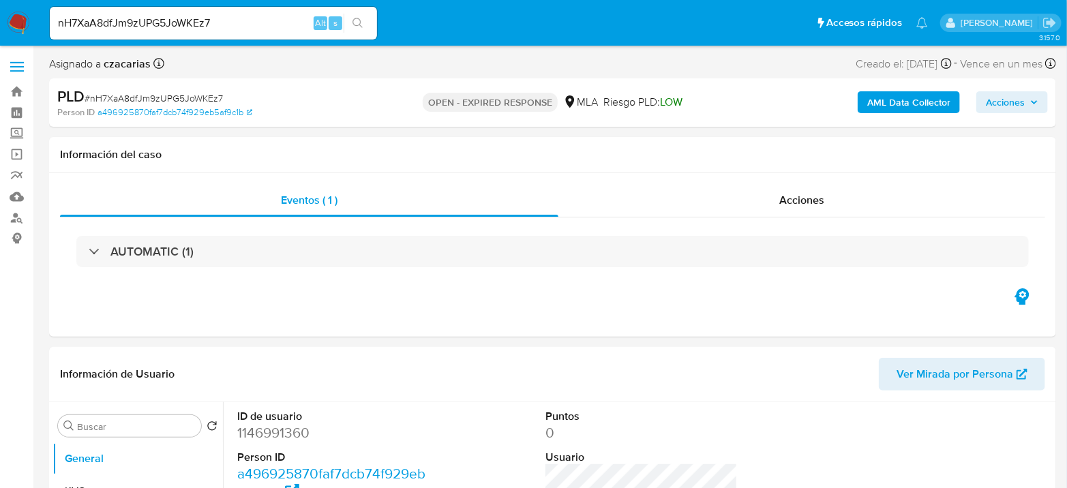
click at [11, 18] on img at bounding box center [18, 23] width 23 height 23
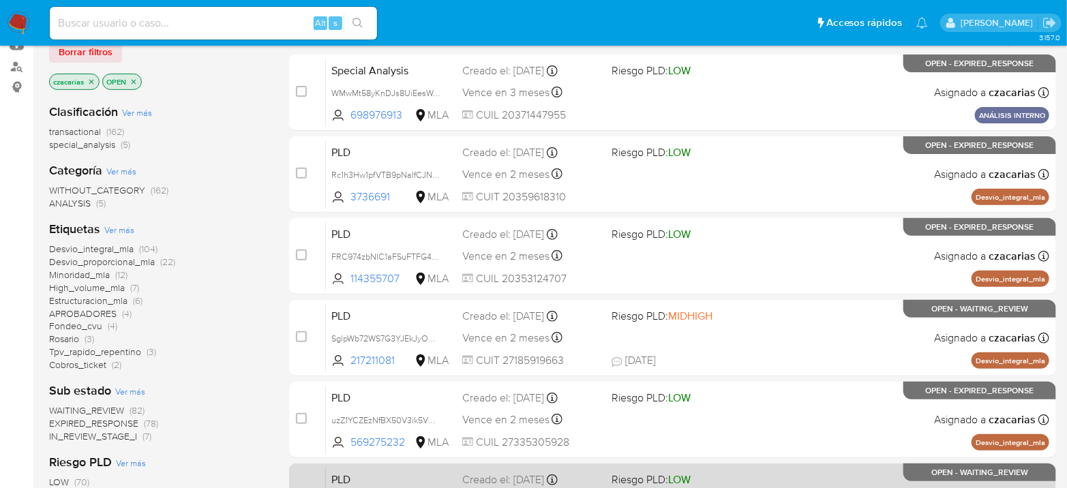
scroll to position [227, 0]
